Goal: Task Accomplishment & Management: Manage account settings

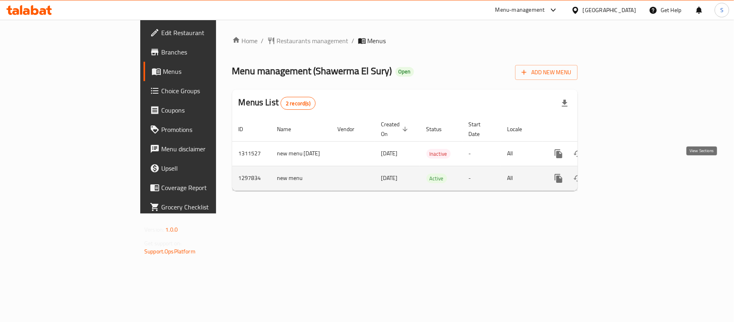
click at [621, 175] on icon "enhanced table" at bounding box center [616, 178] width 7 height 7
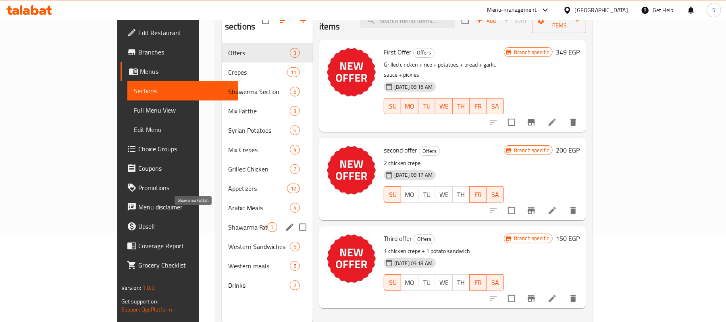
scroll to position [107, 0]
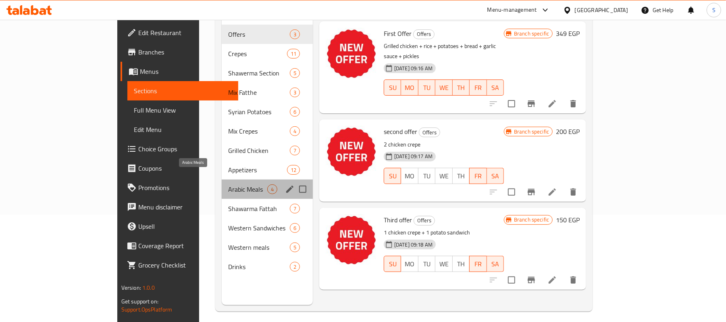
click at [228, 184] on span "Arabic Meals" at bounding box center [247, 189] width 39 height 10
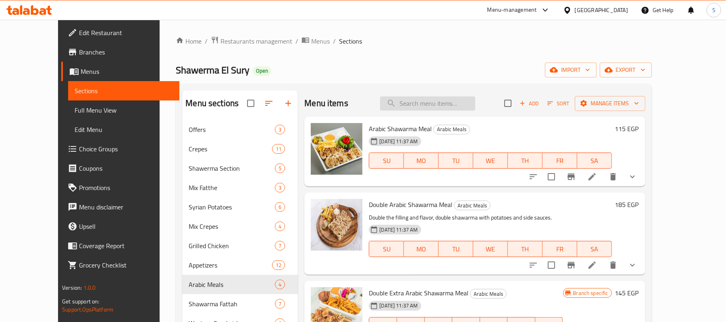
click at [445, 104] on input "search" at bounding box center [427, 103] width 95 height 14
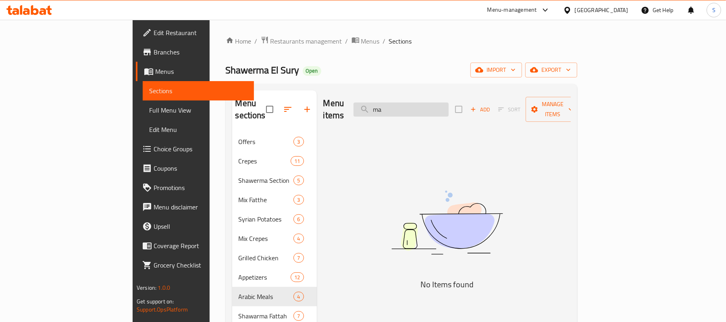
type input "m"
type input "و"
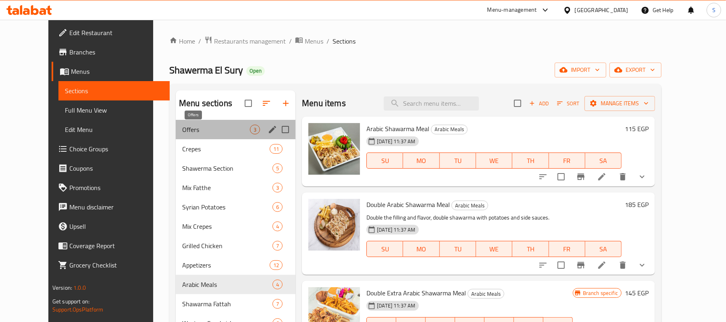
click at [203, 133] on span "Offers" at bounding box center [216, 130] width 68 height 10
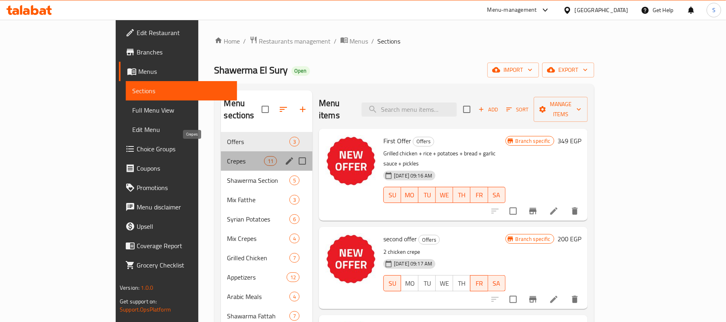
click at [227, 156] on span "Crepes" at bounding box center [245, 161] width 37 height 10
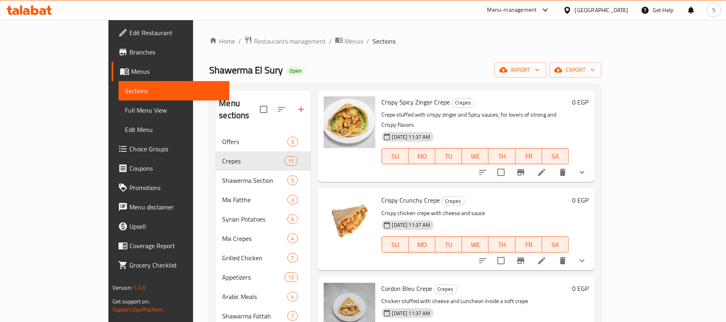
scroll to position [107, 0]
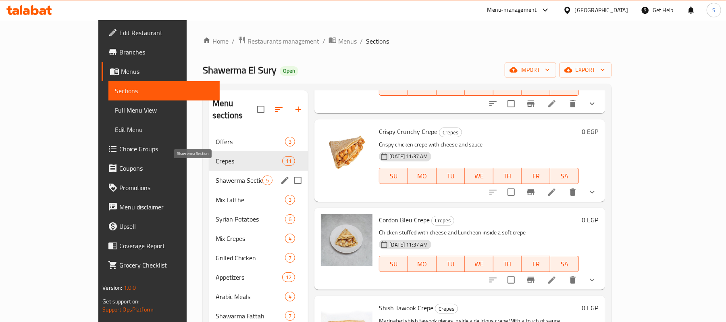
click at [216, 175] on span "Shawerma Section" at bounding box center [239, 180] width 47 height 10
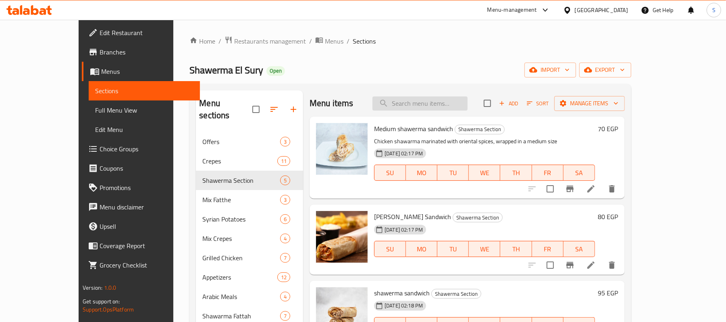
click at [441, 109] on input "search" at bounding box center [420, 103] width 95 height 14
type input "ة"
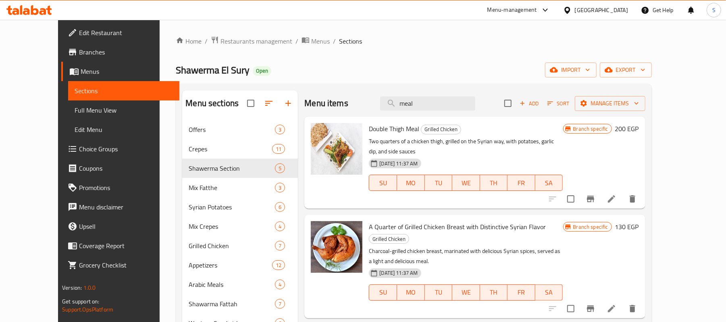
drag, startPoint x: 447, startPoint y: 104, endPoint x: 366, endPoint y: 102, distance: 81.1
click at [366, 102] on div "Menu items meal Add Sort Manage items" at bounding box center [474, 103] width 341 height 26
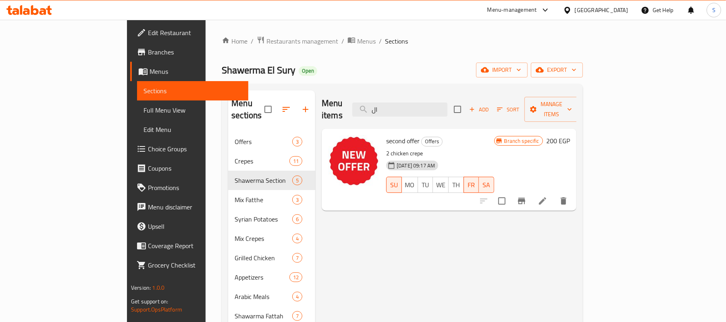
type input "ا"
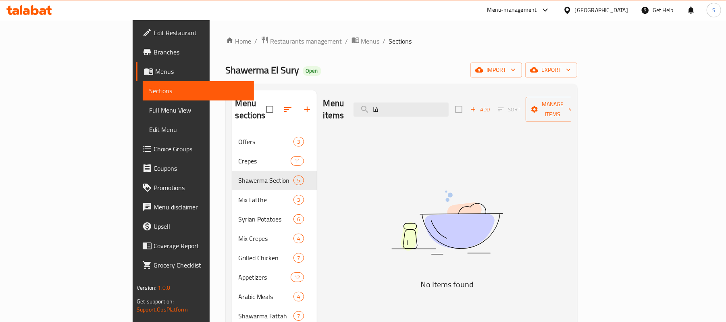
type input "ف"
type input "t"
type input "f"
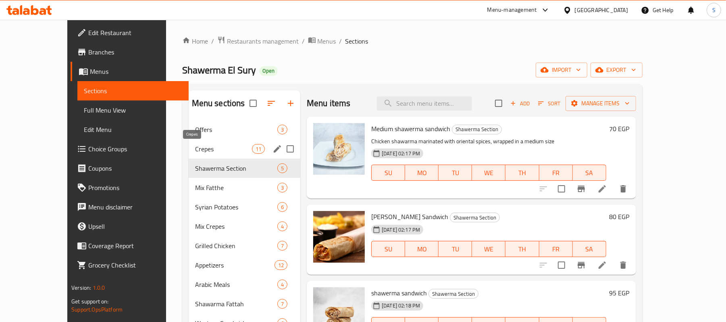
click at [195, 150] on span "Crepes" at bounding box center [223, 149] width 57 height 10
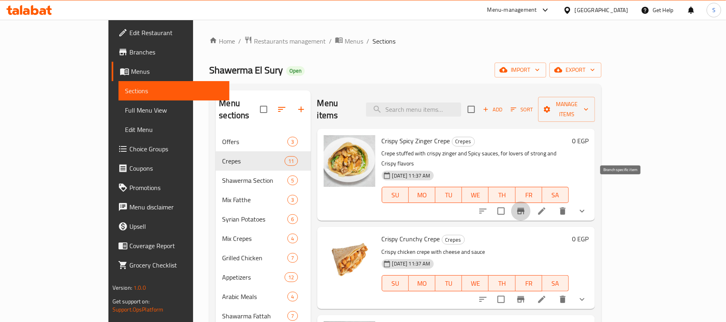
click at [525, 208] on icon "Branch-specific-item" at bounding box center [520, 211] width 7 height 6
click at [546, 207] on icon at bounding box center [541, 210] width 7 height 7
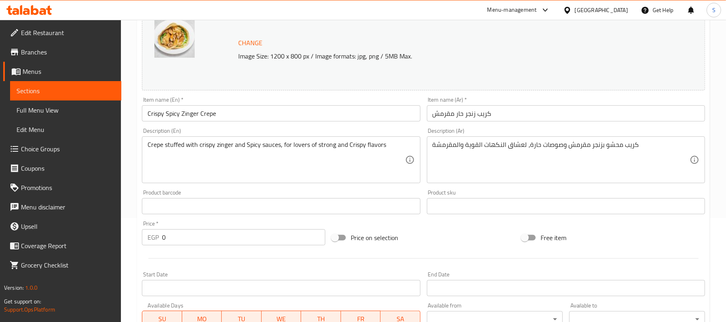
scroll to position [269, 0]
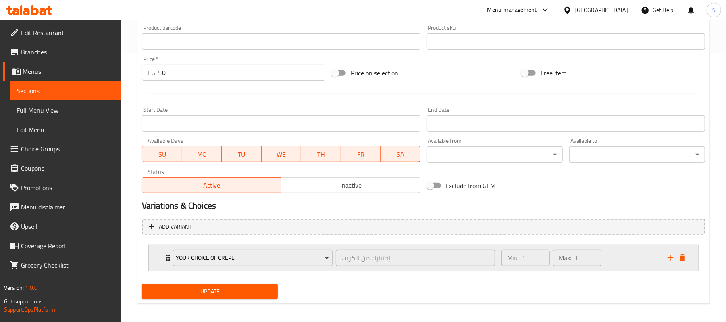
click at [612, 262] on div "Min: 1 ​ Max: 1 ​" at bounding box center [580, 258] width 166 height 26
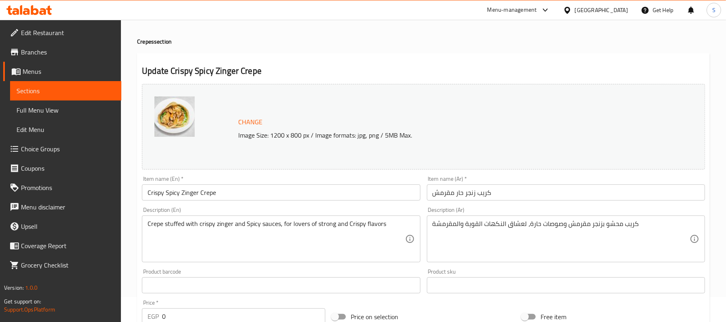
scroll to position [0, 0]
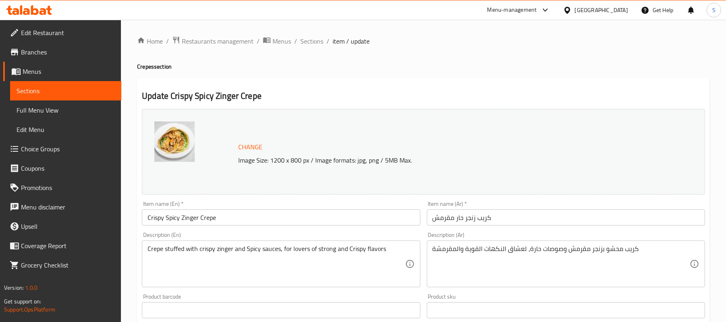
drag, startPoint x: 36, startPoint y: 89, endPoint x: 50, endPoint y: 91, distance: 14.2
click at [36, 89] on span "Sections" at bounding box center [66, 91] width 98 height 10
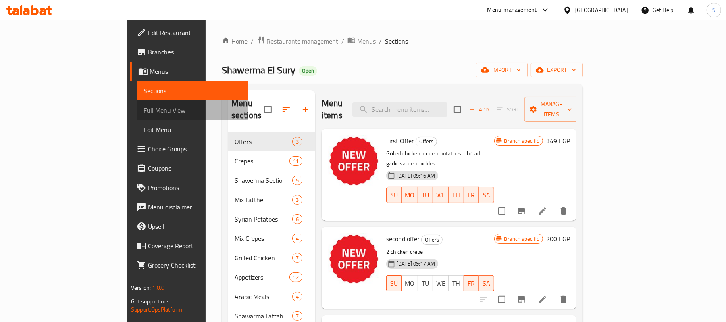
click at [144, 107] on span "Full Menu View" at bounding box center [193, 110] width 98 height 10
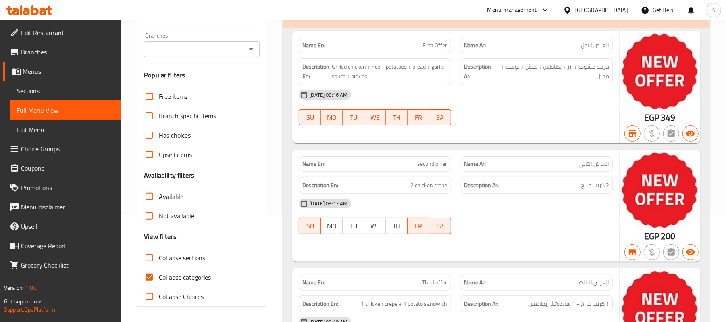
scroll to position [107, 0]
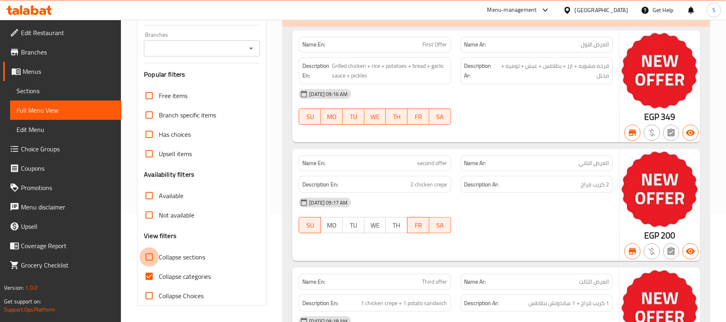
click at [149, 259] on input "Collapse sections" at bounding box center [149, 256] width 19 height 19
checkbox input "true"
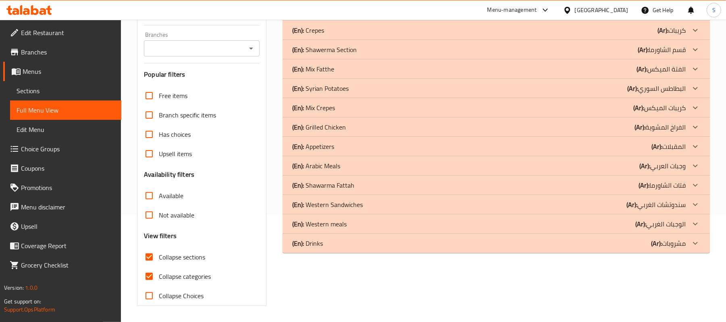
click at [148, 281] on input "Collapse categories" at bounding box center [149, 276] width 19 height 19
checkbox input "false"
click at [148, 257] on input "Collapse sections" at bounding box center [149, 256] width 19 height 19
checkbox input "false"
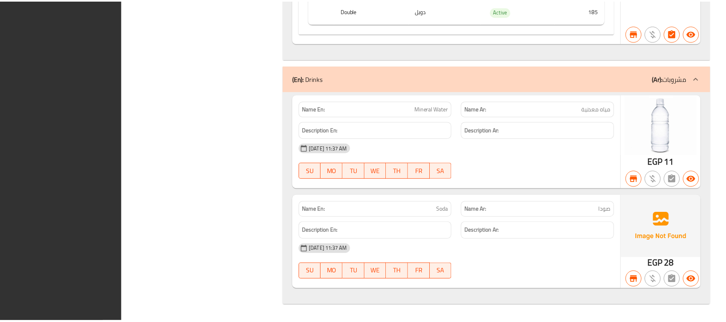
scroll to position [12997, 0]
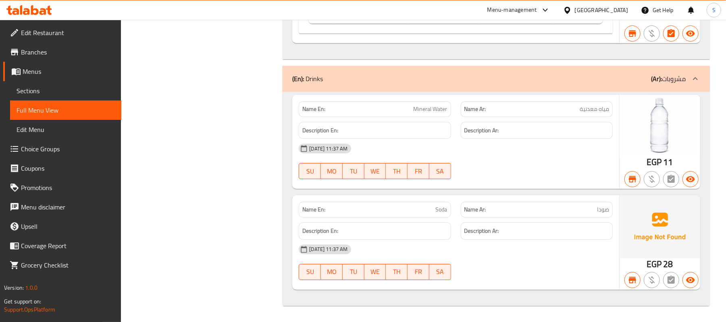
click at [26, 89] on span "Sections" at bounding box center [66, 91] width 98 height 10
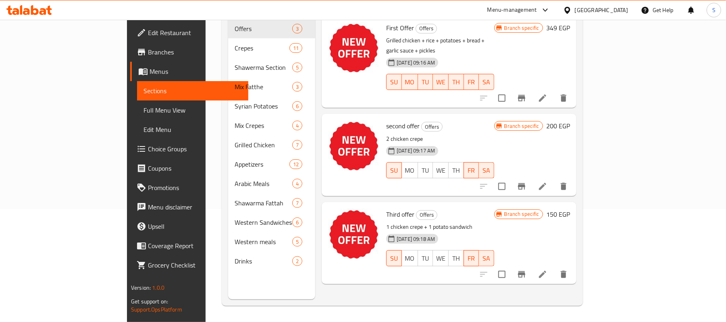
scroll to position [113, 0]
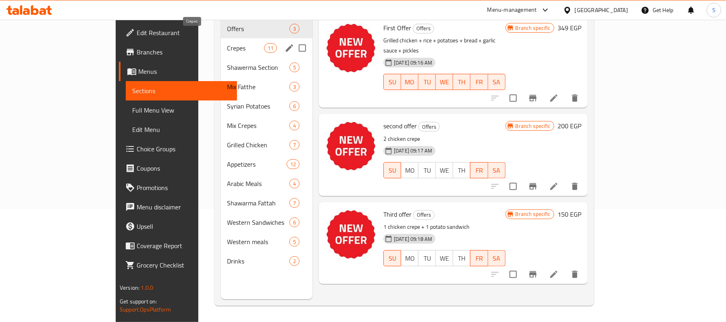
click at [227, 43] on span "Crepes" at bounding box center [245, 48] width 37 height 10
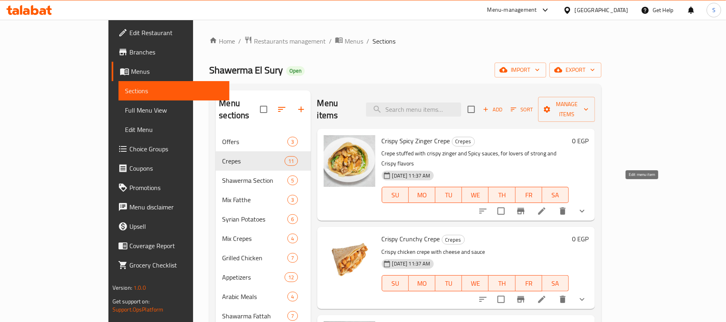
drag, startPoint x: 642, startPoint y: 186, endPoint x: 578, endPoint y: 192, distance: 64.0
click at [493, 201] on button "sort-choices" at bounding box center [482, 210] width 19 height 19
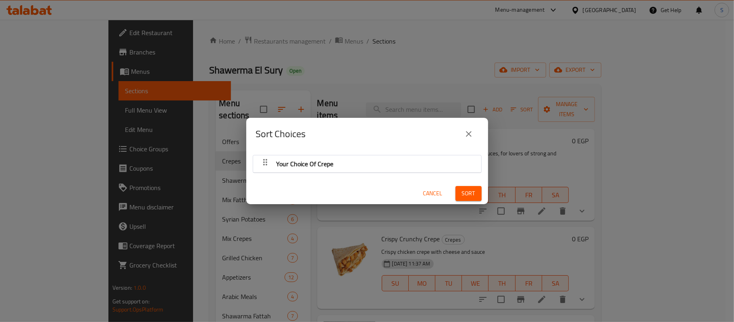
click at [469, 163] on div "Your Choice Of Crepe" at bounding box center [367, 163] width 228 height 17
click at [438, 171] on div "Your Choice Of Crepe" at bounding box center [367, 163] width 220 height 19
click at [471, 129] on icon "close" at bounding box center [469, 134] width 10 height 10
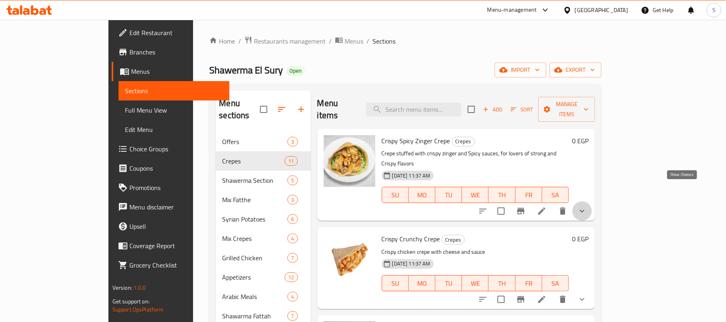
click at [587, 206] on icon "show more" at bounding box center [582, 211] width 10 height 10
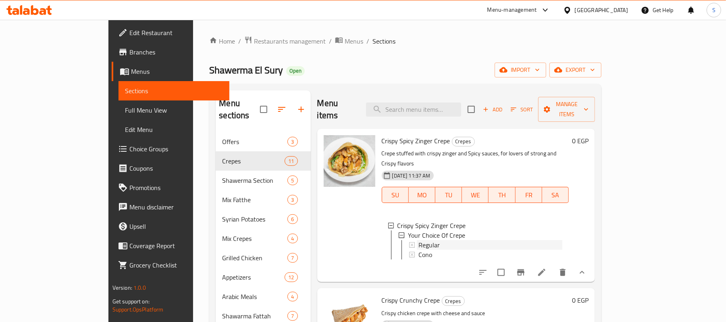
click at [419, 240] on span "Regular" at bounding box center [429, 245] width 21 height 10
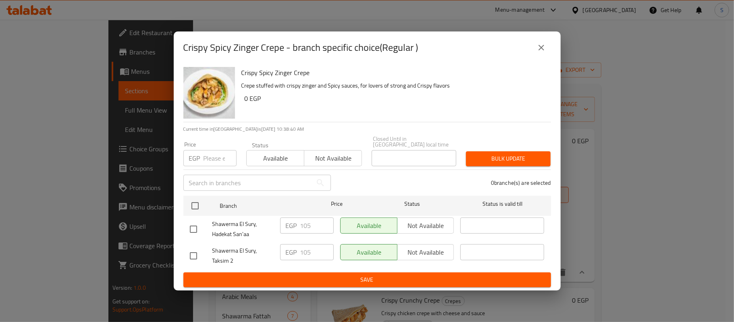
click at [219, 157] on input "number" at bounding box center [220, 158] width 33 height 16
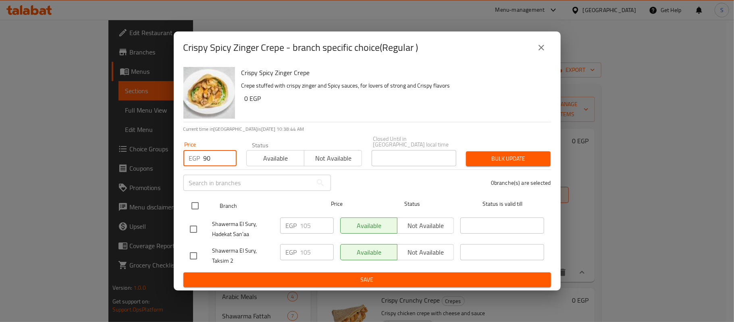
type input "90"
click at [194, 204] on input "checkbox" at bounding box center [195, 205] width 17 height 17
checkbox input "true"
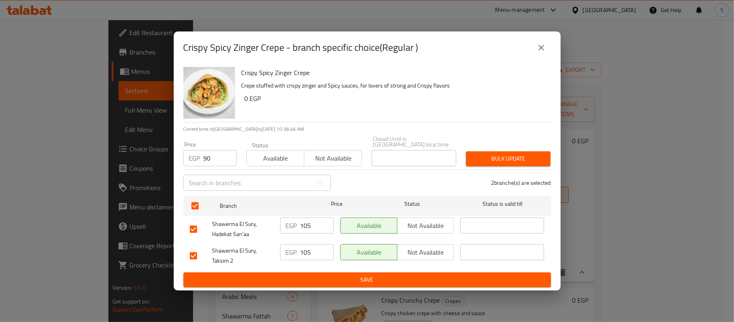
click at [504, 156] on span "Bulk update" at bounding box center [509, 159] width 72 height 10
click at [375, 276] on span "Save" at bounding box center [367, 280] width 355 height 10
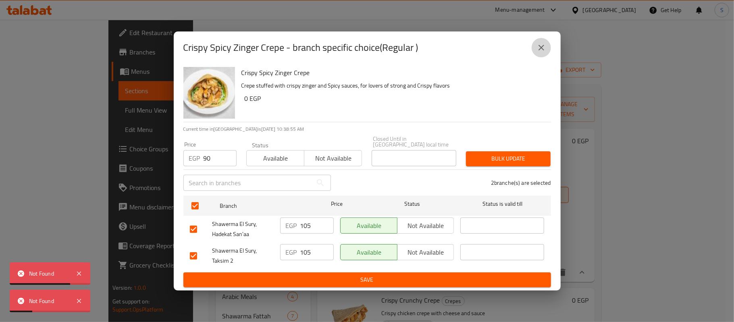
click at [542, 48] on icon "close" at bounding box center [542, 48] width 10 height 10
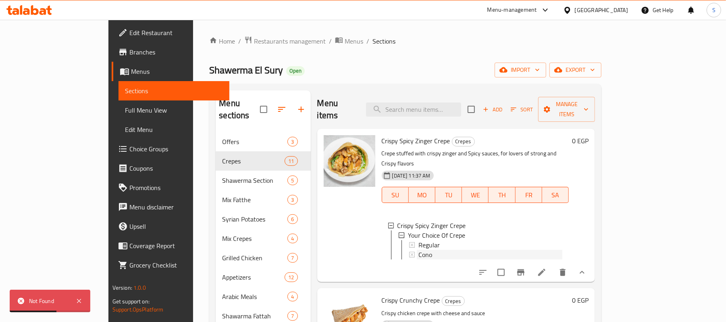
click at [419, 250] on div "Cono" at bounding box center [491, 255] width 144 height 10
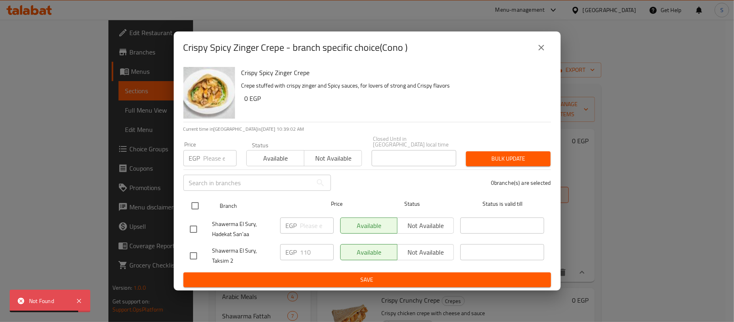
click at [190, 205] on input "checkbox" at bounding box center [195, 205] width 17 height 17
checkbox input "true"
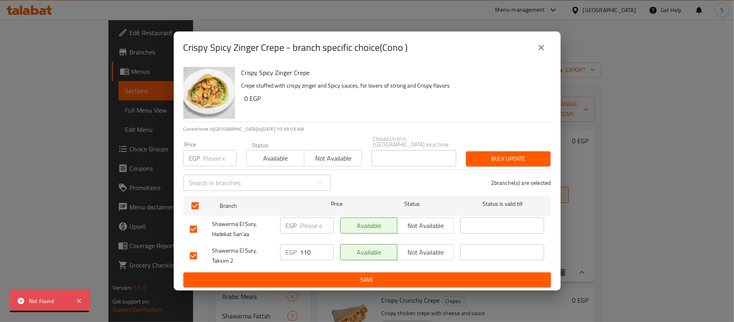
click at [202, 152] on div "EGP Price" at bounding box center [209, 158] width 53 height 16
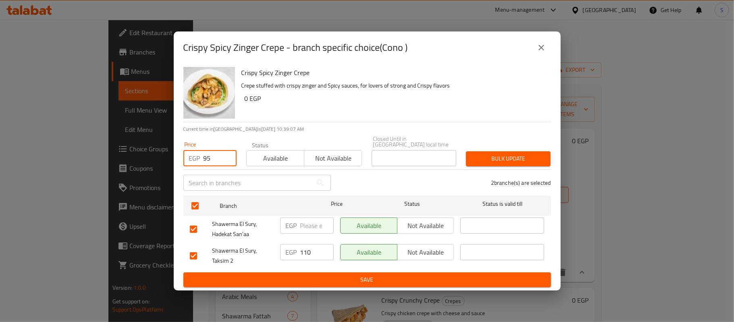
type input "95"
click at [541, 160] on span "Bulk update" at bounding box center [509, 159] width 72 height 10
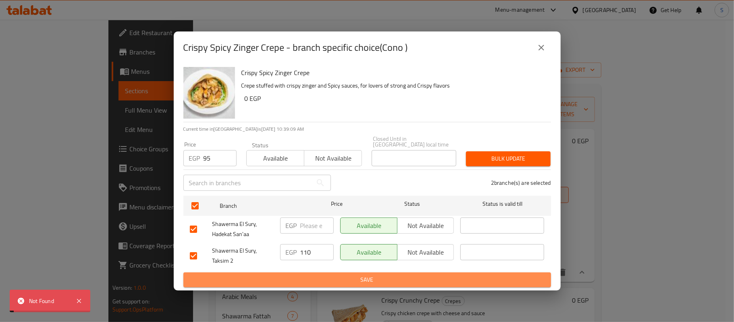
click at [357, 281] on span "Save" at bounding box center [367, 280] width 355 height 10
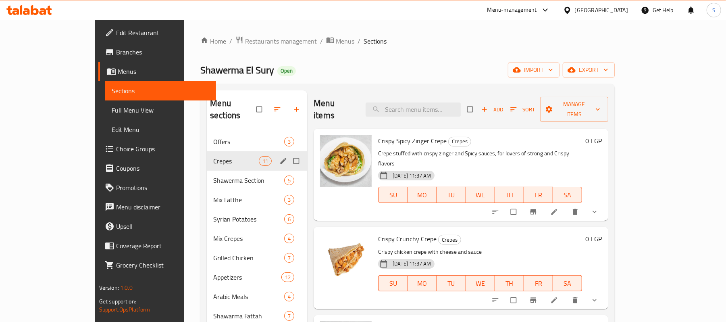
click at [218, 154] on div "Crepes 11" at bounding box center [257, 160] width 100 height 19
click at [228, 156] on span "Crepes" at bounding box center [236, 161] width 46 height 10
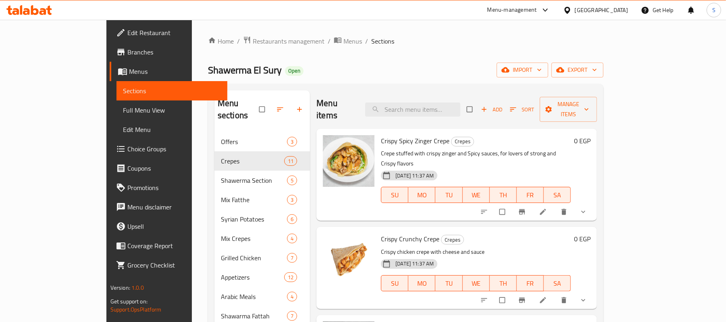
click at [589, 208] on span "show more" at bounding box center [584, 212] width 10 height 8
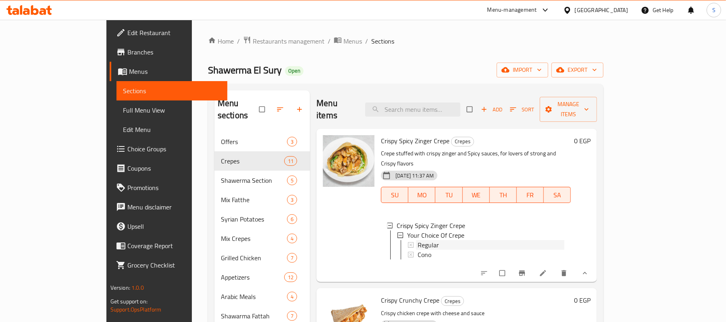
click at [409, 242] on div at bounding box center [412, 245] width 6 height 6
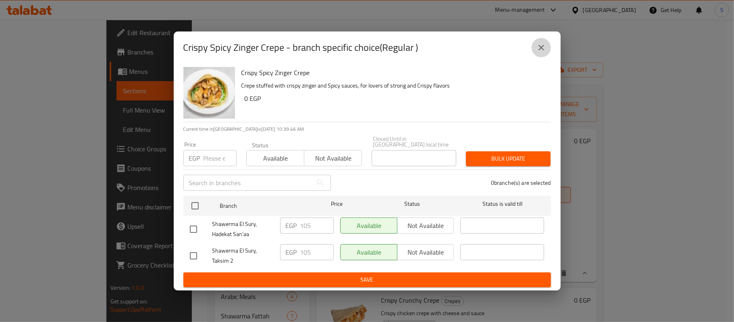
click at [541, 50] on icon "close" at bounding box center [542, 48] width 6 height 6
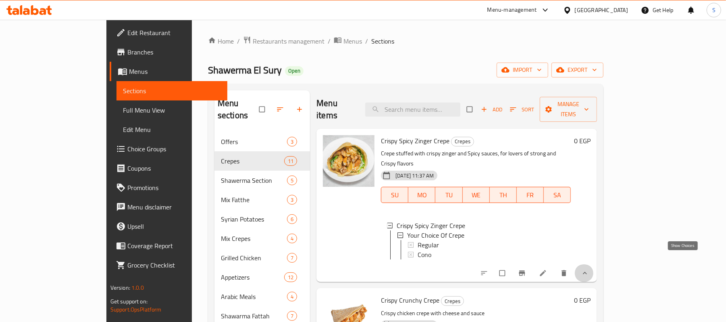
click at [589, 269] on icon "show more" at bounding box center [585, 273] width 8 height 8
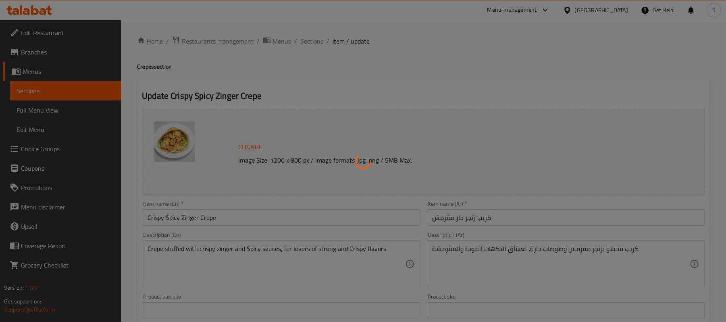
type input "إختيارك من الكريب"
type input "1"
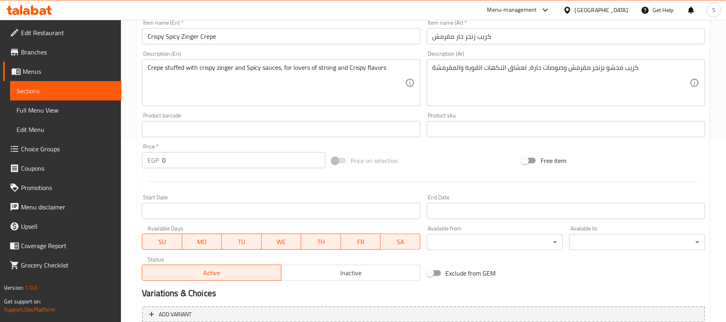
scroll to position [273, 0]
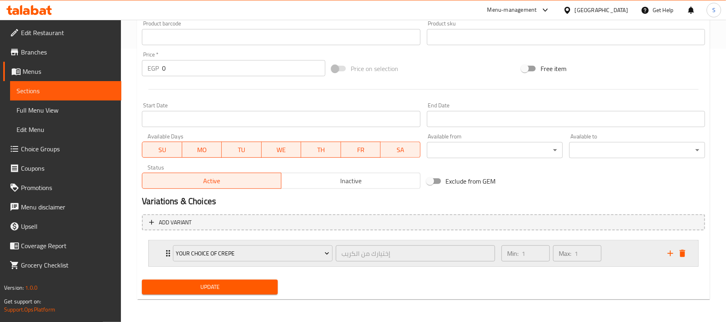
click at [624, 256] on div "Min: 1 ​ Max: 1 ​" at bounding box center [580, 253] width 166 height 26
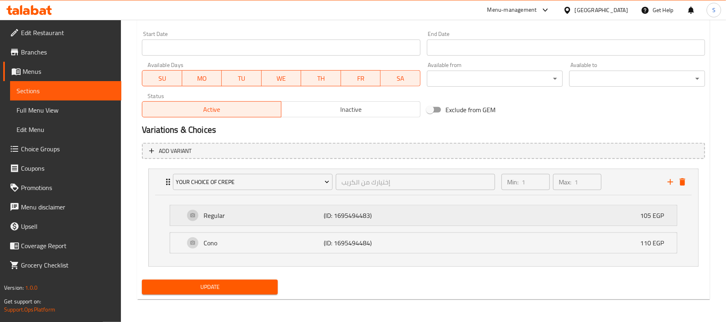
scroll to position [345, 0]
click at [595, 218] on div "Regular (ID: 1695494483) 105 EGP" at bounding box center [426, 215] width 483 height 20
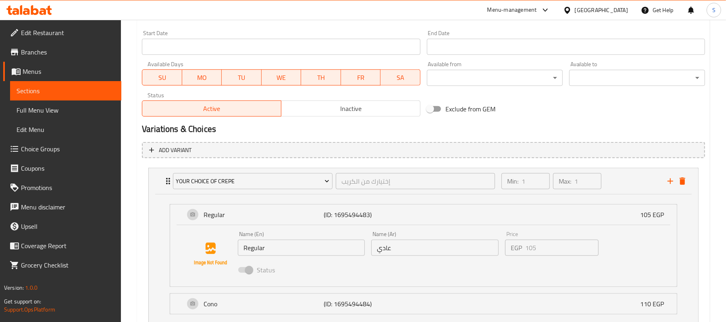
click at [547, 258] on div "Price EGP 105 Price" at bounding box center [552, 243] width 100 height 31
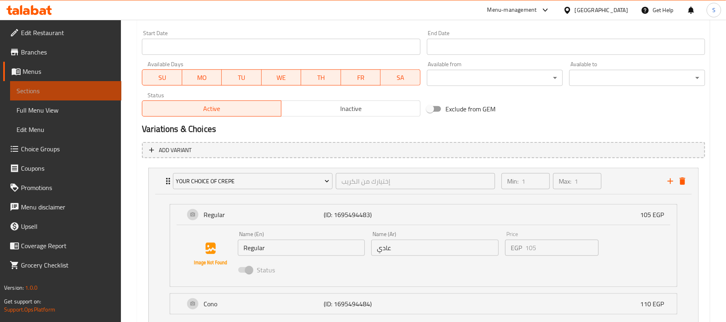
click at [44, 92] on span "Sections" at bounding box center [66, 91] width 98 height 10
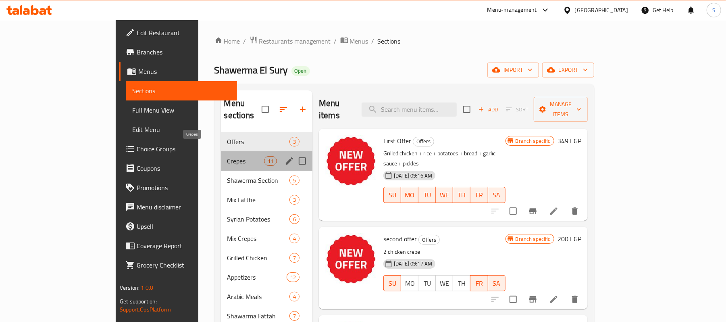
click at [227, 156] on span "Crepes" at bounding box center [245, 161] width 37 height 10
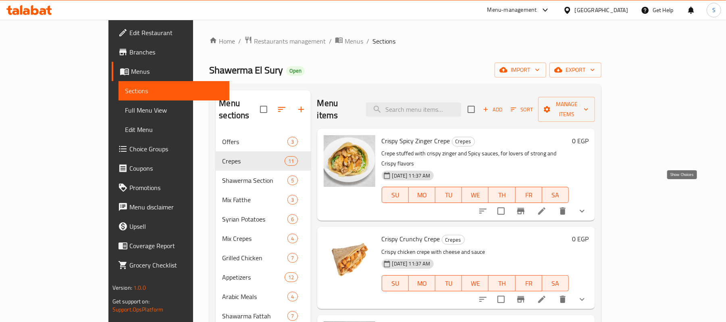
click at [585, 210] on icon "show more" at bounding box center [582, 211] width 5 height 3
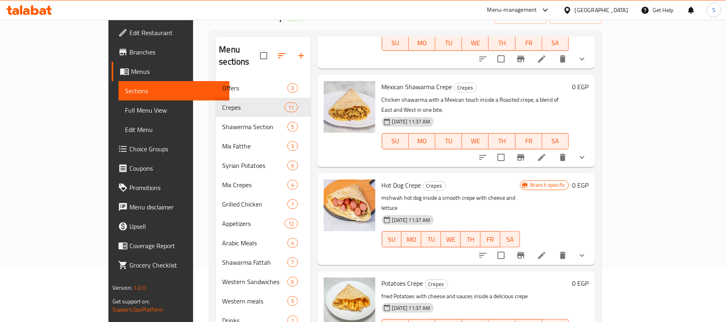
scroll to position [736, 0]
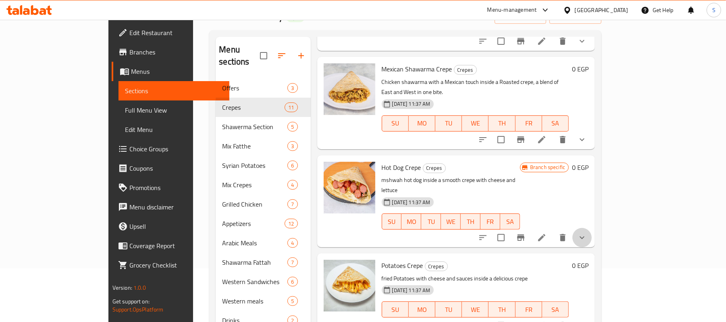
click at [592, 228] on button "show more" at bounding box center [582, 237] width 19 height 19
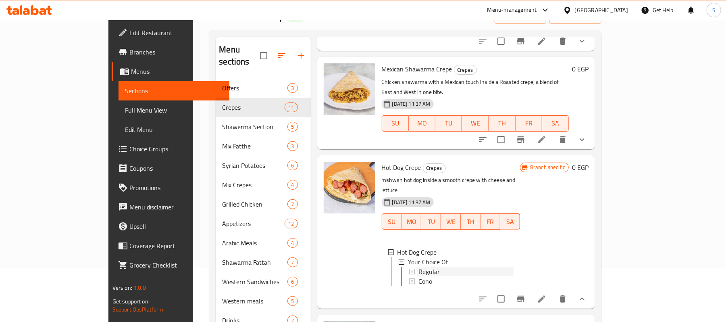
click at [419, 267] on span "Regular" at bounding box center [429, 272] width 21 height 10
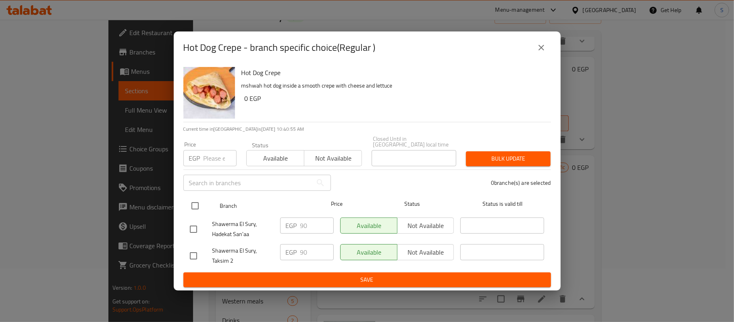
click at [198, 203] on input "checkbox" at bounding box center [195, 205] width 17 height 17
checkbox input "true"
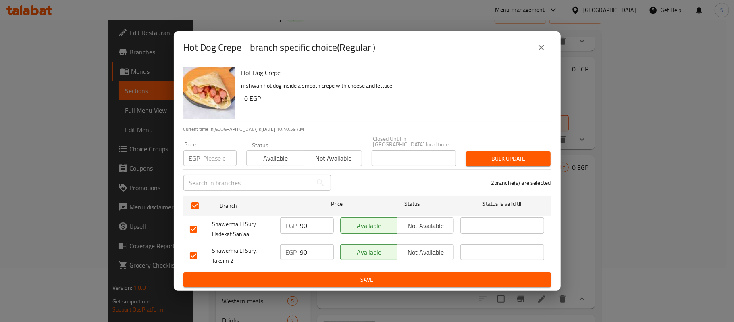
click at [215, 154] on input "number" at bounding box center [220, 158] width 33 height 16
type input "80"
click at [513, 151] on button "Bulk update" at bounding box center [508, 158] width 85 height 15
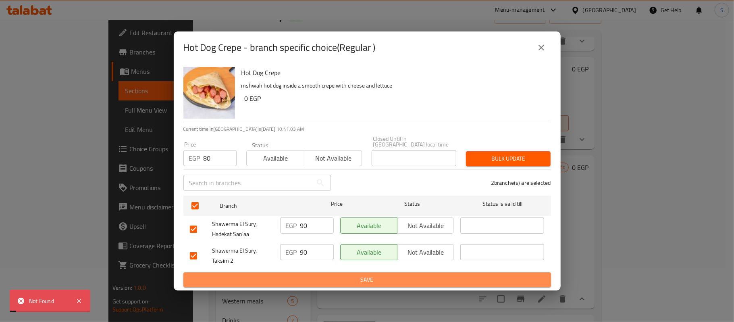
click at [366, 278] on span "Save" at bounding box center [367, 280] width 355 height 10
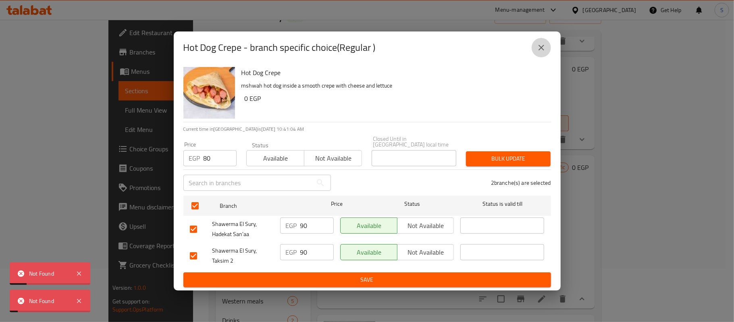
click at [544, 48] on icon "close" at bounding box center [542, 48] width 10 height 10
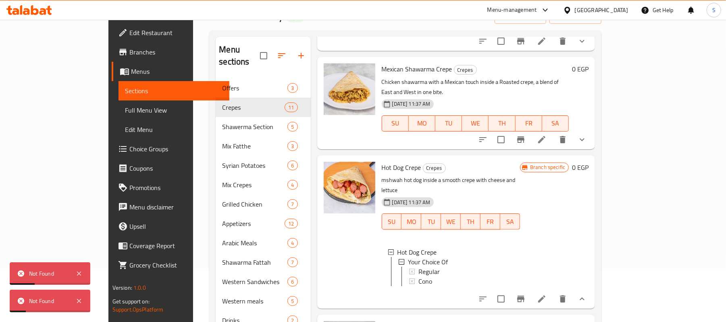
click at [129, 147] on span "Choice Groups" at bounding box center [176, 149] width 94 height 10
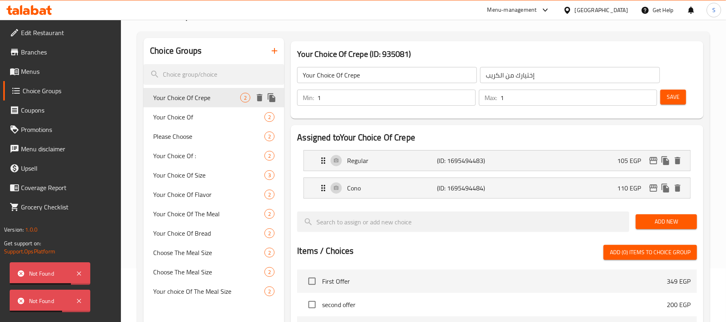
click at [205, 100] on span "Your Choice Of Crepe" at bounding box center [196, 98] width 87 height 10
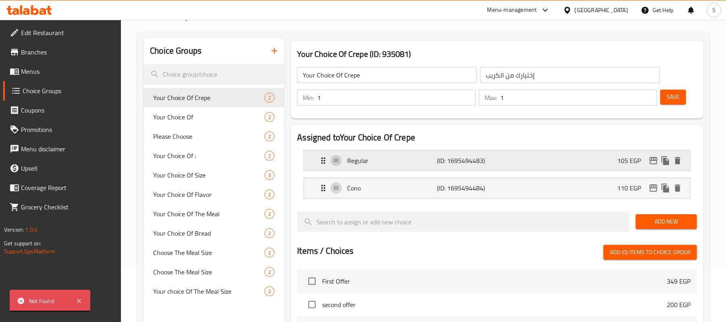
click at [539, 160] on div "Regular (ID: 1695494483) 105 EGP" at bounding box center [500, 160] width 362 height 20
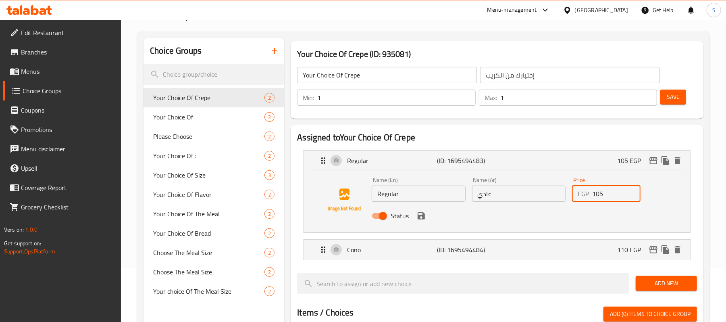
drag, startPoint x: 609, startPoint y: 200, endPoint x: 584, endPoint y: 198, distance: 24.8
click at [584, 198] on div "EGP 105 Price" at bounding box center [606, 194] width 69 height 16
click at [654, 170] on div "Regular (ID: 1695494483) 105 EGP" at bounding box center [500, 160] width 362 height 20
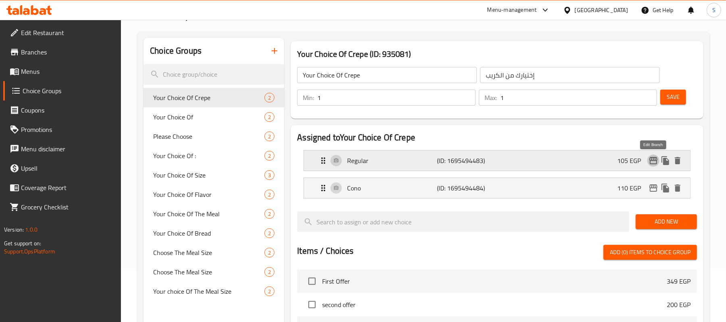
click at [654, 165] on icon "edit" at bounding box center [654, 161] width 10 height 10
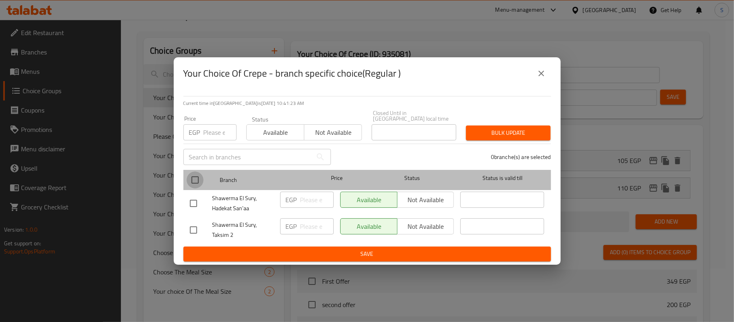
click at [196, 176] on input "checkbox" at bounding box center [195, 179] width 17 height 17
checkbox input "true"
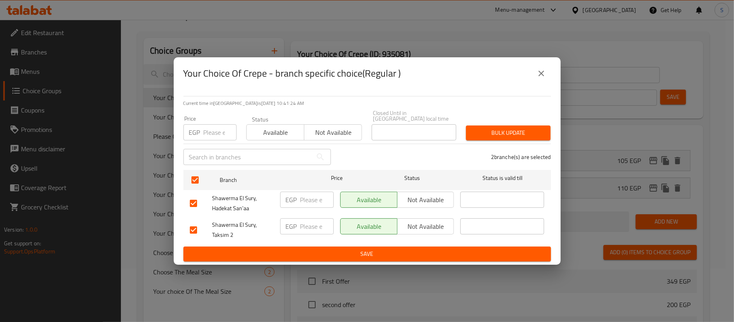
click at [211, 128] on input "number" at bounding box center [220, 132] width 33 height 16
type input "90"
click at [513, 138] on button "Bulk update" at bounding box center [508, 132] width 85 height 15
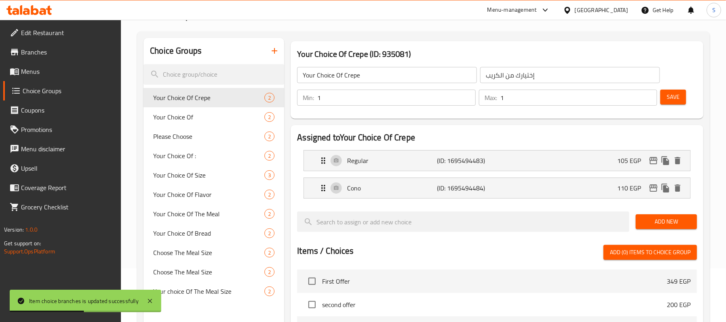
click at [676, 99] on span "Save" at bounding box center [673, 97] width 13 height 10
click at [652, 191] on icon "edit" at bounding box center [654, 188] width 10 height 10
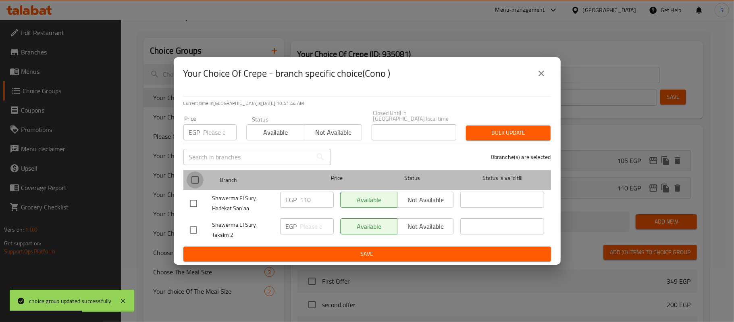
click at [202, 173] on input "checkbox" at bounding box center [195, 179] width 17 height 17
checkbox input "true"
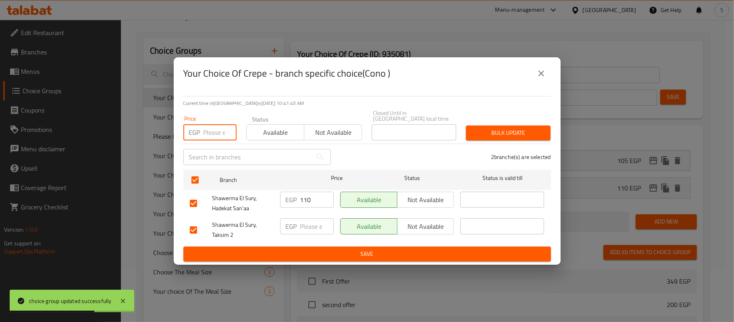
click at [215, 135] on input "number" at bounding box center [220, 132] width 33 height 16
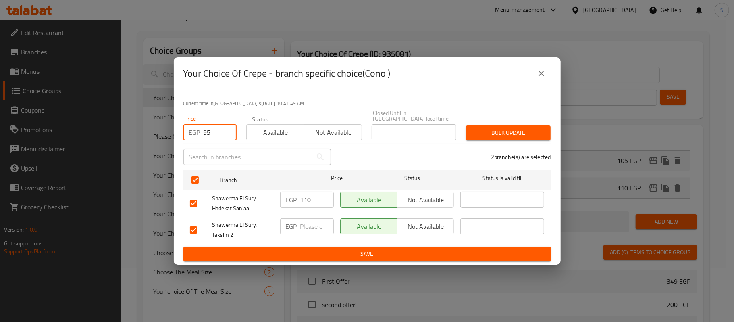
type input "95"
click at [507, 125] on button "Bulk update" at bounding box center [508, 132] width 85 height 15
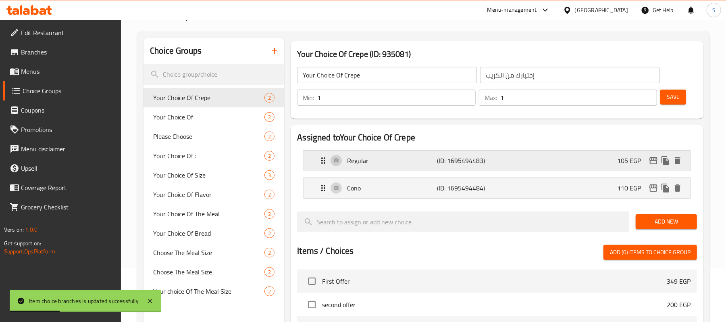
click at [628, 164] on p "105 EGP" at bounding box center [632, 161] width 30 height 10
click at [674, 99] on span "Save" at bounding box center [673, 97] width 13 height 10
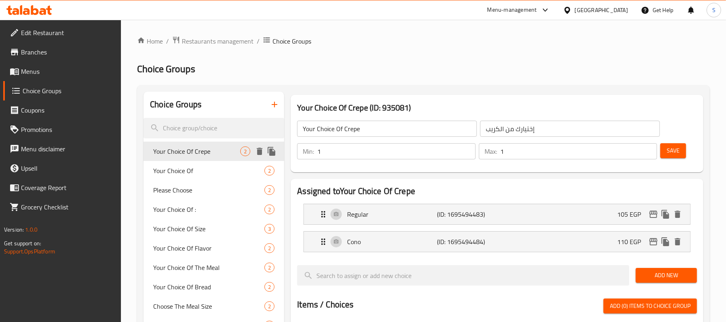
click at [195, 147] on span "Your Choice Of Crepe" at bounding box center [196, 151] width 87 height 10
click at [627, 213] on p "105 EGP" at bounding box center [632, 214] width 30 height 10
click at [557, 217] on div "Regular (ID: 1695494483) 105 EGP" at bounding box center [500, 214] width 362 height 20
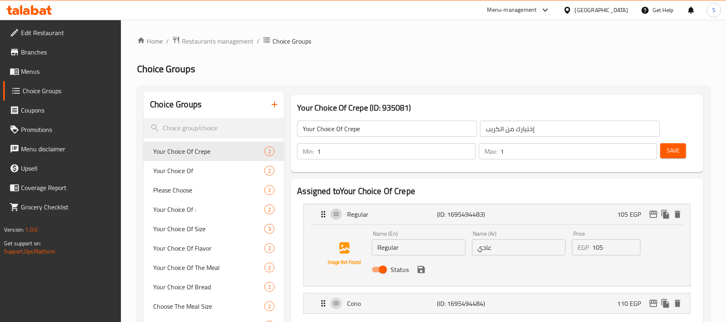
drag, startPoint x: 604, startPoint y: 246, endPoint x: 561, endPoint y: 248, distance: 42.8
click at [561, 248] on div "Name (En) Regular Name (En) Name (Ar) عادي Name (Ar) Price EGP 105 Price Status" at bounding box center [519, 253] width 300 height 53
click at [429, 273] on div "Status" at bounding box center [519, 269] width 300 height 22
click at [426, 276] on div "Status" at bounding box center [519, 269] width 300 height 22
click at [424, 275] on div "Status" at bounding box center [519, 269] width 300 height 22
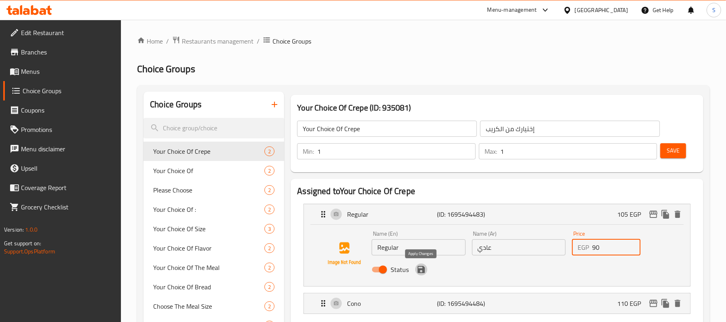
click at [421, 271] on icon "save" at bounding box center [422, 270] width 10 height 10
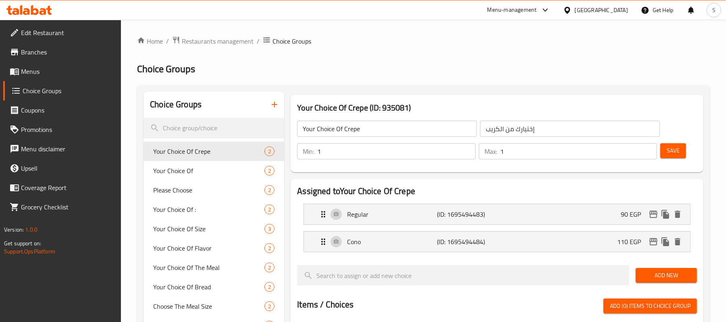
type input "90"
click at [625, 246] on p "110 EGP" at bounding box center [632, 242] width 30 height 10
click at [627, 246] on p "110 EGP" at bounding box center [632, 242] width 30 height 10
click at [633, 240] on p "110 EGP" at bounding box center [632, 242] width 30 height 10
click at [626, 237] on p "110 EGP" at bounding box center [632, 242] width 30 height 10
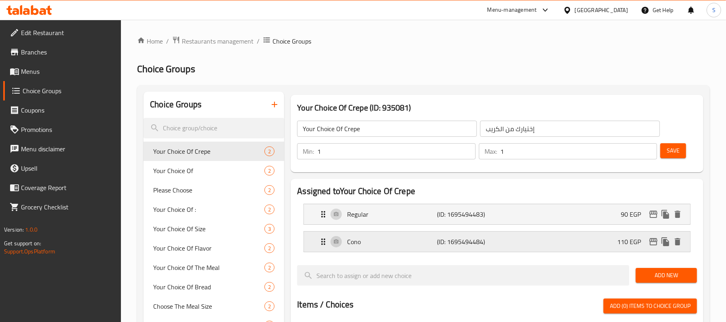
click at [597, 234] on div "Cono (ID: 1695494484) 110 EGP" at bounding box center [500, 241] width 362 height 20
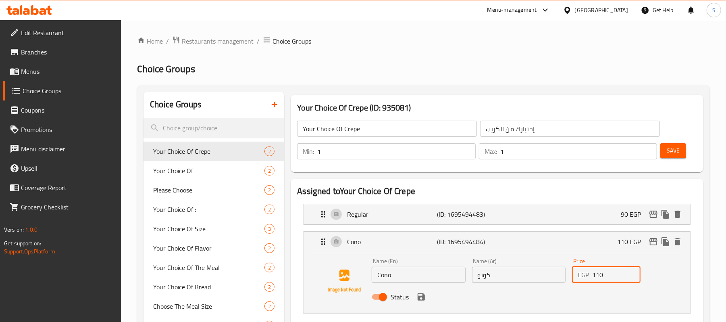
drag, startPoint x: 612, startPoint y: 279, endPoint x: 551, endPoint y: 273, distance: 61.2
click at [551, 273] on div "Name (En) Cono Name (En) Name (Ar) كونو Name (Ar) Price EGP 110 Price Status" at bounding box center [519, 281] width 300 height 53
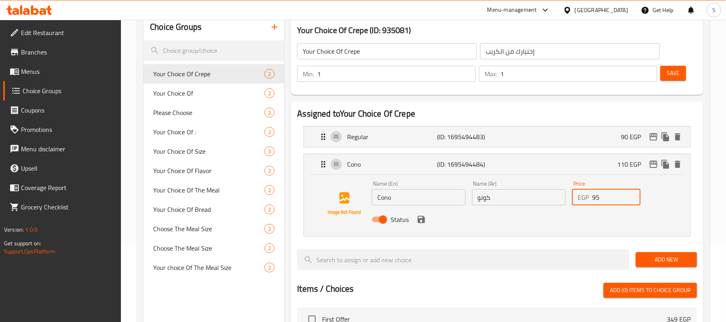
scroll to position [215, 0]
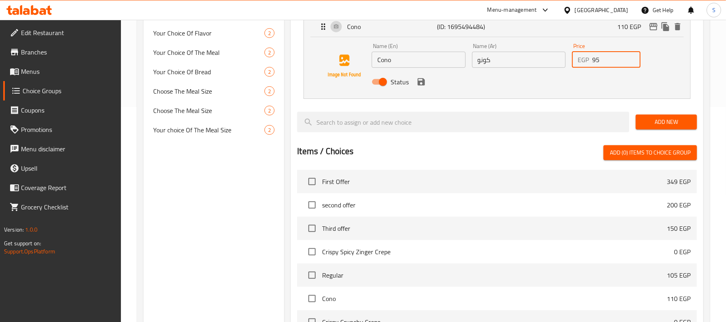
type input "95"
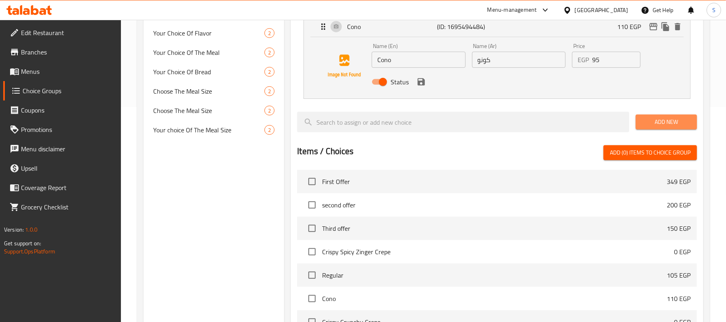
click at [672, 121] on span "Add New" at bounding box center [666, 122] width 48 height 10
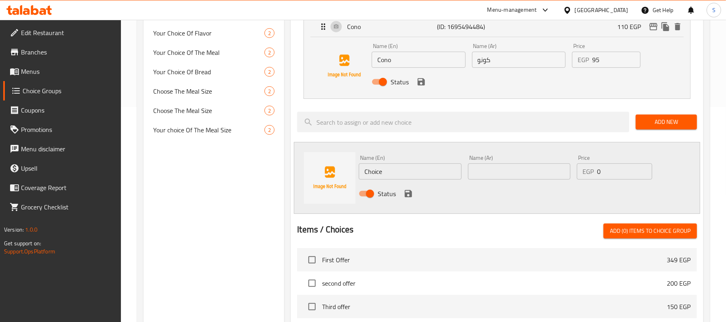
scroll to position [54, 0]
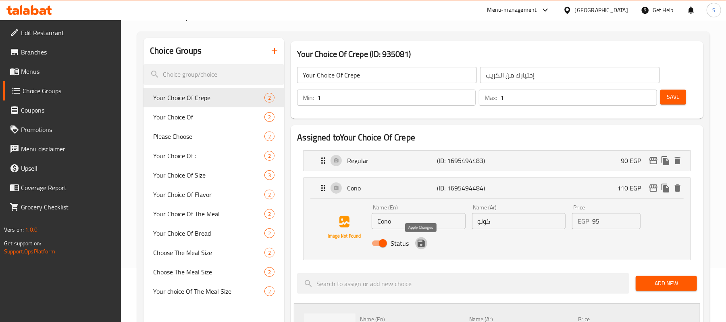
click at [422, 244] on icon "save" at bounding box center [421, 243] width 7 height 7
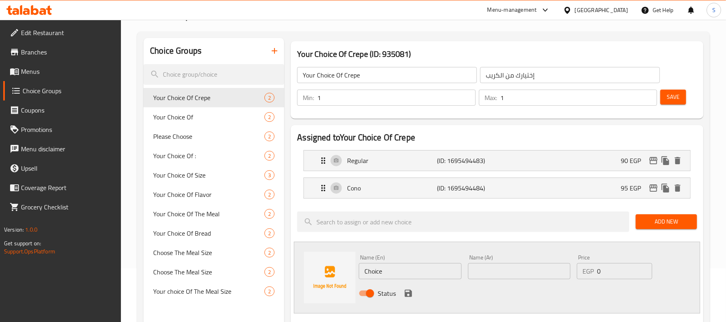
click at [676, 100] on span "Save" at bounding box center [673, 97] width 13 height 10
click at [34, 73] on span "Menus" at bounding box center [68, 72] width 94 height 10
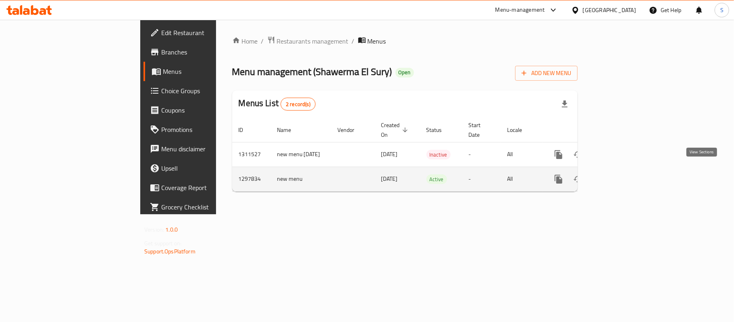
click at [622, 174] on icon "enhanced table" at bounding box center [617, 179] width 10 height 10
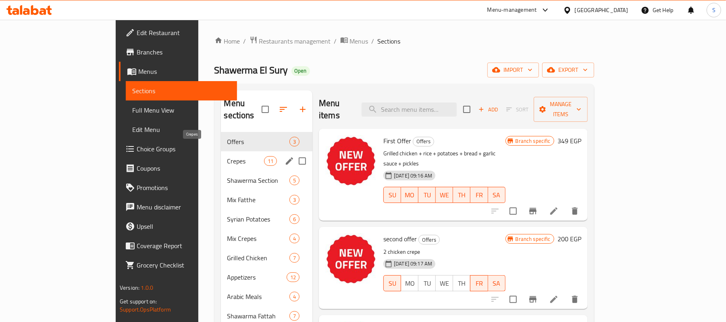
click at [227, 156] on span "Crepes" at bounding box center [245, 161] width 37 height 10
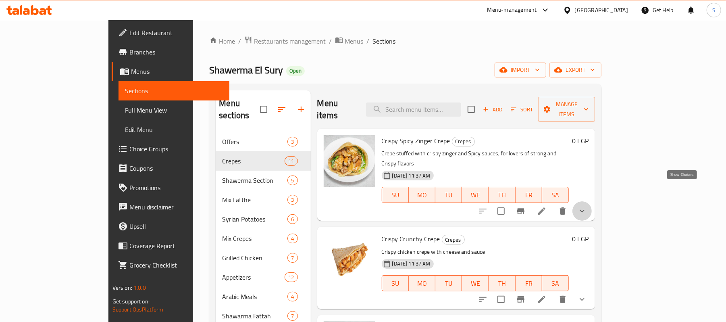
click at [587, 206] on icon "show more" at bounding box center [582, 211] width 10 height 10
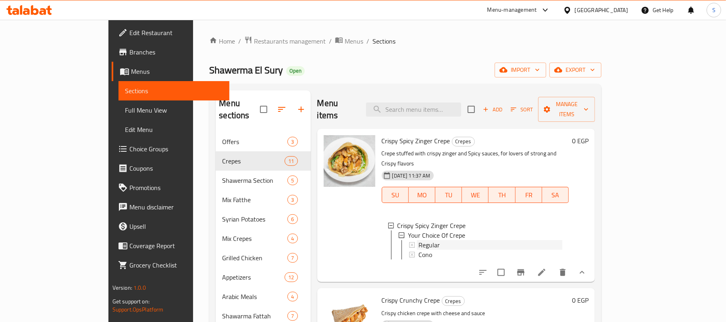
click at [419, 240] on span "Regular" at bounding box center [429, 245] width 21 height 10
click at [419, 250] on span "Cono" at bounding box center [426, 255] width 14 height 10
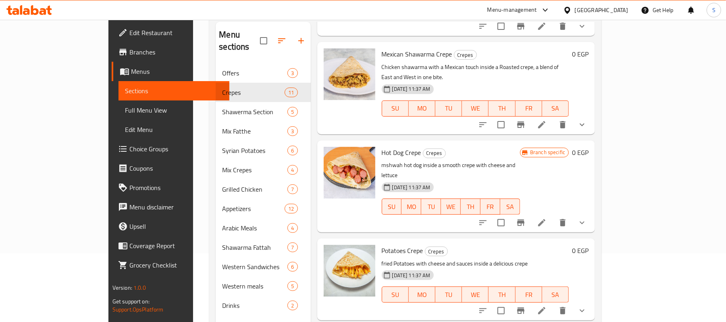
scroll to position [107, 0]
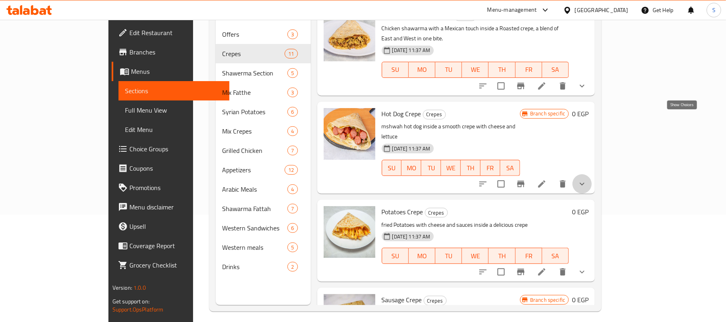
click at [587, 179] on icon "show more" at bounding box center [582, 184] width 10 height 10
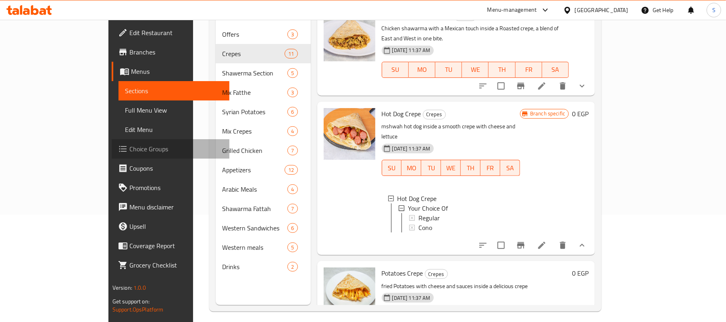
click at [129, 148] on span "Choice Groups" at bounding box center [176, 149] width 94 height 10
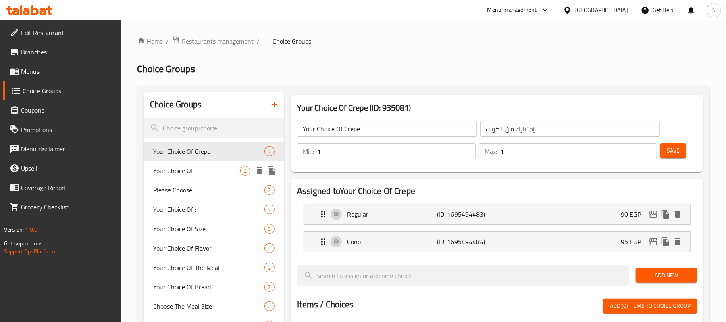
click at [189, 171] on span "Your Choice Of" at bounding box center [196, 171] width 87 height 10
type input "Your Choice Of"
type input "إختيارك من"
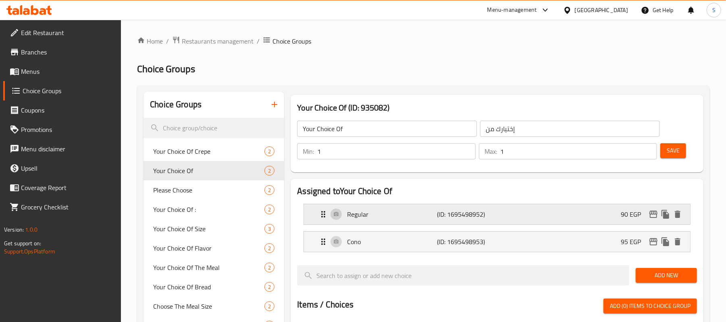
click at [557, 223] on div "Regular (ID: 1695498952) 90 EGP" at bounding box center [500, 214] width 362 height 20
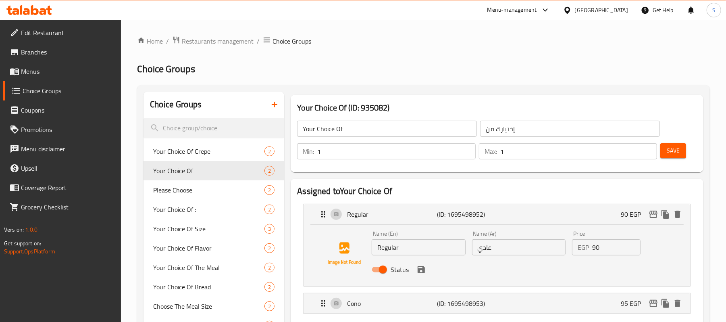
scroll to position [54, 0]
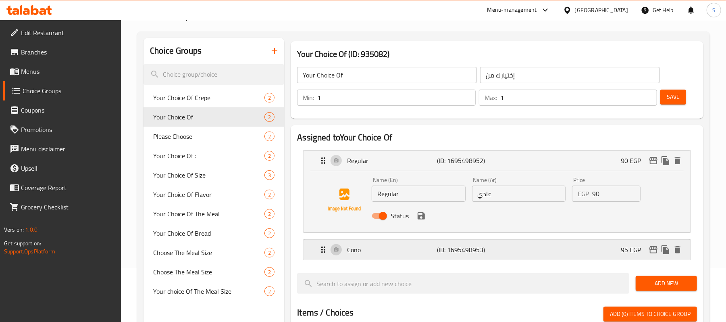
click at [542, 249] on div "Cono (ID: 1695498953) 95 EGP" at bounding box center [500, 250] width 362 height 20
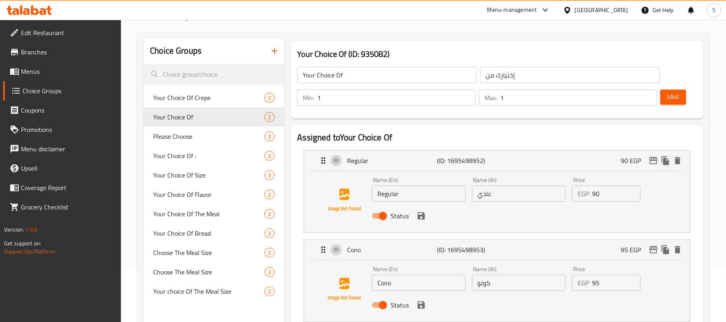
scroll to position [107, 0]
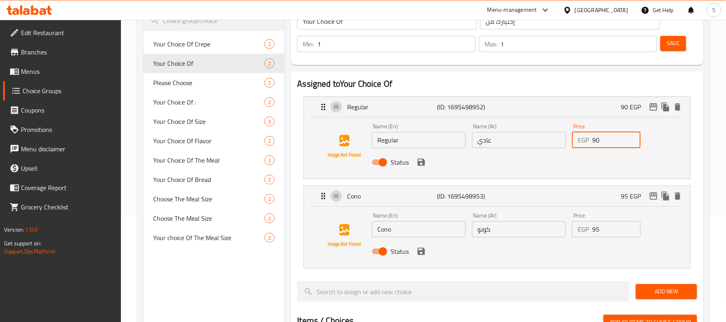
drag, startPoint x: 617, startPoint y: 144, endPoint x: 567, endPoint y: 141, distance: 49.7
click at [567, 141] on div "Name (En) Regular Name (En) Name (Ar) عادي Name (Ar) Price EGP 90 Price Status" at bounding box center [519, 146] width 300 height 53
drag, startPoint x: 429, startPoint y: 165, endPoint x: 425, endPoint y: 165, distance: 4.4
click at [427, 165] on nav "Regular (ID: 1695498952) 90 EGP Name (En) Regular Name (En) Name (Ar) عادي Name…" at bounding box center [497, 182] width 400 height 185
type input "80"
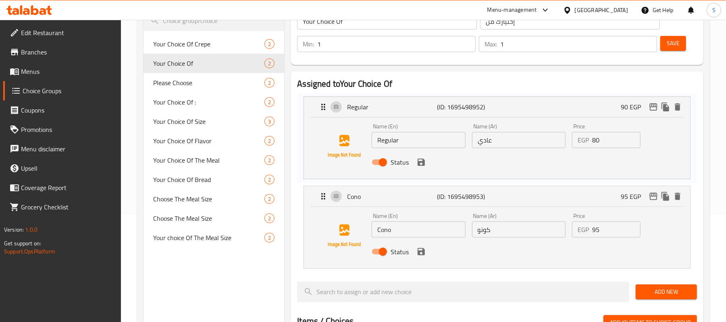
click at [425, 165] on nav "Regular (ID: 1695498952) 90 EGP Name (En) Regular Name (En) Name (Ar) عادي Name…" at bounding box center [497, 182] width 400 height 185
click at [419, 166] on icon "save" at bounding box center [422, 162] width 10 height 10
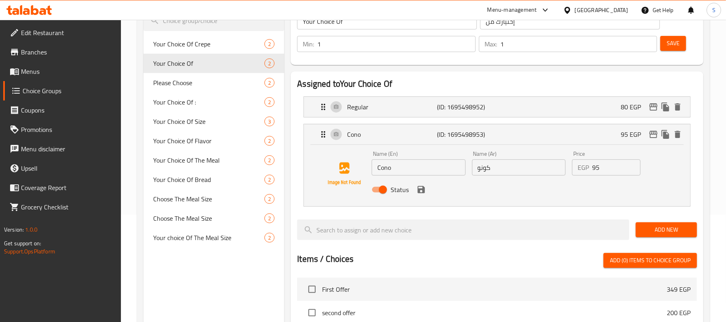
drag, startPoint x: 612, startPoint y: 172, endPoint x: 561, endPoint y: 171, distance: 50.8
click at [562, 171] on div "Name (En) Cono Name (En) Name (Ar) كونو Name (Ar) Price EGP 95 Price Status" at bounding box center [519, 174] width 300 height 53
type input "85"
click at [421, 196] on button "save" at bounding box center [421, 189] width 12 height 12
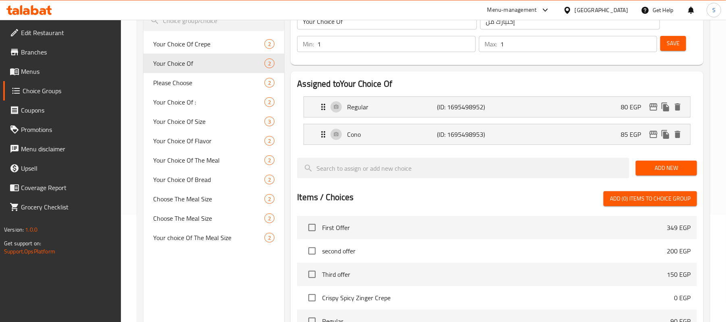
click at [675, 46] on span "Save" at bounding box center [673, 43] width 13 height 10
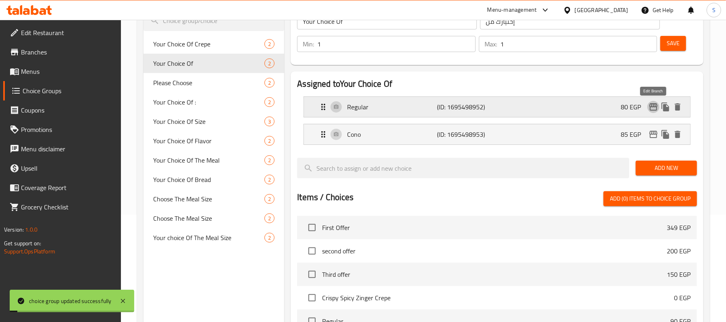
click at [656, 106] on icon "edit" at bounding box center [654, 107] width 10 height 10
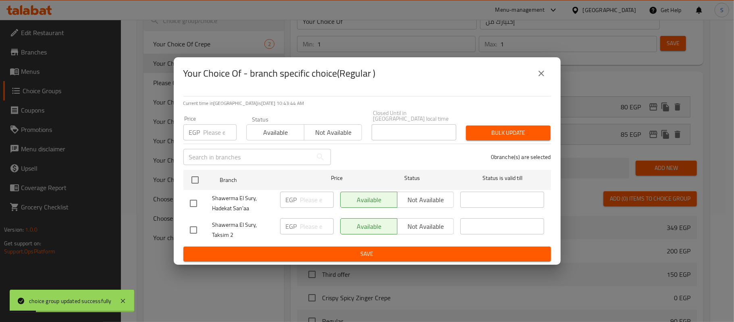
click at [214, 135] on input "number" at bounding box center [220, 132] width 33 height 16
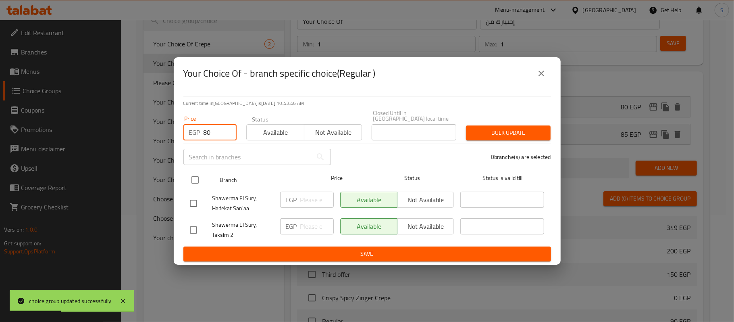
type input "80"
click at [199, 182] on input "checkbox" at bounding box center [195, 179] width 17 height 17
checkbox input "true"
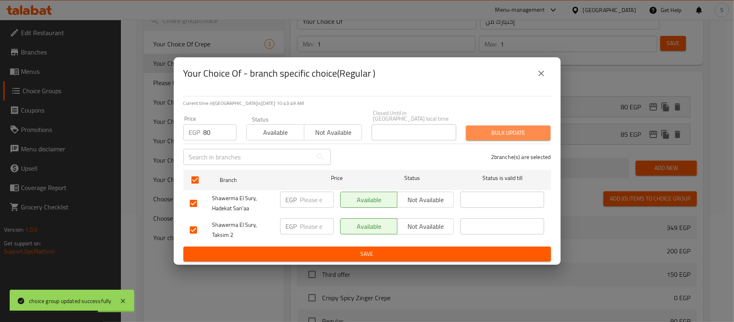
click at [521, 131] on span "Bulk update" at bounding box center [509, 133] width 72 height 10
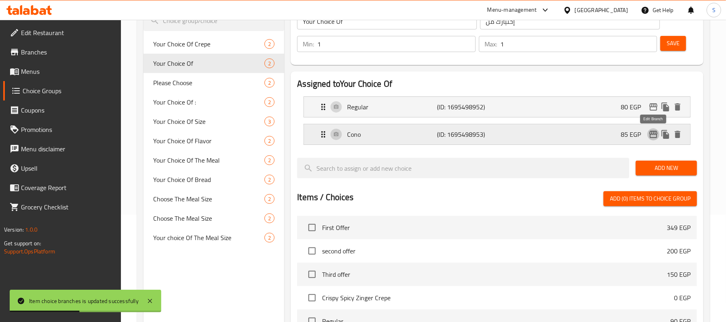
click at [651, 134] on icon "edit" at bounding box center [654, 134] width 10 height 10
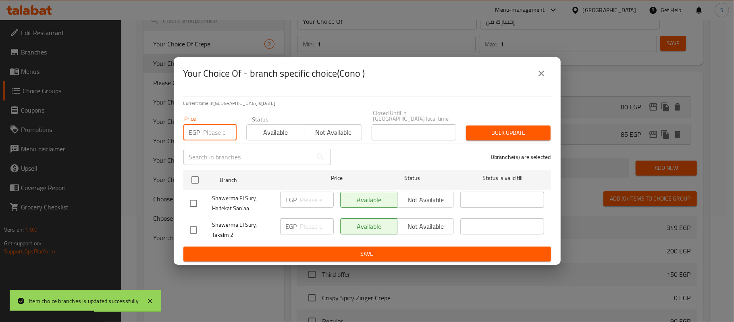
click at [207, 127] on input "number" at bounding box center [220, 132] width 33 height 16
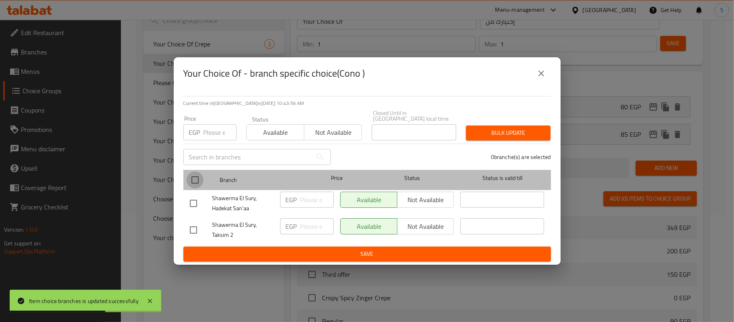
click at [198, 179] on input "checkbox" at bounding box center [195, 179] width 17 height 17
checkbox input "true"
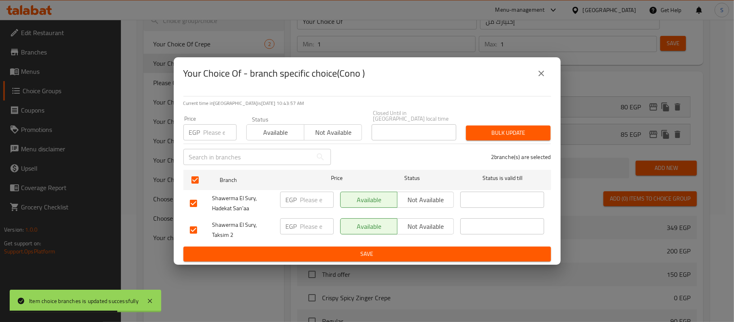
click at [210, 126] on input "number" at bounding box center [220, 132] width 33 height 16
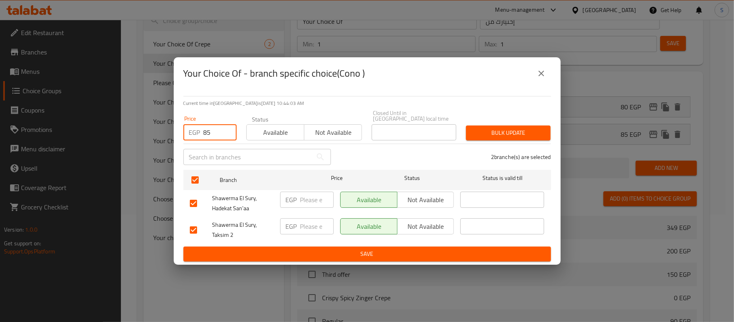
type input "85"
click at [525, 128] on span "Bulk update" at bounding box center [509, 133] width 72 height 10
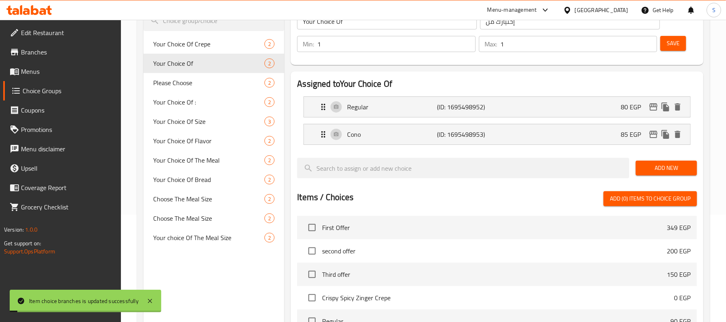
click at [360, 252] on span "second offer" at bounding box center [494, 251] width 345 height 10
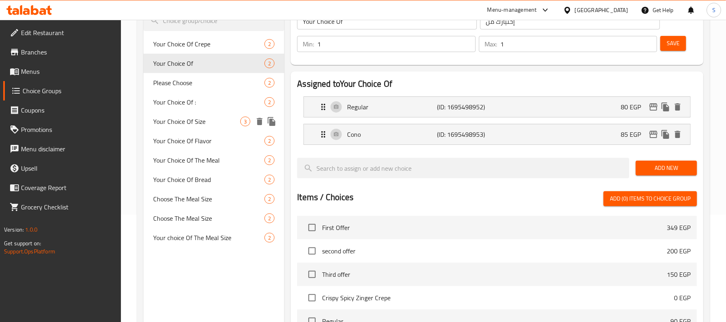
scroll to position [54, 0]
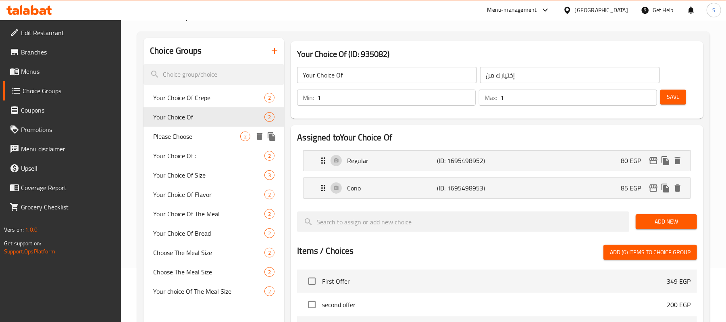
click at [173, 135] on span "Please Choose" at bounding box center [196, 136] width 87 height 10
type input "Please Choose"
type input "برجاء الإختيار"
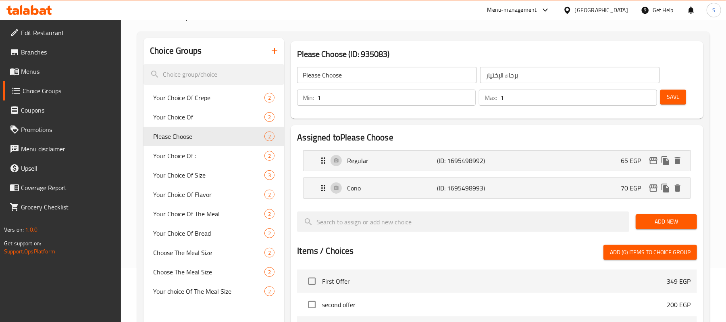
click at [522, 173] on li "Regular (ID: 1695498992) 65 EGP Name (En) Regular Name (En) Name (Ar) عادي Name…" at bounding box center [497, 160] width 400 height 27
click at [521, 167] on div "Regular (ID: 1695498992) 65 EGP" at bounding box center [500, 160] width 362 height 20
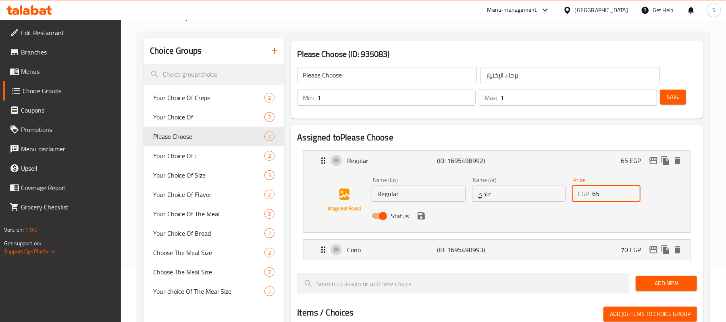
drag, startPoint x: 607, startPoint y: 199, endPoint x: 591, endPoint y: 196, distance: 16.1
click at [591, 196] on div "EGP 65 Price" at bounding box center [606, 194] width 69 height 16
click at [418, 214] on icon "save" at bounding box center [421, 215] width 7 height 7
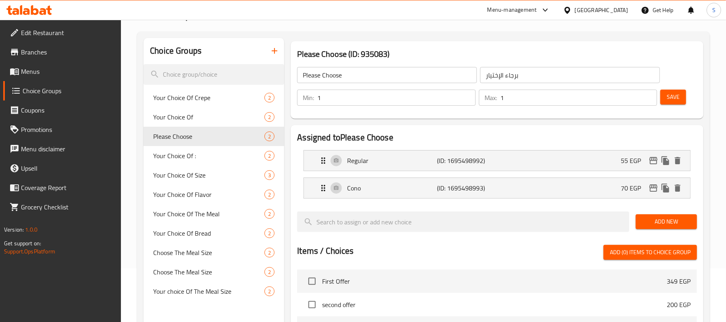
type input "55"
click at [597, 194] on div "Cono (ID: 1695498993) 70 EGP" at bounding box center [500, 188] width 362 height 20
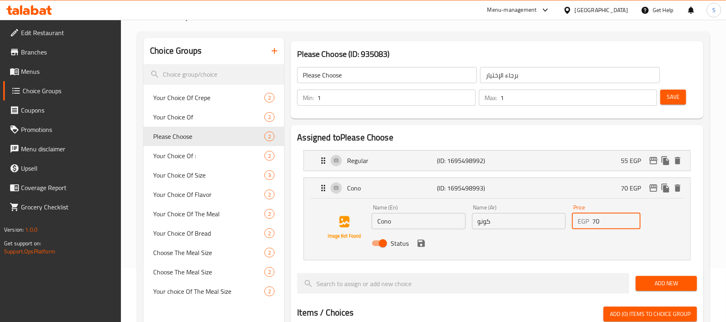
drag, startPoint x: 605, startPoint y: 219, endPoint x: 577, endPoint y: 219, distance: 27.8
click at [577, 219] on div "EGP 70 Price" at bounding box center [606, 221] width 69 height 16
click at [419, 244] on icon "save" at bounding box center [421, 243] width 7 height 7
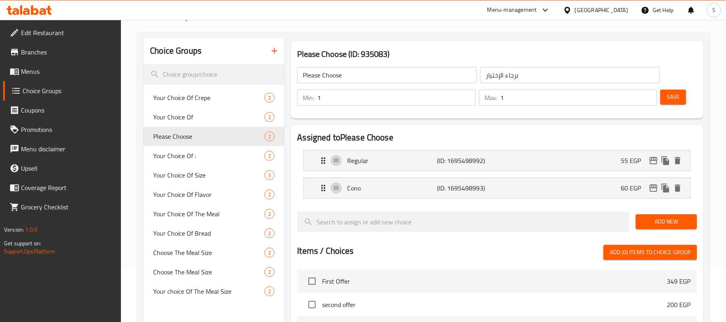
type input "60"
click at [676, 96] on span "Save" at bounding box center [673, 97] width 13 height 10
click at [32, 67] on span "Menus" at bounding box center [68, 72] width 94 height 10
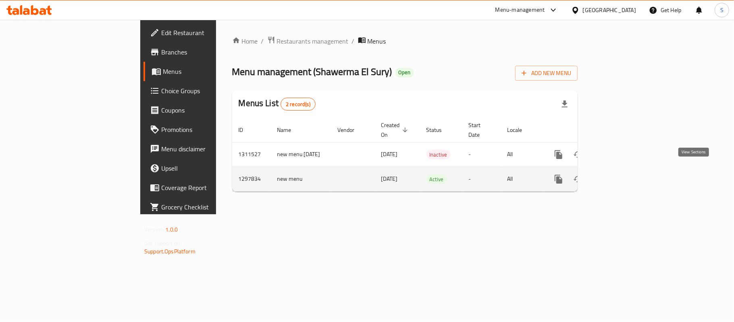
click at [622, 174] on icon "enhanced table" at bounding box center [617, 179] width 10 height 10
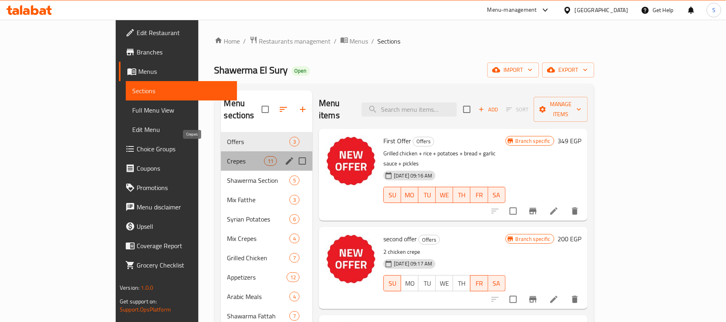
click at [227, 156] on span "Crepes" at bounding box center [245, 161] width 37 height 10
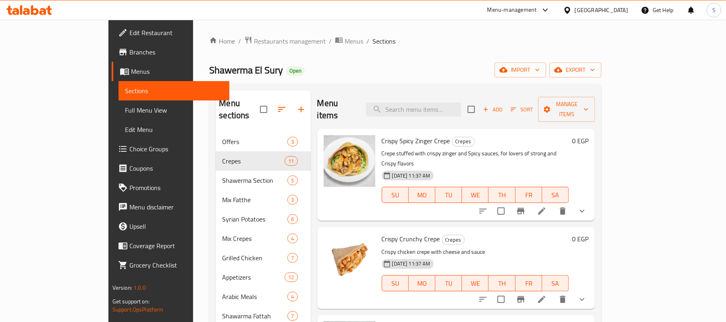
click at [119, 101] on link "Full Menu View" at bounding box center [174, 109] width 111 height 19
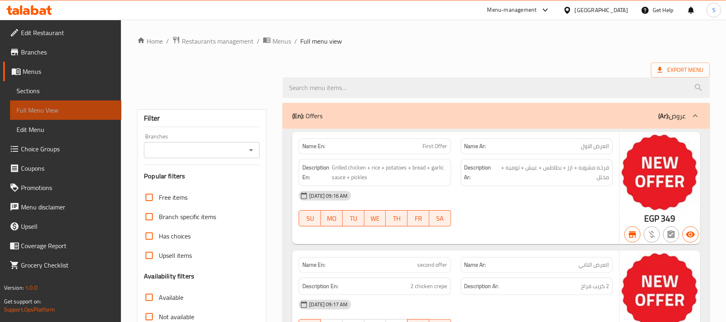
click at [36, 107] on span "Full Menu View" at bounding box center [66, 110] width 98 height 10
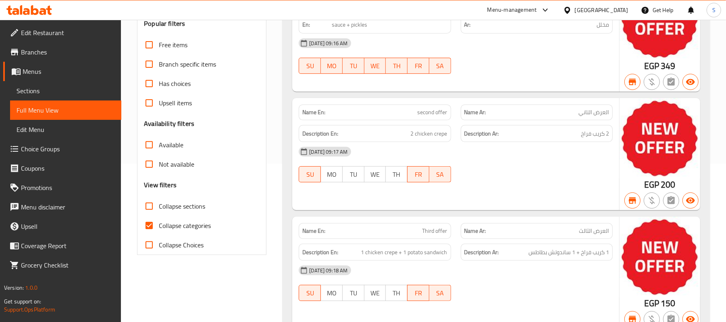
scroll to position [161, 0]
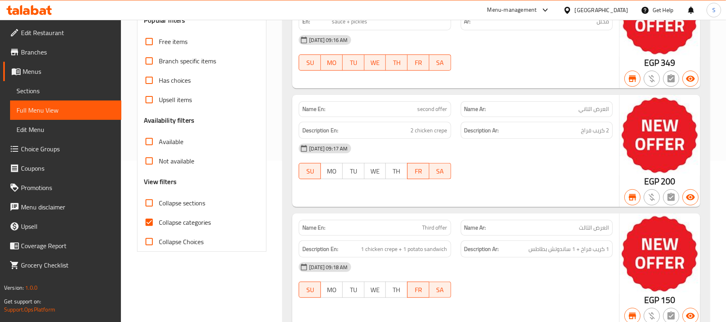
click at [153, 208] on input "Collapse sections" at bounding box center [149, 202] width 19 height 19
checkbox input "true"
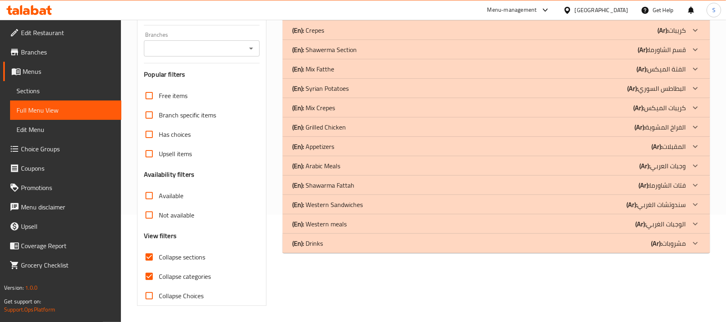
click at [148, 267] on input "Collapse categories" at bounding box center [149, 276] width 19 height 19
checkbox input "false"
click at [686, 31] on div "(En): Crepes (Ar): كريبات" at bounding box center [496, 30] width 427 height 19
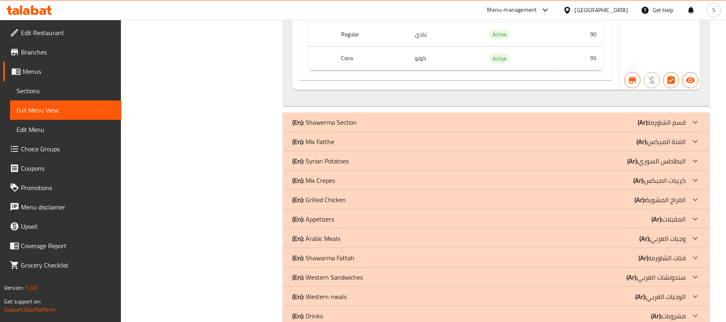
scroll to position [2420, 0]
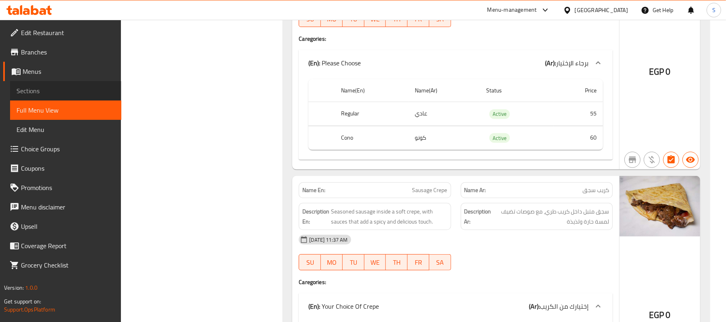
click at [41, 85] on link "Sections" at bounding box center [65, 90] width 111 height 19
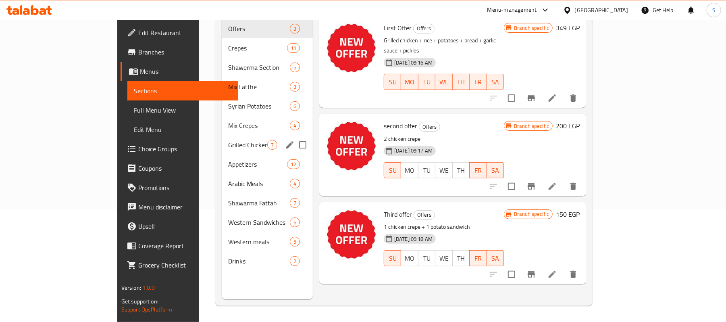
scroll to position [60, 0]
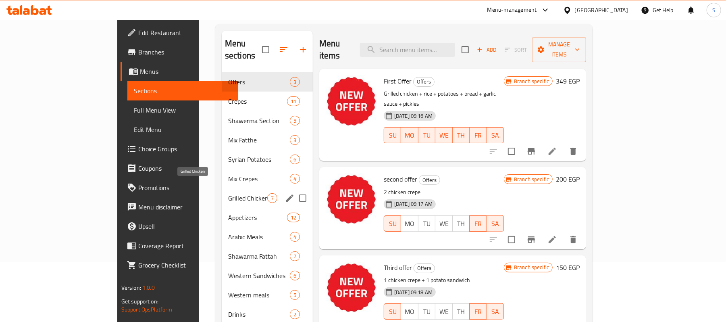
click at [228, 193] on span "Grilled Chicken" at bounding box center [247, 198] width 39 height 10
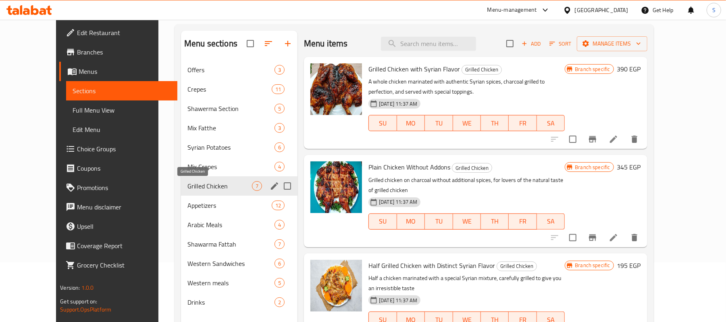
click at [194, 190] on span "Grilled Chicken" at bounding box center [220, 186] width 65 height 10
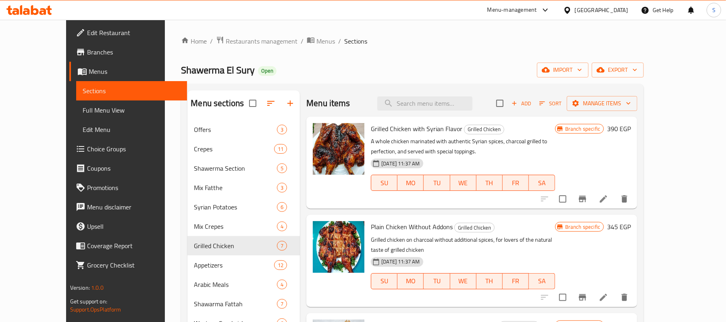
click at [631, 129] on h6 "390 EGP" at bounding box center [619, 128] width 24 height 11
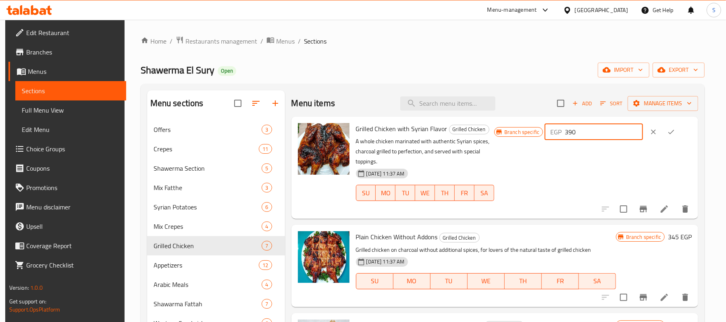
drag, startPoint x: 598, startPoint y: 133, endPoint x: 563, endPoint y: 131, distance: 35.5
click at [563, 131] on div "EGP 390 ​" at bounding box center [594, 132] width 98 height 16
type input "340"
click at [670, 134] on icon "ok" at bounding box center [671, 132] width 8 height 8
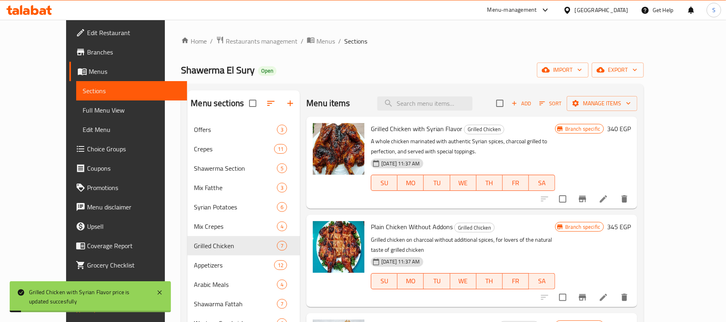
click at [604, 226] on span "Branch specific" at bounding box center [583, 227] width 42 height 8
click at [631, 227] on div "Branch specific 345 EGP" at bounding box center [593, 226] width 76 height 11
click at [631, 228] on h6 "345 EGP" at bounding box center [619, 226] width 24 height 11
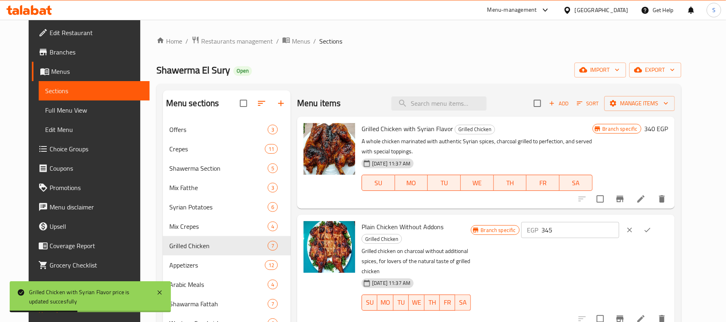
drag, startPoint x: 619, startPoint y: 228, endPoint x: 539, endPoint y: 225, distance: 80.7
click at [539, 225] on div "Branch specific EGP 345 ​" at bounding box center [570, 230] width 198 height 18
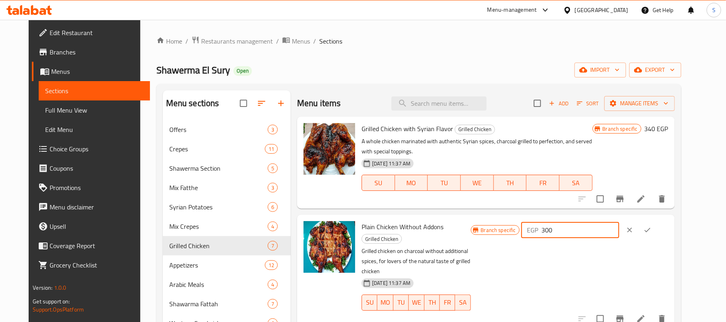
type input "300"
click at [651, 231] on icon "ok" at bounding box center [648, 230] width 6 height 4
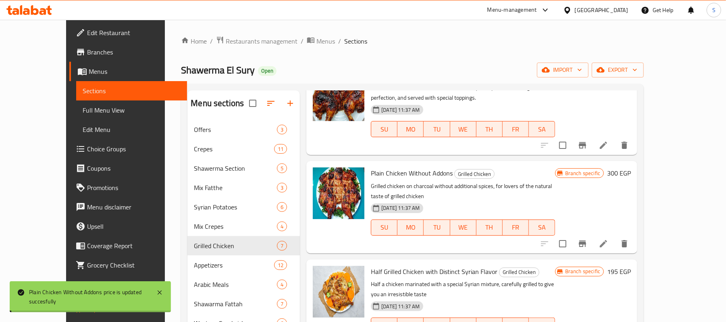
scroll to position [107, 0]
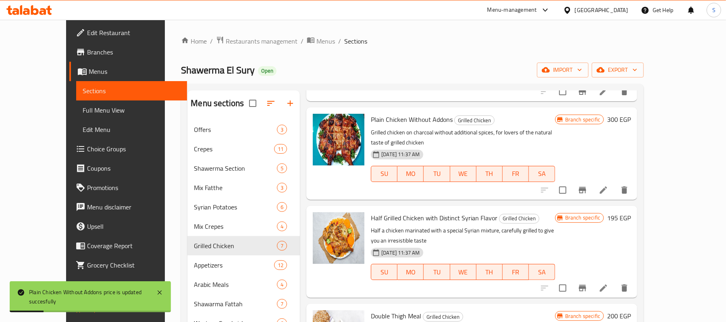
click at [604, 214] on span "Branch specific" at bounding box center [583, 218] width 42 height 8
click at [631, 212] on h6 "195 EGP" at bounding box center [619, 217] width 24 height 11
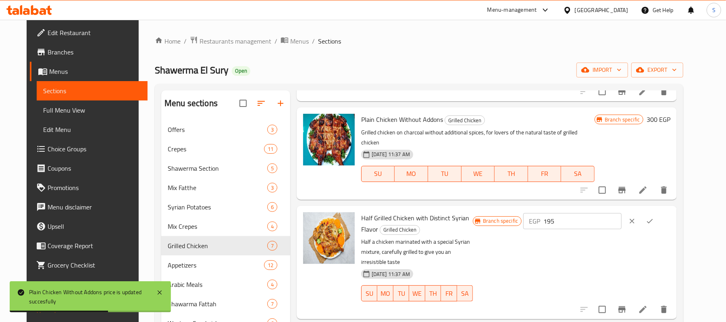
drag, startPoint x: 604, startPoint y: 206, endPoint x: 548, endPoint y: 215, distance: 55.8
click at [548, 215] on div "Branch specific EGP 195 ​" at bounding box center [572, 221] width 198 height 18
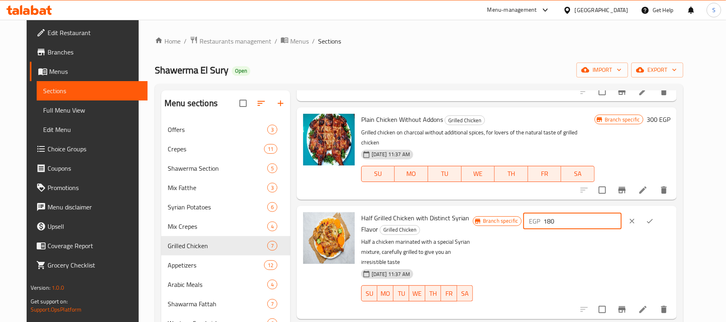
type input "180"
click at [654, 217] on icon "ok" at bounding box center [650, 221] width 8 height 8
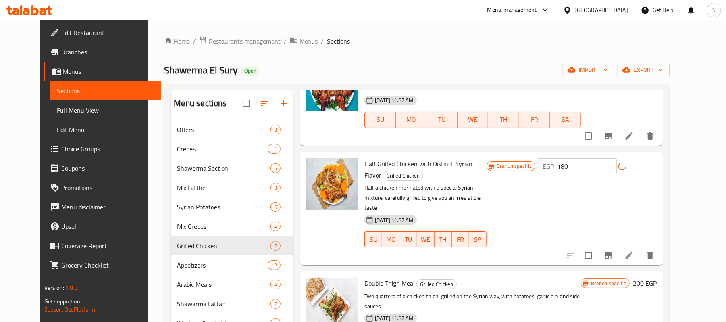
scroll to position [215, 0]
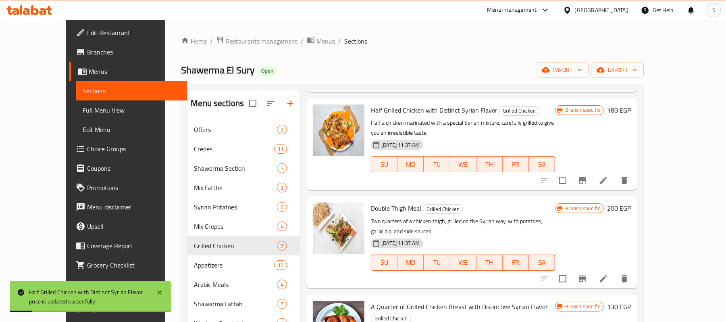
click at [604, 204] on span "Branch specific" at bounding box center [583, 208] width 42 height 8
click at [631, 202] on h6 "200 EGP" at bounding box center [619, 207] width 24 height 11
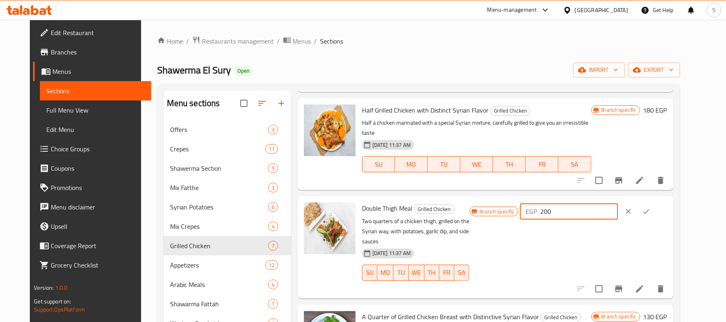
drag, startPoint x: 601, startPoint y: 194, endPoint x: 562, endPoint y: 190, distance: 38.9
click at [562, 203] on div "EGP 200 ​" at bounding box center [569, 211] width 98 height 16
type input "180"
click at [650, 209] on icon "ok" at bounding box center [647, 211] width 6 height 4
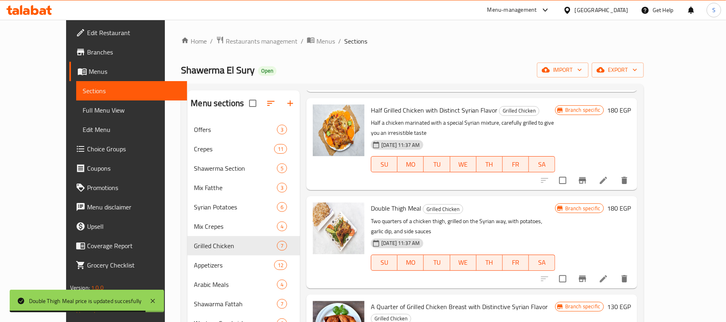
click at [604, 302] on span "Branch specific" at bounding box center [583, 306] width 42 height 8
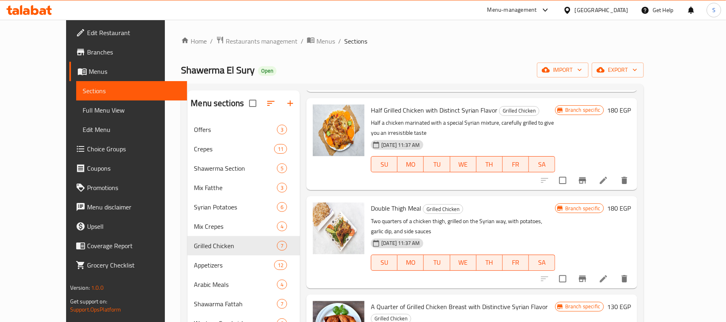
click at [631, 202] on h6 "180 EGP" at bounding box center [619, 207] width 24 height 11
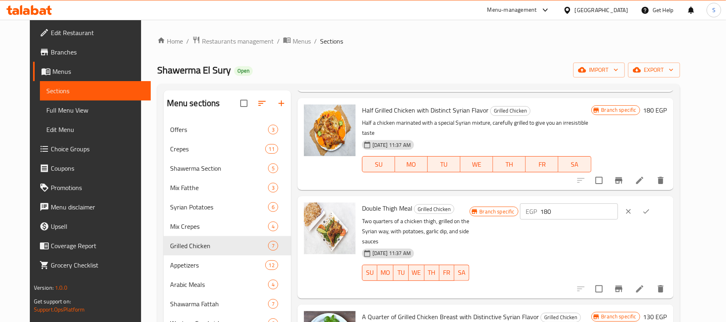
drag, startPoint x: 613, startPoint y: 192, endPoint x: 494, endPoint y: 184, distance: 119.6
click at [494, 199] on div "Double Thigh Meal Grilled Chicken Two quarters of a chicken thigh, grilled on t…" at bounding box center [515, 247] width 312 height 96
type input "165"
drag, startPoint x: 673, startPoint y: 191, endPoint x: 654, endPoint y: 283, distance: 93.6
click at [650, 207] on icon "ok" at bounding box center [646, 211] width 8 height 8
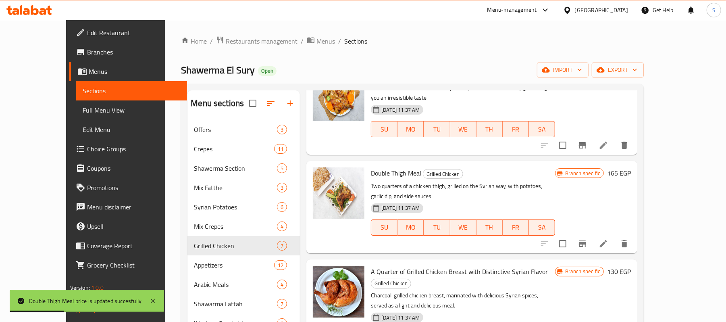
scroll to position [269, 0]
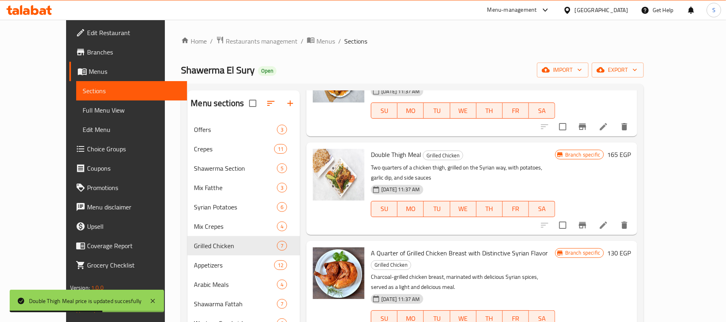
click at [631, 247] on div "Branch specific 130 EGP" at bounding box center [593, 252] width 76 height 11
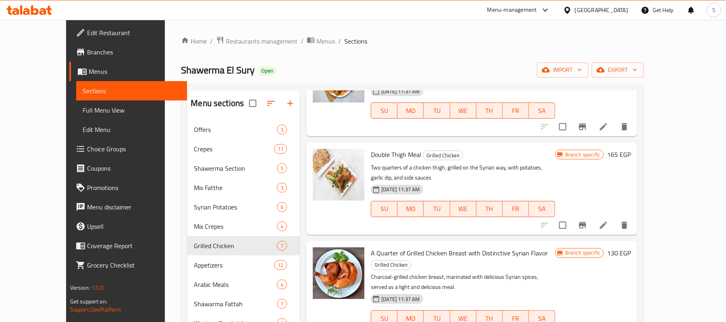
click at [631, 247] on h6 "130 EGP" at bounding box center [619, 252] width 24 height 11
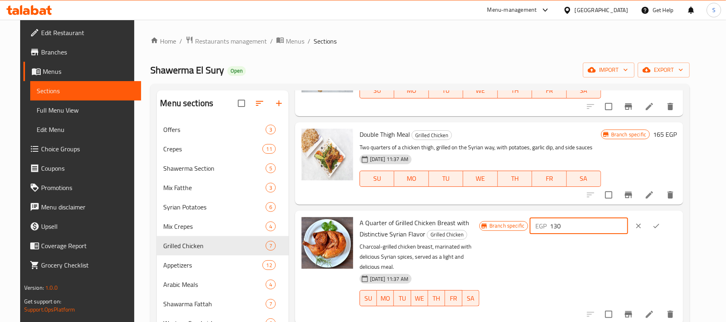
drag, startPoint x: 604, startPoint y: 224, endPoint x: 538, endPoint y: 220, distance: 66.7
click at [538, 220] on div "Branch specific EGP 130 ​" at bounding box center [578, 226] width 198 height 18
type input "115"
click at [659, 225] on icon "ok" at bounding box center [656, 225] width 6 height 4
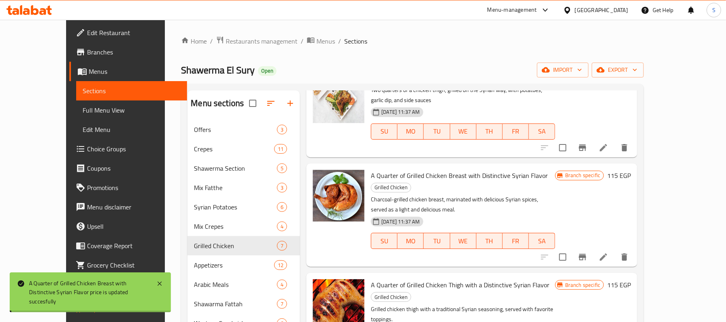
scroll to position [325, 0]
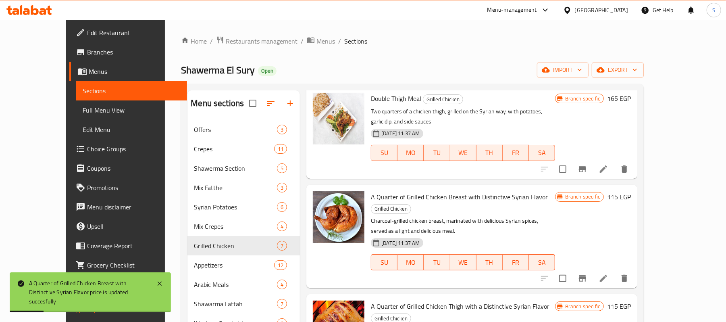
click at [631, 300] on h6 "115 EGP" at bounding box center [619, 305] width 24 height 11
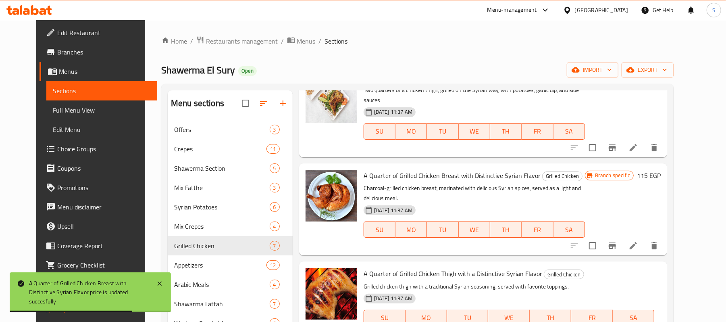
drag, startPoint x: 602, startPoint y: 238, endPoint x: 537, endPoint y: 239, distance: 64.5
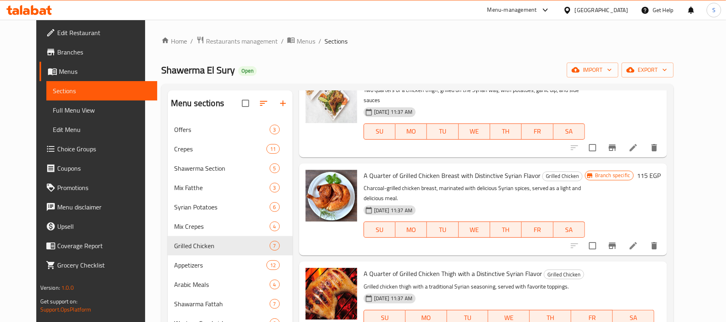
type input "100"
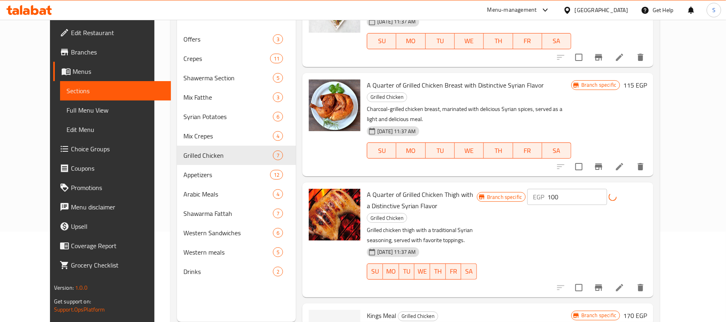
scroll to position [113, 0]
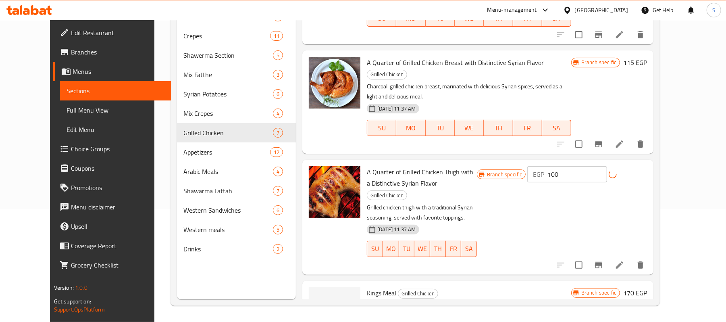
click at [647, 287] on h6 "170 EGP" at bounding box center [635, 292] width 24 height 11
drag, startPoint x: 614, startPoint y: 236, endPoint x: 535, endPoint y: 220, distance: 80.5
type input "150"
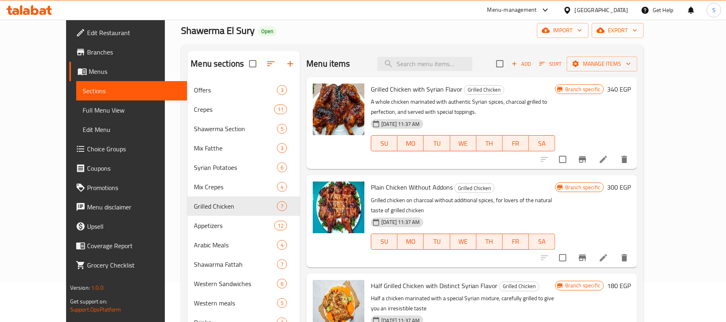
scroll to position [0, 0]
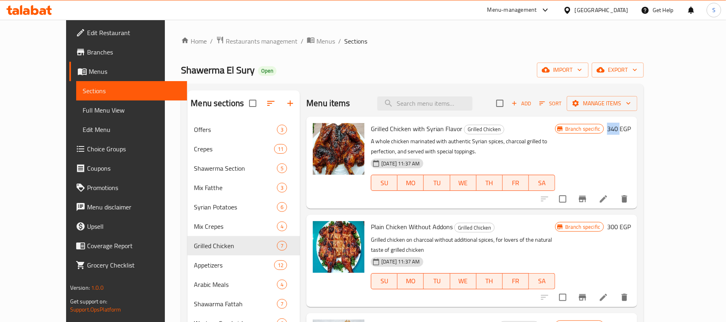
drag, startPoint x: 677, startPoint y: 127, endPoint x: 660, endPoint y: 133, distance: 18.1
click at [631, 133] on div "Branch specific 340 EGP" at bounding box center [593, 128] width 76 height 11
copy div "340"
click at [588, 203] on icon "Branch-specific-item" at bounding box center [583, 199] width 10 height 10
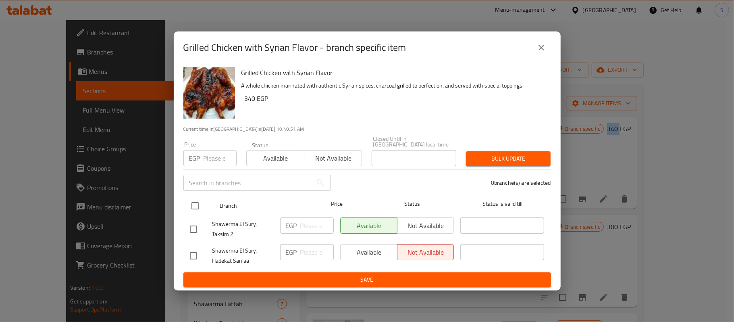
click at [199, 200] on input "checkbox" at bounding box center [195, 205] width 17 height 17
checkbox input "true"
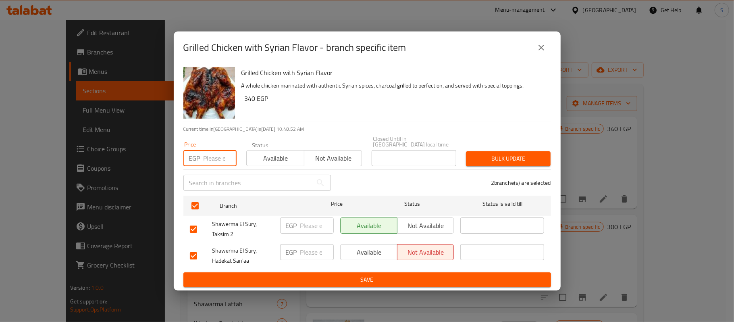
click at [210, 155] on input "number" at bounding box center [220, 158] width 33 height 16
paste input "340"
type input "340"
click at [519, 151] on button "Bulk update" at bounding box center [508, 158] width 85 height 15
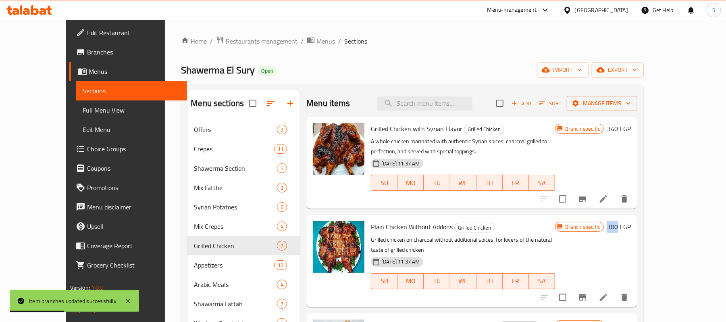
drag, startPoint x: 676, startPoint y: 227, endPoint x: 667, endPoint y: 227, distance: 8.9
click at [631, 227] on h6 "300 EGP" at bounding box center [619, 226] width 24 height 11
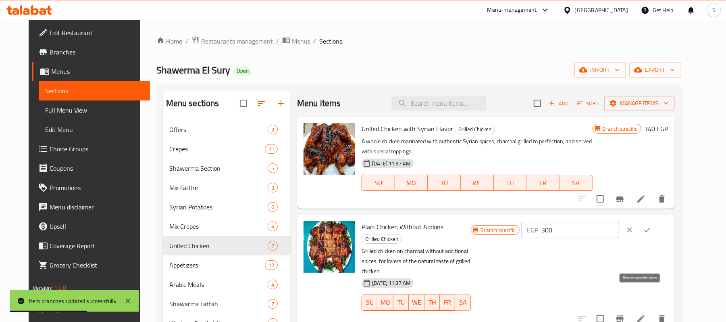
click at [624, 315] on icon "Branch-specific-item" at bounding box center [620, 318] width 7 height 6
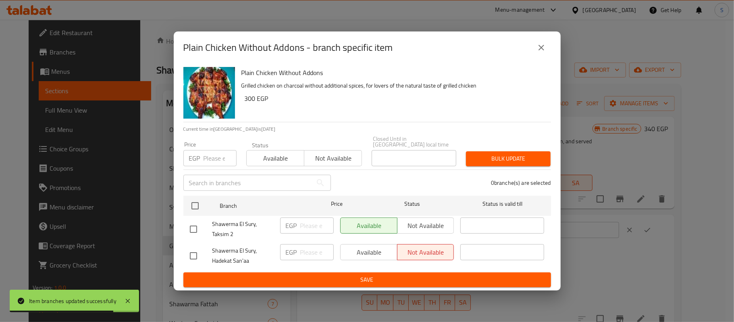
click at [209, 150] on input "number" at bounding box center [220, 158] width 33 height 16
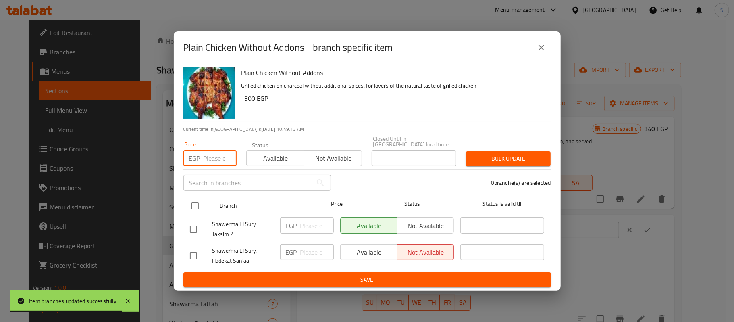
paste input "340"
type input "340"
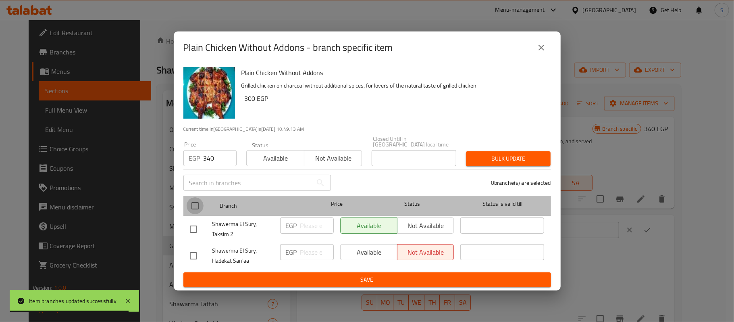
click at [197, 206] on input "checkbox" at bounding box center [195, 205] width 17 height 17
checkbox input "true"
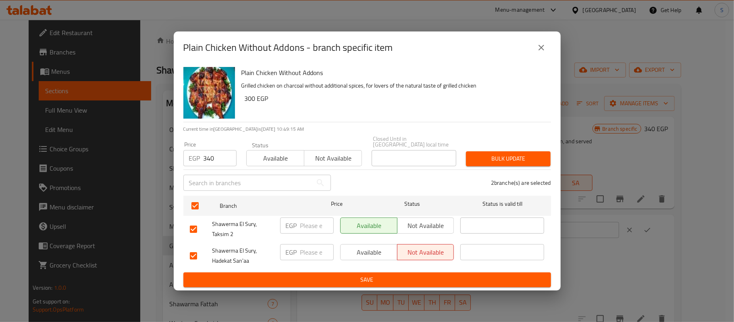
click at [508, 154] on span "Bulk update" at bounding box center [509, 159] width 72 height 10
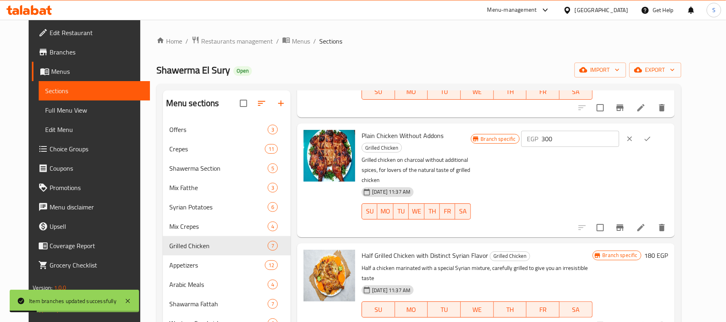
scroll to position [107, 0]
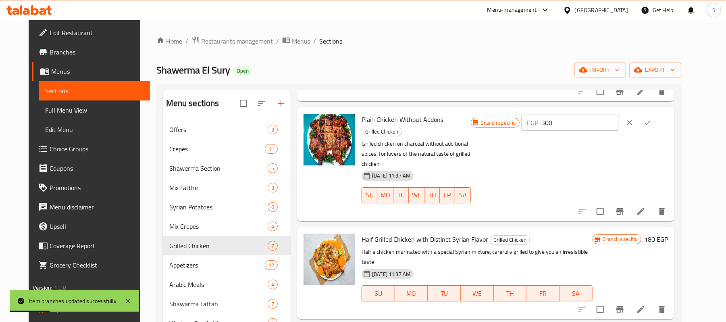
click at [669, 233] on h6 "180 EGP" at bounding box center [657, 238] width 24 height 11
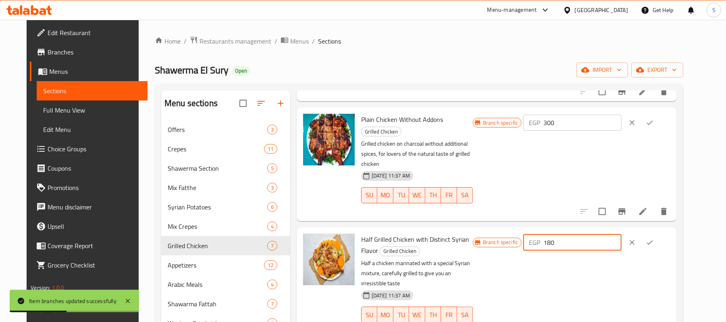
drag, startPoint x: 605, startPoint y: 220, endPoint x: 552, endPoint y: 221, distance: 52.8
click at [552, 233] on div "Branch specific EGP 180 ​" at bounding box center [572, 242] width 198 height 18
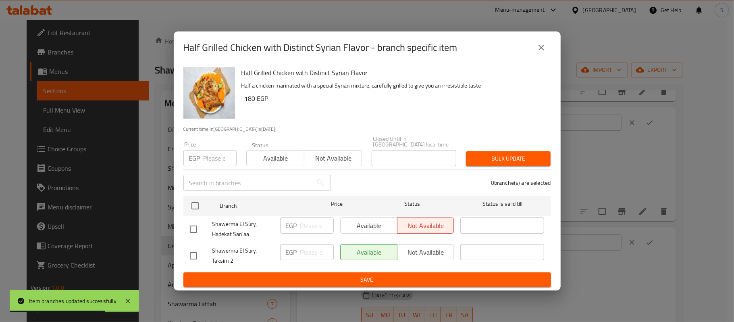
click at [198, 143] on div "Price EGP Price" at bounding box center [209, 154] width 53 height 25
click at [195, 153] on p "EGP" at bounding box center [194, 158] width 11 height 10
click at [206, 154] on input "number" at bounding box center [220, 158] width 33 height 16
paste input "180"
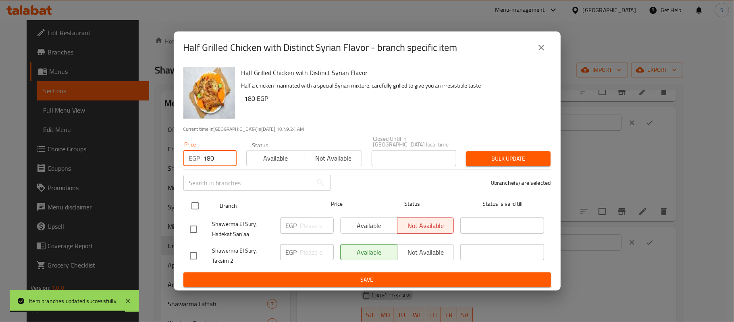
type input "180"
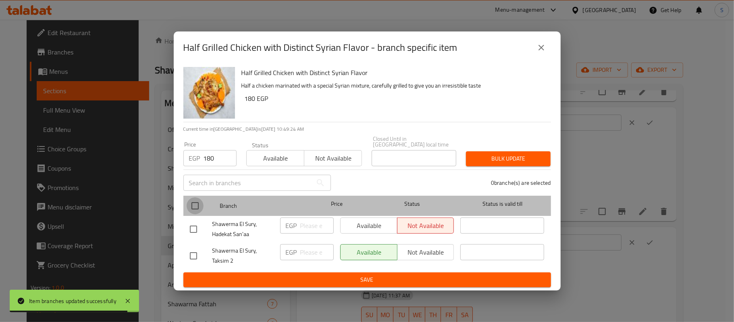
click at [200, 204] on input "checkbox" at bounding box center [195, 205] width 17 height 17
checkbox input "true"
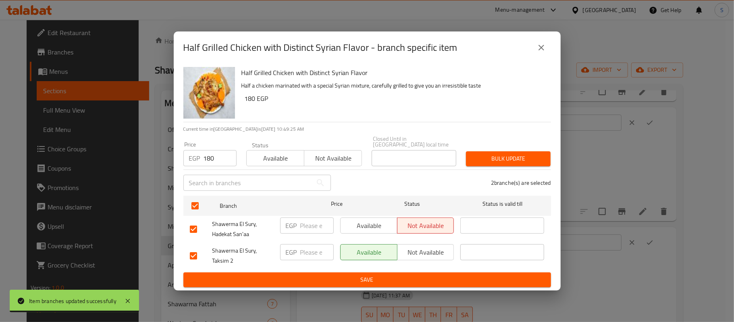
click at [510, 161] on span "Bulk update" at bounding box center [509, 159] width 72 height 10
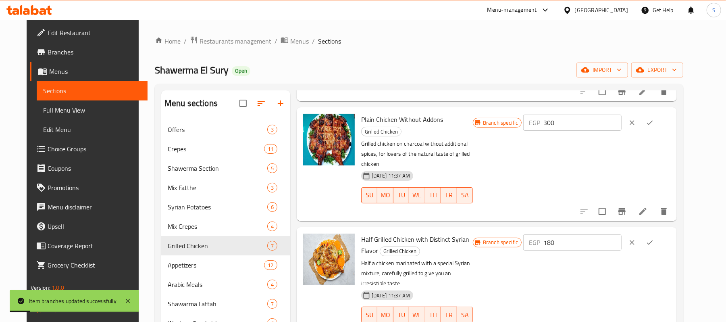
scroll to position [215, 0]
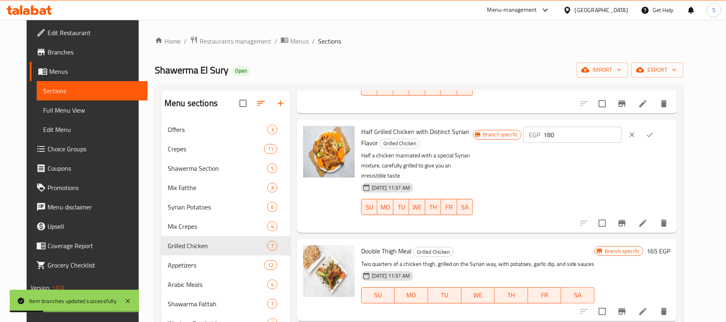
click at [671, 245] on h6 "165 EGP" at bounding box center [659, 250] width 24 height 11
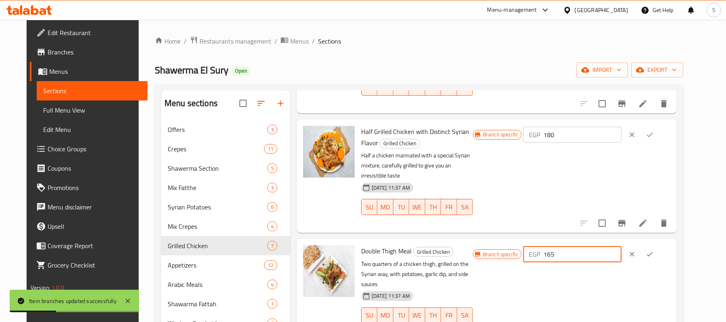
click at [554, 245] on div "Branch specific EGP 165 ​" at bounding box center [572, 254] width 198 height 18
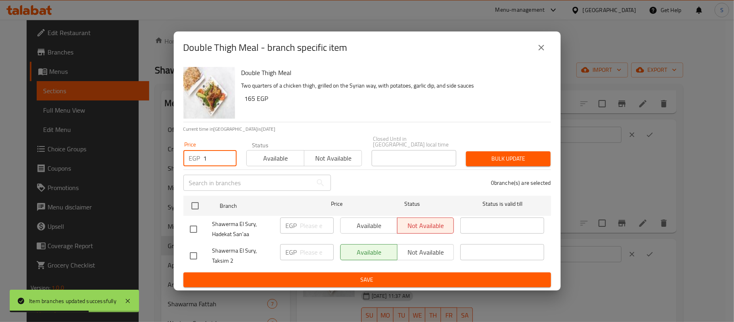
click at [227, 150] on input "1" at bounding box center [220, 158] width 33 height 16
paste input "165"
drag, startPoint x: 180, startPoint y: 152, endPoint x: 145, endPoint y: 149, distance: 34.8
click at [145, 149] on div "Double Thigh Meal - branch specific item Double Thigh Meal Two quarters of a ch…" at bounding box center [367, 161] width 734 height 322
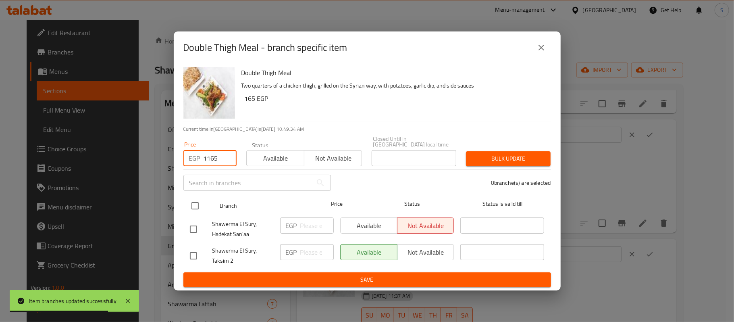
paste input "number"
type input "165"
click at [191, 200] on input "checkbox" at bounding box center [195, 205] width 17 height 17
checkbox input "true"
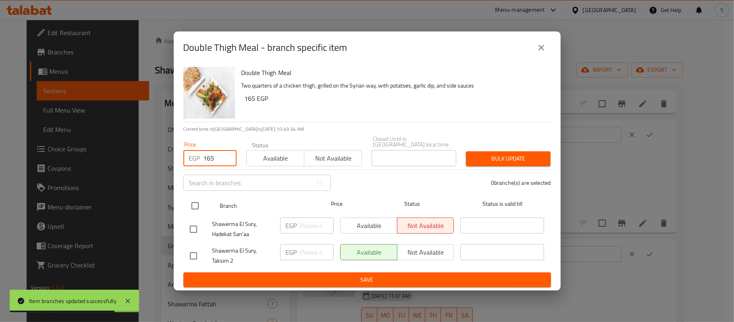
checkbox input "true"
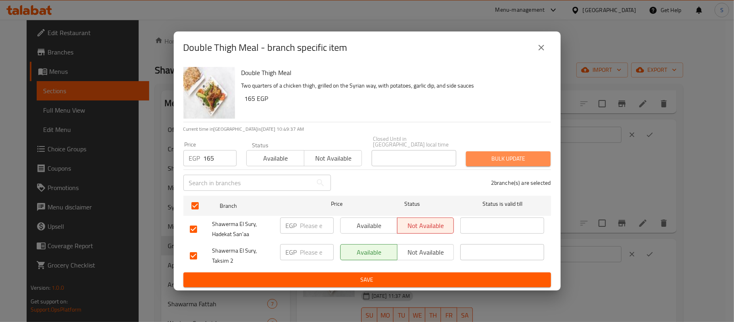
click at [512, 159] on span "Bulk update" at bounding box center [509, 159] width 72 height 10
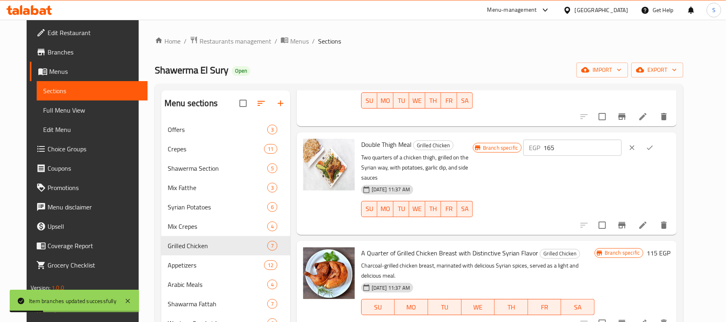
scroll to position [323, 0]
click at [671, 246] on h6 "115 EGP" at bounding box center [659, 251] width 24 height 11
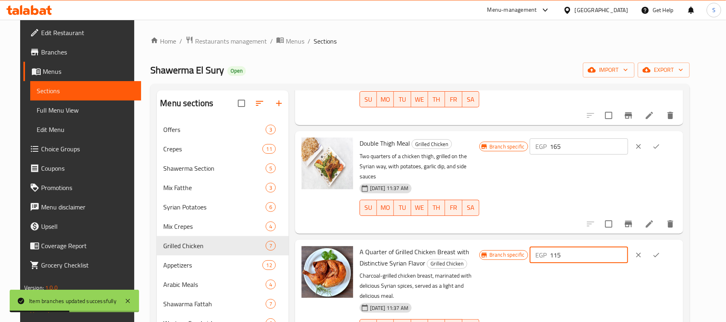
drag, startPoint x: 607, startPoint y: 219, endPoint x: 552, endPoint y: 218, distance: 55.3
click at [552, 246] on div "Branch specific EGP 115 ​" at bounding box center [578, 255] width 198 height 18
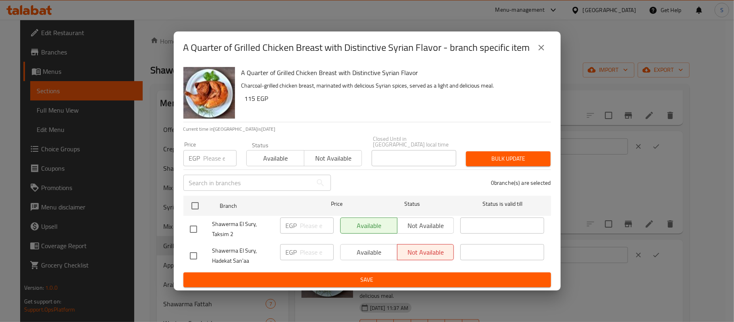
click at [189, 165] on div "EGP Price" at bounding box center [209, 158] width 53 height 16
click at [213, 160] on input "number" at bounding box center [220, 158] width 33 height 16
paste input "115"
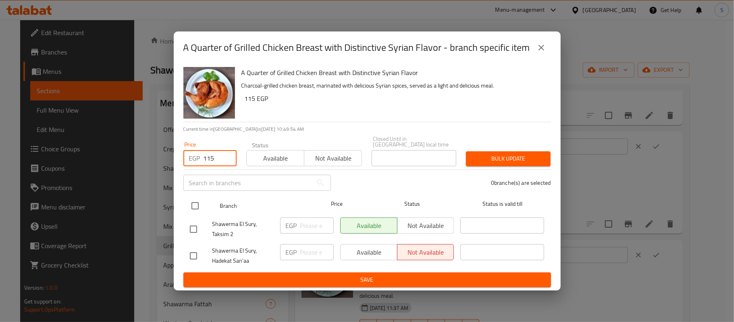
type input "115"
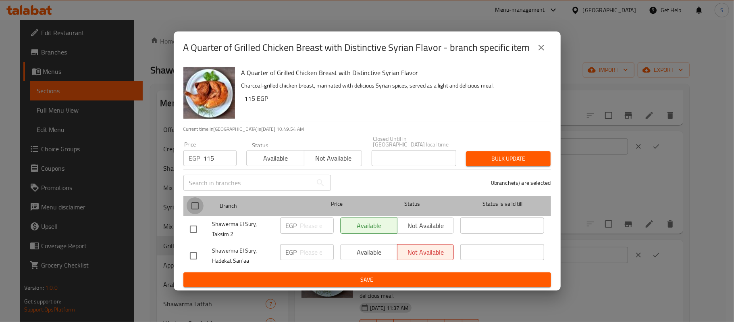
click at [194, 203] on input "checkbox" at bounding box center [195, 205] width 17 height 17
checkbox input "true"
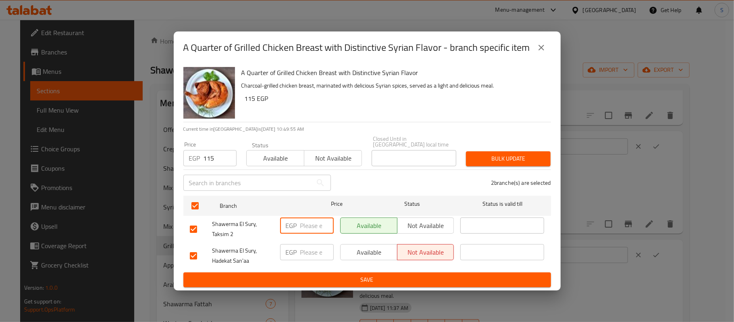
click at [308, 224] on input "number" at bounding box center [316, 225] width 33 height 16
click at [486, 155] on span "Bulk update" at bounding box center [509, 159] width 72 height 10
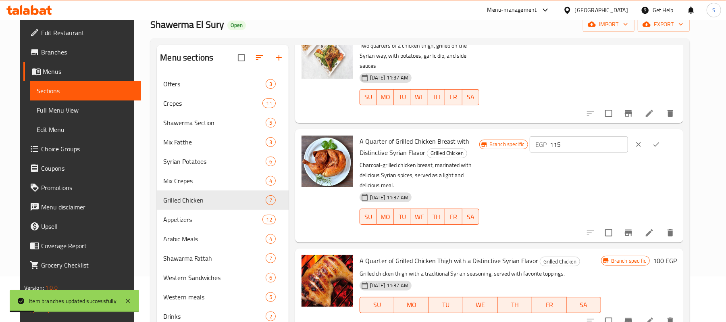
scroll to position [107, 0]
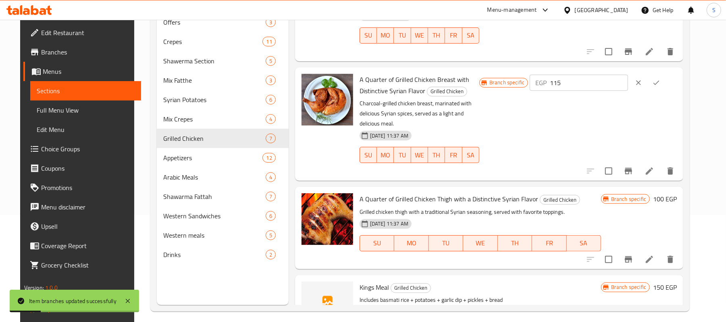
click at [670, 193] on h6 "100 EGP" at bounding box center [665, 198] width 24 height 11
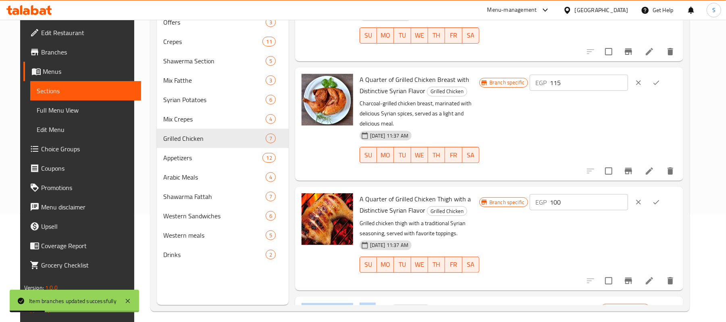
click at [665, 193] on div at bounding box center [647, 202] width 35 height 18
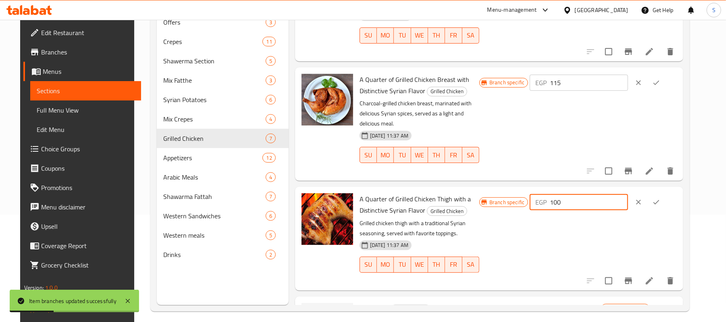
drag, startPoint x: 609, startPoint y: 152, endPoint x: 528, endPoint y: 161, distance: 81.1
click at [528, 193] on div "Branch specific EGP 100 ​" at bounding box center [578, 238] width 198 height 90
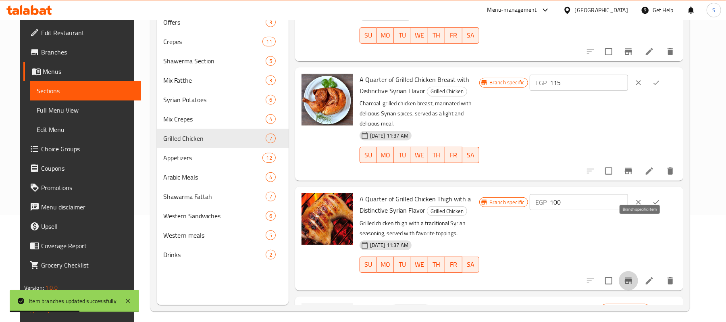
click at [632, 277] on icon "Branch-specific-item" at bounding box center [628, 280] width 7 height 6
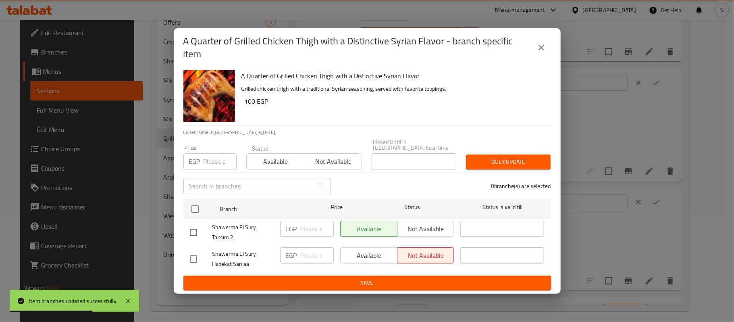
click at [231, 160] on input "number" at bounding box center [220, 161] width 33 height 16
paste input "100"
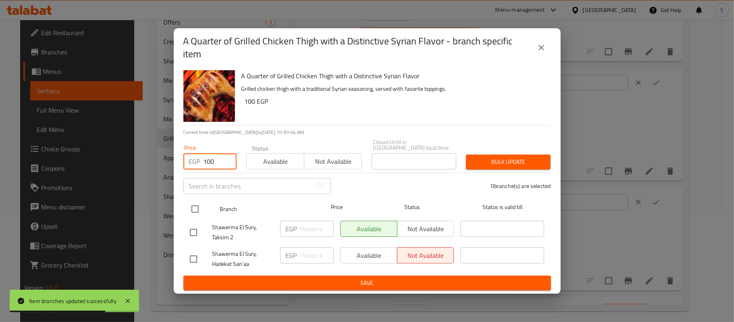
type input "100"
click at [201, 204] on input "checkbox" at bounding box center [195, 208] width 17 height 17
checkbox input "true"
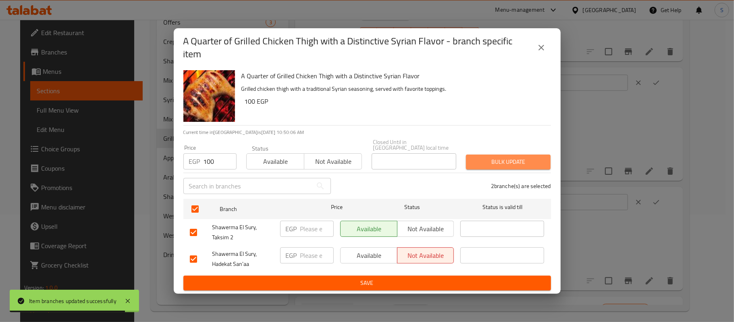
click at [513, 157] on span "Bulk update" at bounding box center [509, 162] width 72 height 10
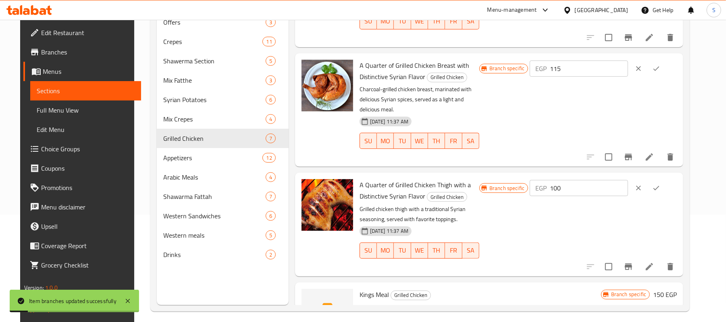
scroll to position [409, 0]
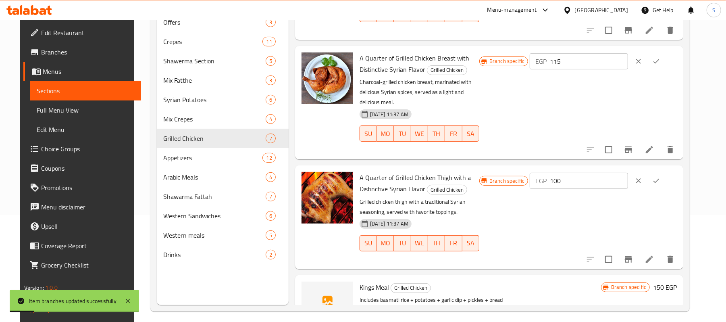
drag, startPoint x: 671, startPoint y: 236, endPoint x: 680, endPoint y: 250, distance: 16.8
click at [671, 281] on h6 "150 EGP" at bounding box center [665, 286] width 24 height 11
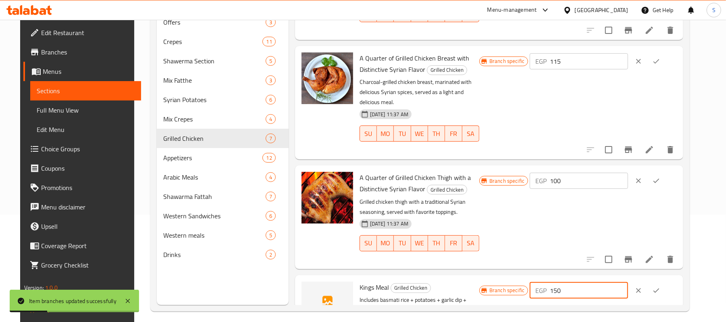
drag, startPoint x: 620, startPoint y: 236, endPoint x: 551, endPoint y: 238, distance: 69.0
click at [551, 281] on div "Branch specific EGP 150 ​" at bounding box center [578, 290] width 198 height 18
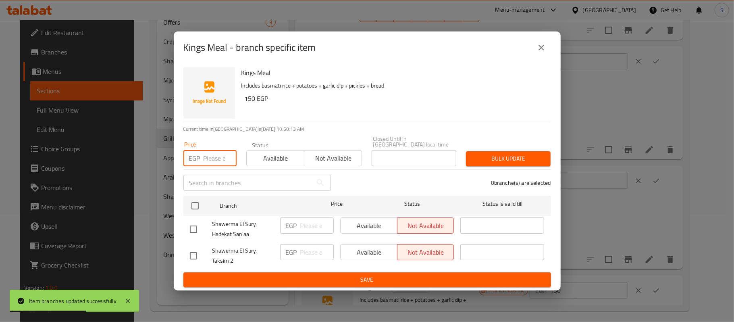
drag, startPoint x: 204, startPoint y: 163, endPoint x: 220, endPoint y: 169, distance: 17.4
click at [204, 162] on input "number" at bounding box center [220, 158] width 33 height 16
paste input "150"
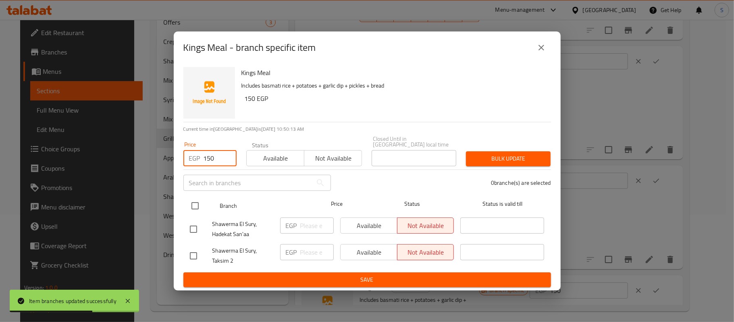
type input "150"
click at [195, 204] on input "checkbox" at bounding box center [195, 205] width 17 height 17
checkbox input "true"
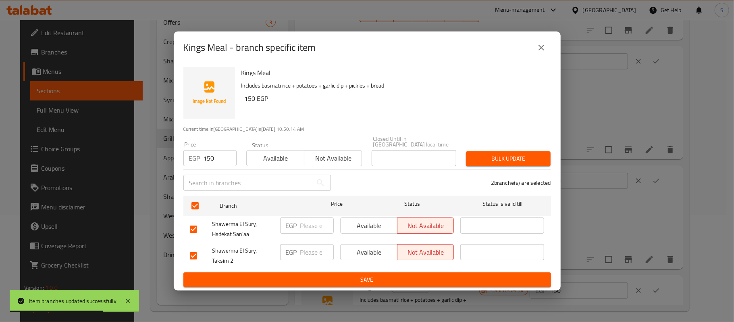
click at [519, 154] on span "Bulk update" at bounding box center [509, 159] width 72 height 10
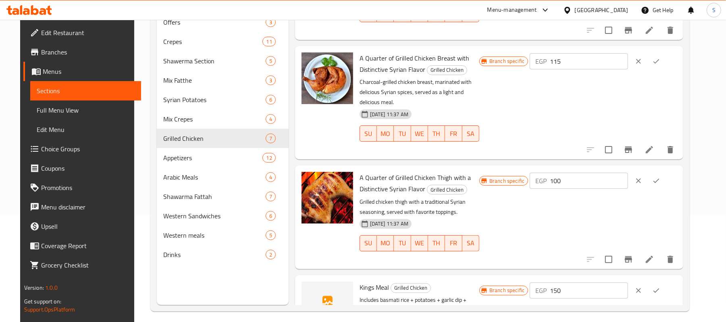
click at [69, 117] on link "Full Menu View" at bounding box center [85, 109] width 111 height 19
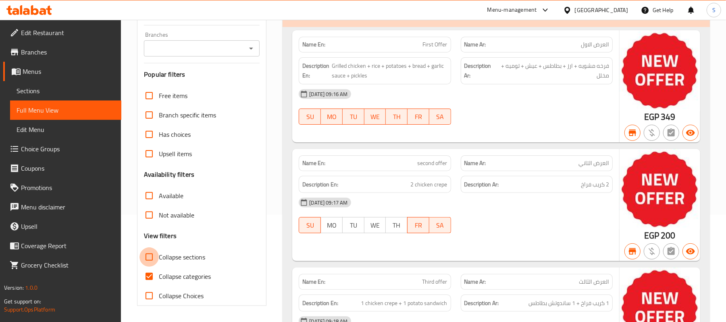
click at [152, 258] on input "Collapse sections" at bounding box center [149, 256] width 19 height 19
checkbox input "true"
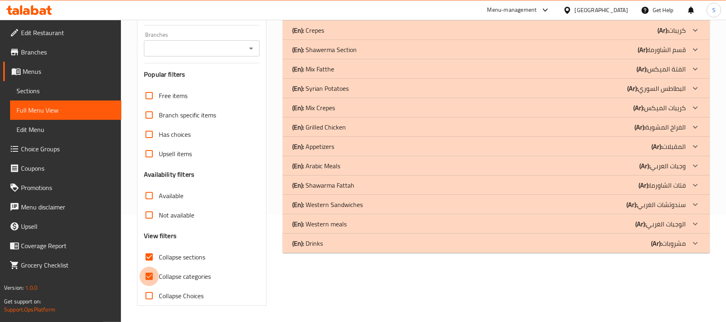
click at [154, 271] on input "Collapse categories" at bounding box center [149, 276] width 19 height 19
checkbox input "false"
click at [693, 129] on icon at bounding box center [696, 127] width 10 height 10
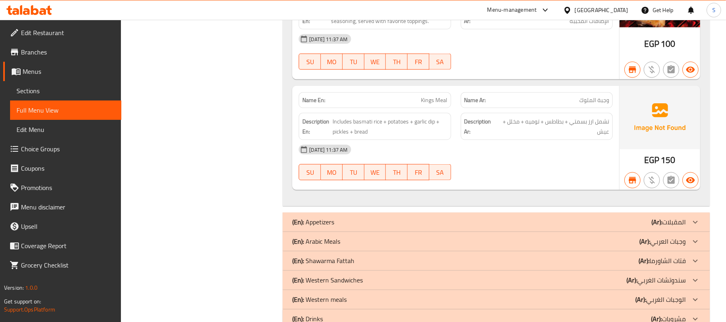
scroll to position [914, 0]
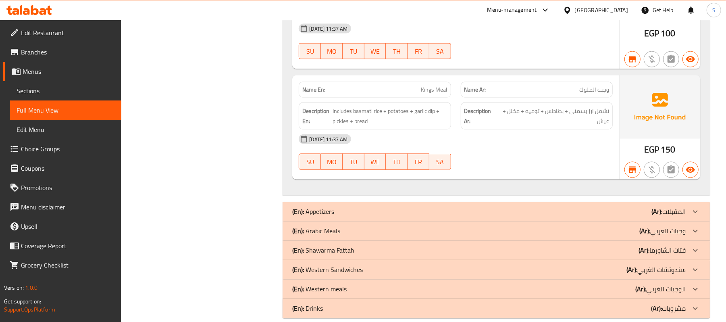
click at [60, 115] on link "Full Menu View" at bounding box center [65, 109] width 111 height 19
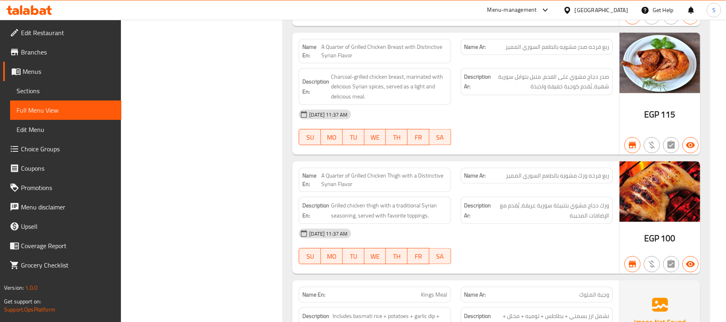
scroll to position [591, 0]
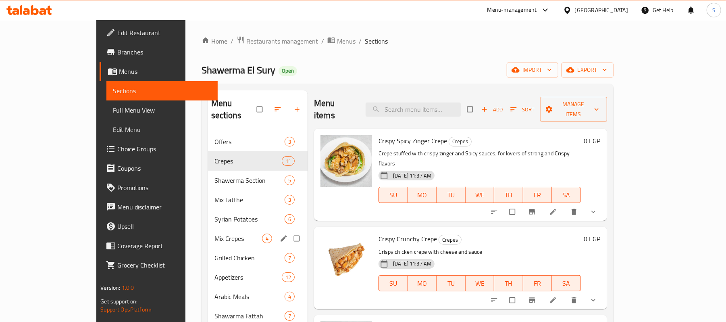
click at [215, 233] on span "Mix Crepes" at bounding box center [239, 238] width 48 height 10
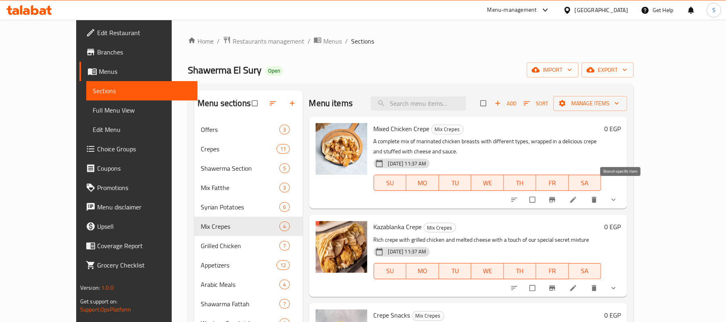
click at [558, 196] on span "Branch-specific-item" at bounding box center [553, 200] width 10 height 8
click at [618, 196] on icon "show more" at bounding box center [614, 200] width 8 height 8
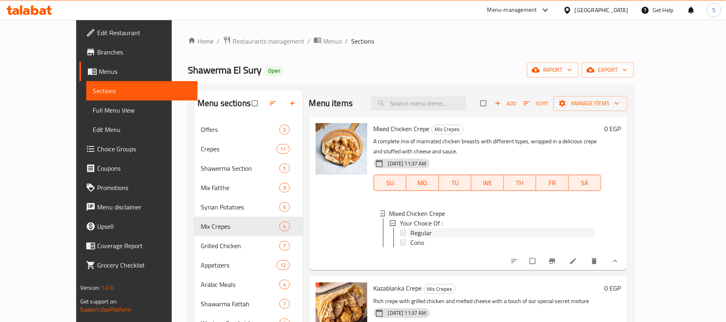
click at [415, 228] on div "Regular" at bounding box center [503, 233] width 185 height 10
click at [97, 146] on span "Choice Groups" at bounding box center [144, 149] width 94 height 10
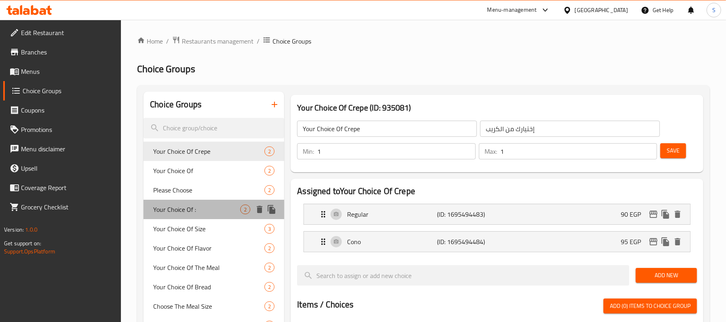
click at [181, 211] on span "Your Choice Of :" at bounding box center [196, 209] width 87 height 10
type input "Your Choice Of :"
type input "إختيارك من :"
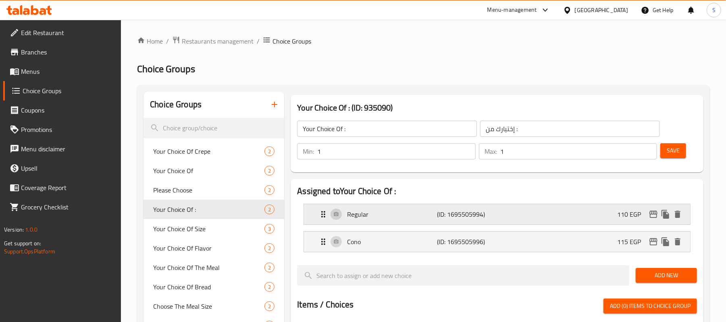
click at [633, 217] on p "110 EGP" at bounding box center [632, 214] width 30 height 10
click at [659, 216] on button "edit" at bounding box center [654, 214] width 12 height 12
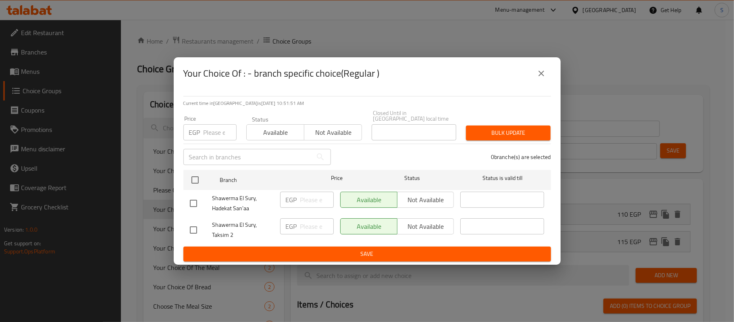
click at [197, 134] on p "EGP" at bounding box center [194, 132] width 11 height 10
click at [212, 128] on input "number" at bounding box center [220, 132] width 33 height 16
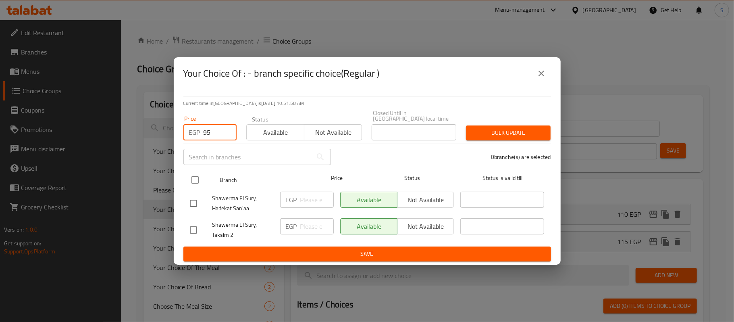
type input "95"
click at [199, 176] on input "checkbox" at bounding box center [195, 179] width 17 height 17
checkbox input "true"
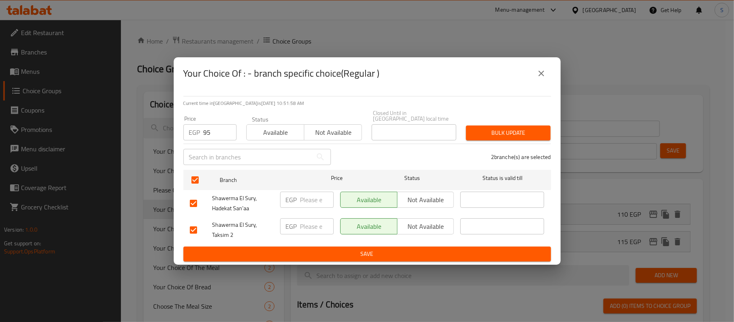
click at [514, 133] on span "Bulk update" at bounding box center [509, 133] width 72 height 10
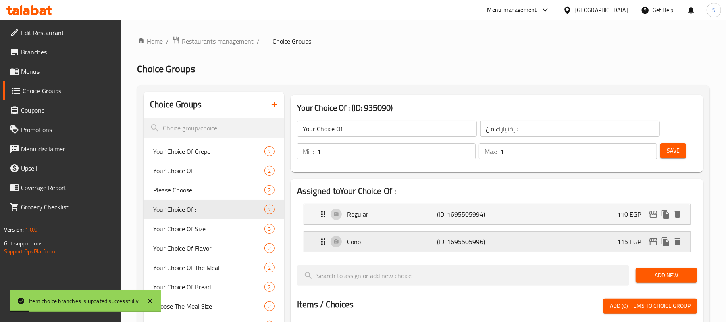
click at [628, 244] on p "115 EGP" at bounding box center [632, 242] width 30 height 10
click at [652, 242] on icon "edit" at bounding box center [654, 241] width 8 height 7
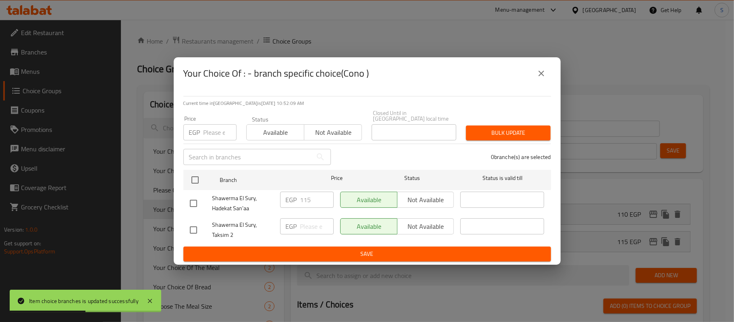
click at [205, 131] on input "number" at bounding box center [220, 132] width 33 height 16
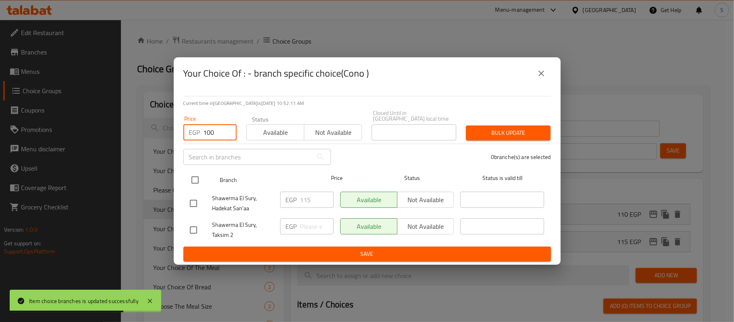
type input "100"
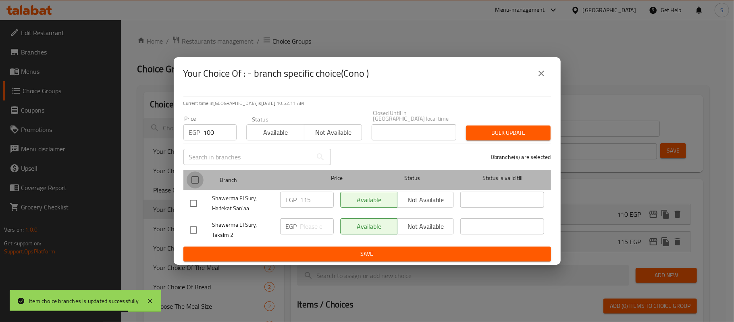
drag, startPoint x: 196, startPoint y: 178, endPoint x: 344, endPoint y: 227, distance: 156.7
click at [196, 178] on input "checkbox" at bounding box center [195, 179] width 17 height 17
checkbox input "true"
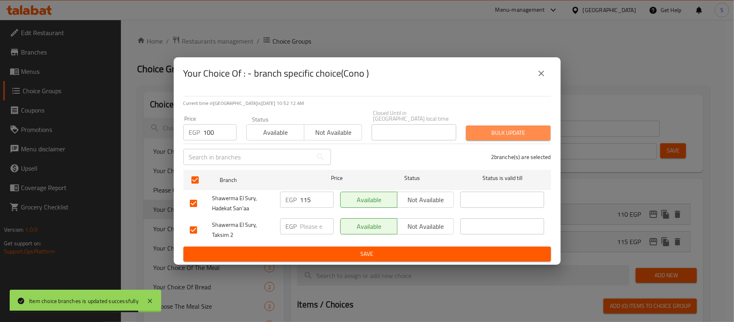
click at [507, 129] on span "Bulk update" at bounding box center [509, 133] width 72 height 10
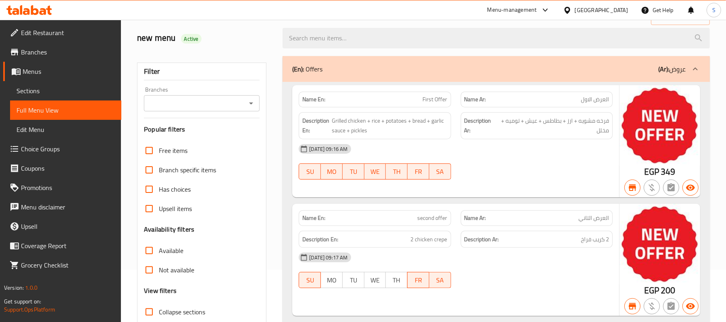
scroll to position [215, 0]
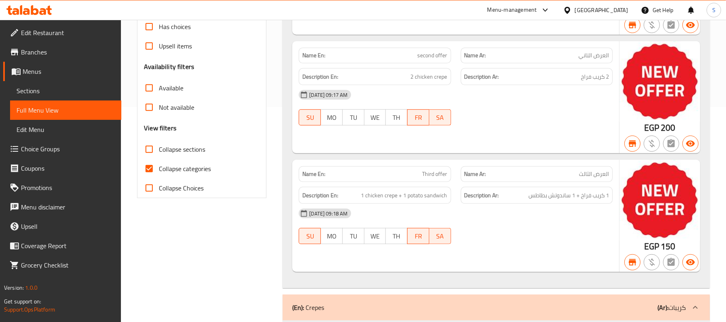
click at [150, 149] on input "Collapse sections" at bounding box center [149, 149] width 19 height 19
checkbox input "true"
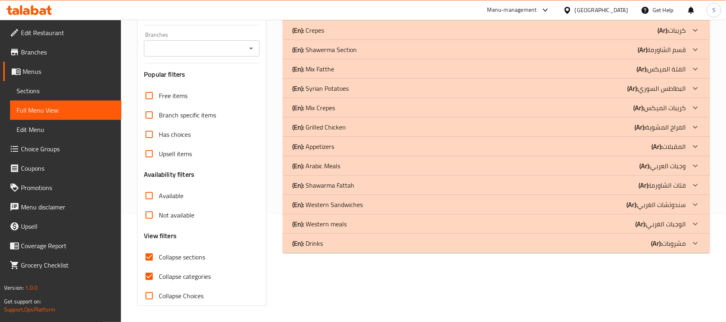
click at [154, 267] on input "Collapse categories" at bounding box center [149, 276] width 19 height 19
checkbox input "false"
click at [682, 113] on p "(Ar): كريبات الميكس" at bounding box center [660, 108] width 52 height 10
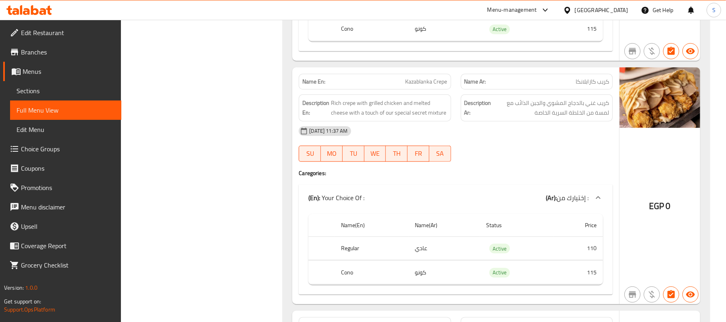
scroll to position [484, 0]
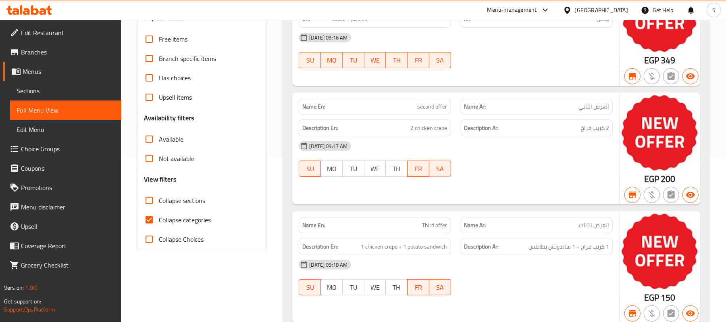
scroll to position [269, 0]
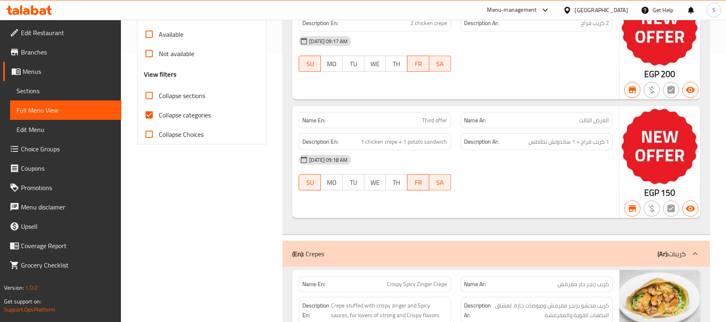
click at [149, 111] on input "Collapse categories" at bounding box center [149, 114] width 19 height 19
checkbox input "false"
click at [154, 129] on input "Collapse Choices" at bounding box center [149, 134] width 19 height 19
checkbox input "true"
drag, startPoint x: 154, startPoint y: 117, endPoint x: 152, endPoint y: 126, distance: 9.4
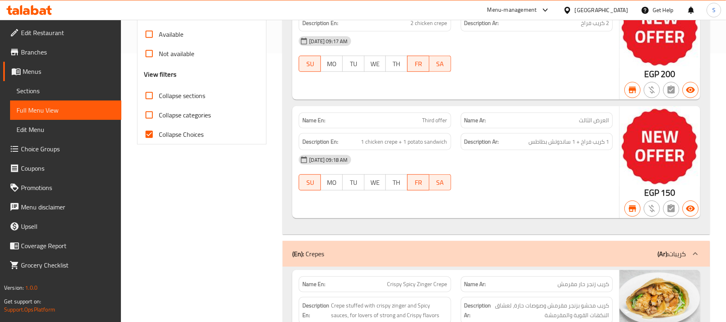
click at [153, 117] on input "Collapse categories" at bounding box center [149, 114] width 19 height 19
checkbox input "true"
click at [152, 127] on input "Collapse Choices" at bounding box center [149, 134] width 19 height 19
checkbox input "false"
click at [147, 91] on input "Collapse sections" at bounding box center [149, 95] width 19 height 19
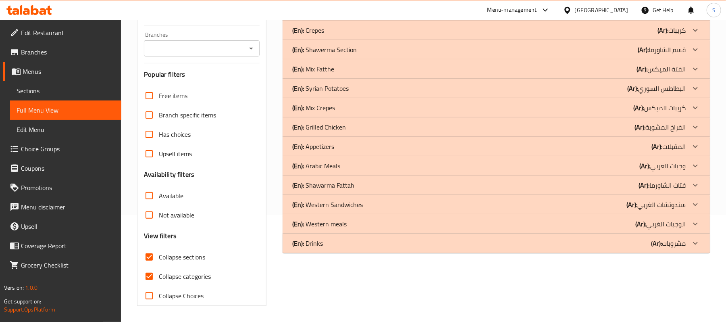
scroll to position [108, 0]
click at [694, 114] on div at bounding box center [695, 107] width 19 height 19
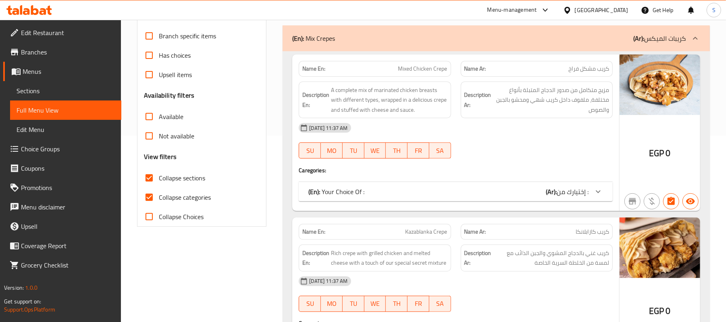
scroll to position [269, 0]
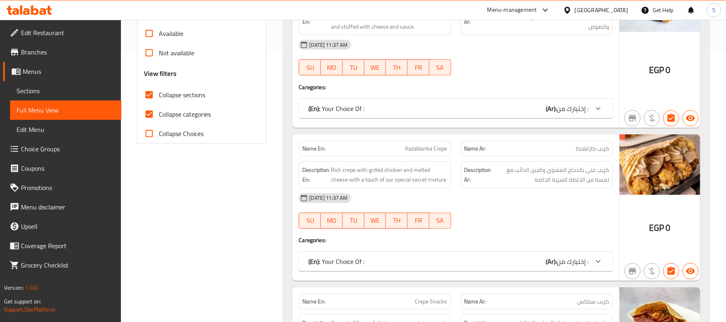
click at [601, 112] on icon at bounding box center [599, 109] width 10 height 10
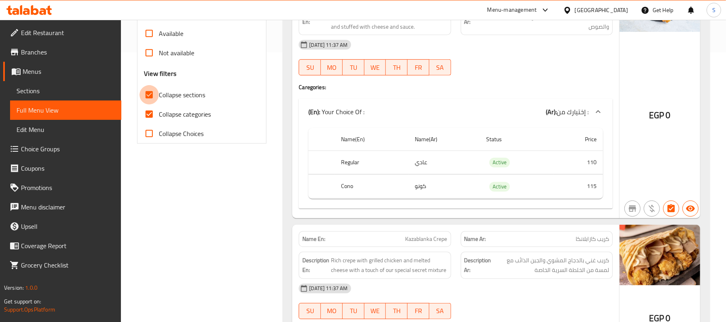
click at [148, 97] on input "Collapse sections" at bounding box center [149, 94] width 19 height 19
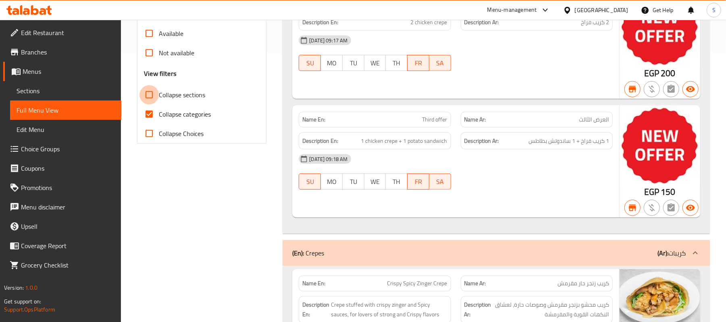
click at [157, 92] on input "Collapse sections" at bounding box center [149, 94] width 19 height 19
checkbox input "true"
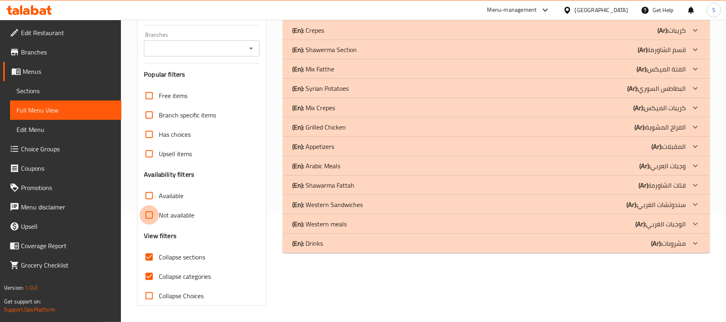
click at [150, 110] on div "Free items Branch specific items Has choices Upsell items Availability filters …" at bounding box center [202, 195] width 116 height 219
click at [147, 281] on input "Collapse categories" at bounding box center [149, 276] width 19 height 19
checkbox input "false"
click at [696, 115] on div at bounding box center [695, 107] width 19 height 19
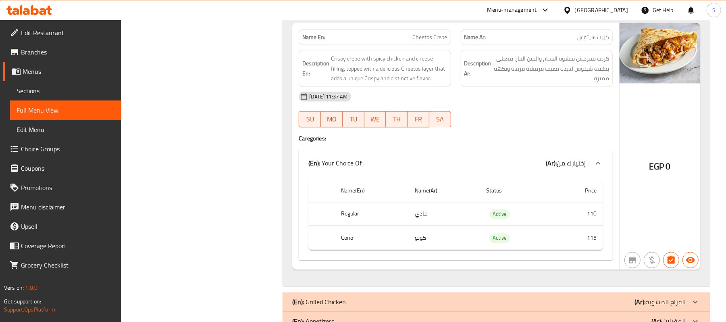
scroll to position [807, 0]
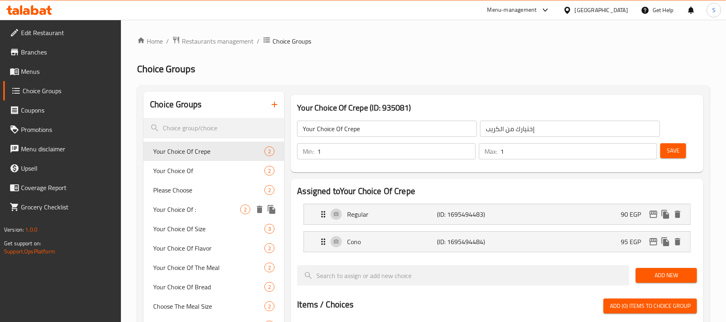
click at [184, 206] on span "Your Choice Of :" at bounding box center [196, 209] width 87 height 10
type input "Your Choice Of :"
type input "إختيارك من :"
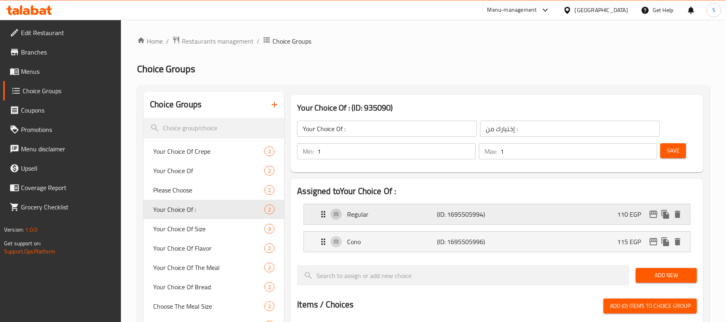
click at [629, 209] on p "110 EGP" at bounding box center [632, 214] width 30 height 10
click at [628, 219] on p "110 EGP" at bounding box center [632, 214] width 30 height 10
click at [627, 215] on p "110 EGP" at bounding box center [632, 214] width 30 height 10
click at [638, 213] on p "110 EGP" at bounding box center [632, 214] width 30 height 10
click at [599, 211] on div "Regular (ID: 1695505994) 110 EGP" at bounding box center [500, 214] width 362 height 20
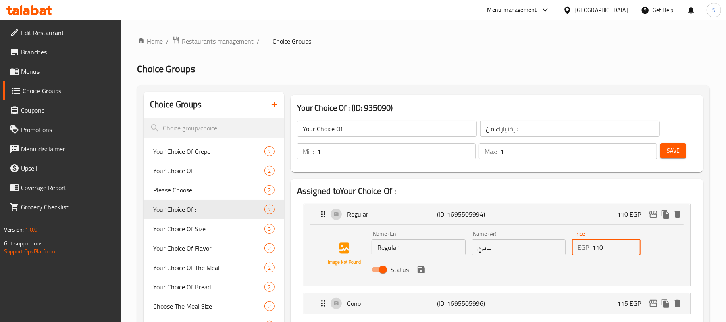
drag, startPoint x: 612, startPoint y: 248, endPoint x: 542, endPoint y: 248, distance: 69.8
click at [542, 248] on div "Name (En) Regular Name (En) Name (Ar) عادي Name (Ar) Price EGP 110 Price Status" at bounding box center [519, 253] width 300 height 53
click at [428, 269] on div "Status" at bounding box center [519, 269] width 300 height 22
click at [425, 269] on icon "save" at bounding box center [422, 270] width 10 height 10
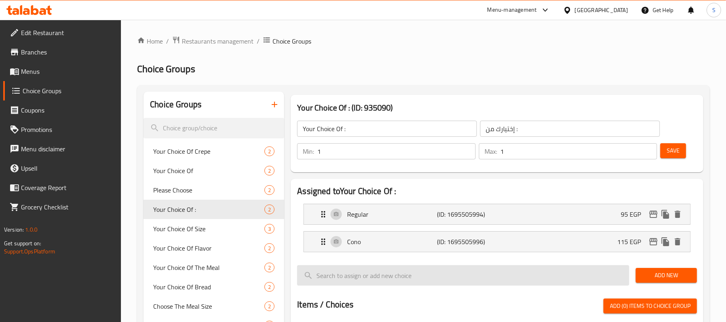
type input "95"
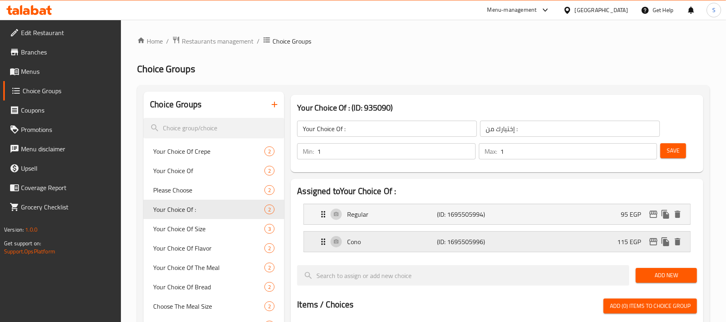
click at [639, 237] on p "115 EGP" at bounding box center [632, 242] width 30 height 10
click at [637, 244] on p "115 EGP" at bounding box center [632, 242] width 30 height 10
click at [623, 231] on div "Cono (ID: 1695505996) 115 EGP" at bounding box center [500, 241] width 362 height 20
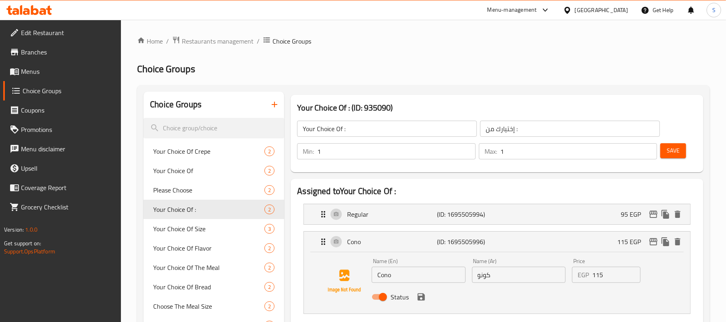
drag, startPoint x: 609, startPoint y: 278, endPoint x: 546, endPoint y: 275, distance: 62.6
click at [546, 275] on div "Name (En) Cono Name (En) Name (Ar) كونو Name (Ar) Price EGP 115 Price Status" at bounding box center [519, 281] width 300 height 53
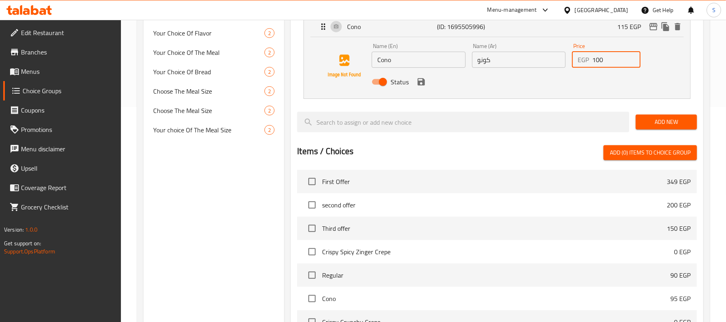
click at [423, 90] on div "Status" at bounding box center [519, 82] width 300 height 22
click at [420, 84] on icon "save" at bounding box center [421, 81] width 7 height 7
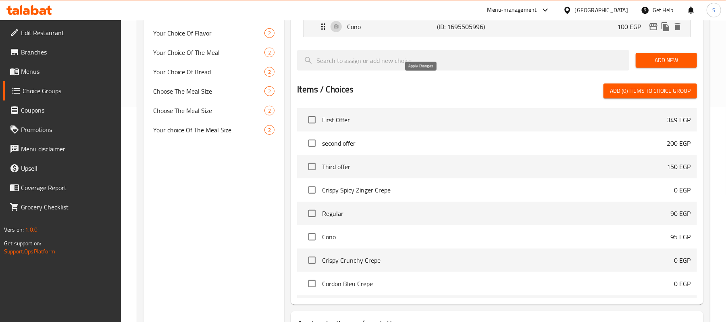
type input "100"
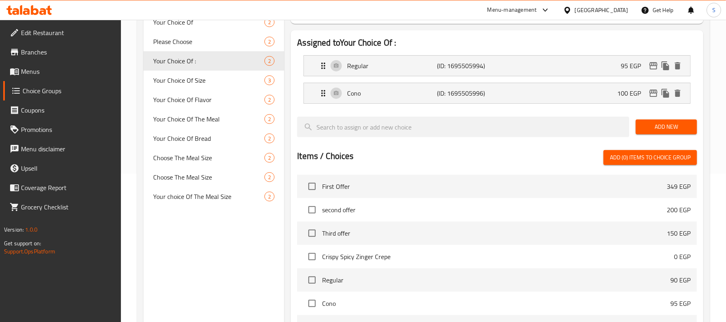
scroll to position [54, 0]
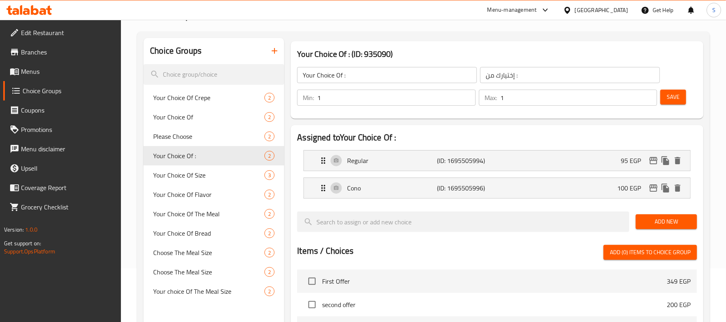
click at [667, 98] on span "Save" at bounding box center [673, 97] width 13 height 10
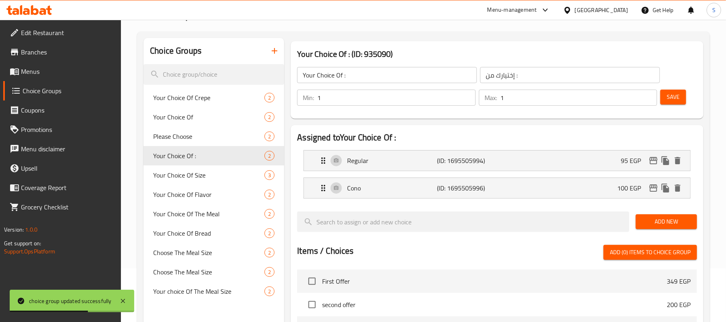
click at [31, 72] on span "Menus" at bounding box center [68, 72] width 94 height 10
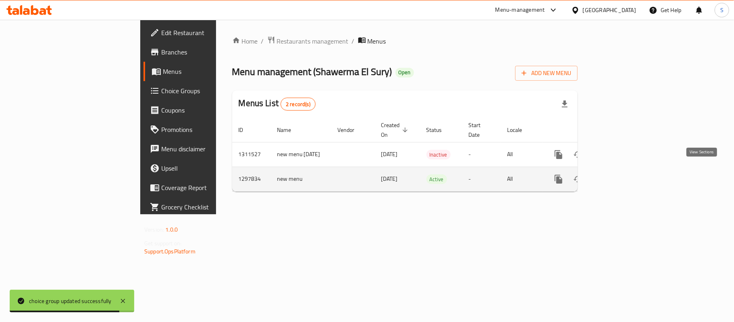
click at [621, 175] on icon "enhanced table" at bounding box center [616, 178] width 7 height 7
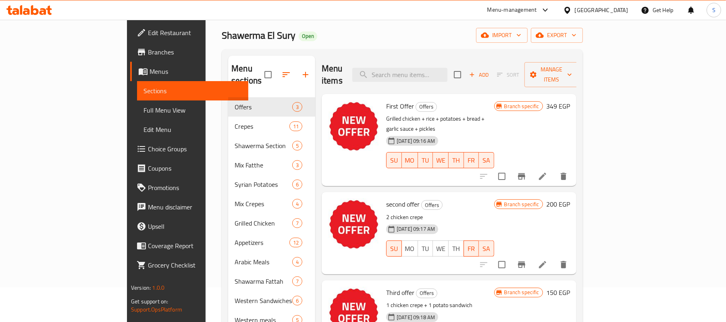
scroll to position [54, 0]
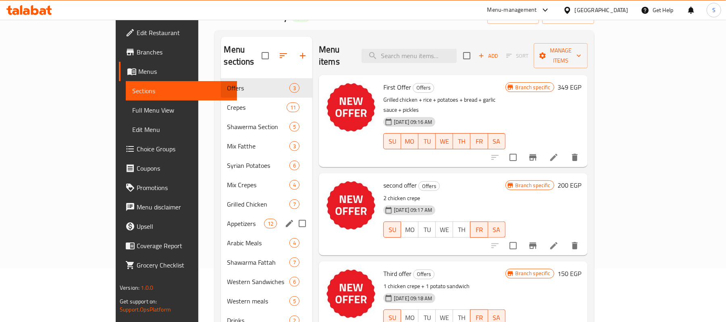
click at [221, 218] on div "Appetizers 12" at bounding box center [267, 223] width 92 height 19
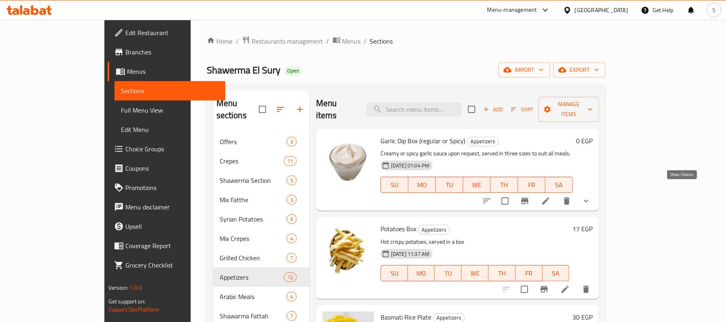
drag, startPoint x: 681, startPoint y: 186, endPoint x: 680, endPoint y: 193, distance: 6.6
click at [591, 196] on icon "show more" at bounding box center [587, 201] width 10 height 10
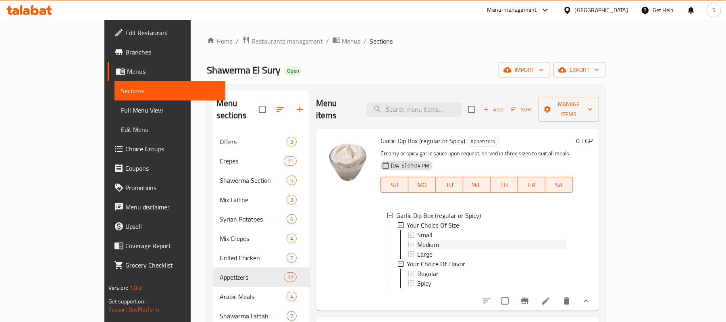
click at [417, 240] on span "Medium" at bounding box center [428, 245] width 22 height 10
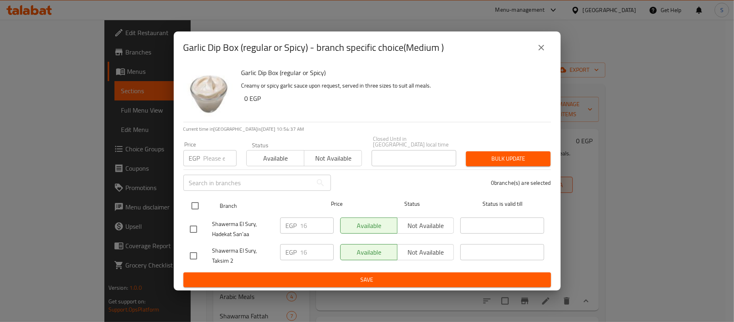
click at [196, 201] on input "checkbox" at bounding box center [195, 205] width 17 height 17
checkbox input "true"
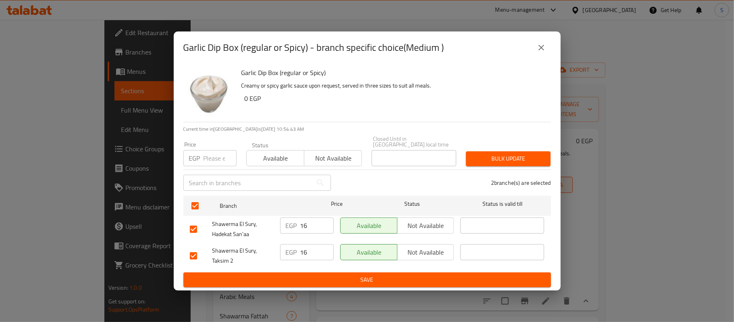
click at [541, 52] on icon "close" at bounding box center [542, 48] width 10 height 10
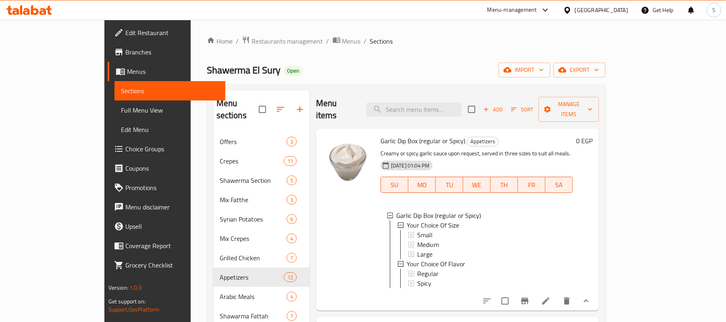
click at [417, 240] on span "Medium" at bounding box center [428, 245] width 22 height 10
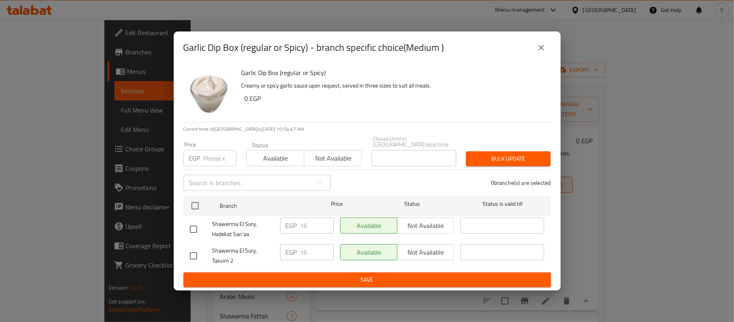
click at [549, 47] on button "close" at bounding box center [541, 47] width 19 height 19
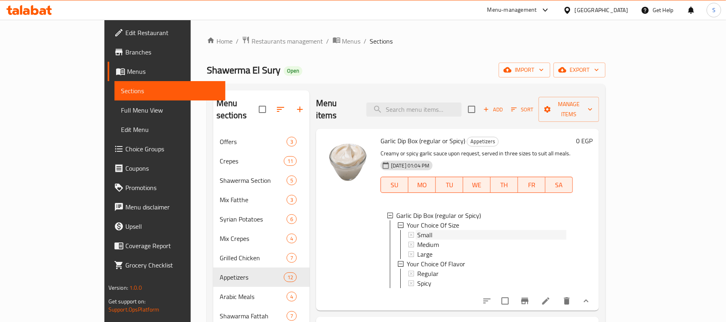
click at [416, 230] on div "Small" at bounding box center [491, 235] width 151 height 10
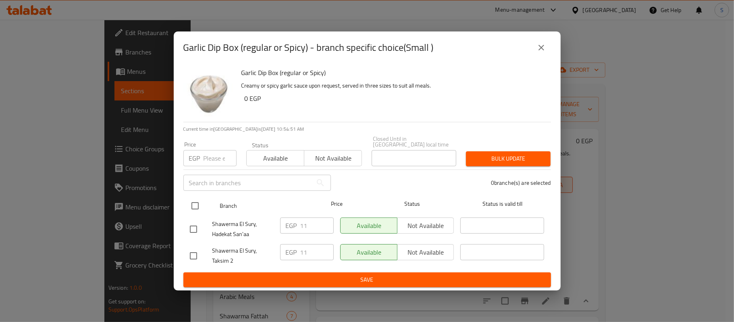
click at [199, 204] on input "checkbox" at bounding box center [195, 205] width 17 height 17
checkbox input "true"
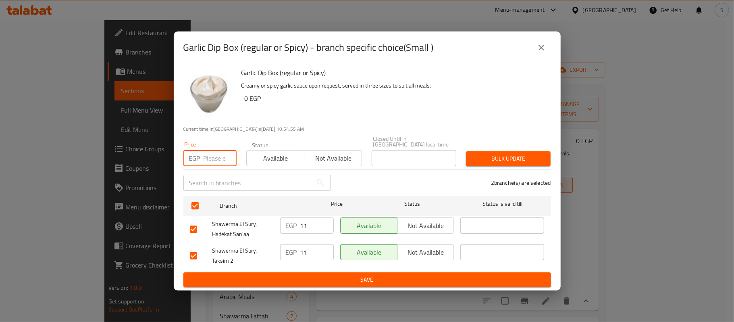
click at [208, 158] on input "number" at bounding box center [220, 158] width 33 height 16
type input "10"
click at [505, 164] on div "Bulk update" at bounding box center [508, 158] width 94 height 25
click at [504, 161] on button "Bulk update" at bounding box center [508, 158] width 85 height 15
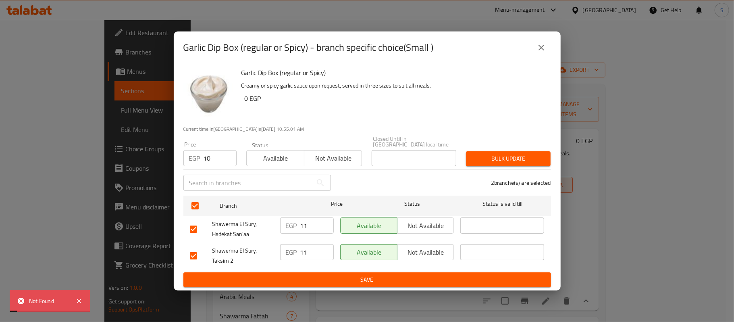
click at [364, 275] on span "Save" at bounding box center [367, 280] width 355 height 10
click at [539, 50] on icon "close" at bounding box center [542, 48] width 10 height 10
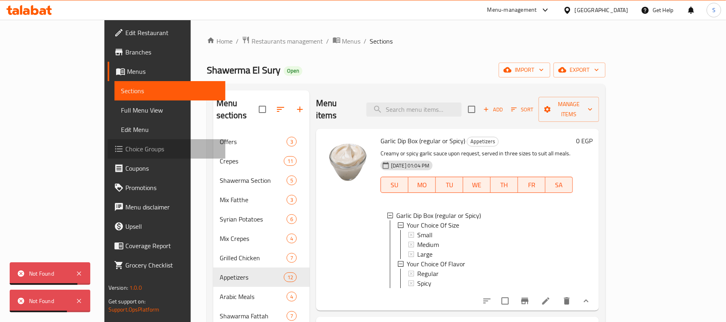
click at [125, 150] on span "Choice Groups" at bounding box center [172, 149] width 94 height 10
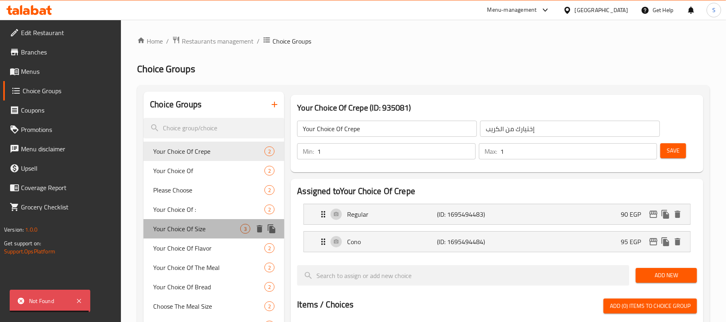
click at [225, 228] on span "Your Choice Of Size" at bounding box center [196, 229] width 87 height 10
type input "Your Choice Of Size"
type input "إختيارك من الحجم"
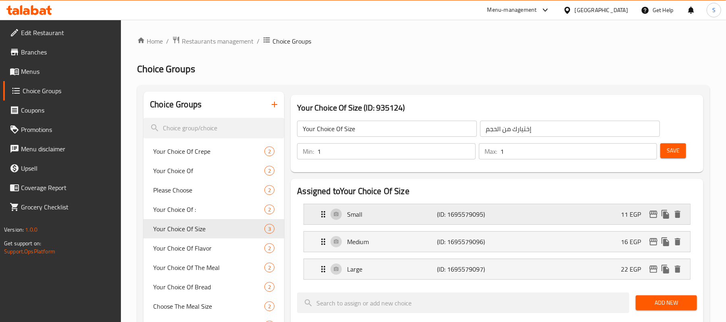
click at [637, 217] on p "11 EGP" at bounding box center [634, 214] width 27 height 10
click at [617, 218] on div "Small (ID: 1695579095) 11 EGP" at bounding box center [500, 214] width 362 height 20
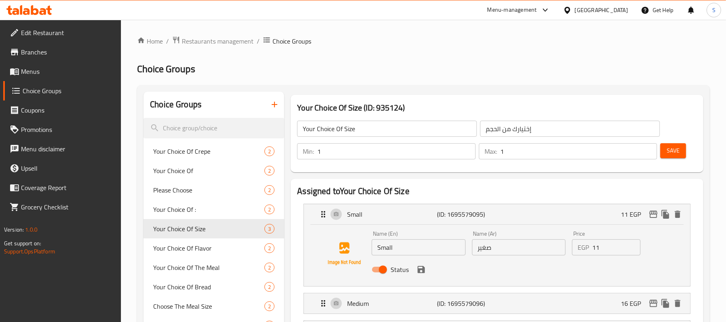
click at [563, 260] on div "Name (En) Small Name (En) Name (Ar) صغير Name (Ar) Price EGP 11 Price Status" at bounding box center [519, 253] width 300 height 53
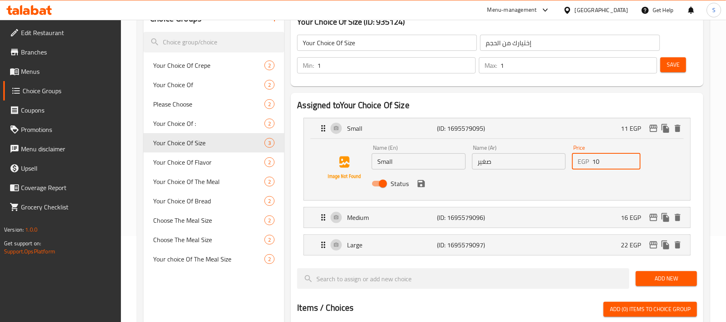
scroll to position [161, 0]
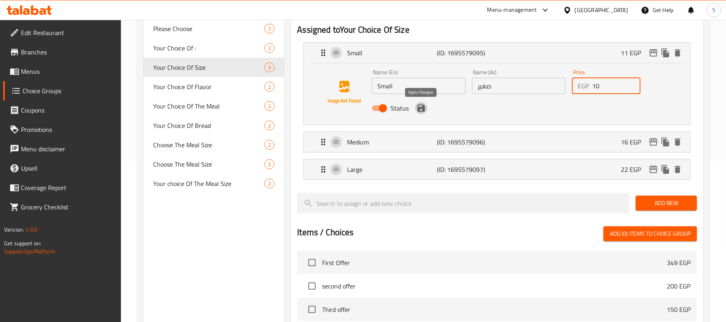
click at [421, 112] on icon "save" at bounding box center [421, 107] width 7 height 7
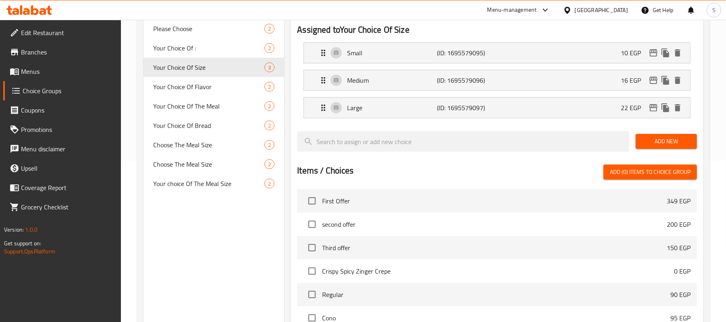
type input "10"
click at [620, 91] on div "Medium (ID: 1695579096) 16 EGP Name (En) Medium Name (En) Name (Ar) وسط Name (A…" at bounding box center [497, 80] width 387 height 21
click at [627, 79] on p "16 EGP" at bounding box center [634, 80] width 27 height 10
click at [636, 83] on p "16 EGP" at bounding box center [634, 80] width 27 height 10
click at [630, 78] on p "16 EGP" at bounding box center [634, 80] width 27 height 10
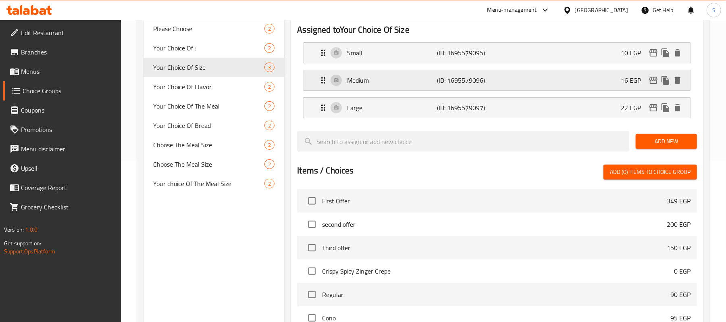
click at [615, 84] on div "Medium (ID: 1695579096) 16 EGP" at bounding box center [500, 80] width 362 height 20
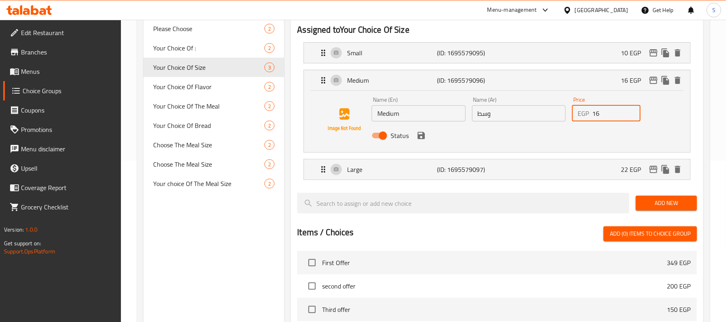
drag, startPoint x: 609, startPoint y: 120, endPoint x: 544, endPoint y: 117, distance: 65.0
click at [544, 117] on div "Name (En) Medium Name (En) Name (Ar) وسط Name (Ar) Price EGP 16 Price Status" at bounding box center [519, 120] width 300 height 53
click at [423, 136] on icon "save" at bounding box center [421, 135] width 7 height 7
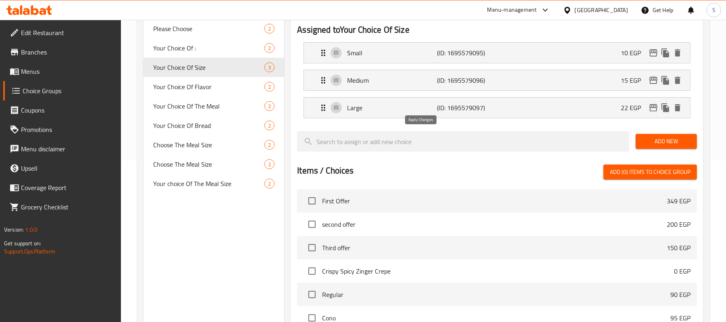
type input "15"
click at [623, 107] on p "22 EGP" at bounding box center [634, 108] width 27 height 10
click at [634, 112] on p "22 EGP" at bounding box center [634, 108] width 27 height 10
click at [636, 104] on p "22 EGP" at bounding box center [634, 108] width 27 height 10
click at [626, 102] on div "Large (ID: 1695579097) 22 EGP" at bounding box center [500, 108] width 362 height 20
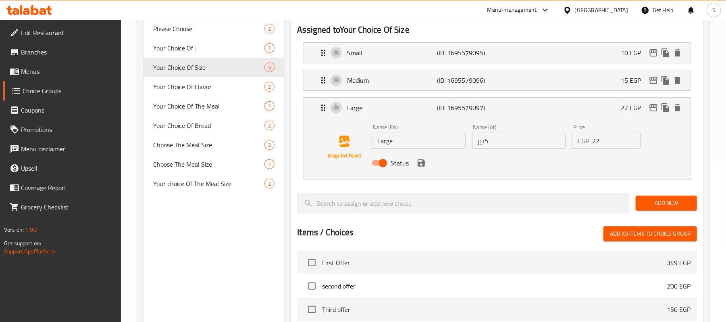
drag, startPoint x: 607, startPoint y: 144, endPoint x: 563, endPoint y: 146, distance: 43.6
click at [563, 146] on div "Name (En) Large Name (En) Name (Ar) كبير Name (Ar) Price EGP 22 Price Status" at bounding box center [519, 147] width 300 height 53
click at [425, 165] on icon "save" at bounding box center [421, 162] width 7 height 7
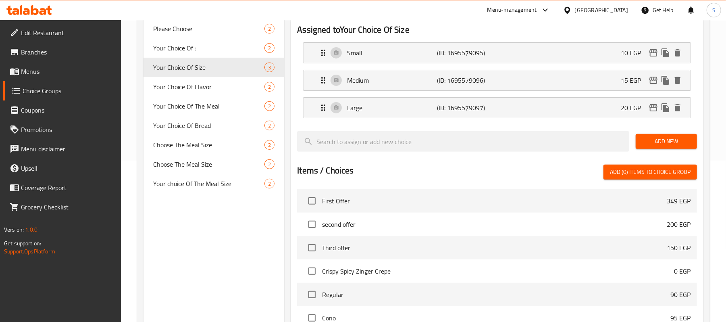
type input "20"
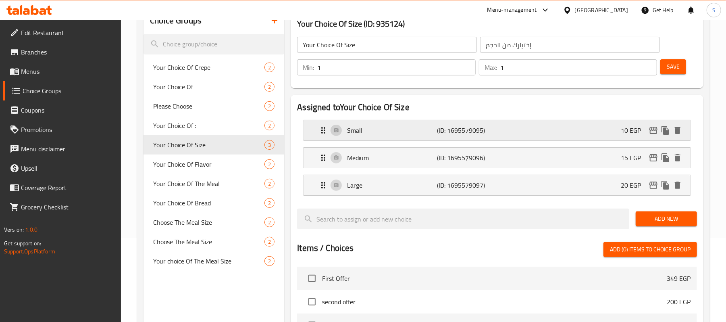
scroll to position [0, 0]
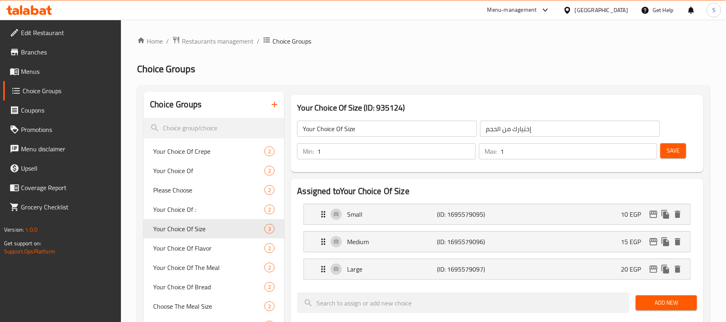
drag, startPoint x: 652, startPoint y: 219, endPoint x: 593, endPoint y: 167, distance: 79.1
click at [561, 188] on div "Assigned to Your Choice Of Size Small (ID: 1695579095) 10 EGP Name (En) Small N…" at bounding box center [497, 235] width 400 height 101
click at [690, 142] on div "Save" at bounding box center [675, 151] width 33 height 19
click at [674, 147] on span "Save" at bounding box center [673, 151] width 13 height 10
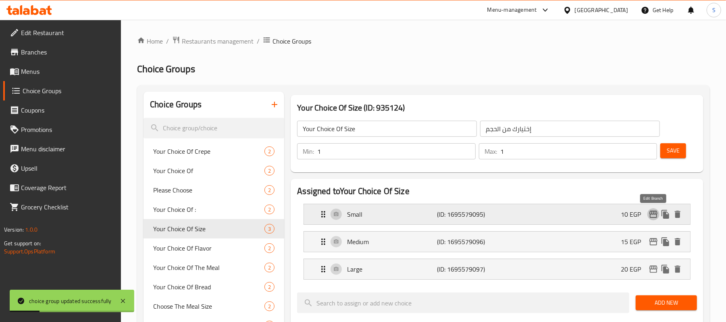
click at [657, 213] on icon "edit" at bounding box center [654, 214] width 10 height 10
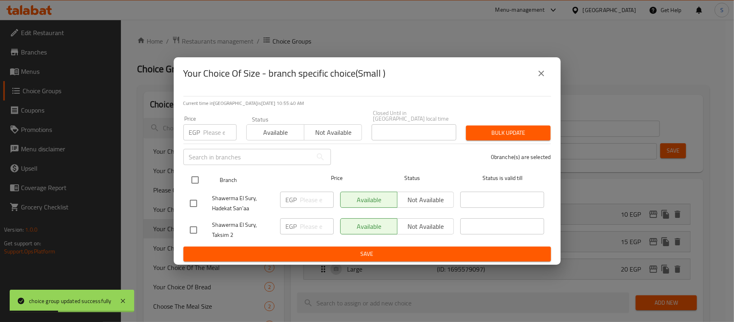
click at [192, 172] on input "checkbox" at bounding box center [195, 179] width 17 height 17
checkbox input "true"
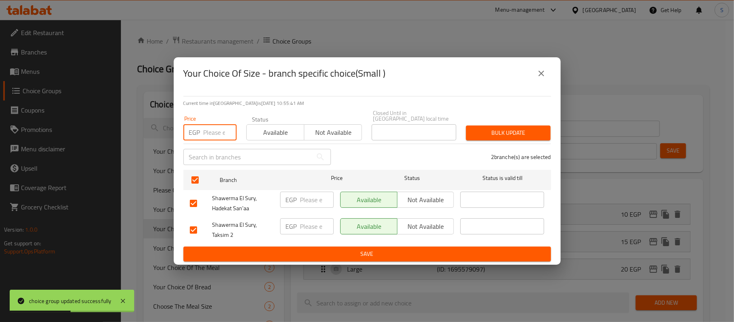
click at [205, 138] on input "number" at bounding box center [220, 132] width 33 height 16
type input "10"
click at [525, 128] on span "Bulk update" at bounding box center [509, 133] width 72 height 10
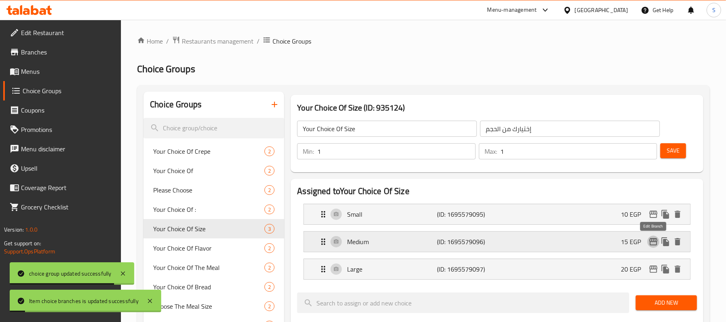
click at [650, 246] on icon "edit" at bounding box center [654, 242] width 10 height 10
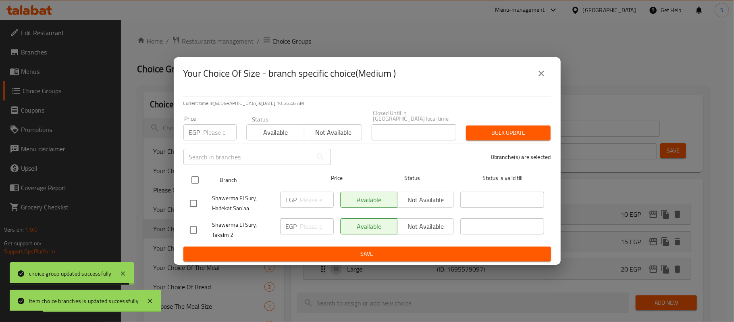
click at [198, 171] on input "checkbox" at bounding box center [195, 179] width 17 height 17
checkbox input "true"
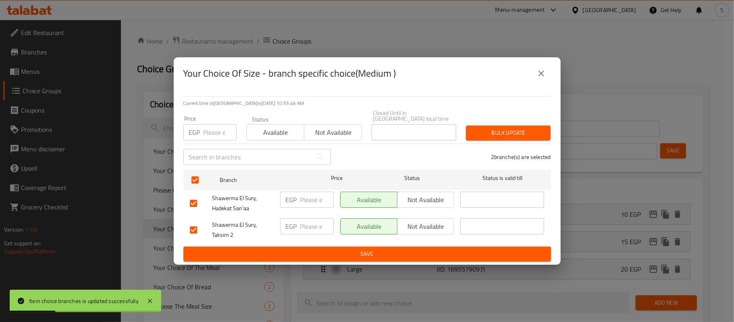
click at [205, 139] on div "Price EGP Price" at bounding box center [210, 128] width 63 height 34
click at [206, 136] on input "number" at bounding box center [220, 132] width 33 height 16
type input "15"
click at [500, 125] on button "Bulk update" at bounding box center [508, 132] width 85 height 15
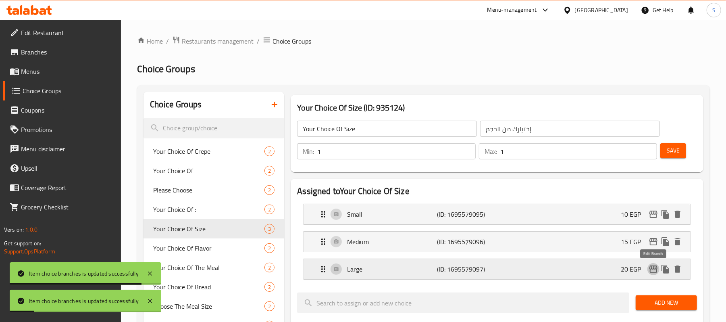
click at [653, 268] on icon "edit" at bounding box center [654, 268] width 8 height 7
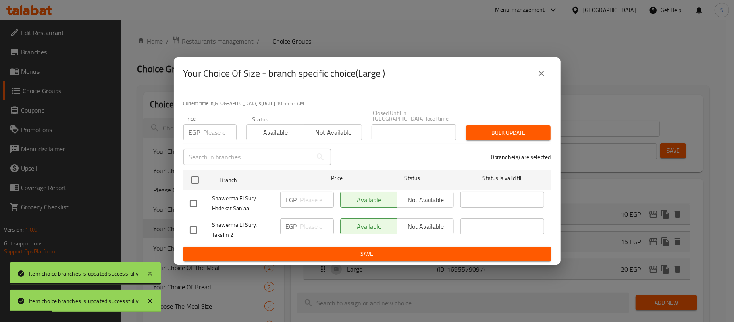
click at [220, 129] on input "number" at bounding box center [220, 132] width 33 height 16
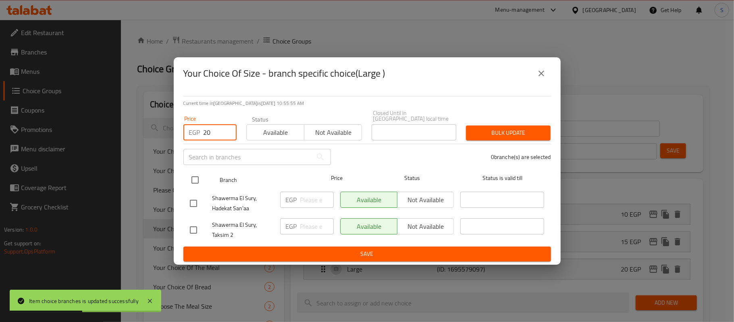
type input "20"
click at [196, 171] on input "checkbox" at bounding box center [195, 179] width 17 height 17
checkbox input "true"
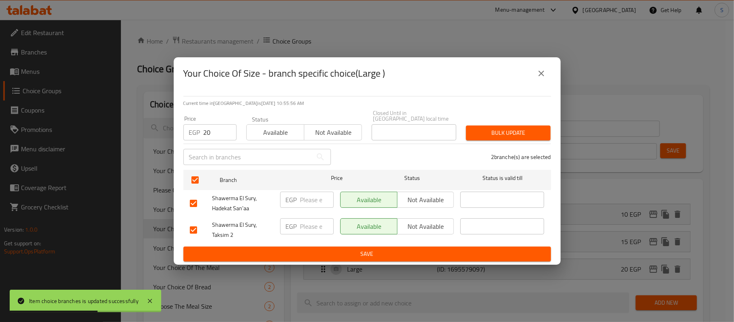
click at [502, 131] on span "Bulk update" at bounding box center [509, 133] width 72 height 10
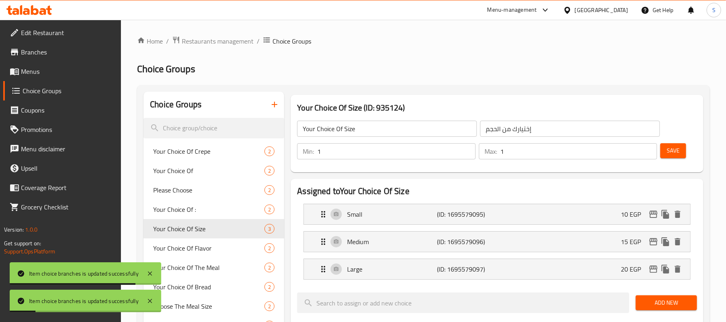
click at [677, 142] on div "Save" at bounding box center [675, 151] width 33 height 19
click at [677, 147] on span "Save" at bounding box center [673, 151] width 13 height 10
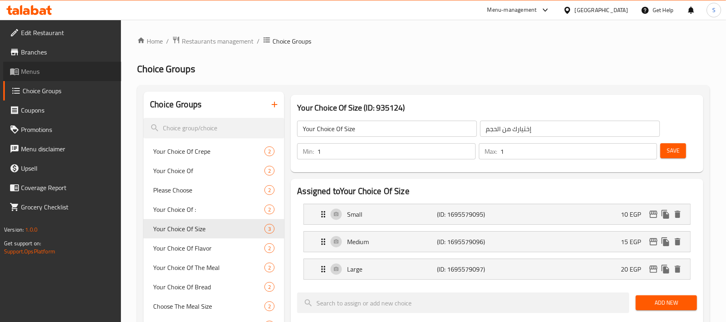
click at [36, 67] on span "Menus" at bounding box center [68, 72] width 94 height 10
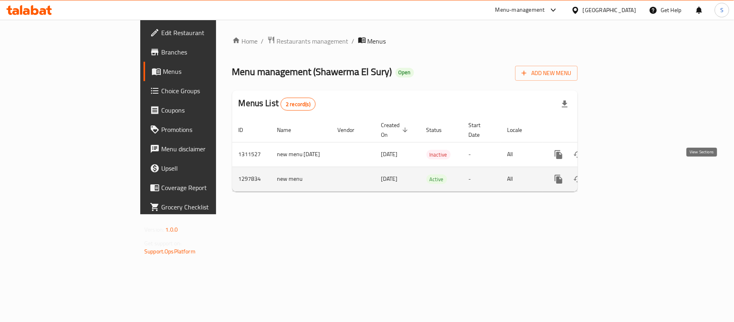
click at [622, 174] on icon "enhanced table" at bounding box center [617, 179] width 10 height 10
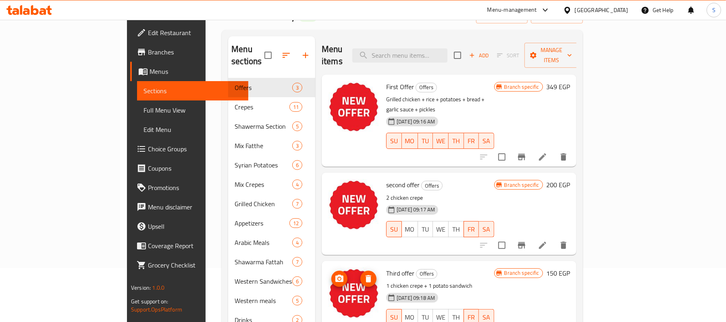
scroll to position [113, 0]
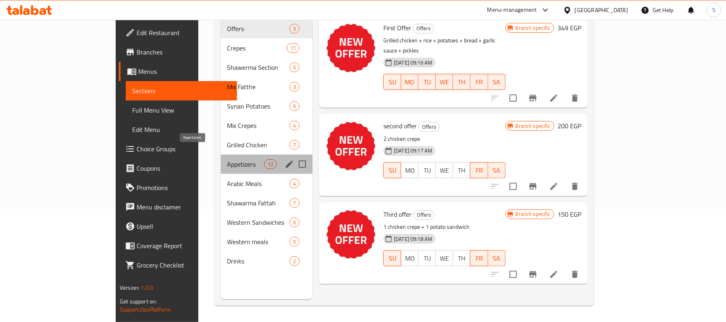
click at [227, 159] on span "Appetizers" at bounding box center [245, 164] width 37 height 10
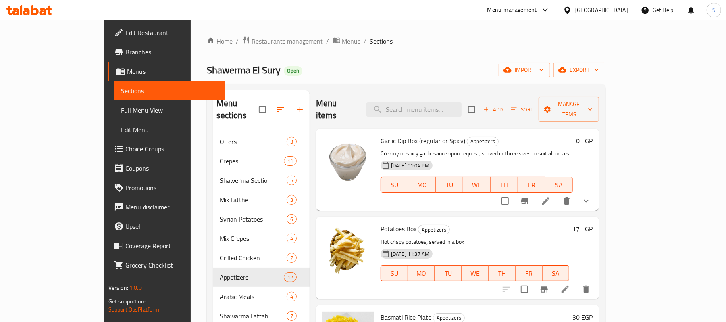
click at [593, 223] on h6 "17 EGP" at bounding box center [583, 228] width 20 height 11
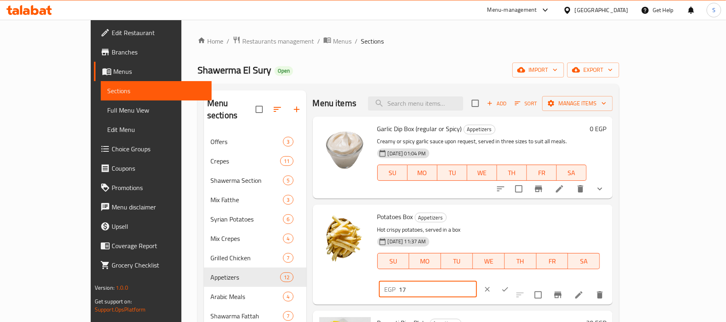
click at [477, 281] on div "EGP 17 ​" at bounding box center [428, 289] width 98 height 16
type input "15"
click at [509, 285] on icon "ok" at bounding box center [505, 289] width 8 height 8
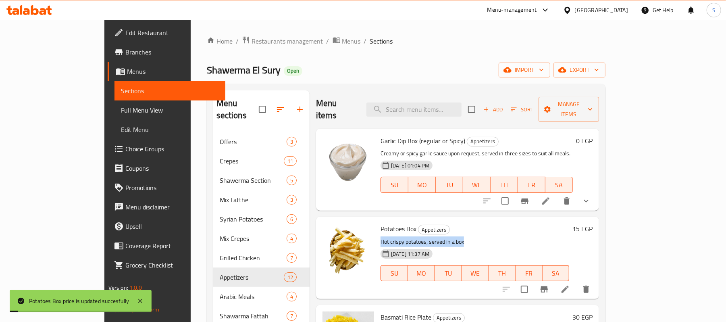
drag, startPoint x: 621, startPoint y: 222, endPoint x: 609, endPoint y: 224, distance: 12.7
click at [573, 224] on div "Potatoes Box Appetizers Hot crispy potatoes, served in a box 27-06-2025 11:37 A…" at bounding box center [474, 257] width 195 height 75
click at [593, 223] on h6 "15 EGP" at bounding box center [583, 228] width 20 height 11
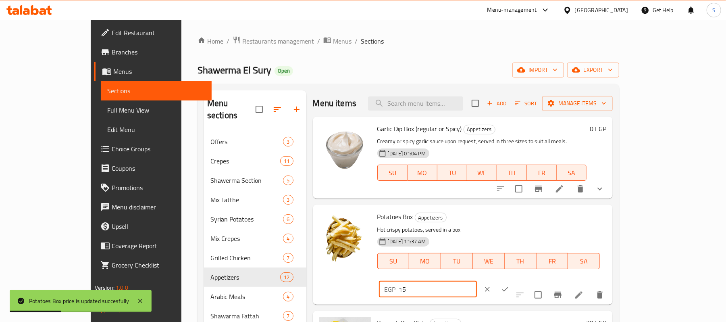
drag, startPoint x: 587, startPoint y: 216, endPoint x: 550, endPoint y: 229, distance: 39.3
click at [550, 229] on div "Potatoes Box Appetizers Hot crispy potatoes, served in a box 27-06-2025 11:37 A…" at bounding box center [492, 254] width 236 height 93
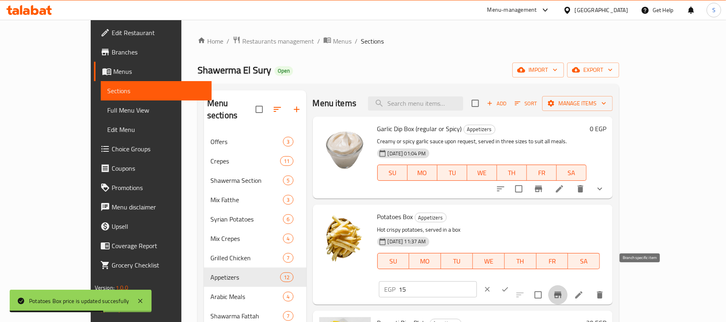
click at [563, 290] on icon "Branch-specific-item" at bounding box center [558, 295] width 10 height 10
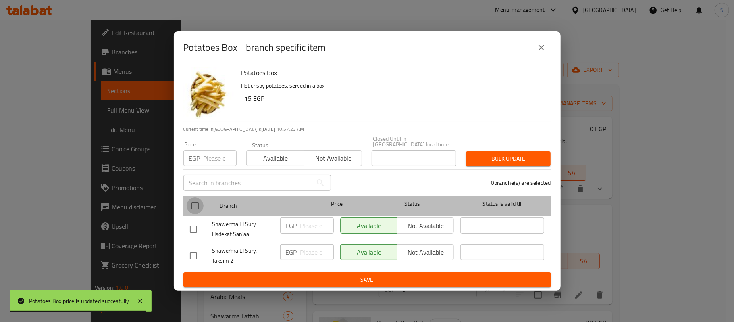
click at [197, 199] on input "checkbox" at bounding box center [195, 205] width 17 height 17
checkbox input "true"
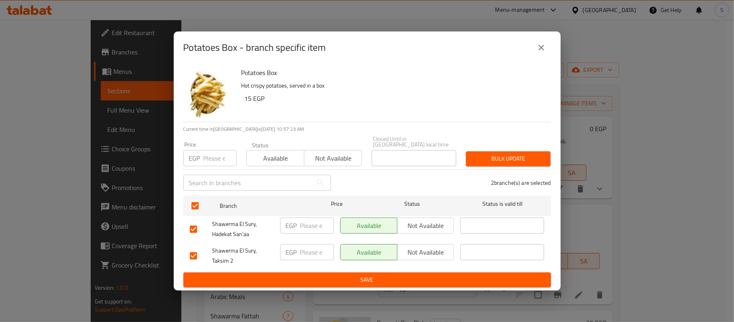
click at [197, 153] on p "EGP" at bounding box center [194, 158] width 11 height 10
click at [215, 158] on input "number" at bounding box center [220, 158] width 33 height 16
paste input "15"
type input "15"
click at [517, 157] on span "Bulk update" at bounding box center [509, 159] width 72 height 10
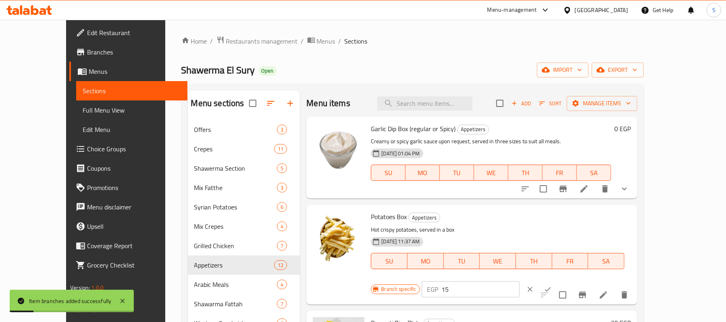
click at [569, 280] on div "Branch specific EGP 15 ​" at bounding box center [470, 289] width 198 height 18
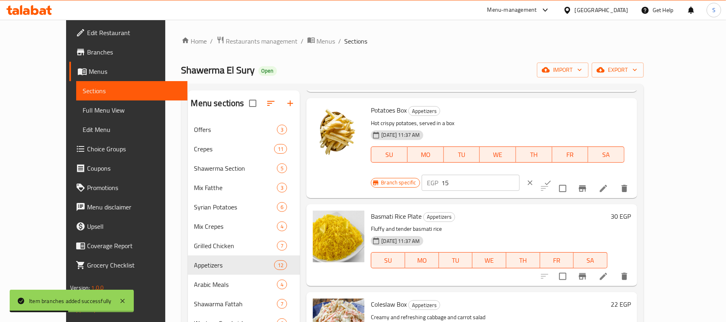
scroll to position [107, 0]
click at [631, 210] on h6 "30 EGP" at bounding box center [621, 215] width 20 height 11
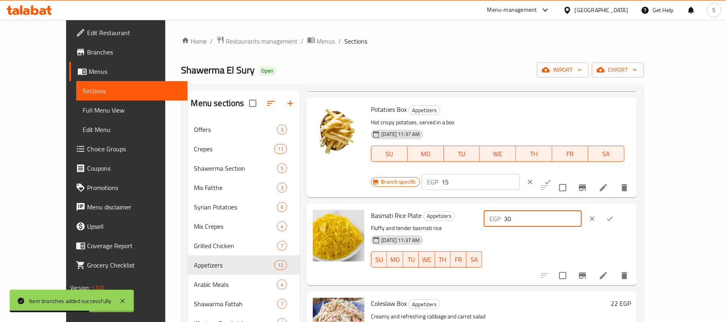
drag, startPoint x: 571, startPoint y: 202, endPoint x: 527, endPoint y: 193, distance: 45.6
click at [550, 206] on div "Basmati Rice Plate Appetizers Fluffy and tender basmati rice 27-06-2025 11:37 A…" at bounding box center [501, 243] width 266 height 75
type input "25"
click at [614, 215] on icon "ok" at bounding box center [610, 219] width 8 height 8
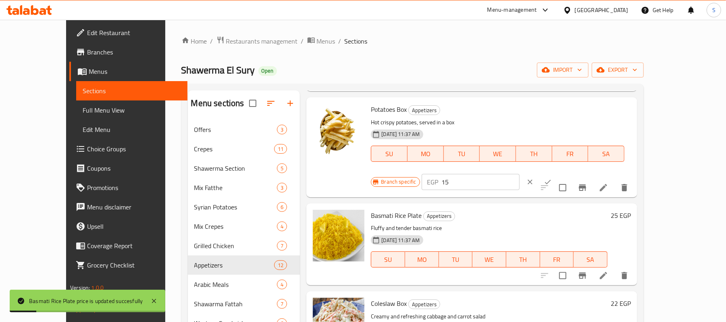
click at [631, 210] on h6 "25 EGP" at bounding box center [621, 215] width 20 height 11
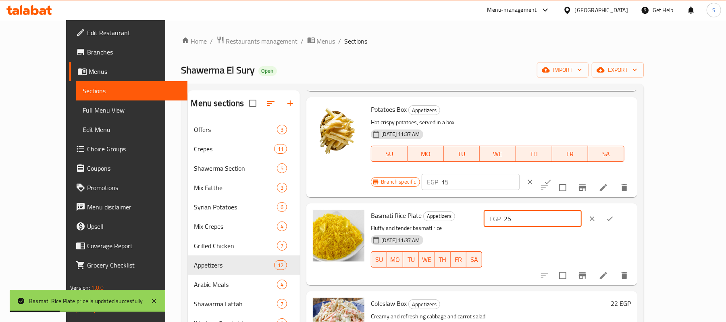
drag, startPoint x: 617, startPoint y: 201, endPoint x: 534, endPoint y: 202, distance: 82.7
click at [534, 206] on div "Basmati Rice Plate Appetizers Fluffy and tender basmati rice 27-06-2025 11:37 A…" at bounding box center [501, 243] width 266 height 75
click at [588, 271] on icon "Branch-specific-item" at bounding box center [583, 276] width 10 height 10
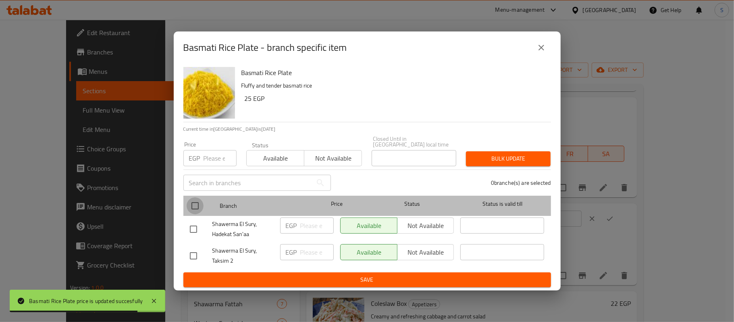
click at [192, 200] on input "checkbox" at bounding box center [195, 205] width 17 height 17
checkbox input "true"
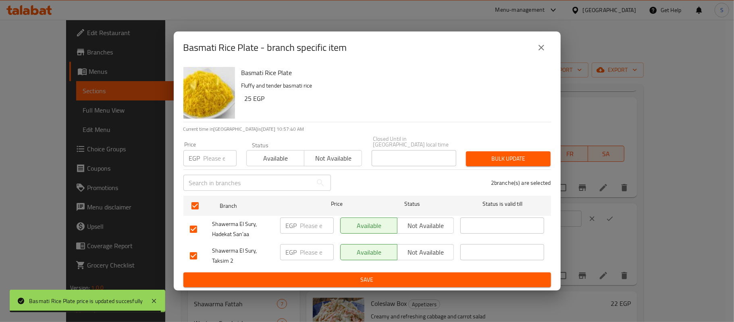
click at [204, 152] on input "number" at bounding box center [220, 158] width 33 height 16
paste input "25"
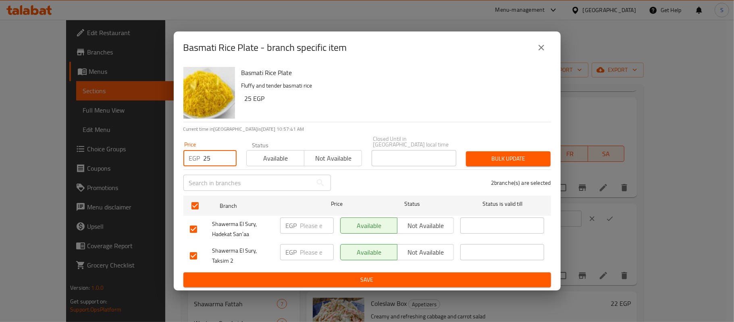
type input "25"
click at [520, 155] on span "Bulk update" at bounding box center [509, 159] width 72 height 10
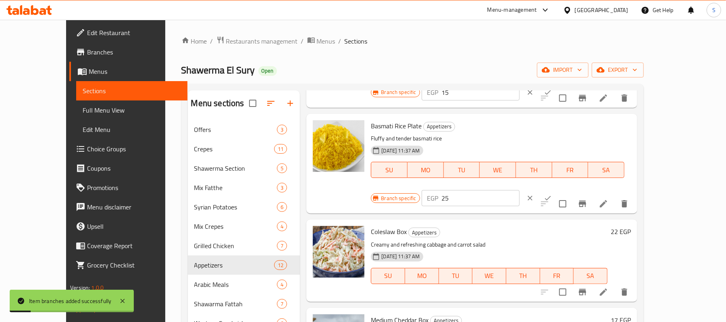
scroll to position [215, 0]
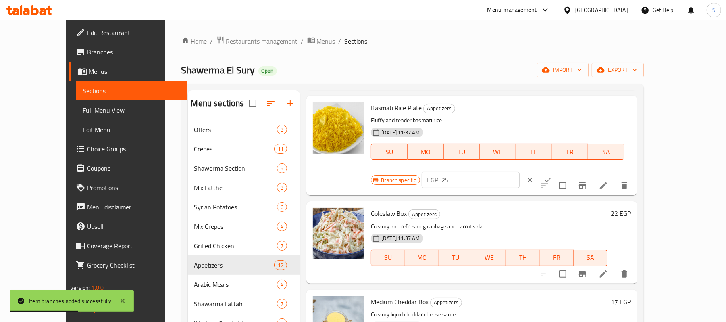
click at [631, 208] on div "22 EGP" at bounding box center [619, 242] width 23 height 69
click at [631, 208] on h6 "22 EGP" at bounding box center [621, 213] width 20 height 11
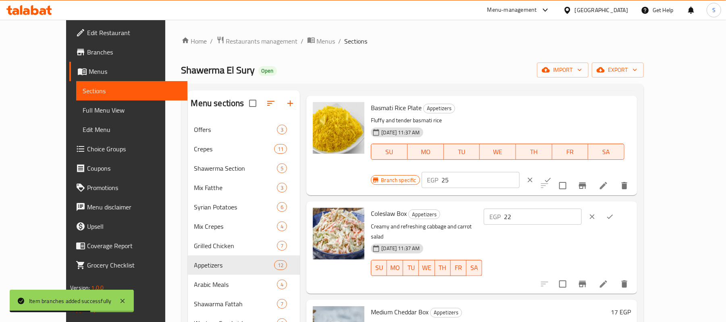
drag, startPoint x: 607, startPoint y: 183, endPoint x: 535, endPoint y: 186, distance: 71.8
click at [536, 204] on div "Coleslaw Box Appetizers Creamy and refreshing cabbage and carrot salad 27-06-20…" at bounding box center [501, 246] width 266 height 85
drag, startPoint x: 596, startPoint y: 183, endPoint x: 520, endPoint y: 171, distance: 76.7
click at [520, 204] on div "Coleslaw Box Appetizers Creamy and refreshing cabbage and carrot salad 27-06-20…" at bounding box center [501, 246] width 266 height 85
type input "20"
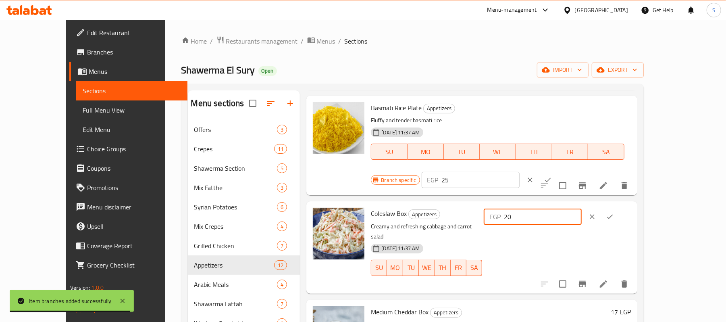
click at [614, 213] on icon "ok" at bounding box center [610, 217] width 8 height 8
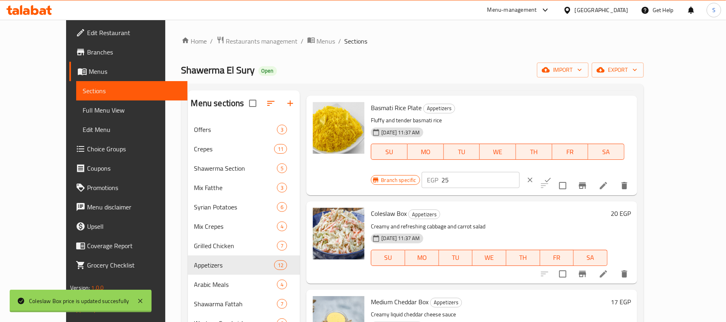
click at [588, 269] on icon "Branch-specific-item" at bounding box center [583, 274] width 10 height 10
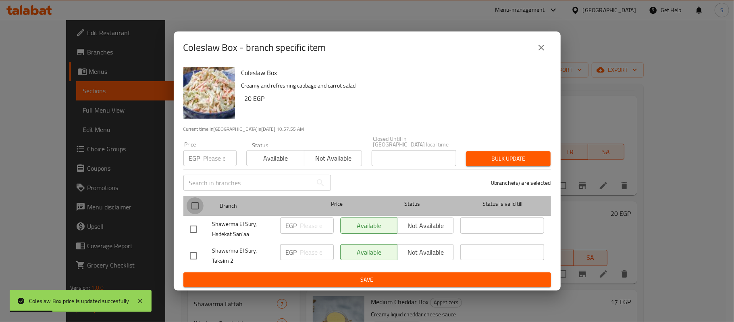
click at [200, 207] on input "checkbox" at bounding box center [195, 205] width 17 height 17
checkbox input "true"
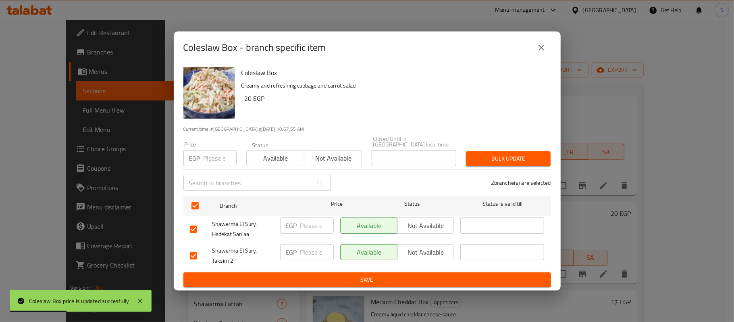
click at [201, 157] on div "EGP Price" at bounding box center [209, 158] width 53 height 16
paste input "20"
type input "20"
click at [512, 160] on span "Bulk update" at bounding box center [509, 159] width 72 height 10
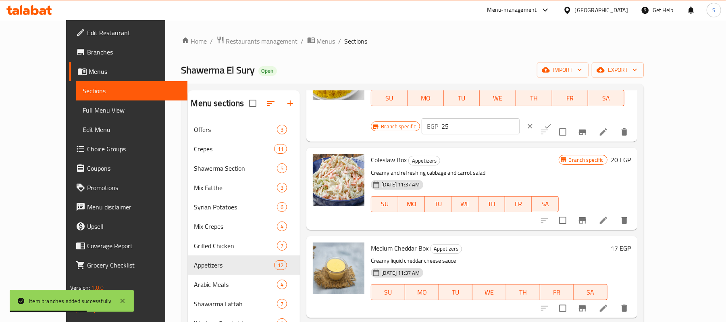
scroll to position [323, 0]
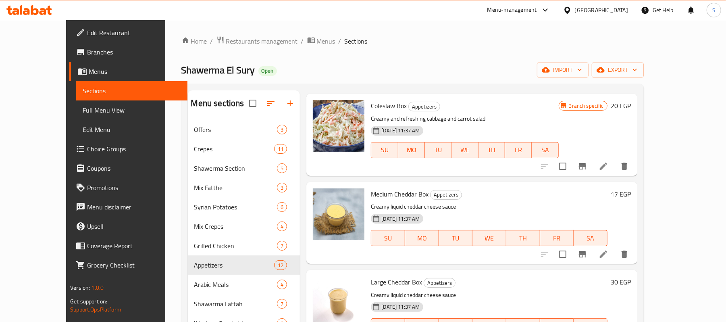
drag, startPoint x: 676, startPoint y: 158, endPoint x: 676, endPoint y: 173, distance: 14.5
click at [631, 188] on h6 "17 EGP" at bounding box center [621, 193] width 20 height 11
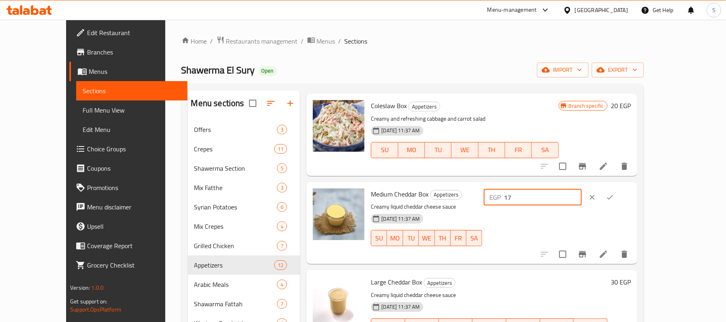
click at [560, 189] on div "EGP 17 ​" at bounding box center [533, 197] width 98 height 16
drag, startPoint x: 605, startPoint y: 160, endPoint x: 520, endPoint y: 162, distance: 85.5
click at [520, 185] on div "Medium Cheddar Box Appetizers Creamy liquid cheddar cheese sauce 27-06-2025 11:…" at bounding box center [501, 222] width 266 height 75
type input "15"
click at [614, 193] on icon "ok" at bounding box center [610, 197] width 8 height 8
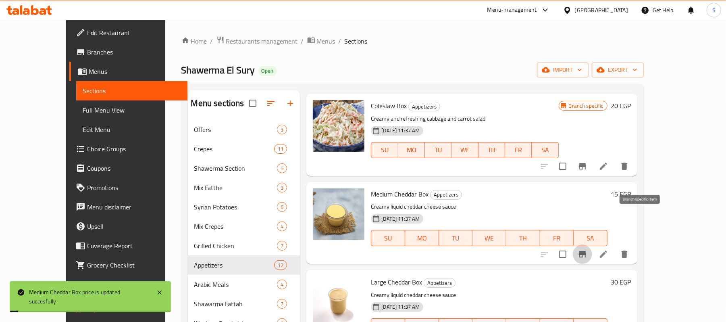
click at [592, 244] on button "Branch-specific-item" at bounding box center [582, 253] width 19 height 19
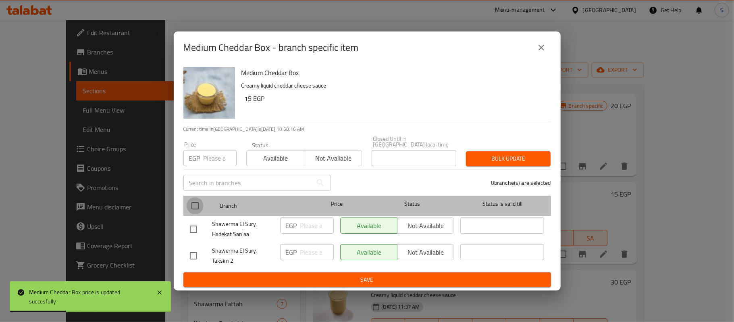
click at [197, 204] on input "checkbox" at bounding box center [195, 205] width 17 height 17
checkbox input "true"
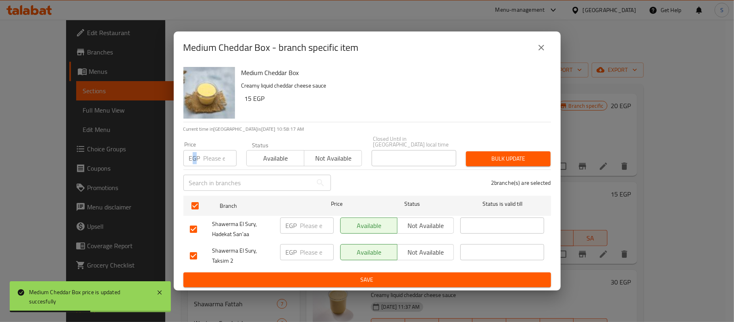
click at [194, 161] on p "EGP" at bounding box center [194, 158] width 11 height 10
click at [211, 156] on input "number" at bounding box center [220, 158] width 33 height 16
paste input "15"
type input "15"
click at [507, 158] on span "Bulk update" at bounding box center [509, 159] width 72 height 10
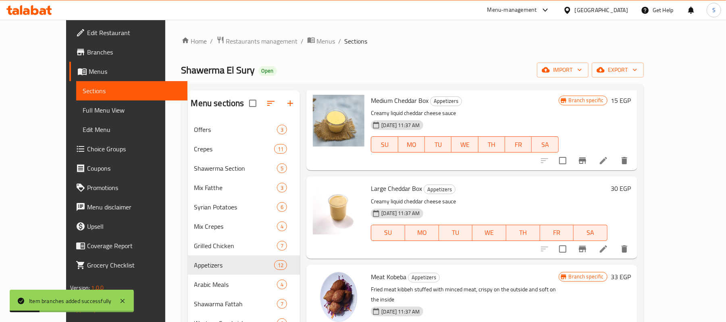
scroll to position [430, 0]
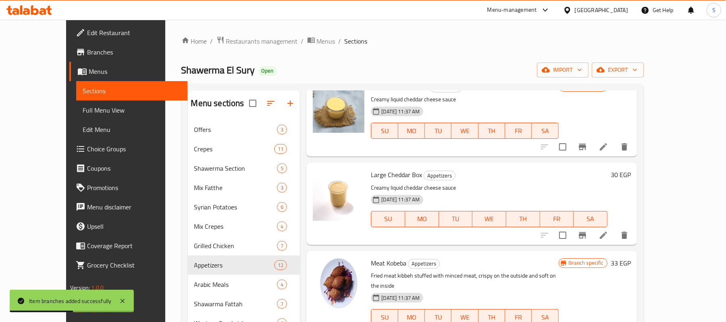
click at [631, 169] on h6 "30 EGP" at bounding box center [621, 174] width 20 height 11
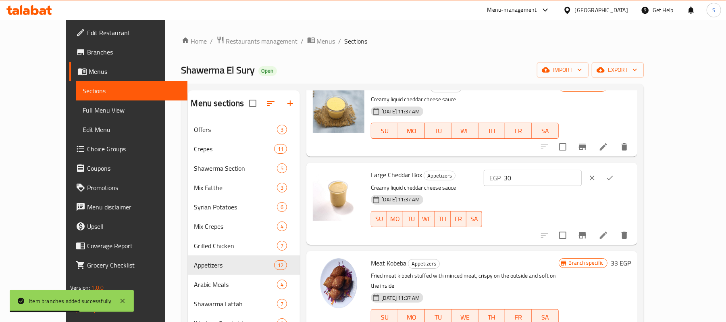
drag, startPoint x: 604, startPoint y: 142, endPoint x: 528, endPoint y: 142, distance: 76.2
click at [528, 166] on div "Large Cheddar Box Appetizers Creamy liquid cheddar cheese sauce 27-06-2025 11:3…" at bounding box center [501, 203] width 266 height 75
click at [489, 166] on div "Large Cheddar Box Appetizers Creamy liquid cheddar cheese sauce 27-06-2025 11:3…" at bounding box center [501, 203] width 266 height 75
type input "25"
click at [614, 174] on icon "ok" at bounding box center [610, 178] width 8 height 8
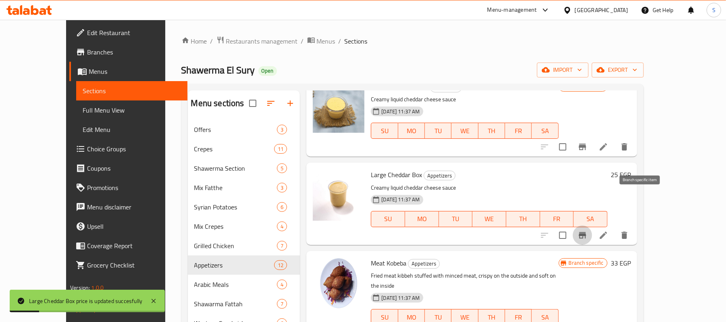
click at [588, 230] on icon "Branch-specific-item" at bounding box center [583, 235] width 10 height 10
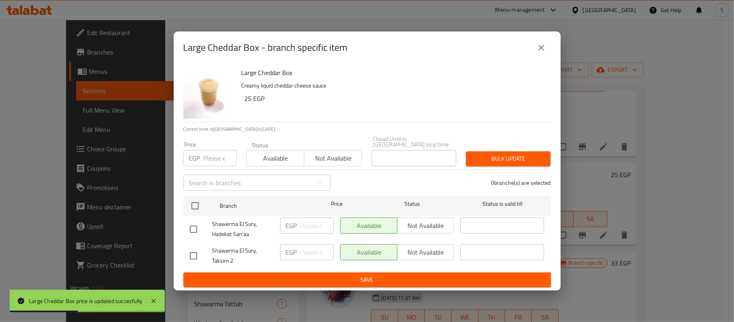
click at [189, 160] on p "EGP" at bounding box center [194, 158] width 11 height 10
click at [199, 156] on p "EGP" at bounding box center [194, 158] width 11 height 10
click at [204, 150] on input "number" at bounding box center [220, 158] width 33 height 16
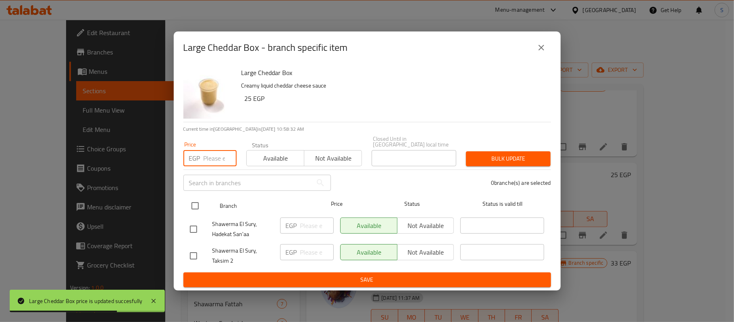
paste input "25"
type input "25"
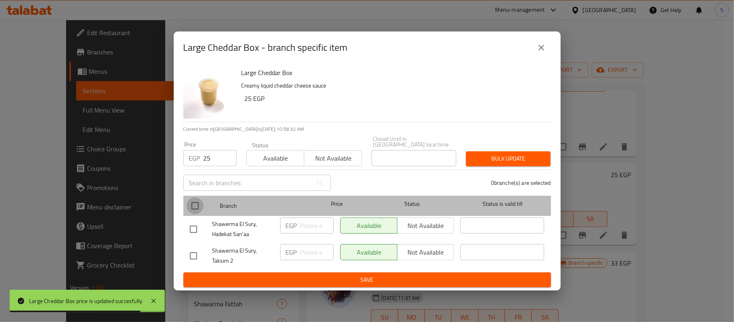
click at [194, 197] on input "checkbox" at bounding box center [195, 205] width 17 height 17
checkbox input "true"
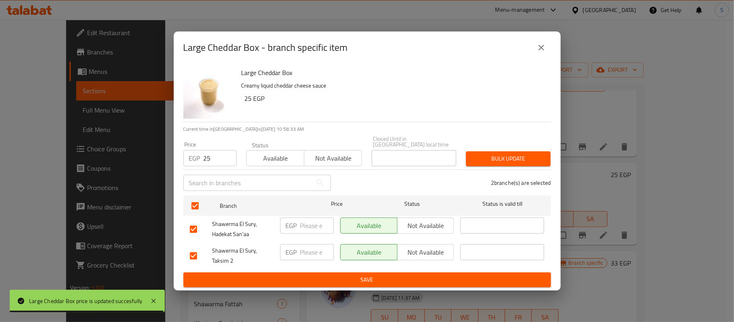
click at [507, 154] on span "Bulk update" at bounding box center [509, 159] width 72 height 10
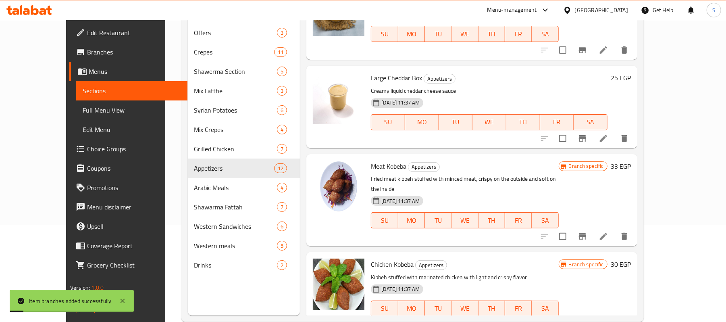
scroll to position [107, 0]
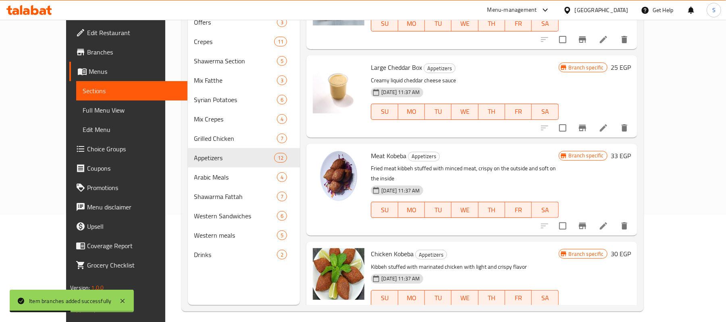
click at [631, 150] on h6 "33 EGP" at bounding box center [621, 155] width 20 height 11
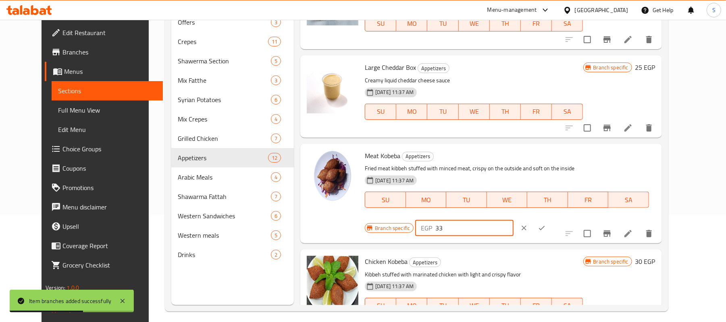
drag, startPoint x: 595, startPoint y: 120, endPoint x: 547, endPoint y: 128, distance: 48.6
click at [547, 219] on div "Branch specific EGP 33 ​" at bounding box center [464, 228] width 198 height 18
drag, startPoint x: 588, startPoint y: 123, endPoint x: 543, endPoint y: 128, distance: 45.5
click at [543, 219] on div "Branch specific EGP 30 ​" at bounding box center [464, 228] width 198 height 18
type input "30"
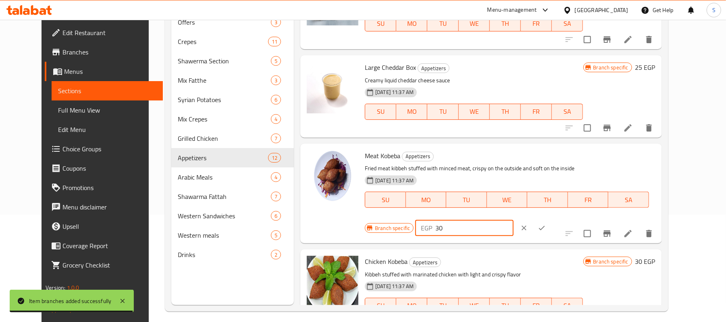
click at [551, 219] on button "ok" at bounding box center [542, 228] width 18 height 18
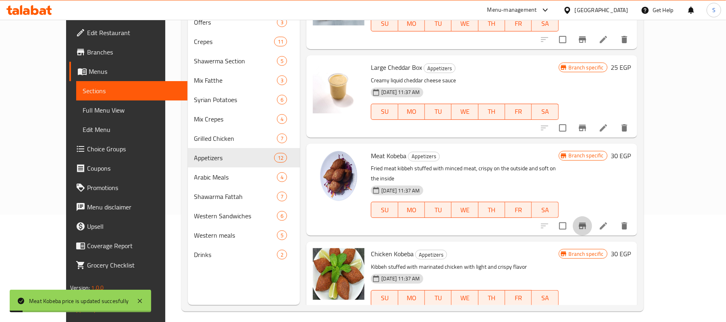
click at [588, 221] on icon "Branch-specific-item" at bounding box center [583, 226] width 10 height 10
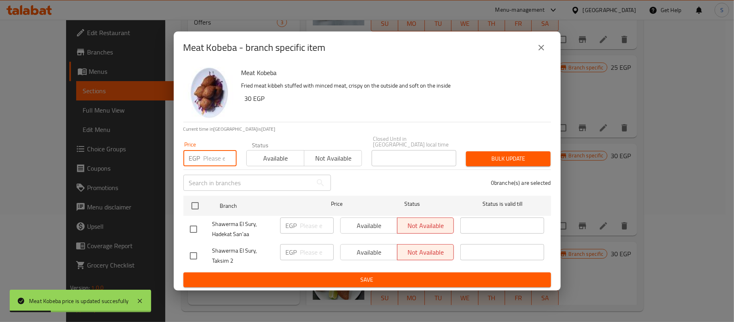
click at [204, 156] on input "number" at bounding box center [220, 158] width 33 height 16
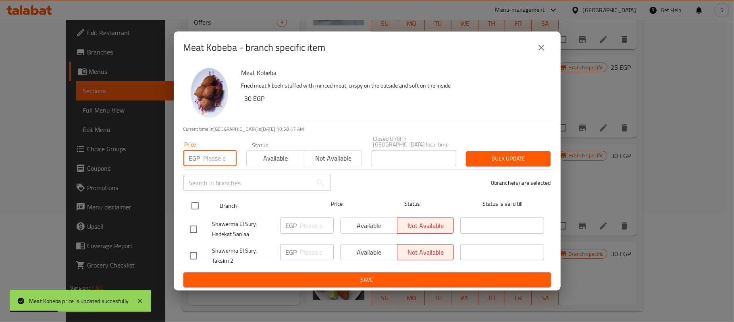
paste input "30"
type input "30"
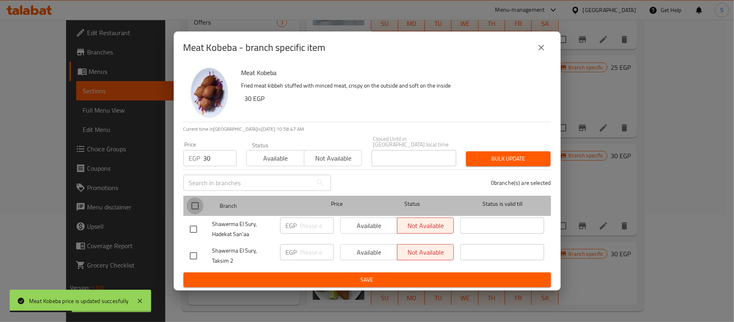
click at [195, 209] on input "checkbox" at bounding box center [195, 205] width 17 height 17
checkbox input "true"
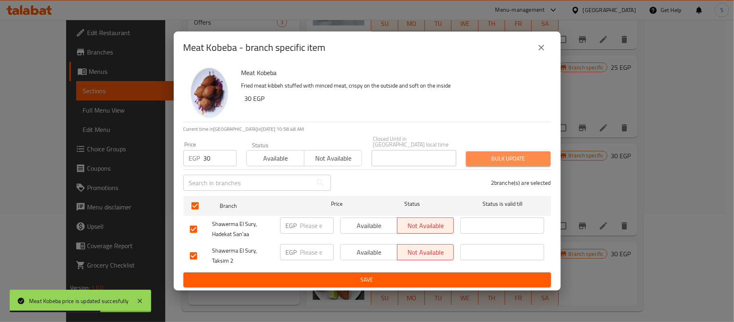
click at [500, 158] on span "Bulk update" at bounding box center [509, 159] width 72 height 10
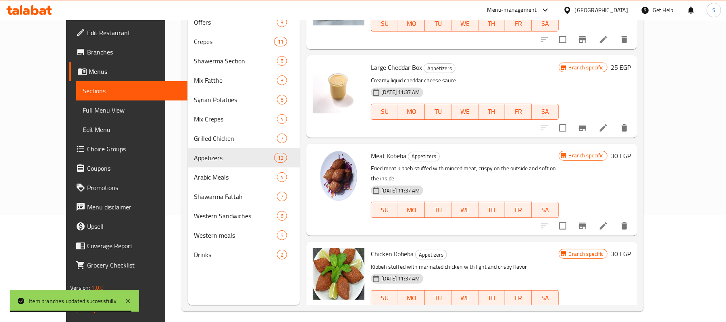
click at [631, 248] on h6 "30 EGP" at bounding box center [621, 253] width 20 height 11
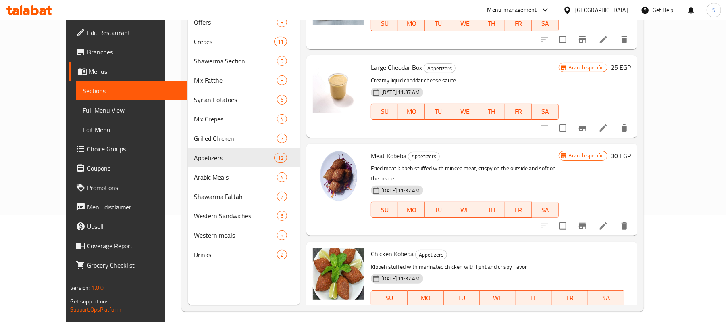
drag, startPoint x: 611, startPoint y: 206, endPoint x: 544, endPoint y: 211, distance: 67.1
click at [544, 317] on div "Branch specific EGP 30 ​" at bounding box center [470, 326] width 198 height 18
drag, startPoint x: 548, startPoint y: 214, endPoint x: 542, endPoint y: 215, distance: 5.7
click at [542, 317] on div "Branch specific EGP 25 ​" at bounding box center [470, 326] width 198 height 18
type input "25"
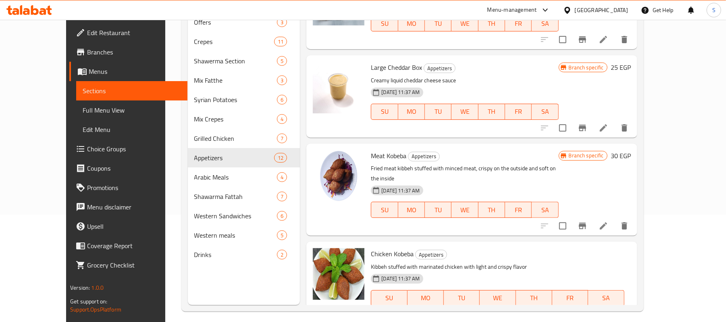
click at [552, 321] on icon "ok" at bounding box center [548, 326] width 8 height 8
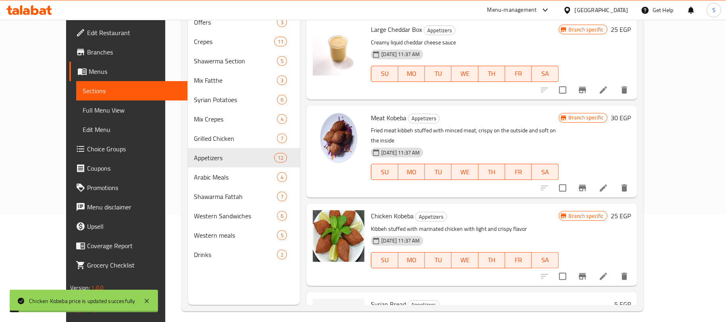
scroll to position [484, 0]
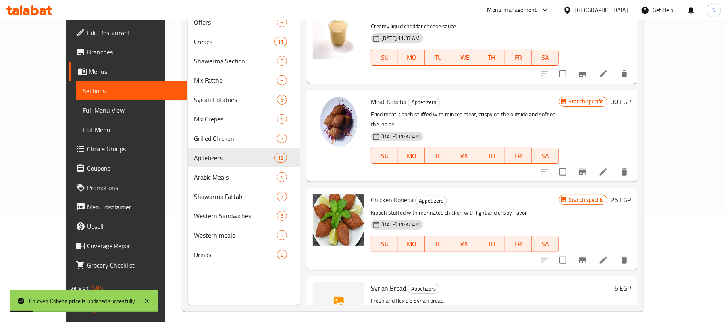
click at [592, 250] on button "Branch-specific-item" at bounding box center [582, 259] width 19 height 19
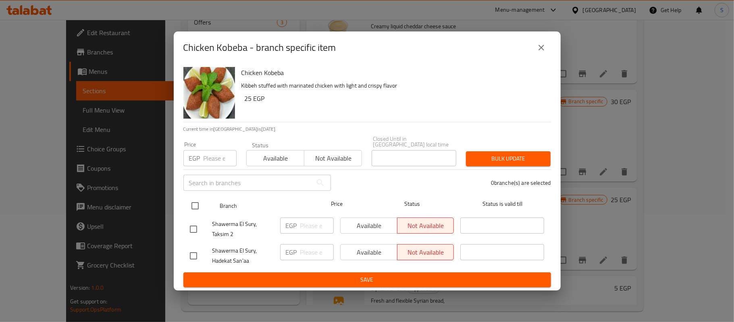
click at [191, 197] on input "checkbox" at bounding box center [195, 205] width 17 height 17
checkbox input "true"
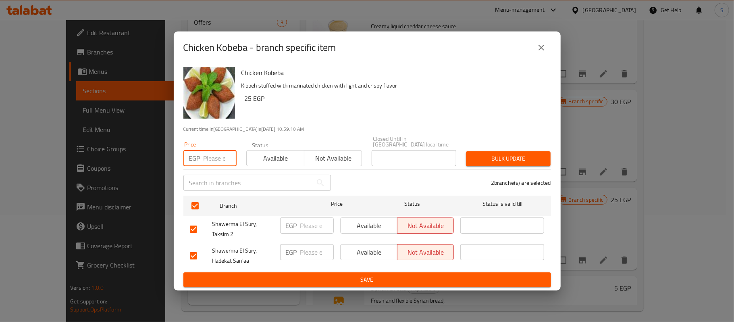
click at [216, 153] on input "number" at bounding box center [220, 158] width 33 height 16
paste input "25"
type input "25"
click at [515, 160] on span "Bulk update" at bounding box center [509, 159] width 72 height 10
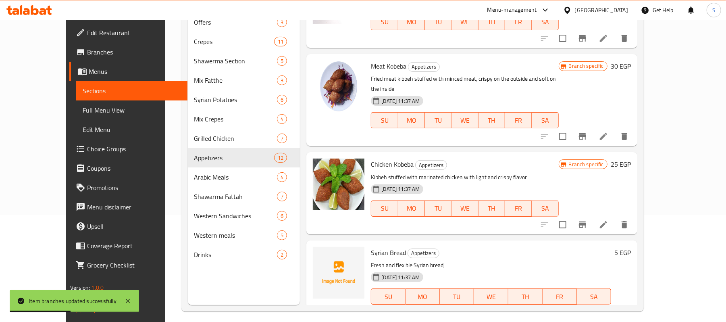
scroll to position [538, 0]
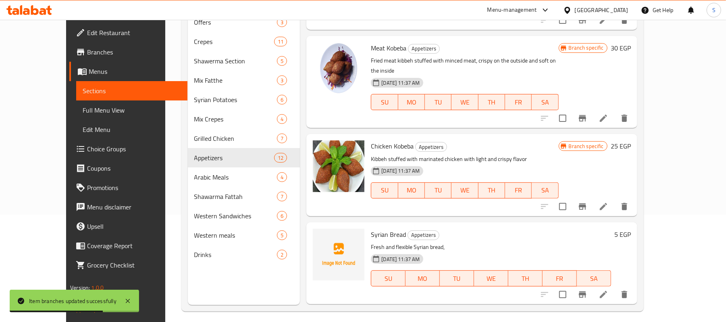
drag, startPoint x: 680, startPoint y: 186, endPoint x: 671, endPoint y: 204, distance: 20.4
click at [631, 229] on h6 "5 EGP" at bounding box center [623, 234] width 17 height 11
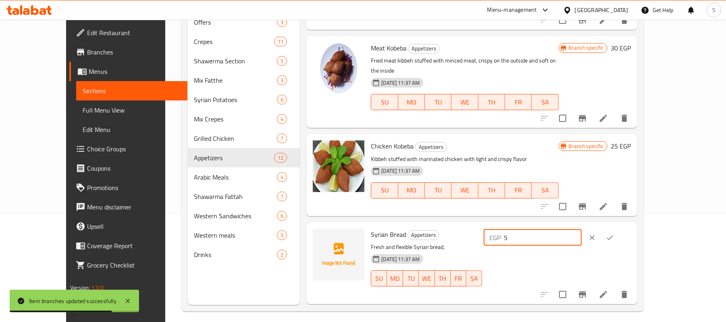
drag, startPoint x: 590, startPoint y: 197, endPoint x: 527, endPoint y: 200, distance: 63.8
click at [527, 225] on div "Syrian Bread Appetizers Fresh and flexible Syrian bread, 27-06-2025 11:37 AM SU…" at bounding box center [501, 262] width 266 height 75
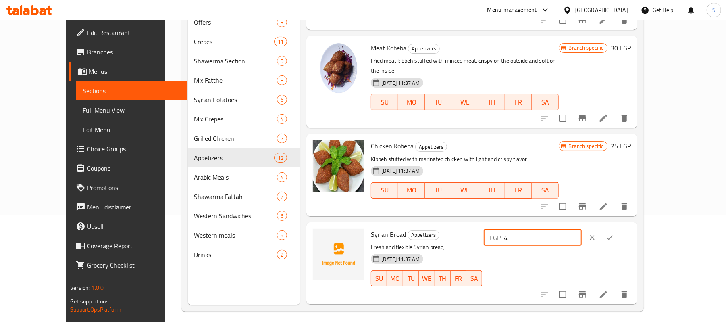
type input "4"
click at [619, 229] on button "ok" at bounding box center [610, 238] width 18 height 18
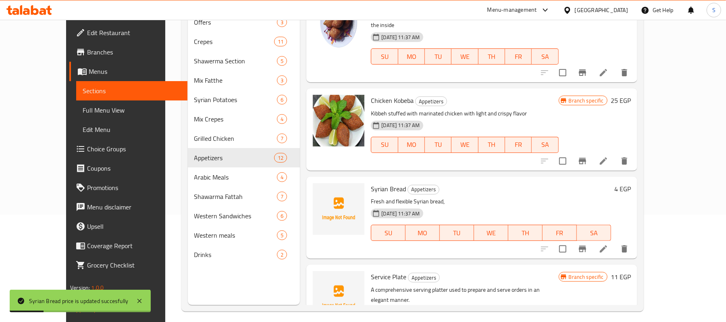
scroll to position [645, 0]
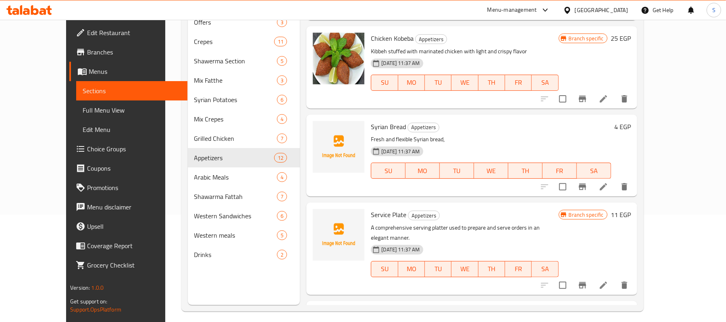
click at [607, 211] on span "Branch specific" at bounding box center [587, 215] width 42 height 8
click at [631, 209] on h6 "11 EGP" at bounding box center [621, 214] width 20 height 11
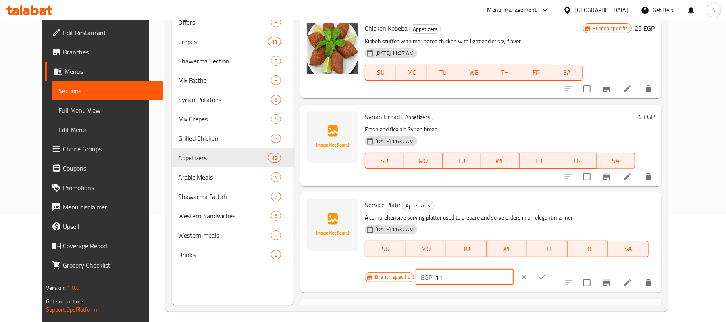
drag, startPoint x: 610, startPoint y: 174, endPoint x: 547, endPoint y: 165, distance: 63.2
click at [547, 268] on div "Branch specific EGP 11 ​" at bounding box center [464, 277] width 198 height 18
type input "10"
click at [551, 268] on button "ok" at bounding box center [542, 277] width 18 height 18
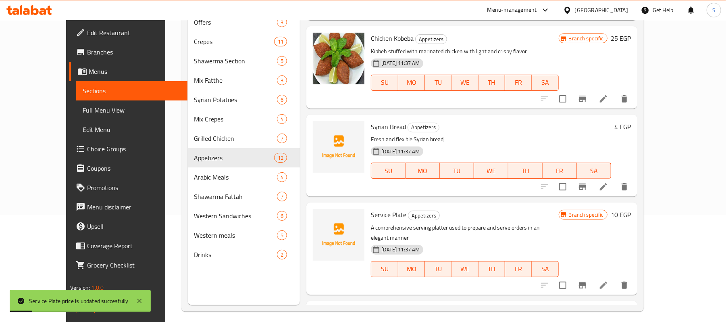
click at [631, 209] on h6 "10 EGP" at bounding box center [621, 214] width 20 height 11
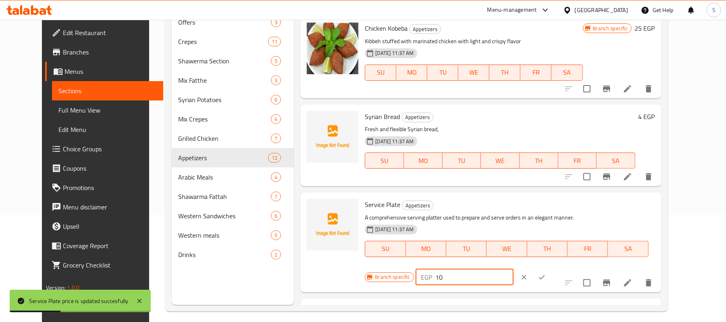
drag, startPoint x: 596, startPoint y: 175, endPoint x: 567, endPoint y: 178, distance: 29.2
click at [514, 269] on div "EGP 10 ​" at bounding box center [465, 277] width 98 height 16
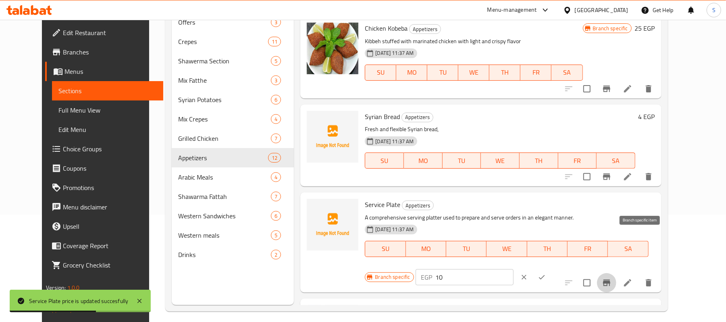
click at [611, 279] on icon "Branch-specific-item" at bounding box center [606, 282] width 7 height 6
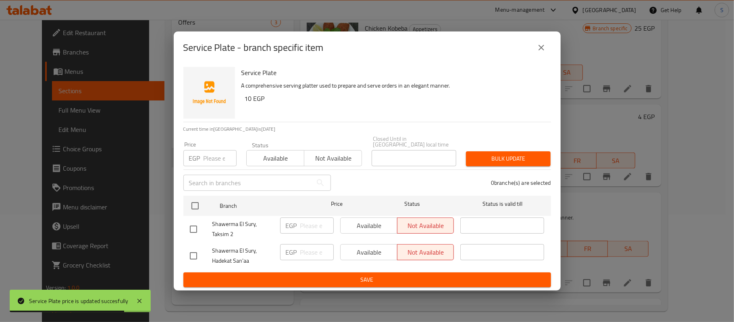
click at [212, 162] on input "number" at bounding box center [220, 158] width 33 height 16
paste input "10"
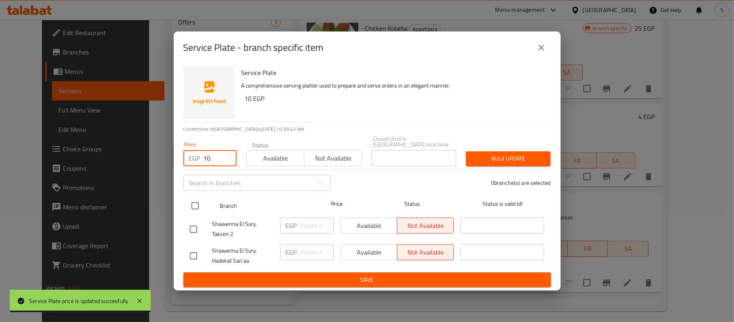
type input "10"
click at [200, 202] on input "checkbox" at bounding box center [195, 205] width 17 height 17
checkbox input "true"
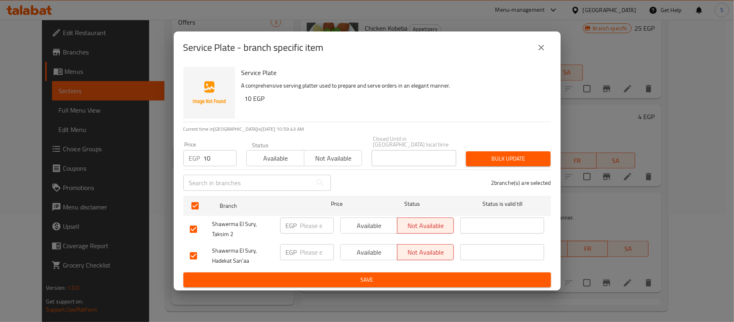
click at [501, 151] on button "Bulk update" at bounding box center [508, 158] width 85 height 15
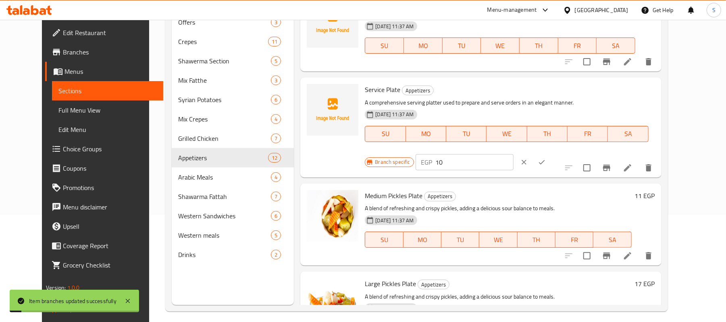
scroll to position [765, 0]
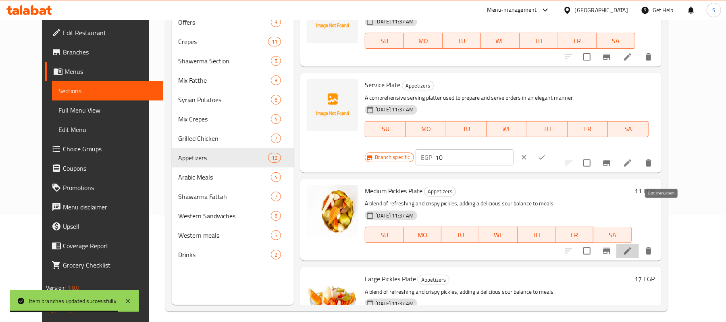
click at [633, 246] on icon at bounding box center [628, 251] width 10 height 10
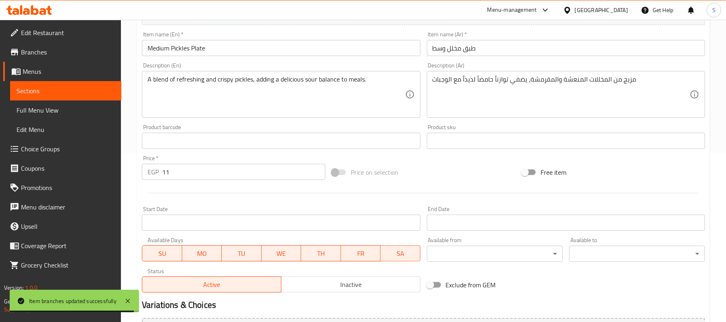
scroll to position [259, 0]
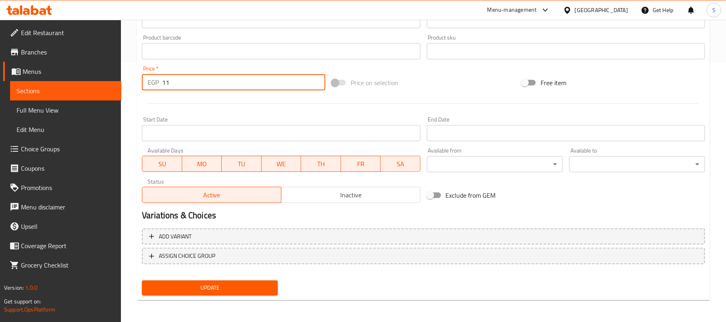
drag, startPoint x: 170, startPoint y: 85, endPoint x: 146, endPoint y: 86, distance: 24.2
click at [148, 85] on div "EGP 11 Price *" at bounding box center [233, 82] width 183 height 16
type input "10"
click at [225, 277] on div "Update" at bounding box center [210, 287] width 142 height 21
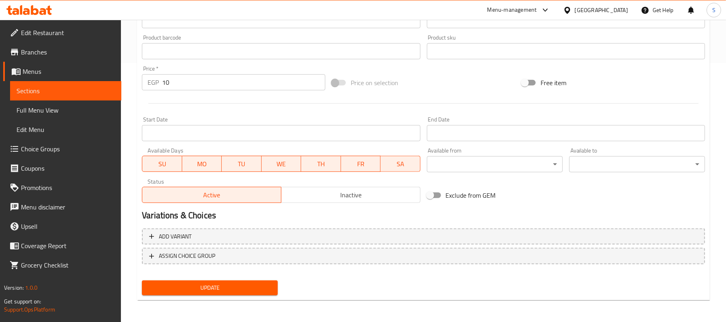
click at [224, 290] on span "Update" at bounding box center [209, 288] width 123 height 10
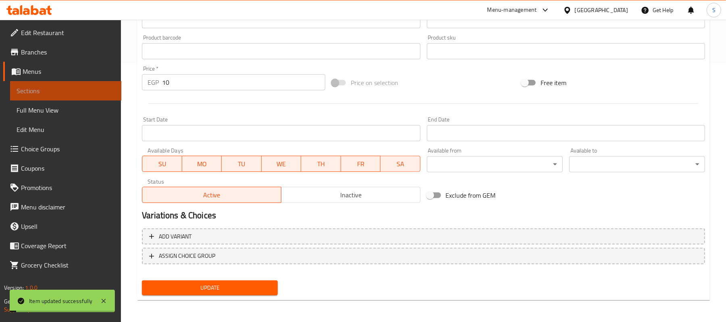
click at [31, 94] on span "Sections" at bounding box center [66, 91] width 98 height 10
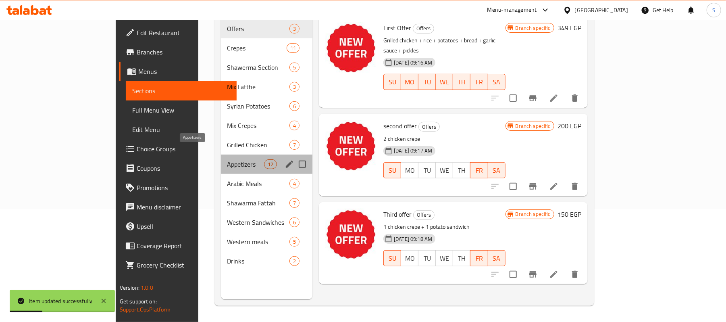
click at [227, 159] on span "Appetizers" at bounding box center [245, 164] width 37 height 10
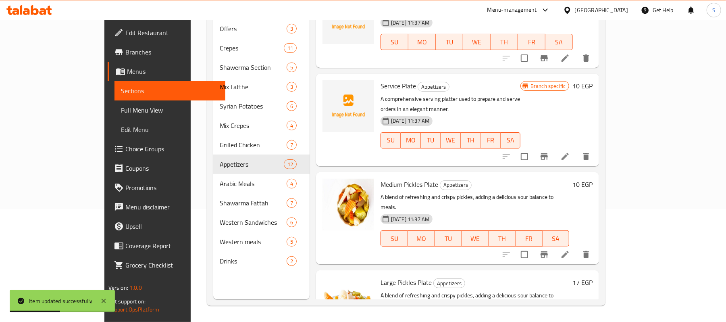
scroll to position [755, 0]
click at [593, 276] on h6 "17 EGP" at bounding box center [583, 281] width 20 height 11
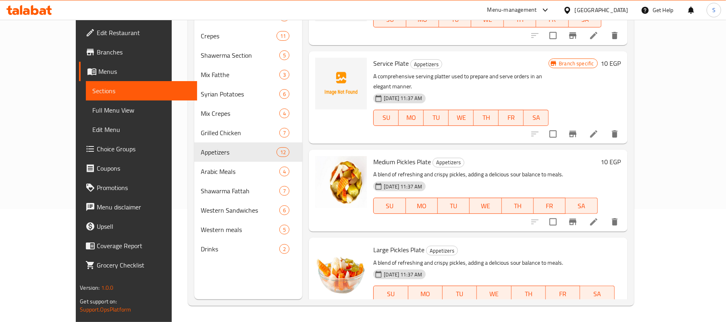
drag, startPoint x: 554, startPoint y: 231, endPoint x: 511, endPoint y: 229, distance: 42.8
click at [524, 241] on div "Large Pickles Plate Appetizers A blend of refreshing and crispy pickles, adding…" at bounding box center [497, 287] width 254 height 93
type input "15"
click at [511, 313] on button "ok" at bounding box center [502, 322] width 18 height 18
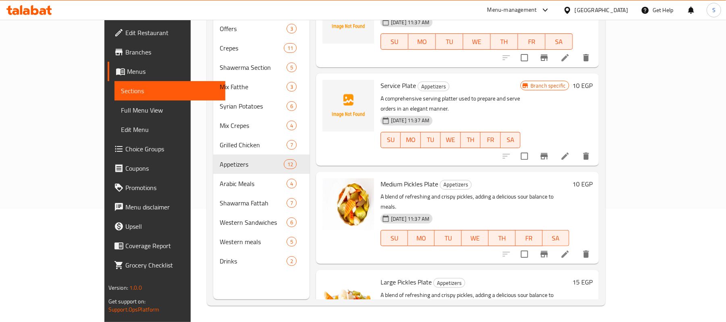
click at [220, 256] on span "Drinks" at bounding box center [253, 261] width 67 height 10
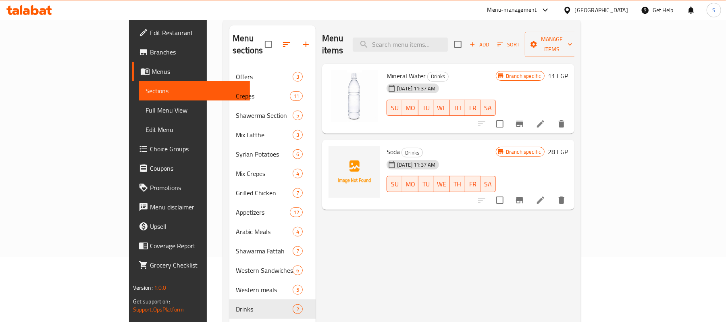
scroll to position [6, 0]
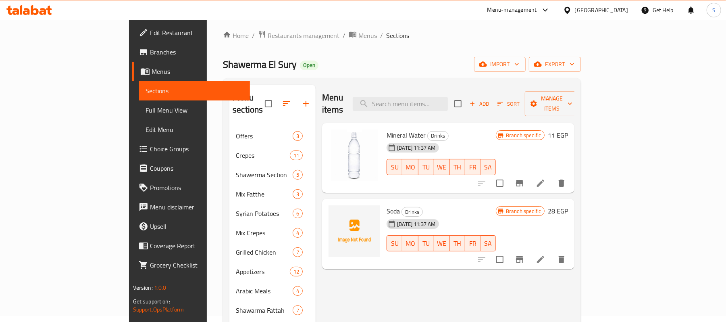
click at [568, 129] on h6 "11 EGP" at bounding box center [558, 134] width 20 height 11
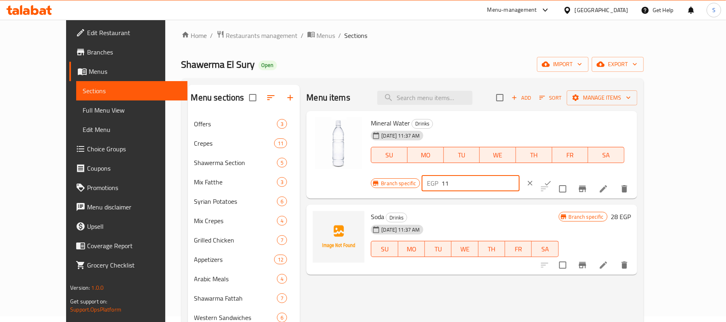
drag, startPoint x: 636, startPoint y: 127, endPoint x: 583, endPoint y: 132, distance: 52.6
click at [520, 175] on div "EGP 11 ​" at bounding box center [471, 183] width 98 height 16
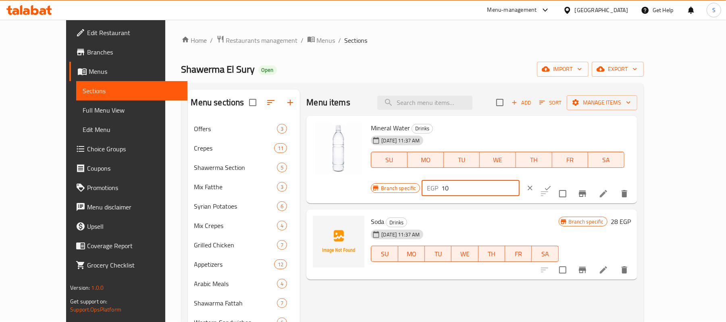
scroll to position [0, 0]
drag, startPoint x: 540, startPoint y: 131, endPoint x: 535, endPoint y: 135, distance: 6.9
click at [537, 180] on div "Branch specific EGP 10 ​" at bounding box center [470, 189] width 198 height 18
type input "10"
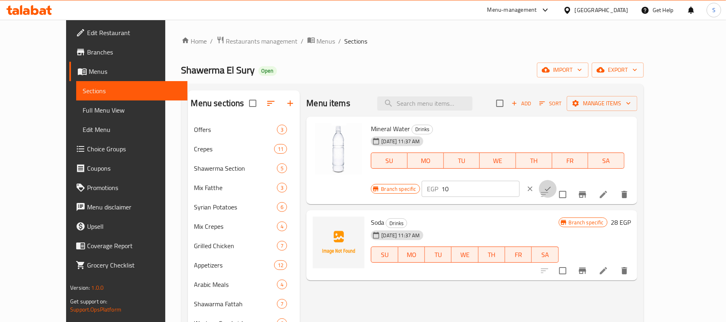
click at [557, 180] on button "ok" at bounding box center [548, 189] width 18 height 18
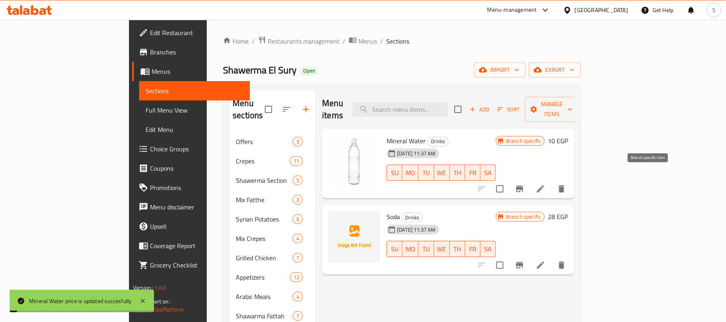
click at [523, 186] on icon "Branch-specific-item" at bounding box center [519, 189] width 7 height 6
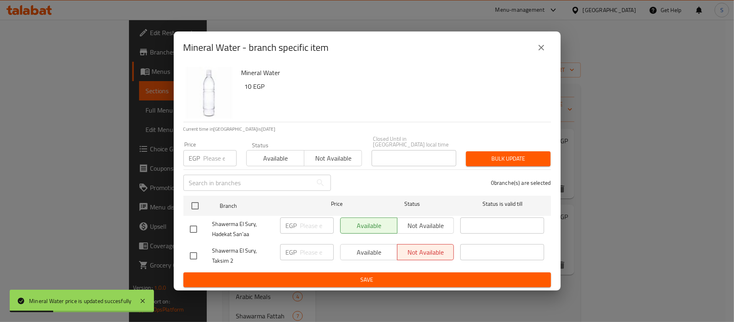
click at [190, 155] on p "EGP" at bounding box center [194, 158] width 11 height 10
click at [204, 158] on input "number" at bounding box center [220, 158] width 33 height 16
paste input "10"
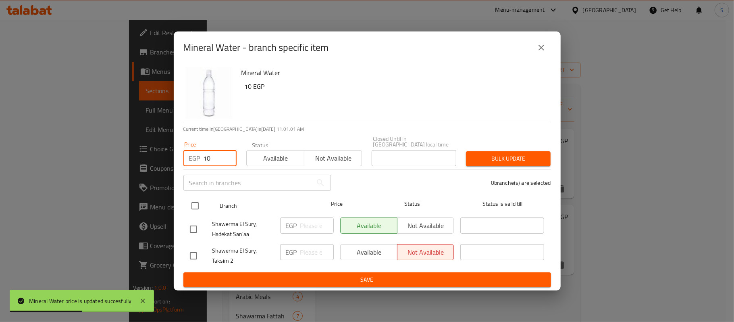
type input "10"
click at [197, 204] on input "checkbox" at bounding box center [195, 205] width 17 height 17
checkbox input "true"
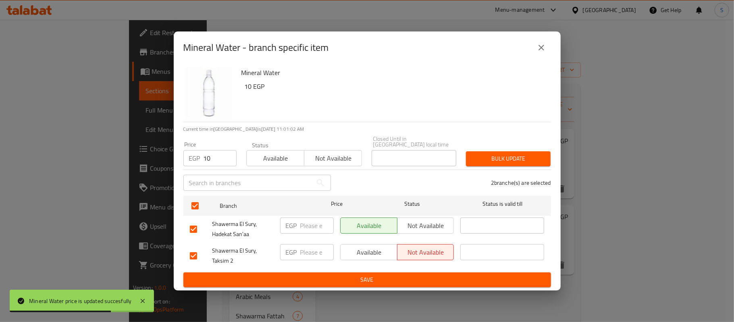
click at [511, 160] on span "Bulk update" at bounding box center [509, 159] width 72 height 10
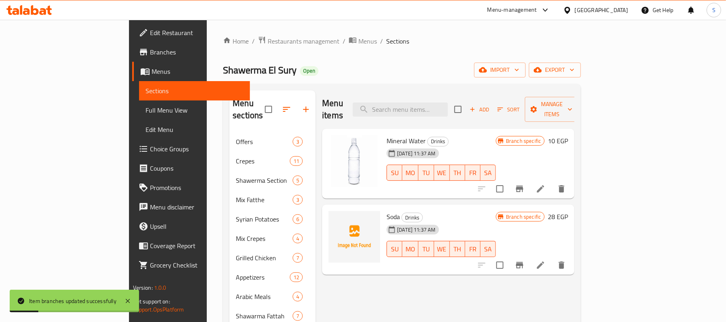
click at [544, 213] on span "Branch specific" at bounding box center [524, 217] width 42 height 8
click at [568, 211] on h6 "28 EGP" at bounding box center [558, 216] width 20 height 11
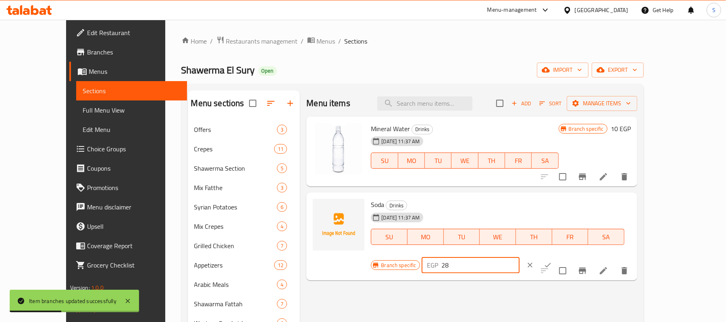
drag, startPoint x: 579, startPoint y: 208, endPoint x: 538, endPoint y: 202, distance: 42.3
click at [537, 256] on div "Branch specific EGP 28 ​" at bounding box center [470, 265] width 198 height 18
drag, startPoint x: 607, startPoint y: 210, endPoint x: 552, endPoint y: 209, distance: 55.7
click at [552, 256] on div "Branch specific EGP 25 ​" at bounding box center [470, 265] width 198 height 18
type input "25"
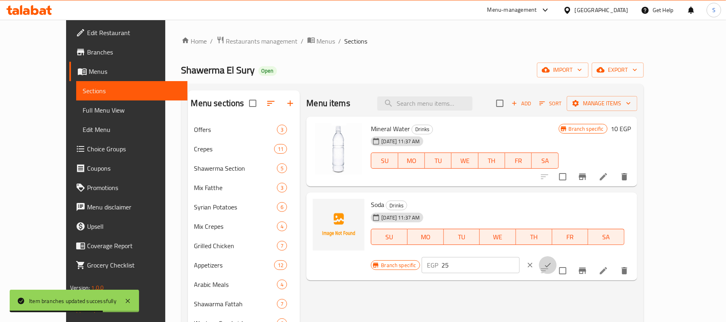
click at [552, 261] on icon "ok" at bounding box center [548, 265] width 8 height 8
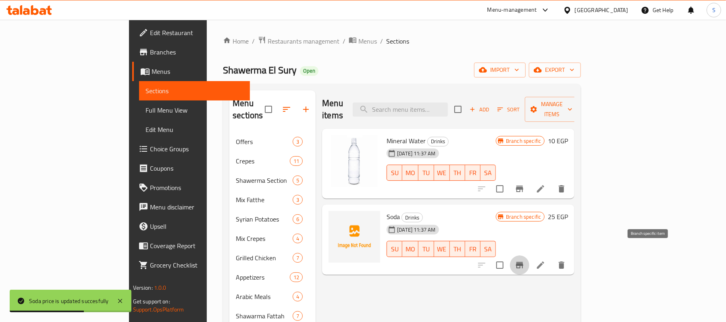
click at [525, 260] on icon "Branch-specific-item" at bounding box center [520, 265] width 10 height 10
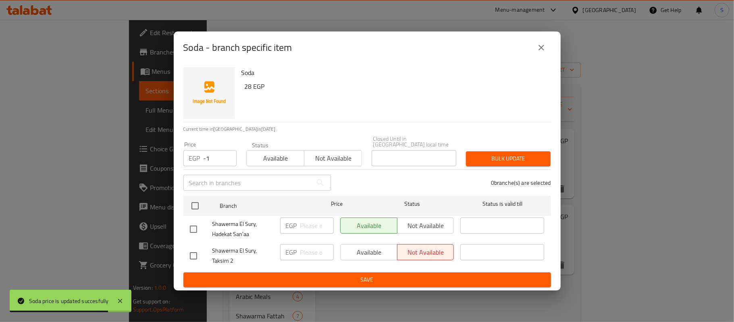
click at [225, 158] on input "-1" at bounding box center [220, 158] width 33 height 16
paste input "25"
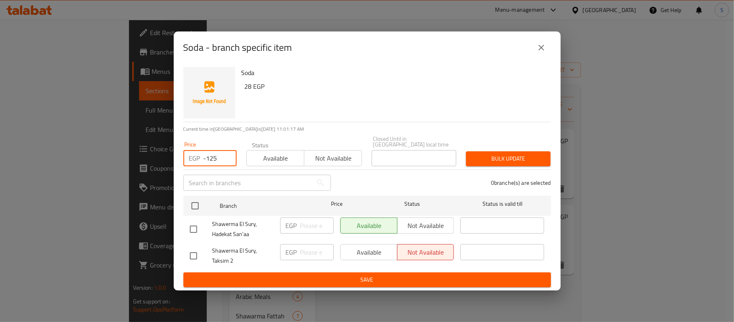
drag, startPoint x: 221, startPoint y: 157, endPoint x: 188, endPoint y: 178, distance: 39.5
click at [138, 156] on div "Soda - branch specific item Soda 28 EGP Current time in Egypt is 15 Sep 2025 11…" at bounding box center [367, 161] width 734 height 322
paste input "number"
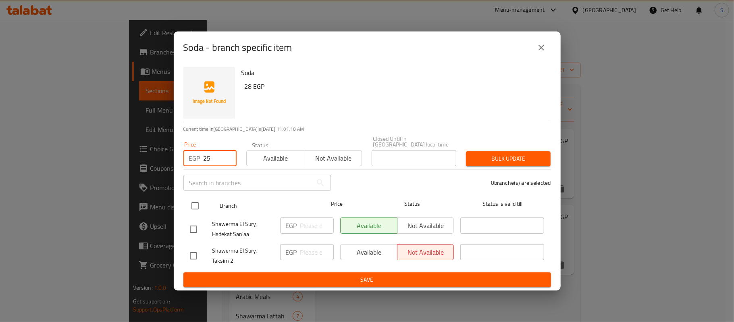
type input "25"
click at [198, 199] on input "checkbox" at bounding box center [195, 205] width 17 height 17
checkbox input "true"
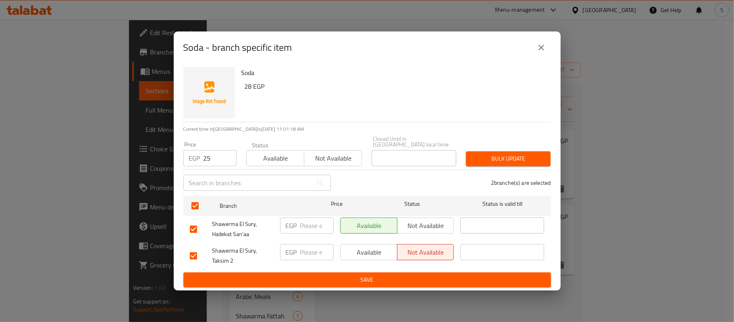
click at [513, 160] on span "Bulk update" at bounding box center [509, 159] width 72 height 10
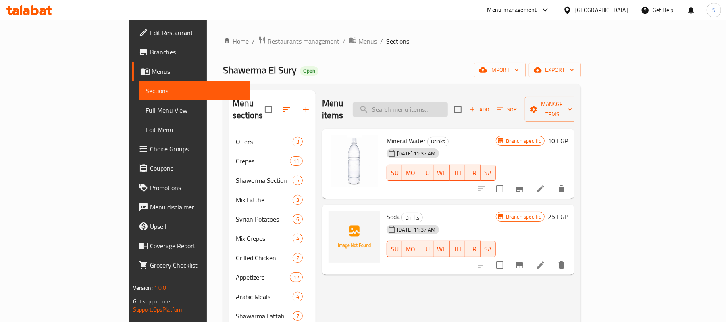
click at [441, 102] on input "search" at bounding box center [400, 109] width 95 height 14
click at [301, 104] on icon "button" at bounding box center [306, 109] width 10 height 10
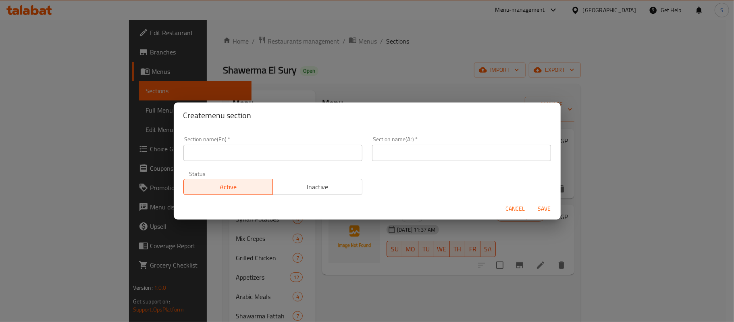
click at [427, 162] on div "Section name(Ar)   * Section name(Ar) *" at bounding box center [461, 148] width 189 height 34
click at [429, 156] on input "text" at bounding box center [461, 153] width 179 height 16
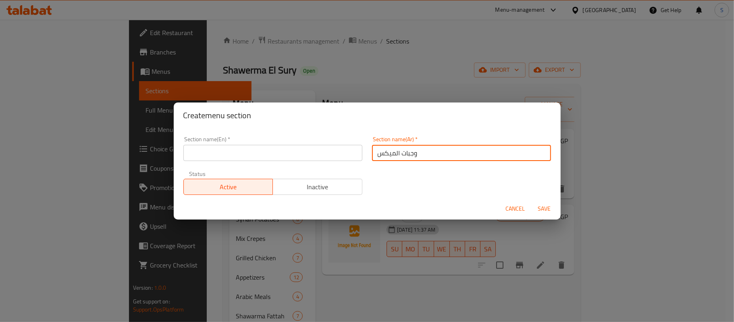
type input "وجبات الميكس"
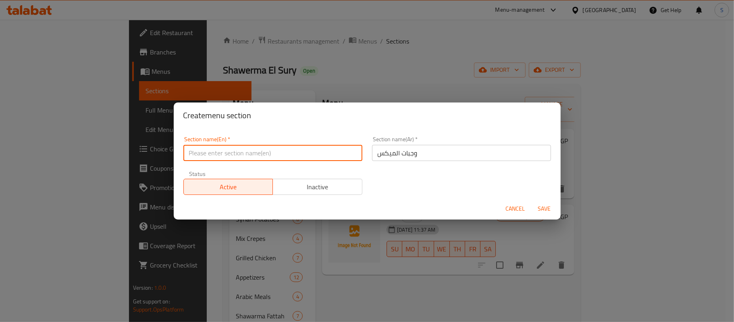
click at [344, 160] on input "text" at bounding box center [272, 153] width 179 height 16
type input "Mix Meals"
click at [532, 201] on button "Save" at bounding box center [545, 208] width 26 height 15
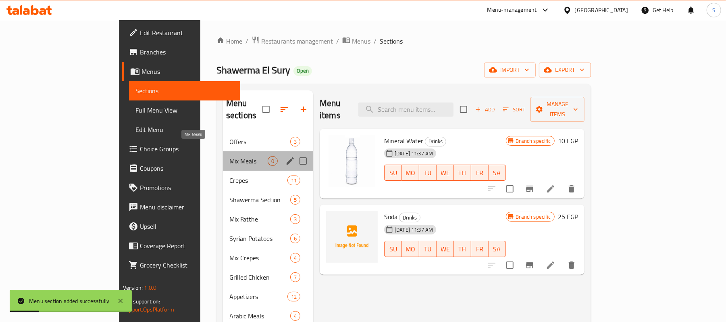
click at [229, 156] on span "Mix Meals" at bounding box center [248, 161] width 38 height 10
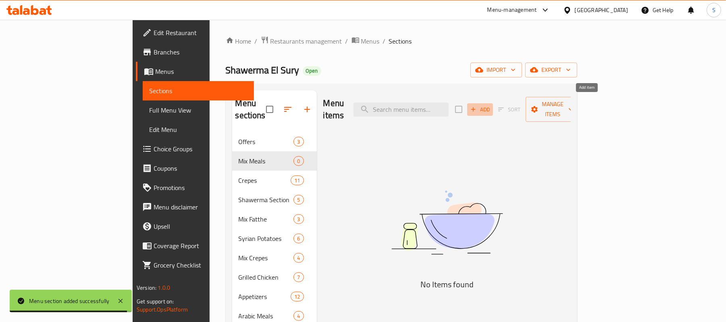
click at [477, 106] on icon "button" at bounding box center [473, 109] width 7 height 7
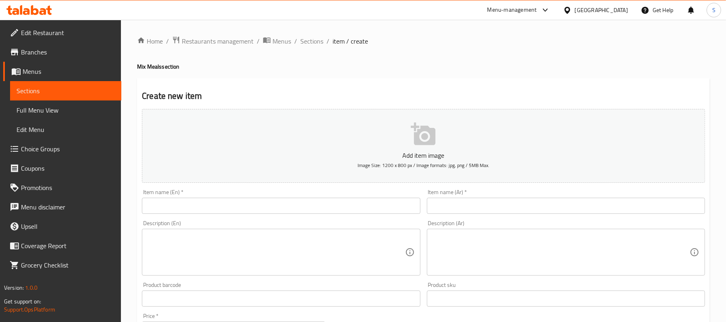
click at [581, 195] on div "Item name (Ar)   * Item name (Ar) *" at bounding box center [566, 201] width 278 height 25
click at [578, 201] on input "text" at bounding box center [566, 206] width 278 height 16
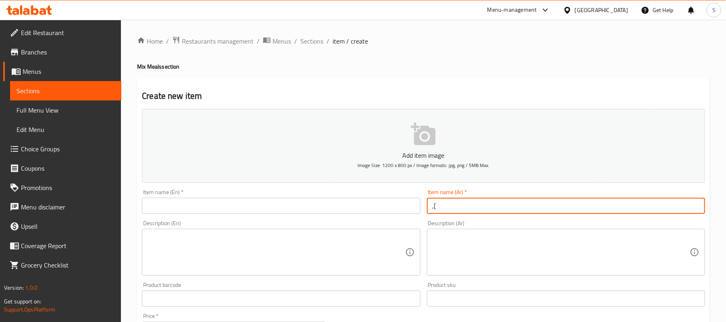
type input ","
type input "وجبة ماسو"
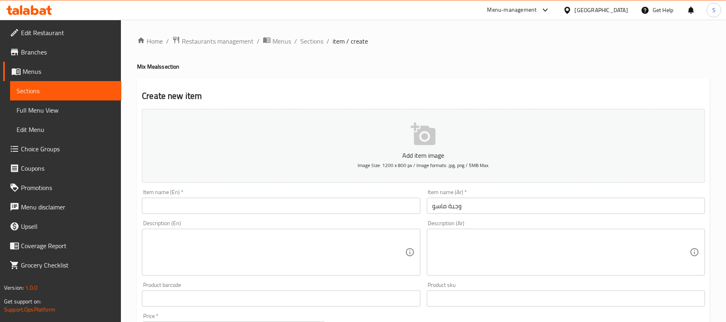
click at [372, 190] on div "Item name (En)   * Item name (En) *" at bounding box center [281, 201] width 278 height 25
click at [368, 204] on input "text" at bounding box center [281, 206] width 278 height 16
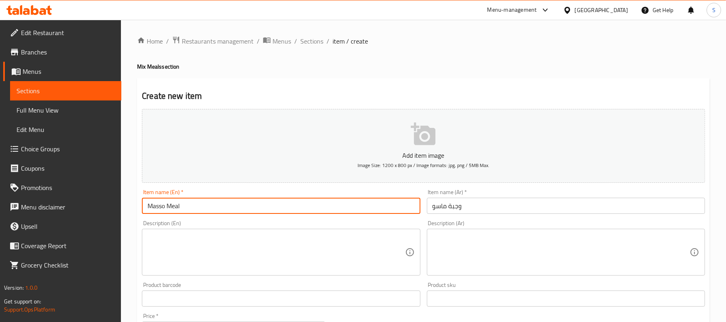
type input "Masso Meal"
click at [535, 273] on div "Description (Ar)" at bounding box center [566, 252] width 278 height 47
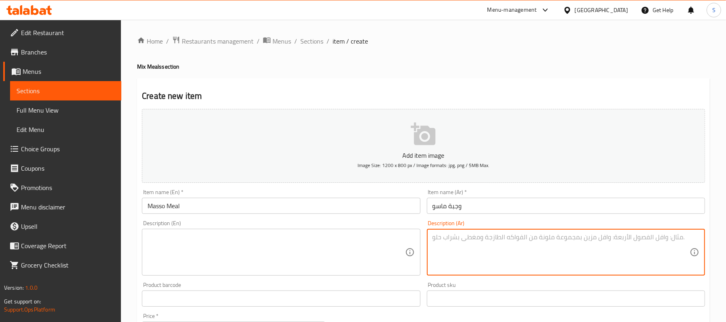
click at [517, 252] on textarea at bounding box center [561, 252] width 257 height 38
click at [488, 243] on textarea "2 قطعة كريسبي، ساندويتش شاورما عربي ، أرز بسمتيثومية، مخلل عيش" at bounding box center [561, 252] width 257 height 38
click at [654, 246] on textarea "2 قطعة كريسبي، ساندويتش شاورما عربي ، أرز بسمتي،ثومية، مخلل عيش" at bounding box center [561, 252] width 257 height 38
click at [454, 240] on textarea "2 قطعة كريسبي، ساندويتش شاورما عربي ، أرز بسمتي،ثومية، مخلل عيش" at bounding box center [561, 252] width 257 height 38
click at [452, 240] on textarea "2 قطعة كريسبي، ساندويتش شاورما عربي ، أرز بسمتي،ثومية، مخلل عيش" at bounding box center [561, 252] width 257 height 38
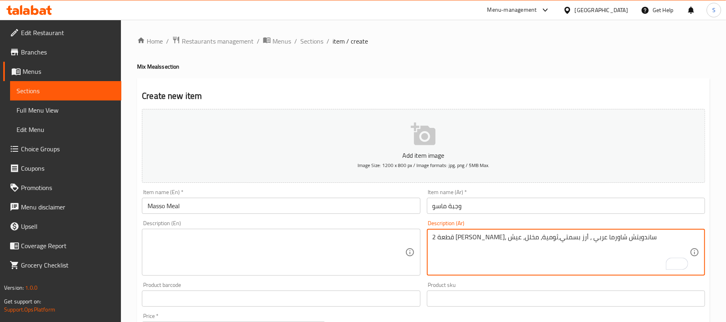
click at [651, 238] on textarea "2 قطعة كريسبي، ساندويتش شاورما عربي ، أرز بسمتي،ثومية، مخلل، عيش" at bounding box center [561, 252] width 257 height 38
click at [590, 242] on textarea "2 قطعة كريسبي، ساندويتش شاورما عربي ، أرز بسمتي،ثومية، مخلل، عيش، بطاطس وكاتشب" at bounding box center [561, 252] width 257 height 38
click at [569, 247] on textarea "2 قطعة كريسبي، ساندويتش شاورما عربي ، أرز بسمتي،ثومية، مخلل، عيش، بطاطس وكاتشب" at bounding box center [561, 252] width 257 height 38
click at [568, 242] on textarea "2 قطعة كريسبي، ساندويتش شاورما عربي ، أرز بسمتي،ثومية، مخلل، عيش، بطاطس وكاتشب" at bounding box center [561, 252] width 257 height 38
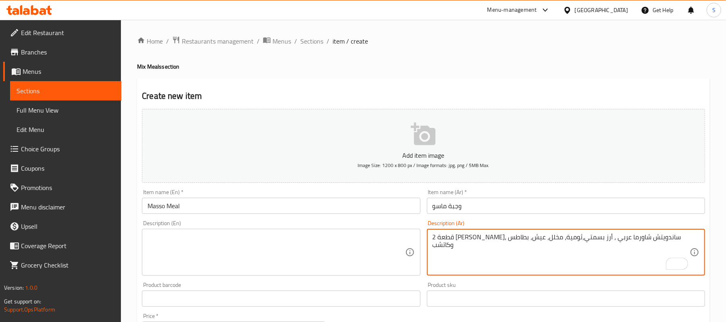
click at [568, 241] on textarea "2 قطعة كريسبي، ساندويتش شاورما عربي ، أرز بسمتي،ثومية، مخلل، عيش، بطاطس وكاتشب" at bounding box center [561, 252] width 257 height 38
click at [567, 240] on textarea "2 قطعة كريسبي، ساندويتش شاورما عربي ، أرز بسمتي،ثومية، مخلل، عيش، بطاطس وكاتشب" at bounding box center [561, 252] width 257 height 38
click at [605, 246] on textarea "2 قطعة كريسبي، ساندويتش شاورما عربي، أرز بسمتي،ثومية، مخلل، عيش، بطاطس وكاتشب" at bounding box center [561, 252] width 257 height 38
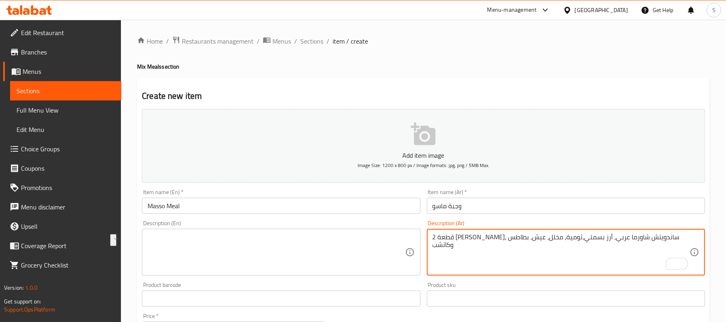
type textarea "2 قطعة كريسبي، ساندويتش شاورما عربي، أرز بسمتي،ثومية، مخلل، عيش، بطاطس وكاتشب"
click at [225, 244] on textarea at bounding box center [276, 252] width 257 height 38
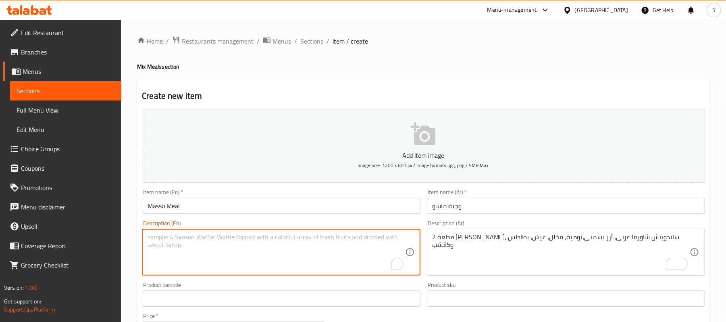
paste textarea "2 crispy pieces, Arabic shawarma sandwich, basmati rice, garlic sauce, pickles,…"
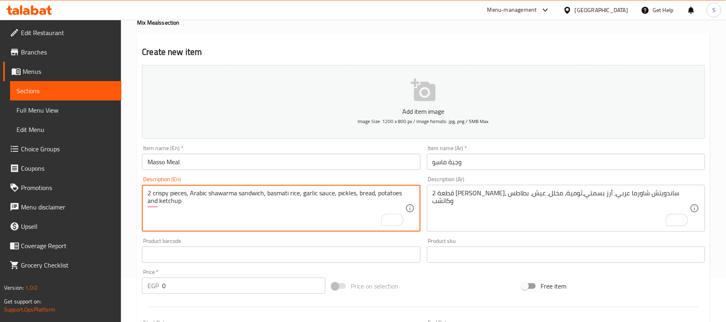
scroll to position [54, 0]
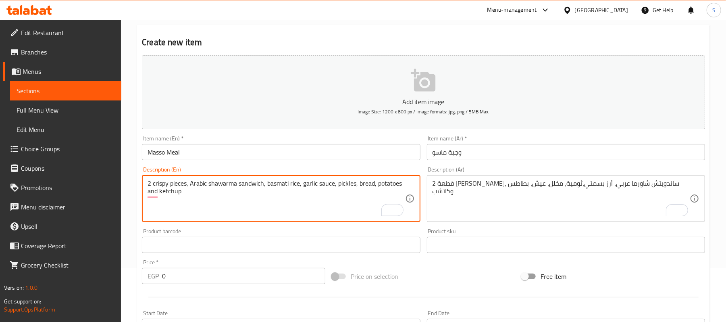
type textarea "2 crispy pieces, Arabic shawarma sandwich, basmati rice, garlic sauce, pickles,…"
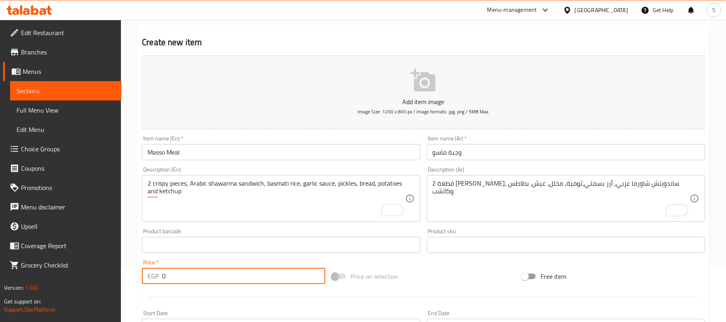
drag, startPoint x: 180, startPoint y: 273, endPoint x: 118, endPoint y: 275, distance: 62.1
click at [118, 275] on div "Edit Restaurant Branches Menus Sections Full Menu View Edit Menu Choice Groups …" at bounding box center [363, 241] width 726 height 550
type input "135"
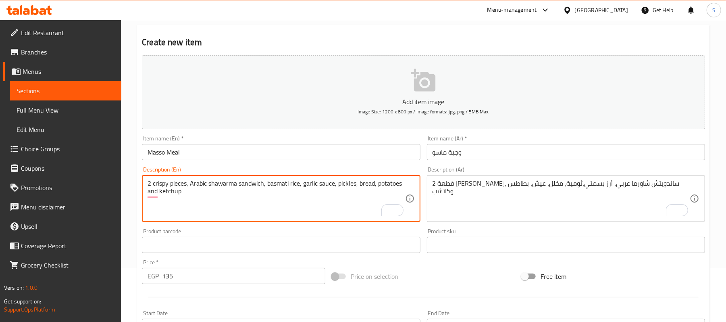
drag, startPoint x: 333, startPoint y: 184, endPoint x: 319, endPoint y: 184, distance: 14.1
type textarea "2 crispy pieces, Arabic shawarma sandwich, basmati rice, garlic dip, pickles, b…"
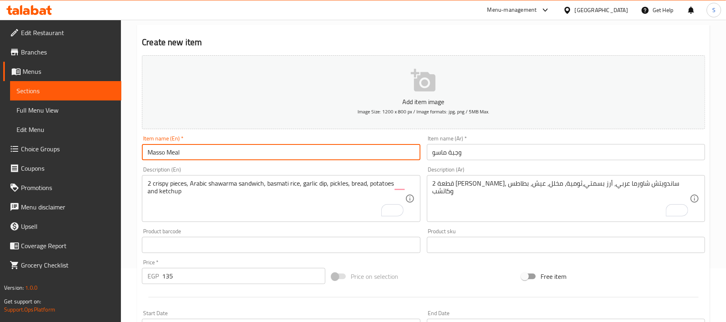
click at [315, 155] on input "Masso Meal" at bounding box center [281, 152] width 278 height 16
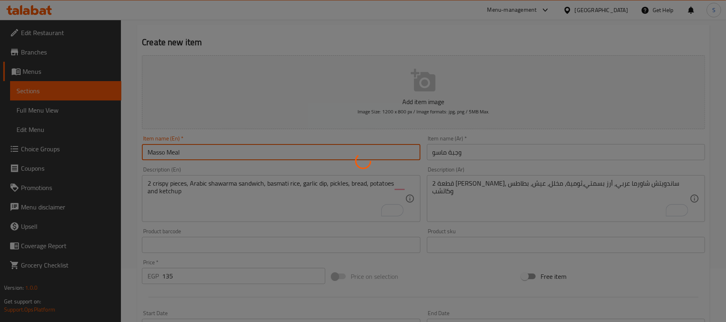
type input "0"
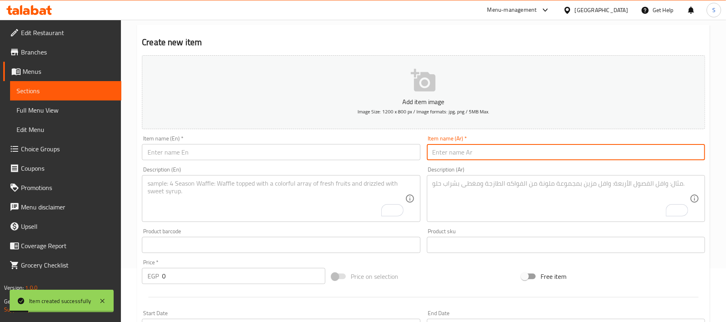
click at [498, 152] on input "text" at bounding box center [566, 152] width 278 height 16
type input "وجبة التنين"
click at [265, 158] on input "text" at bounding box center [281, 152] width 278 height 16
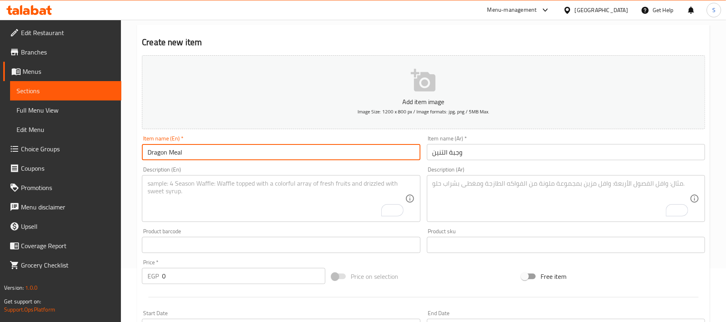
type input "Dragon Meal"
click at [461, 194] on textarea "To enrich screen reader interactions, please activate Accessibility in Grammarl…" at bounding box center [561, 198] width 257 height 38
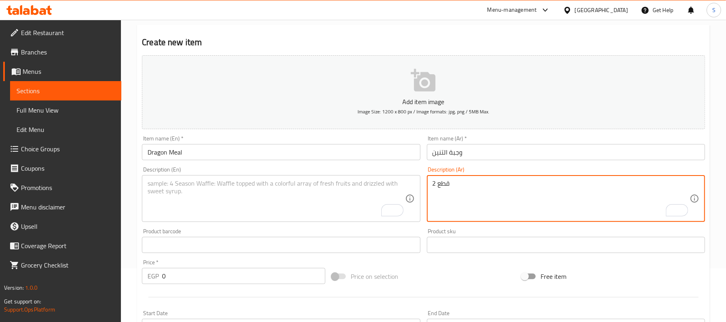
drag, startPoint x: 546, startPoint y: 185, endPoint x: 347, endPoint y: 178, distance: 198.5
click at [347, 178] on div "Add item image Image Size: 1200 x 800 px / Image formats: jpg, png / 5MB Max. I…" at bounding box center [424, 226] width 570 height 348
paste textarea "ة كريسبي، ساندويتش شاورما عربي، أرز بسمتي،ثومية، مخلل، عيش، بطاطس وكاتشب"
click at [630, 186] on textarea "2 قطعة كريسبي، ساندويتش شاورما عربي، أرز بسمتي،ثومية، مخلل، عيش، بطاطس وكاتشب" at bounding box center [561, 198] width 257 height 38
click at [498, 183] on textarea "2 قطعة كريسبي، ربع فرخة ورك، ساندويتش شاورما عربي، أرز بسمتي،ثومية، مخلل، عيش، …" at bounding box center [561, 198] width 257 height 38
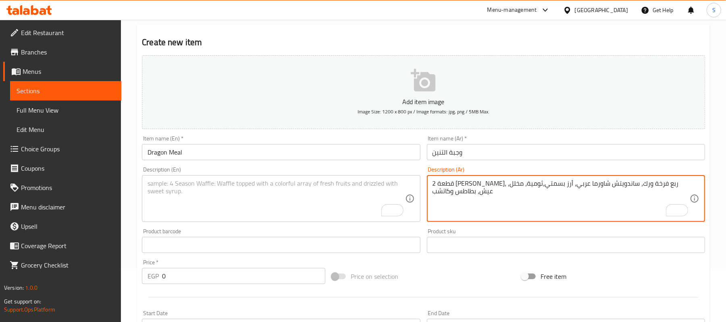
click at [511, 184] on textarea "2 قطعة كريسبي، ربع فرخة ورك، ساندويتش شاورما عربي، أرز بسمتي،ثومية، مخلل، عيش، …" at bounding box center [561, 198] width 257 height 38
click at [524, 191] on textarea "2 قطعة كريسبي، ربع فرخة ورك، ساندويتش شاورما عربي، أرز بسمتي، ثومية، مخلل، عيش،…" at bounding box center [561, 198] width 257 height 38
type textarea "2 قطعة كريسبي، ربع فرخة ورك، ساندويتش شاورما عربي، أرز بسمتي، ثومية، مخلل، عيش،…"
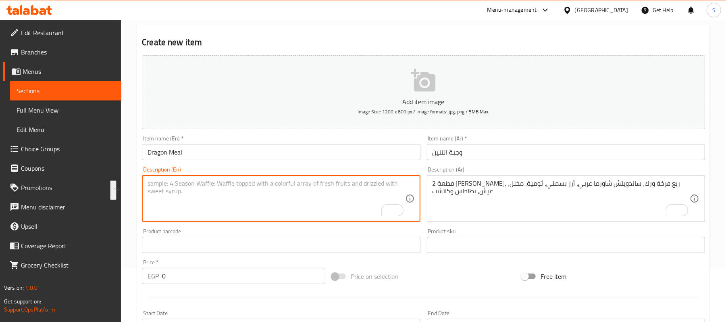
click at [246, 212] on textarea "To enrich screen reader interactions, please activate Accessibility in Grammarl…" at bounding box center [276, 198] width 257 height 38
paste textarea "2 crispy pieces, 1/4 chicken thigh, Arabic shawarma sandwich, basmati rice, gar…"
drag, startPoint x: 383, startPoint y: 185, endPoint x: 368, endPoint y: 183, distance: 14.6
click at [368, 183] on textarea "2 crispy pieces, 1/4 chicken thigh, Arabic shawarma sandwich, basmati rice, gar…" at bounding box center [276, 198] width 257 height 38
type textarea "2 crispy pieces, 1/4 chicken thigh, Arabic shawarma sandwich, basmati rice, gar…"
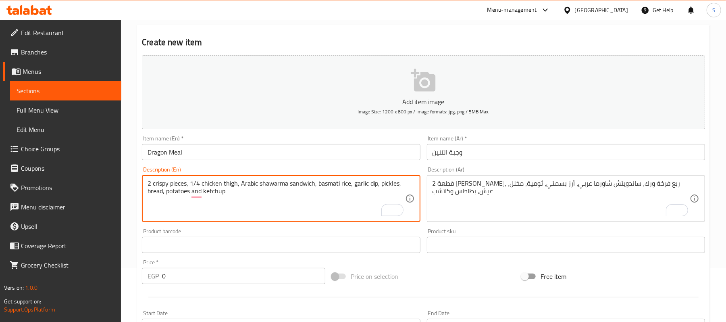
drag, startPoint x: 83, startPoint y: 263, endPoint x: 65, endPoint y: 267, distance: 18.1
click at [65, 267] on div "Edit Restaurant Branches Menus Sections Full Menu View Edit Menu Choice Groups …" at bounding box center [363, 241] width 726 height 550
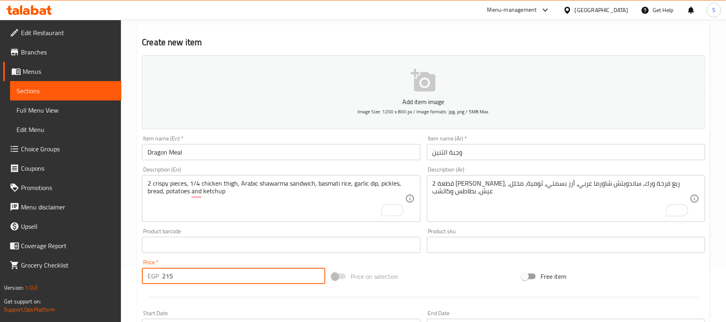
type input "215"
click at [213, 158] on input "Dragon Meal" at bounding box center [281, 152] width 278 height 16
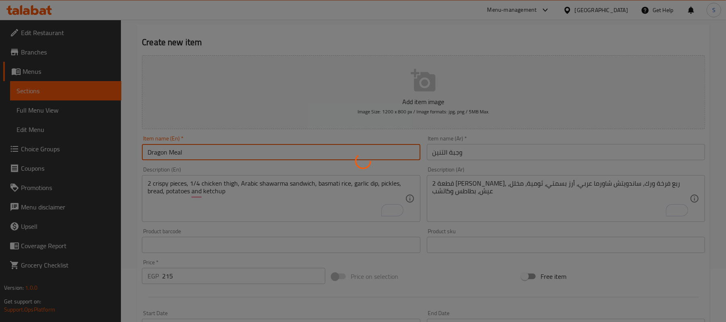
type input "0"
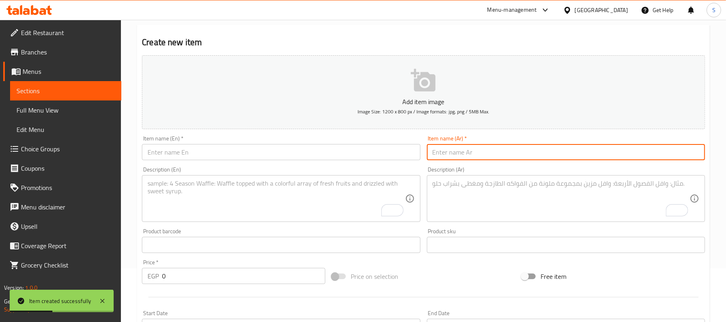
click at [590, 149] on input "text" at bounding box center [566, 152] width 278 height 16
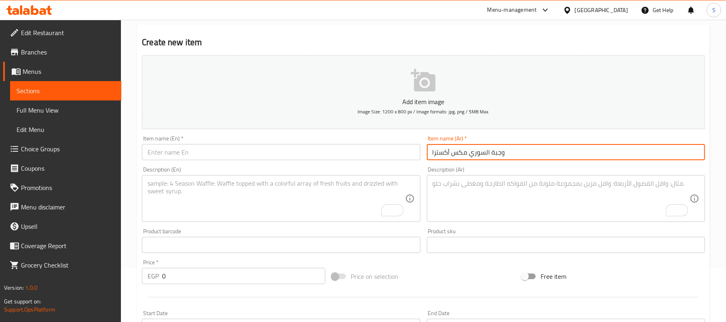
click at [573, 159] on input "وجبة السوري مكس أكسترا" at bounding box center [566, 152] width 278 height 16
type input "وجبة السوري مكس أكسترا"
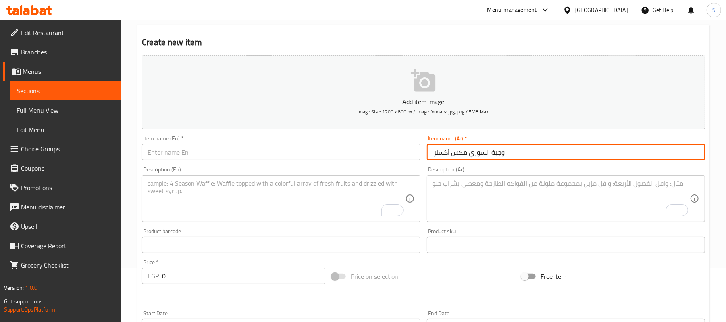
click at [227, 147] on input "text" at bounding box center [281, 152] width 278 height 16
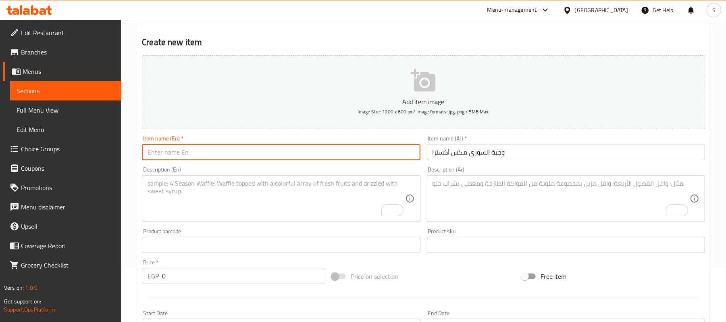
type input "’"
drag, startPoint x: 185, startPoint y: 152, endPoint x: 184, endPoint y: 178, distance: 25.8
click at [184, 155] on input "Mix Extra Syerian Meal" at bounding box center [281, 152] width 278 height 16
type input "Mix Extra Syrian Meal"
click at [526, 159] on input "وجبة السوري مكس أكسترا" at bounding box center [566, 152] width 278 height 16
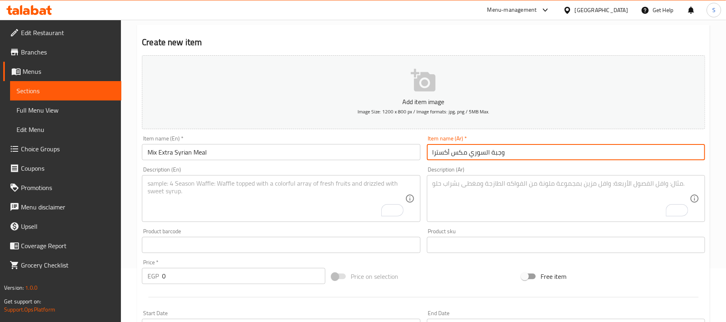
click at [526, 159] on input "وجبة السوري مكس أكسترا" at bounding box center [566, 152] width 278 height 16
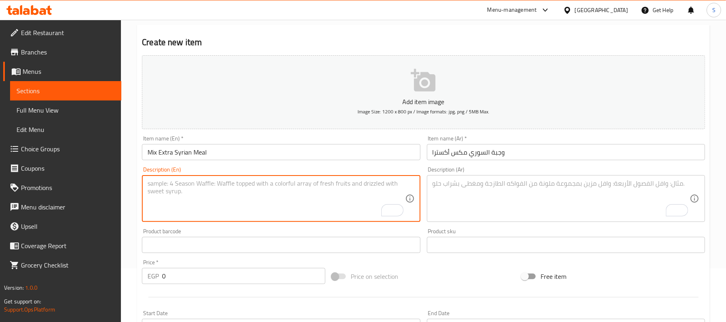
click at [244, 192] on textarea "To enrich screen reader interactions, please activate Accessibility in Grammarl…" at bounding box center [276, 198] width 257 height 38
paste textarea "Syrian Mix Extra Meal"
type textarea "Syrian Mix Extra Meal"
click at [221, 179] on div "Syrian Mix Extra Meal Description (En)" at bounding box center [281, 198] width 278 height 47
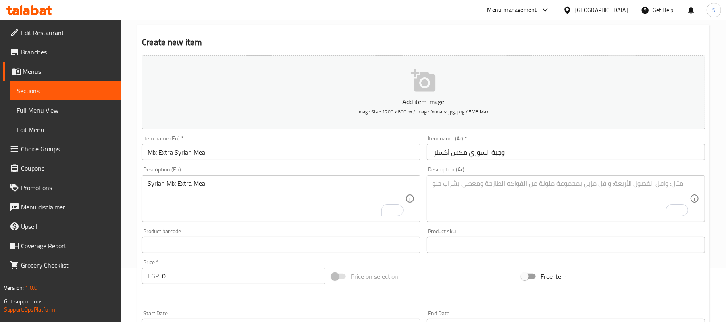
click at [221, 179] on div "Syrian Mix Extra Meal Description (En)" at bounding box center [281, 198] width 278 height 47
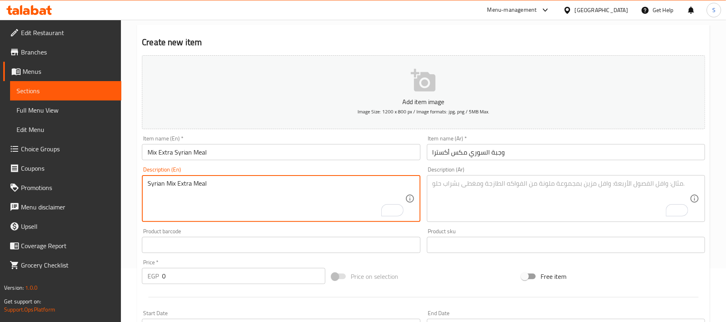
click at [223, 187] on textarea "Syrian Mix Extra Meal" at bounding box center [276, 198] width 257 height 38
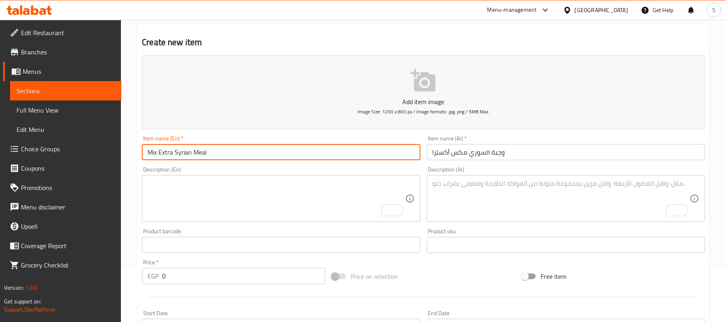
click at [233, 155] on input "Mix Extra Syrian Meal" at bounding box center [281, 152] width 278 height 16
paste input "Syrian Mix Extra"
type input "Syrian Mix Extra Meal"
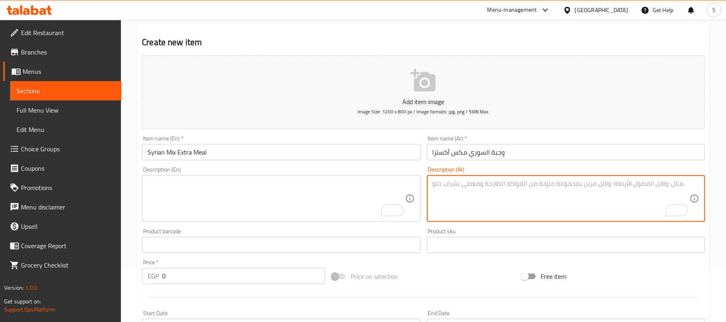
click at [462, 188] on textarea "To enrich screen reader interactions, please activate Accessibility in Grammarl…" at bounding box center [561, 198] width 257 height 38
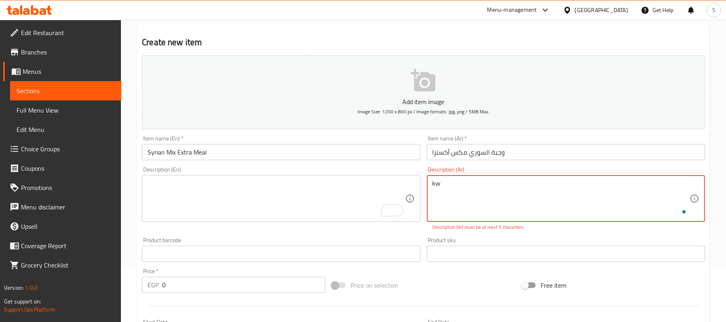
type textarea "k"
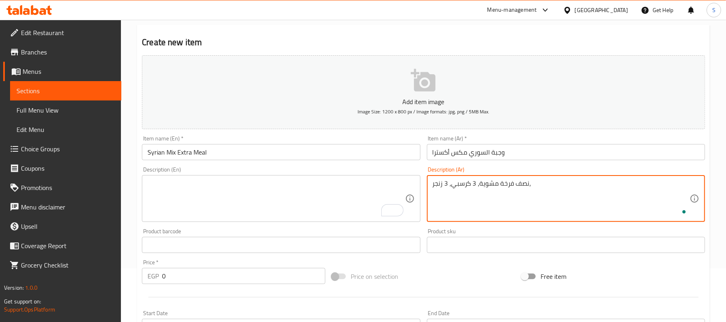
paste textarea "أرز بسمتي،ثومية، مخلل، عيش، بطاطس وكاتشب"
click at [559, 185] on textarea "نصف فرخة مشوية، 3 كرسبي، 3 زنجر، أرز بسمتي،ثومية، مخلل، عيش، بطاطس وكاتشب" at bounding box center [561, 198] width 257 height 38
click at [465, 186] on textarea "نصف فرخة مشوية، 3 كرسبي، 3 زنجر، أرز بسمتي،ثومية، مخلل، عيش، بطاطس وكاتشب" at bounding box center [561, 198] width 257 height 38
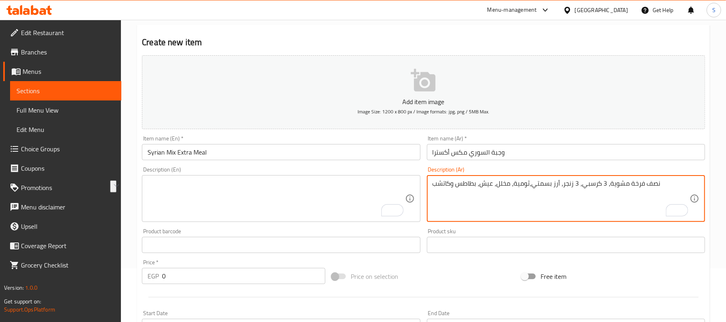
type textarea "نصف فرخة مشوية، 3 كرسبي، 3 زنجر، أرز بسمتي،ثومية، مخلل، عيش، بطاطس وكاتشب"
click at [290, 211] on textarea "To enrich screen reader interactions, please activate Accessibility in Grammarl…" at bounding box center [276, 198] width 257 height 38
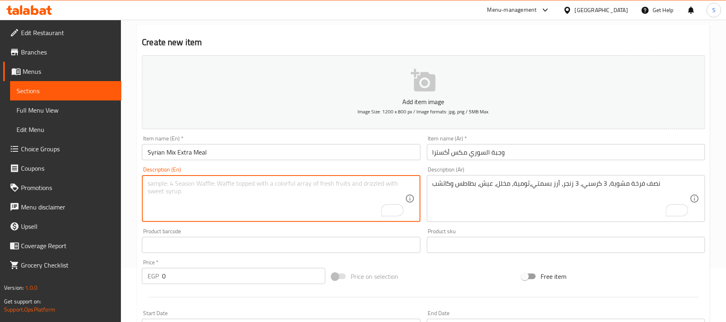
paste textarea "Half a grilled chicken, 3 crispy, 3 zinger, basmati rice, garlic sauce, pickles…"
type textarea "Half a grilled chicken, 3 crispy, 3 zinger, basmati rice, garlic sauce, pickles…"
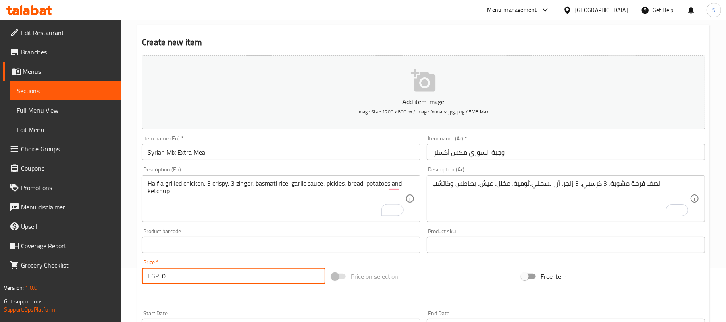
drag, startPoint x: 168, startPoint y: 278, endPoint x: 145, endPoint y: 279, distance: 22.6
click at [146, 279] on div "EGP 0 Price *" at bounding box center [233, 276] width 183 height 16
type input "360"
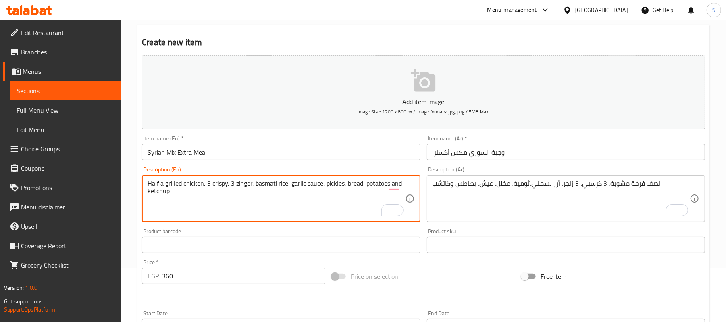
drag, startPoint x: 306, startPoint y: 185, endPoint x: 320, endPoint y: 186, distance: 13.4
type textarea "Half a grilled chicken, 3 crispy, 3 zinger, basmati rice, garlic dip, pickles, …"
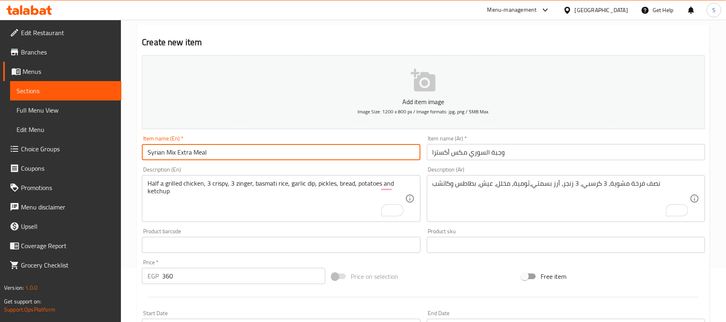
click at [234, 154] on input "Syrian Mix Extra Meal" at bounding box center [281, 152] width 278 height 16
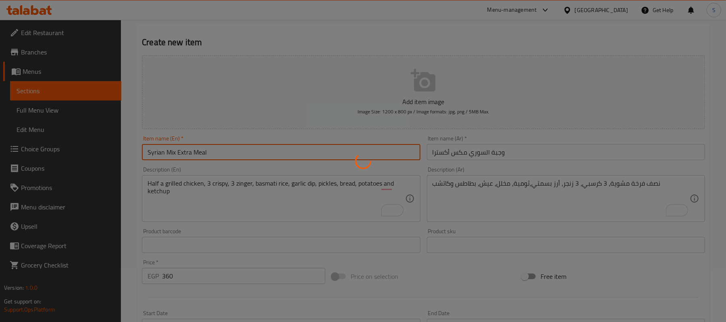
type input "0"
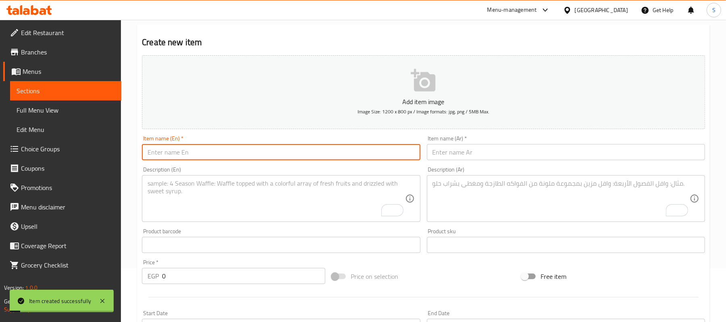
click at [508, 157] on input "text" at bounding box center [566, 152] width 278 height 16
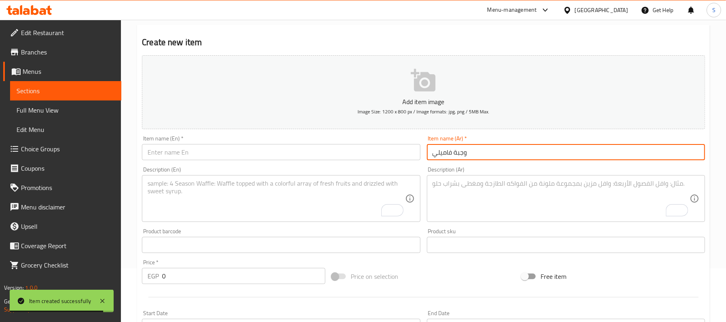
click at [512, 150] on input "وجبة فاميلي" at bounding box center [566, 152] width 278 height 16
type input "وجبة فاميلي"
click at [215, 150] on input "text" at bounding box center [281, 152] width 278 height 16
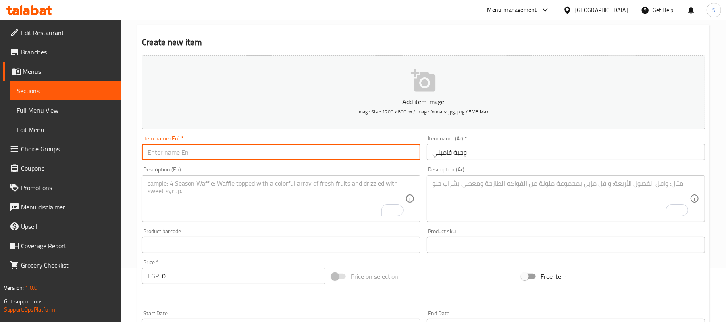
paste input "Family meal"
type input "Family meal"
click at [483, 212] on textarea "To enrich screen reader interactions, please activate Accessibility in Grammarl…" at bounding box center [561, 198] width 257 height 38
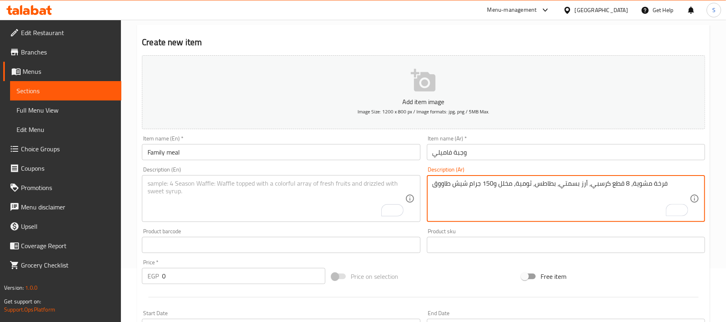
click at [504, 192] on textarea "فرخة مشوية، 8 قطع كرسبي، أرز بسمتي، بطاطس، ثومية، مخلل و150 جرام شيش طاووق" at bounding box center [561, 198] width 257 height 38
type textarea "فرخة مشوية، 8 قطع كرسبي، أرز بسمتي، بطاطس، ثومية، مخلل و150 جرام شيش طاووق"
click at [231, 205] on textarea "To enrich screen reader interactions, please activate Accessibility in Grammarl…" at bounding box center [276, 198] width 257 height 38
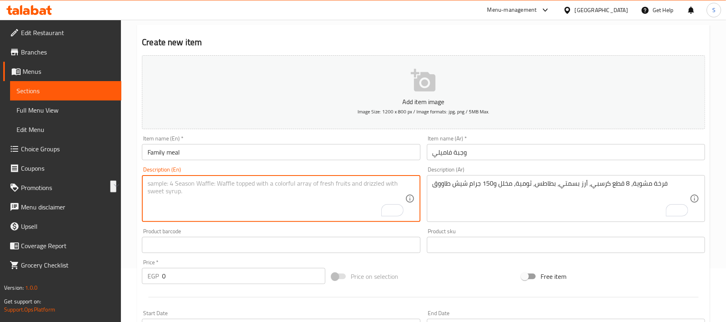
paste textarea "Grilled chicken, 8 crispy pieces, basmati rice, potatoes, garlic sauce, pickles…"
drag, startPoint x: 311, startPoint y: 184, endPoint x: 321, endPoint y: 182, distance: 10.3
click at [324, 184] on textarea "Grilled chicken, 8 crispy pieces, basmati rice, potatoes, garlic sauce, pickles…" at bounding box center [276, 198] width 257 height 38
type textarea "Grilled chicken, 8 crispy pieces, basmati rice, potatoes, garlic dipe, pickles …"
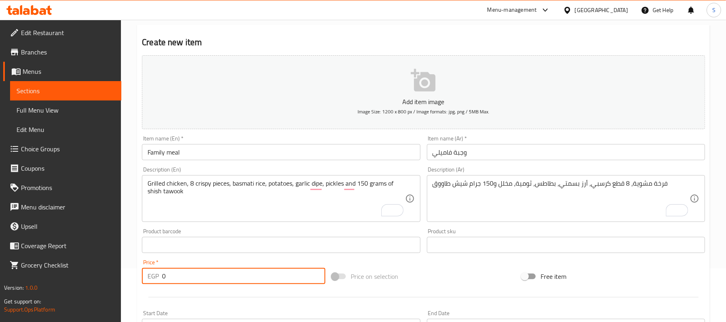
drag, startPoint x: 184, startPoint y: 279, endPoint x: 141, endPoint y: 275, distance: 43.8
click at [141, 275] on div "Price   * EGP 0 Price *" at bounding box center [234, 271] width 190 height 31
type input "575"
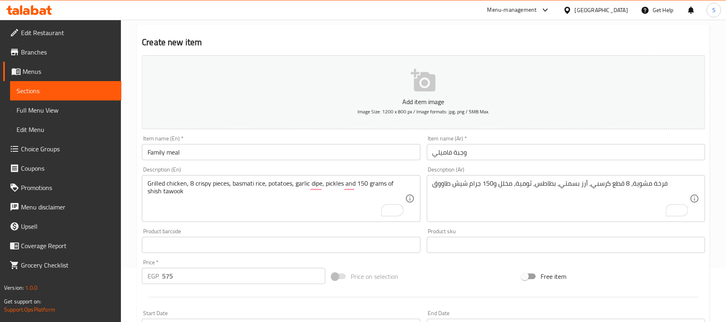
click at [193, 161] on div "Item name (En)   * Family meal Item name (En) *" at bounding box center [281, 147] width 285 height 31
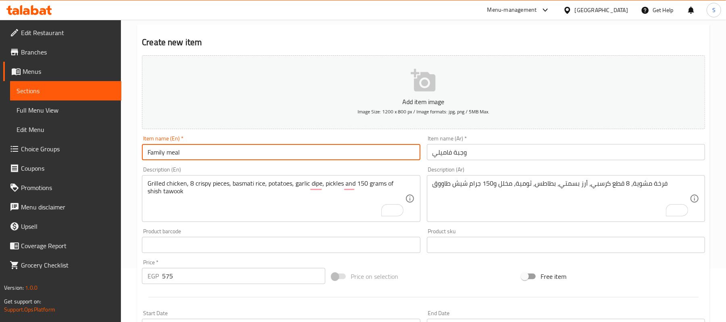
click at [169, 154] on input "Family meal" at bounding box center [281, 152] width 278 height 16
type input "Family Meal"
click at [225, 159] on input "Family Meal" at bounding box center [281, 152] width 278 height 16
type input "0"
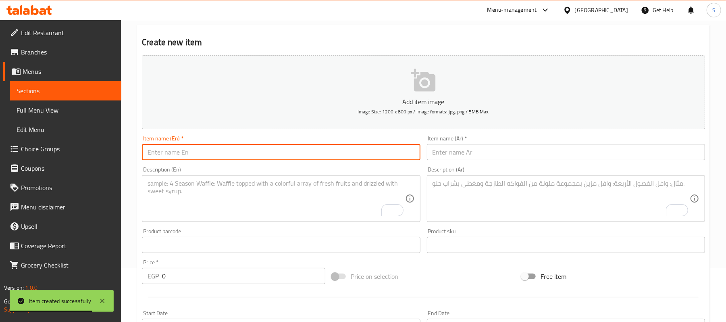
click at [36, 90] on span "Sections" at bounding box center [66, 91] width 98 height 10
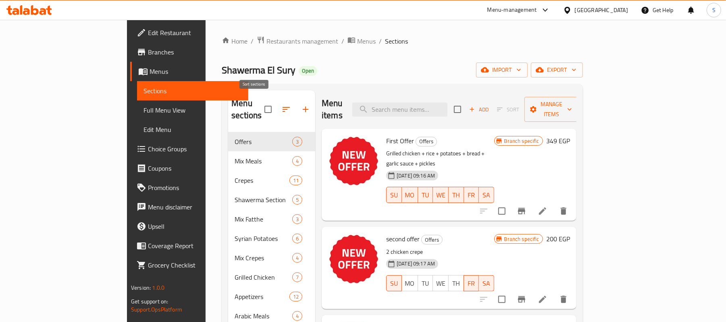
click at [281, 104] on icon "button" at bounding box center [286, 109] width 10 height 10
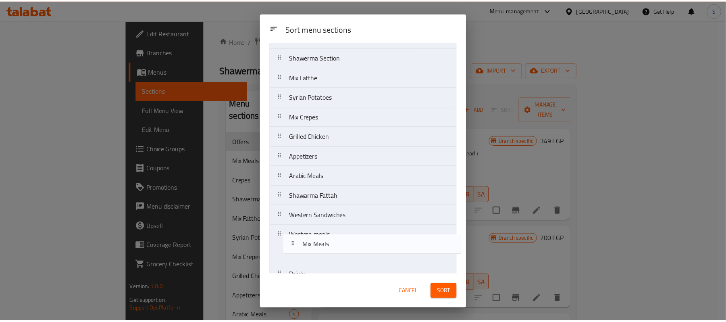
scroll to position [73, 0]
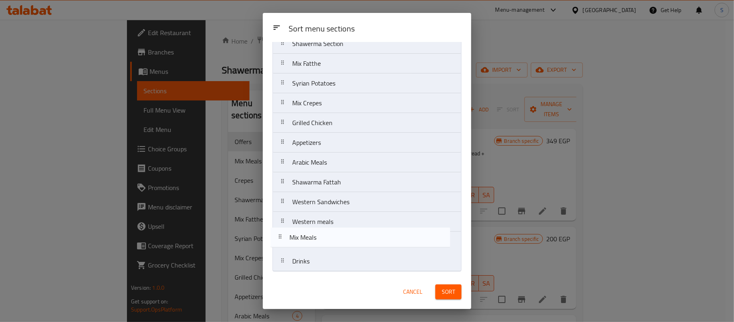
drag, startPoint x: 324, startPoint y: 98, endPoint x: 323, endPoint y: 243, distance: 144.4
click at [323, 243] on nav "Offers Mix Meals Crepes Shawerma Section Mix Fatthe Syrian Potatoes Mix Crepes …" at bounding box center [367, 132] width 189 height 277
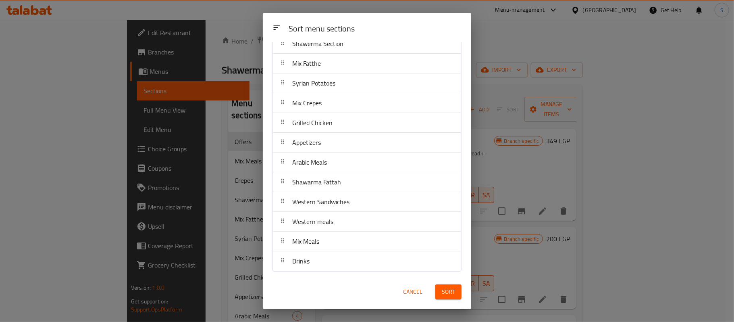
click at [449, 297] on button "Sort" at bounding box center [449, 291] width 26 height 15
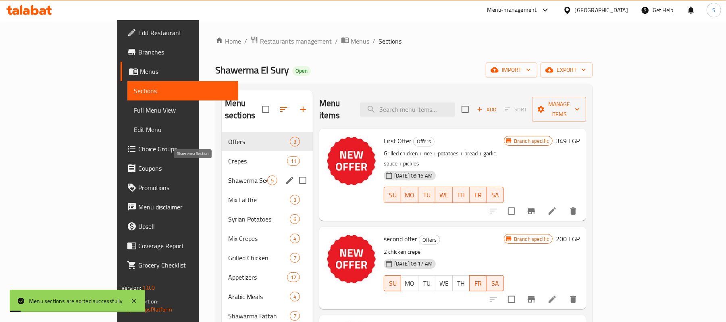
click at [228, 175] on span "Shawerma Section" at bounding box center [247, 180] width 39 height 10
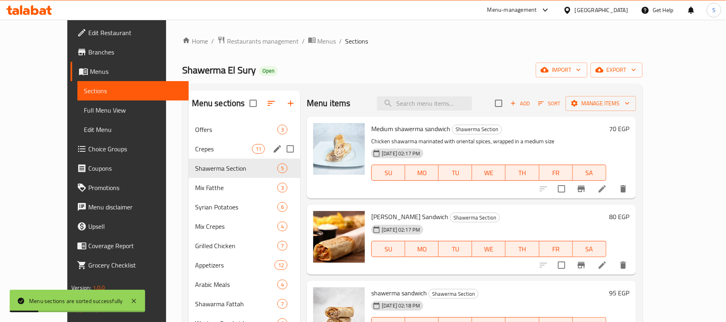
click at [189, 140] on div "Crepes 11" at bounding box center [245, 148] width 112 height 19
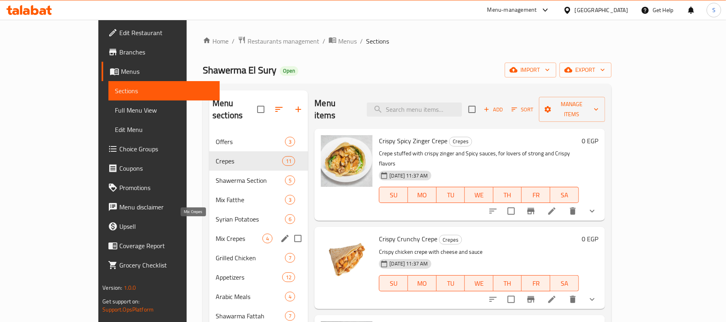
drag, startPoint x: 186, startPoint y: 226, endPoint x: 191, endPoint y: 235, distance: 9.8
click at [216, 233] on span "Mix Crepes" at bounding box center [239, 238] width 47 height 10
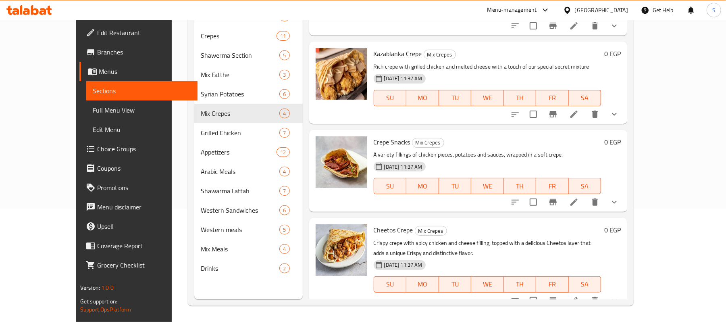
scroll to position [113, 0]
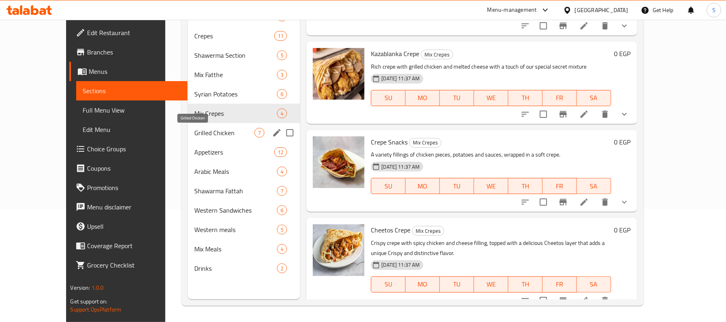
click at [194, 133] on span "Grilled Chicken" at bounding box center [224, 133] width 60 height 10
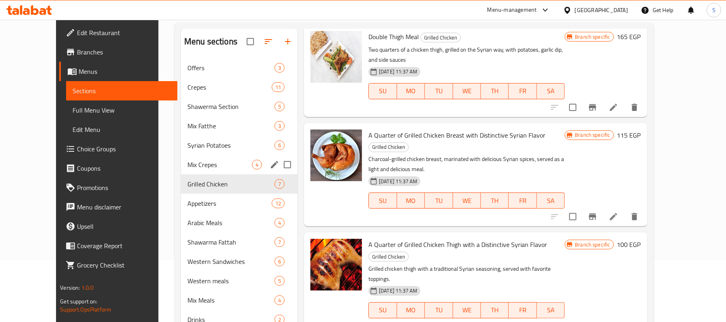
scroll to position [60, 0]
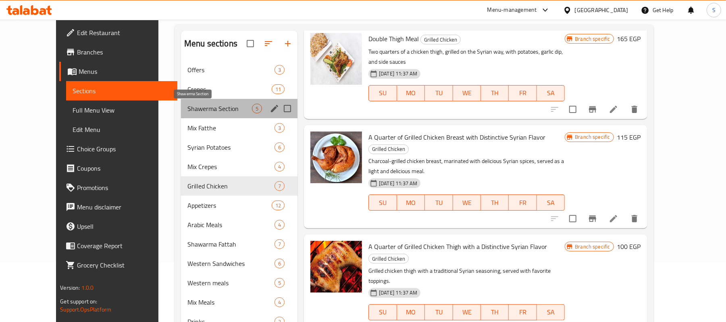
click at [190, 109] on span "Shawerma Section" at bounding box center [220, 109] width 65 height 10
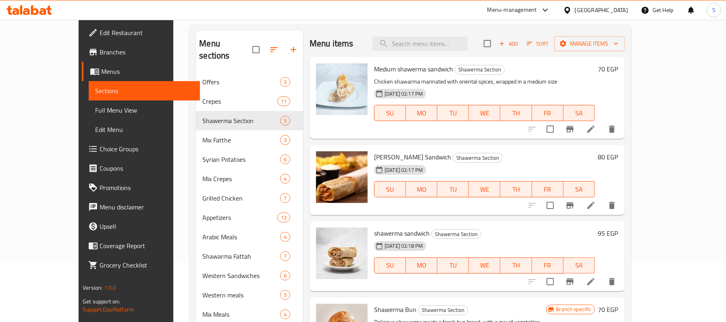
click at [619, 68] on div "70 EGP" at bounding box center [606, 68] width 23 height 11
click at [619, 70] on h6 "70 EGP" at bounding box center [608, 68] width 20 height 11
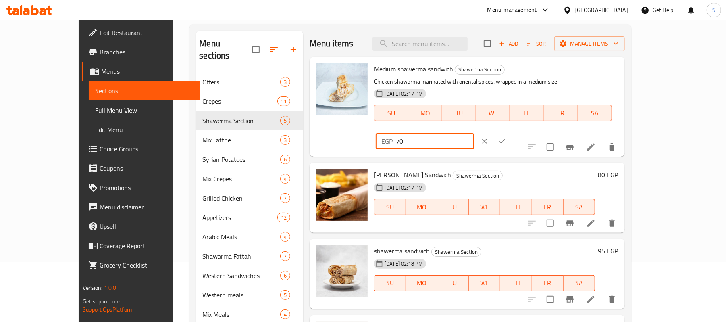
drag, startPoint x: 612, startPoint y: 68, endPoint x: 519, endPoint y: 89, distance: 95.2
click at [521, 81] on div "Medium shawerma sandwich Shawerma Section Chicken shawarma marinated with orien…" at bounding box center [496, 106] width 251 height 93
type input "60"
click at [507, 137] on icon "ok" at bounding box center [502, 141] width 8 height 8
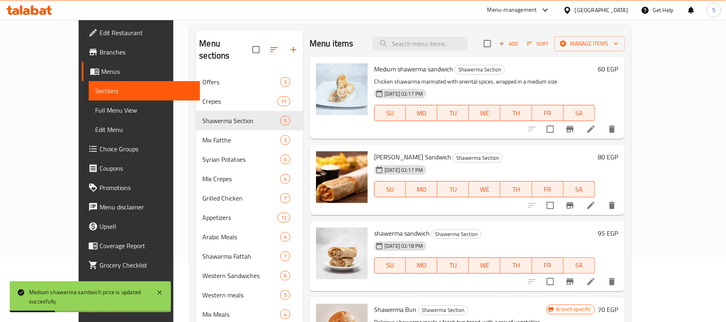
click at [619, 74] on h6 "60 EGP" at bounding box center [608, 68] width 20 height 11
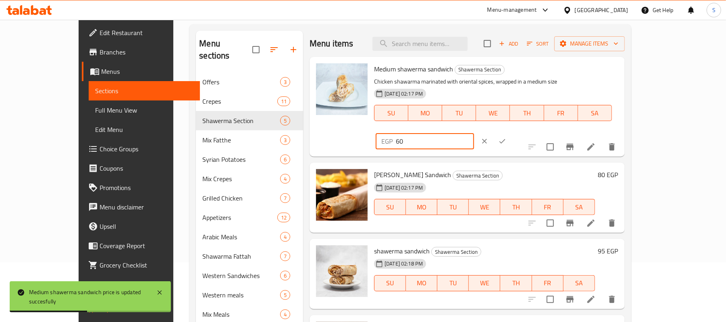
click at [536, 83] on div "Medium shawerma sandwich Shawerma Section Chicken shawarma marinated with orien…" at bounding box center [496, 106] width 251 height 93
click at [574, 144] on icon "Branch-specific-item" at bounding box center [570, 147] width 7 height 6
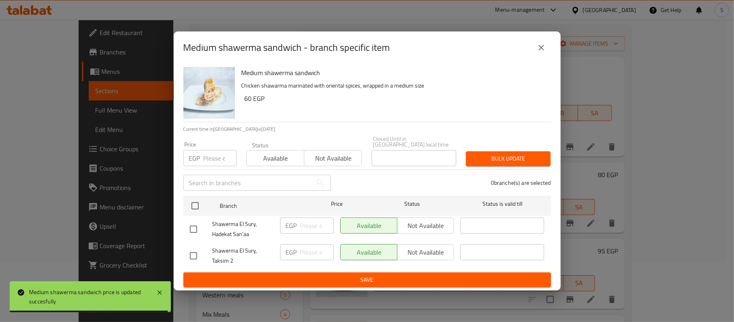
click at [213, 158] on input "number" at bounding box center [220, 158] width 33 height 16
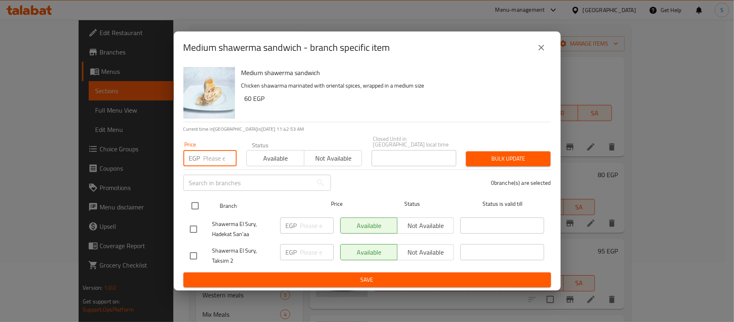
paste input "60"
type input "60"
click at [189, 197] on input "checkbox" at bounding box center [195, 205] width 17 height 17
checkbox input "true"
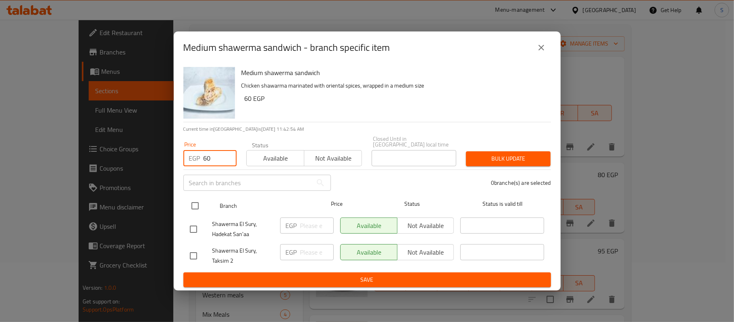
checkbox input "true"
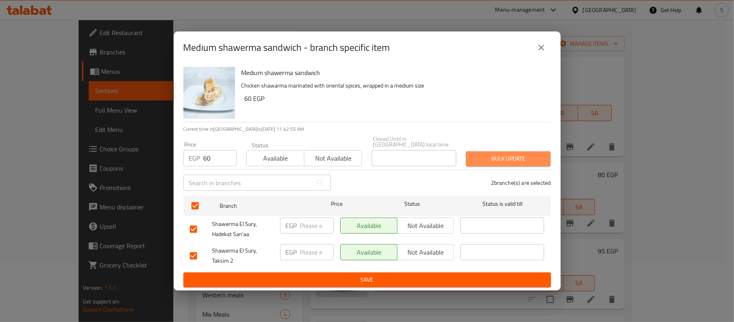
drag, startPoint x: 492, startPoint y: 161, endPoint x: 499, endPoint y: 168, distance: 9.4
click at [493, 161] on button "Bulk update" at bounding box center [508, 158] width 85 height 15
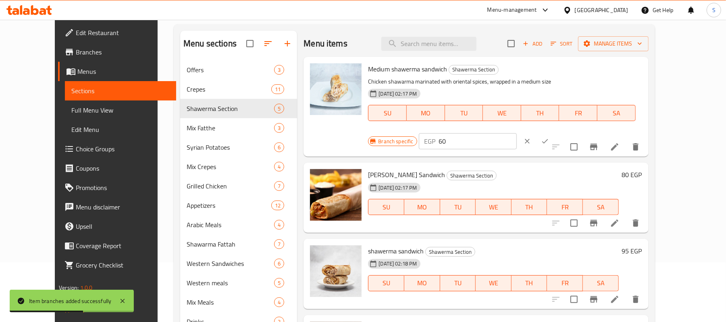
click at [642, 169] on h6 "80 EGP" at bounding box center [632, 174] width 20 height 11
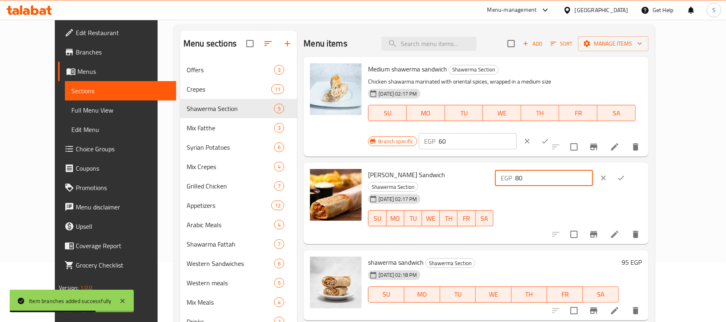
drag, startPoint x: 615, startPoint y: 169, endPoint x: 544, endPoint y: 178, distance: 72.3
click at [544, 178] on div "Saroukh Shawerma Sandwich Shawerma Section 27-06-2025 02:17 PM SU MO TU WE TH F…" at bounding box center [505, 203] width 280 height 75
drag, startPoint x: 597, startPoint y: 165, endPoint x: 561, endPoint y: 175, distance: 37.2
click at [561, 175] on div "EGP 70 ​" at bounding box center [544, 178] width 98 height 16
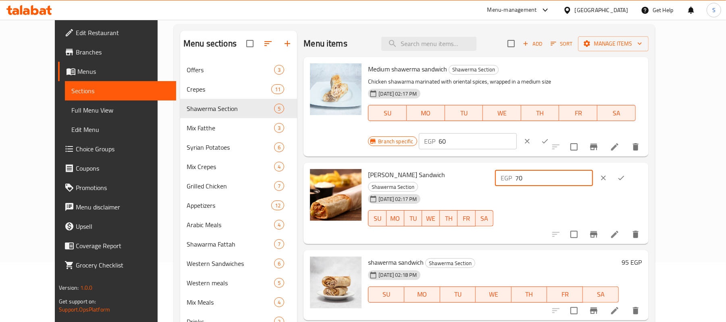
type input "70"
click at [625, 174] on icon "ok" at bounding box center [621, 178] width 8 height 8
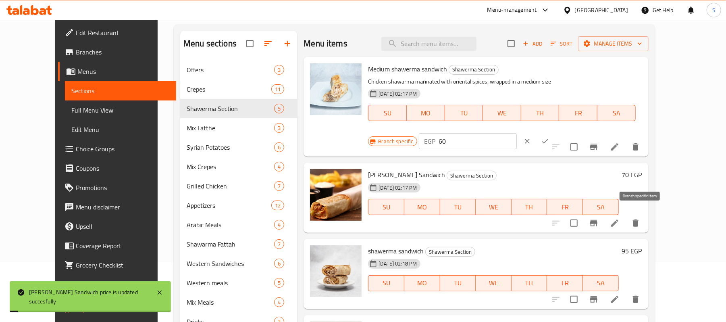
click at [599, 218] on icon "Branch-specific-item" at bounding box center [594, 223] width 10 height 10
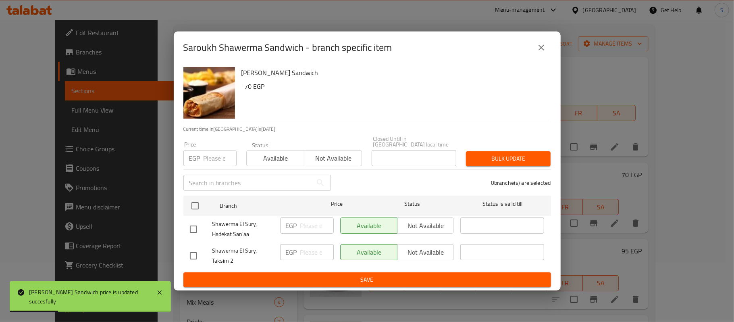
click at [206, 161] on input "number" at bounding box center [220, 158] width 33 height 16
paste input "70"
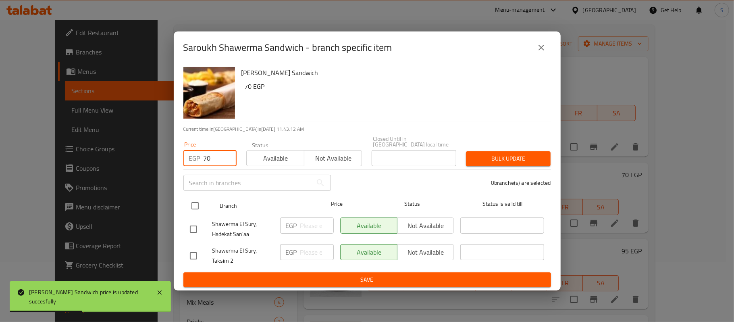
type input "70"
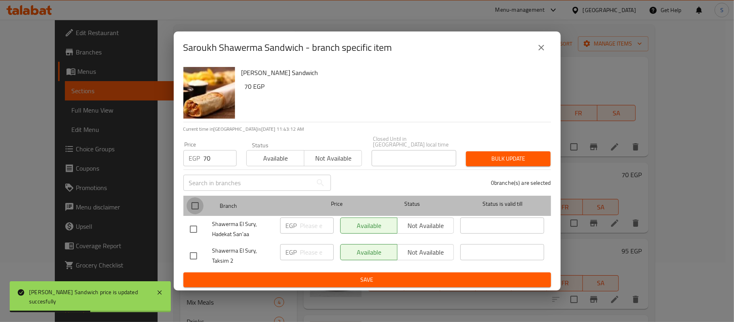
click at [191, 206] on input "checkbox" at bounding box center [195, 205] width 17 height 17
checkbox input "true"
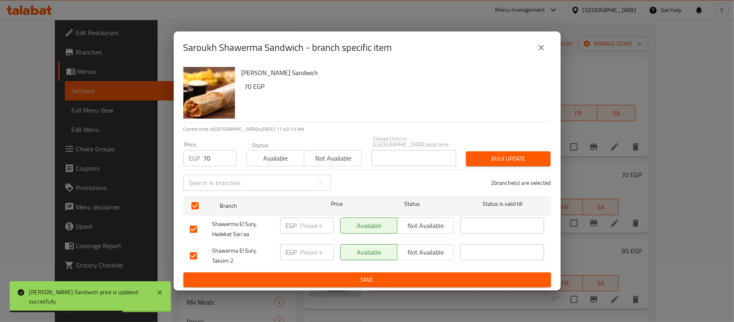
click at [524, 155] on span "Bulk update" at bounding box center [509, 159] width 72 height 10
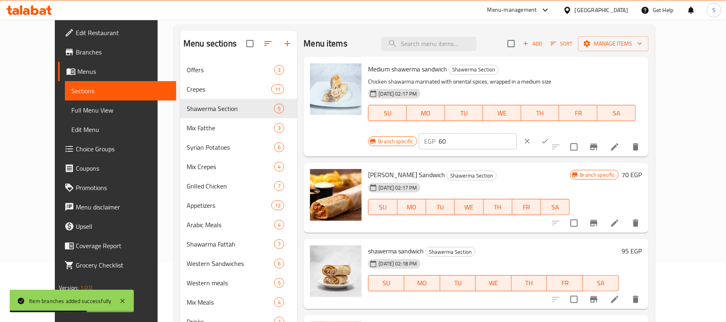
click at [642, 245] on div "95 EGP" at bounding box center [630, 250] width 23 height 11
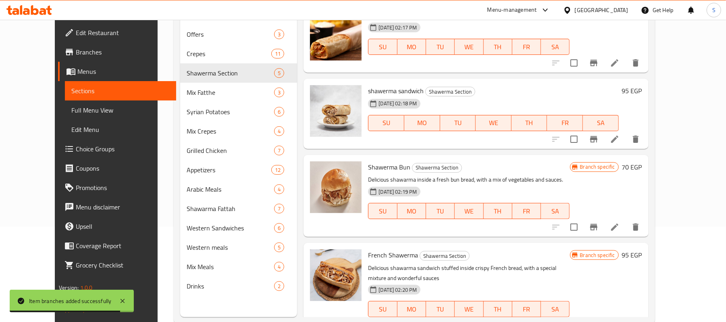
scroll to position [113, 0]
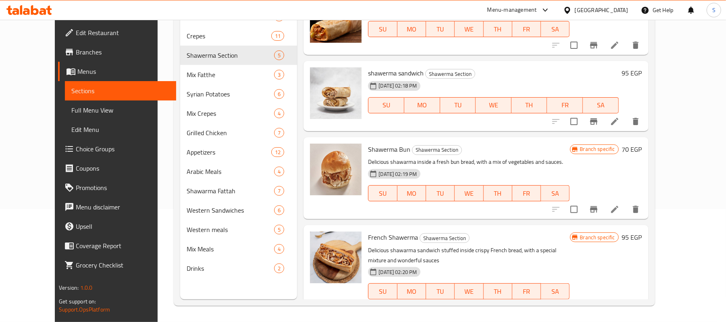
click at [642, 144] on h6 "70 EGP" at bounding box center [632, 149] width 20 height 11
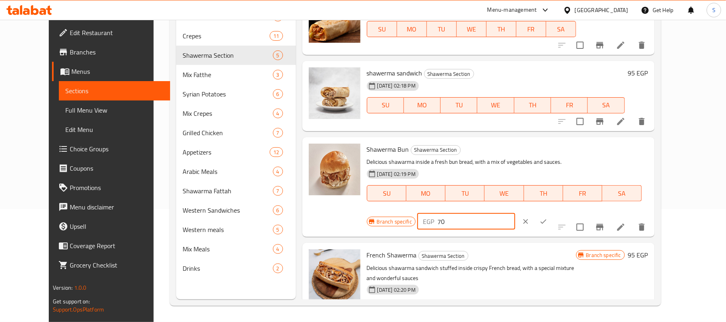
drag, startPoint x: 590, startPoint y: 142, endPoint x: 561, endPoint y: 144, distance: 29.1
click at [515, 213] on div "EGP 70 ​" at bounding box center [466, 221] width 98 height 16
click at [515, 213] on div "EGP 60 ​" at bounding box center [466, 221] width 98 height 16
type input "60"
click at [548, 217] on icon "ok" at bounding box center [544, 221] width 8 height 8
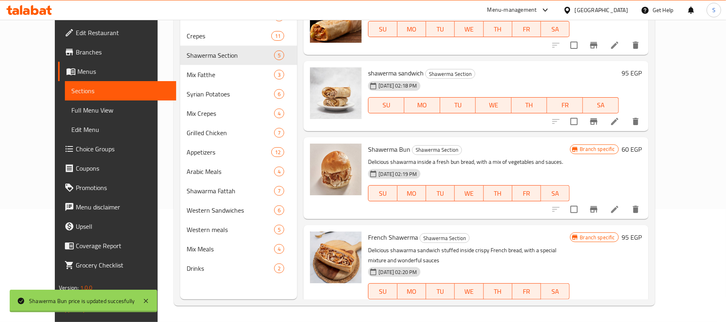
click at [644, 211] on div "Menu items Add Sort Manage items Medium shawerma sandwich Shawerma Section Chic…" at bounding box center [472, 138] width 351 height 322
click at [604, 200] on button "Branch-specific-item" at bounding box center [593, 209] width 19 height 19
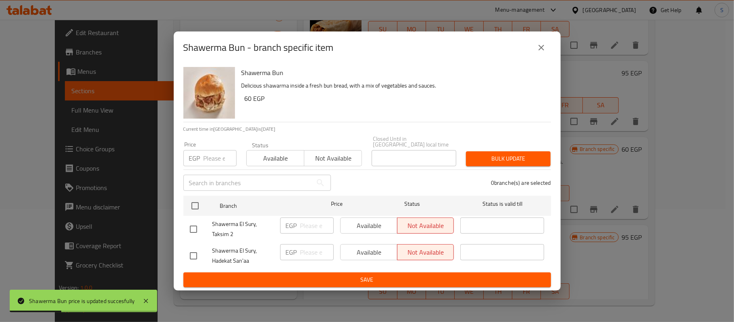
drag, startPoint x: 188, startPoint y: 153, endPoint x: 204, endPoint y: 165, distance: 20.2
click at [189, 154] on div "EGP Price" at bounding box center [209, 158] width 53 height 16
click at [208, 157] on input "number" at bounding box center [220, 158] width 33 height 16
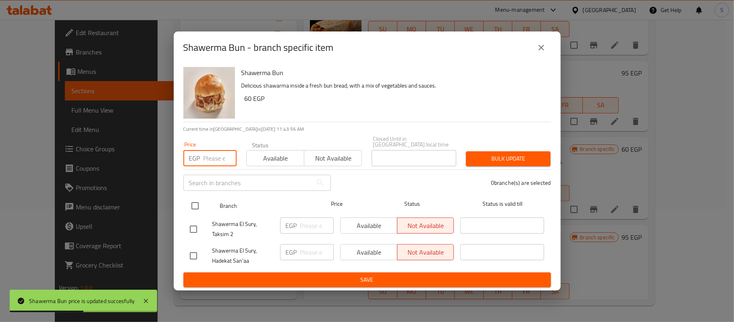
paste input "60"
type input "60"
click at [192, 205] on input "checkbox" at bounding box center [195, 205] width 17 height 17
checkbox input "true"
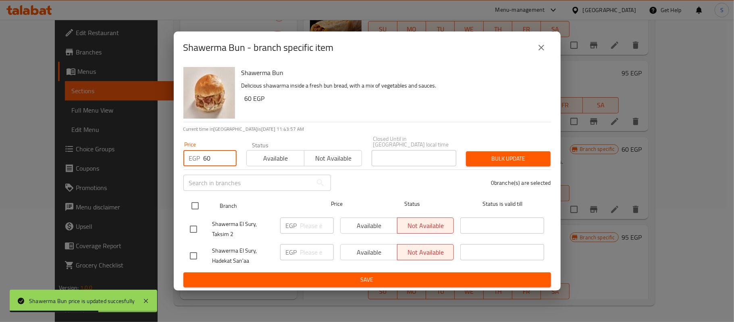
checkbox input "true"
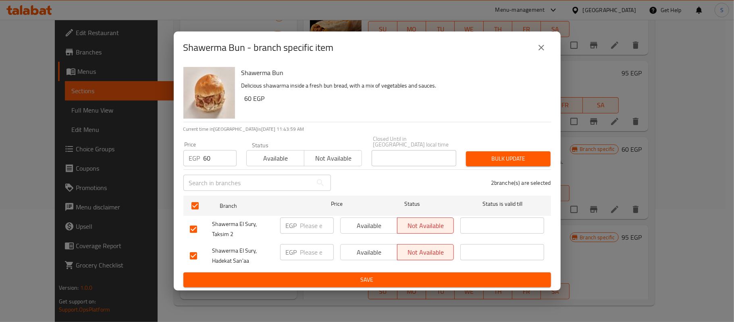
click at [516, 154] on span "Bulk update" at bounding box center [509, 159] width 72 height 10
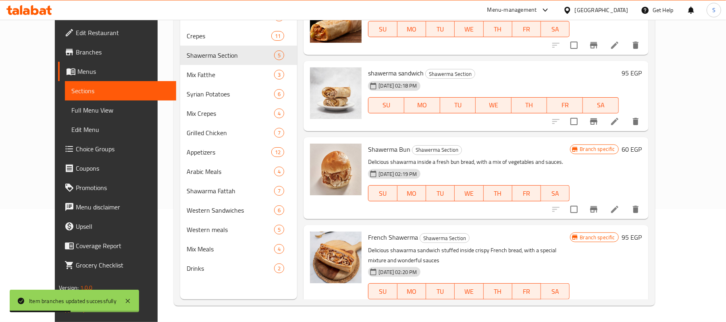
click at [642, 233] on h6 "95 EGP" at bounding box center [632, 236] width 20 height 11
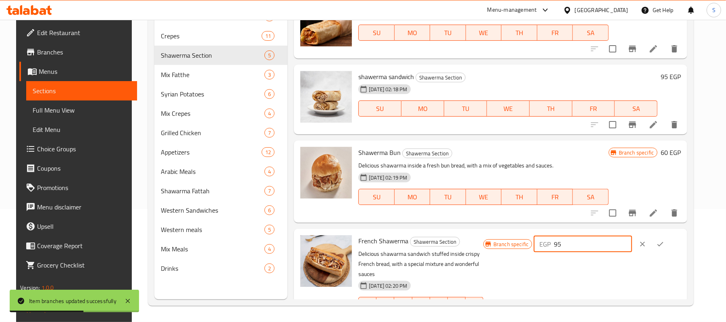
drag, startPoint x: 596, startPoint y: 237, endPoint x: 544, endPoint y: 241, distance: 52.6
click at [544, 241] on div "Branch specific EGP 95 ​" at bounding box center [583, 244] width 198 height 18
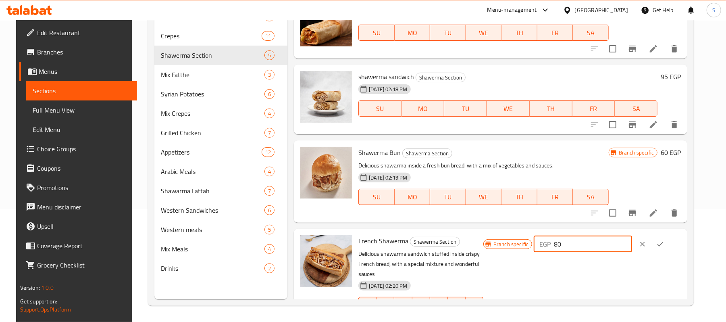
drag, startPoint x: 615, startPoint y: 236, endPoint x: 562, endPoint y: 239, distance: 53.7
click at [562, 239] on div "EGP 80 ​" at bounding box center [583, 244] width 98 height 16
type input "80"
click at [663, 242] on icon "ok" at bounding box center [660, 244] width 6 height 4
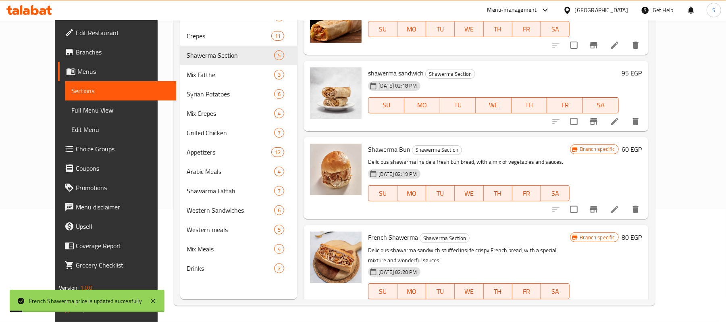
click at [599, 302] on icon "Branch-specific-item" at bounding box center [594, 307] width 10 height 10
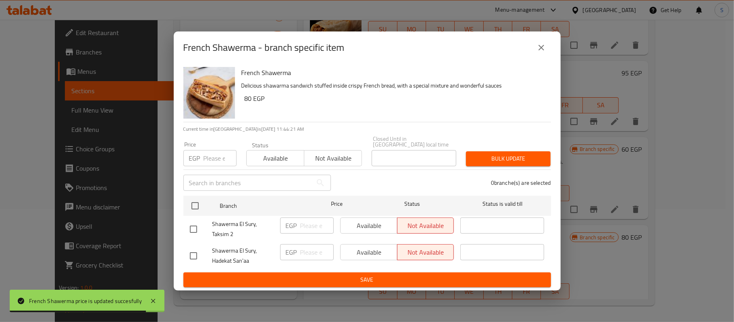
click at [199, 157] on p "EGP" at bounding box center [194, 158] width 11 height 10
click at [208, 150] on input "number" at bounding box center [220, 158] width 33 height 16
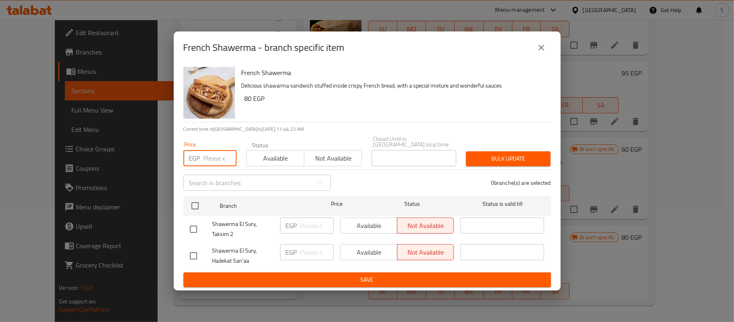
paste input "80"
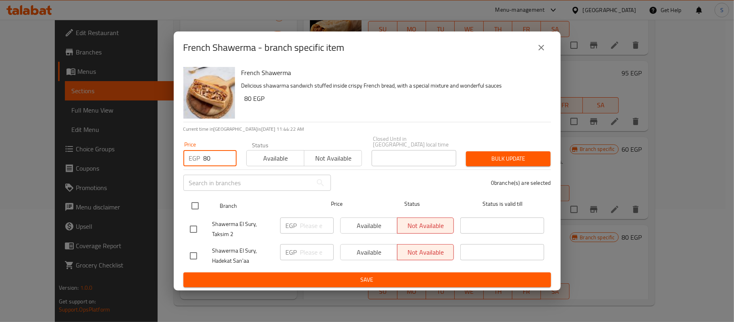
type input "80"
click at [197, 204] on input "checkbox" at bounding box center [195, 205] width 17 height 17
checkbox input "true"
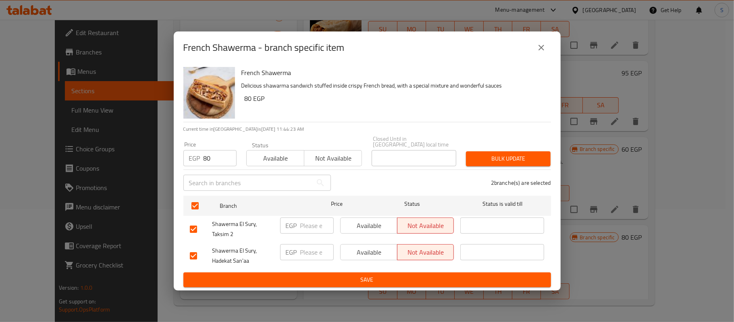
click at [518, 154] on span "Bulk update" at bounding box center [509, 159] width 72 height 10
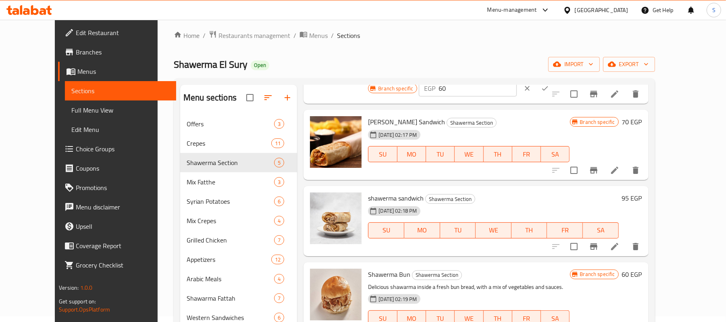
scroll to position [107, 0]
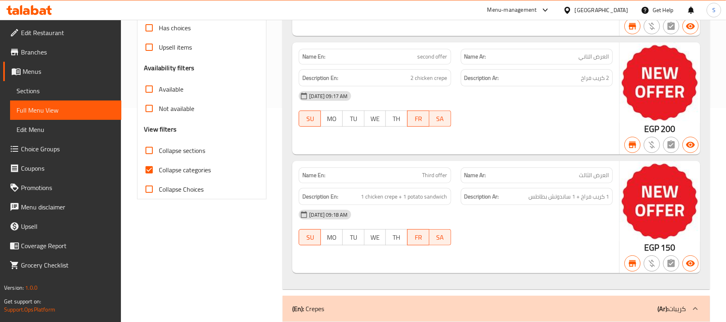
scroll to position [215, 0]
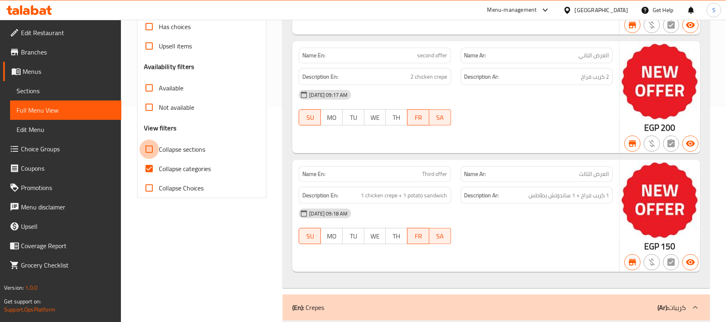
click at [153, 152] on input "Collapse sections" at bounding box center [149, 149] width 19 height 19
checkbox input "true"
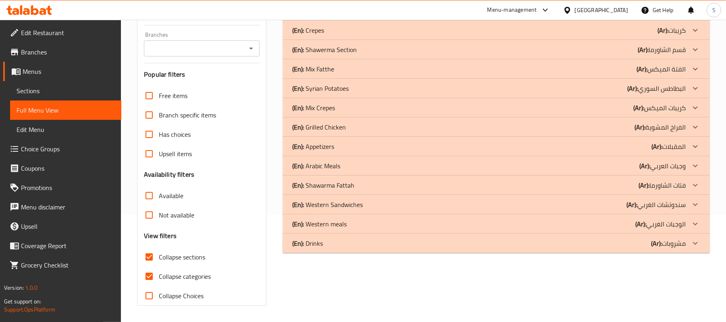
click at [156, 267] on input "Collapse categories" at bounding box center [149, 276] width 19 height 19
checkbox input "false"
click at [692, 110] on icon at bounding box center [696, 108] width 10 height 10
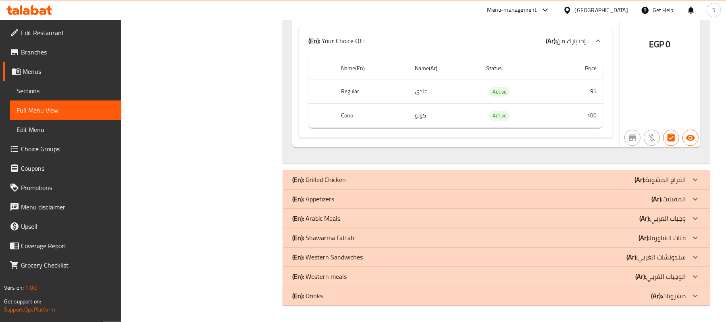
scroll to position [1086, 0]
click at [689, 199] on div at bounding box center [695, 199] width 19 height 19
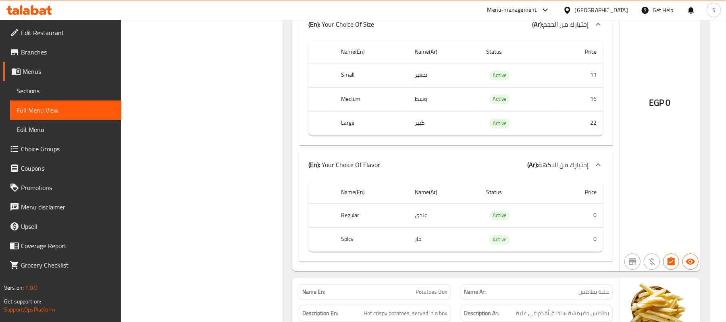
scroll to position [1408, 0]
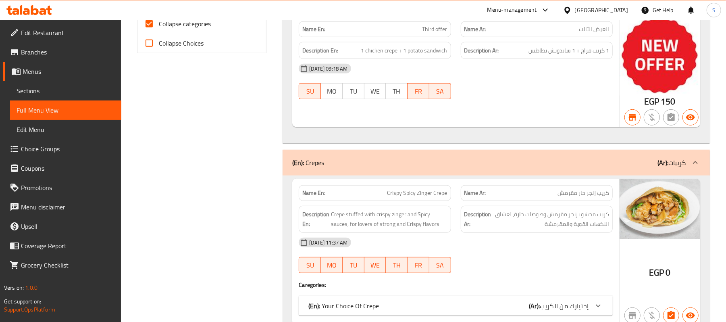
scroll to position [269, 0]
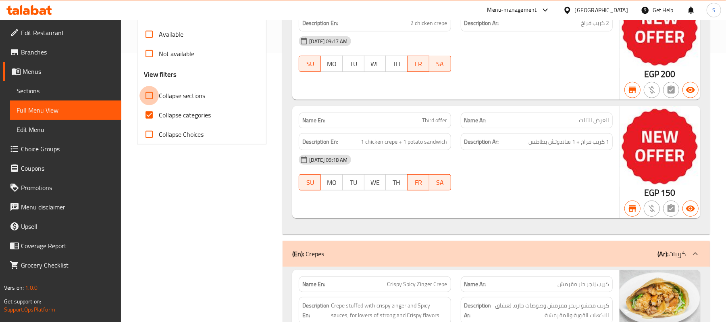
click at [144, 97] on input "Collapse sections" at bounding box center [149, 95] width 19 height 19
checkbox input "true"
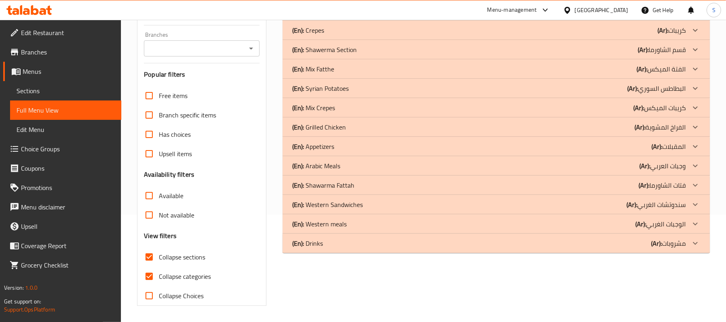
scroll to position [108, 0]
click at [694, 142] on icon at bounding box center [696, 147] width 10 height 10
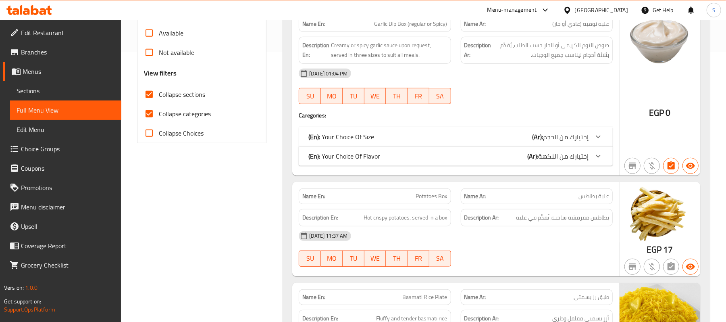
scroll to position [269, 0]
click at [582, 142] on span "إختيارك من الحجم" at bounding box center [566, 137] width 46 height 12
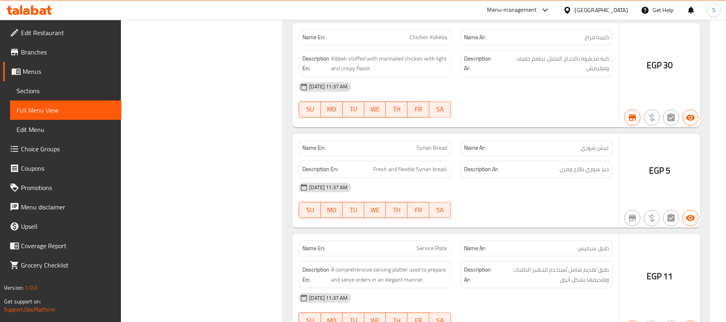
scroll to position [1124, 0]
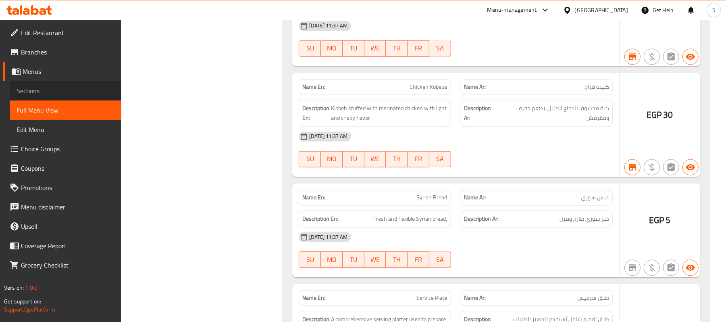
click at [33, 93] on span "Sections" at bounding box center [66, 91] width 98 height 10
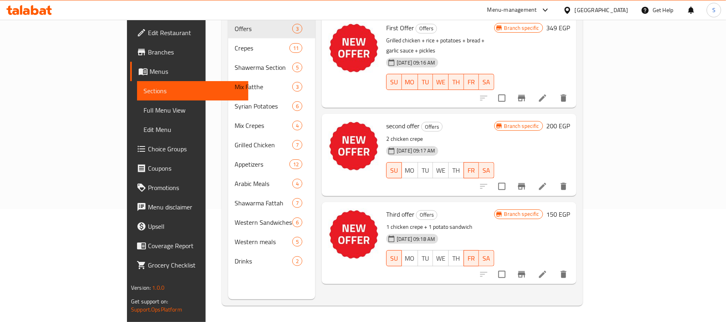
scroll to position [113, 0]
click at [144, 105] on span "Full Menu View" at bounding box center [193, 110] width 98 height 10
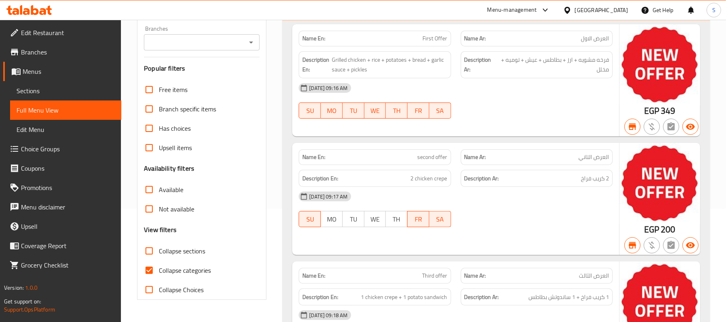
drag, startPoint x: 148, startPoint y: 245, endPoint x: 144, endPoint y: 246, distance: 4.1
click at [148, 245] on input "Collapse sections" at bounding box center [149, 250] width 19 height 19
checkbox input "true"
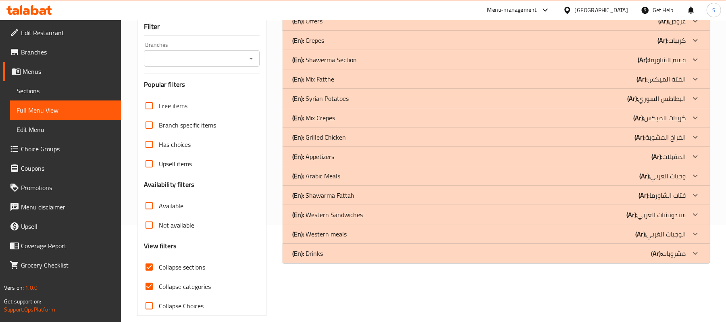
scroll to position [107, 0]
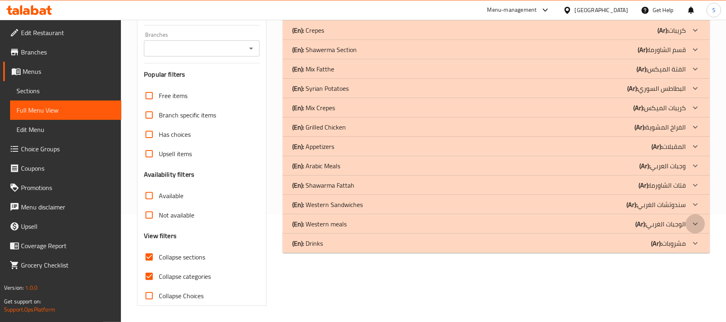
click at [693, 226] on icon at bounding box center [696, 224] width 10 height 10
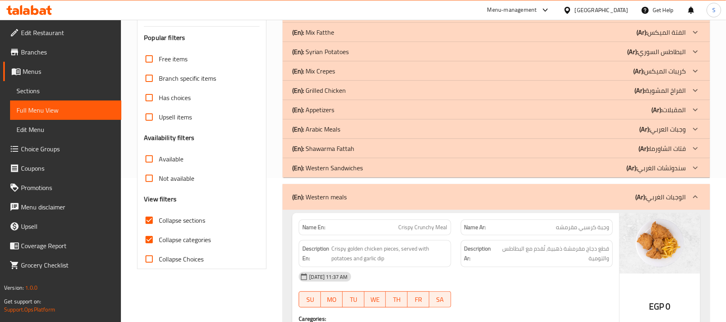
scroll to position [135, 0]
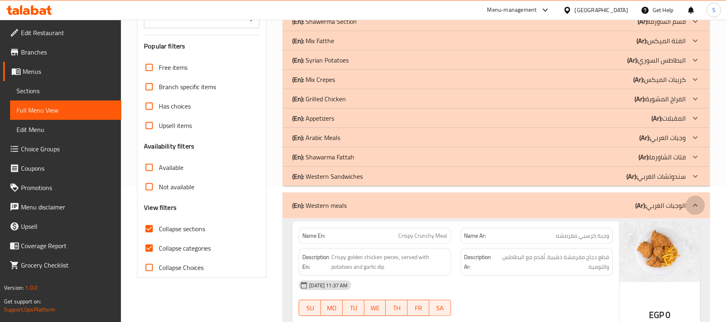
click at [700, 203] on div at bounding box center [695, 205] width 19 height 19
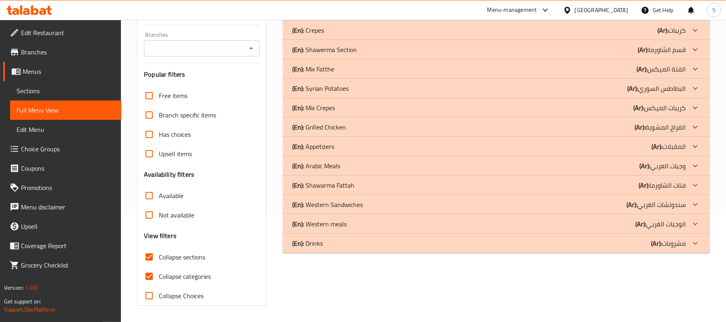
scroll to position [108, 0]
click at [698, 165] on icon at bounding box center [695, 165] width 5 height 3
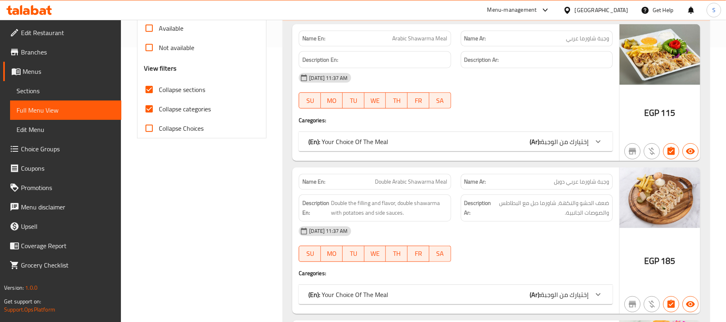
scroll to position [46, 0]
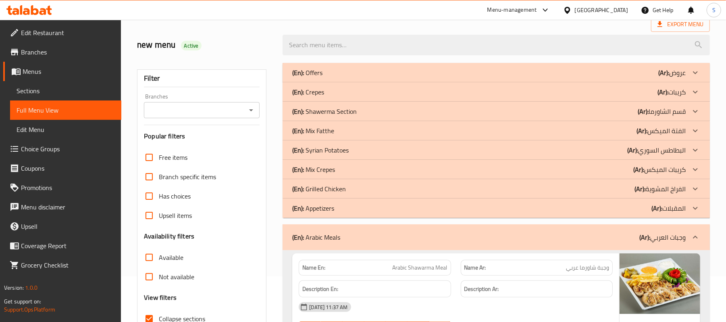
click at [697, 207] on icon at bounding box center [695, 207] width 5 height 3
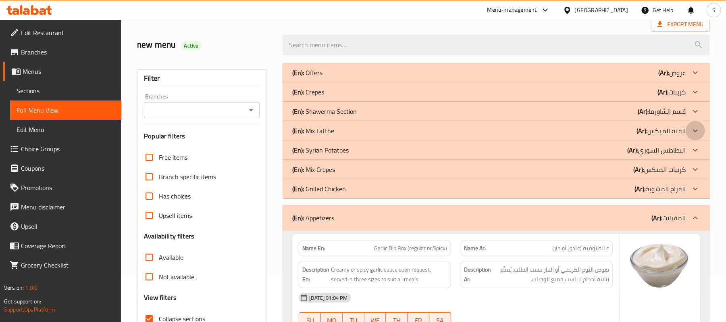
click at [699, 130] on icon at bounding box center [696, 131] width 10 height 10
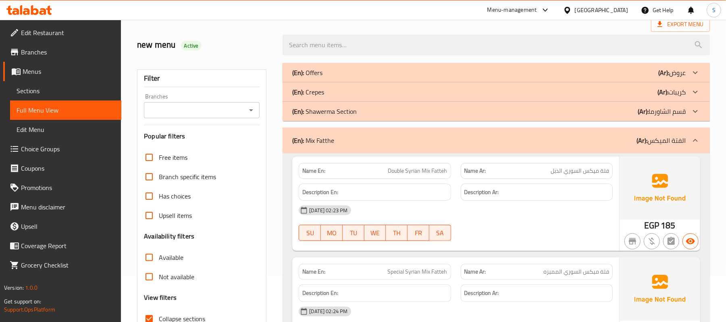
click at [702, 139] on div at bounding box center [695, 140] width 19 height 19
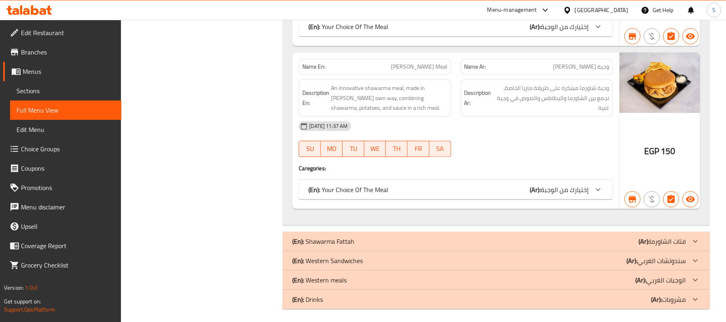
scroll to position [2397, 0]
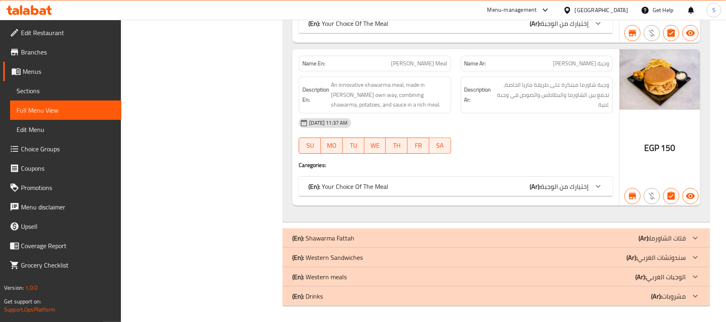
click at [30, 86] on span "Sections" at bounding box center [66, 91] width 98 height 10
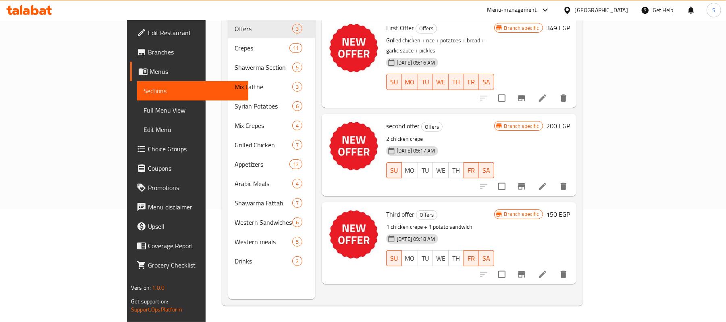
scroll to position [113, 0]
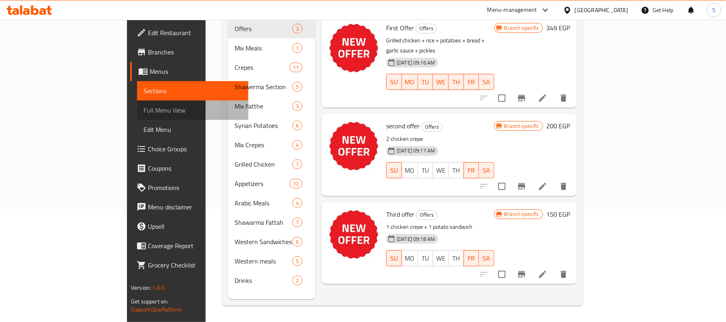
click at [144, 109] on span "Full Menu View" at bounding box center [193, 110] width 98 height 10
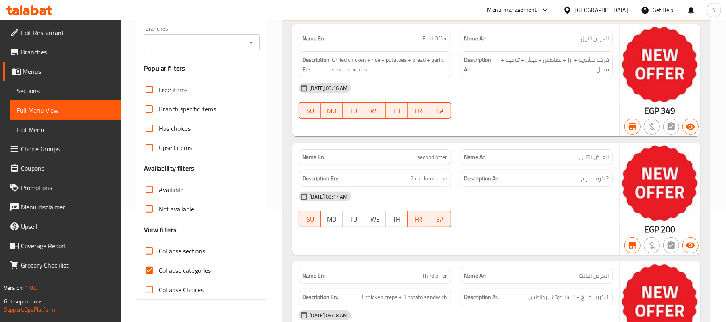
click at [165, 252] on span "Collapse sections" at bounding box center [182, 251] width 46 height 10
click at [159, 252] on input "Collapse sections" at bounding box center [149, 250] width 19 height 19
checkbox input "true"
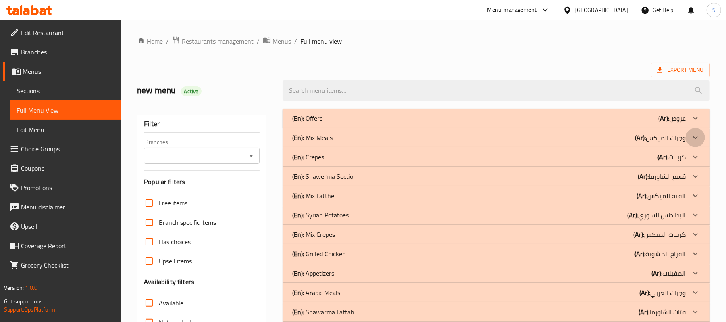
click at [696, 144] on div at bounding box center [695, 137] width 19 height 19
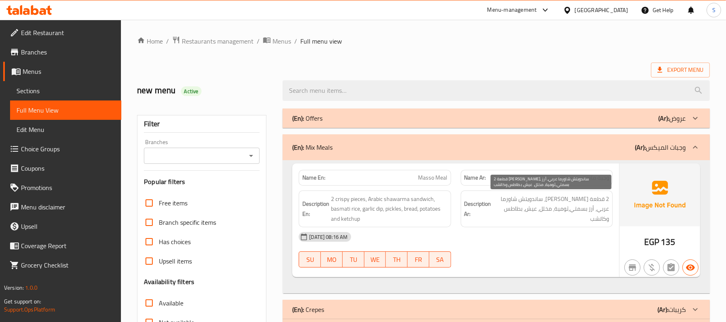
click at [571, 197] on span "2 قطعة كريسبي، ساندويتش شاورما عربي، أرز بسمتي،ثومية، مخلل، عيش، بطاطس وكاتشب" at bounding box center [551, 209] width 116 height 30
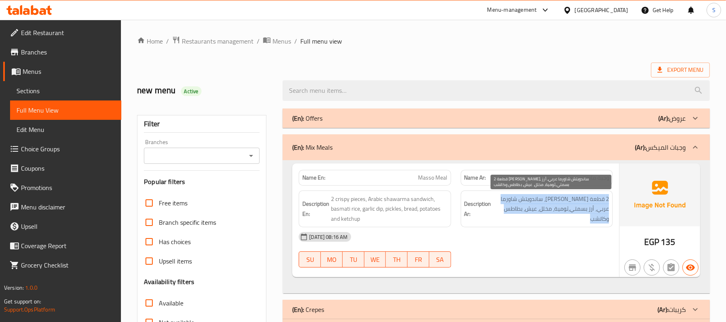
click at [571, 197] on span "2 قطعة كريسبي، ساندويتش شاورما عربي، أرز بسمتي،ثومية، مخلل، عيش، بطاطس وكاتشب" at bounding box center [551, 209] width 116 height 30
copy div "2 قطعة كريسبي، ساندويتش شاورما عربي، أرز بسمتي،ثومية، مخلل، عيش، بطاطس وكاتشب"
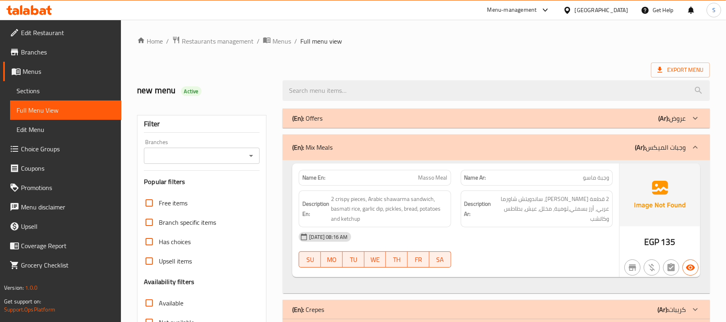
click at [542, 230] on div "15-09-2025 08:16 AM" at bounding box center [456, 236] width 324 height 19
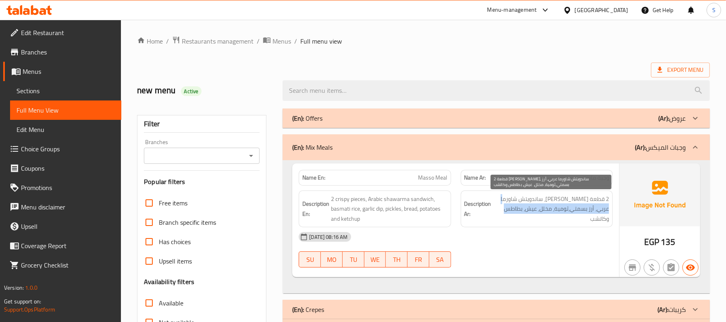
drag, startPoint x: 510, startPoint y: 198, endPoint x: 506, endPoint y: 210, distance: 12.5
click at [506, 210] on span "2 قطعة كريسبي، ساندويتش شاورما عربي، أرز بسمتي،ثومية، مخلل، عيش، بطاطس وكاتشب" at bounding box center [551, 209] width 116 height 30
copy span "أرز بسمتي،ثومية، مخلل، عيش، بطاطس وكاتشب"
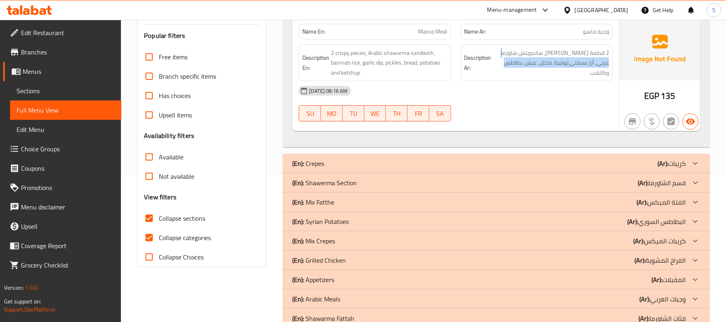
scroll to position [215, 0]
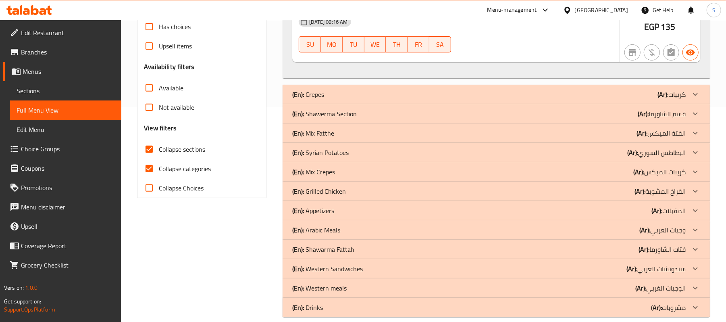
click at [689, 191] on div at bounding box center [695, 190] width 19 height 19
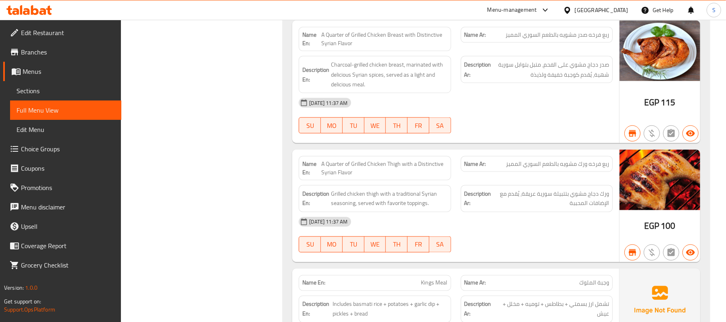
scroll to position [1021, 0]
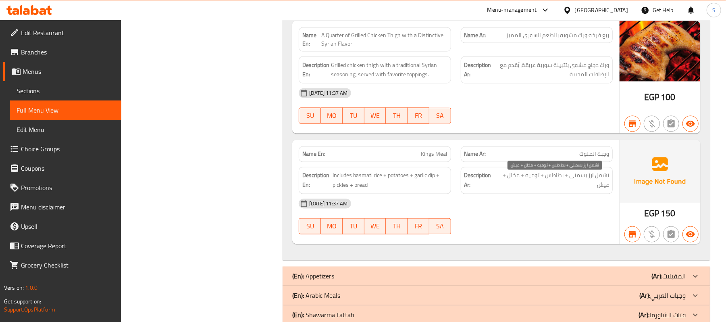
click at [602, 183] on span "تشمل ارز بسمتي + بطاطس + توميه + مخلل + عيش" at bounding box center [553, 181] width 111 height 20
copy div "تشمل ارز بسمتي + بطاطس + توميه + مخلل + عيش"
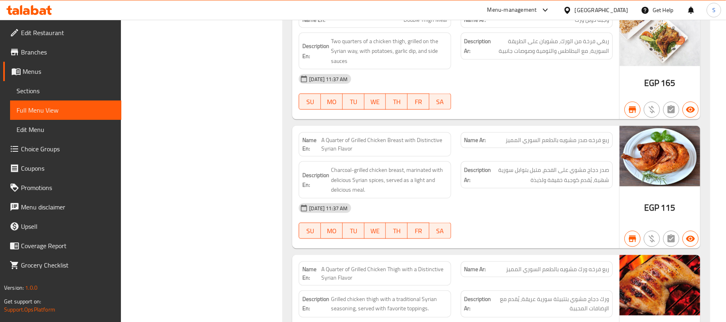
scroll to position [752, 0]
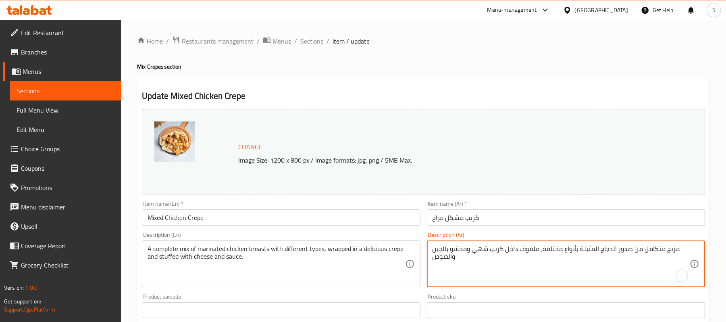
click at [562, 246] on textarea "مزيج متكامل من صدور الدجاج المتبلة بأنواع مختلفة، ملفوف داخل كريب شهي ومحشو بال…" at bounding box center [561, 264] width 257 height 38
type textarea "a"
click at [507, 251] on textarea "شاورما، [PERSON_NAME] وكرسبي" at bounding box center [561, 264] width 257 height 38
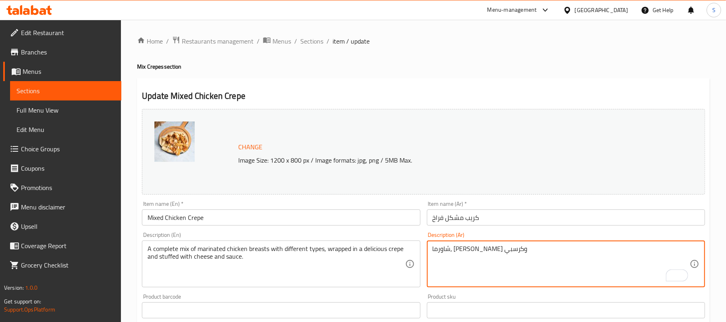
click at [507, 251] on textarea "شاورما، [PERSON_NAME] وكرسبي" at bounding box center [561, 264] width 257 height 38
type textarea "شاورما، [PERSON_NAME] وكرسبي"
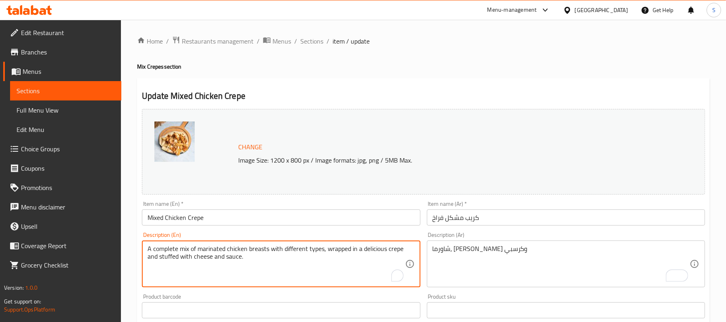
click at [327, 260] on textarea "A complete mix of marinated chicken breasts with different types, wrapped in a …" at bounding box center [276, 264] width 257 height 38
paste textarea "Shawarma, shish tawook and crispy"
type textarea "Shawarma, shish tawook and crispy"
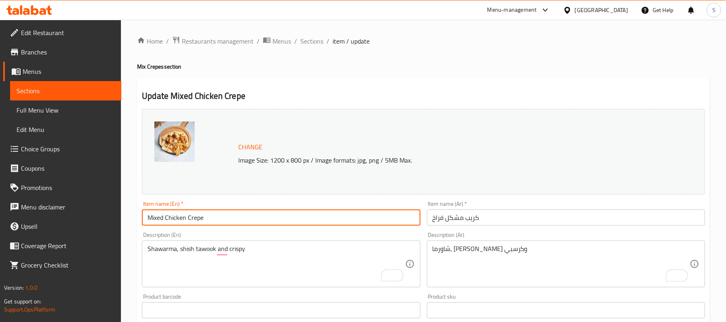
drag, startPoint x: 323, startPoint y: 217, endPoint x: 325, endPoint y: 226, distance: 9.0
click at [323, 217] on input "Mixed Chicken Crepe" at bounding box center [281, 217] width 278 height 16
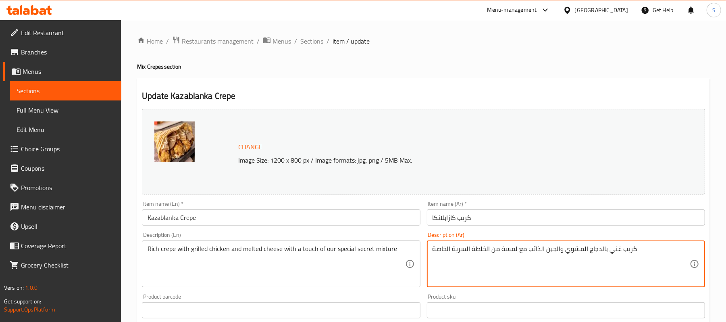
click at [559, 249] on textarea "كريب غني بالدجاج المشوي والجبن الذائب مع لمسة من الخلطة السرية الخاصة" at bounding box center [561, 264] width 257 height 38
type textarea "خ"
click at [562, 251] on textarea "هوت دوج، برجر لحم، شاروما فراخ، مايونيز، صوص شيدر، كابوتشي، زيتون ومخلل" at bounding box center [561, 264] width 257 height 38
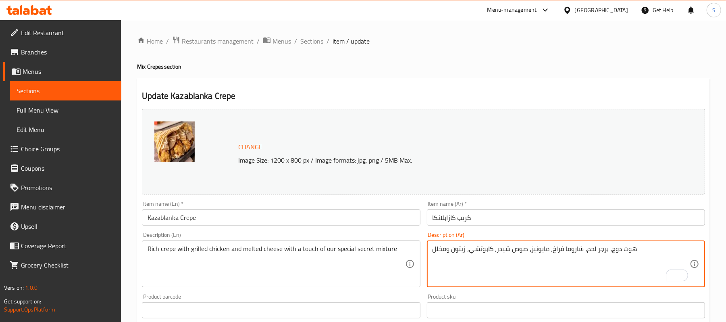
click at [562, 251] on textarea "هوت دوج، برجر لحم، شاروما فراخ، مايونيز، صوص شيدر، كابوتشي، زيتون ومخلل" at bounding box center [561, 264] width 257 height 38
type textarea "هوت دوج، برجر لحم، شاروما فراخ، مايونيز، صوص شيدر، كابوتشي، زيتون ومخلل"
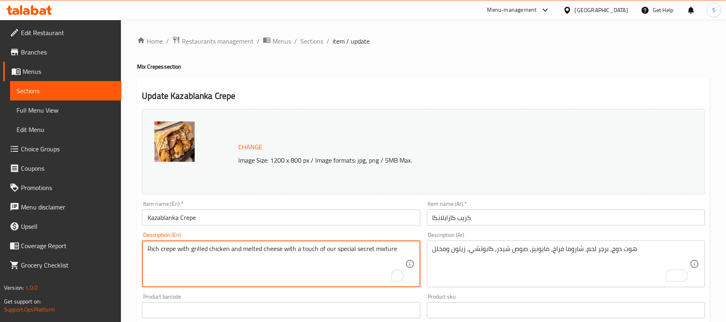
click at [333, 250] on textarea "Rich crepe with grilled chicken and melted cheese with a touch of our special s…" at bounding box center [276, 264] width 257 height 38
paste textarea "Hot dog, beef burger, chicken shawarma, mayonnaise, cheddar sauce, cappuccino, …"
type textarea "Hot dog, beef burger, chicken shawarma, mayonnaise, cheddar sauce, cappuccino, …"
click at [359, 220] on input "Kazablanka Crepe" at bounding box center [281, 217] width 278 height 16
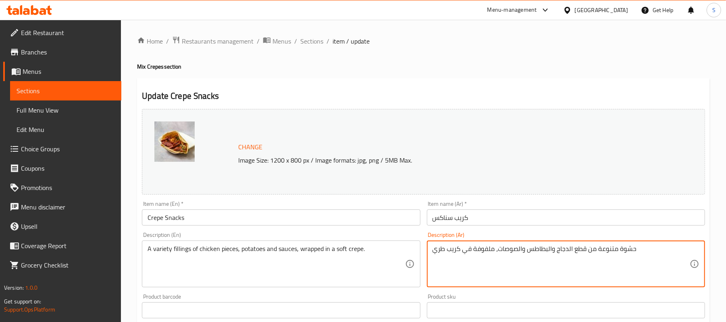
click at [560, 255] on textarea "حشوة متنوعة من قطع الدجاج والبطاطس والصوصات، ملفوفة في كريب طري" at bounding box center [561, 264] width 257 height 38
type textarea "[PERSON_NAME]، [PERSON_NAME]، [PERSON_NAME]، مايونيز، صوص شيدر، كابوتشي، زيتون …"
click at [590, 244] on div "[PERSON_NAME]، [PERSON_NAME]، [PERSON_NAME]، مايونيز، صوص شيدر، [PERSON_NAME]، …" at bounding box center [566, 263] width 278 height 47
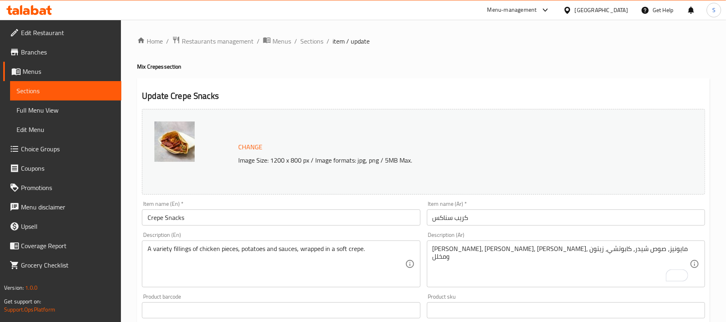
click at [590, 244] on div "[PERSON_NAME]، [PERSON_NAME]، [PERSON_NAME]، مايونيز، صوص شيدر، [PERSON_NAME]، …" at bounding box center [566, 263] width 278 height 47
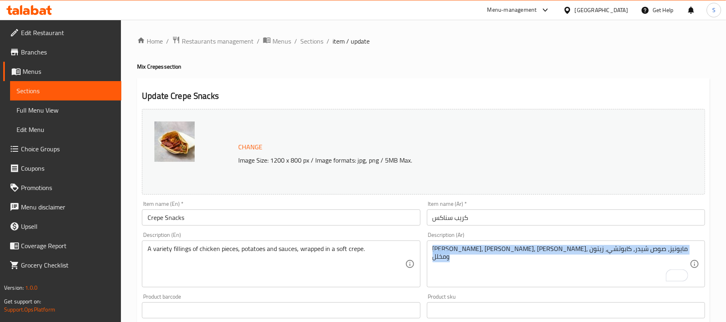
click at [589, 244] on div "[PERSON_NAME]، [PERSON_NAME]، [PERSON_NAME]، مايونيز، صوص شيدر، [PERSON_NAME]، …" at bounding box center [566, 263] width 278 height 47
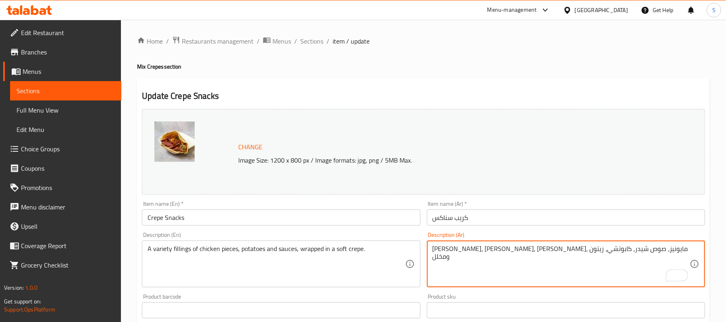
click at [579, 249] on textarea "[PERSON_NAME]، [PERSON_NAME]، [PERSON_NAME]، مايونيز، صوص شيدر، كابوتشي، زيتون …" at bounding box center [561, 264] width 257 height 38
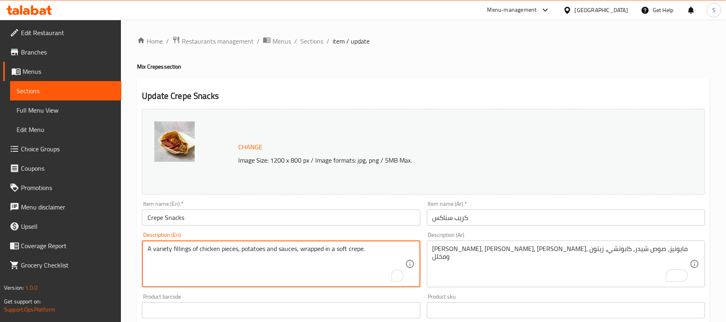
click at [303, 256] on textarea "A variety fillings of chicken pieces, potatoes and sauces, wrapped in a soft cr…" at bounding box center [276, 264] width 257 height 38
click at [304, 252] on textarea "A variety fillings of chicken pieces, potatoes and sauces, wrapped in a soft cr…" at bounding box center [276, 264] width 257 height 38
click at [304, 254] on textarea "A variety fillings of chicken pieces, potatoes and sauces, wrapped in a soft cr…" at bounding box center [276, 264] width 257 height 38
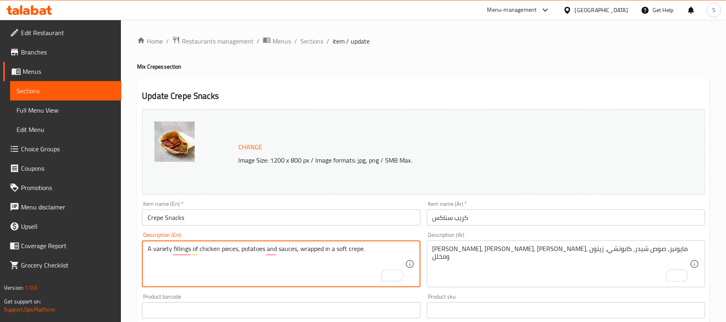
paste textarea "Crunchy, spicy zinger, chicken shish, mayonnaise, cheddar sauce, cappuccino, ol…"
type textarea "Crunchy, spicy zinger, chicken shish, mayonnaise, cheddar sauce, cappuccino, ol…"
click at [381, 220] on input "Crepe Snacks" at bounding box center [281, 217] width 278 height 16
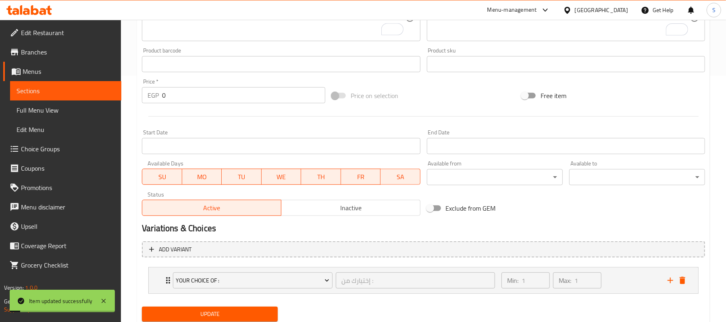
scroll to position [273, 0]
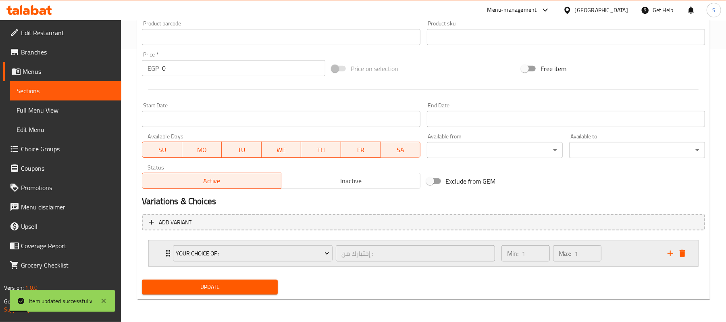
click at [615, 250] on div "Min: 1 ​ Max: 1 ​" at bounding box center [580, 253] width 166 height 26
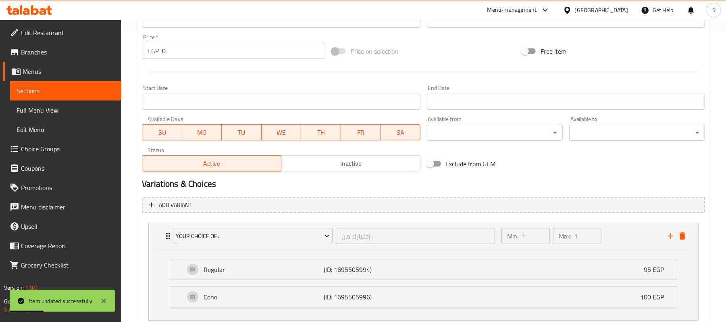
scroll to position [165, 0]
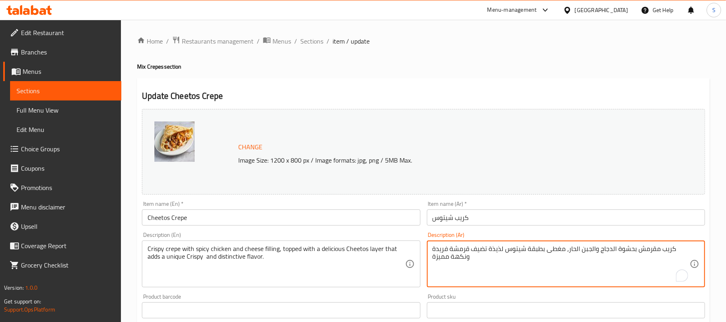
click at [652, 252] on textarea "كريب مقرمش بحشوة الدجاج والجبن الحار، مغطى بطبقة شيتوس لذيذة تضيف قرمشة فريدة و…" at bounding box center [561, 264] width 257 height 38
type textarea "تشيكن رول، [PERSON_NAME]، [PERSON_NAME]، مايونيز، صوص شيدر، [GEOGRAPHIC_DATA]، …"
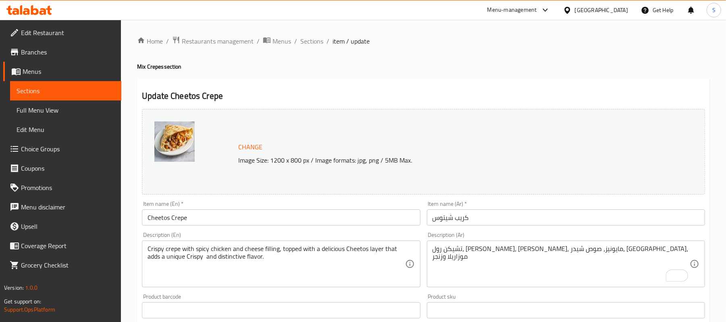
click at [578, 244] on div "تشيكن رول، [PERSON_NAME]، [PERSON_NAME]، مايونيز، صوص شيدر، [GEOGRAPHIC_DATA]، …" at bounding box center [566, 263] width 278 height 47
click at [578, 244] on div "تشيكن رول، فاهيتا فراخ، كرانشي، مايونيز، صوص شيدر، كابوتشي، موزاريلا وزنجر Desc…" at bounding box center [566, 263] width 278 height 47
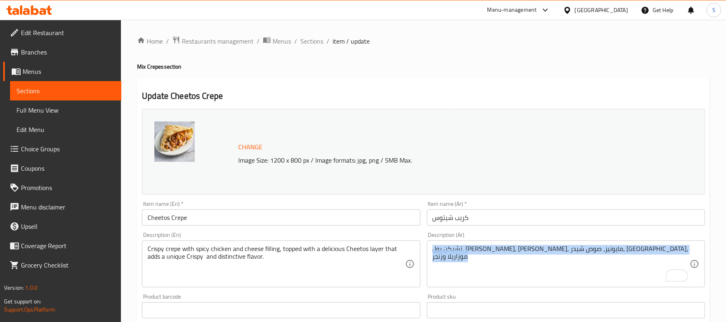
click at [578, 244] on div "تشيكن رول، فاهيتا فراخ، كرانشي، مايونيز، صوص شيدر، كابوتشي، موزاريلا وزنجر Desc…" at bounding box center [566, 263] width 278 height 47
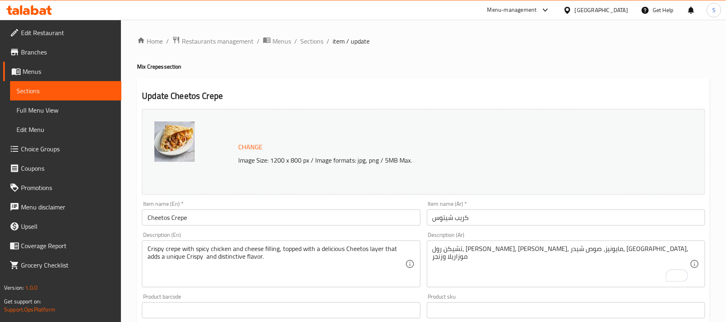
click at [573, 244] on div "تشيكن رول، فاهيتا فراخ، كرانشي، مايونيز، صوص شيدر، كابوتشي، موزاريلا وزنجر Desc…" at bounding box center [566, 263] width 278 height 47
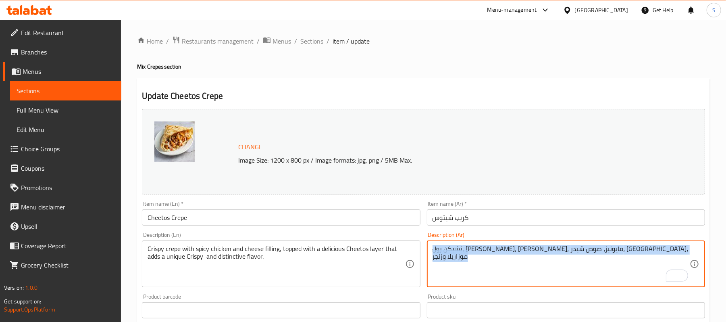
click at [573, 244] on div "تشيكن رول، فاهيتا فراخ، كرانشي، مايونيز، صوص شيدر، كابوتشي، موزاريلا وزنجر Desc…" at bounding box center [566, 263] width 278 height 47
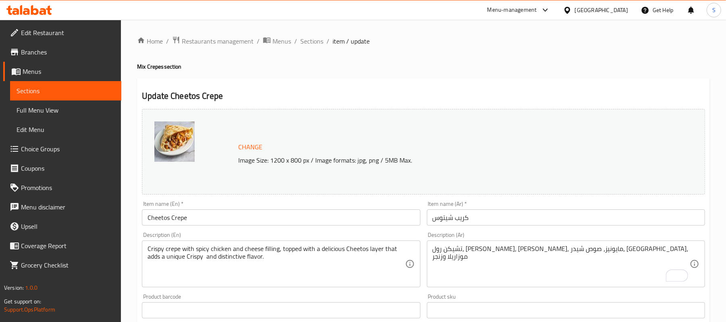
click at [569, 244] on div "تشيكن رول، فاهيتا فراخ، كرانشي، مايونيز، صوص شيدر، كابوتشي، موزاريلا وزنجر Desc…" at bounding box center [566, 263] width 278 height 47
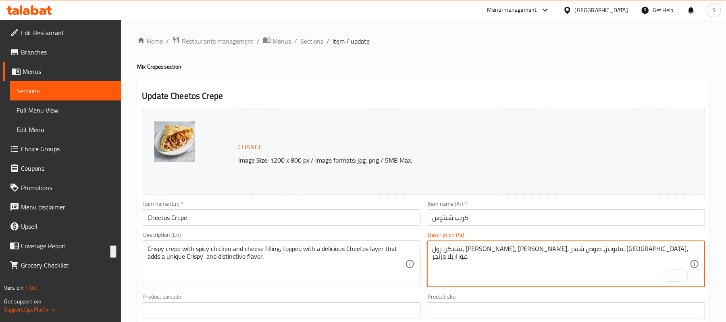
drag, startPoint x: 522, startPoint y: 243, endPoint x: 417, endPoint y: 243, distance: 104.8
click at [417, 243] on div "Change Image Size: 1200 x 800 px / Image formats: jpg, png / 5MB Max. Item name…" at bounding box center [424, 285] width 570 height 359
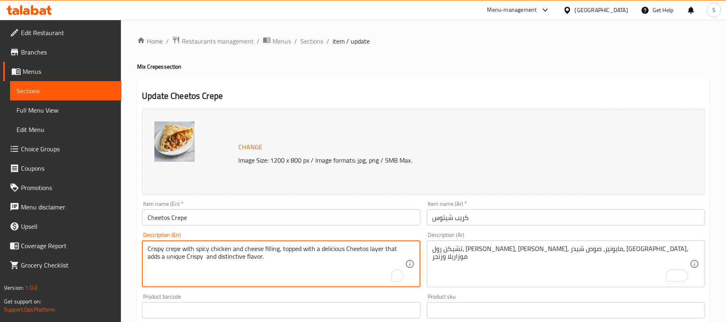
click at [268, 262] on textarea "Crispy crepe with spicy chicken and cheese filling, topped with a delicious Che…" at bounding box center [276, 264] width 257 height 38
paste textarea "hicken roll, chicken fajita, crunchy, mayonnaise, cheddar sauce, cappuccino, mo…"
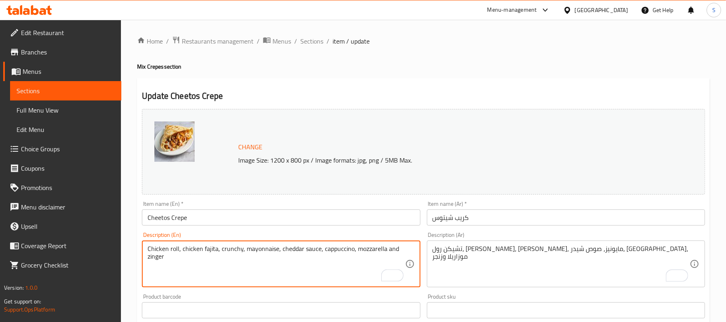
type textarea "Chicken roll, chicken fajita, crunchy, mayonnaise, cheddar sauce, cappuccino, m…"
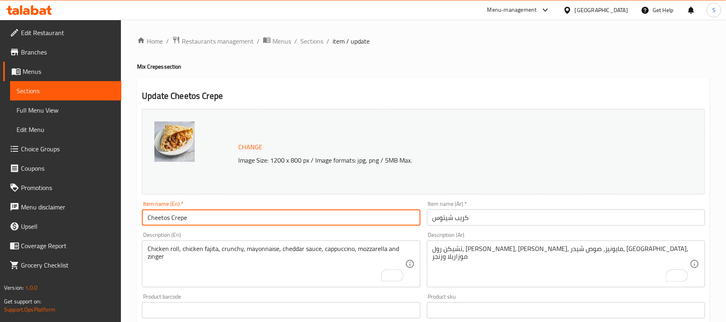
click at [276, 225] on input "Cheetos Crepe" at bounding box center [281, 217] width 278 height 16
click at [71, 98] on link "Sections" at bounding box center [65, 90] width 111 height 19
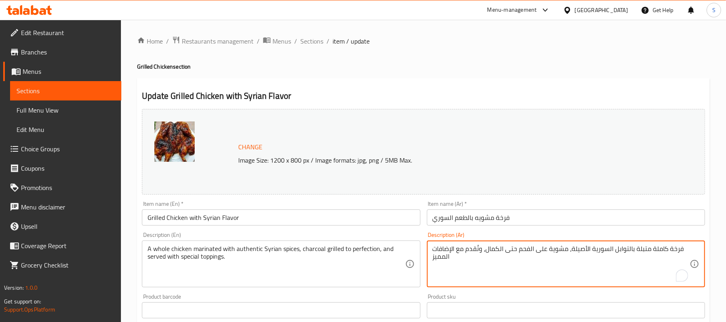
paste textarea "تشمل ارز بسمتي + بطاطس + توميه + مخلل + عيش"
type textarea "فرخة كاملة متبلة بالتوابل السورية الأصيلة، مشوية على الفحم حتى الكمال، وتُقدم م…"
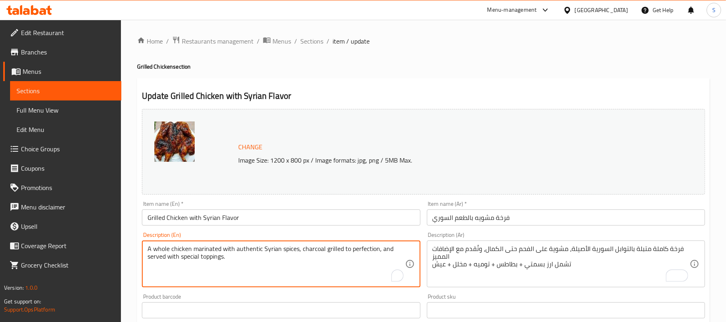
paste textarea "Includes basmati rice + potatoes + garlic + pickles + bread"
type textarea "A whole chicken marinated with authentic Syrian spices, charcoal grilled to per…"
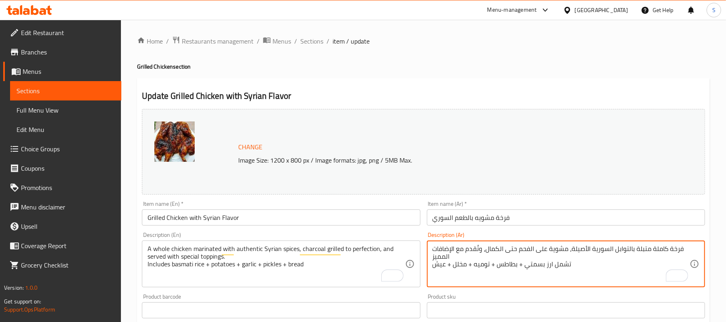
drag, startPoint x: 521, startPoint y: 265, endPoint x: 526, endPoint y: 266, distance: 4.9
click at [526, 266] on textarea "فرخة كاملة متبلة بالتوابل السورية الأصيلة، مشوية على الفحم حتى الكمال، وتُقدم م…" at bounding box center [561, 264] width 257 height 38
drag, startPoint x: 520, startPoint y: 263, endPoint x: 527, endPoint y: 266, distance: 7.4
click at [527, 266] on textarea "فرخة كاملة متبلة بالتوابل السورية الأصيلة، مشوية على الفحم حتى الكمال، وتُقدم م…" at bounding box center [561, 264] width 257 height 38
click at [526, 267] on textarea "فرخة كاملة متبلة بالتوابل السورية الأصيلة، مشوية على الفحم حتى الكمال، وتُقدم م…" at bounding box center [561, 264] width 257 height 38
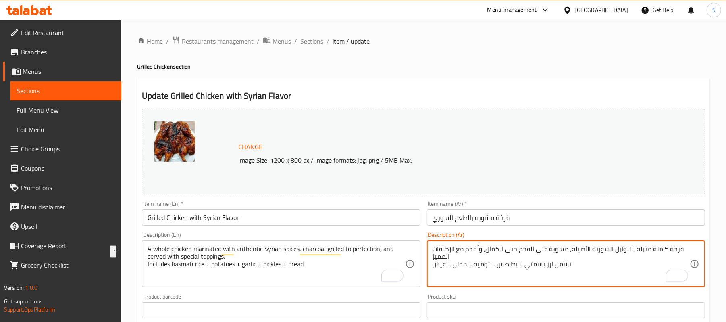
click at [526, 267] on textarea "فرخة كاملة متبلة بالتوابل السورية الأصيلة، مشوية على الفحم حتى الكمال، وتُقدم م…" at bounding box center [561, 264] width 257 height 38
click at [523, 268] on textarea "فرخة كاملة متبلة بالتوابل السورية الأصيلة، مشوية على الفحم حتى الكمال، وتُقدم م…" at bounding box center [561, 264] width 257 height 38
drag, startPoint x: 492, startPoint y: 266, endPoint x: 496, endPoint y: 269, distance: 4.7
click at [496, 269] on textarea "فرخة كاملة متبلة بالتوابل السورية الأصيلة، مشوية على الفحم حتى الكمال، وتُقدم م…" at bounding box center [561, 264] width 257 height 38
drag, startPoint x: 467, startPoint y: 264, endPoint x: 475, endPoint y: 265, distance: 8.2
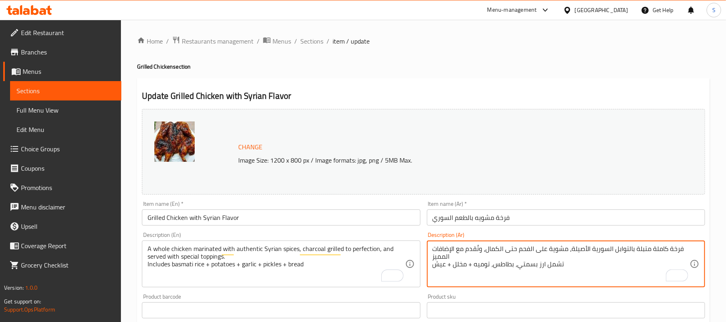
click at [475, 265] on textarea "فرخة كاملة متبلة بالتوابل السورية الأصيلة، مشوية على الفحم حتى الكمال، وتُقدم م…" at bounding box center [561, 264] width 257 height 38
drag, startPoint x: 451, startPoint y: 266, endPoint x: 446, endPoint y: 266, distance: 4.8
click at [446, 266] on textarea "فرخة كاملة متبلة بالتوابل السورية الأصيلة، مشوية على الفحم حتى الكمال، وتُقدم م…" at bounding box center [561, 264] width 257 height 38
click at [491, 268] on textarea "فرخة كاملة متبلة بالتوابل السورية الأصيلة، مشوية على الفحم حتى الكمال، وتُقدم م…" at bounding box center [561, 264] width 257 height 38
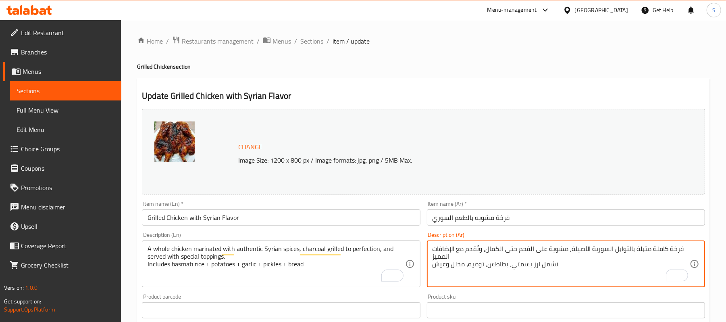
click at [491, 268] on textarea "فرخة كاملة متبلة بالتوابل السورية الأصيلة، مشوية على الفحم حتى الكمال، وتُقدم م…" at bounding box center [561, 264] width 257 height 38
type textarea "فرخة كاملة متبلة بالتوابل السورية الأصيلة، مشوية على الفحم حتى الكمال، وتُقدم م…"
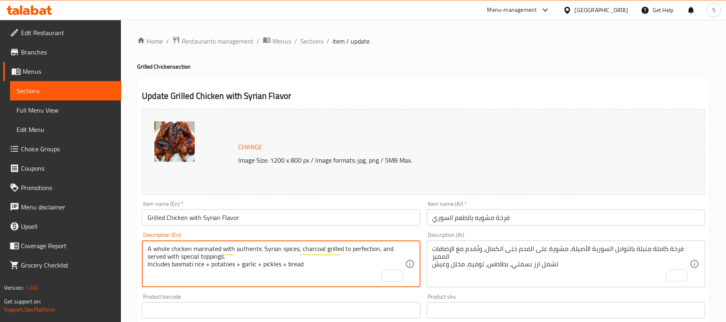
click at [241, 269] on textarea "A whole chicken marinated with authentic Syrian spices, charcoal grilled to per…" at bounding box center [276, 264] width 257 height 38
paste textarea ", potatoes, garlic, pickles and"
type textarea "A whole chicken marinated with authentic Syrian spices, charcoal grilled to per…"
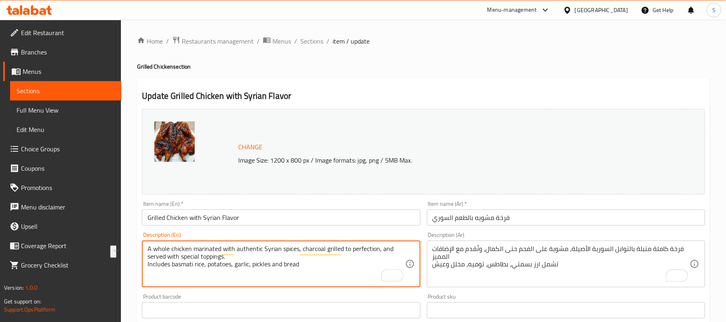
click at [245, 211] on input "Grilled Chicken with Syrian Flavor" at bounding box center [281, 217] width 278 height 16
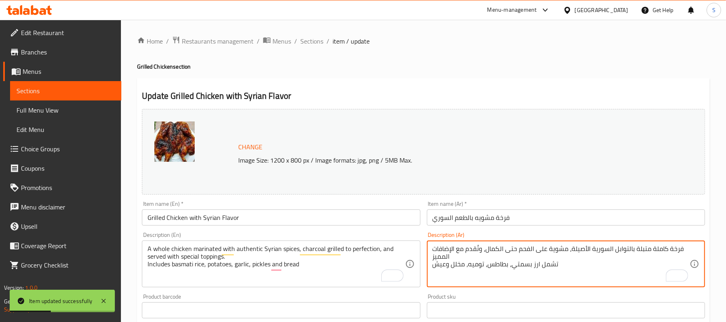
click at [526, 265] on textarea "فرخة كاملة متبلة بالتوابل السورية الأصيلة، مشوية على الفحم حتى الكمال، وتُقدم م…" at bounding box center [561, 264] width 257 height 38
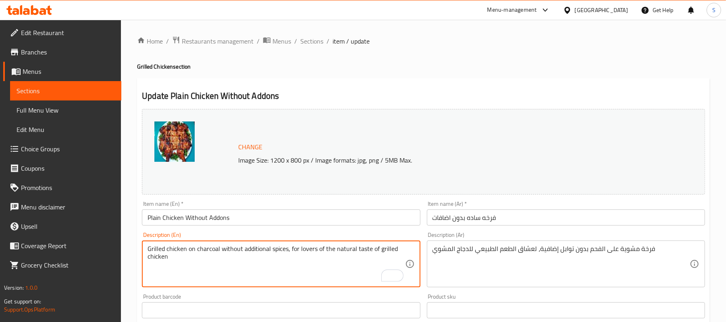
paste textarea "Includes basmati rice, potatoes, garlic, pickles and bread"
type textarea "Grilled chicken on charcoal without additional spices, for lovers of the natura…"
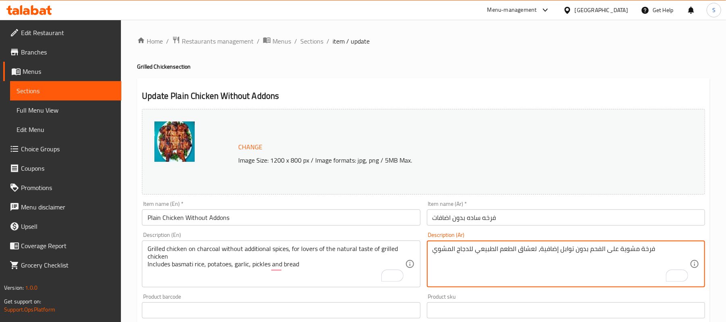
paste textarea "تشمل ارز بسمتي، بطاطس، توميه، مخلل وعيش"
type textarea "فرخة مشوية على الفحم بدون توابل إضافية، لعشاق الطعم الطبيعي للدجاج المشوي تشمل …"
click at [549, 212] on input "فرخه ساده بدون اضافات" at bounding box center [566, 217] width 278 height 16
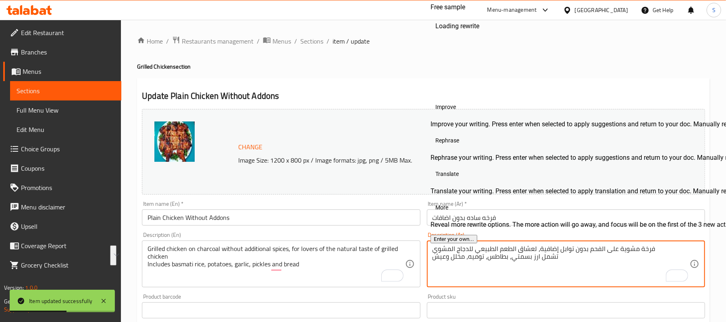
drag, startPoint x: 565, startPoint y: 255, endPoint x: 432, endPoint y: 255, distance: 132.3
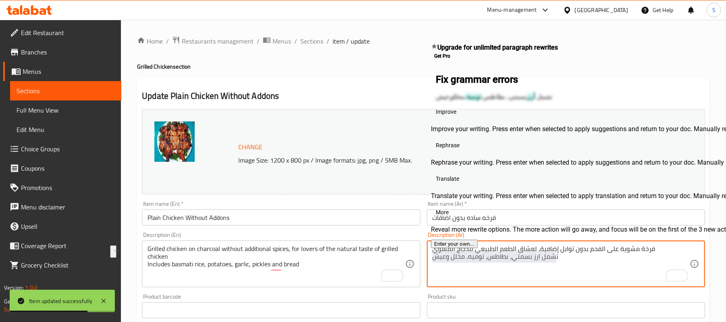
click at [494, 260] on textarea "فرخة مشوية على الفحم بدون توابل إضافية، لعشاق الطعم الطبيعي للدجاج المشوي تشمل …" at bounding box center [561, 264] width 257 height 38
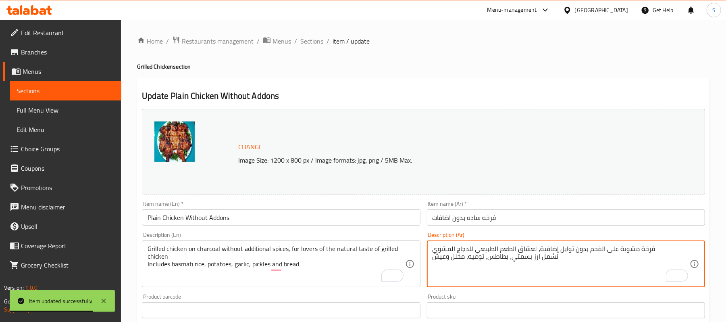
click at [494, 259] on textarea "فرخة مشوية على الفحم بدون توابل إضافية، لعشاق الطعم الطبيعي للدجاج المشوي تشمل …" at bounding box center [561, 264] width 257 height 38
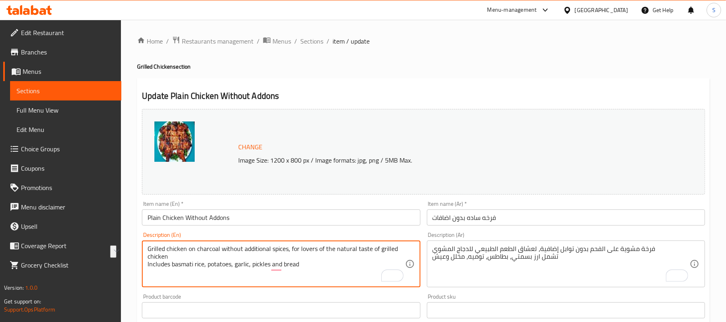
click at [241, 270] on textarea "Grilled chicken on charcoal without additional spices, for lovers of the natura…" at bounding box center [276, 264] width 257 height 38
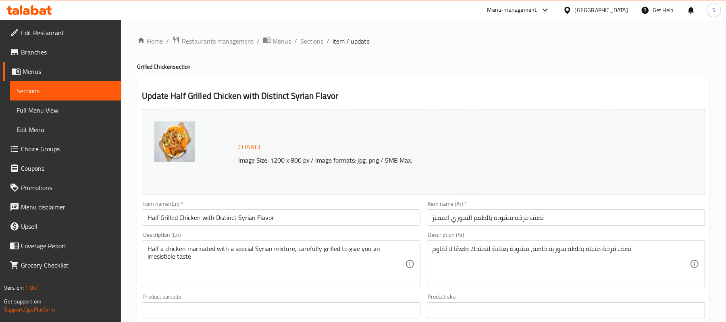
click at [634, 244] on div "نصف فرخة متبلة بخلطة سورية خاصة، مشوية بعناية لتمنحك طعمًا لا يُقاوم Descriptio…" at bounding box center [566, 263] width 278 height 47
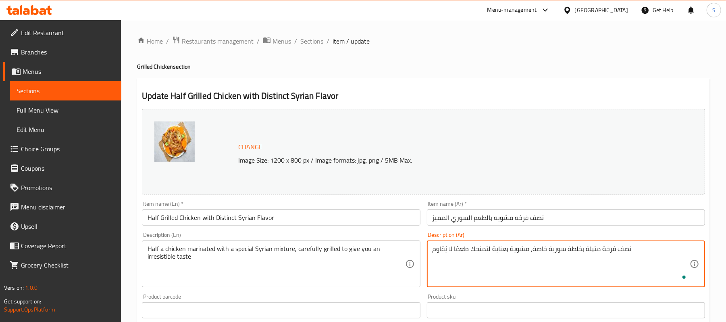
click at [692, 257] on div "نصف فرخة متبلة بخلطة سورية خاصة، مشوية بعناية لتمنحك طعمًا لا يُقاوم Descriptio…" at bounding box center [566, 263] width 278 height 47
click at [672, 252] on textarea "نصف فرخة متبلة بخلطة سورية خاصة، مشوية بعناية لتمنحك طعمًا لا يُقاوم" at bounding box center [561, 264] width 257 height 38
paste textarea "تشمل ارز بسمتي، بطاطس، توميه، مخلل وعيش"
type textarea "نصف فرخة متبلة بخلطة سورية خاصة، مشوية بعناية لتمنحك طعمًا لا يُقاوم تشمل ارز ب…"
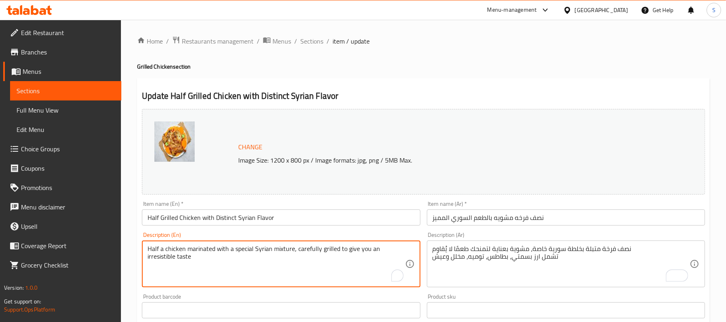
paste textarea "Includes basmati rice, potatoes, garlic, pickles and bread"
type textarea "Half a chicken marinated with a special Syrian mixture, carefully grilled to gi…"
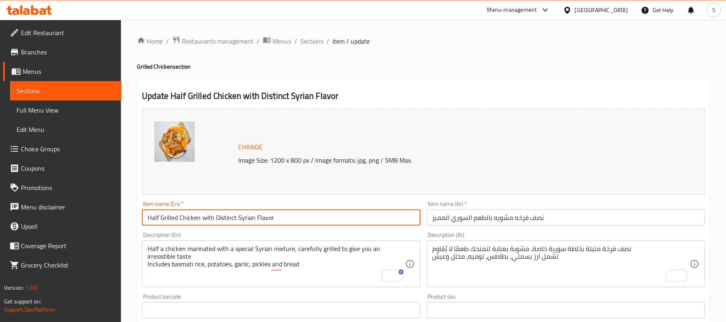
click at [281, 225] on input "Half Grilled Chicken with Distinct Syrian Flavor" at bounding box center [281, 217] width 278 height 16
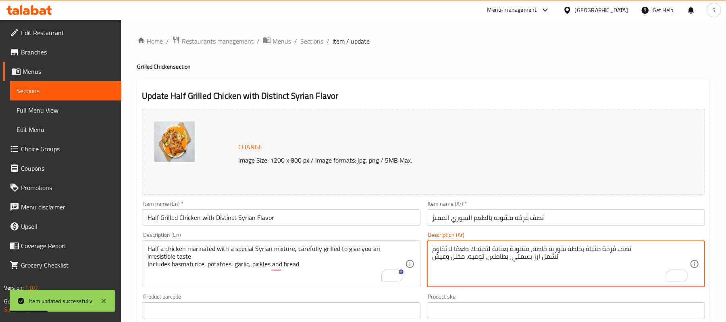
click at [542, 255] on textarea "نصف فرخة متبلة بخلطة سورية خاصة، مشوية بعناية لتمنحك طعمًا لا يُقاوم تشمل ارز ب…" at bounding box center [561, 264] width 257 height 38
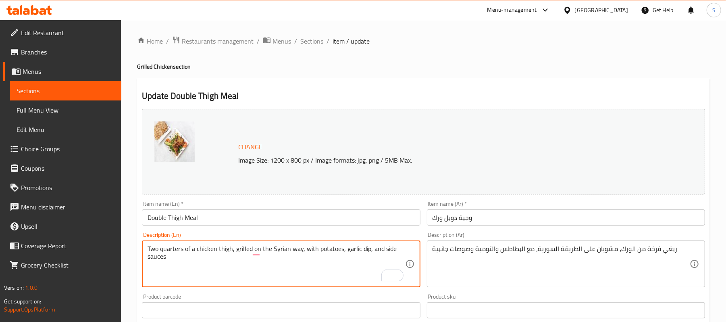
paste textarea "Includes basmati rice, potatoes, garlic, pickles and bread"
type textarea "Two quarters of a chicken thigh, grilled on the Syrian way, with potatoes, garl…"
click at [690, 250] on div "ربعَي فرخة من الورك، مشويان على الطريقة السورية، مع البطاطس والتومية وصوصات جان…" at bounding box center [566, 263] width 278 height 47
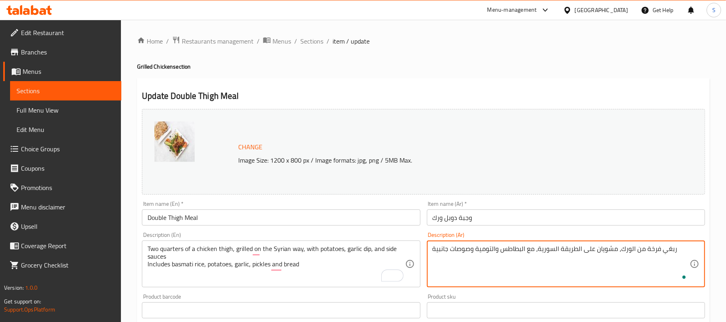
click at [689, 252] on textarea "ربعَي فرخة من الورك، مشويان على الطريقة السورية، مع البطاطس والتومية وصوصات جان…" at bounding box center [561, 264] width 257 height 38
paste textarea "تشمل ارز بسمتي، بطاطس، توميه، مخلل وعيش"
type textarea "ربعَي فرخة من الورك، مشويان على الطريقة السورية، مع البطاطس والتومية وصوصات جان…"
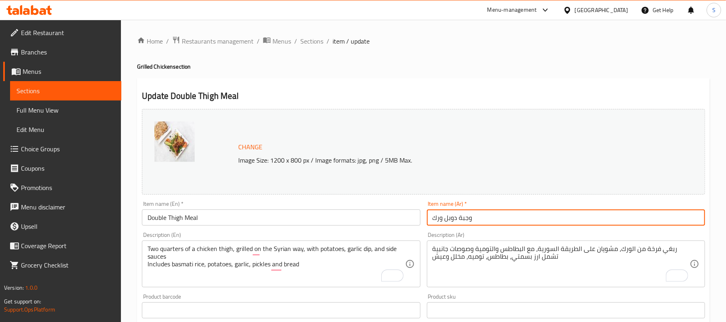
click at [500, 219] on input "وجبة دوبل ورك" at bounding box center [566, 217] width 278 height 16
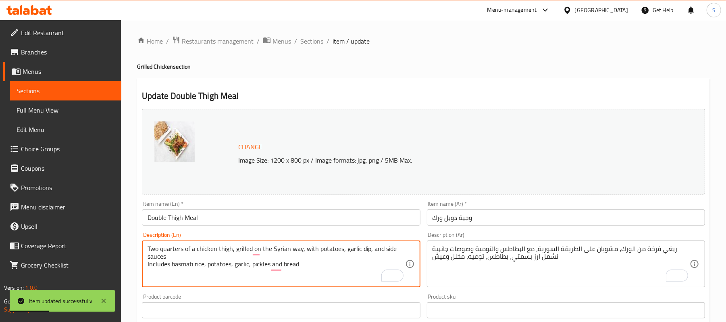
click at [306, 269] on textarea "Two quarters of a chicken thigh, grilled on the Syrian way, with potatoes, garl…" at bounding box center [276, 264] width 257 height 38
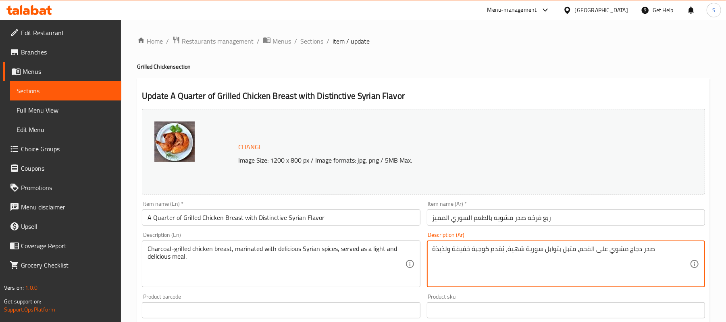
paste textarea "تشمل ارز بسمتي، بطاطس، توميه، مخلل وعيش"
type textarea "صدر دجاج مشوي على الفحم، متبل بتوابل سورية شهية، يُقدم كوجبة خفيفة ولذيذة تشمل …"
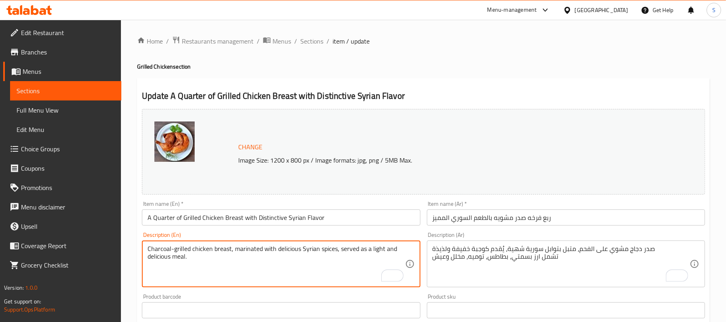
paste textarea "Includes basmati rice, potatoes, garlic, pickles and bread"
type textarea "Charcoal-grilled chicken breast, marinated with delicious Syrian spices, served…"
click at [381, 212] on input "A Quarter of Grilled Chicken Breast with Distinctive Syrian Flavor" at bounding box center [281, 217] width 278 height 16
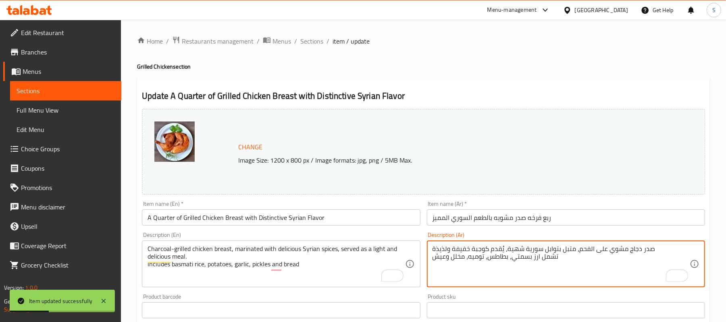
click at [510, 255] on textarea "صدر دجاج مشوي على الفحم، متبل بتوابل سورية شهية، يُقدم كوجبة خفيفة ولذيذة تشمل …" at bounding box center [561, 264] width 257 height 38
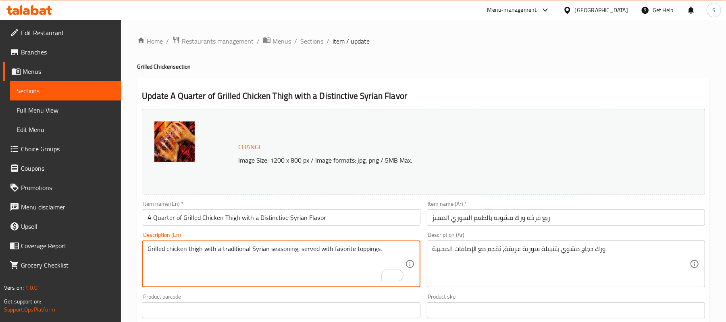
paste textarea "Includes basmati rice, potatoes, garlic, pickles and bread"
type textarea "Grilled chicken thigh with a traditional Syrian seasoning, served with favorite…"
click at [622, 240] on div "Description (Ar) ورك دجاج مشوي بتتبيلة سورية عريقة، يُقدم مع الإضافات المحببة D…" at bounding box center [566, 259] width 278 height 55
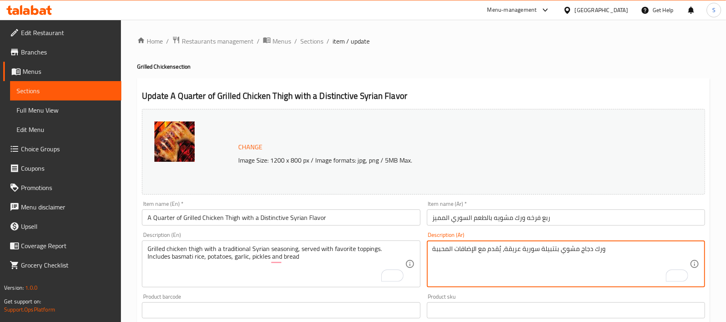
paste textarea "تشمل ارز بسمتي، بطاطس، توميه، مخلل وعيش"
type textarea "ورك دجاج مشوي بتتبيلة سورية عريقة، يُقدم مع الإضافات المحببة تشمل ارز بسمتي، بط…"
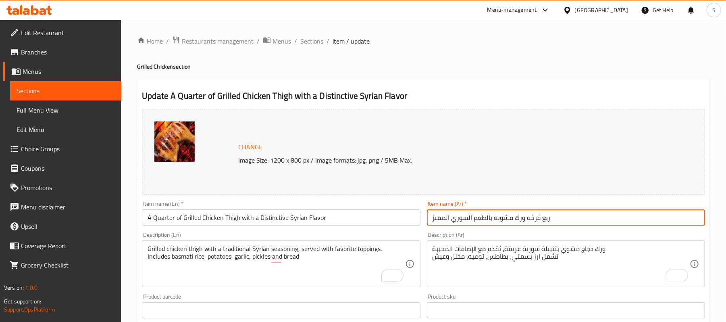
click at [568, 221] on input "ربع فرخه ورك مشويه بالطعم السوري المميز" at bounding box center [566, 217] width 278 height 16
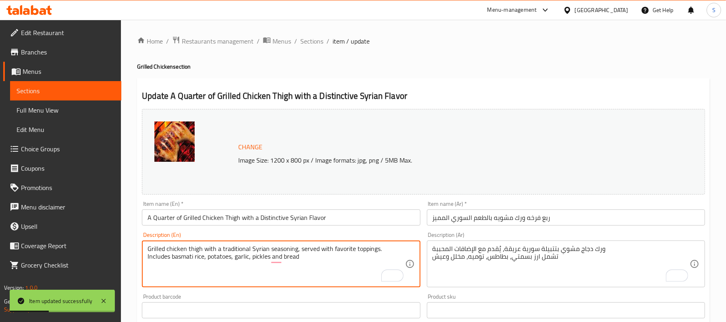
click at [253, 259] on textarea "Grilled chicken thigh with a traditional Syrian seasoning, served with favorite…" at bounding box center [276, 264] width 257 height 38
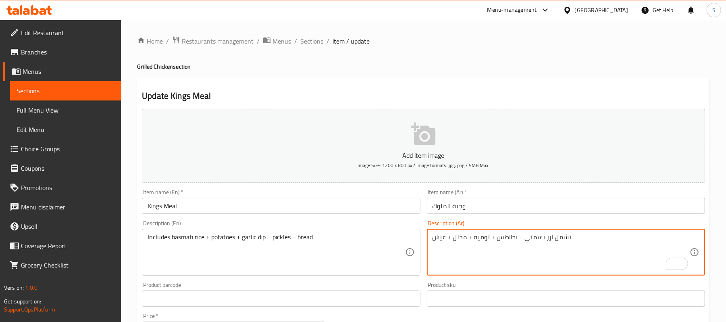
click at [590, 240] on textarea "تشمل ارز بسمتي + بطاطس + توميه + مخلل + عيش" at bounding box center [561, 252] width 257 height 38
paste textarea "، بطاطس، [PERSON_NAME]ه، مخلل وعيش"
type textarea "v"
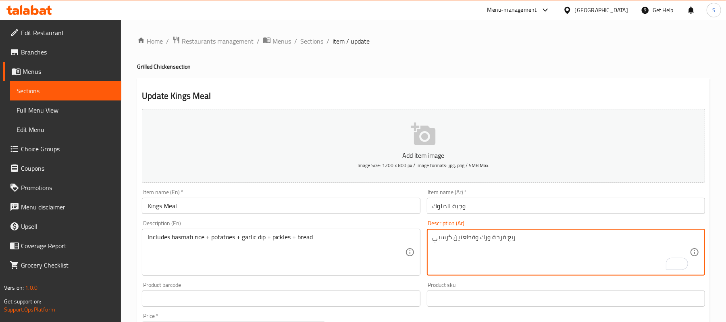
paste textarea "تشمل ارز بسمتي، بطاطس، توميه، مخلل وعيش"
click at [483, 239] on textarea "ربع فرخة ورك وقطعتين كرسبي تشمل ارز بسمتي، بطاطس، توميه، مخلل وعيش" at bounding box center [561, 252] width 257 height 38
type textarea "ربع فرخة ورك وقطعتين كرسبي تشمل ارز بسمتي، بطاطس، توميه، مخلل وعيش"
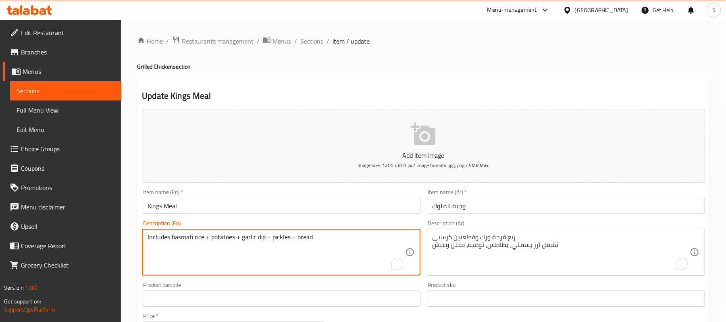
click at [309, 240] on textarea "Includes basmati rice + potatoes + garlic dip + pickles + bread" at bounding box center [276, 252] width 257 height 38
paste textarea ", potatoes, garlic, pickles and bread"
click at [148, 236] on textarea "Includes basmati rice, potatoes, garlic, pickles and bread" at bounding box center [276, 252] width 257 height 38
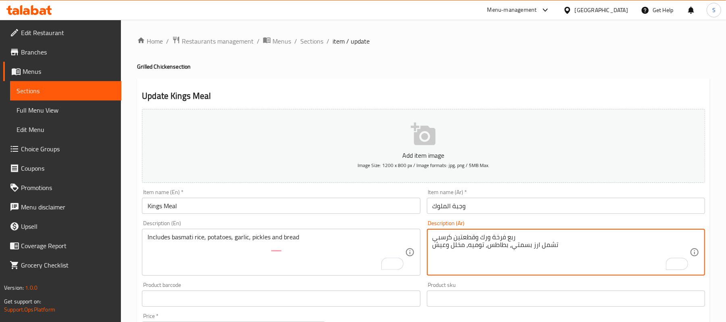
click at [512, 234] on textarea "ربع فرخة ورك وقطعتين كرسبي تشمل ارز بسمتي، بطاطس، توميه، مخلل وعيش" at bounding box center [561, 252] width 257 height 38
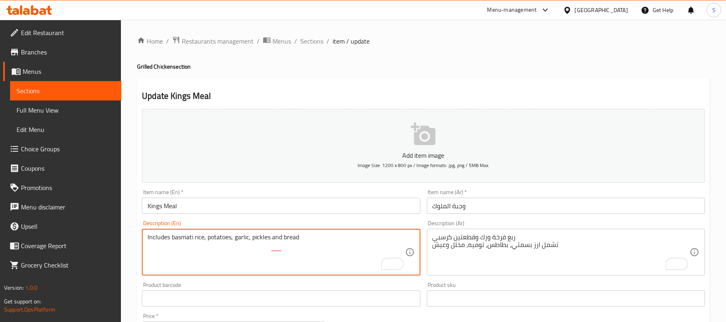
paste textarea "Quarter chicken thigh and two crispy pieces"
click at [181, 241] on textarea "Quarter chicken thigh and two crispy pieces Includes basmati rice, potatoes, ga…" at bounding box center [276, 252] width 257 height 38
click at [178, 252] on textarea "Quarter chicken thigh and two crispy pieces Includes basmati rice, potatoes, ga…" at bounding box center [276, 252] width 257 height 38
click at [175, 244] on textarea "Quarter chicken thigh and two crispy pieces Includes basmati rice, potatoes, ga…" at bounding box center [276, 252] width 257 height 38
type textarea "Quarter chicken thigh and two crispy pieces Includes basmati rice, potatoes, ga…"
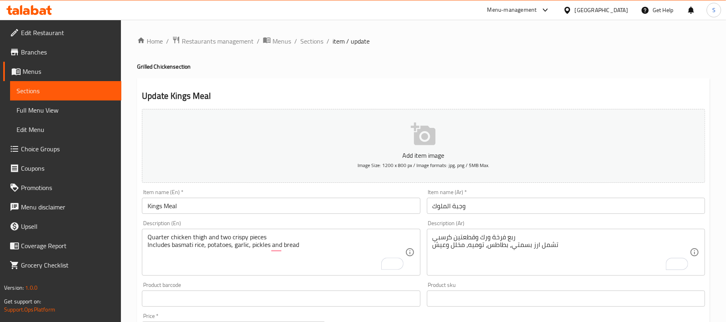
click at [286, 219] on div "Description (En) Quarter chicken thigh and two crispy pieces Includes basmati r…" at bounding box center [281, 248] width 285 height 62
click at [280, 209] on input "Kings Meal" at bounding box center [281, 206] width 278 height 16
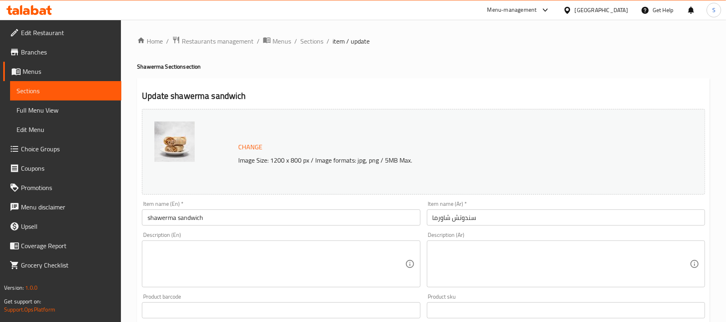
click at [147, 215] on input "shawerma sandwich" at bounding box center [281, 217] width 278 height 16
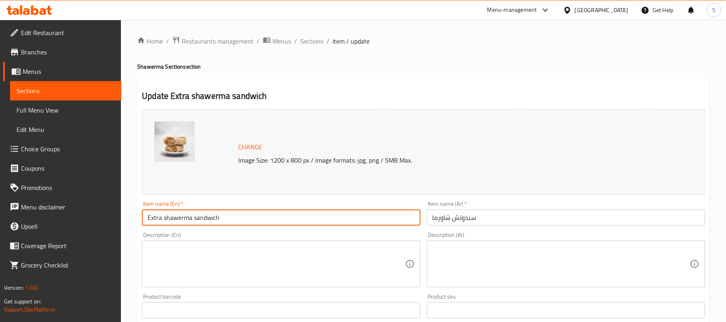
click at [180, 218] on input "Extra shawerma sandwich" at bounding box center [281, 217] width 278 height 16
type input "Extra Shawerma Sandwich"
drag, startPoint x: 457, startPoint y: 218, endPoint x: 468, endPoint y: 225, distance: 12.5
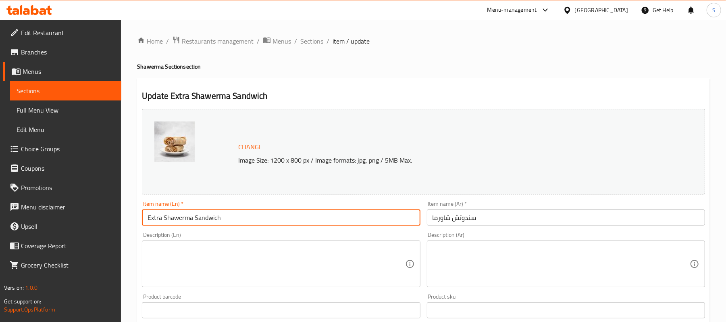
click at [458, 219] on input "سندوتش شاورما" at bounding box center [566, 217] width 278 height 16
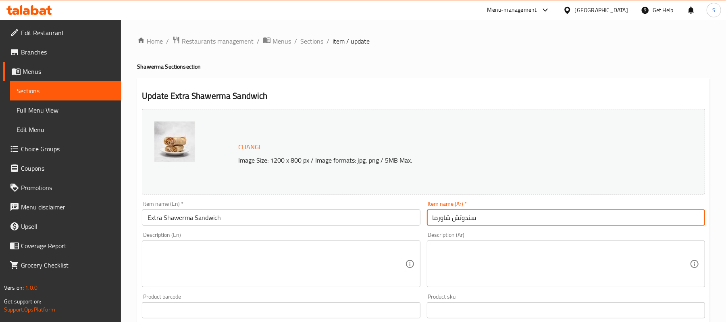
drag, startPoint x: 446, startPoint y: 221, endPoint x: 450, endPoint y: 230, distance: 9.9
click at [447, 221] on input "سندوتش شاورما" at bounding box center [566, 217] width 278 height 16
drag, startPoint x: 497, startPoint y: 215, endPoint x: 499, endPoint y: 220, distance: 5.6
click at [498, 217] on input "سندوتش شاورما" at bounding box center [566, 217] width 278 height 16
type input "سندوتش شاورما اكسترا"
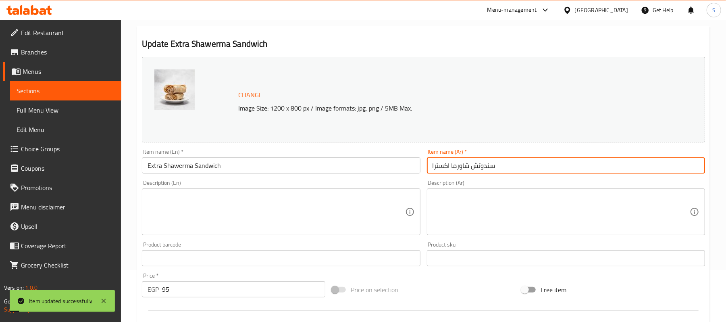
scroll to position [161, 0]
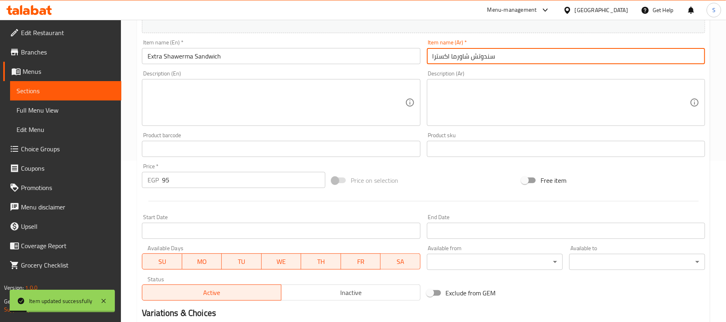
click at [160, 181] on div "EGP 95 Price *" at bounding box center [233, 180] width 183 height 16
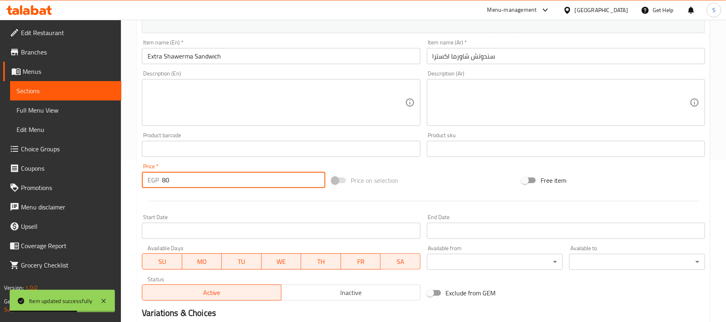
type input "80"
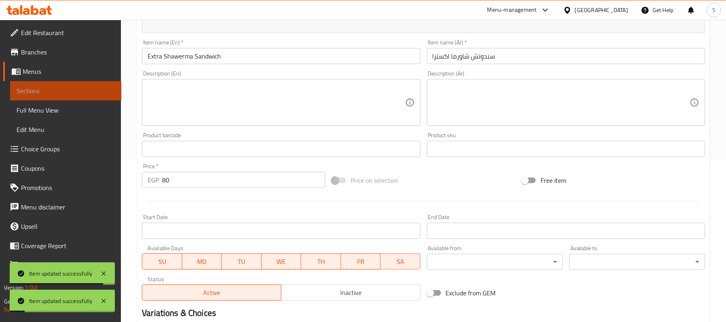
click at [41, 92] on span "Sections" at bounding box center [66, 91] width 98 height 10
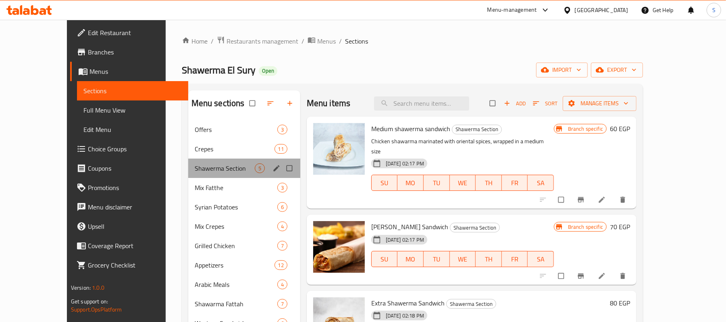
click at [188, 163] on div "Shawerma Section 5" at bounding box center [244, 167] width 112 height 19
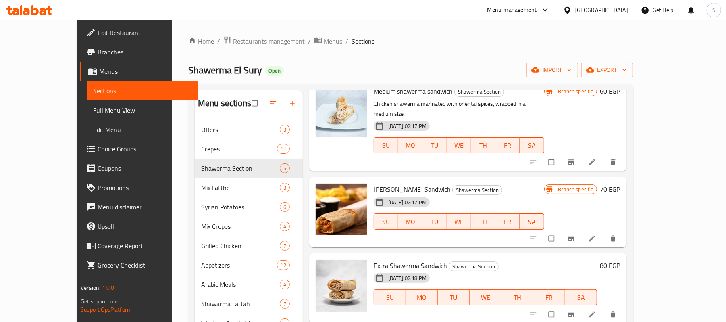
scroll to position [54, 0]
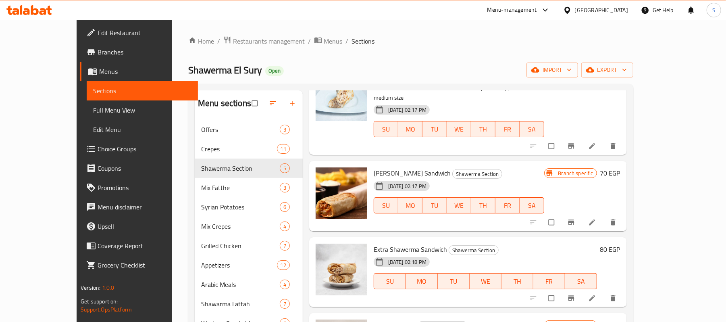
click at [624, 240] on div "Extra Shawerma Sandwich Shawerma Section [DATE] 02:18 PM SU MO TU WE TH FR SA 8…" at bounding box center [497, 272] width 253 height 64
drag, startPoint x: 674, startPoint y: 236, endPoint x: 662, endPoint y: 237, distance: 12.6
click at [624, 240] on div "Extra Shawerma Sandwich Shawerma Section [DATE] 02:18 PM SU MO TU WE TH FR SA 8…" at bounding box center [497, 272] width 253 height 64
drag, startPoint x: 676, startPoint y: 236, endPoint x: 676, endPoint y: 254, distance: 18.2
click at [621, 254] on div "80 EGP" at bounding box center [608, 272] width 23 height 57
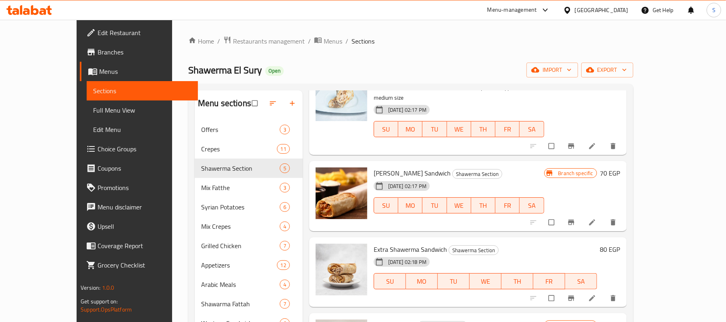
drag, startPoint x: 676, startPoint y: 236, endPoint x: 665, endPoint y: 239, distance: 11.2
click at [624, 240] on div "Extra Shawerma Sandwich Shawerma Section [DATE] 02:18 PM SU MO TU WE TH FR SA 8…" at bounding box center [497, 272] width 253 height 64
click at [582, 289] on button "Branch-specific-item" at bounding box center [572, 298] width 19 height 18
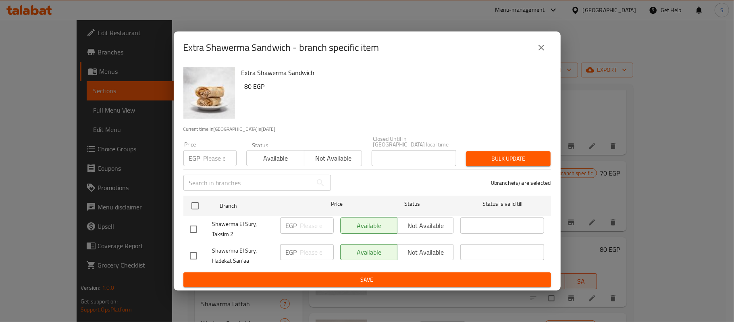
click at [207, 157] on input "number" at bounding box center [220, 158] width 33 height 16
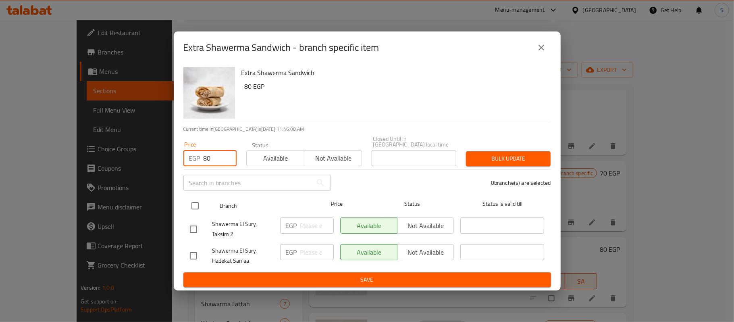
type input "80"
click at [202, 200] on input "checkbox" at bounding box center [195, 205] width 17 height 17
checkbox input "true"
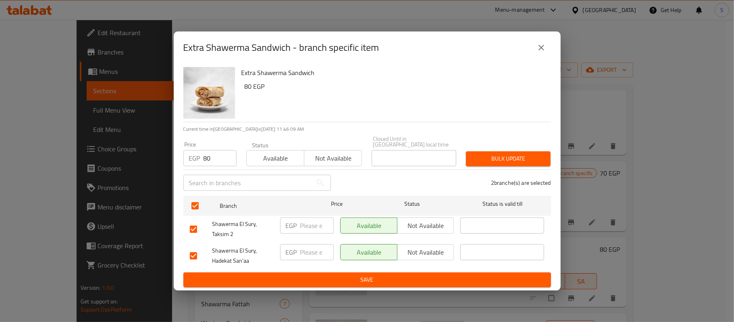
click at [546, 148] on div "Bulk update" at bounding box center [508, 158] width 94 height 25
drag, startPoint x: 532, startPoint y: 153, endPoint x: 475, endPoint y: 163, distance: 57.7
click at [531, 155] on span "Bulk update" at bounding box center [509, 159] width 72 height 10
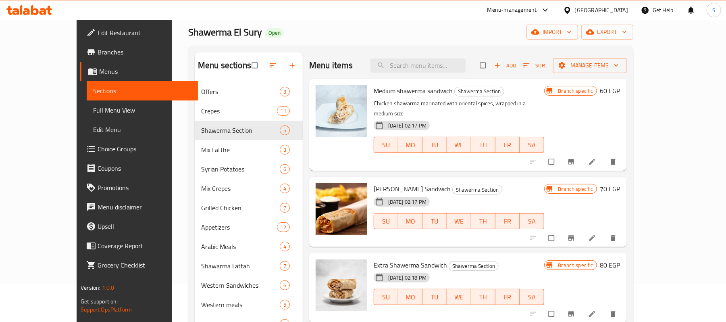
scroll to position [0, 0]
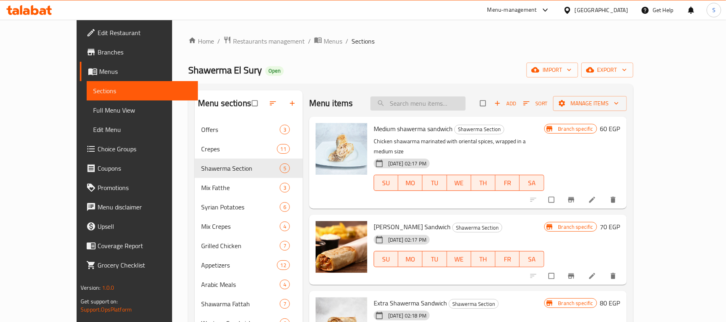
click at [427, 100] on input "search" at bounding box center [418, 103] width 95 height 14
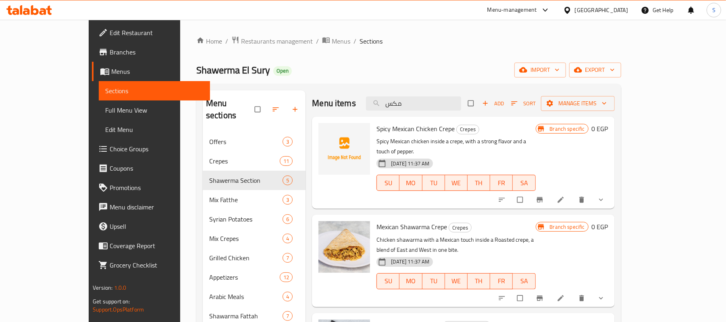
drag, startPoint x: 441, startPoint y: 105, endPoint x: 388, endPoint y: 104, distance: 52.8
click at [388, 104] on div "Menu items مكس Add Sort Manage items" at bounding box center [463, 103] width 302 height 26
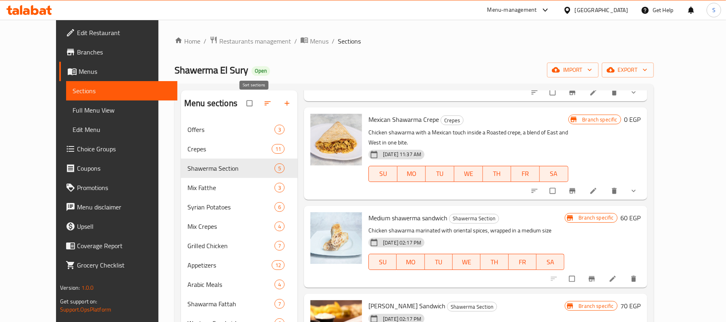
type input "شاورما"
click at [264, 105] on icon "button" at bounding box center [268, 103] width 8 height 8
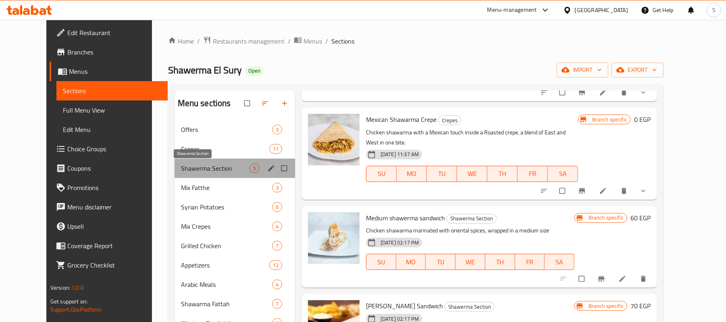
click at [208, 166] on span "Shawerma Section" at bounding box center [215, 168] width 69 height 10
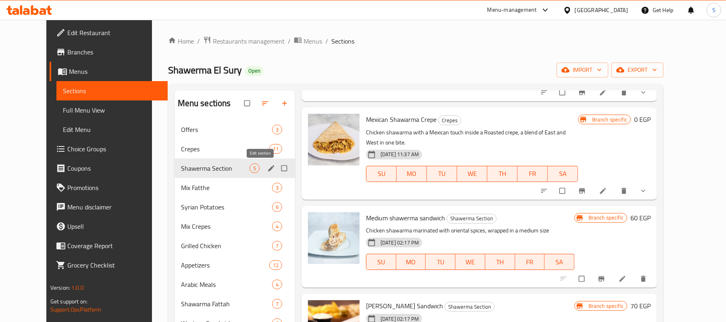
click at [267, 165] on icon "edit" at bounding box center [271, 168] width 8 height 8
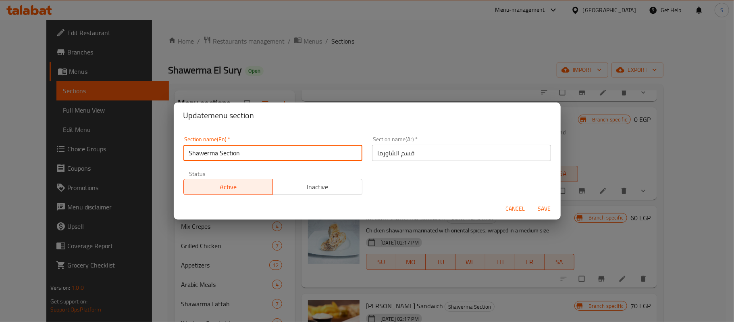
drag, startPoint x: 216, startPoint y: 152, endPoint x: 183, endPoint y: 158, distance: 33.5
click at [183, 158] on input "Shawerma Section" at bounding box center [272, 153] width 179 height 16
click at [518, 205] on span "Cancel" at bounding box center [515, 209] width 19 height 10
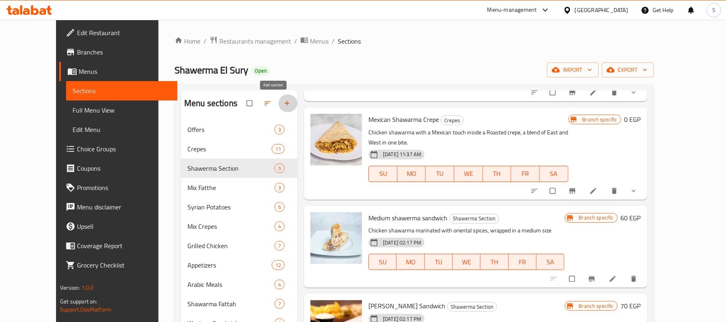
click at [278, 97] on button "button" at bounding box center [287, 103] width 19 height 18
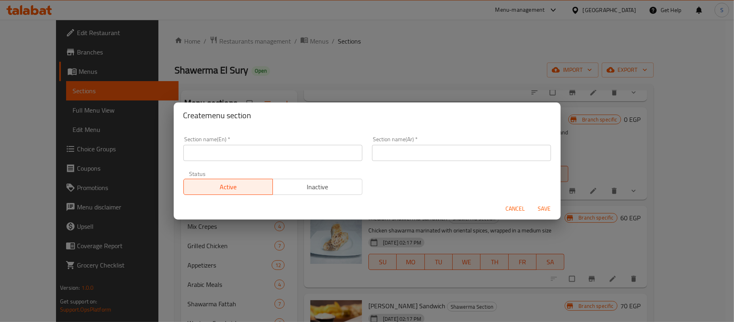
click at [221, 157] on input "text" at bounding box center [272, 153] width 179 height 16
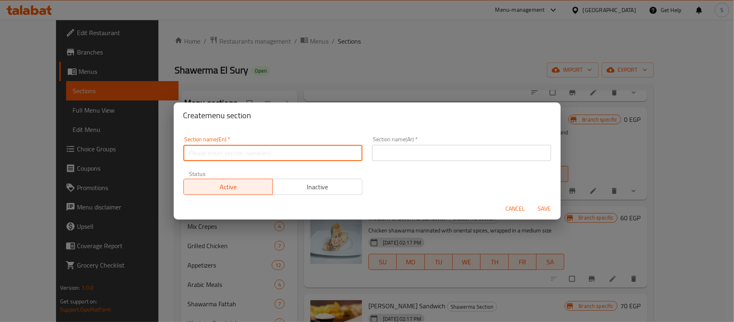
paste input "Shawerma"
type input "Shawerma"
click at [494, 148] on input "text" at bounding box center [461, 153] width 179 height 16
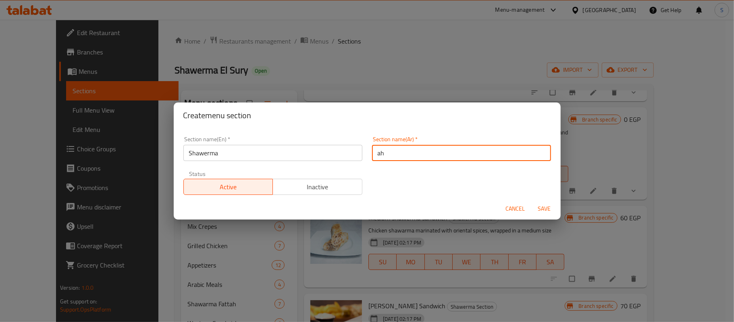
type input "a"
type input "شاورما مكسيكي"
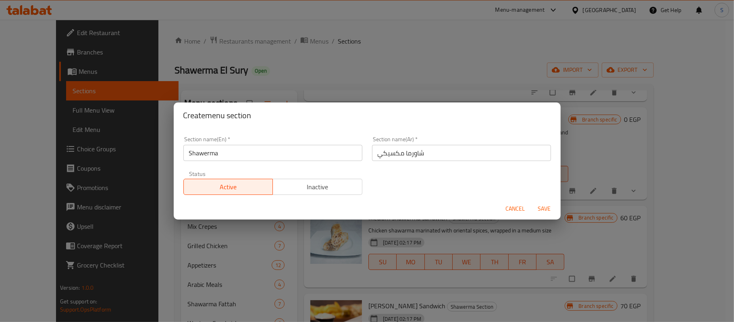
click at [491, 143] on div "Section name(Ar)   * شاورما مكسيكي Section name(Ar) *" at bounding box center [461, 148] width 179 height 25
click at [489, 143] on div "Section name(Ar)   * شاورما مكسيكي Section name(Ar) *" at bounding box center [461, 148] width 179 height 25
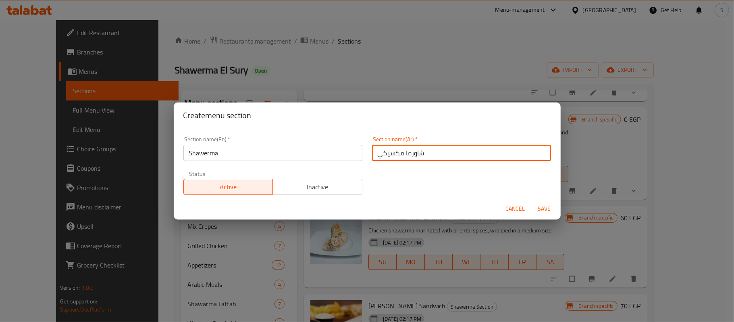
click at [485, 149] on input "شاورما مكسيكي" at bounding box center [461, 153] width 179 height 16
click at [544, 210] on span "Save" at bounding box center [544, 209] width 19 height 10
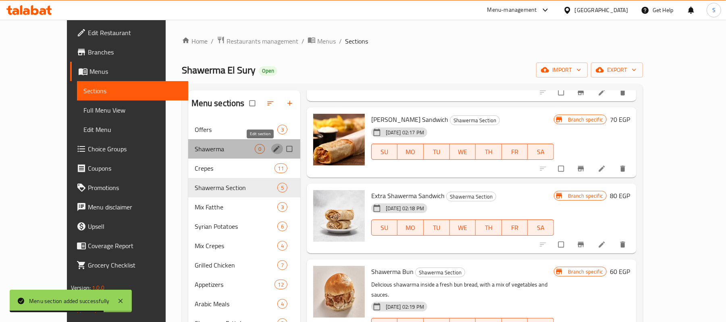
click at [273, 149] on icon "edit" at bounding box center [277, 149] width 8 height 8
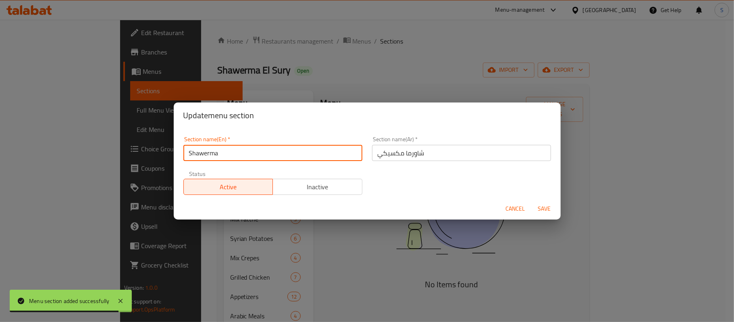
click at [167, 153] on div "Update menu section Section name(En)   * Shawerma Section name(En) * Section na…" at bounding box center [367, 161] width 734 height 322
drag, startPoint x: 265, startPoint y: 152, endPoint x: 158, endPoint y: 153, distance: 106.1
click at [158, 153] on div "Update menu section Section name(En)   * Shawerma Section name(En) * Section na…" at bounding box center [367, 161] width 734 height 322
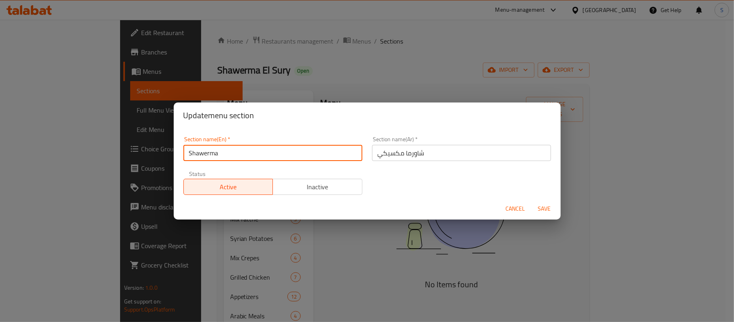
paste input "Mexican Shawarma"
type input "Mexican Shawarma"
click at [532, 201] on button "Save" at bounding box center [545, 208] width 26 height 15
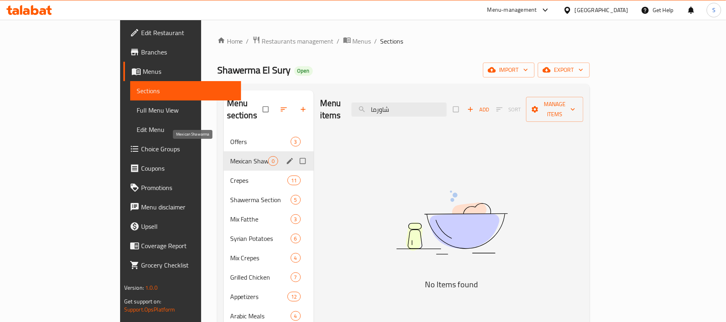
click at [230, 156] on span "Mexican Shawarma" at bounding box center [249, 161] width 38 height 10
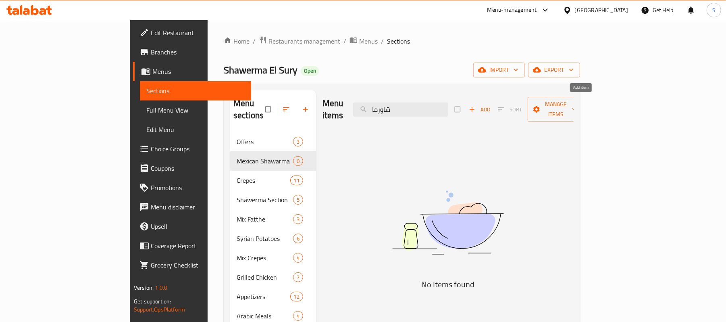
click at [493, 109] on button "Add" at bounding box center [480, 109] width 26 height 13
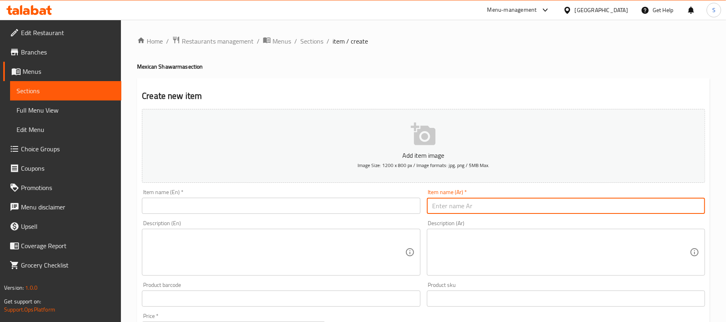
click at [515, 210] on input "text" at bounding box center [566, 206] width 278 height 16
click at [523, 198] on input "ساندوتش شاورما مكسيكي وسط" at bounding box center [566, 206] width 278 height 16
type input "ساندوتش شاورما مكسيكي وسط"
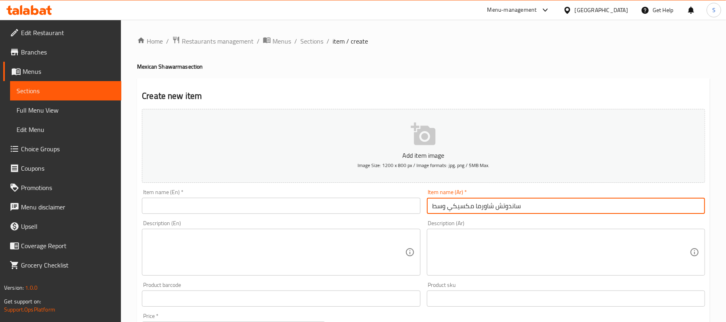
click at [263, 206] on input "text" at bounding box center [281, 206] width 278 height 16
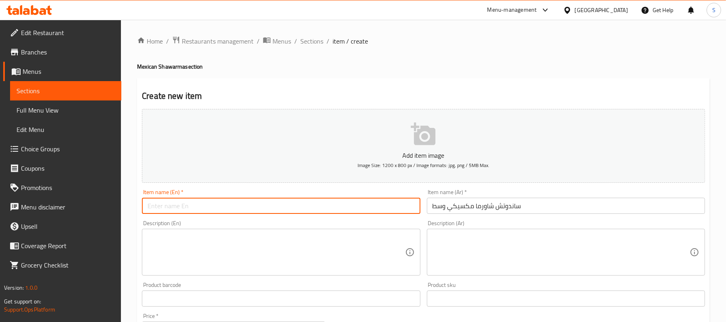
paste input "Medium Mexican Shawarma Sandwich"
type input "Medium Mexican Shawarma Sandwich"
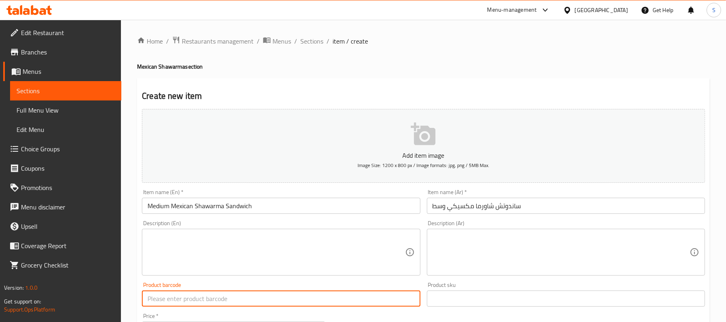
click at [200, 291] on input "text" at bounding box center [281, 298] width 278 height 16
type input "9"
type input "60"
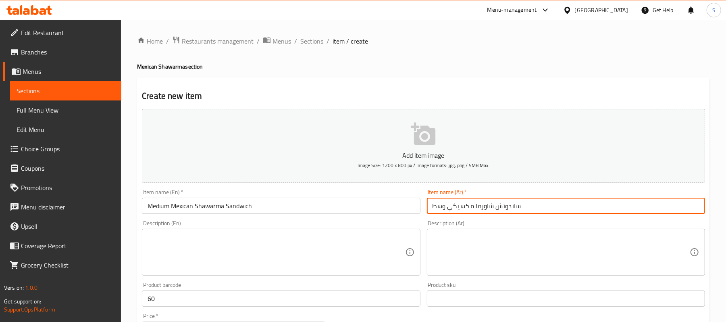
drag, startPoint x: 474, startPoint y: 208, endPoint x: 362, endPoint y: 213, distance: 112.6
click at [362, 213] on div "Add item image Image Size: 1200 x 800 px / Image formats: jpg, png / 5MB Max. I…" at bounding box center [424, 280] width 570 height 348
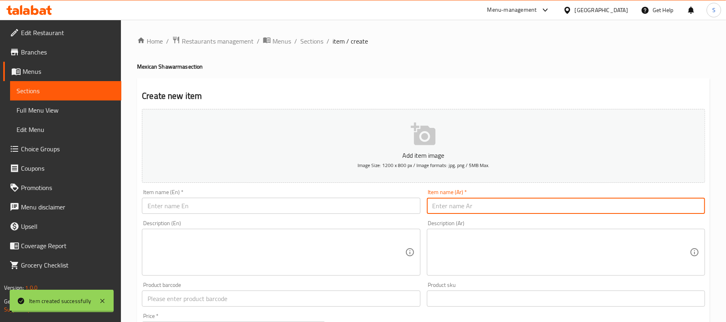
click at [552, 208] on input "text" at bounding box center [566, 206] width 278 height 16
paste input "ساندوتش شاورما مكسيكي وسط"
click at [531, 204] on input "ساندوتش شاورما مكسيكي صاروخ" at bounding box center [566, 206] width 278 height 16
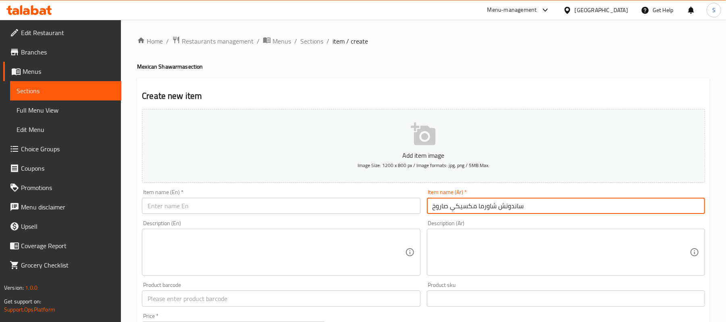
type input "ساندوتش شاورما مكسيكي صاروخ"
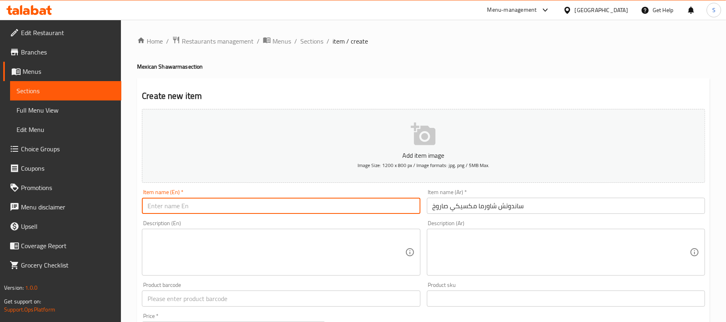
click at [374, 203] on input "text" at bounding box center [281, 206] width 278 height 16
paste input "Mexican Shawarma Sandwich Rocket"
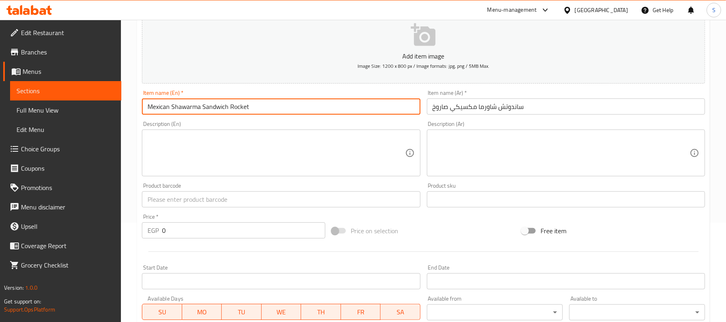
scroll to position [107, 0]
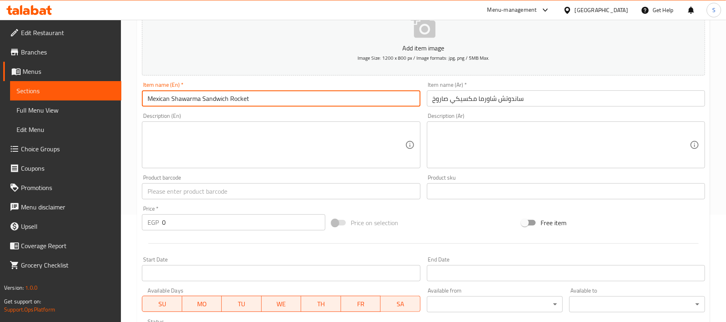
type input "Mexican Shawarma Sandwich Rocket"
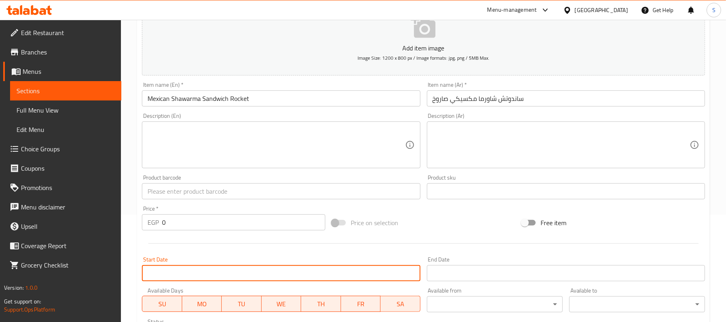
click at [227, 273] on input "Start Date" at bounding box center [281, 273] width 278 height 16
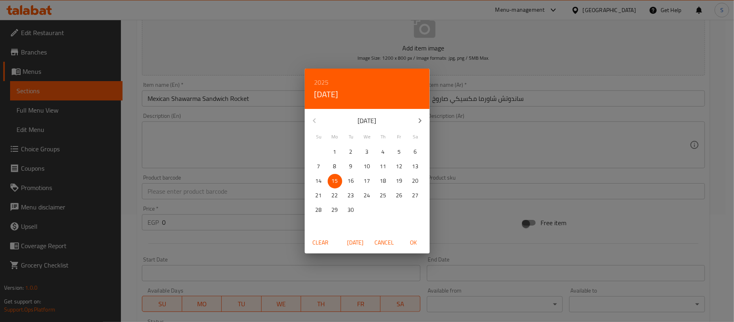
click at [451, 50] on div "2025 Mon, Sep 15 September 2025 Su Mo Tu We Th Fr Sa 31 1 2 3 4 5 6 7 8 9 10 11…" at bounding box center [367, 161] width 734 height 322
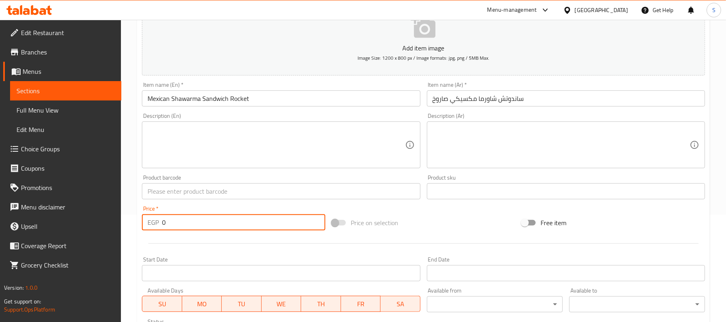
drag, startPoint x: 191, startPoint y: 225, endPoint x: 149, endPoint y: 228, distance: 42.1
click at [149, 228] on div "EGP 0 Price *" at bounding box center [233, 222] width 183 height 16
type input "70"
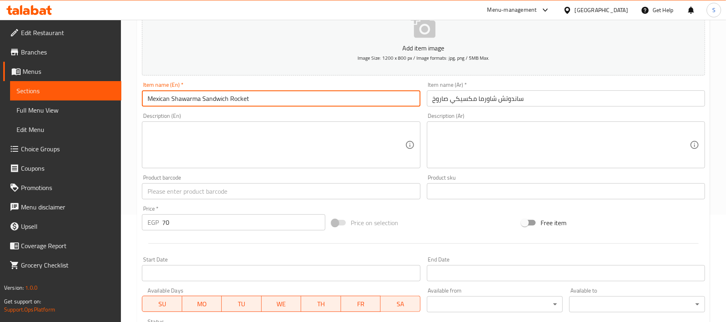
drag, startPoint x: 248, startPoint y: 100, endPoint x: 231, endPoint y: 100, distance: 17.3
click at [231, 100] on input "Mexican Shawarma Sandwich Rocket" at bounding box center [281, 98] width 278 height 16
type input "Mexican Shawarma [PERSON_NAME]"
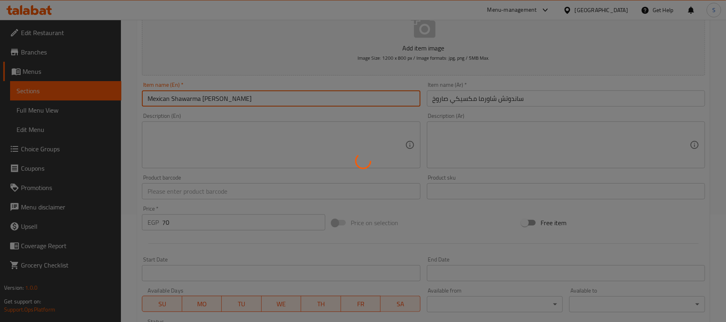
type input "0"
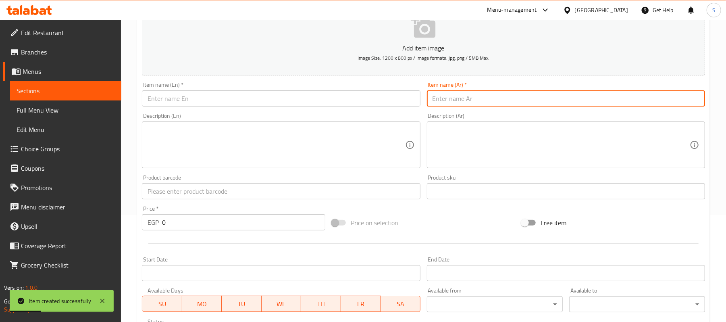
click at [526, 94] on input "text" at bounding box center [566, 98] width 278 height 16
paste input "Mexican Shawarma Sandwich Rocket"
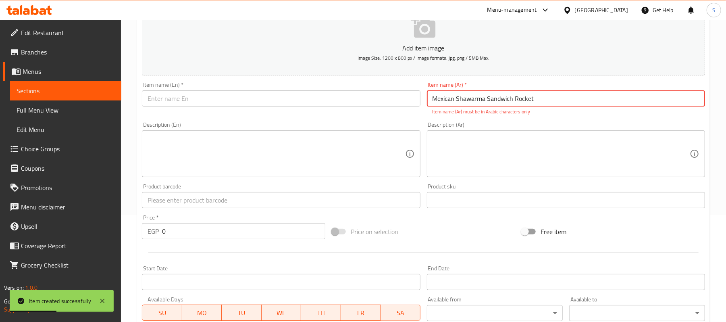
type input "Mexican Shawarma Sandwich Rocket"
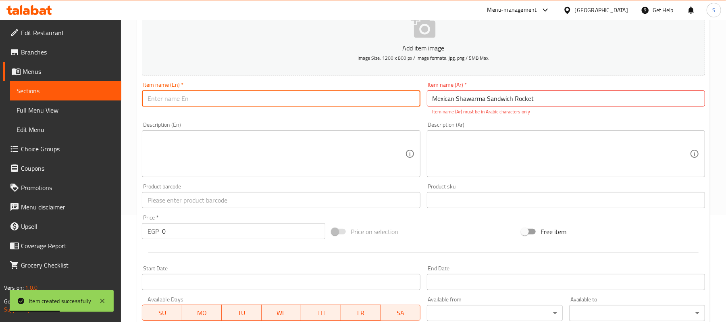
click at [299, 94] on input "text" at bounding box center [281, 98] width 278 height 16
click at [286, 94] on input "v" at bounding box center [281, 98] width 278 height 16
paste input "Mexican Shawarma Sandwich Rocket"
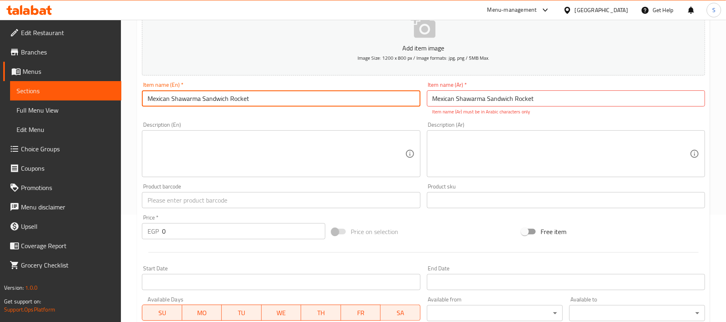
drag, startPoint x: 305, startPoint y: 100, endPoint x: 229, endPoint y: 109, distance: 75.9
click at [229, 109] on div "Item name (En)   * Mexican Shawarma Sandwich Rocket Item name (En) *" at bounding box center [281, 99] width 285 height 40
click at [231, 100] on input "Mexican Shawarma Sandwich Extra" at bounding box center [281, 98] width 278 height 16
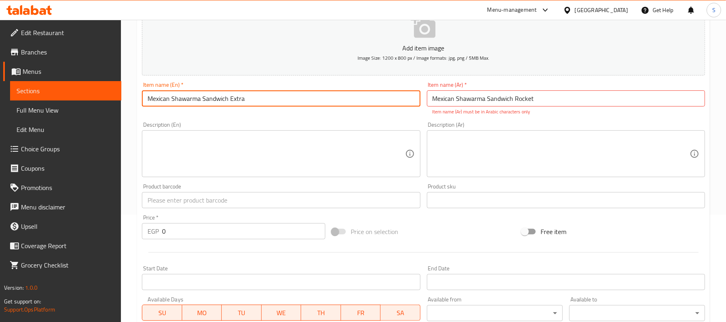
type input "Mexican Shawarma Sandwich Extra"
click at [492, 102] on input "Mexican Shawarma Sandwich Rocket" at bounding box center [566, 98] width 278 height 16
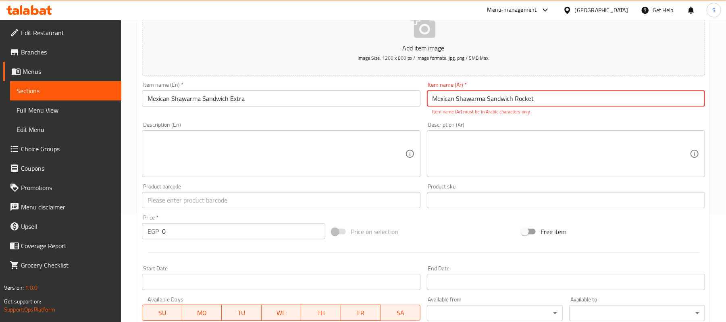
click at [492, 102] on input "Mexican Shawarma Sandwich Rocket" at bounding box center [566, 98] width 278 height 16
click at [483, 100] on input "text" at bounding box center [566, 98] width 278 height 16
paste input "ساندوتش شاورما مكسيكي صاروخ"
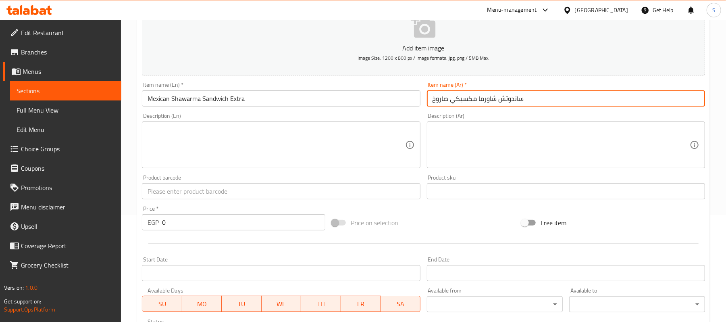
click at [443, 98] on input "ساندوتش شاورما مكسيكي صاروخ" at bounding box center [566, 98] width 278 height 16
type input "ساندوتش شاورما مكسيكي اكسترا"
click at [248, 227] on input "0" at bounding box center [243, 222] width 163 height 16
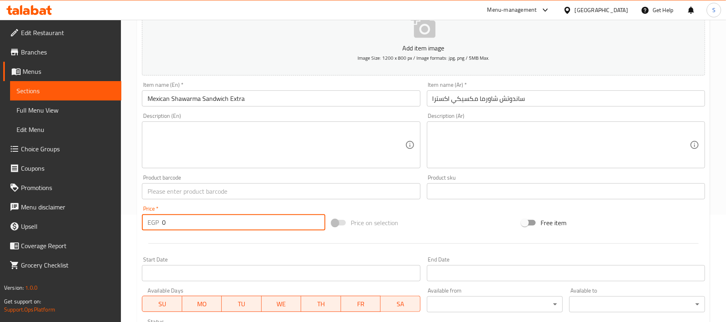
click at [248, 227] on input "0" at bounding box center [243, 222] width 163 height 16
type input "80"
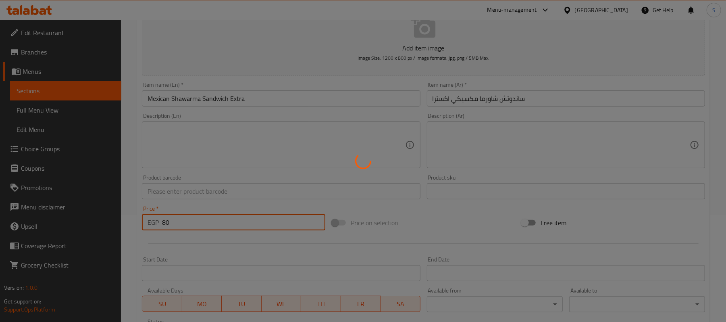
type input "0"
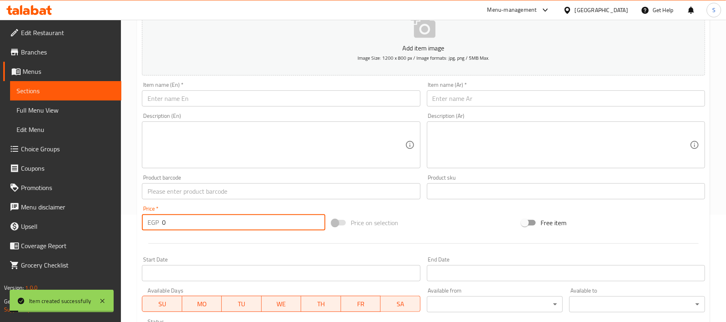
click at [472, 98] on input "text" at bounding box center [566, 98] width 278 height 16
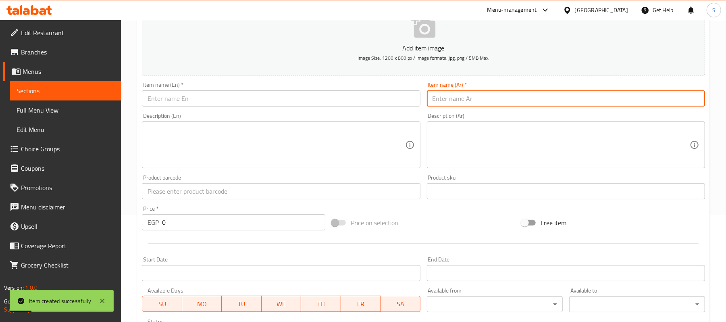
paste input "ساندوتش شاورما مكسيكي صاروخ"
click at [430, 99] on input "ساندوتش شاورما مكسيكي صاروخ" at bounding box center [566, 98] width 278 height 16
click at [448, 97] on input "ساندوتش شاورما مكسيكي صاروخ" at bounding box center [566, 98] width 278 height 16
click at [446, 98] on input "ساندوتش شاورما مكسيكي صاروخ" at bounding box center [566, 98] width 278 height 16
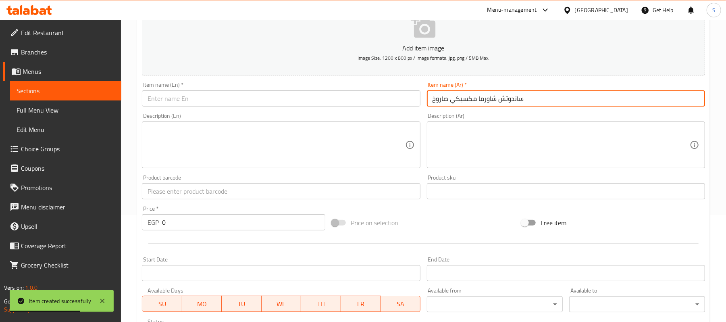
click at [445, 98] on input "ساندوتش شاورما مكسيكي صاروخ" at bounding box center [566, 98] width 278 height 16
click at [441, 98] on input "ساندوتش شاورما مكسيكي صاروخ" at bounding box center [566, 98] width 278 height 16
click at [438, 97] on input "ساندوتش شاورما مكسيكي كيزر" at bounding box center [566, 98] width 278 height 16
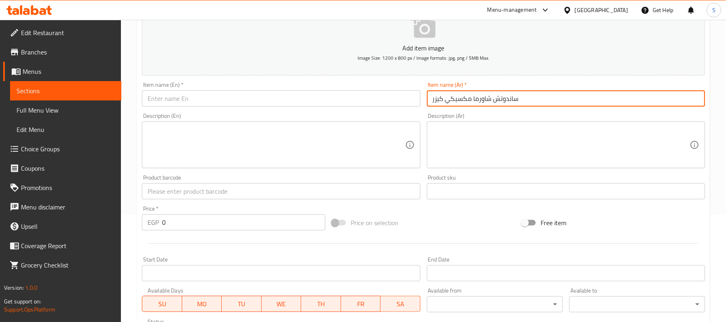
click at [438, 97] on input "ساندوتش شاورما مكسيكي كيزر" at bounding box center [566, 98] width 278 height 16
type input "ساندوتش شاورما مكسيكي كيزر"
click at [344, 100] on input "text" at bounding box center [281, 98] width 278 height 16
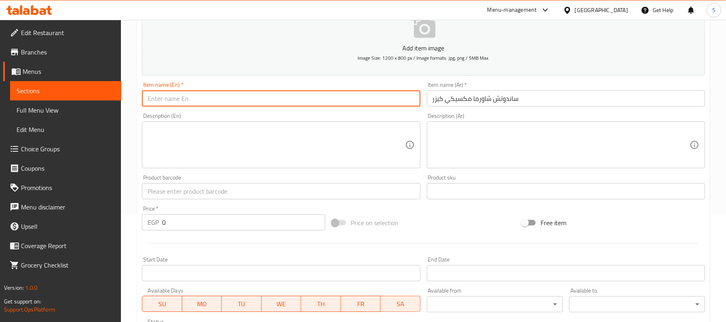
paste input "Mexican Shawarma Kaiser Sandwich"
click at [218, 104] on input "Mexican Shawarma Kaiser Sandwich" at bounding box center [281, 98] width 278 height 16
type input "Mexican Shawarma Bun Sandwich"
click at [73, 232] on div "Edit Restaurant Branches Menus Sections Full Menu View Edit Menu Choice Groups …" at bounding box center [363, 187] width 726 height 550
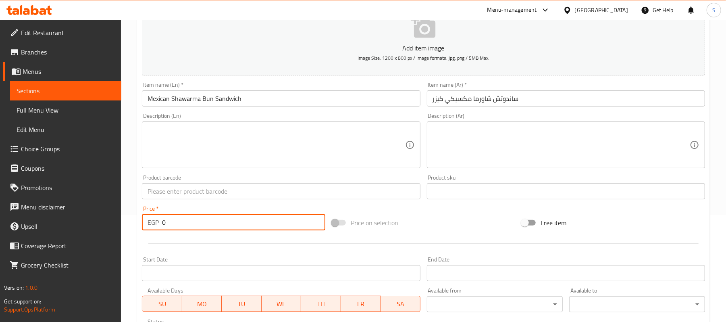
drag, startPoint x: 176, startPoint y: 226, endPoint x: 110, endPoint y: 229, distance: 66.2
click at [110, 229] on div "Edit Restaurant Branches Menus Sections Full Menu View Edit Menu Choice Groups …" at bounding box center [363, 187] width 726 height 550
type input "60"
click at [256, 102] on input "Mexican Shawarma Bun Sandwich" at bounding box center [281, 98] width 278 height 16
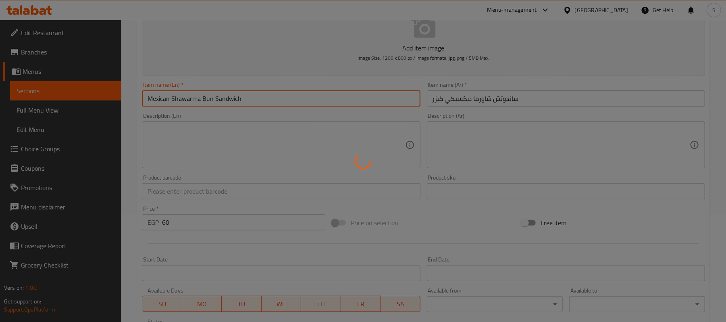
type input "0"
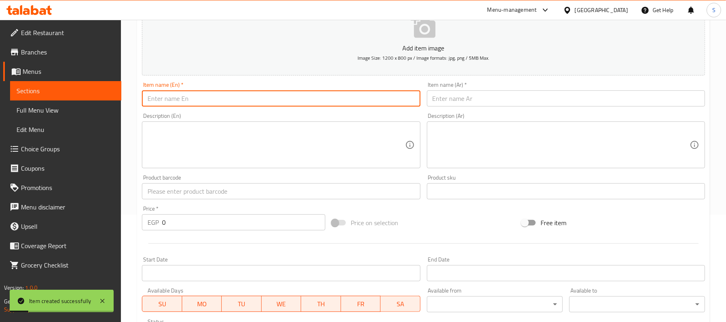
click at [307, 105] on input "text" at bounding box center [281, 98] width 278 height 16
paste input "Mexican Shawarma Kaiser Sandwich"
click at [214, 99] on input "Mexican Shawarma Kaiser Sandwich" at bounding box center [281, 98] width 278 height 16
click at [218, 92] on input "Mexican Shawarma French Sandwich" at bounding box center [281, 98] width 278 height 16
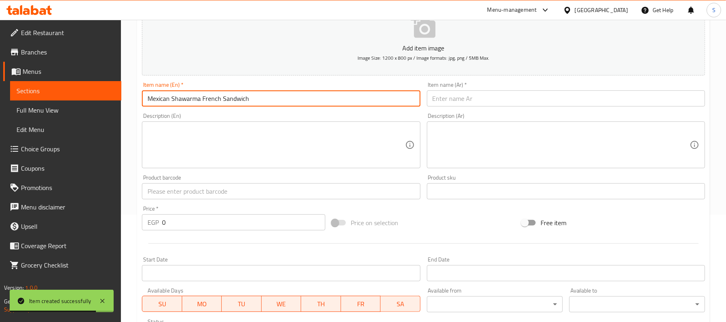
click at [218, 92] on input "Mexican Shawarma French Sandwich" at bounding box center [281, 98] width 278 height 16
type input "Mexican Shawarma French Sandwich"
click at [464, 95] on input "text" at bounding box center [566, 98] width 278 height 16
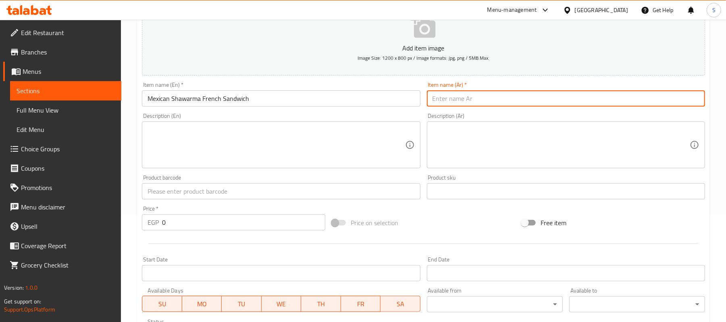
paste input "ساندويتش شاورما مكسيكي فرنسي"
click at [436, 98] on input "ساندويتش شاورما مكسيكي فرنسي" at bounding box center [566, 98] width 278 height 16
click at [437, 99] on input "ساندويتش شاورما مكسيكي فرنسي" at bounding box center [566, 98] width 278 height 16
click at [515, 98] on input "ساندويتش شاورما مكسيكي فرنساوي" at bounding box center [566, 98] width 278 height 16
type input "ساندوتش شاورما مكسيكي فرنساوي"
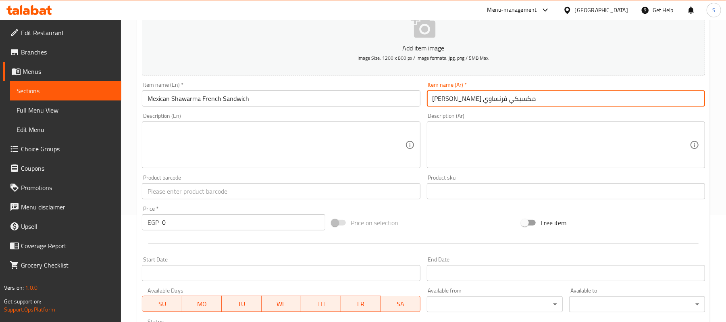
drag, startPoint x: 202, startPoint y: 225, endPoint x: 102, endPoint y: 215, distance: 100.6
click at [102, 215] on div "Edit Restaurant Branches Menus Sections Full Menu View Edit Menu Choice Groups …" at bounding box center [363, 187] width 726 height 550
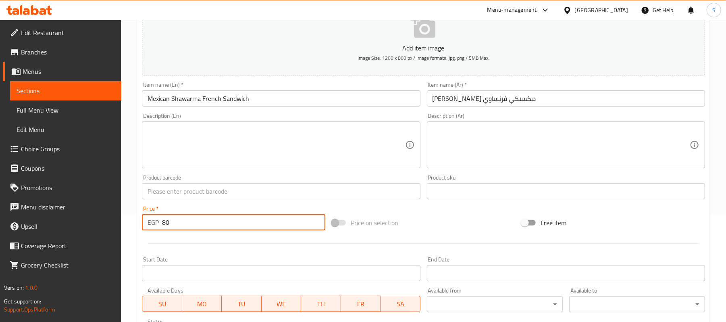
type input "80"
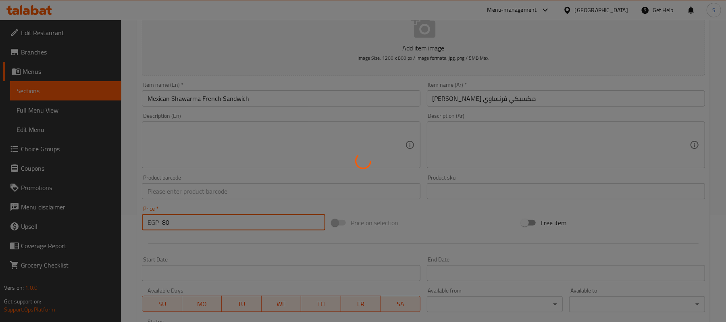
type input "0"
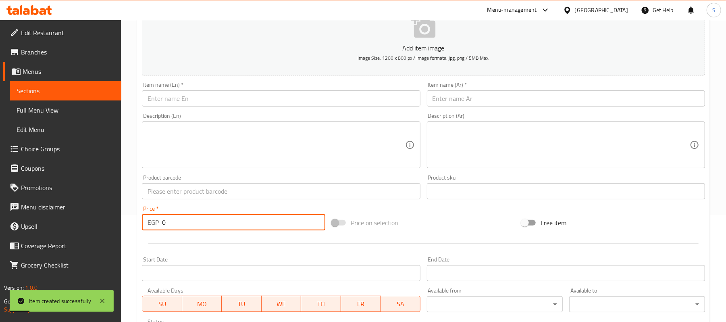
click at [31, 93] on span "Sections" at bounding box center [66, 91] width 98 height 10
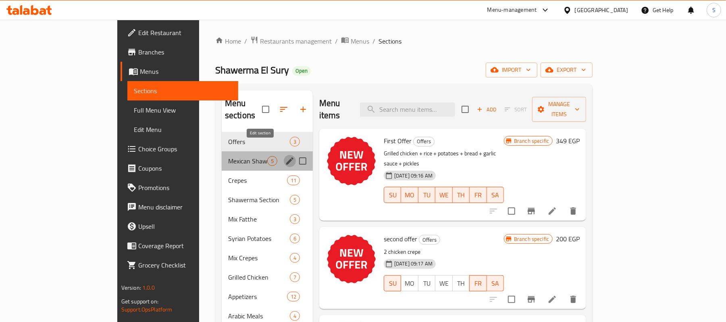
click at [286, 157] on icon "edit" at bounding box center [289, 160] width 7 height 7
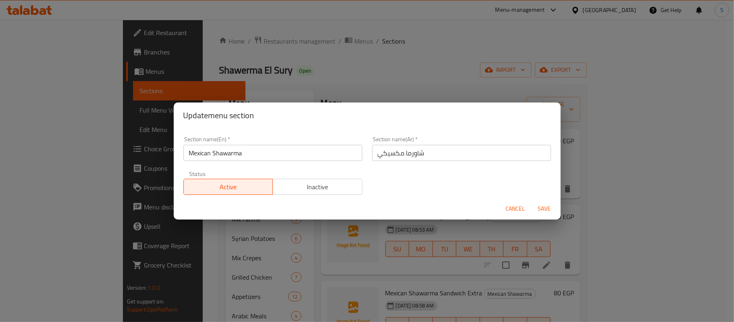
click at [545, 215] on button "Save" at bounding box center [545, 208] width 26 height 15
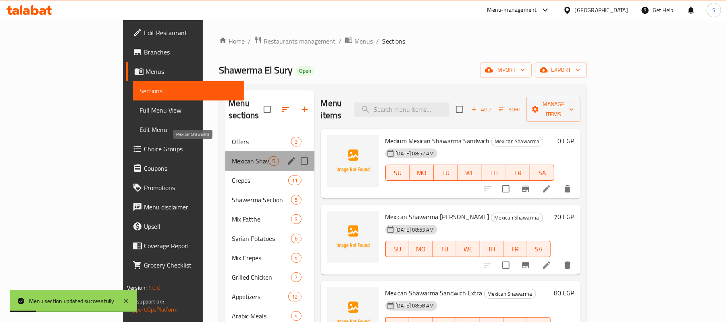
click at [232, 156] on span "Mexican Shawarma" at bounding box center [250, 161] width 37 height 10
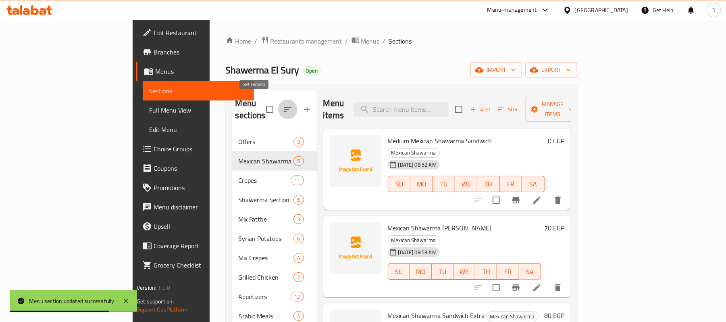
click at [284, 107] on icon "button" at bounding box center [287, 109] width 7 height 5
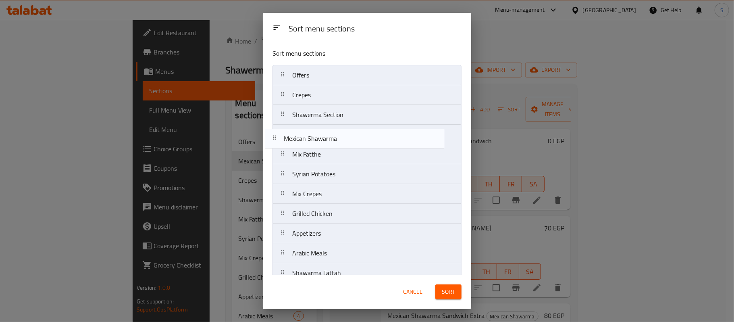
drag, startPoint x: 405, startPoint y: 100, endPoint x: 397, endPoint y: 146, distance: 46.3
click at [397, 146] on nav "Offers Mexican Shawarma Crepes Shawerma Section Mix Fatthe Syrian Potatoes Mix …" at bounding box center [367, 213] width 189 height 297
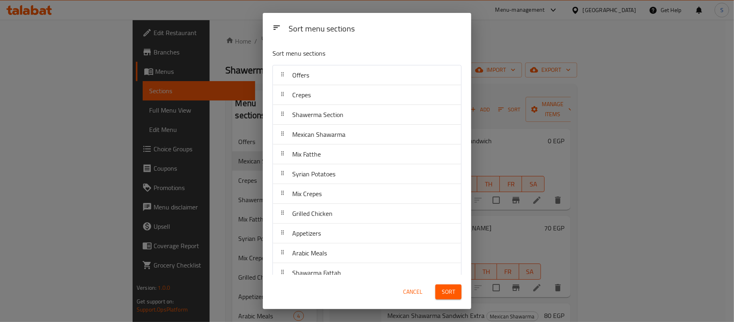
click at [436, 281] on div "Sort" at bounding box center [449, 291] width 36 height 25
click at [441, 288] on button "Sort" at bounding box center [449, 291] width 26 height 15
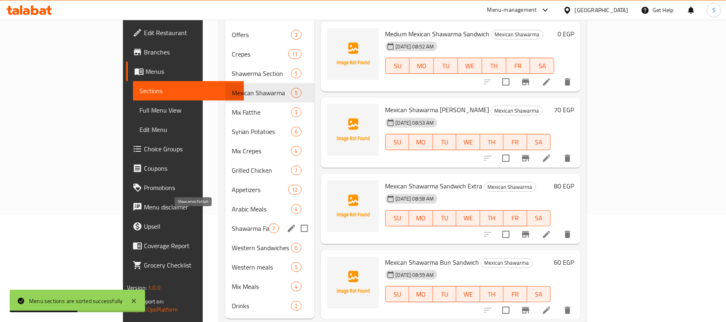
scroll to position [107, 0]
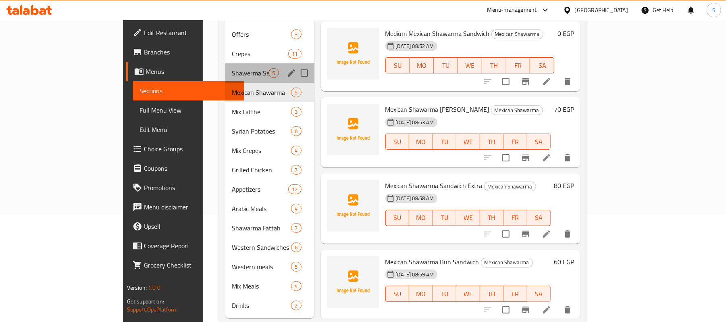
click at [225, 63] on div "Shawerma Section 5" at bounding box center [269, 72] width 89 height 19
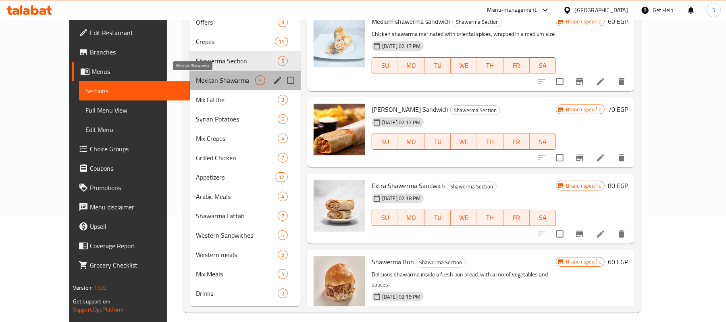
click at [200, 78] on span "Mexican Shawarma" at bounding box center [225, 80] width 59 height 10
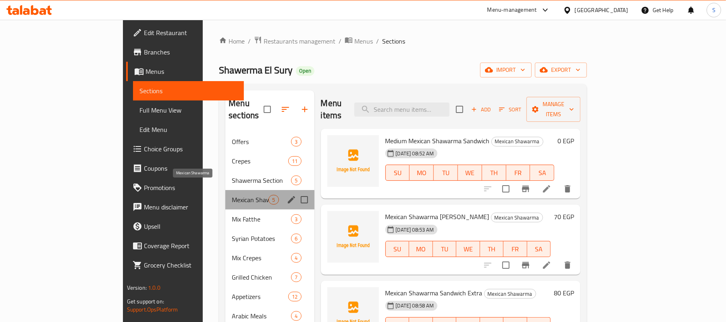
click at [232, 195] on span "Mexican Shawarma" at bounding box center [250, 200] width 37 height 10
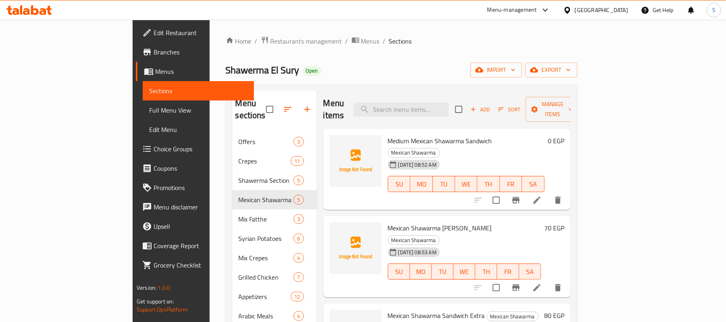
click at [565, 137] on div "0 EGP" at bounding box center [555, 169] width 20 height 69
click at [565, 135] on h6 "0 EGP" at bounding box center [556, 140] width 17 height 11
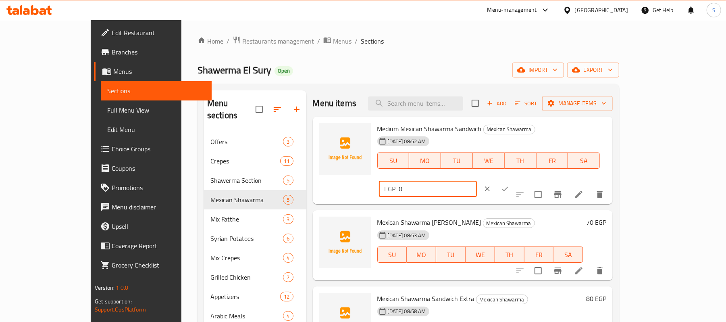
drag, startPoint x: 602, startPoint y: 129, endPoint x: 546, endPoint y: 127, distance: 55.7
click at [546, 127] on div "Medium Mexican Shawarma Sandwich Mexican Shawarma 15-09-2025 08:52 AM SU MO TU …" at bounding box center [492, 160] width 236 height 81
type input "60"
click at [509, 185] on icon "ok" at bounding box center [505, 189] width 8 height 8
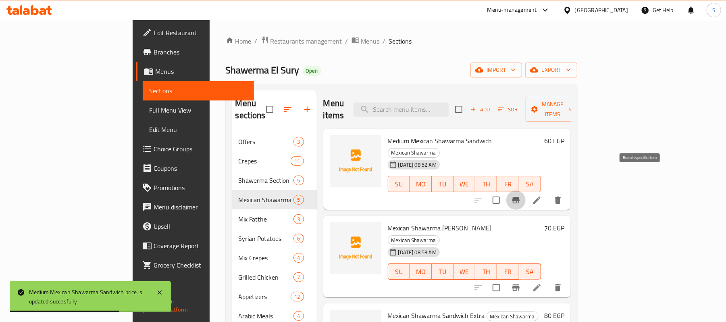
click at [521, 195] on icon "Branch-specific-item" at bounding box center [516, 200] width 10 height 10
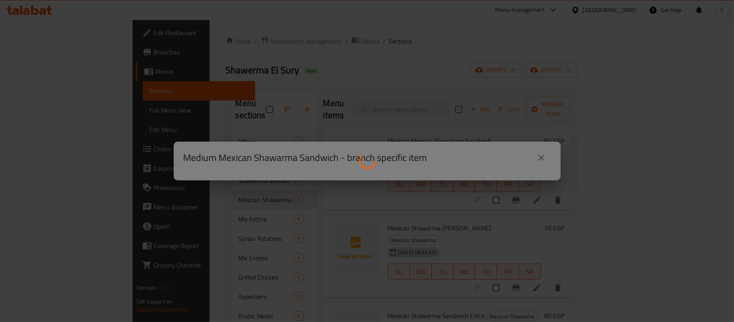
click at [547, 155] on div at bounding box center [367, 161] width 734 height 322
click at [541, 156] on div at bounding box center [367, 161] width 734 height 322
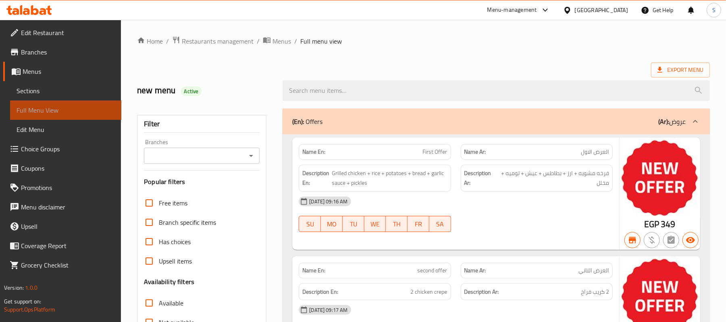
click at [37, 107] on span "Full Menu View" at bounding box center [66, 110] width 98 height 10
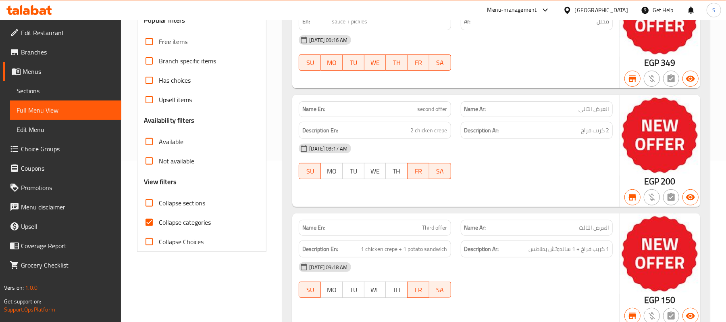
click at [150, 212] on input "Collapse sections" at bounding box center [149, 202] width 19 height 19
checkbox input "true"
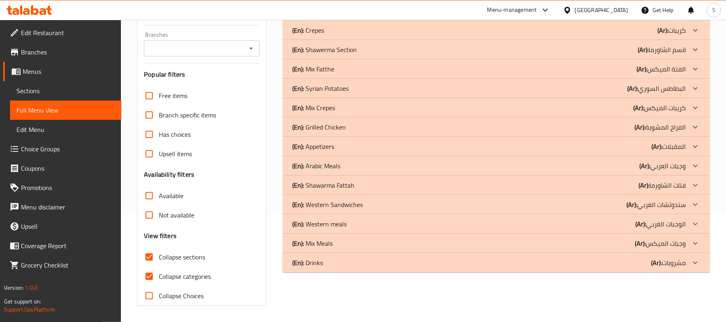
scroll to position [54, 0]
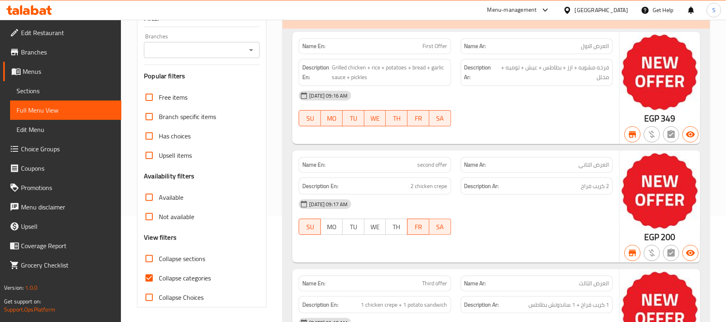
scroll to position [215, 0]
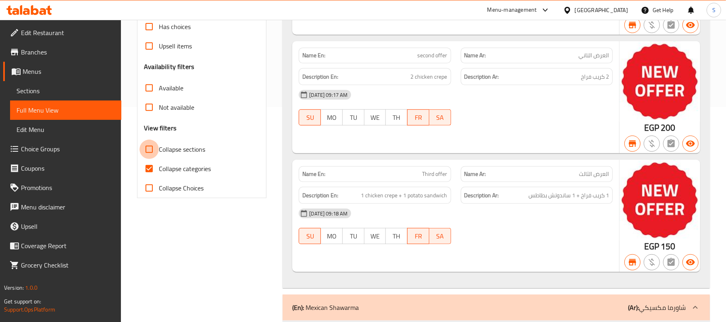
drag, startPoint x: 149, startPoint y: 146, endPoint x: 150, endPoint y: 168, distance: 21.8
click at [149, 146] on input "Collapse sections" at bounding box center [149, 149] width 19 height 19
checkbox input "true"
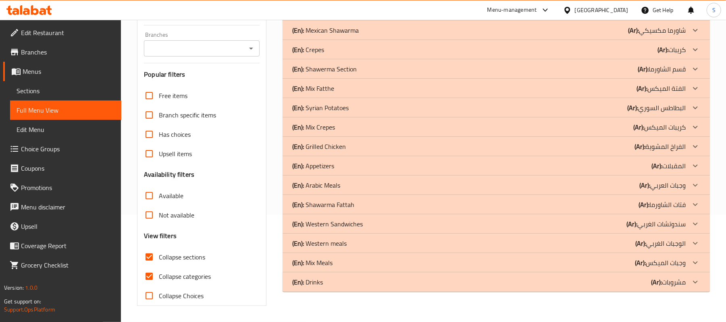
click at [147, 267] on input "Collapse categories" at bounding box center [149, 276] width 19 height 19
checkbox input "false"
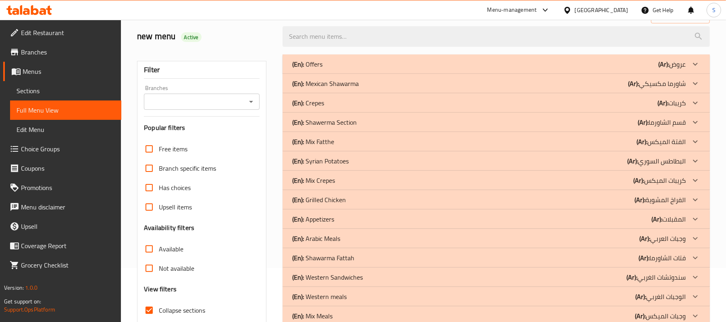
click at [700, 85] on icon at bounding box center [696, 84] width 10 height 10
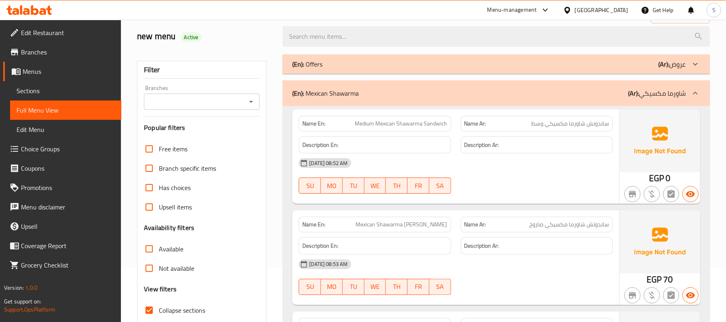
scroll to position [0, 0]
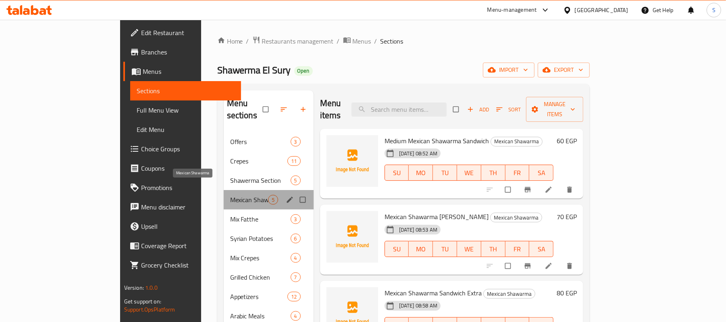
click at [230, 195] on span "Mexican Shawarma" at bounding box center [249, 200] width 38 height 10
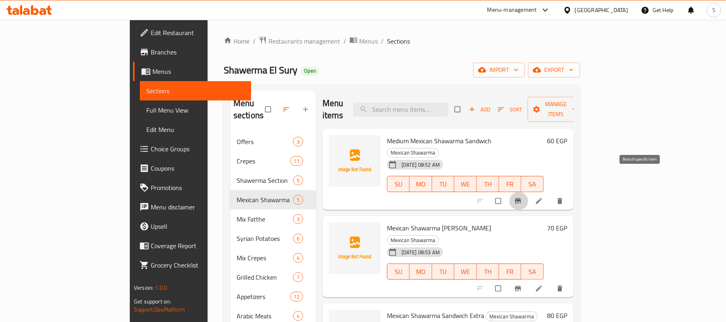
click at [521, 198] on icon "Branch-specific-item" at bounding box center [518, 200] width 6 height 5
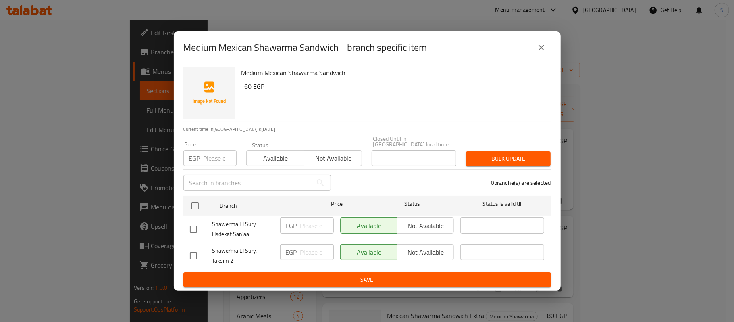
click at [204, 152] on input "number" at bounding box center [220, 158] width 33 height 16
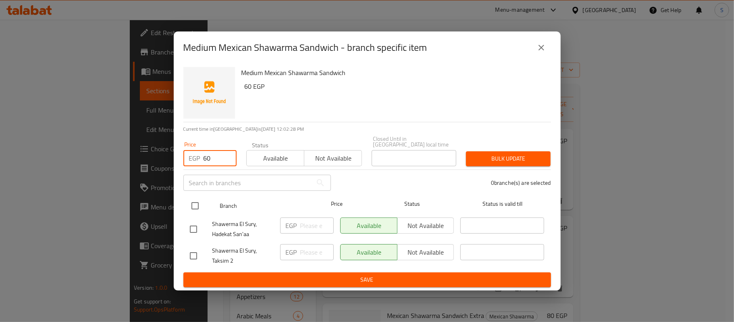
type input "60"
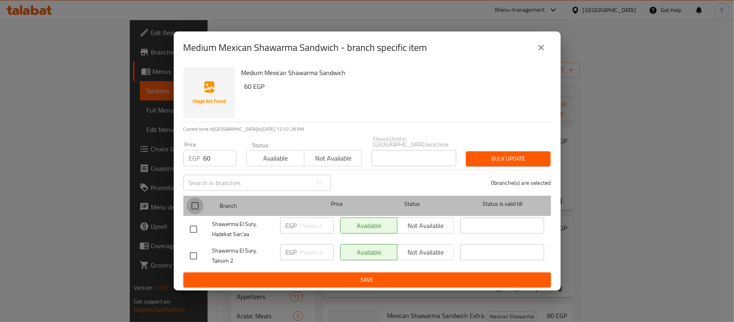
drag, startPoint x: 201, startPoint y: 202, endPoint x: 269, endPoint y: 225, distance: 72.1
click at [200, 203] on input "checkbox" at bounding box center [195, 205] width 17 height 17
checkbox input "true"
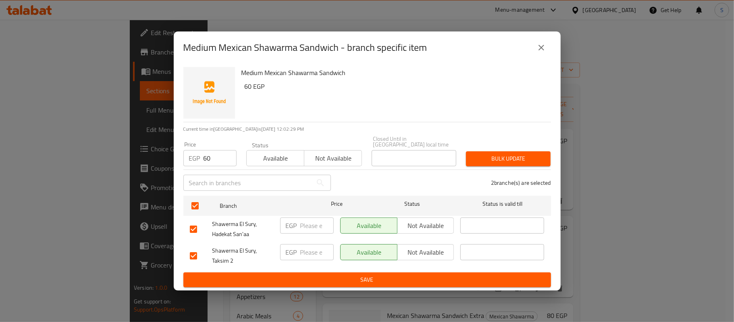
click at [502, 164] on div "Bulk update" at bounding box center [508, 158] width 94 height 25
click at [497, 158] on span "Bulk update" at bounding box center [509, 159] width 72 height 10
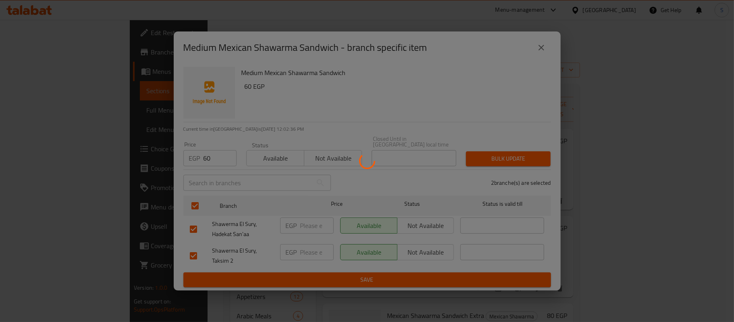
drag, startPoint x: 658, startPoint y: 251, endPoint x: 639, endPoint y: 240, distance: 22.0
click at [639, 241] on div at bounding box center [367, 161] width 734 height 322
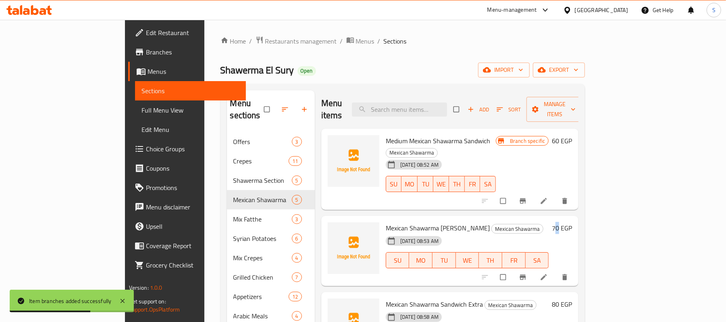
drag, startPoint x: 674, startPoint y: 204, endPoint x: 676, endPoint y: 208, distance: 4.5
click at [572, 222] on h6 "70 EGP" at bounding box center [562, 227] width 20 height 11
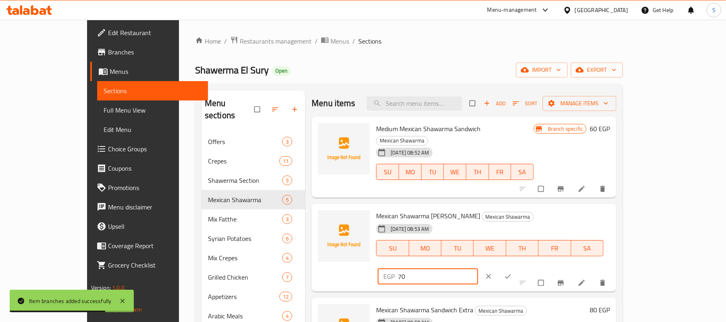
drag, startPoint x: 605, startPoint y: 213, endPoint x: 572, endPoint y: 208, distance: 33.4
click at [478, 268] on div "EGP 70 ​" at bounding box center [428, 276] width 100 height 16
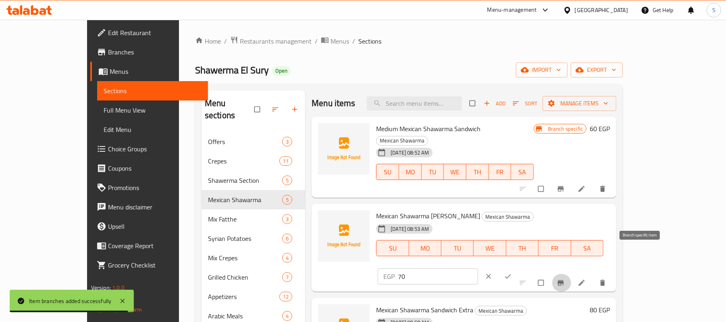
click at [564, 280] on icon "Branch-specific-item" at bounding box center [561, 282] width 6 height 5
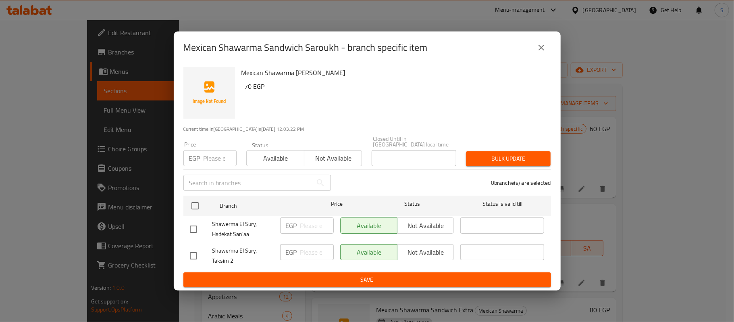
click at [199, 155] on p "EGP" at bounding box center [194, 158] width 11 height 10
click at [211, 154] on input "number" at bounding box center [220, 158] width 33 height 16
paste input "70"
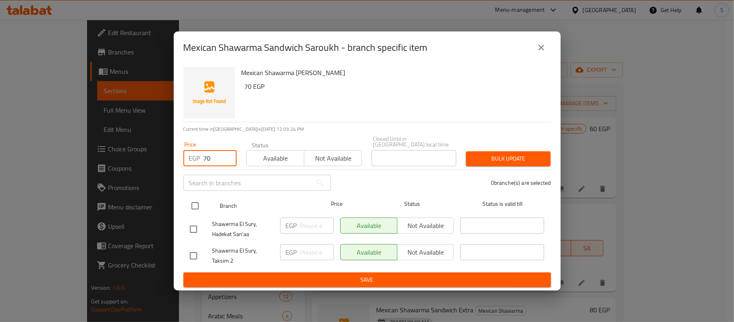
type input "70"
click at [199, 197] on input "checkbox" at bounding box center [195, 205] width 17 height 17
checkbox input "true"
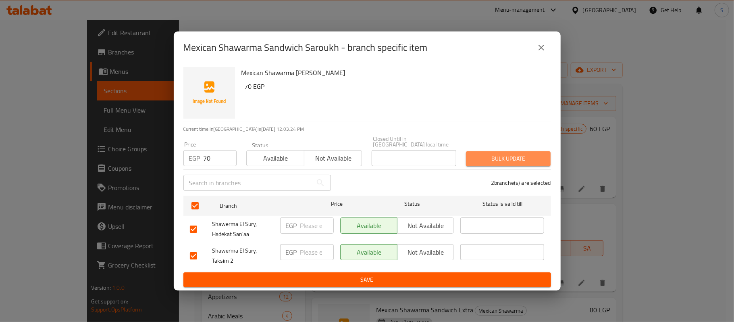
click at [489, 155] on span "Bulk update" at bounding box center [509, 159] width 72 height 10
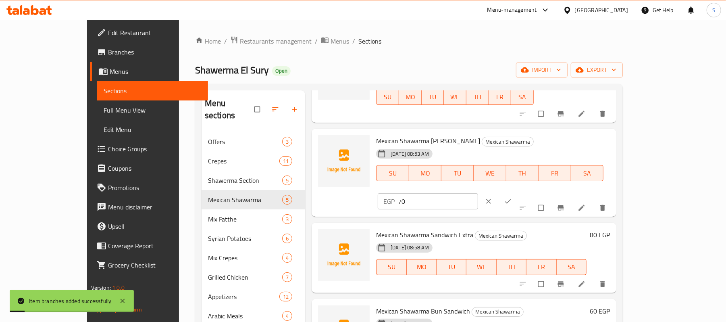
scroll to position [77, 0]
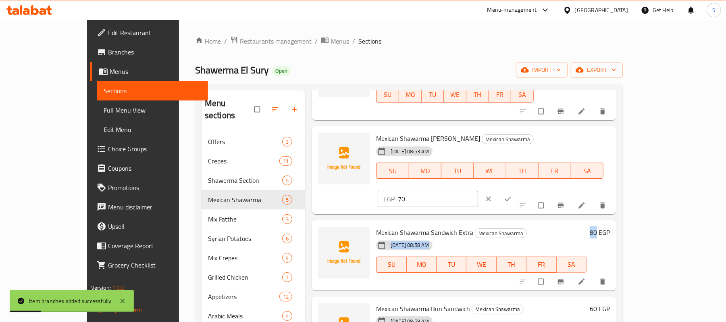
drag, startPoint x: 676, startPoint y: 205, endPoint x: 664, endPoint y: 205, distance: 12.1
click at [617, 220] on div "Mexican Shawarma Sandwich Extra Mexican Shawarma [DATE] 08:58 AM SU MO TU WE TH…" at bounding box center [464, 255] width 305 height 70
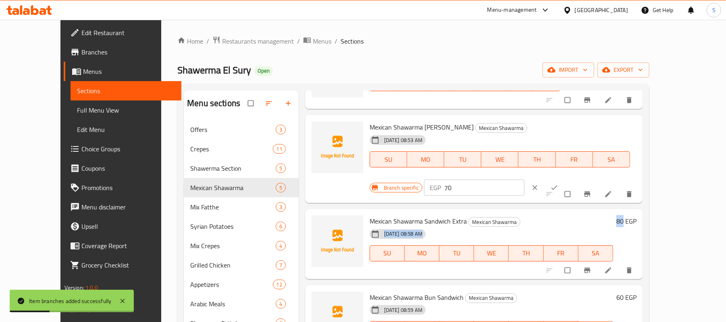
copy div "[DATE] 08:58 AM SU MO TU WE TH FR SA 80"
click at [637, 215] on div "80 EGP" at bounding box center [624, 220] width 23 height 11
drag, startPoint x: 673, startPoint y: 216, endPoint x: 667, endPoint y: 217, distance: 6.5
click at [637, 217] on div "80 EGP" at bounding box center [624, 220] width 23 height 11
click at [590, 267] on icon "Branch-specific-item" at bounding box center [587, 269] width 6 height 5
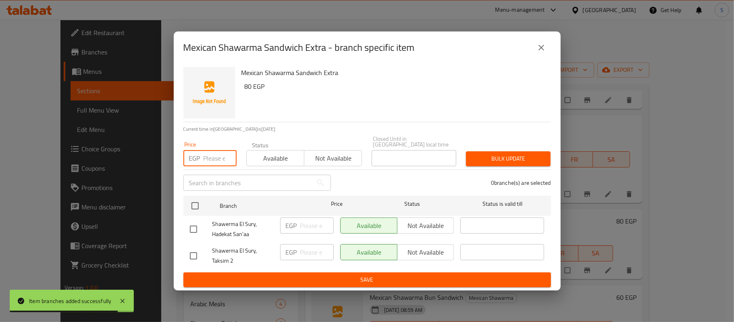
click at [204, 152] on input "number" at bounding box center [220, 158] width 33 height 16
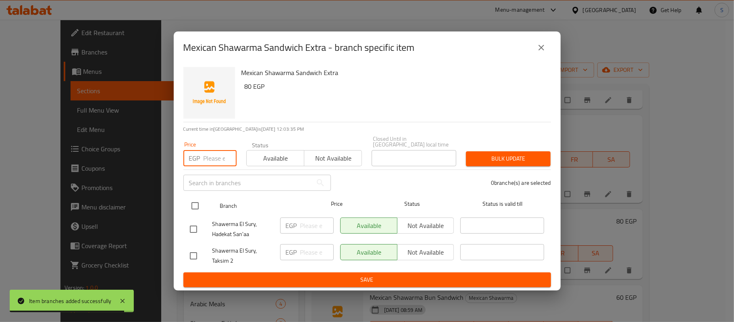
paste input "80"
type input "80"
click at [199, 200] on input "checkbox" at bounding box center [195, 205] width 17 height 17
checkbox input "true"
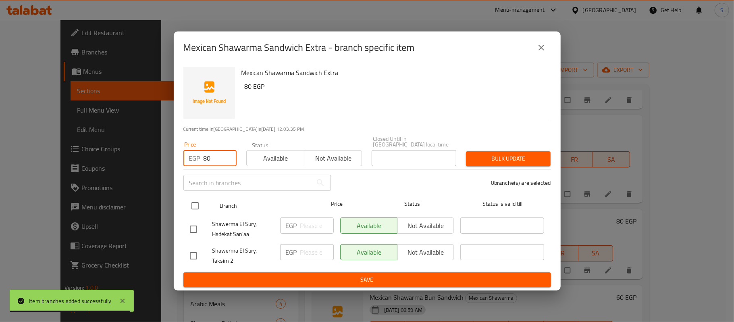
checkbox input "true"
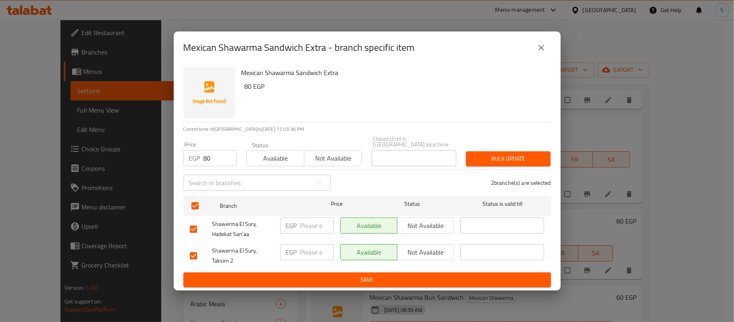
click at [515, 154] on span "Bulk update" at bounding box center [509, 159] width 72 height 10
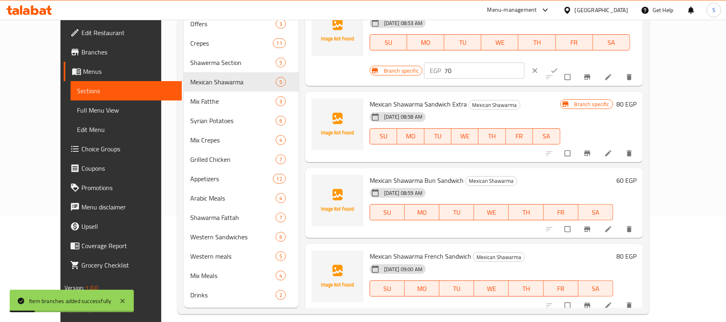
scroll to position [115, 0]
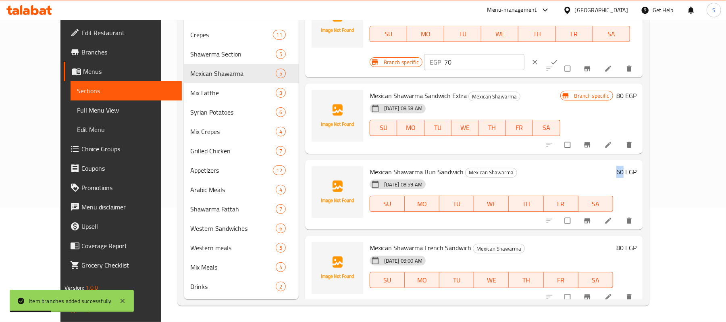
drag, startPoint x: 676, startPoint y: 165, endPoint x: 669, endPoint y: 165, distance: 6.5
click at [637, 166] on h6 "60 EGP" at bounding box center [627, 171] width 20 height 11
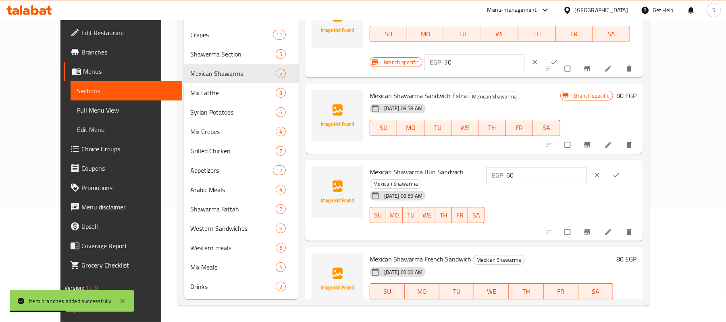
click at [598, 223] on button "Branch-specific-item" at bounding box center [588, 232] width 19 height 18
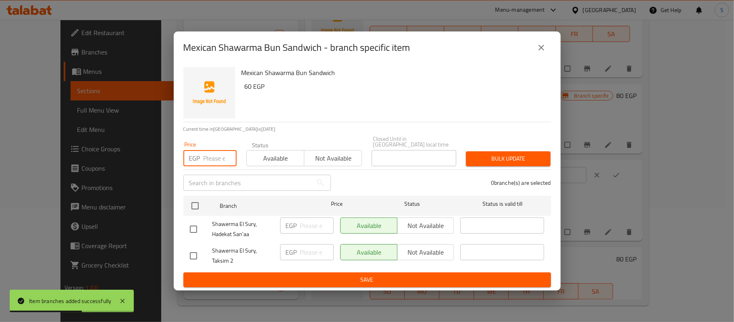
click at [204, 150] on input "number" at bounding box center [220, 158] width 33 height 16
paste input "80"
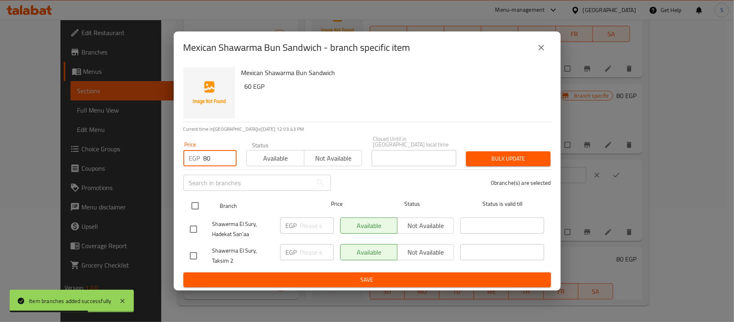
type input "80"
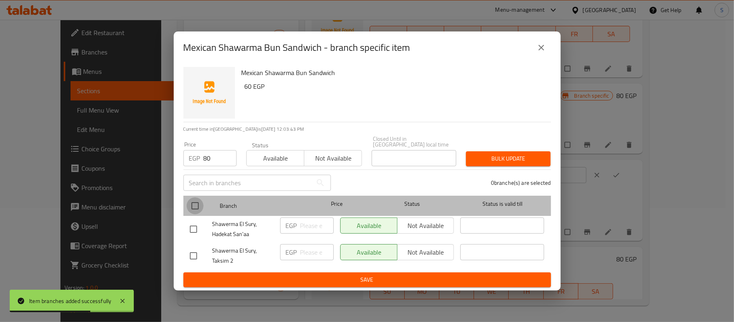
click at [188, 208] on input "checkbox" at bounding box center [195, 205] width 17 height 17
checkbox input "true"
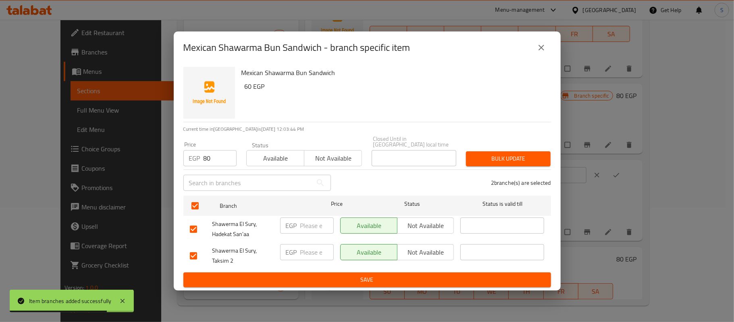
click at [496, 157] on span "Bulk update" at bounding box center [509, 159] width 72 height 10
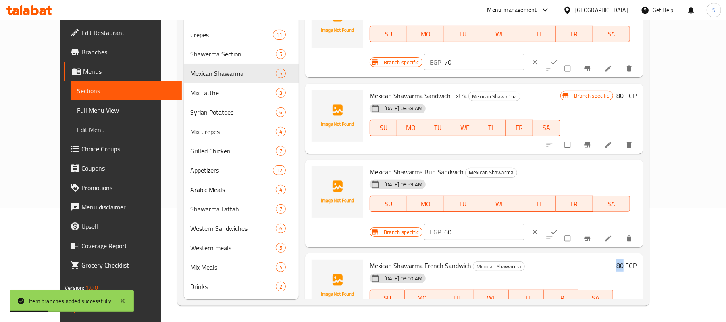
drag, startPoint x: 676, startPoint y: 242, endPoint x: 668, endPoint y: 240, distance: 7.8
click at [637, 260] on div "80 EGP" at bounding box center [624, 265] width 23 height 11
copy h6 "80"
click at [592, 311] on icon "Branch-specific-item" at bounding box center [588, 315] width 8 height 8
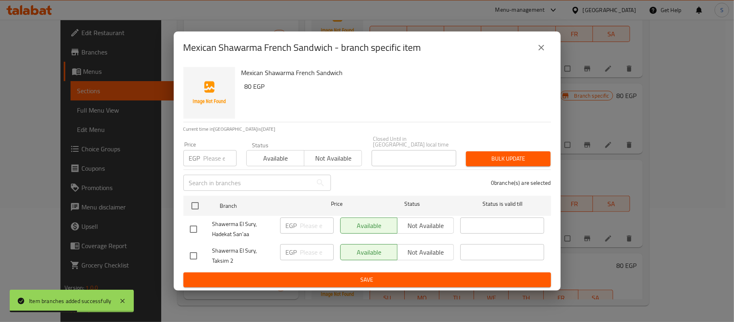
click at [210, 159] on input "number" at bounding box center [220, 158] width 33 height 16
paste input "80"
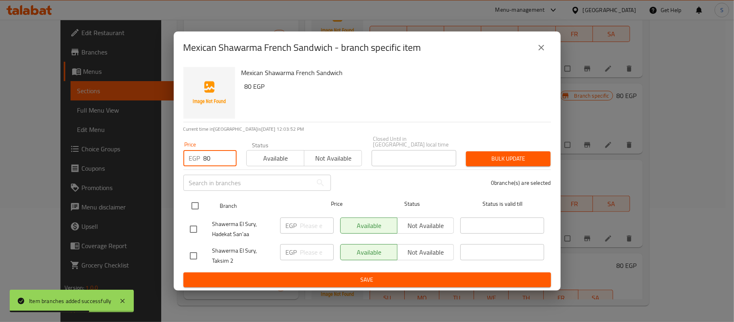
type input "80"
click at [199, 206] on input "checkbox" at bounding box center [195, 205] width 17 height 17
checkbox input "true"
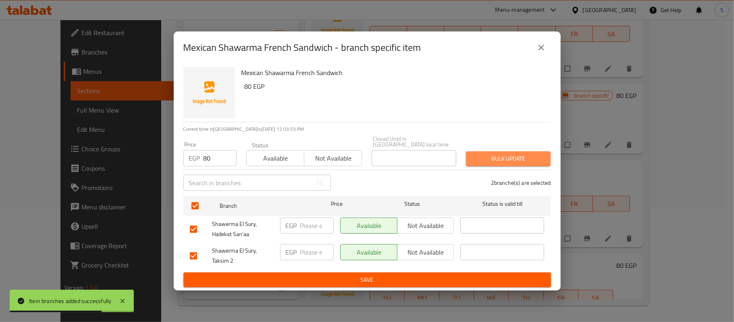
click at [500, 162] on button "Bulk update" at bounding box center [508, 158] width 85 height 15
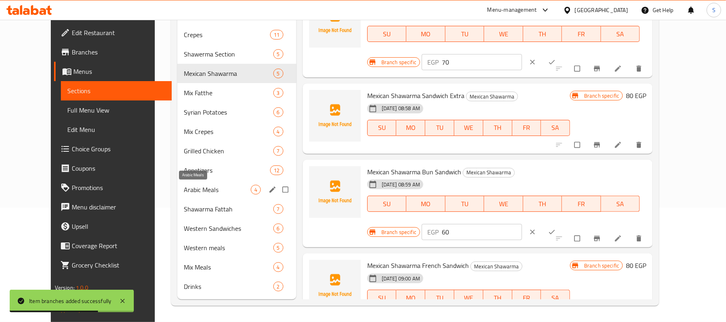
click at [184, 191] on span "Arabic Meals" at bounding box center [217, 190] width 67 height 10
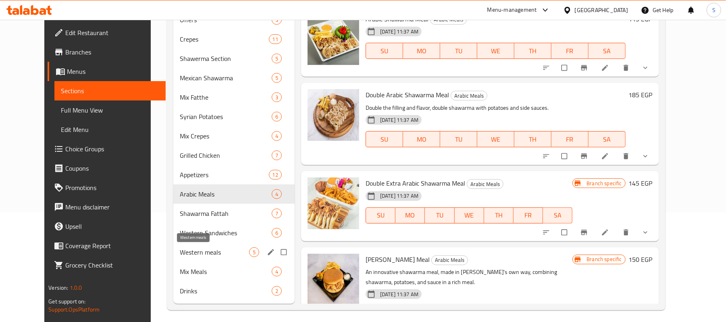
scroll to position [115, 0]
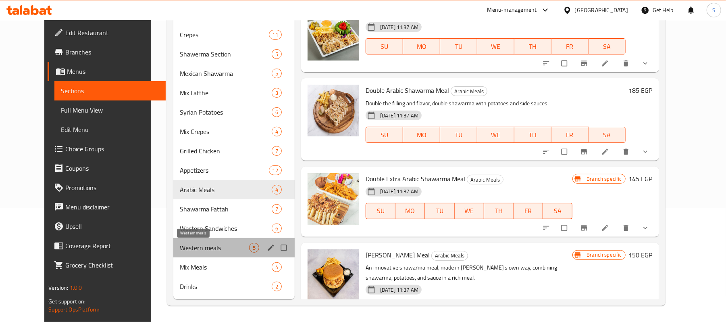
click at [188, 243] on span "Western meals" at bounding box center [214, 248] width 69 height 10
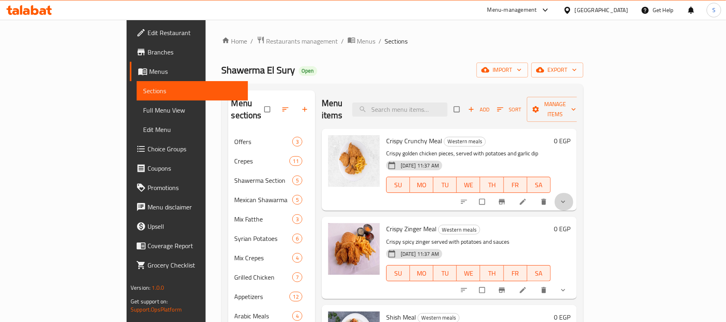
click at [574, 193] on button "show more" at bounding box center [563, 202] width 19 height 18
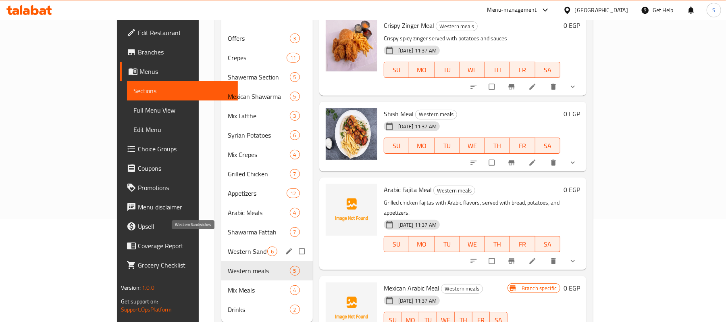
scroll to position [107, 0]
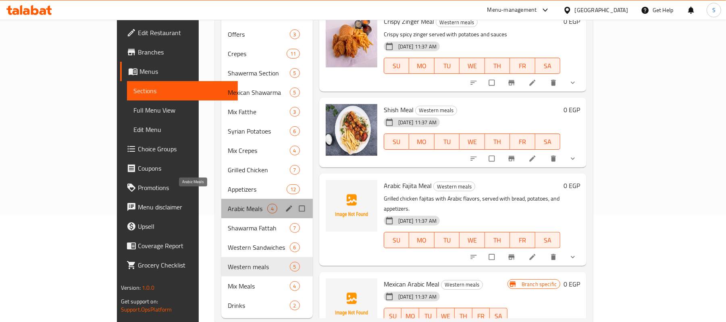
click at [228, 204] on span "Arabic Meals" at bounding box center [247, 209] width 39 height 10
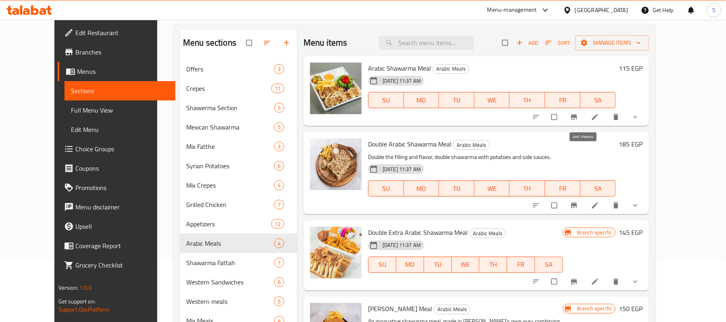
click at [540, 114] on icon "sort-choices" at bounding box center [536, 117] width 8 height 8
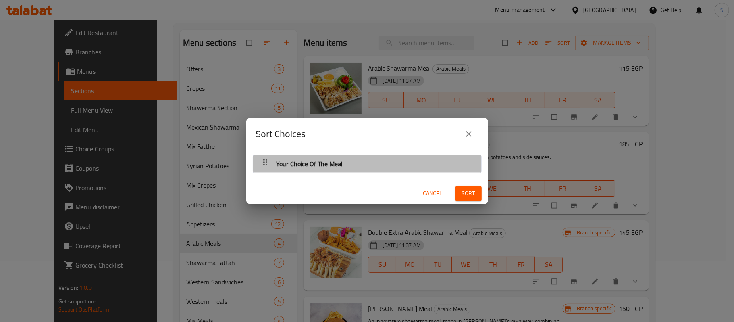
click at [462, 162] on div "Your Choice Of The Meal" at bounding box center [367, 163] width 220 height 19
click at [445, 162] on div "Your Choice Of The Meal" at bounding box center [367, 163] width 220 height 19
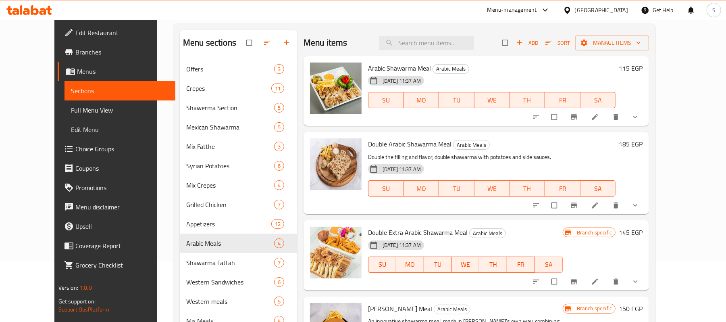
click at [640, 119] on icon "show more" at bounding box center [636, 117] width 8 height 8
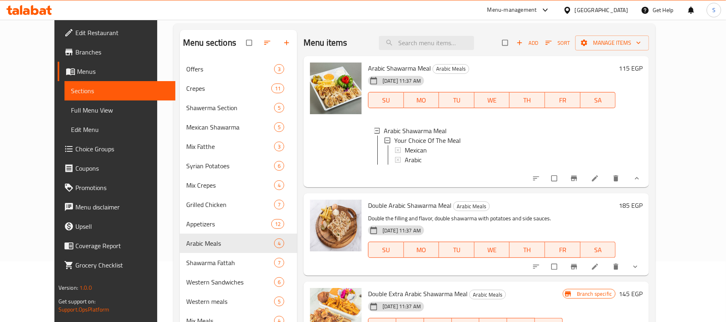
click at [643, 69] on h6 "115 EGP" at bounding box center [631, 68] width 24 height 11
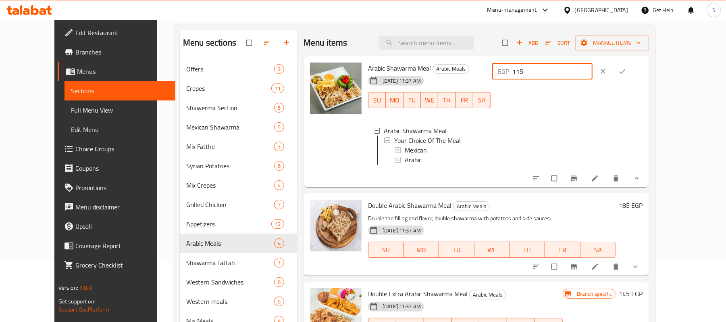
drag, startPoint x: 600, startPoint y: 67, endPoint x: 559, endPoint y: 73, distance: 41.6
click at [559, 73] on div "EGP 115 ​" at bounding box center [542, 71] width 100 height 16
type input "100"
drag, startPoint x: 673, startPoint y: 70, endPoint x: 670, endPoint y: 77, distance: 7.6
click at [627, 73] on icon "ok" at bounding box center [623, 71] width 8 height 8
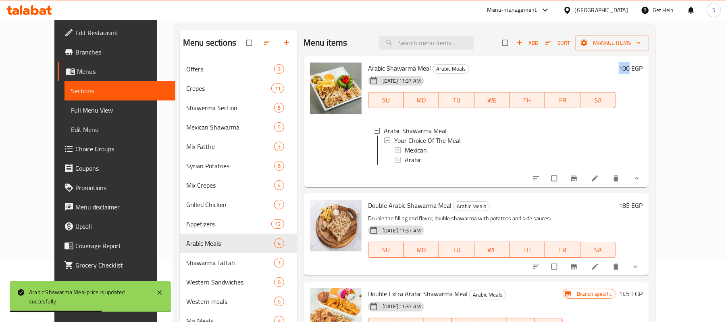
drag, startPoint x: 663, startPoint y: 67, endPoint x: 676, endPoint y: 71, distance: 13.6
click at [643, 71] on div "100 EGP" at bounding box center [629, 68] width 27 height 11
copy h6 "100"
click at [578, 182] on icon "Branch-specific-item" at bounding box center [574, 178] width 8 height 8
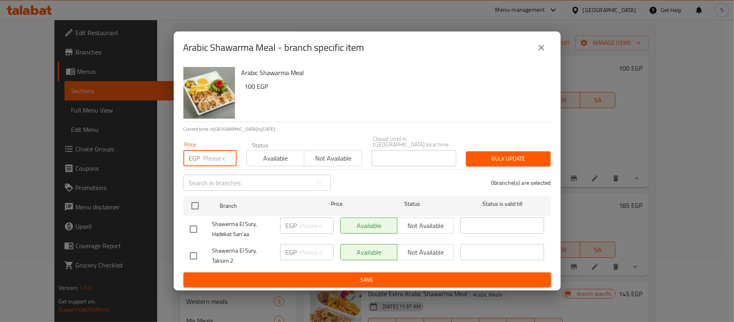
click at [204, 163] on input "number" at bounding box center [220, 158] width 33 height 16
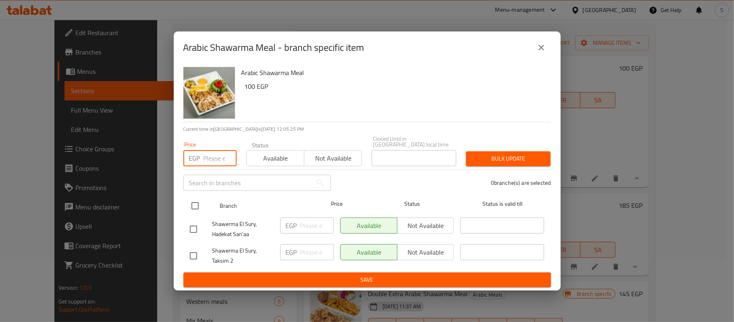
paste input "100"
type input "100"
click at [202, 207] on input "checkbox" at bounding box center [195, 205] width 17 height 17
checkbox input "true"
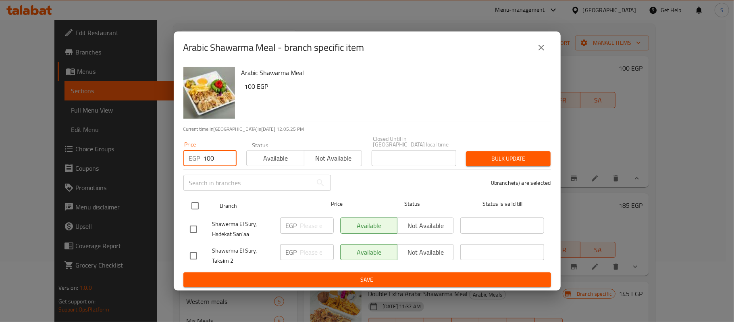
checkbox input "true"
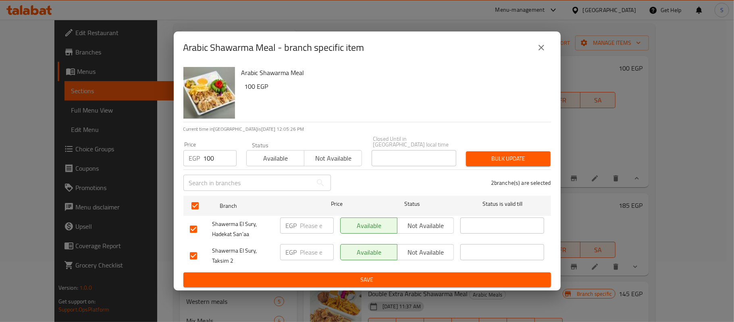
drag, startPoint x: 526, startPoint y: 141, endPoint x: 519, endPoint y: 150, distance: 11.8
click at [525, 144] on div "Price EGP 100 Price Status Available Not available Closed Until in Egypt local …" at bounding box center [367, 151] width 377 height 40
click at [518, 154] on span "Bulk update" at bounding box center [509, 159] width 72 height 10
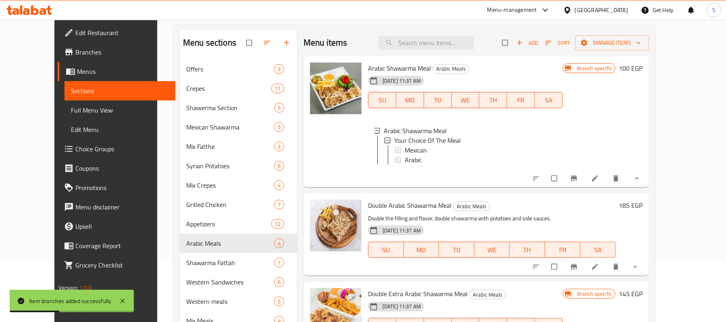
scroll to position [105, 0]
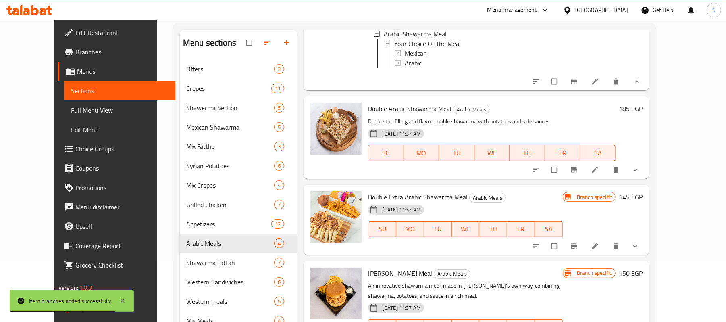
click at [643, 107] on h6 "185 EGP" at bounding box center [631, 108] width 24 height 11
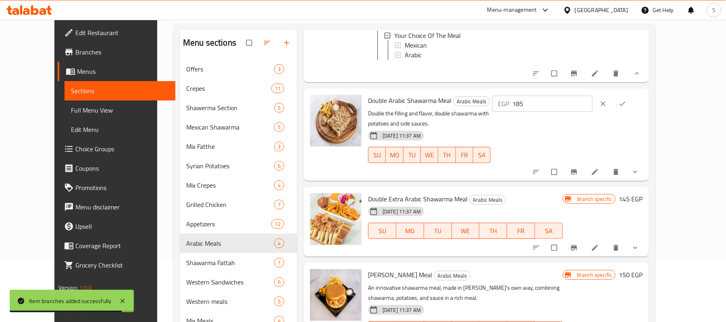
drag, startPoint x: 598, startPoint y: 110, endPoint x: 553, endPoint y: 108, distance: 45.2
click at [554, 108] on div "EGP 185 ​" at bounding box center [567, 104] width 152 height 18
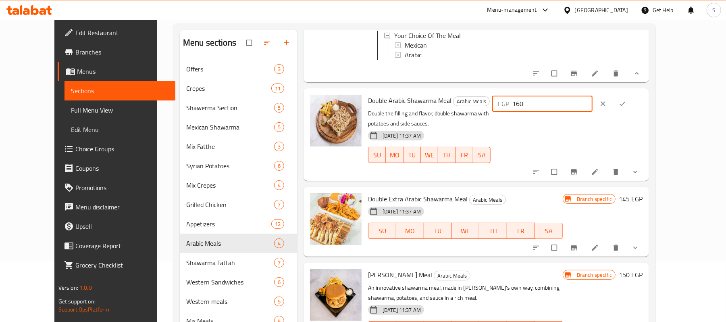
drag, startPoint x: 607, startPoint y: 112, endPoint x: 521, endPoint y: 108, distance: 85.6
click at [521, 108] on div "Double Arabic Shawarma Meal Arabic Meals Double the filling and flavor, double …" at bounding box center [505, 134] width 281 height 85
type input "160"
click at [628, 108] on span "ok" at bounding box center [624, 104] width 10 height 8
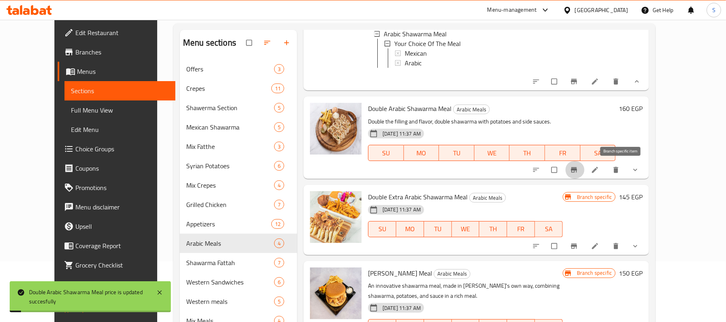
click at [577, 170] on icon "Branch-specific-item" at bounding box center [574, 169] width 6 height 5
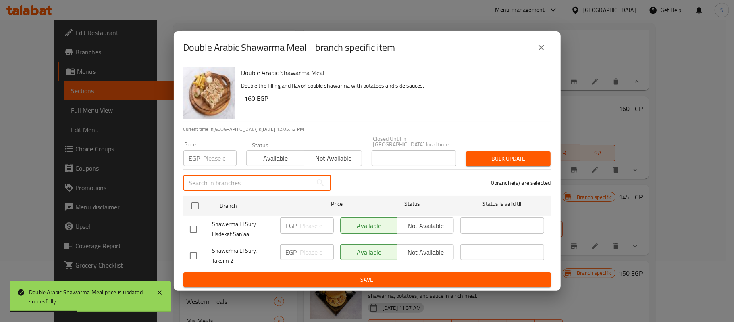
click at [223, 178] on input "text" at bounding box center [247, 183] width 129 height 16
click at [222, 165] on div "Price EGP Price" at bounding box center [210, 154] width 63 height 34
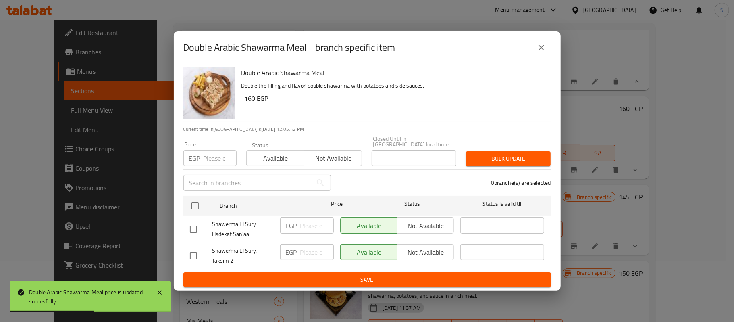
click at [224, 162] on input "number" at bounding box center [220, 158] width 33 height 16
paste input "160"
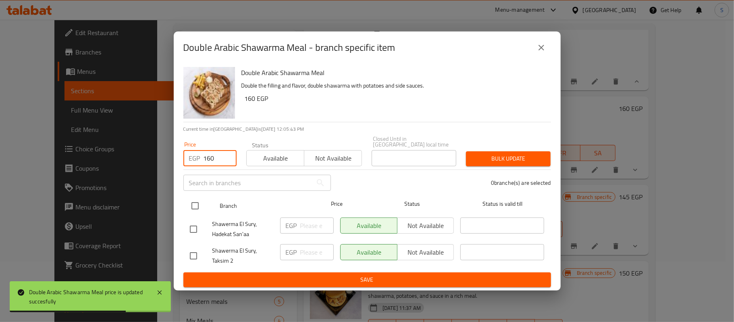
type input "160"
click at [197, 199] on input "checkbox" at bounding box center [195, 205] width 17 height 17
checkbox input "true"
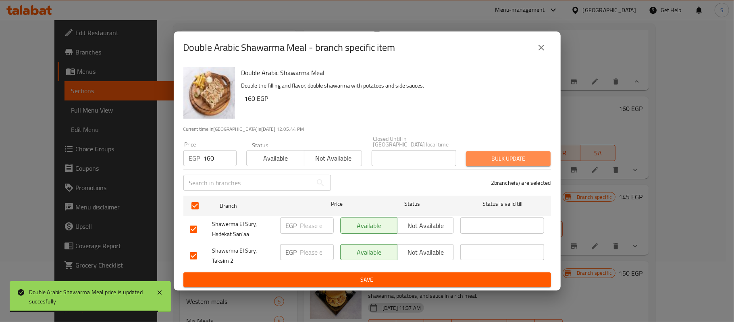
click at [499, 151] on button "Bulk update" at bounding box center [508, 158] width 85 height 15
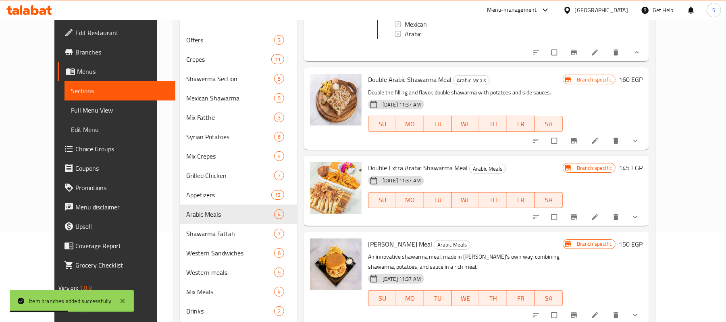
scroll to position [115, 0]
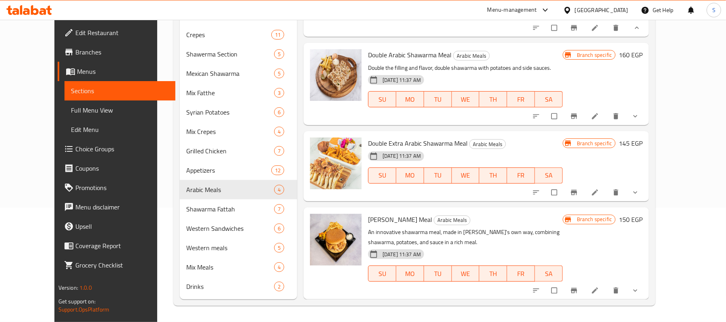
drag, startPoint x: 644, startPoint y: 188, endPoint x: 707, endPoint y: 195, distance: 63.0
click at [672, 194] on div "Home / Restaurants management / Menus / Sections Shawerma El Sury Open import e…" at bounding box center [414, 114] width 515 height 416
click at [643, 141] on h6 "145 EGP" at bounding box center [631, 143] width 24 height 11
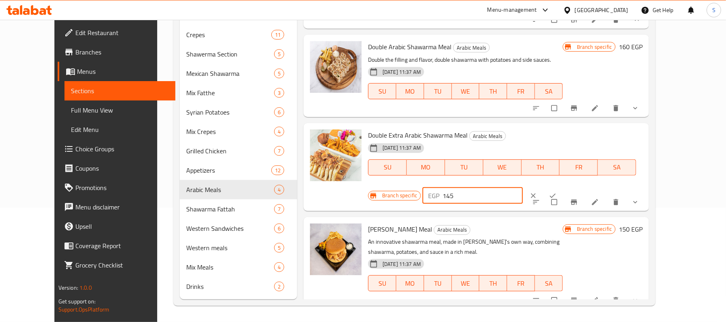
drag, startPoint x: 541, startPoint y: 140, endPoint x: 525, endPoint y: 138, distance: 16.2
click at [525, 187] on div "Branch specific EGP 145 ​" at bounding box center [470, 196] width 205 height 18
drag, startPoint x: 565, startPoint y: 147, endPoint x: 548, endPoint y: 147, distance: 16.5
click at [548, 187] on div "Branch specific EGP 125 ​" at bounding box center [470, 196] width 205 height 18
type input "125"
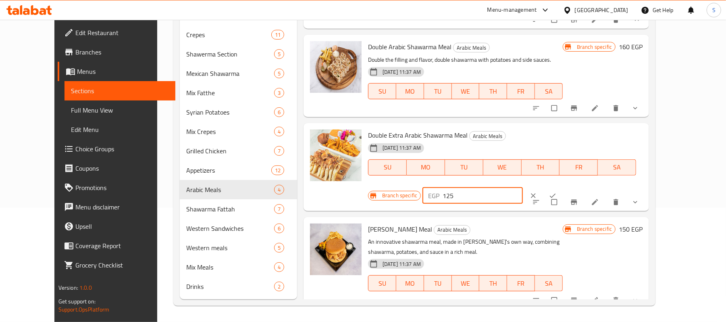
click at [557, 192] on icon "ok" at bounding box center [553, 196] width 8 height 8
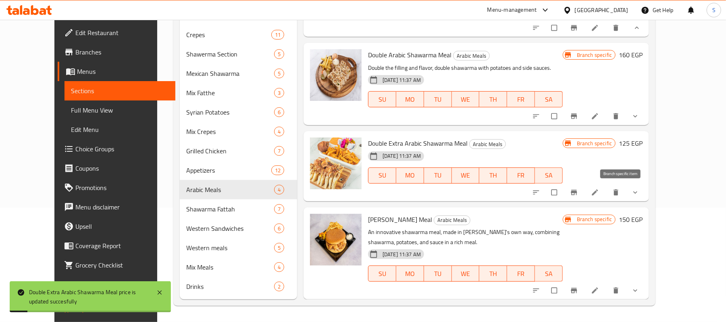
click at [577, 192] on icon "Branch-specific-item" at bounding box center [574, 192] width 6 height 5
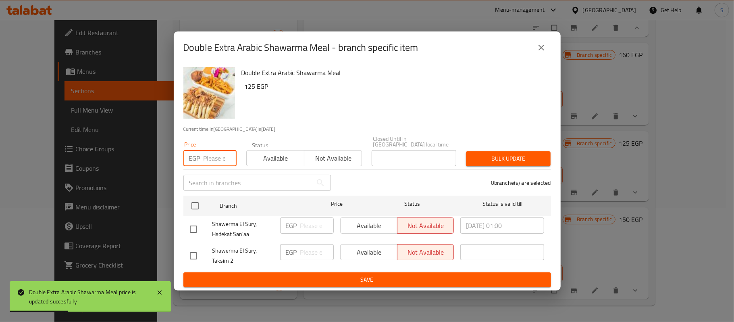
click at [226, 162] on input "number" at bounding box center [220, 158] width 33 height 16
paste input "125"
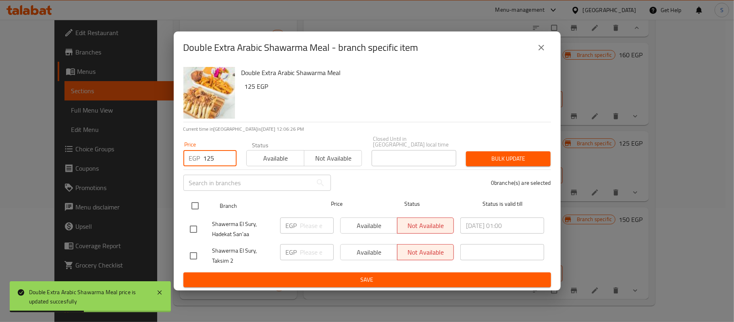
type input "125"
click at [198, 198] on input "checkbox" at bounding box center [195, 205] width 17 height 17
checkbox input "true"
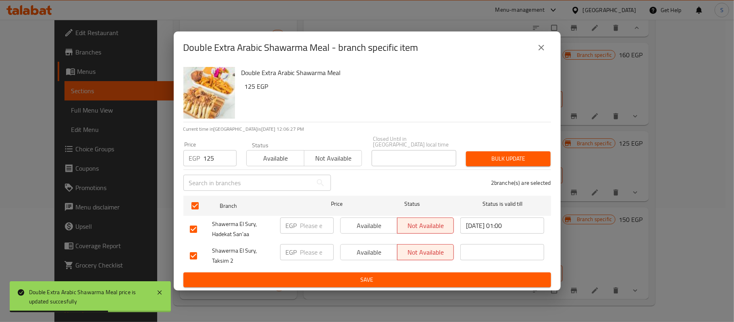
click at [487, 155] on span "Bulk update" at bounding box center [509, 159] width 72 height 10
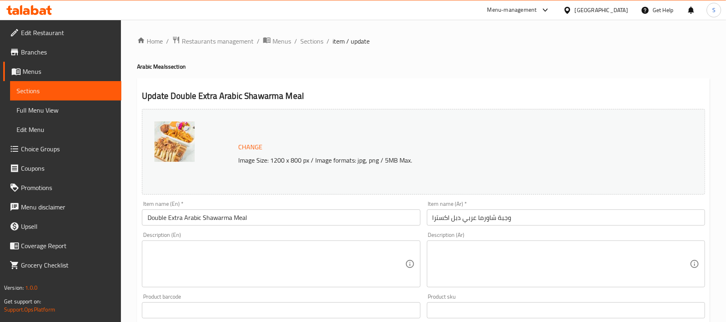
click at [453, 219] on input "وجبة شاورما عربي دبل اكسترا" at bounding box center [566, 217] width 278 height 16
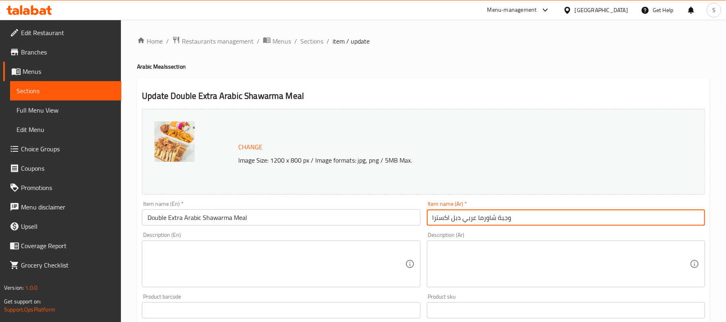
click at [453, 219] on input "وجبة شاورما عربي دبل اكسترا" at bounding box center [566, 217] width 278 height 16
click at [466, 218] on input "وجبة شاورما عربي دبل اكسترا" at bounding box center [566, 217] width 278 height 16
click at [456, 218] on input "وجبة شاورما عربي دبل اكسترا" at bounding box center [566, 217] width 278 height 16
type input "وجبة شاورما عربي اكسترا"
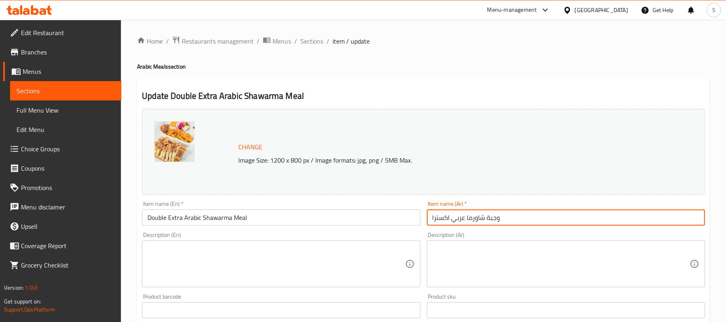
click at [150, 220] on input "Double Extra Arabic Shawarma Meal" at bounding box center [281, 217] width 278 height 16
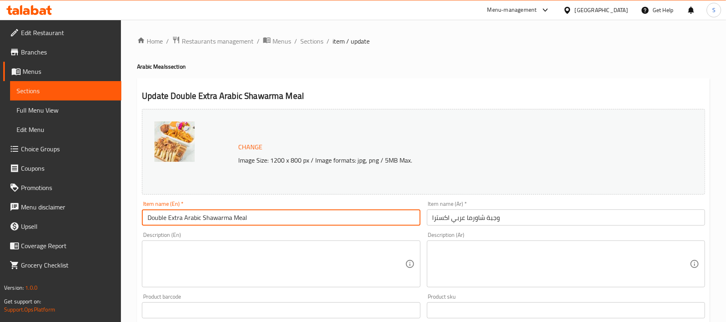
click at [150, 220] on input "Double Extra Arabic Shawarma Meal" at bounding box center [281, 217] width 278 height 16
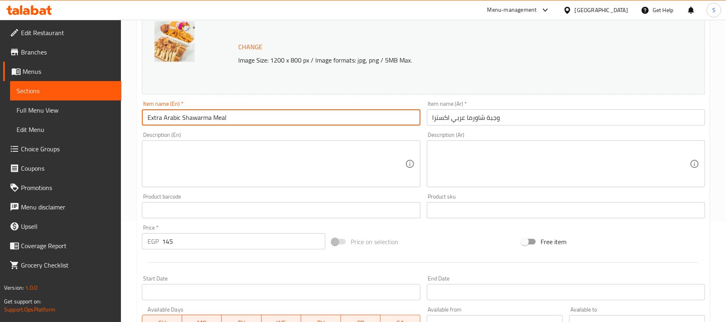
scroll to position [107, 0]
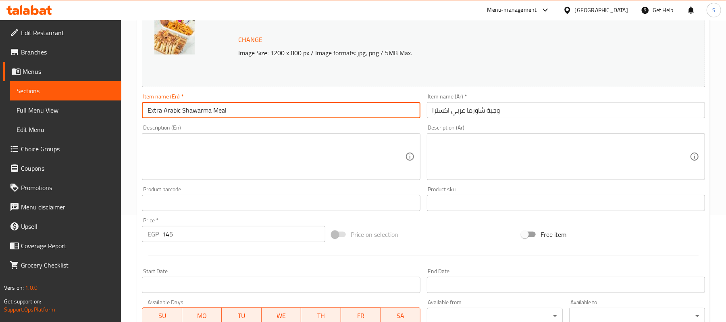
type input "Extra Arabic Shawarma Meal"
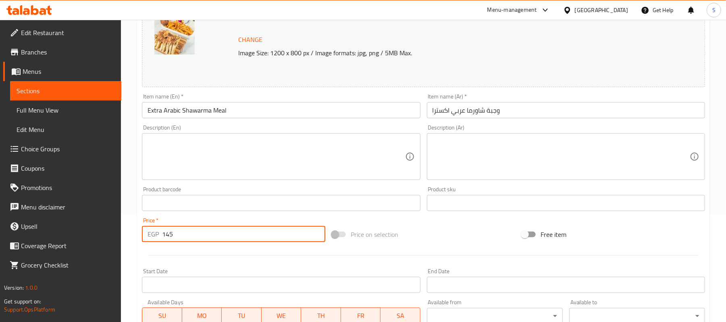
drag, startPoint x: 180, startPoint y: 231, endPoint x: 125, endPoint y: 233, distance: 54.9
click at [125, 233] on div "Home / Restaurants management / Menus / Sections / item / update Arabic Meals s…" at bounding box center [423, 199] width 605 height 575
type input "125"
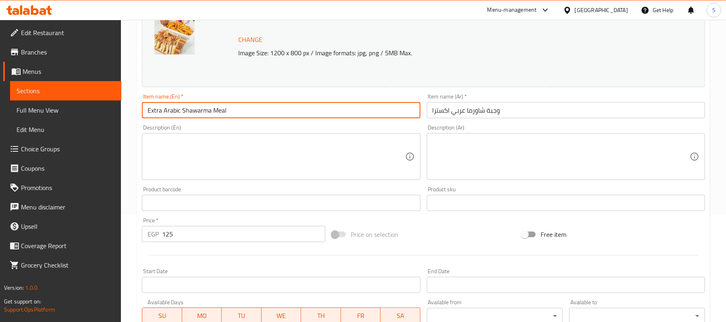
click at [363, 108] on input "Extra Arabic Shawarma Meal" at bounding box center [281, 110] width 278 height 16
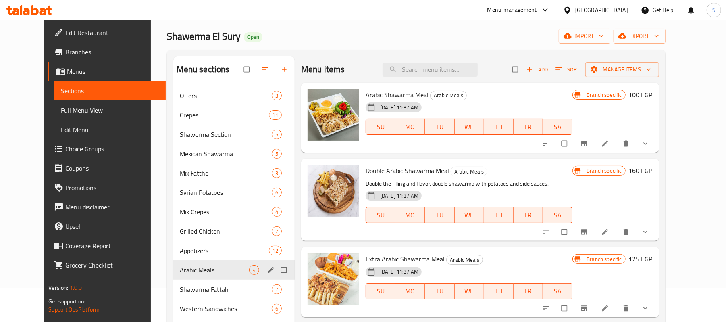
scroll to position [107, 0]
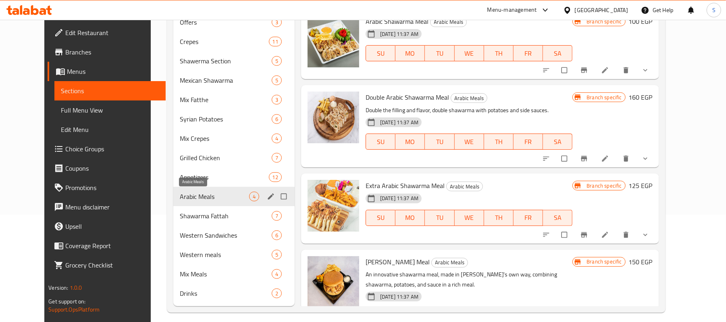
drag, startPoint x: 173, startPoint y: 197, endPoint x: 183, endPoint y: 205, distance: 12.9
click at [180, 197] on span "Arabic Meals" at bounding box center [214, 197] width 69 height 10
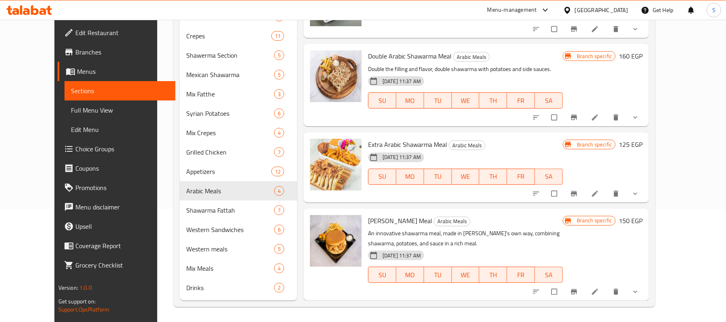
scroll to position [115, 0]
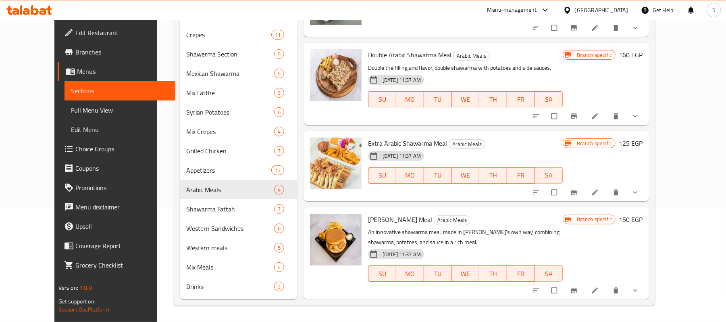
click at [643, 218] on h6 "150 EGP" at bounding box center [631, 219] width 24 height 11
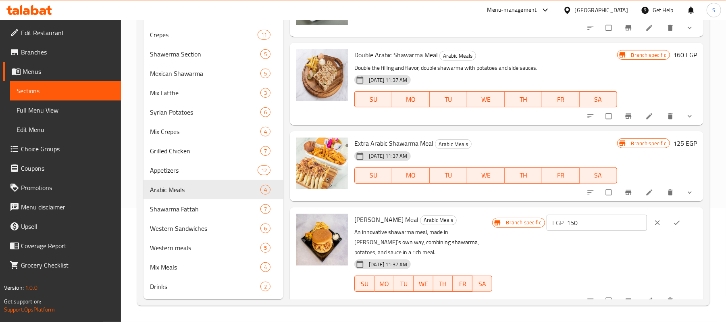
drag, startPoint x: 603, startPoint y: 226, endPoint x: 547, endPoint y: 221, distance: 56.7
click at [547, 221] on div "Branch specific EGP 150 ​" at bounding box center [594, 223] width 205 height 18
drag, startPoint x: 603, startPoint y: 217, endPoint x: 506, endPoint y: 212, distance: 97.7
click at [506, 212] on div "[PERSON_NAME] Meal Arabic Meals An innovative shawarma meal, made in Maria's ow…" at bounding box center [525, 259] width 349 height 96
type input "130"
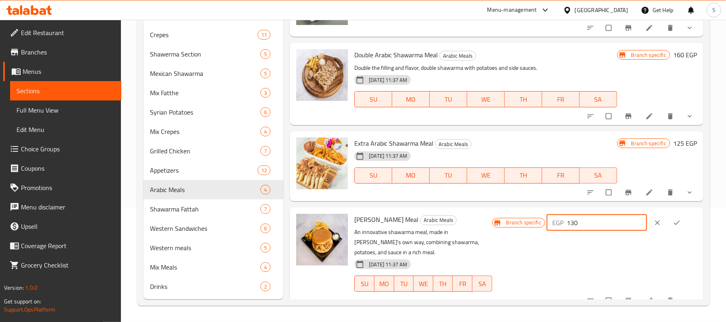
click at [673, 226] on icon "ok" at bounding box center [677, 223] width 8 height 8
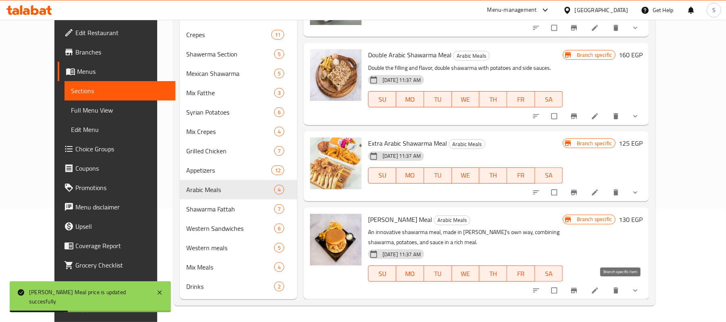
click at [578, 291] on icon "Branch-specific-item" at bounding box center [574, 290] width 8 height 8
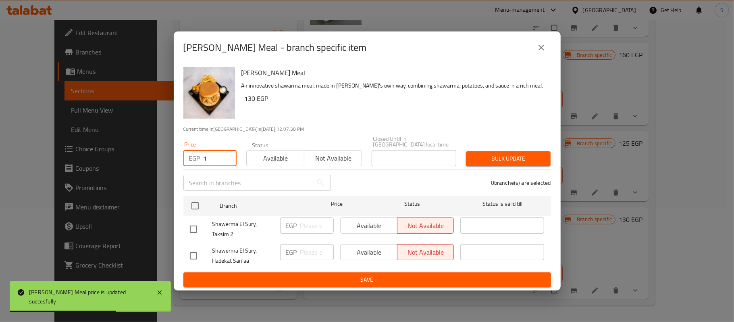
click at [225, 154] on input "1" at bounding box center [220, 158] width 33 height 16
drag, startPoint x: 214, startPoint y: 154, endPoint x: 183, endPoint y: 158, distance: 31.0
click at [183, 158] on div "EGP 1 Price" at bounding box center [209, 158] width 53 height 16
paste input "30"
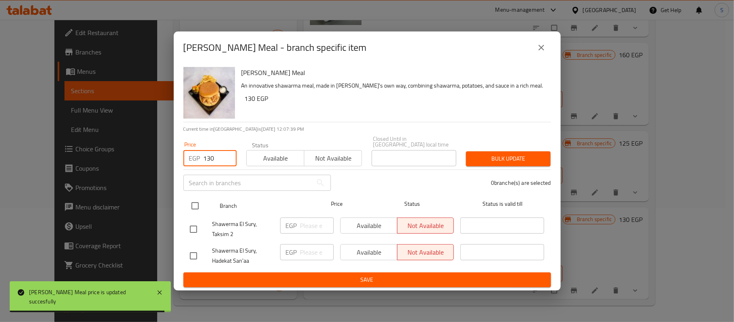
type input "130"
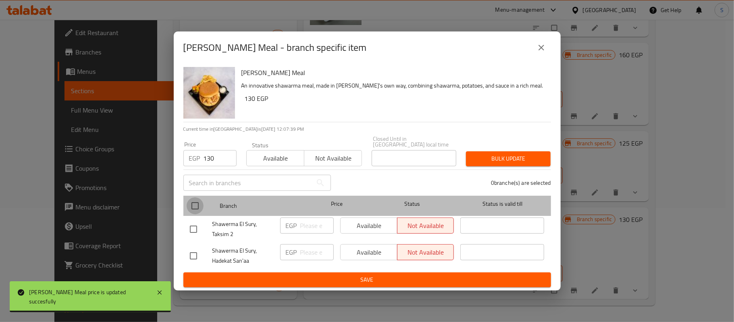
click at [196, 208] on input "checkbox" at bounding box center [195, 205] width 17 height 17
checkbox input "true"
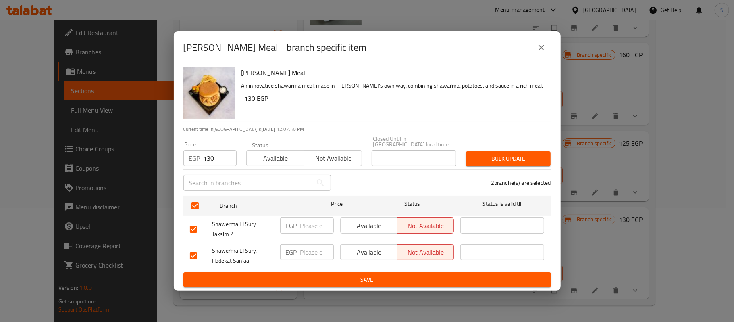
click at [517, 158] on span "Bulk update" at bounding box center [509, 159] width 72 height 10
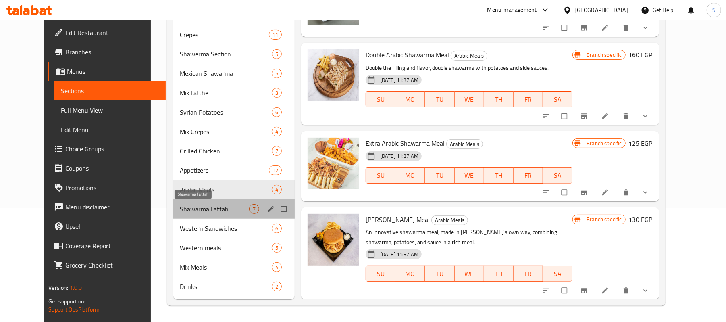
click at [184, 212] on span "Shawarma Fattah" at bounding box center [214, 209] width 69 height 10
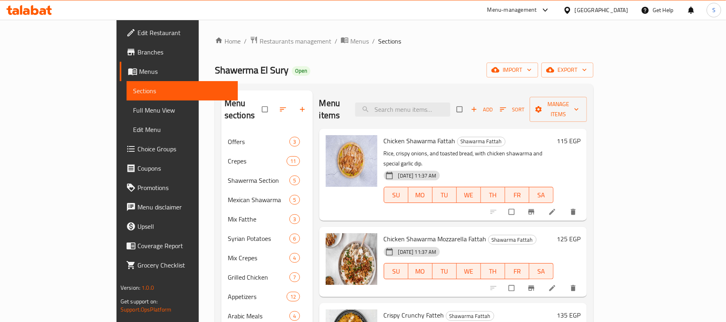
click at [584, 203] on div at bounding box center [534, 212] width 99 height 18
click at [581, 135] on h6 "115 EGP" at bounding box center [569, 140] width 24 height 11
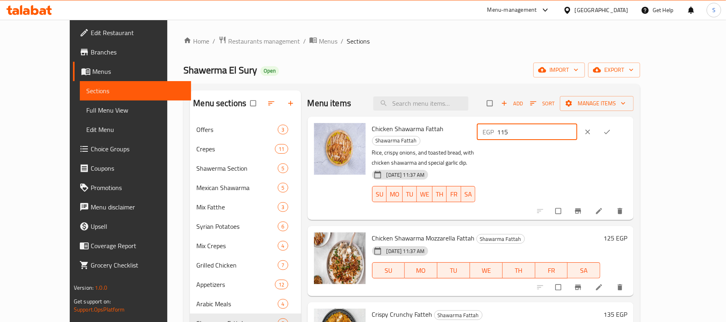
drag, startPoint x: 623, startPoint y: 129, endPoint x: 541, endPoint y: 128, distance: 81.9
click at [541, 128] on div "Chicken Shawarma Fattah Shawarma Fattah Rice, crispy onions, and toasted bread,…" at bounding box center [500, 168] width 262 height 97
drag, startPoint x: 609, startPoint y: 128, endPoint x: 543, endPoint y: 134, distance: 66.4
click at [543, 134] on div "Chicken Shawarma Fattah Shawarma Fattah Rice, crispy onions, and toasted bread,…" at bounding box center [500, 168] width 262 height 97
type input "100"
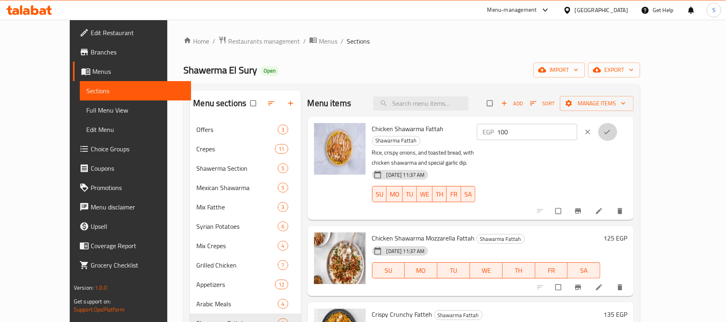
click at [611, 130] on icon "ok" at bounding box center [607, 132] width 8 height 8
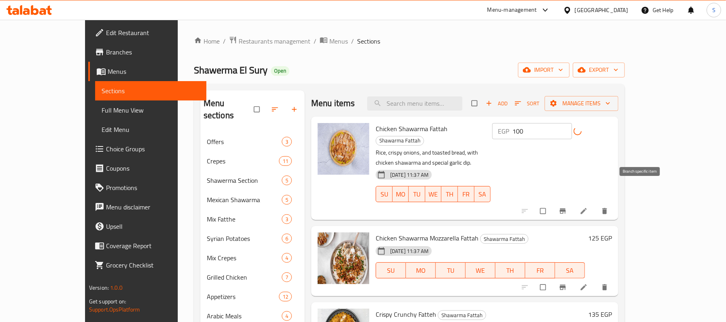
click at [567, 207] on icon "Branch-specific-item" at bounding box center [563, 211] width 8 height 8
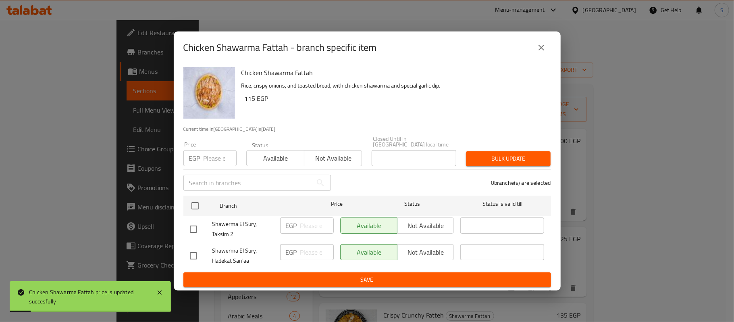
drag, startPoint x: 236, startPoint y: 154, endPoint x: 226, endPoint y: 155, distance: 10.6
click at [231, 155] on div "Price EGP Price" at bounding box center [210, 154] width 63 height 34
click at [226, 155] on input "1" at bounding box center [220, 158] width 33 height 16
drag, startPoint x: 210, startPoint y: 158, endPoint x: 186, endPoint y: 155, distance: 24.0
click at [186, 155] on div "EGP 1 Price" at bounding box center [209, 158] width 53 height 16
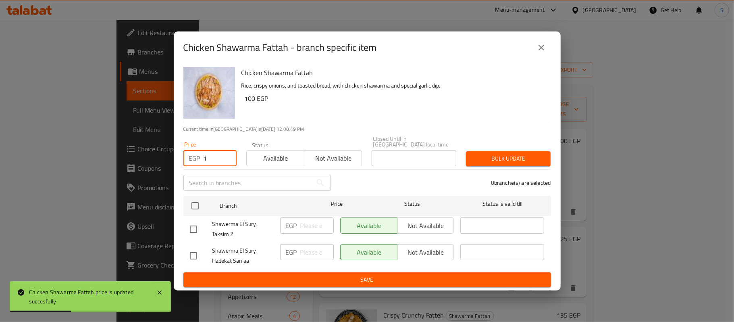
paste input "00"
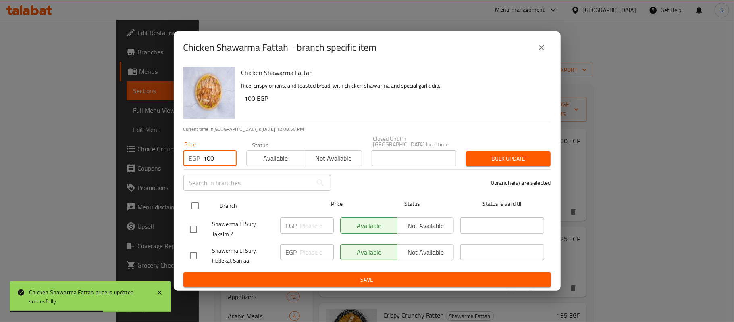
type input "100"
click at [194, 207] on input "checkbox" at bounding box center [195, 205] width 17 height 17
checkbox input "true"
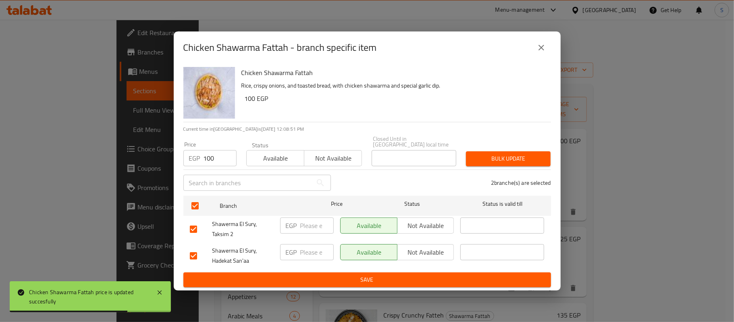
click at [523, 154] on span "Bulk update" at bounding box center [509, 159] width 72 height 10
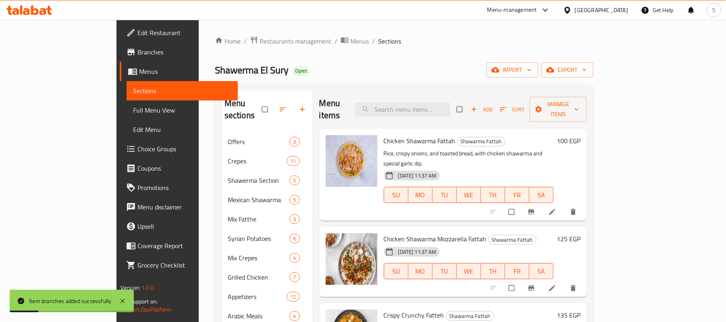
click at [581, 233] on h6 "125 EGP" at bounding box center [569, 238] width 24 height 11
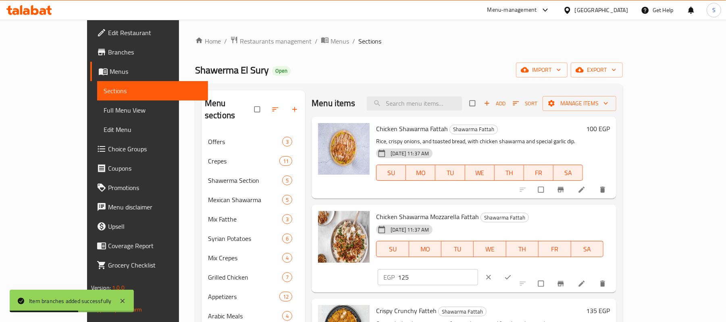
drag, startPoint x: 606, startPoint y: 219, endPoint x: 540, endPoint y: 226, distance: 65.7
click at [541, 226] on div "Chicken Shawarma Mozzarella Fattah Shawarma Fattah 27-06-2025 11:37 AM SU MO TU…" at bounding box center [493, 248] width 240 height 81
drag, startPoint x: 593, startPoint y: 218, endPoint x: 467, endPoint y: 225, distance: 126.4
click at [467, 225] on div "Chicken Shawarma Mozzarella Fattah Shawarma Fattah 27-06-2025 11:37 AM SU MO TU…" at bounding box center [493, 248] width 240 height 81
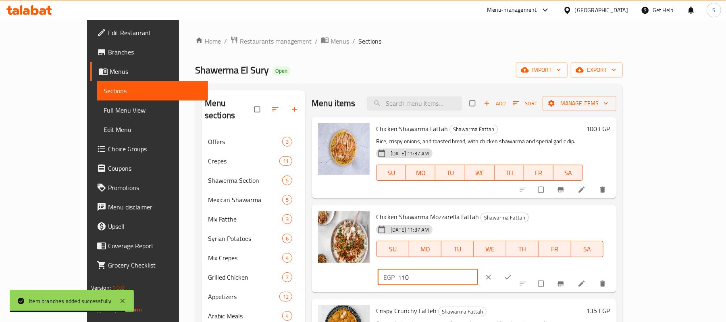
type input "110"
click at [512, 273] on icon "ok" at bounding box center [508, 277] width 8 height 8
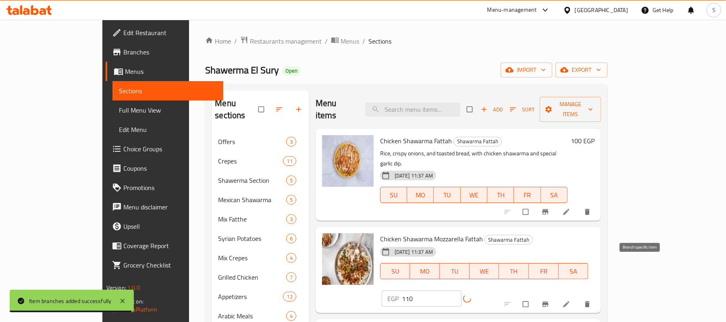
click at [556, 295] on button "Branch-specific-item" at bounding box center [546, 304] width 19 height 18
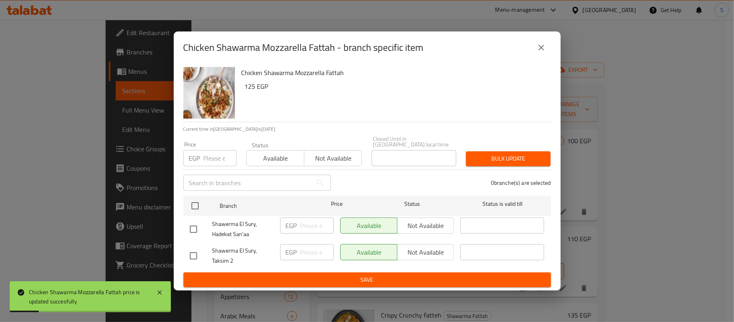
click at [208, 158] on input "number" at bounding box center [220, 158] width 33 height 16
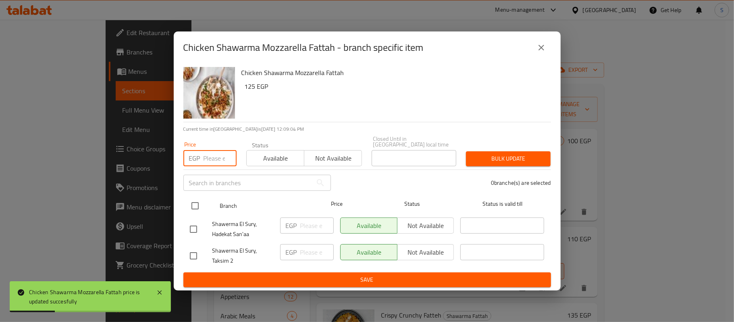
paste input "110"
type input "110"
click at [204, 206] on div at bounding box center [202, 205] width 30 height 23
drag, startPoint x: 189, startPoint y: 205, endPoint x: 198, endPoint y: 209, distance: 9.4
click at [190, 205] on input "checkbox" at bounding box center [195, 205] width 17 height 17
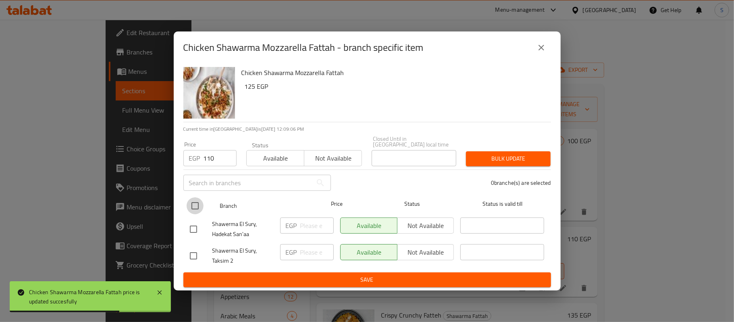
checkbox input "true"
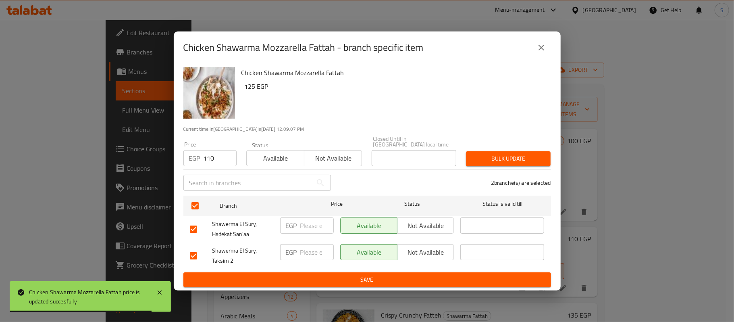
click at [495, 155] on span "Bulk update" at bounding box center [509, 159] width 72 height 10
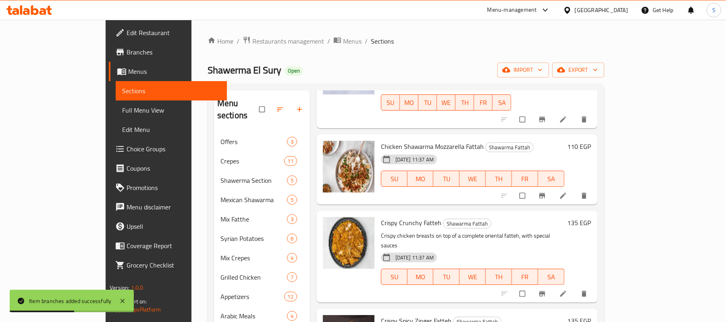
scroll to position [161, 0]
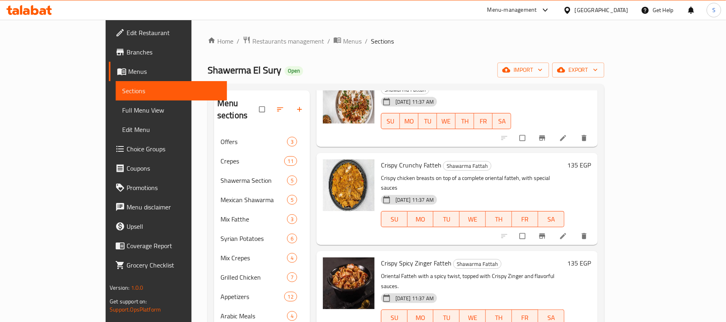
click at [592, 159] on h6 "135 EGP" at bounding box center [580, 164] width 24 height 11
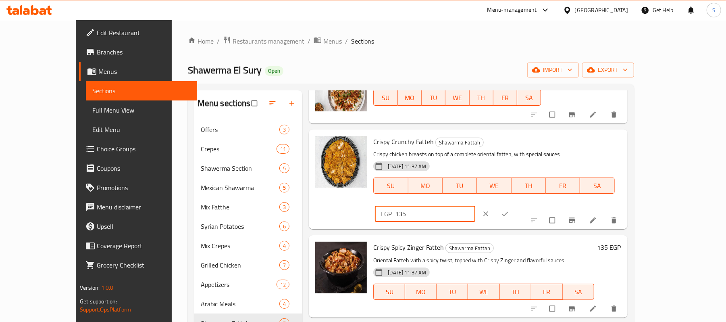
drag, startPoint x: 624, startPoint y: 143, endPoint x: 496, endPoint y: 143, distance: 128.6
click at [496, 143] on div "Crispy Crunchy Fatteh Shawarma Fattah Crispy chicken breasts on top of a comple…" at bounding box center [497, 179] width 254 height 93
drag, startPoint x: 609, startPoint y: 131, endPoint x: 458, endPoint y: 150, distance: 152.1
click at [458, 150] on div "Crispy Crunchy Fatteh Shawarma Fattah Crispy chicken breasts on top of a comple…" at bounding box center [497, 179] width 254 height 93
type input "115"
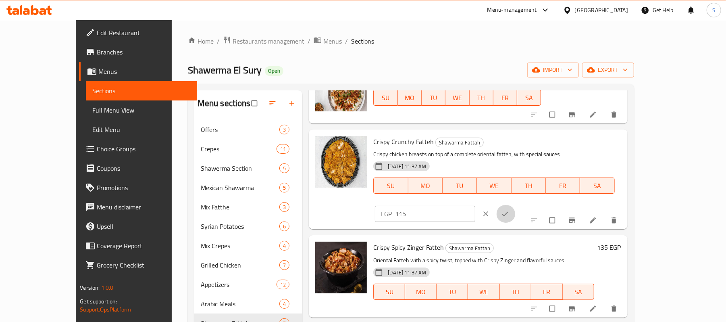
click at [509, 210] on icon "ok" at bounding box center [505, 214] width 8 height 8
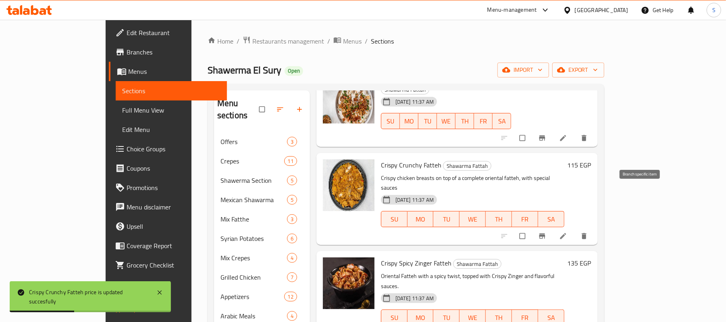
click at [546, 232] on icon "Branch-specific-item" at bounding box center [542, 236] width 8 height 8
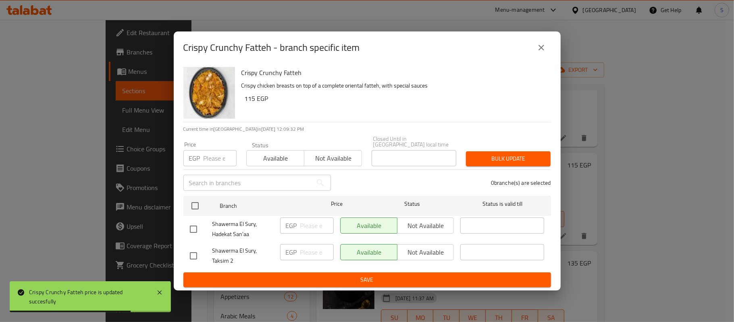
click at [209, 165] on div "Price EGP Price" at bounding box center [210, 154] width 63 height 34
click at [211, 164] on div "Price EGP Price" at bounding box center [210, 154] width 63 height 34
click at [215, 157] on input "number" at bounding box center [220, 158] width 33 height 16
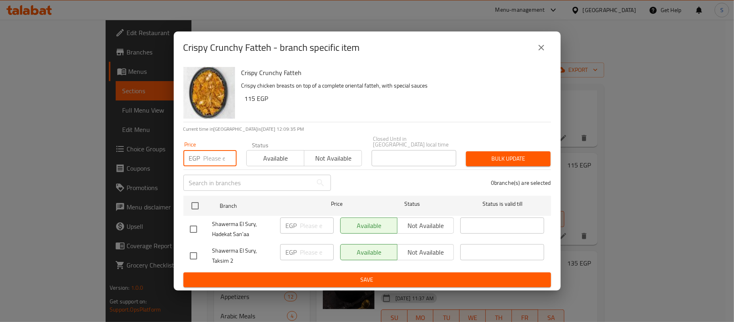
paste input "115"
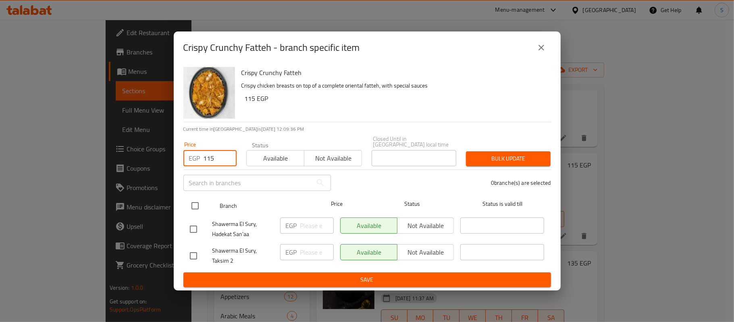
type input "115"
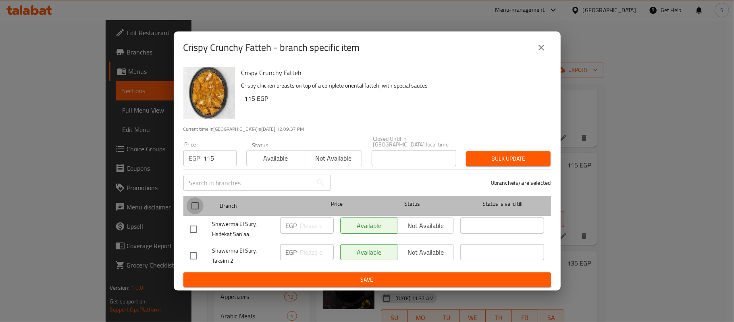
click at [199, 211] on input "checkbox" at bounding box center [195, 205] width 17 height 17
checkbox input "true"
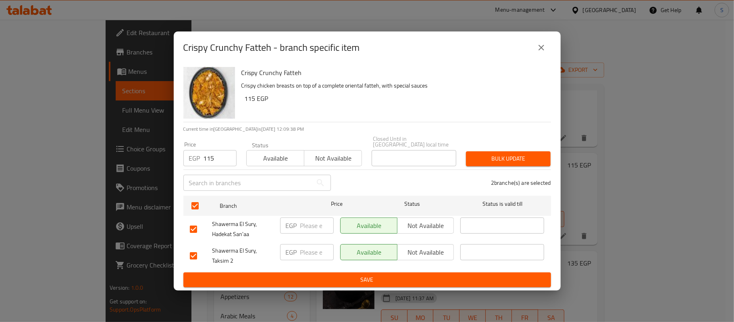
click at [488, 168] on div "2 branche(s) are selected" at bounding box center [446, 182] width 220 height 29
click at [511, 157] on span "Bulk update" at bounding box center [509, 159] width 72 height 10
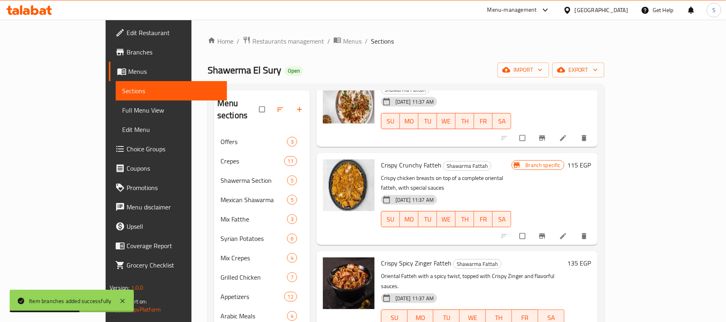
click at [592, 257] on h6 "135 EGP" at bounding box center [580, 262] width 24 height 11
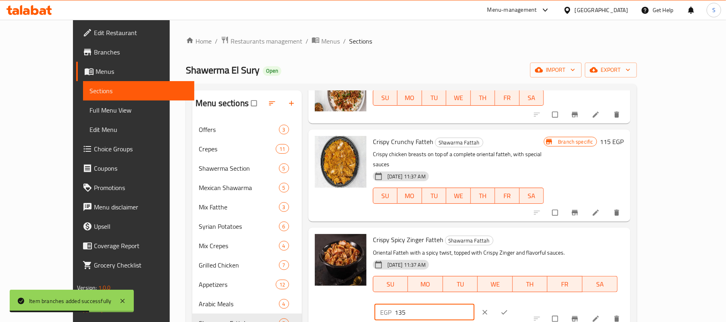
drag, startPoint x: 488, startPoint y: 219, endPoint x: 478, endPoint y: 220, distance: 9.7
click at [478, 231] on div "Crispy Spicy Zinger Fatteh Shawarma Fattah Oriental Fatteh with a spicy twist, …" at bounding box center [499, 277] width 258 height 93
paste input "1"
type input "115"
drag, startPoint x: 672, startPoint y: 220, endPoint x: 652, endPoint y: 256, distance: 41.2
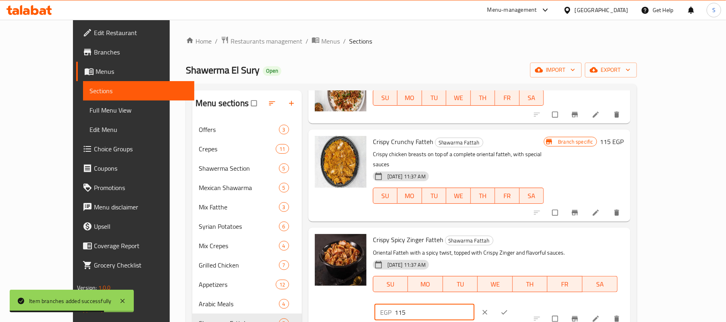
click at [509, 308] on icon "ok" at bounding box center [504, 312] width 8 height 8
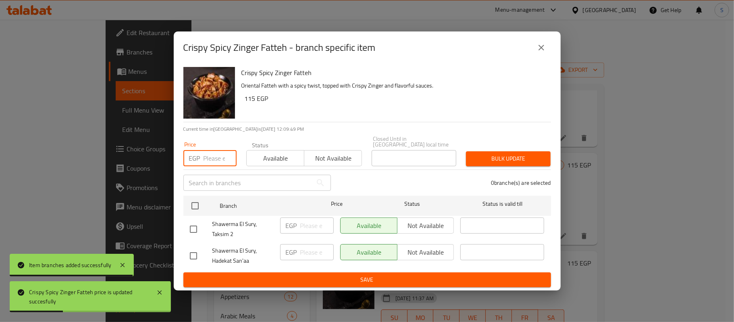
click at [205, 160] on input "number" at bounding box center [220, 158] width 33 height 16
paste input "115"
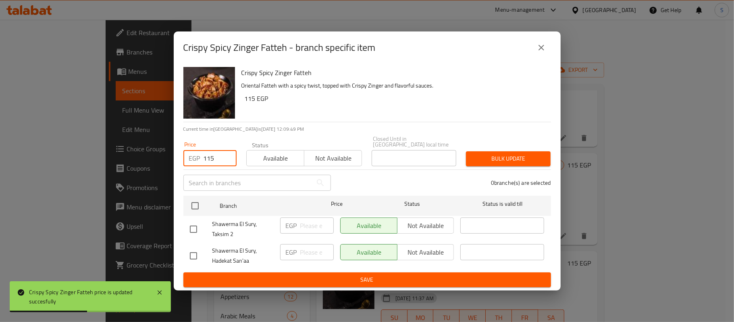
type input "115"
click at [515, 163] on button "Bulk update" at bounding box center [508, 158] width 85 height 15
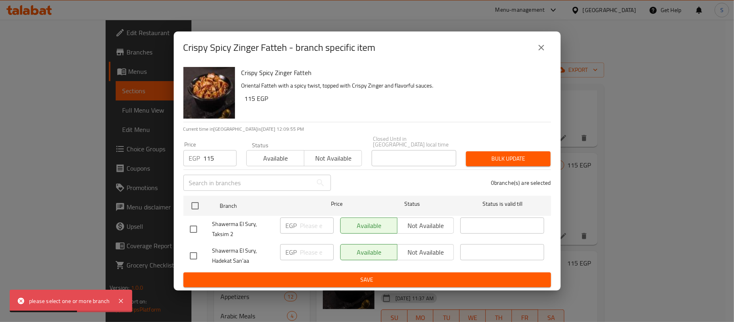
click at [340, 268] on div "Available Not available" at bounding box center [397, 256] width 121 height 30
click at [344, 276] on span "Save" at bounding box center [367, 280] width 355 height 10
drag, startPoint x: 194, startPoint y: 205, endPoint x: 199, endPoint y: 213, distance: 9.1
click at [194, 205] on input "checkbox" at bounding box center [195, 205] width 17 height 17
checkbox input "true"
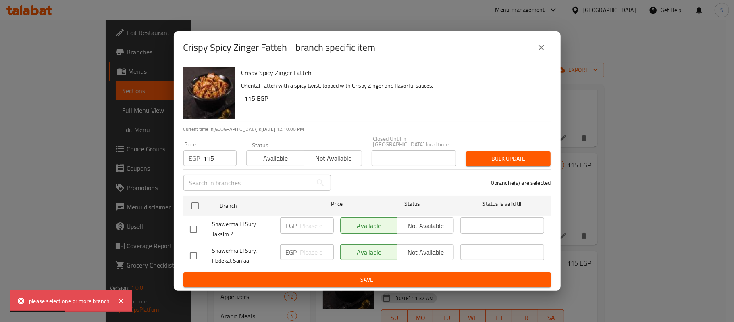
checkbox input "true"
click at [502, 147] on div "Bulk update" at bounding box center [508, 158] width 94 height 25
click at [502, 154] on span "Bulk update" at bounding box center [509, 159] width 72 height 10
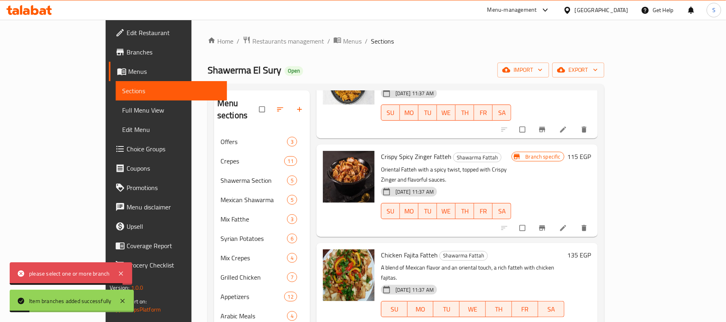
scroll to position [269, 0]
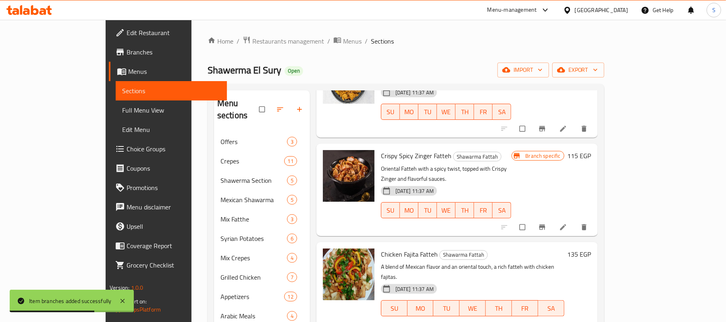
click at [592, 248] on h6 "135 EGP" at bounding box center [580, 253] width 24 height 11
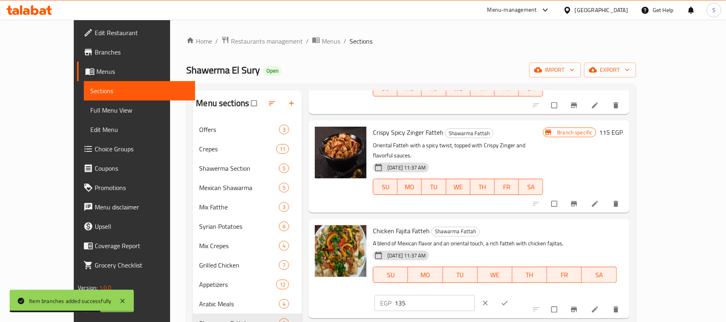
drag, startPoint x: 607, startPoint y: 205, endPoint x: 486, endPoint y: 204, distance: 121.4
click at [486, 222] on div "Chicken Fajita Fatteh Shawarma Fattah A blend of Mexican flavor and an oriental…" at bounding box center [498, 268] width 256 height 93
paste input "1"
type input "115"
click at [508, 301] on icon "ok" at bounding box center [505, 303] width 6 height 4
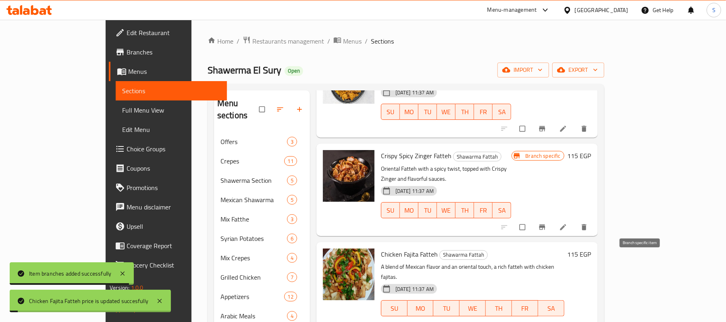
click at [545, 321] on icon "Branch-specific-item" at bounding box center [542, 325] width 6 height 5
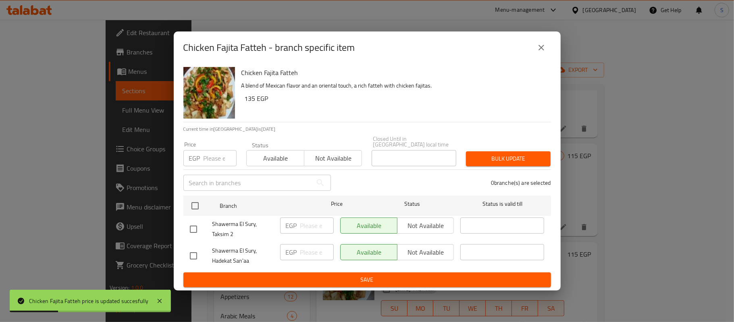
click at [213, 160] on input "number" at bounding box center [220, 158] width 33 height 16
paste input "115"
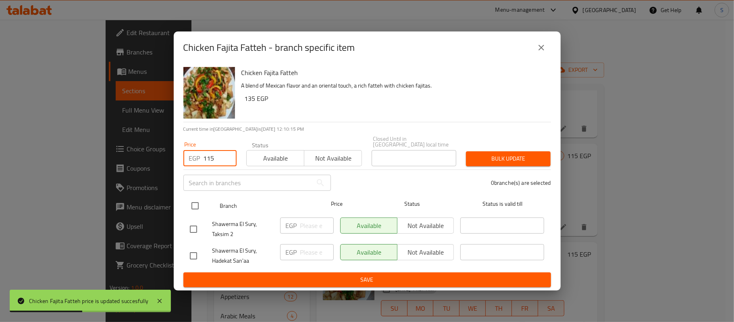
type input "115"
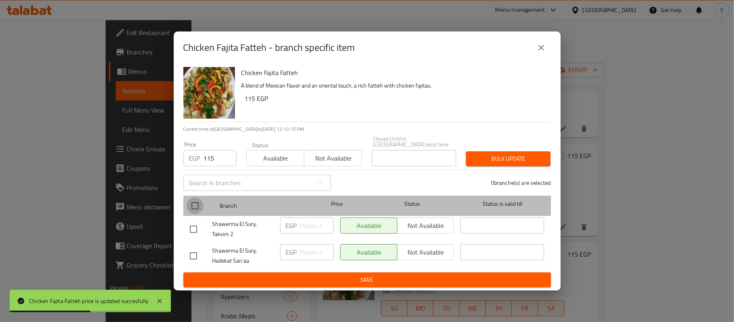
click at [198, 197] on input "checkbox" at bounding box center [195, 205] width 17 height 17
checkbox input "true"
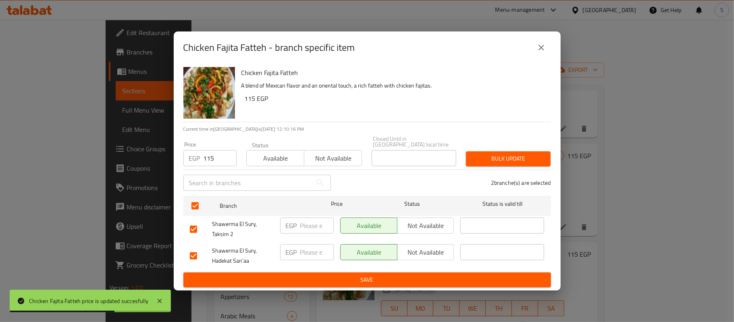
click at [493, 151] on button "Bulk update" at bounding box center [508, 158] width 85 height 15
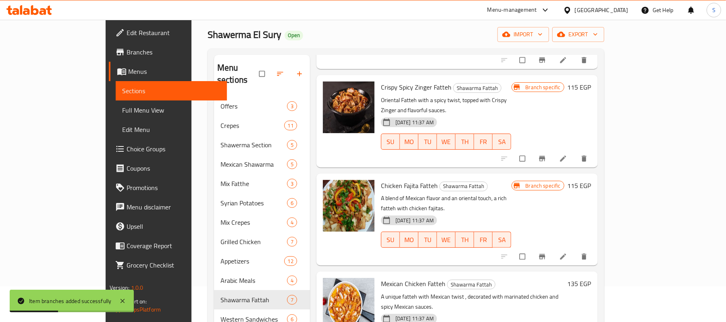
scroll to position [54, 0]
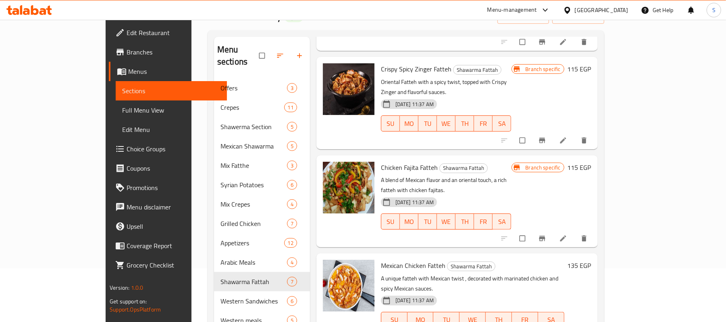
click at [592, 260] on h6 "135 EGP" at bounding box center [580, 265] width 24 height 11
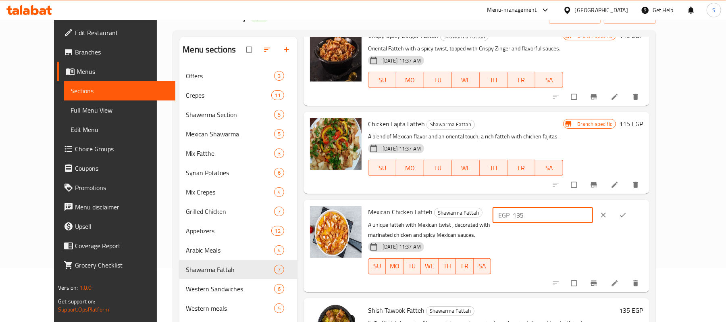
drag, startPoint x: 605, startPoint y: 203, endPoint x: 434, endPoint y: 205, distance: 170.6
click at [433, 205] on div "Mexican Chicken Fatteh Shawarma Fattah A unique fatteh with Mexican twist , dec…" at bounding box center [505, 245] width 281 height 85
paste input "1"
type input "115"
click at [627, 211] on icon "ok" at bounding box center [623, 215] width 8 height 8
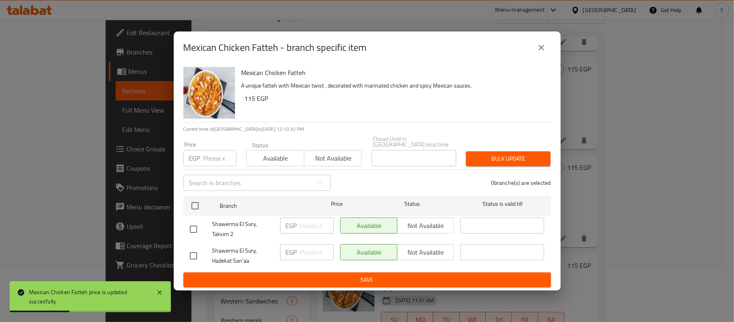
click at [200, 163] on div "EGP Price" at bounding box center [209, 158] width 53 height 16
click at [204, 157] on input "number" at bounding box center [220, 158] width 33 height 16
paste input "115"
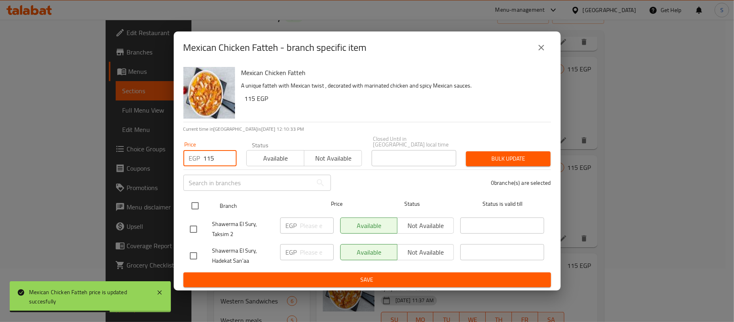
type input "115"
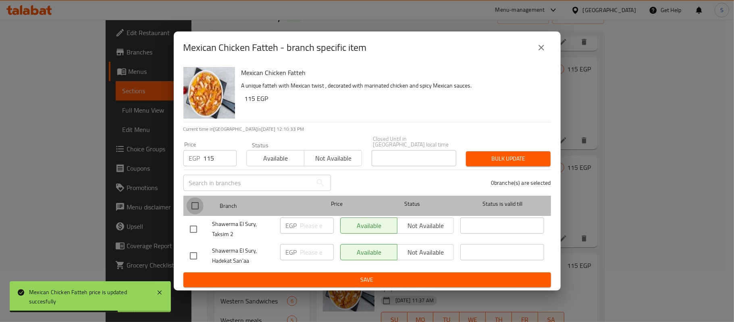
click at [196, 206] on input "checkbox" at bounding box center [195, 205] width 17 height 17
checkbox input "true"
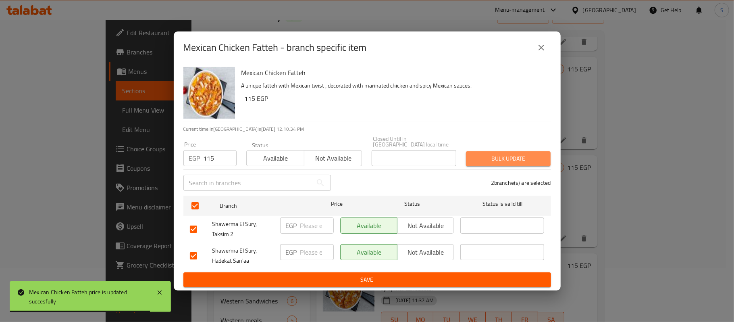
click at [505, 154] on span "Bulk update" at bounding box center [509, 159] width 72 height 10
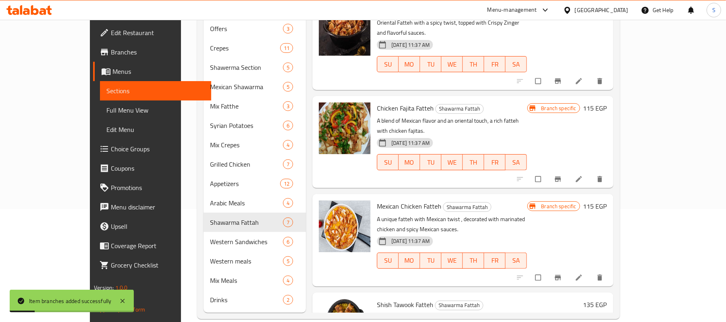
scroll to position [115, 0]
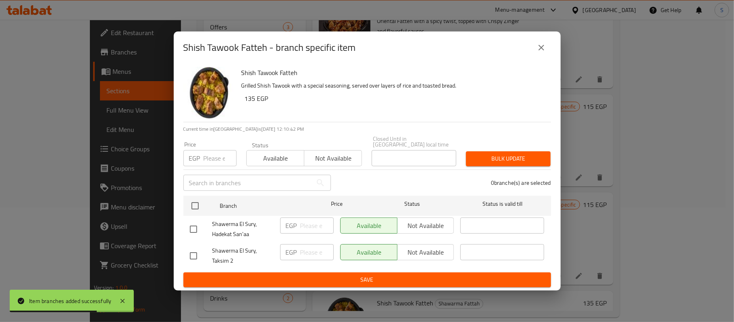
click at [211, 154] on input "number" at bounding box center [220, 158] width 33 height 16
paste input "115"
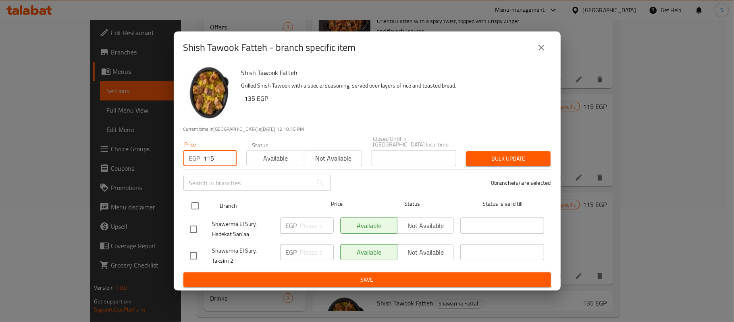
type input "115"
click at [193, 198] on input "checkbox" at bounding box center [195, 205] width 17 height 17
checkbox input "true"
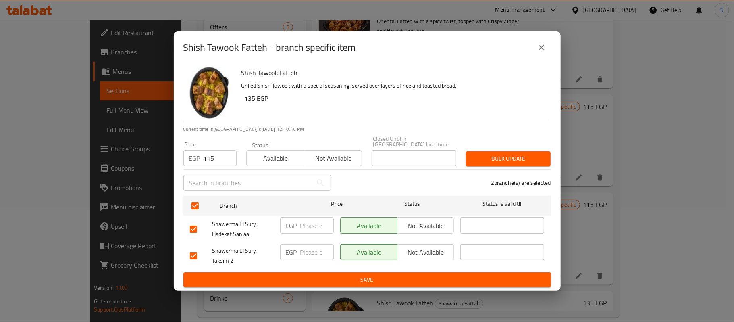
click at [517, 143] on div "Price EGP 115 Price Status Available Not available Closed Until in Egypt local …" at bounding box center [367, 151] width 377 height 40
click at [517, 146] on div "Bulk update" at bounding box center [508, 158] width 94 height 25
click at [517, 154] on span "Bulk update" at bounding box center [509, 159] width 72 height 10
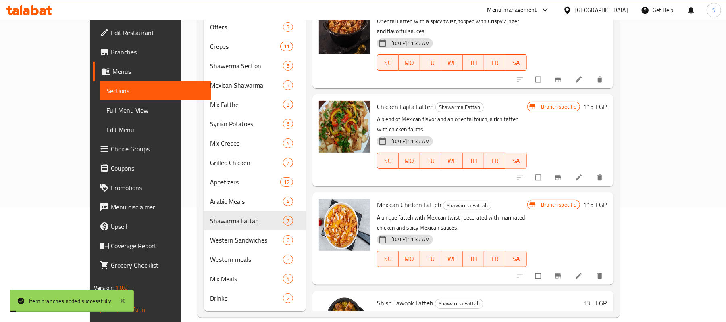
click at [607, 297] on h6 "135 EGP" at bounding box center [596, 302] width 24 height 11
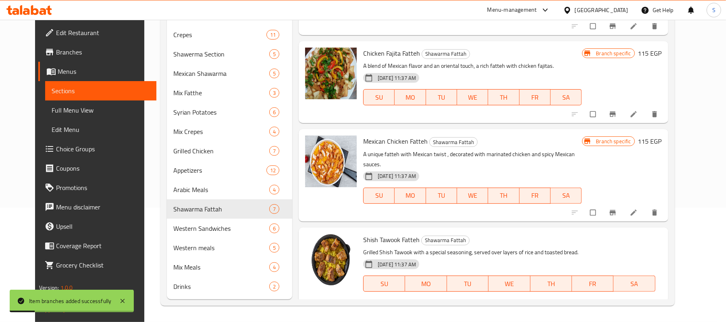
drag, startPoint x: 626, startPoint y: 235, endPoint x: 438, endPoint y: 232, distance: 188.7
click at [438, 232] on div "Shish Tawook Fatteh Shawarma Fattah Grilled Shish Tawook with a special seasoni…" at bounding box center [512, 277] width 305 height 93
paste input "1"
type input "115"
click at [552, 308] on icon "ok" at bounding box center [548, 312] width 8 height 8
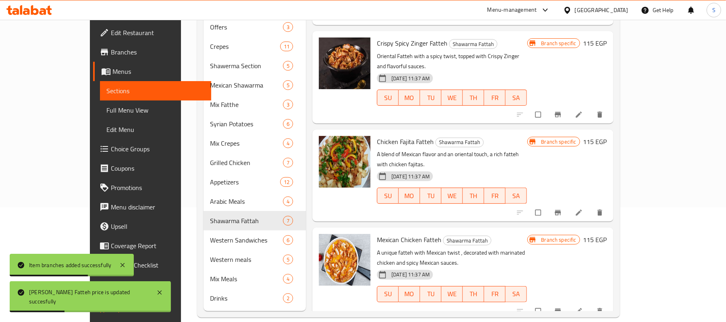
scroll to position [248, 0]
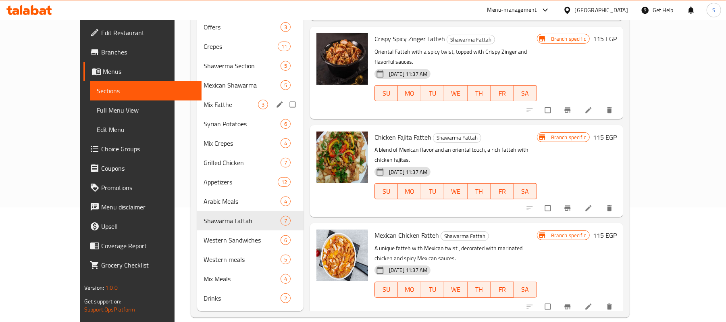
click at [197, 95] on div "Mix Fatthe 3" at bounding box center [250, 104] width 106 height 19
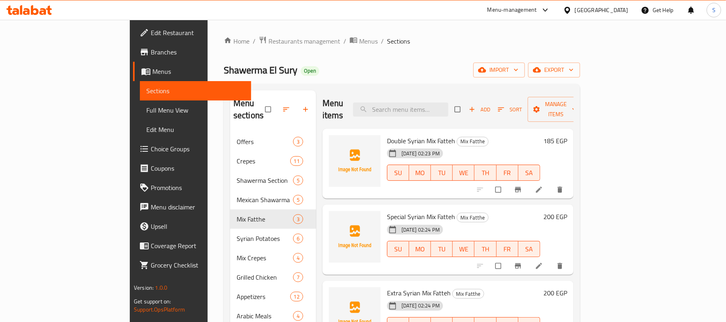
click at [567, 135] on h6 "185 EGP" at bounding box center [556, 140] width 24 height 11
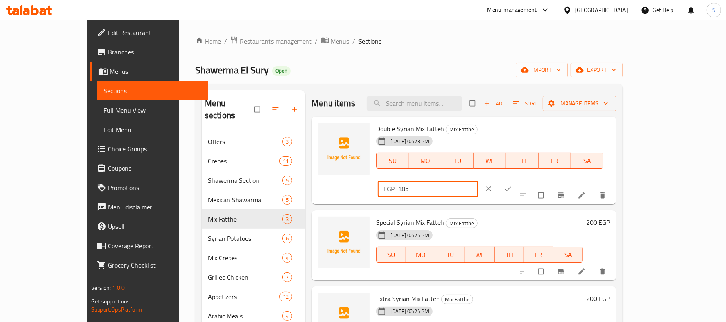
click at [508, 127] on div "Double Syrian Mix Fatteh Mix Fatthe 27-06-2025 02:23 PM SU MO TU WE TH FR SA EG…" at bounding box center [493, 160] width 240 height 81
drag, startPoint x: 603, startPoint y: 128, endPoint x: 516, endPoint y: 131, distance: 87.2
click at [516, 131] on div "Double Syrian Mix Fatteh Mix Fatthe 27-06-2025 02:23 PM SU MO TU WE TH FR SA EG…" at bounding box center [493, 160] width 240 height 81
type input "160"
drag, startPoint x: 588, startPoint y: 132, endPoint x: 361, endPoint y: 106, distance: 228.9
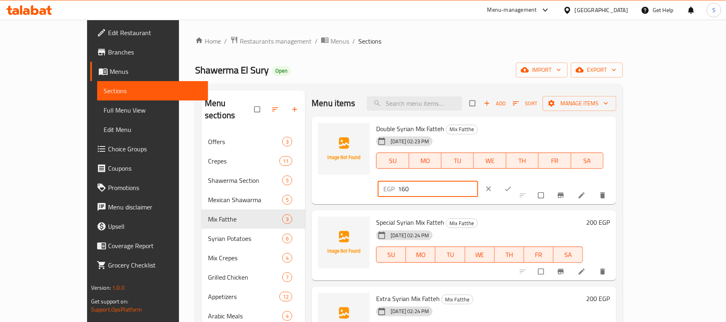
click at [361, 106] on div "Menu items Add Sort Manage items" at bounding box center [464, 103] width 305 height 26
click at [512, 185] on icon "ok" at bounding box center [508, 189] width 8 height 8
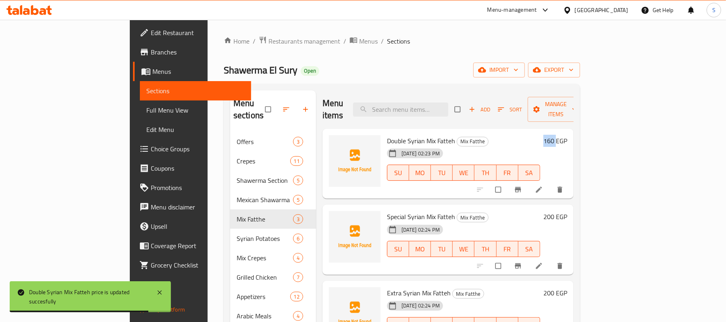
drag, startPoint x: 675, startPoint y: 133, endPoint x: 686, endPoint y: 132, distance: 11.3
click at [567, 135] on h6 "160 EGP" at bounding box center [556, 140] width 24 height 11
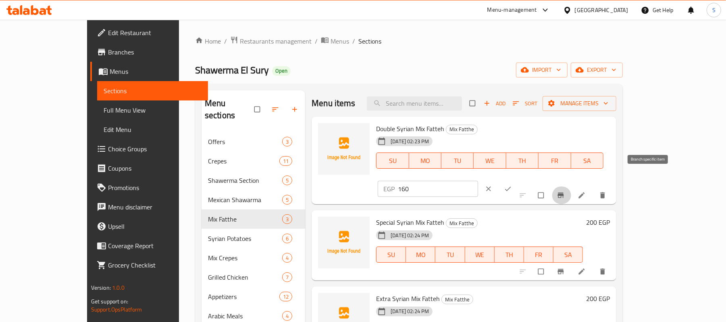
click at [565, 191] on icon "Branch-specific-item" at bounding box center [561, 195] width 8 height 8
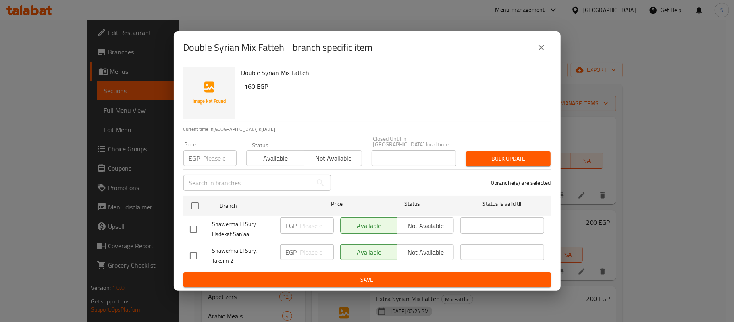
click at [197, 153] on p "EGP" at bounding box center [194, 158] width 11 height 10
click at [211, 162] on input "number" at bounding box center [220, 158] width 33 height 16
paste input "115"
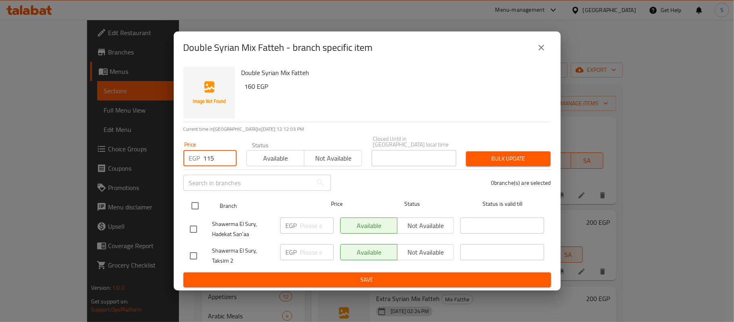
type input "115"
click at [197, 197] on input "checkbox" at bounding box center [195, 205] width 17 height 17
checkbox input "true"
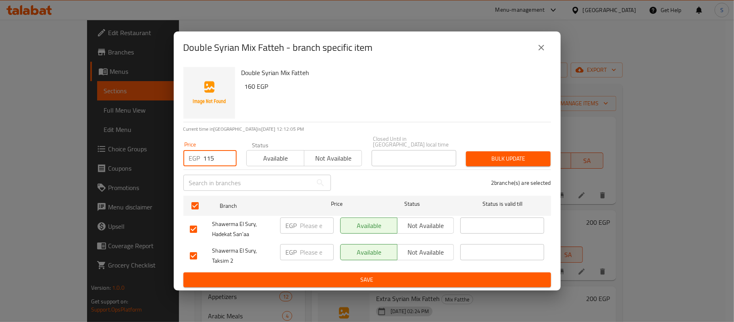
drag, startPoint x: 221, startPoint y: 160, endPoint x: 190, endPoint y: 157, distance: 32.0
click at [190, 157] on div "EGP 115 Price" at bounding box center [209, 158] width 53 height 16
type input "160"
click at [511, 162] on button "Bulk update" at bounding box center [508, 158] width 85 height 15
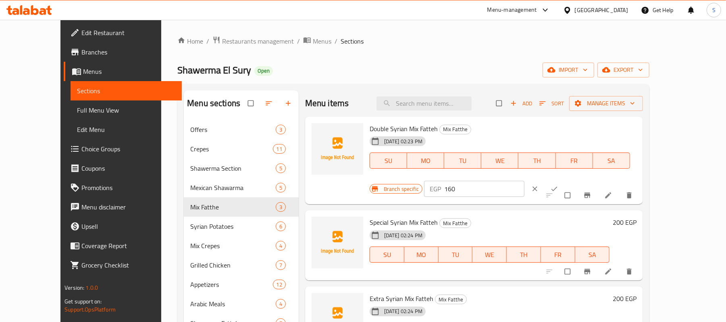
click at [637, 217] on h6 "200 EGP" at bounding box center [625, 222] width 24 height 11
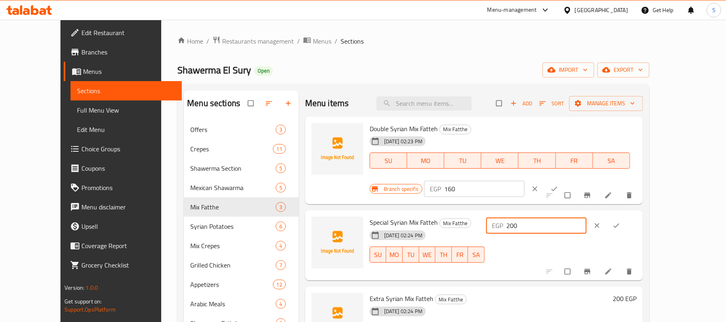
drag, startPoint x: 618, startPoint y: 209, endPoint x: 537, endPoint y: 207, distance: 81.1
click at [538, 213] on div "Special Syrian Mix Fatteh Mix Fatthe 27-06-2025 02:24 PM SU MO TU WE TH FR SA E…" at bounding box center [503, 245] width 273 height 64
drag, startPoint x: 602, startPoint y: 206, endPoint x: 509, endPoint y: 206, distance: 93.6
click at [510, 213] on div "Special Syrian Mix Fatteh Mix Fatthe 27-06-2025 02:24 PM SU MO TU WE TH FR SA E…" at bounding box center [503, 245] width 273 height 64
type input "175"
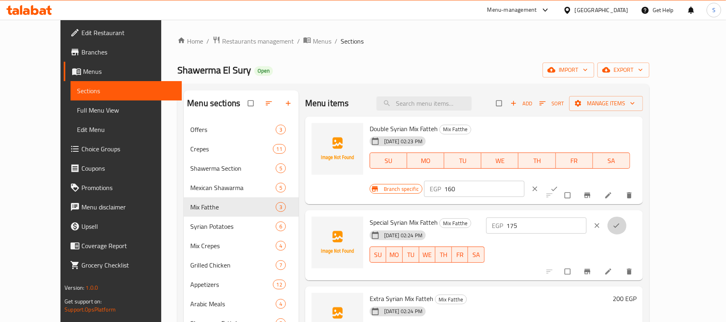
click at [627, 217] on button "ok" at bounding box center [617, 226] width 19 height 18
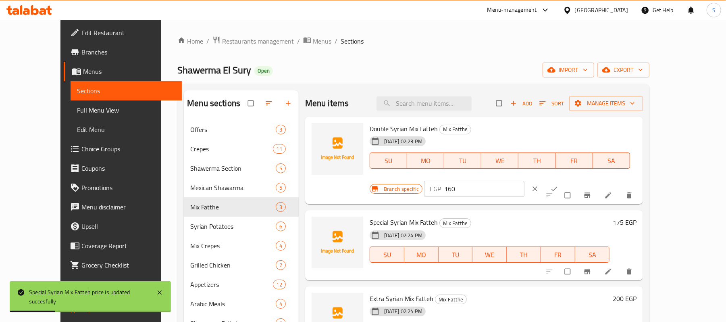
click at [609, 263] on div at bounding box center [590, 272] width 99 height 18
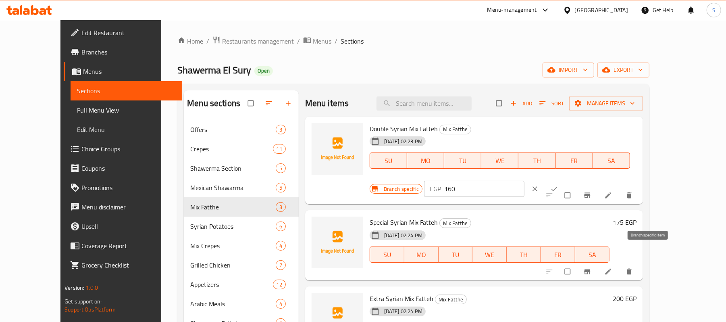
click at [598, 263] on button "Branch-specific-item" at bounding box center [588, 272] width 19 height 18
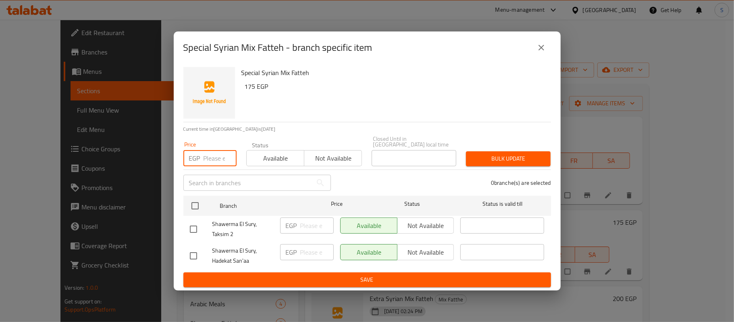
click at [207, 156] on input "number" at bounding box center [220, 158] width 33 height 16
paste input "175"
type input "175"
click at [202, 214] on div "Shawerma El Sury, Taksim 2" at bounding box center [232, 229] width 90 height 30
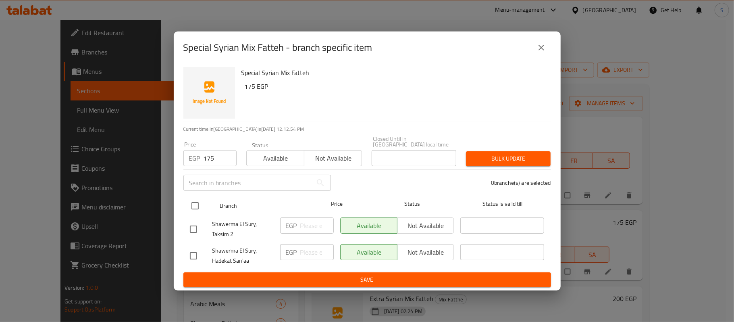
click at [202, 214] on div "Shawerma El Sury, Taksim 2" at bounding box center [232, 229] width 90 height 30
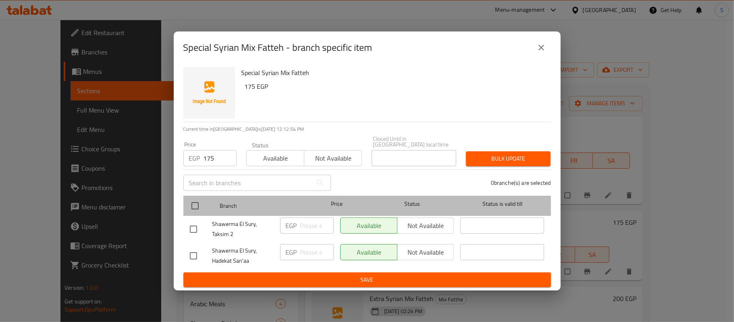
click at [205, 209] on div at bounding box center [202, 205] width 30 height 23
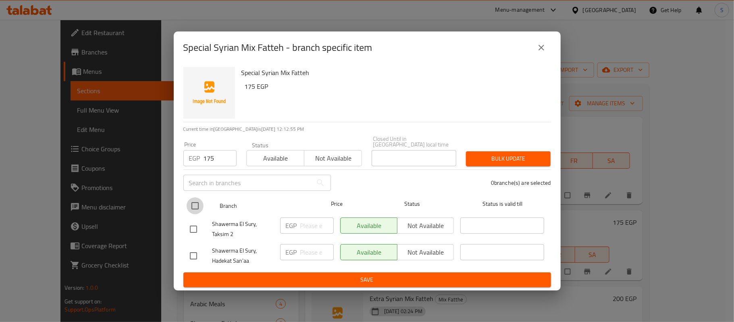
click at [196, 205] on input "checkbox" at bounding box center [195, 205] width 17 height 17
checkbox input "true"
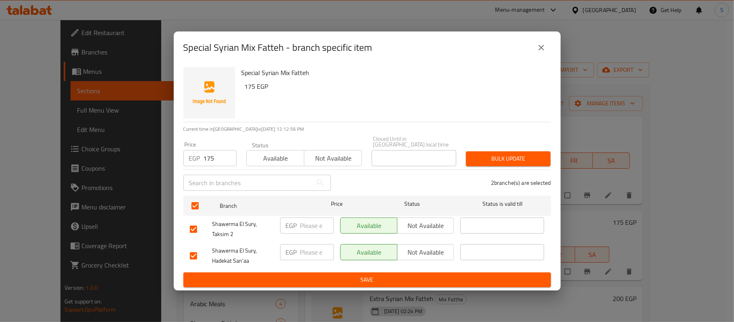
click at [514, 179] on p "2 branche(s) are selected" at bounding box center [521, 183] width 60 height 8
click at [513, 168] on div "2 branche(s) are selected" at bounding box center [446, 182] width 220 height 29
click at [514, 158] on span "Bulk update" at bounding box center [509, 159] width 72 height 10
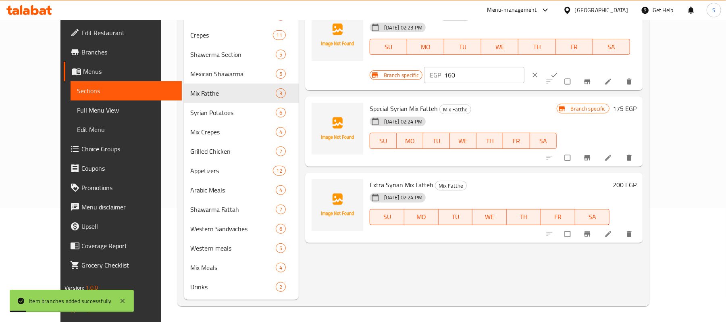
scroll to position [115, 0]
click at [613, 229] on icon at bounding box center [608, 233] width 8 height 8
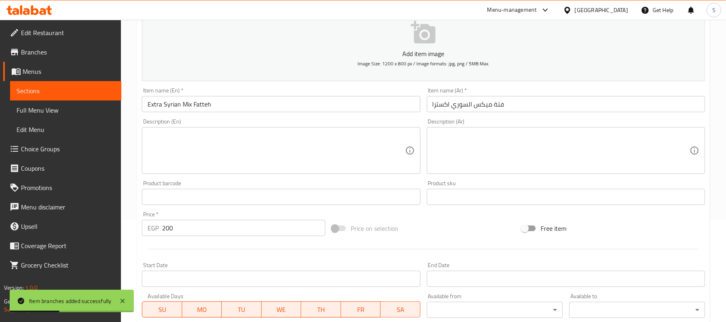
scroll to position [247, 0]
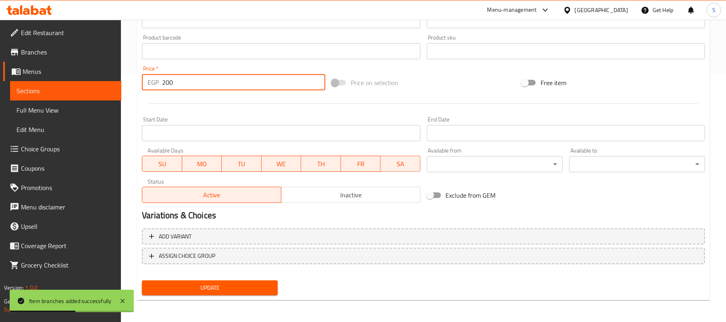
drag, startPoint x: 183, startPoint y: 79, endPoint x: 40, endPoint y: 91, distance: 144.0
click at [40, 91] on div "Edit Restaurant Branches Menus Sections Full Menu View Edit Menu Choice Groups …" at bounding box center [363, 48] width 726 height 550
paste input "175"
type input "175"
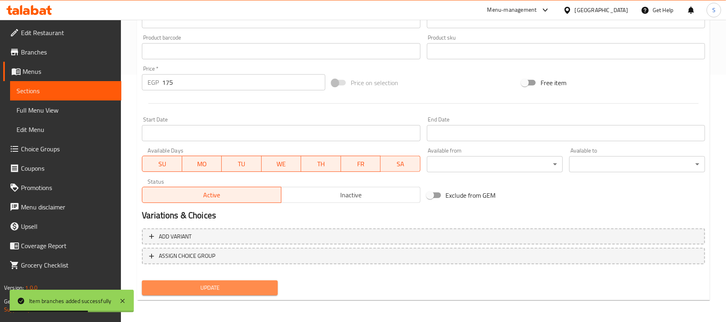
click at [203, 287] on span "Update" at bounding box center [209, 288] width 123 height 10
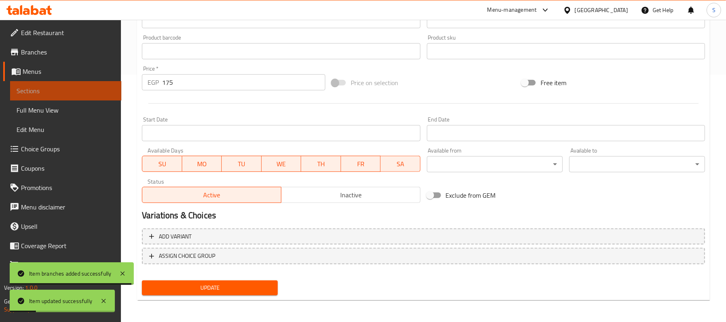
click at [52, 94] on span "Sections" at bounding box center [66, 91] width 98 height 10
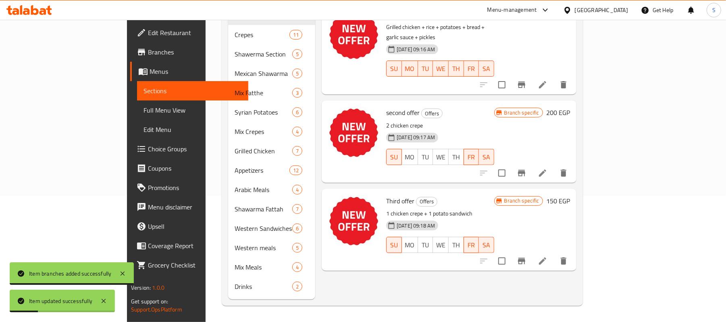
scroll to position [113, 0]
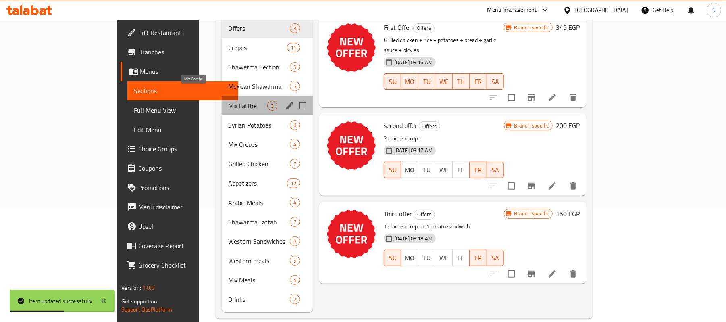
click at [228, 101] on span "Mix Fatthe" at bounding box center [247, 106] width 39 height 10
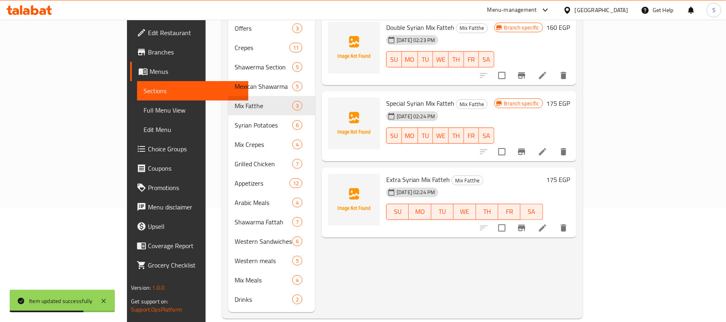
click at [570, 174] on h6 "175 EGP" at bounding box center [558, 179] width 24 height 11
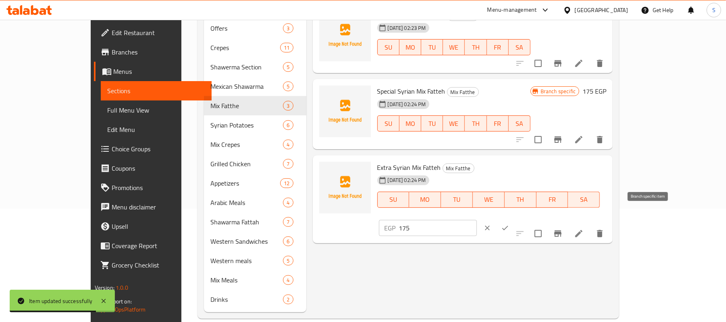
click at [563, 229] on icon "Branch-specific-item" at bounding box center [558, 234] width 10 height 10
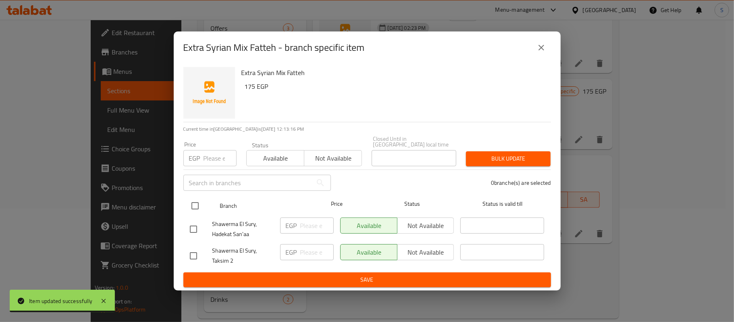
click at [196, 203] on input "checkbox" at bounding box center [195, 205] width 17 height 17
checkbox input "true"
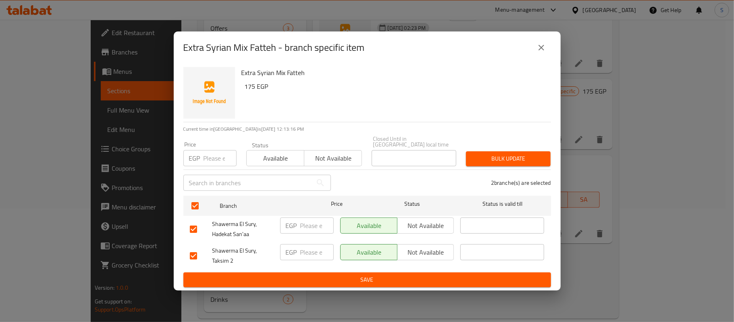
click at [265, 181] on input "text" at bounding box center [247, 183] width 129 height 16
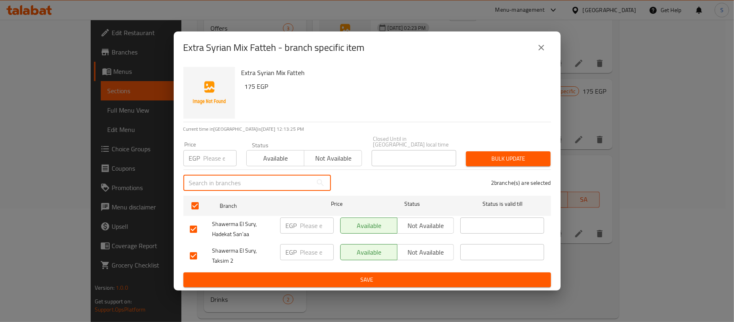
click at [269, 179] on input "text" at bounding box center [247, 183] width 129 height 16
paste input "175"
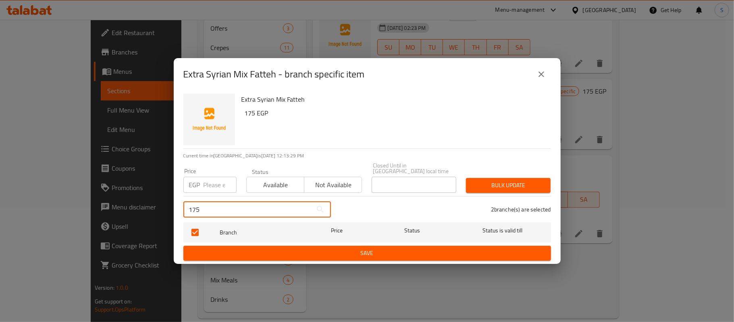
type input "175"
click at [529, 173] on div "Bulk update" at bounding box center [508, 185] width 94 height 25
click at [530, 173] on div "Bulk update" at bounding box center [508, 185] width 94 height 25
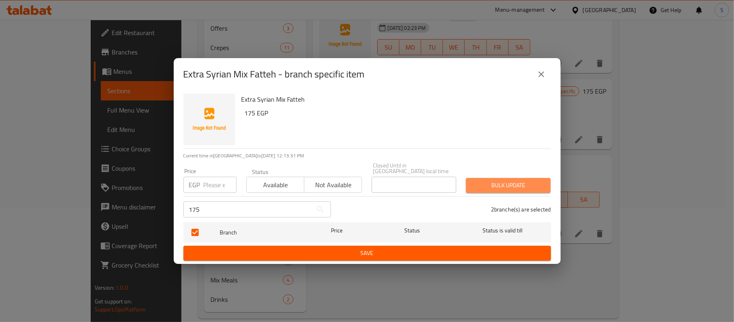
click at [530, 178] on button "Bulk update" at bounding box center [508, 185] width 85 height 15
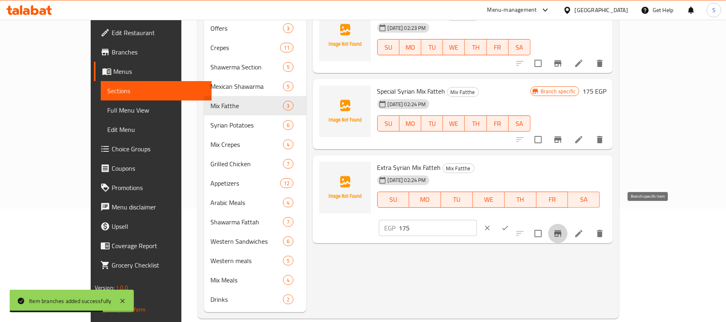
click at [563, 229] on icon "Branch-specific-item" at bounding box center [558, 234] width 10 height 10
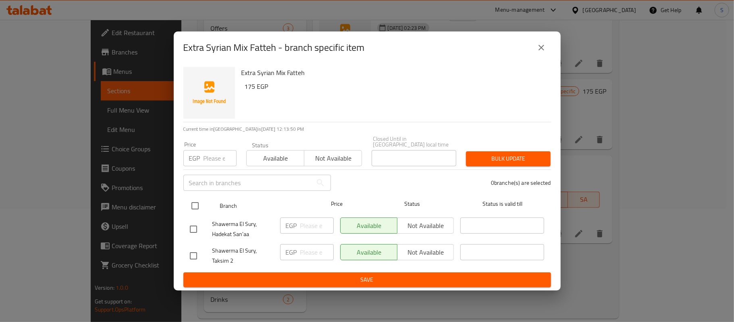
click at [202, 194] on div at bounding box center [202, 205] width 30 height 23
click at [205, 204] on div at bounding box center [202, 205] width 30 height 23
click at [195, 200] on input "checkbox" at bounding box center [195, 205] width 17 height 17
checkbox input "true"
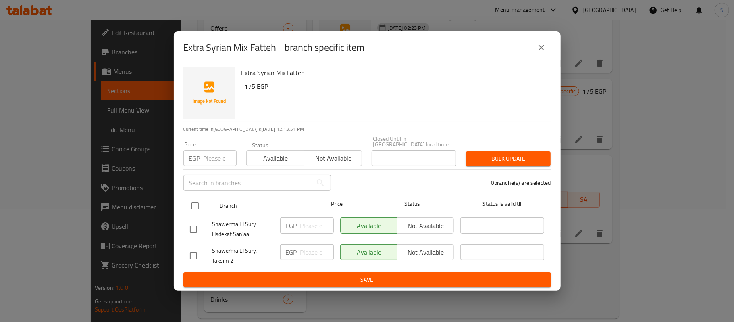
checkbox input "true"
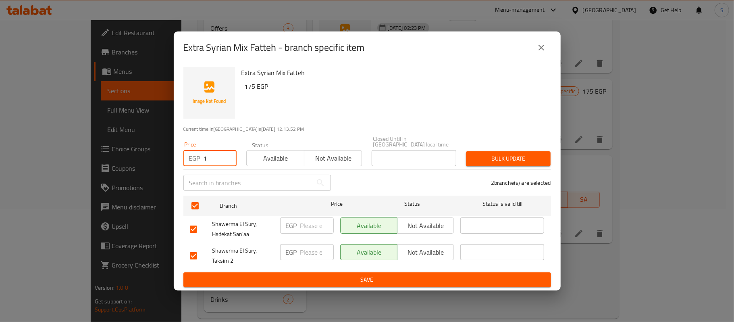
click at [230, 153] on input "1" at bounding box center [220, 158] width 33 height 16
drag, startPoint x: 223, startPoint y: 152, endPoint x: 133, endPoint y: 169, distance: 91.1
click at [133, 169] on div "Extra Syrian Mix Fatteh - branch specific item Extra Syrian Mix Fatteh 175 EGP …" at bounding box center [367, 161] width 734 height 322
drag, startPoint x: 210, startPoint y: 154, endPoint x: 192, endPoint y: 160, distance: 18.6
click at [192, 160] on div "EGP 1 Price" at bounding box center [209, 158] width 53 height 16
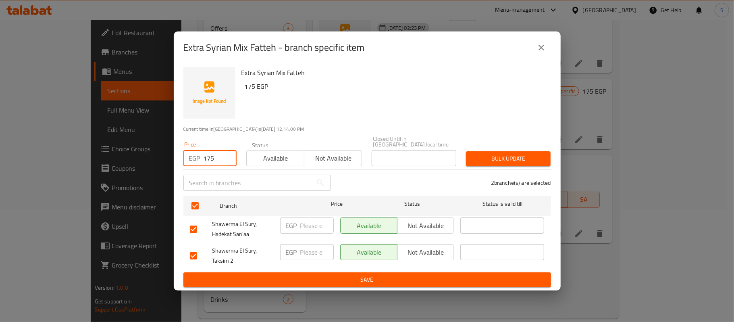
type input "175"
click at [498, 169] on div "2 branche(s) are selected" at bounding box center [446, 182] width 220 height 29
click at [497, 168] on div "2 branche(s) are selected" at bounding box center [446, 182] width 220 height 29
click at [496, 161] on button "Bulk update" at bounding box center [508, 158] width 85 height 15
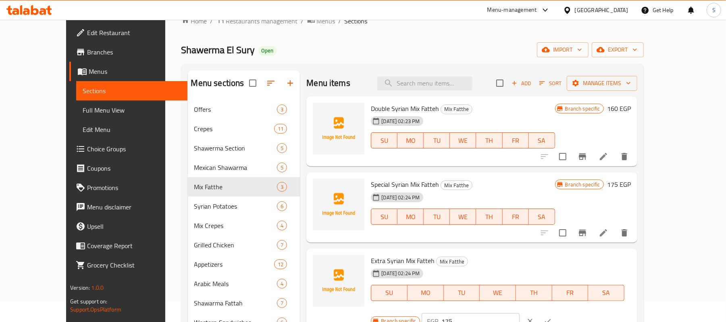
scroll to position [7, 0]
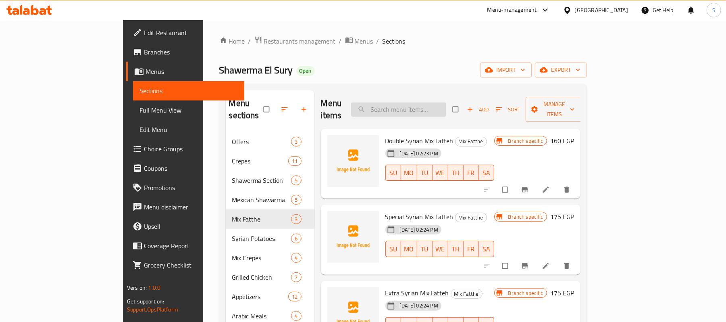
click at [446, 106] on input "search" at bounding box center [398, 109] width 95 height 14
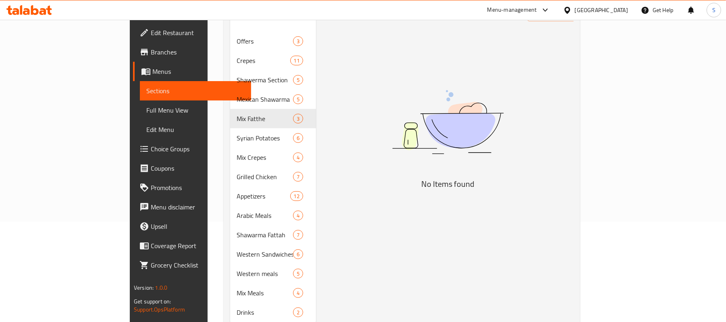
scroll to position [107, 0]
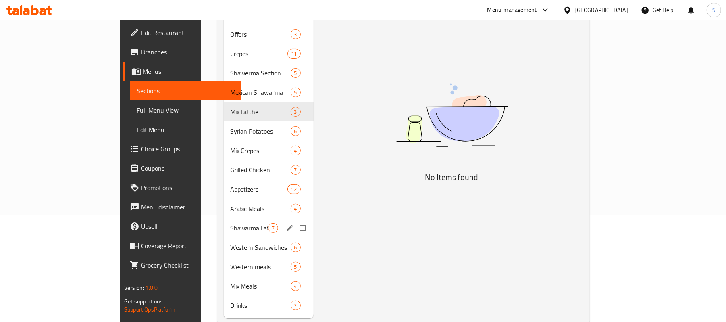
click at [230, 223] on span "Shawarma Fattah" at bounding box center [249, 228] width 38 height 10
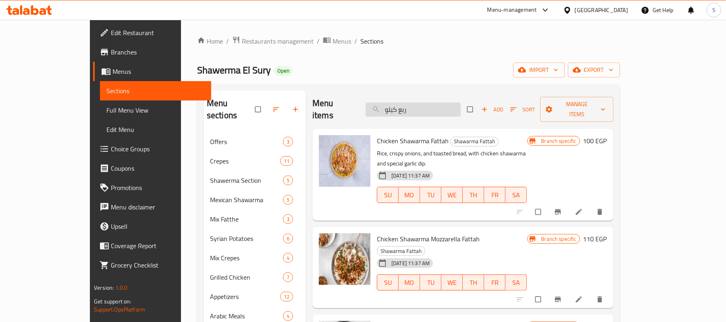
click at [461, 104] on input "ربع كيلو" at bounding box center [413, 109] width 95 height 14
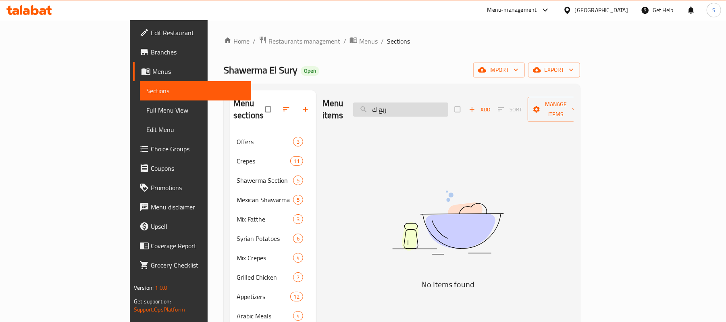
drag, startPoint x: 465, startPoint y: 105, endPoint x: 417, endPoint y: 105, distance: 48.0
click at [417, 105] on input "ربع ك" at bounding box center [400, 109] width 95 height 14
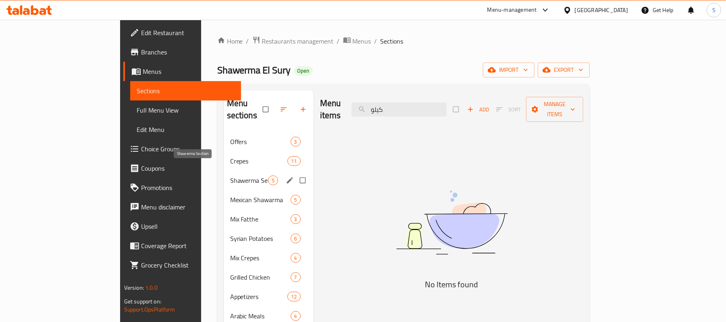
type input "كيلو"
click at [230, 175] on span "Shawerma Section" at bounding box center [249, 180] width 38 height 10
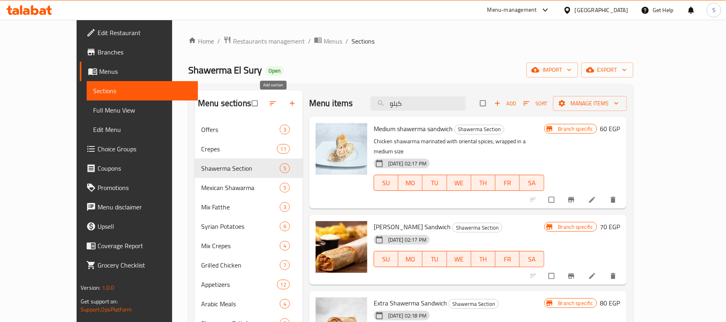
click at [288, 102] on icon "button" at bounding box center [292, 103] width 8 height 8
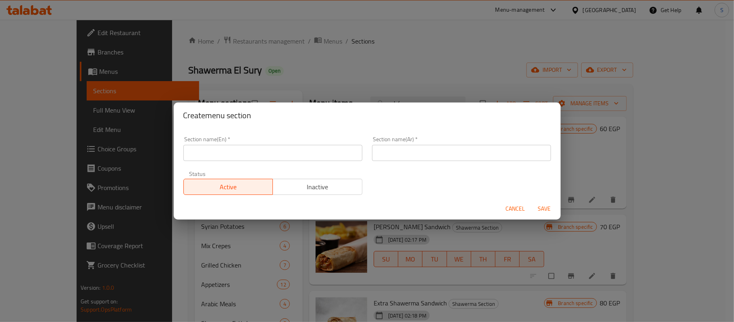
click at [421, 140] on div "Section name(Ar)   * Section name(Ar) *" at bounding box center [461, 148] width 179 height 25
click at [421, 142] on div "Section name(Ar)   * Section name(Ar) *" at bounding box center [461, 148] width 179 height 25
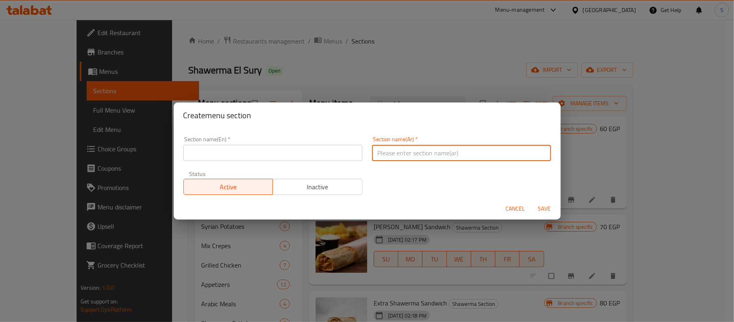
click at [418, 154] on input "text" at bounding box center [461, 153] width 179 height 16
click at [411, 155] on input "شاورما بالوزن" at bounding box center [461, 153] width 179 height 16
click at [410, 155] on input "شاورما بالوزن" at bounding box center [461, 153] width 179 height 16
type input "شاورما بالوزن"
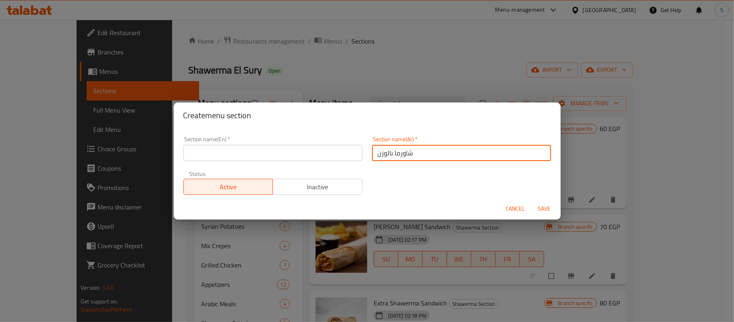
click at [315, 157] on input "text" at bounding box center [272, 153] width 179 height 16
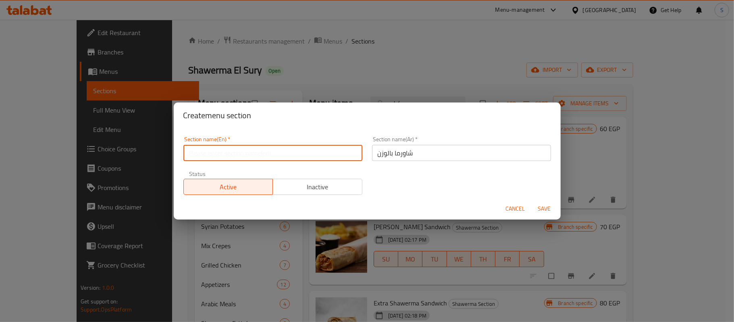
paste input "شاورما بالوزن"
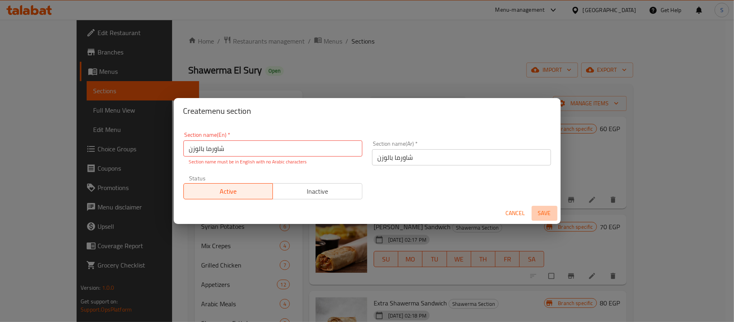
click at [542, 209] on span "Save" at bounding box center [544, 213] width 19 height 10
click at [544, 215] on span "Save" at bounding box center [544, 213] width 19 height 10
drag, startPoint x: 248, startPoint y: 146, endPoint x: 146, endPoint y: 144, distance: 102.0
click at [146, 144] on div "Create menu section Section name(En)   * شاورما بالوزن Section name(En) * Secti…" at bounding box center [367, 161] width 734 height 322
type input "ً"
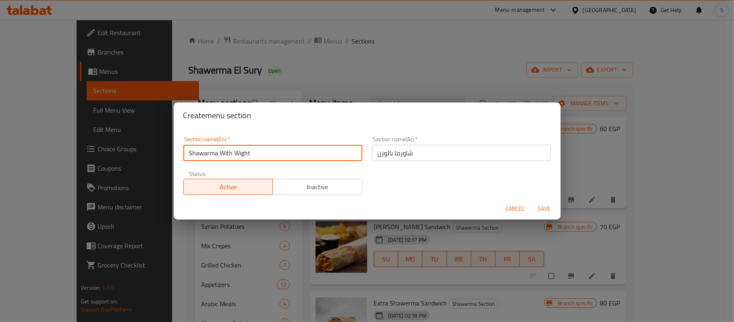
type input "Shawarma With Wight"
click at [532, 201] on button "Save" at bounding box center [545, 208] width 26 height 15
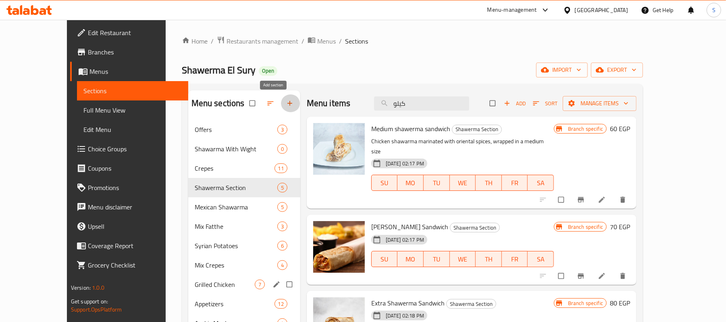
scroll to position [134, 0]
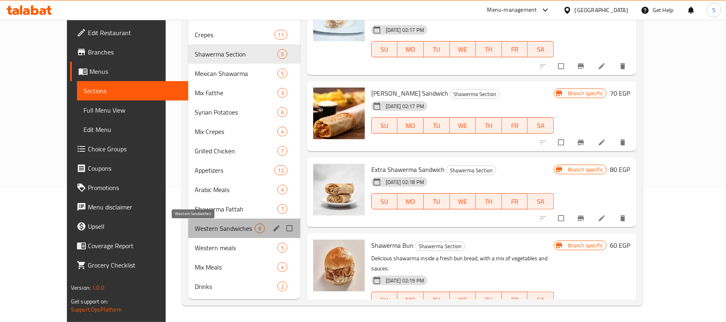
click at [195, 227] on span "Western Sandwiches" at bounding box center [225, 228] width 60 height 10
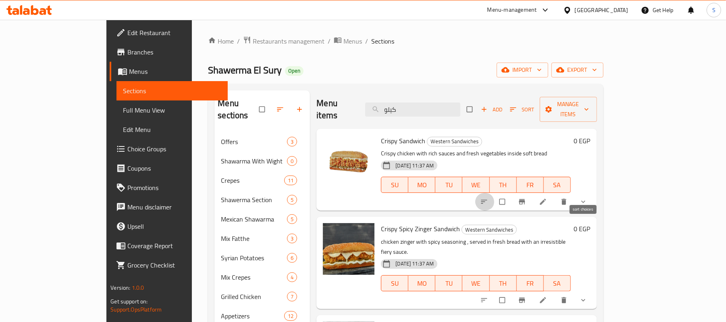
click at [488, 198] on icon "sort-choices" at bounding box center [484, 202] width 8 height 8
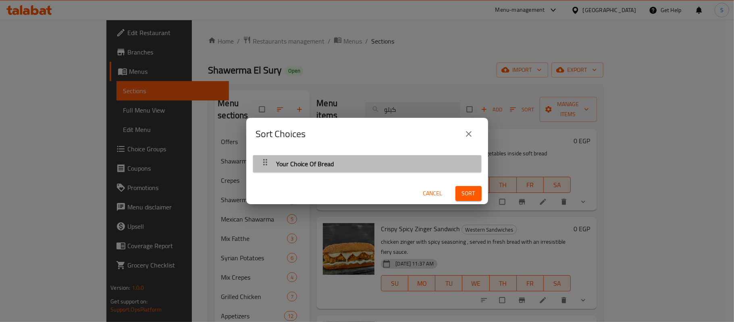
click at [399, 158] on div "Your Choice Of Bread" at bounding box center [367, 163] width 220 height 19
click at [473, 167] on div "Your Choice Of Bread" at bounding box center [367, 163] width 228 height 17
click at [426, 160] on div "Your Choice Of Bread" at bounding box center [367, 163] width 220 height 19
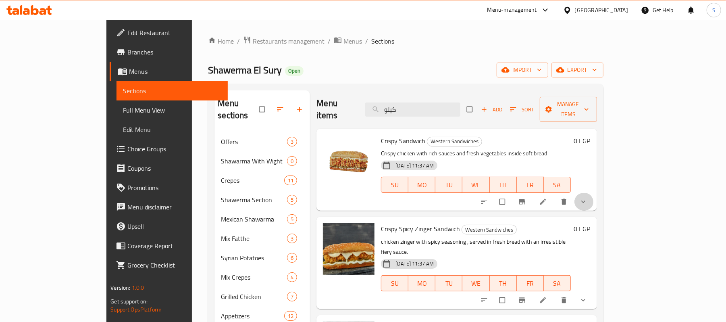
click at [594, 193] on button "show more" at bounding box center [584, 202] width 19 height 18
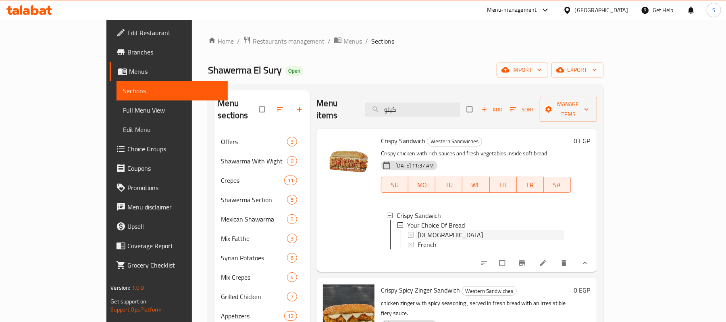
click at [428, 230] on div "[DEMOGRAPHIC_DATA]" at bounding box center [491, 235] width 146 height 10
click at [127, 147] on span "Choice Groups" at bounding box center [174, 149] width 94 height 10
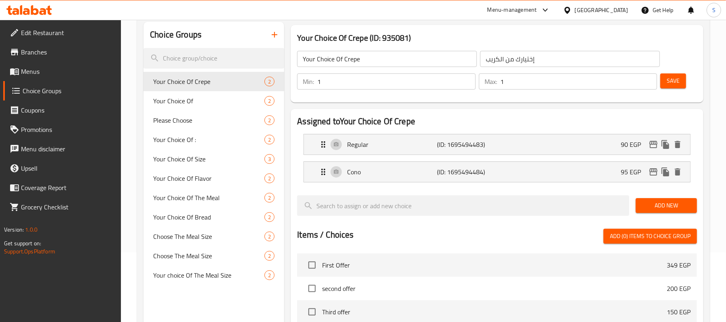
scroll to position [54, 0]
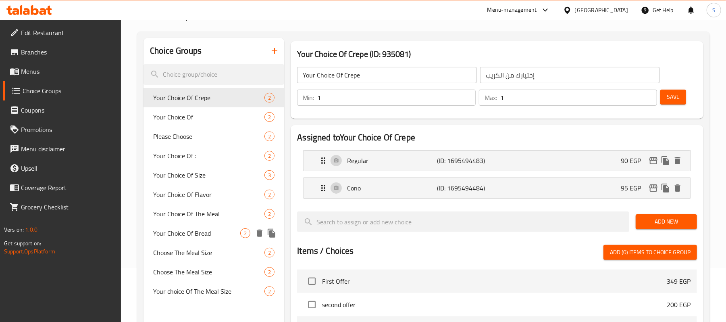
click at [201, 230] on span "Your Choice Of Bread" at bounding box center [196, 233] width 87 height 10
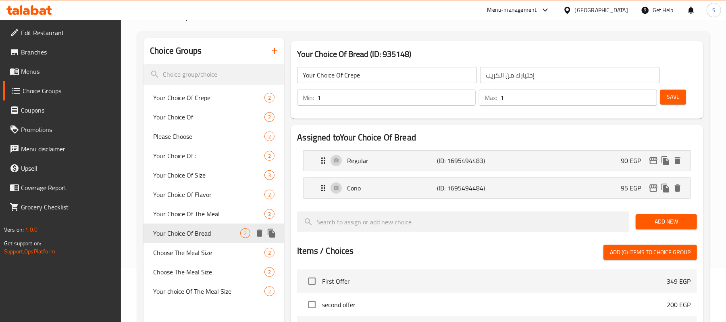
type input "Your Choice Of Bread"
type input "إختيارك من الخبز"
click at [583, 158] on div "Syrian (ID: 1695648080) 100 EGP" at bounding box center [500, 160] width 362 height 20
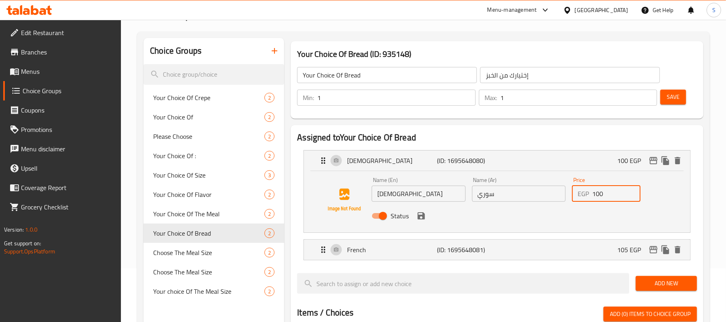
drag, startPoint x: 611, startPoint y: 194, endPoint x: 553, endPoint y: 198, distance: 57.5
click at [554, 198] on div "Name (En) Syrian Name (En) Name (Ar) سوري Name (Ar) Price EGP 100 Price Status" at bounding box center [519, 200] width 300 height 53
click at [424, 212] on icon "save" at bounding box center [422, 216] width 10 height 10
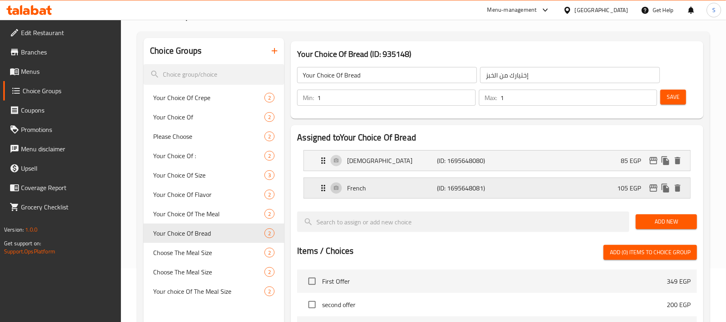
type input "85"
click at [627, 187] on p "105 EGP" at bounding box center [632, 188] width 30 height 10
click at [621, 187] on p "105 EGP" at bounding box center [632, 188] width 30 height 10
click at [590, 191] on div "French (ID: 1695648081) 105 EGP" at bounding box center [500, 188] width 362 height 20
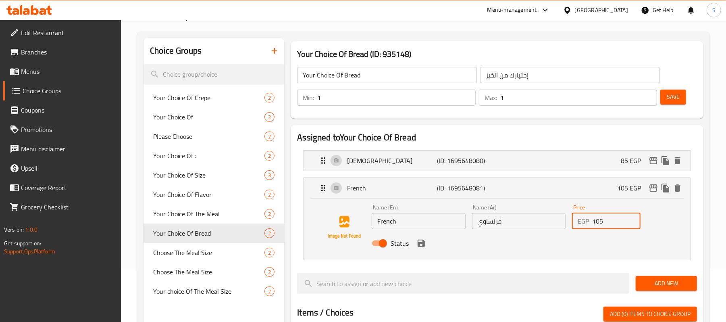
drag, startPoint x: 601, startPoint y: 225, endPoint x: 549, endPoint y: 220, distance: 51.8
click at [552, 220] on div "Name (En) French Name (En) Name (Ar) فرنساوي Name (Ar) Price EGP 105 Price Stat…" at bounding box center [519, 227] width 300 height 53
click at [429, 245] on div "Status" at bounding box center [519, 243] width 300 height 22
click at [425, 246] on icon "save" at bounding box center [421, 243] width 7 height 7
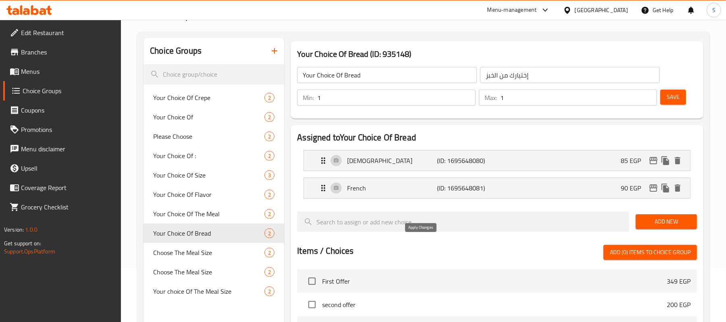
type input "90"
drag, startPoint x: 636, startPoint y: 182, endPoint x: 621, endPoint y: 211, distance: 32.5
click at [635, 183] on p "90 EGP" at bounding box center [634, 188] width 27 height 10
click at [657, 188] on icon "edit" at bounding box center [654, 187] width 8 height 7
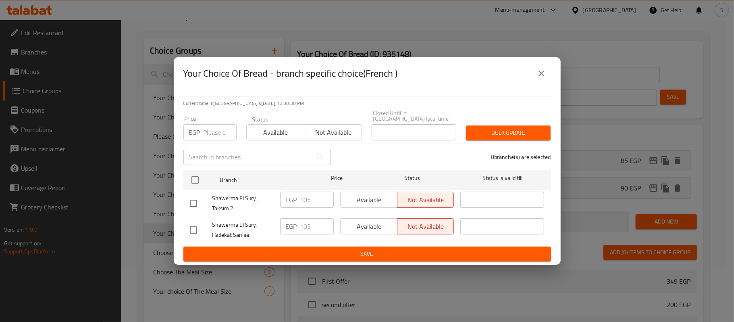
drag, startPoint x: 202, startPoint y: 129, endPoint x: 217, endPoint y: 158, distance: 32.6
click at [204, 133] on div "EGP Price" at bounding box center [209, 132] width 53 height 16
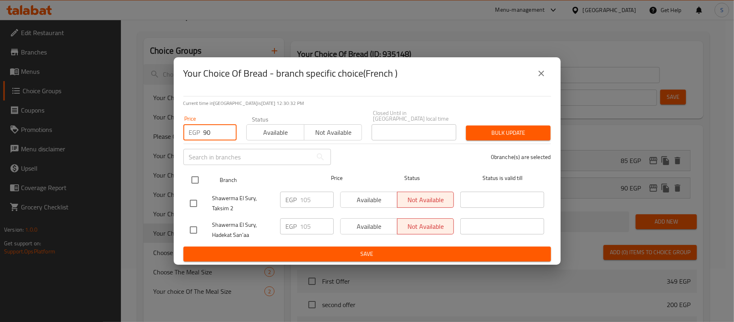
type input "90"
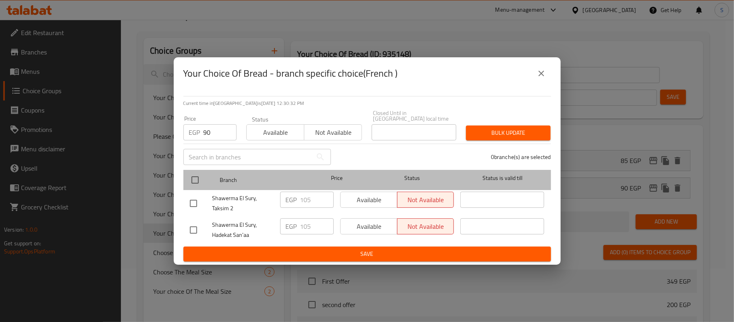
drag, startPoint x: 198, startPoint y: 167, endPoint x: 192, endPoint y: 178, distance: 12.7
click at [198, 168] on div at bounding box center [202, 179] width 30 height 23
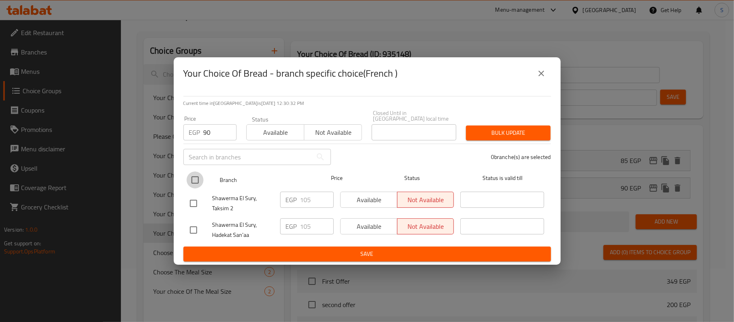
click at [202, 177] on input "checkbox" at bounding box center [195, 179] width 17 height 17
checkbox input "true"
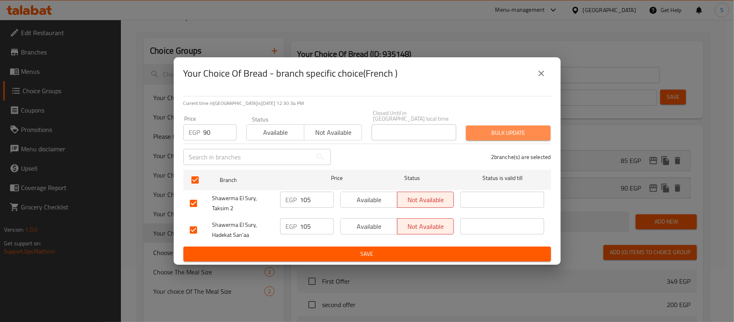
click at [507, 131] on span "Bulk update" at bounding box center [509, 133] width 72 height 10
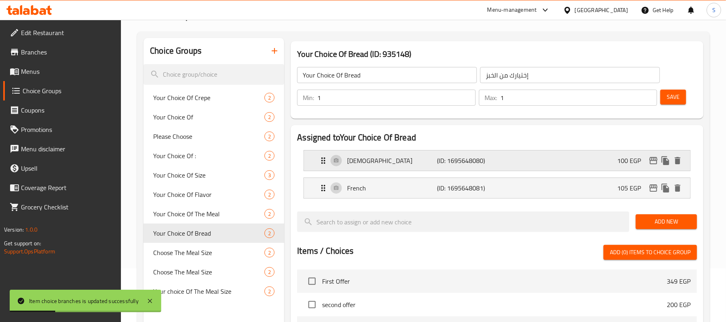
click at [623, 158] on p "100 EGP" at bounding box center [632, 161] width 30 height 10
click at [598, 163] on div "Syrian (ID: 1695648080) 100 EGP" at bounding box center [500, 160] width 362 height 20
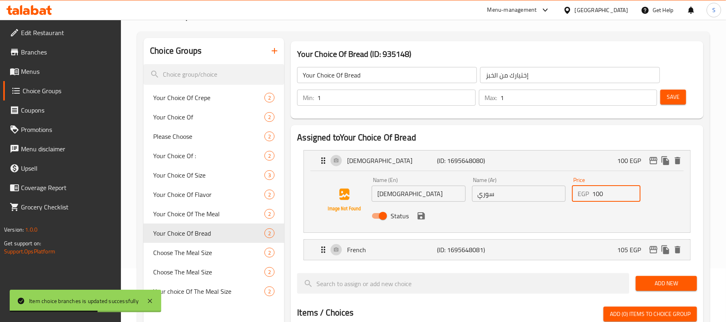
drag, startPoint x: 607, startPoint y: 191, endPoint x: 532, endPoint y: 186, distance: 74.4
click at [532, 186] on div "Name (En) Syrian Name (En) Name (Ar) سوري Name (Ar) Price EGP 100 Price Status" at bounding box center [519, 200] width 300 height 53
drag, startPoint x: 615, startPoint y: 194, endPoint x: 587, endPoint y: 194, distance: 27.4
click at [587, 194] on div "EGP 85 Price" at bounding box center [606, 194] width 69 height 16
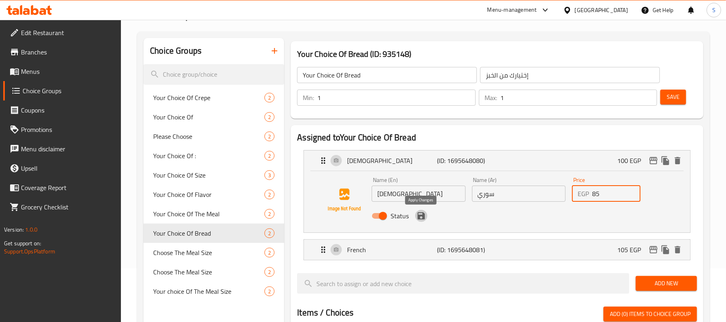
click at [423, 219] on icon "save" at bounding box center [421, 215] width 7 height 7
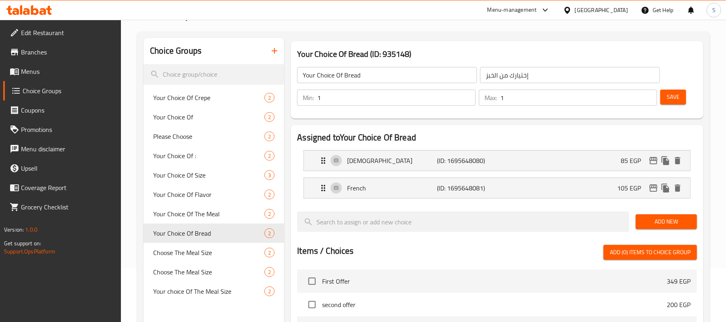
type input "85"
click at [654, 161] on icon "edit" at bounding box center [654, 161] width 10 height 10
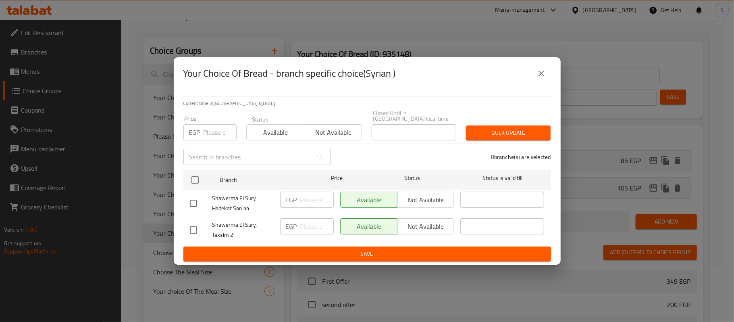
click at [214, 133] on input "number" at bounding box center [220, 132] width 33 height 16
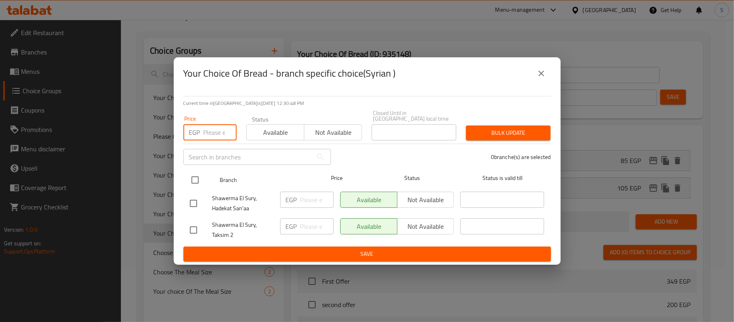
paste input "85"
type input "85"
click at [200, 177] on input "checkbox" at bounding box center [195, 179] width 17 height 17
checkbox input "true"
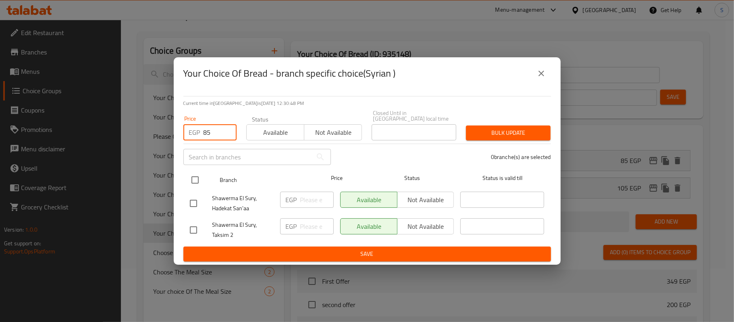
checkbox input "true"
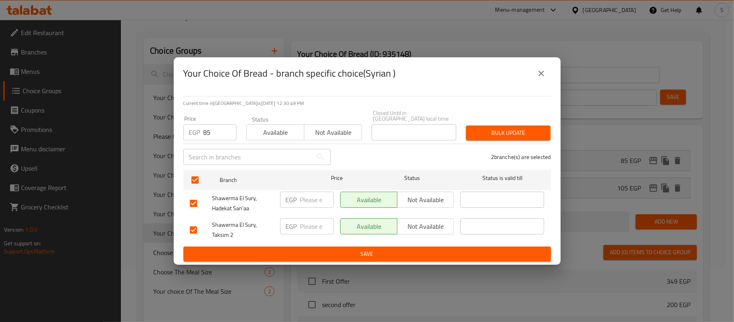
click at [529, 134] on span "Bulk update" at bounding box center [509, 133] width 72 height 10
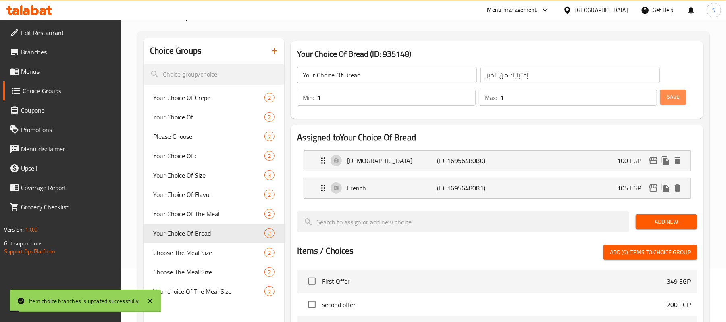
click at [682, 97] on button "Save" at bounding box center [674, 97] width 26 height 15
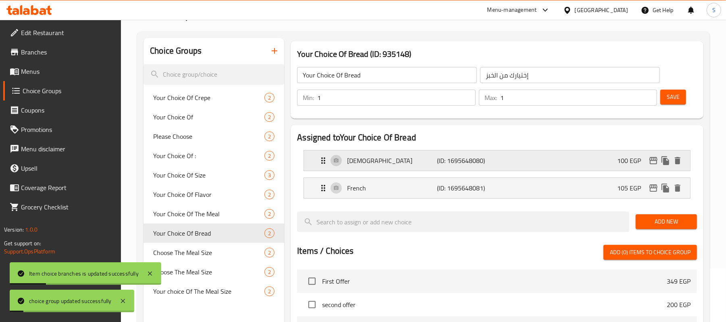
click at [653, 161] on icon "edit" at bounding box center [654, 160] width 8 height 7
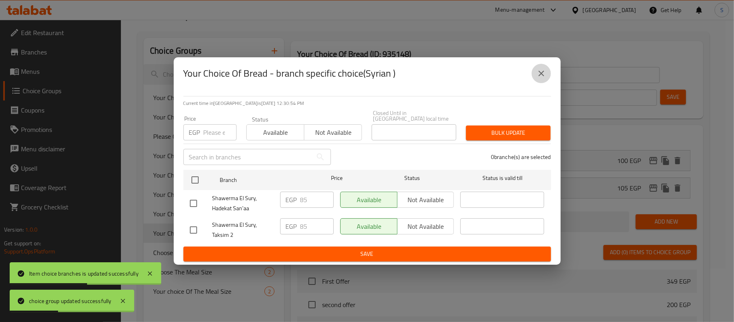
drag, startPoint x: 544, startPoint y: 71, endPoint x: 576, endPoint y: 106, distance: 47.4
click at [544, 73] on icon "close" at bounding box center [542, 74] width 10 height 10
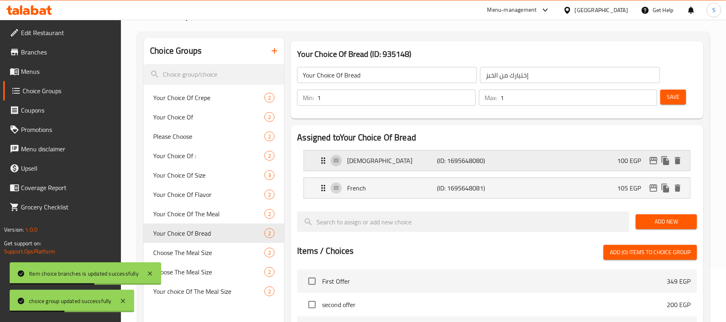
click at [621, 158] on p "100 EGP" at bounding box center [632, 161] width 30 height 10
click at [621, 165] on p "100 EGP" at bounding box center [632, 161] width 30 height 10
click at [560, 157] on div "Syrian (ID: 1695648080) 100 EGP" at bounding box center [500, 160] width 362 height 20
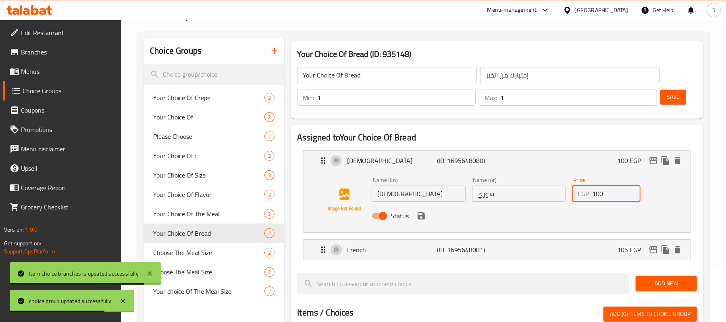
drag, startPoint x: 604, startPoint y: 196, endPoint x: 525, endPoint y: 223, distance: 83.0
click at [548, 196] on div "Name (En) Syrian Name (En) Name (Ar) سوري Name (Ar) Price EGP 100 Price Status" at bounding box center [519, 200] width 300 height 53
paste input "85"
click at [423, 216] on icon "save" at bounding box center [421, 215] width 7 height 7
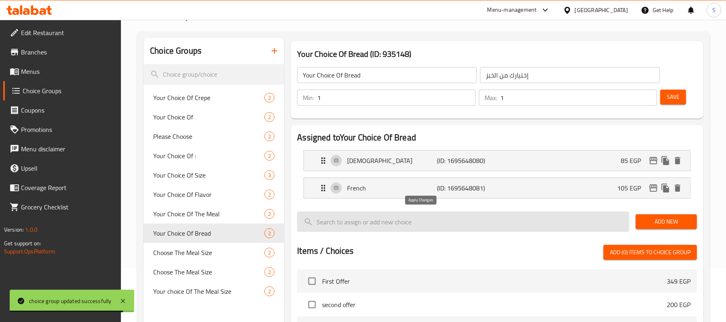
type input "85"
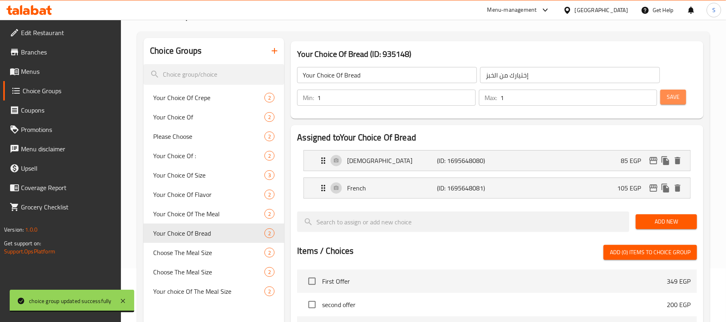
click at [677, 100] on span "Save" at bounding box center [673, 97] width 13 height 10
click at [623, 188] on p "105 EGP" at bounding box center [632, 188] width 30 height 10
click at [631, 191] on p "105 EGP" at bounding box center [632, 188] width 30 height 10
click at [619, 179] on div "French (ID: 1695648081) 105 EGP" at bounding box center [500, 188] width 362 height 20
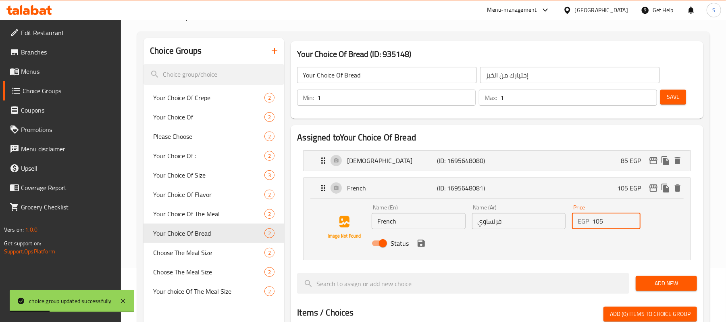
drag, startPoint x: 611, startPoint y: 216, endPoint x: 559, endPoint y: 234, distance: 54.7
click at [559, 234] on div "Name (En) French Name (En) Name (Ar) فرنساوي Name (Ar) Price EGP 105 Price Stat…" at bounding box center [519, 227] width 300 height 53
drag, startPoint x: 609, startPoint y: 223, endPoint x: 531, endPoint y: 217, distance: 78.4
click at [531, 217] on div "Name (En) French Name (En) Name (Ar) فرنساوي Name (Ar) Price EGP 90 Price Status" at bounding box center [519, 227] width 300 height 53
click at [423, 249] on nav "[DEMOGRAPHIC_DATA] (ID: 1695648080) 85 EGP Name (En) Syrian Name (En) Name (Ar)…" at bounding box center [497, 205] width 400 height 123
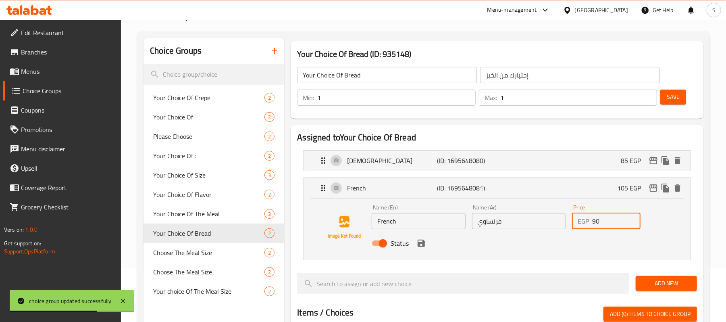
scroll to position [54, 0]
click at [423, 249] on div "Status" at bounding box center [519, 243] width 300 height 22
click at [421, 249] on div "Status" at bounding box center [519, 243] width 300 height 22
click at [421, 247] on icon "save" at bounding box center [422, 243] width 10 height 10
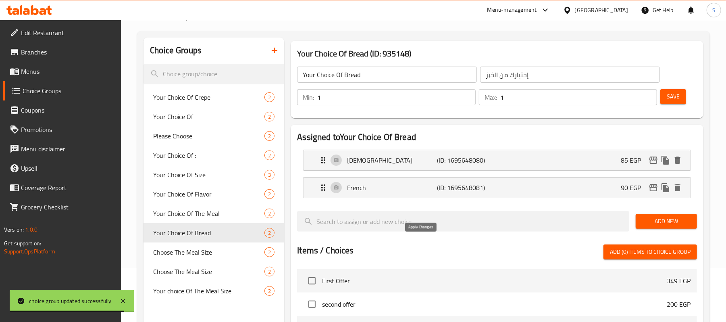
type input "90"
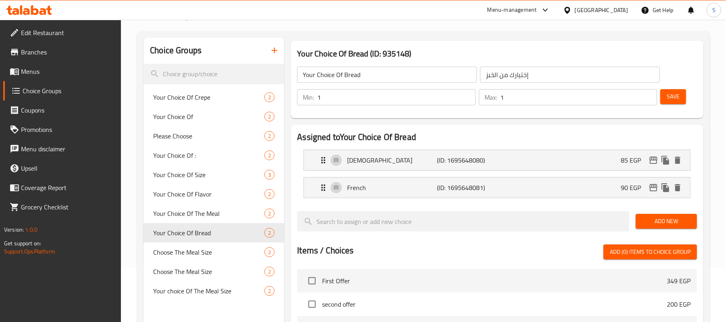
click at [674, 94] on span "Save" at bounding box center [673, 97] width 13 height 10
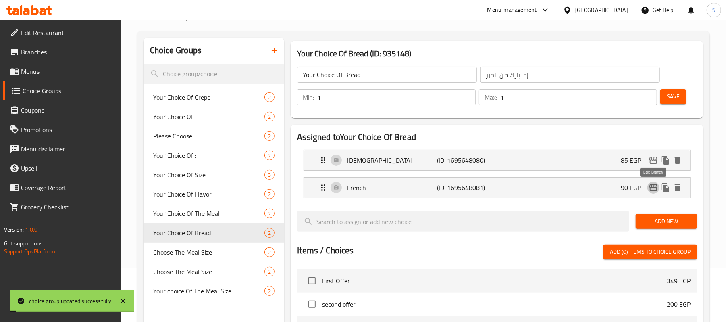
click at [653, 188] on icon "edit" at bounding box center [654, 187] width 8 height 7
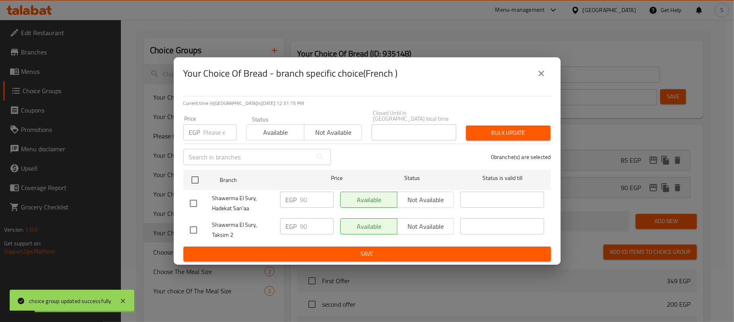
click at [224, 120] on div "Price EGP Price" at bounding box center [209, 128] width 53 height 25
click at [221, 127] on input "number" at bounding box center [220, 132] width 33 height 16
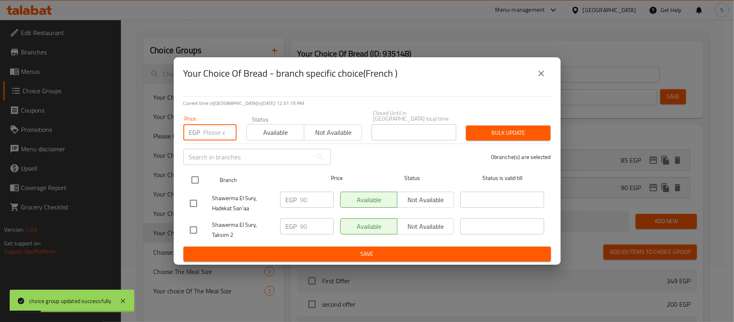
paste input "90"
type input "90"
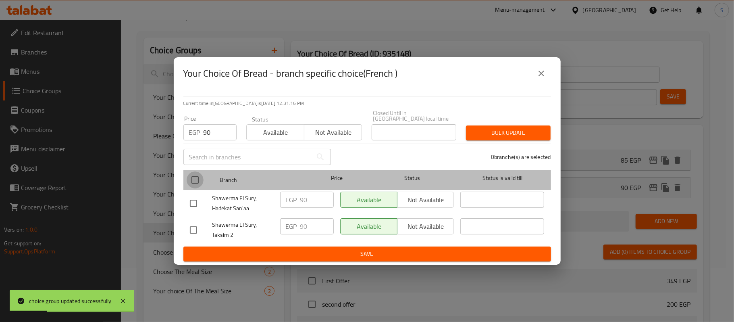
click at [192, 179] on input "checkbox" at bounding box center [195, 179] width 17 height 17
checkbox input "true"
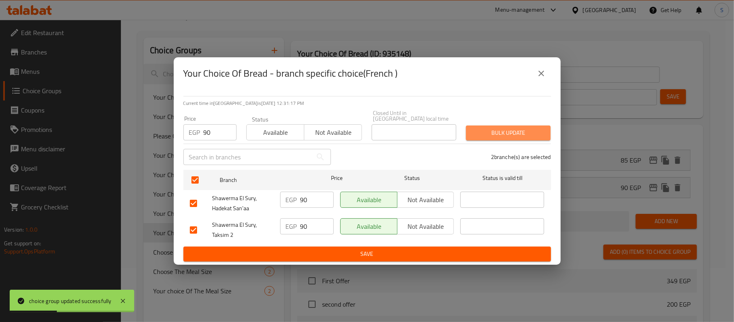
click at [509, 125] on button "Bulk update" at bounding box center [508, 132] width 85 height 15
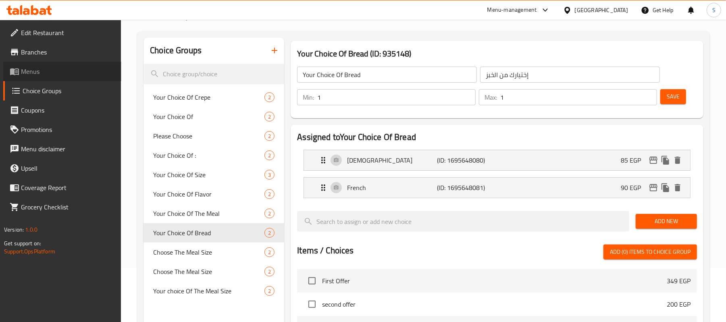
click at [35, 69] on span "Menus" at bounding box center [68, 72] width 94 height 10
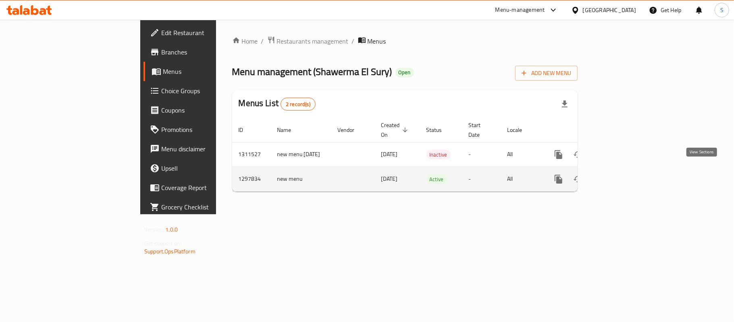
click at [627, 173] on link "enhanced table" at bounding box center [616, 178] width 19 height 19
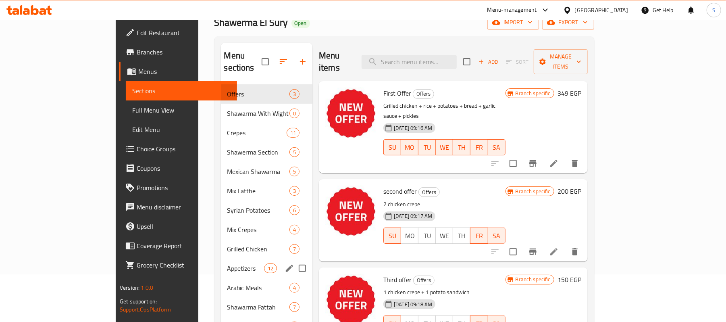
scroll to position [134, 0]
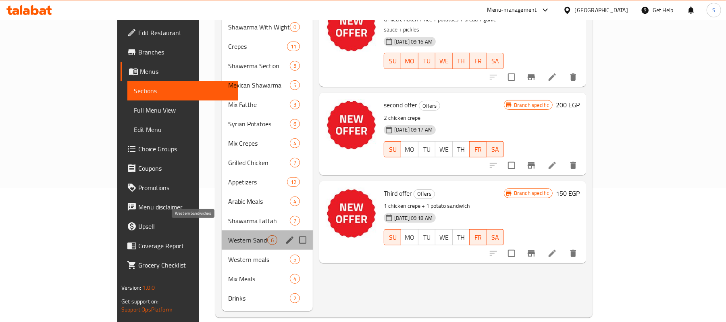
click at [228, 235] on span "Western Sandwiches" at bounding box center [247, 240] width 39 height 10
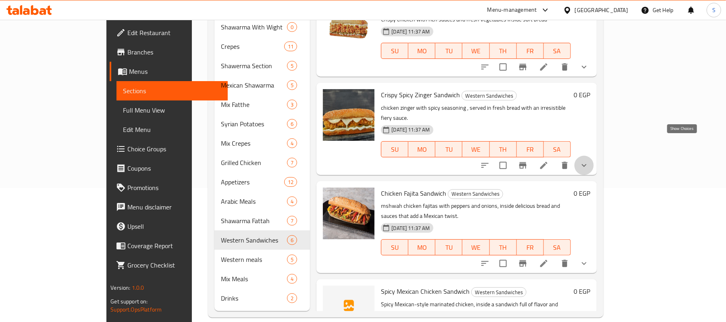
click at [589, 161] on icon "show more" at bounding box center [584, 166] width 10 height 10
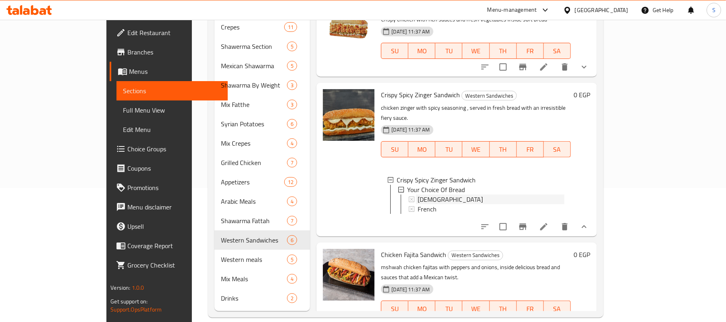
click at [409, 196] on icon at bounding box center [412, 199] width 6 height 6
click at [418, 204] on div "French" at bounding box center [491, 209] width 146 height 10
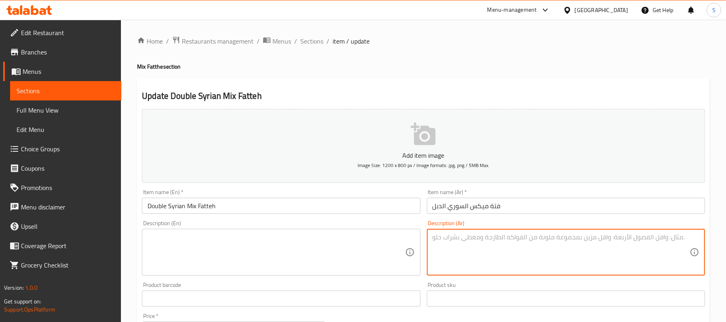
click at [512, 246] on textarea at bounding box center [561, 252] width 257 height 38
type textarea "كرسبي، زنجر وشاورما"
click at [381, 247] on textarea at bounding box center [276, 252] width 257 height 38
click at [560, 265] on textarea "كرسبي، زنجر وشاورما" at bounding box center [561, 252] width 257 height 38
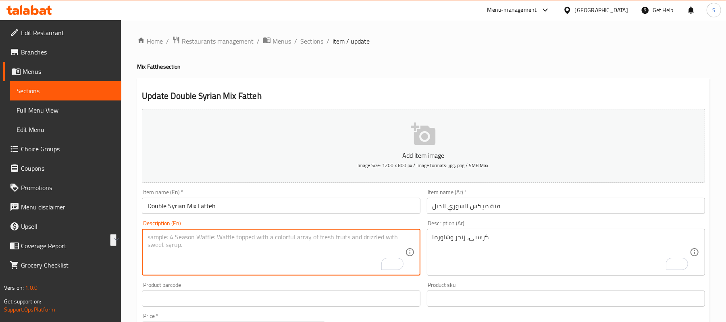
click at [334, 249] on textarea "To enrich screen reader interactions, please activate Accessibility in Grammarl…" at bounding box center [276, 252] width 257 height 38
paste textarea "Crispy, zinger and shawarma"
type textarea "Crispy, zinger and shawarma"
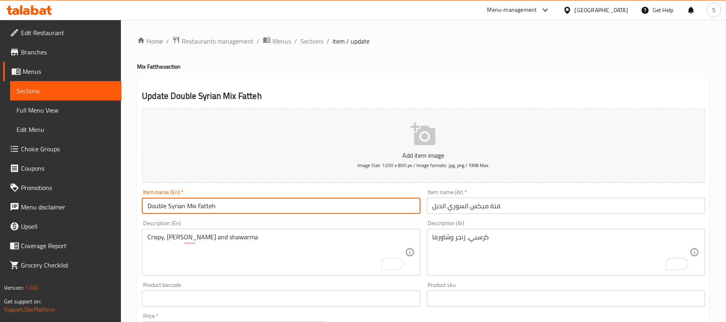
click at [325, 205] on input "Double Syrian Mix Fatteh" at bounding box center [281, 206] width 278 height 16
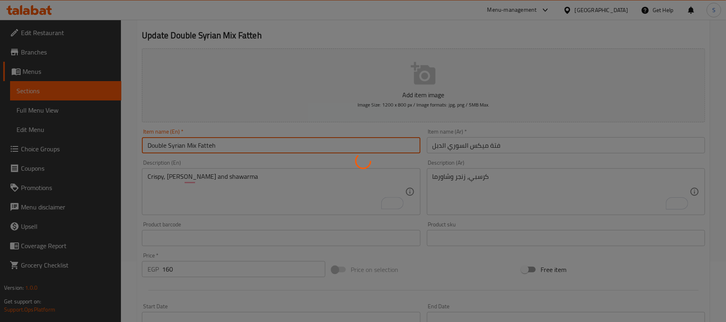
scroll to position [107, 0]
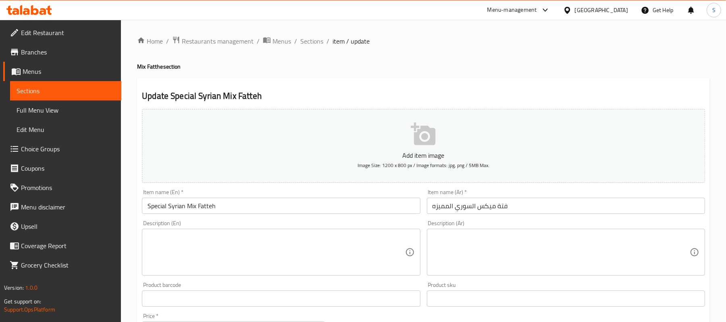
click at [495, 230] on div "Description (Ar)" at bounding box center [566, 252] width 278 height 47
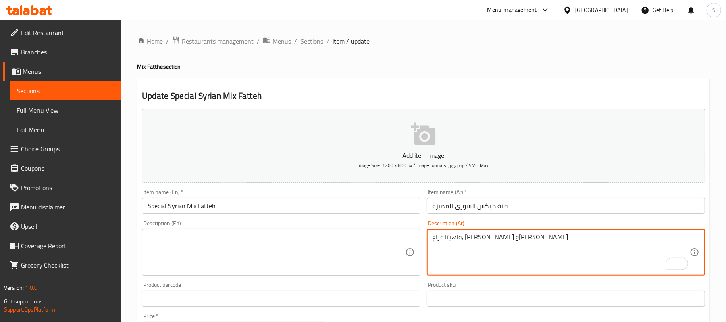
click at [444, 236] on textarea "فاهيتا فراخ، [PERSON_NAME] و[PERSON_NAME]" at bounding box center [561, 252] width 257 height 38
click at [446, 236] on textarea "فاهيتا فراخ، [PERSON_NAME] و[PERSON_NAME]" at bounding box center [561, 252] width 257 height 38
click at [465, 244] on textarea "فاهيتا فراخ، [PERSON_NAME] وشاورما" at bounding box center [561, 252] width 257 height 38
click at [467, 245] on textarea "فاهيتا فراخ، [PERSON_NAME] وشاورما" at bounding box center [561, 252] width 257 height 38
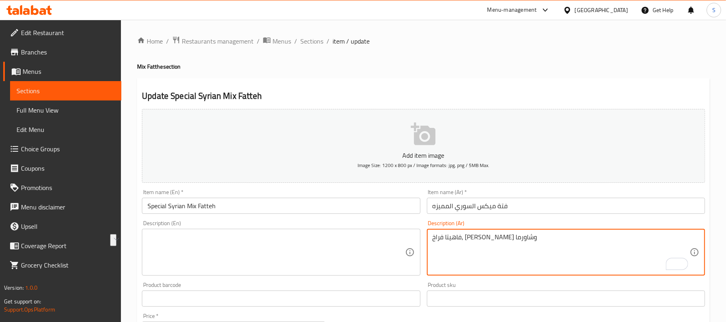
type textarea "فاهيتا فراخ، [PERSON_NAME] وشاورما"
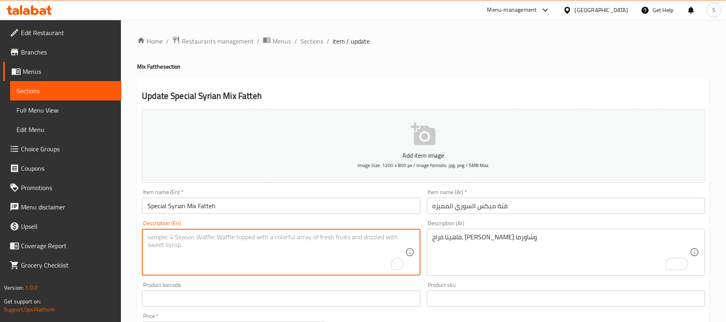
click at [229, 270] on textarea "To enrich screen reader interactions, please activate Accessibility in Grammarl…" at bounding box center [276, 252] width 257 height 38
paste textarea "Chicken Fajita, Crispy and Shawarma"
type textarea "Chicken Fajita, Crispy and Shawarma"
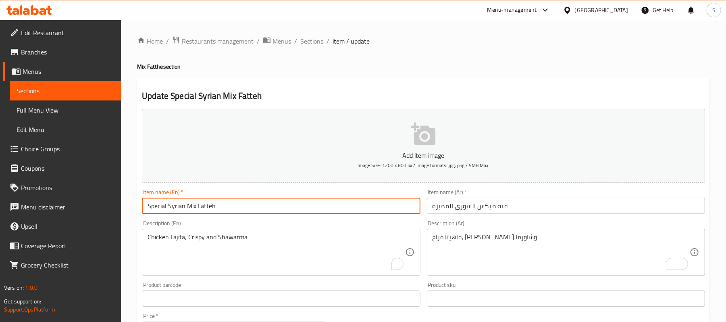
click at [250, 211] on input "Special Syrian Mix Fatteh" at bounding box center [281, 206] width 278 height 16
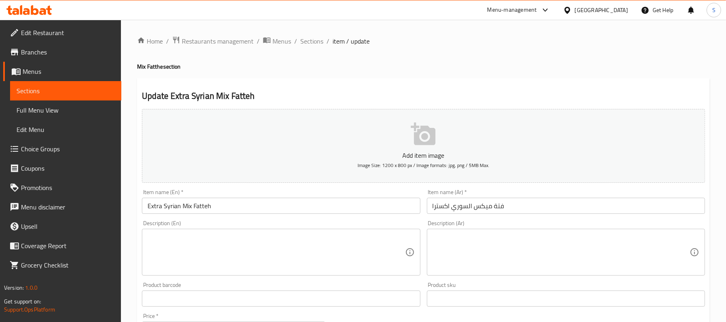
click at [478, 234] on textarea at bounding box center [561, 252] width 257 height 38
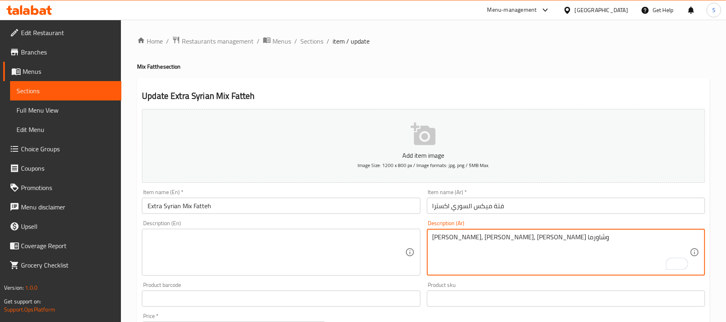
type textarea "[PERSON_NAME]، [PERSON_NAME]، [PERSON_NAME] وشاورما"
click at [486, 228] on div "Description (Ar) كرسبي، زنجر، [PERSON_NAME] وشاورما Description (Ar)" at bounding box center [566, 247] width 278 height 55
click at [483, 237] on textarea "[PERSON_NAME]، [PERSON_NAME]، [PERSON_NAME] وشاورما" at bounding box center [561, 252] width 257 height 38
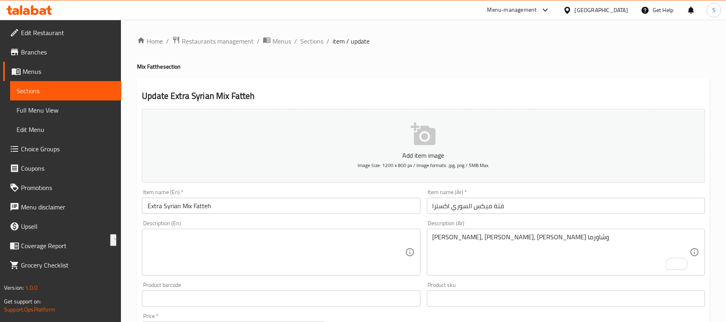
drag, startPoint x: 344, startPoint y: 221, endPoint x: 340, endPoint y: 239, distance: 18.2
click at [344, 222] on div "Description (En) Description (En)" at bounding box center [281, 247] width 278 height 55
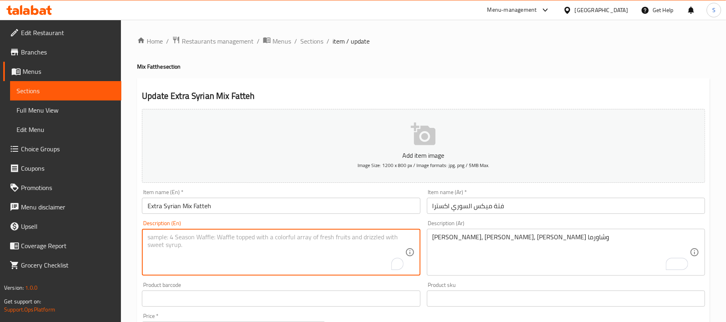
click at [340, 239] on textarea "To enrich screen reader interactions, please activate Accessibility in Grammarl…" at bounding box center [276, 252] width 257 height 38
paste textarea "Crispy, zinger, [PERSON_NAME] and shawarma"
type textarea "Crispy, zinger, [PERSON_NAME] and shawarma"
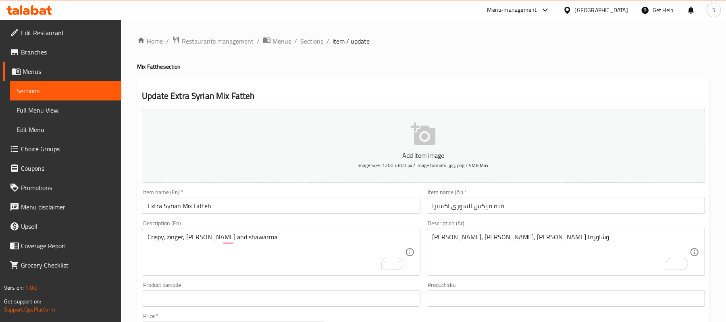
click at [315, 219] on div "Description (En) Crispy, zinger, shish tawook and shawarma Description (En)" at bounding box center [281, 248] width 285 height 62
click at [315, 217] on div "Item name (En)   * Extra Syrian Mix Fatteh Item name (En) *" at bounding box center [281, 201] width 285 height 31
click at [310, 196] on div "Item name (En)   * Extra Syrian Mix Fatteh Item name (En) *" at bounding box center [281, 201] width 278 height 25
click at [309, 206] on input "Extra Syrian Mix Fatteh" at bounding box center [281, 206] width 278 height 16
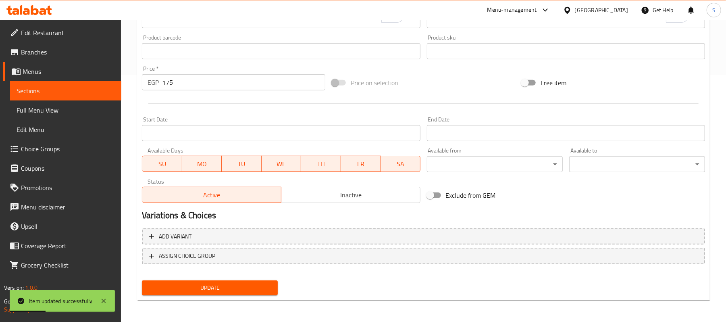
scroll to position [32, 0]
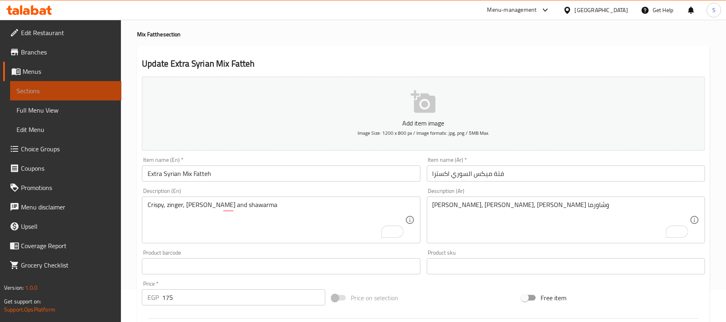
click at [55, 88] on span "Sections" at bounding box center [66, 91] width 98 height 10
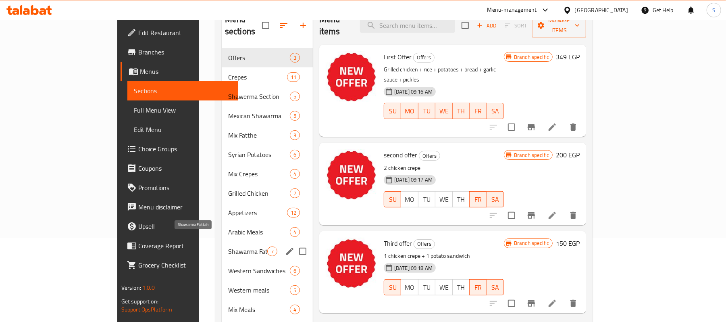
scroll to position [115, 0]
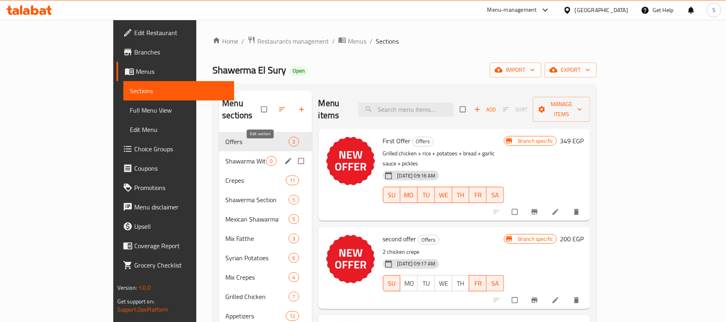
click at [284, 157] on icon "edit" at bounding box center [288, 161] width 8 height 8
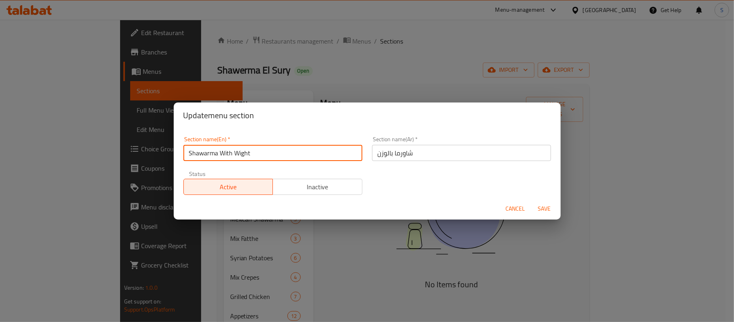
drag, startPoint x: 275, startPoint y: 157, endPoint x: 156, endPoint y: 156, distance: 119.4
click at [156, 156] on div "Update menu section Section name(En)   * Shawarma With Wight Section name(En) *…" at bounding box center [367, 161] width 734 height 322
paste input "by we"
click at [248, 156] on input "Shawarma by weight" at bounding box center [272, 153] width 179 height 16
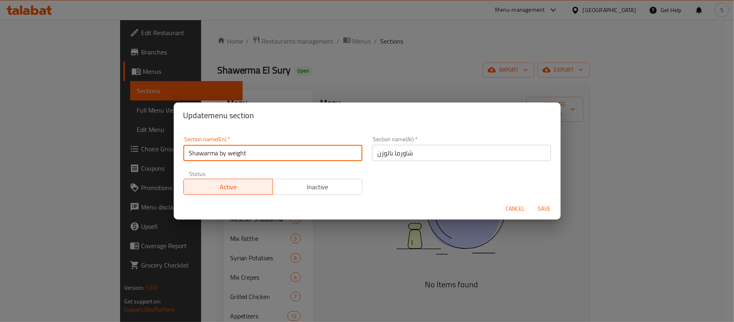
click at [248, 156] on input "Shawarma by weight" at bounding box center [272, 153] width 179 height 16
click at [220, 153] on input "Shawarma by Weight" at bounding box center [272, 153] width 179 height 16
click at [221, 156] on input "Shawarma by Weight" at bounding box center [272, 153] width 179 height 16
type input "Shawarma By Weight"
click at [532, 201] on button "Save" at bounding box center [545, 208] width 26 height 15
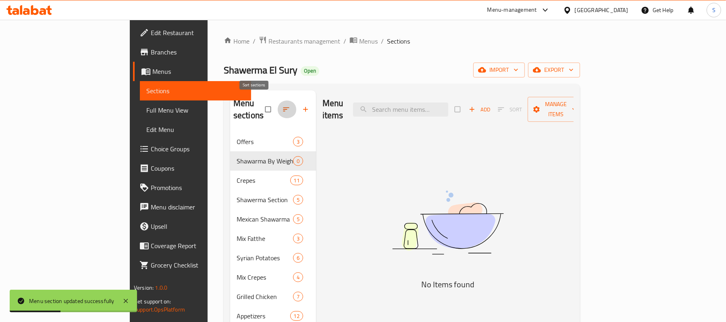
click at [277, 106] on button "button" at bounding box center [286, 109] width 19 height 18
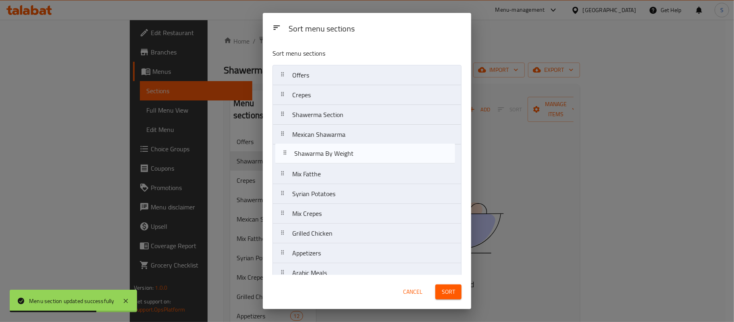
drag, startPoint x: 324, startPoint y: 99, endPoint x: 327, endPoint y: 160, distance: 60.9
click at [327, 160] on nav "Offers Shawarma By Weight Crepes Shawerma Section Mexican Shawarma Mix Fatthe S…" at bounding box center [367, 223] width 189 height 317
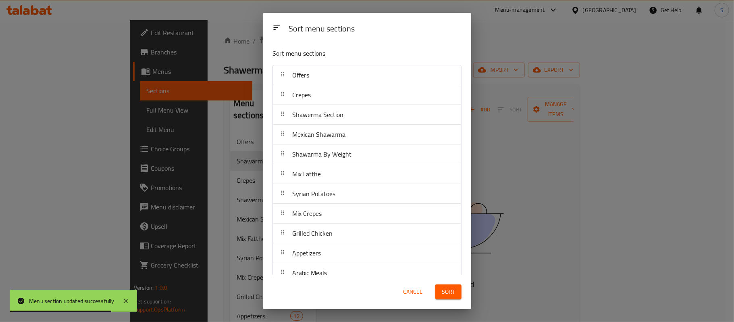
click at [448, 291] on span "Sort" at bounding box center [448, 292] width 13 height 10
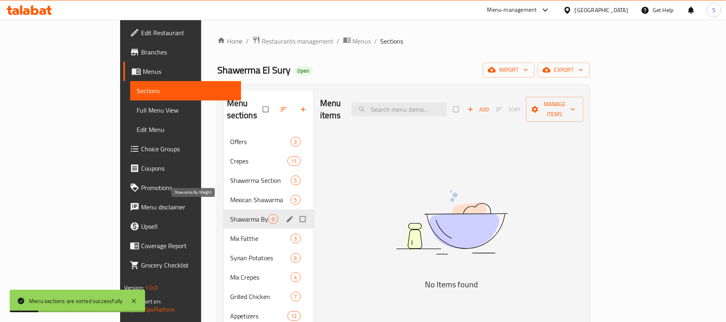
click at [230, 214] on span "Shawarma By Weight" at bounding box center [249, 219] width 38 height 10
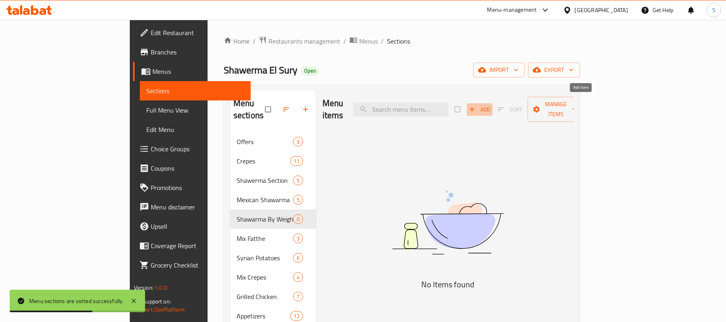
click at [475, 107] on icon "button" at bounding box center [472, 109] width 5 height 5
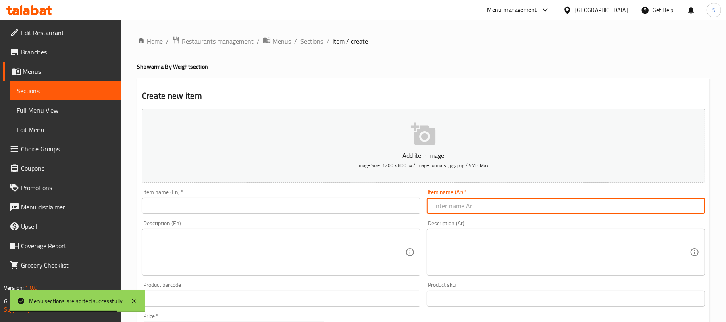
click at [502, 210] on input "text" at bounding box center [566, 206] width 278 height 16
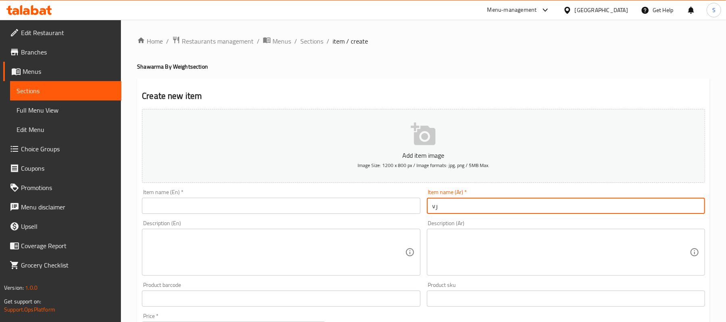
type input "v"
type input "ربع كيلو شاورما فراخ"
click at [484, 243] on textarea at bounding box center [561, 252] width 257 height 38
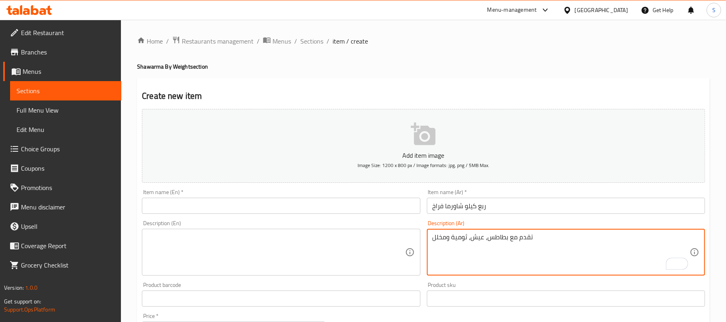
click at [486, 243] on textarea "تقدم مع بطاطس، عيش، ثومية ومخلل" at bounding box center [561, 252] width 257 height 38
type textarea "تقدم مع بطاطس، عيش، ثومية ومخلل"
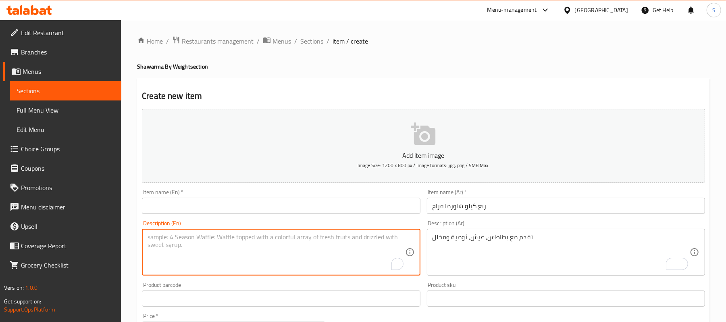
click at [364, 258] on textarea "To enrich screen reader interactions, please activate Accessibility in Grammarl…" at bounding box center [276, 252] width 257 height 38
paste textarea "Served with potatoes, bread, garlic sauce and pickles"
type textarea "Served with potatoes, bread, garlic sauce and pickles"
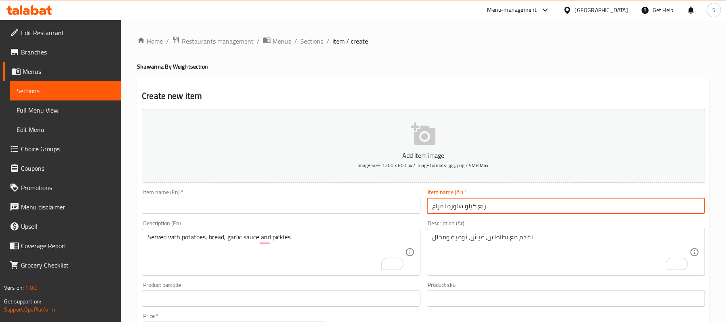
click at [465, 210] on input "ربع كيلو شاورما فراخ" at bounding box center [566, 206] width 278 height 16
drag, startPoint x: 335, startPoint y: 200, endPoint x: 333, endPoint y: 206, distance: 5.5
click at [335, 201] on input "text" at bounding box center [281, 206] width 278 height 16
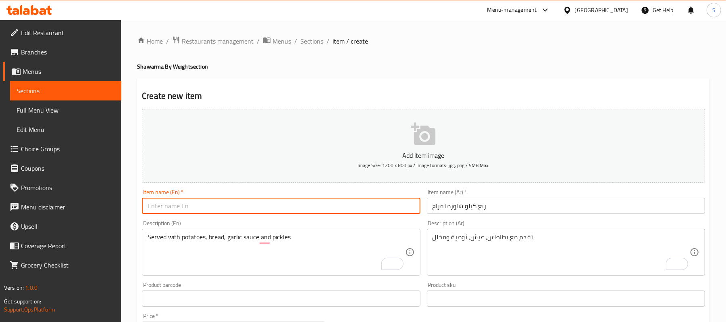
click at [333, 206] on input "text" at bounding box center [281, 206] width 278 height 16
type input "!"
type input "1/4 Kilo Chicken Shawarma"
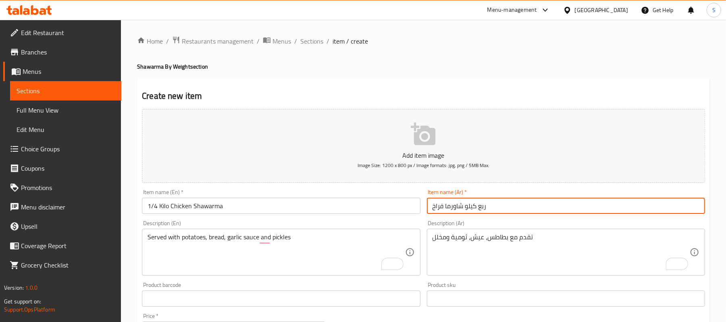
drag, startPoint x: 489, startPoint y: 207, endPoint x: 480, endPoint y: 208, distance: 8.9
click at [479, 208] on input "ربع كيلو شاورما فراخ" at bounding box center [566, 206] width 278 height 16
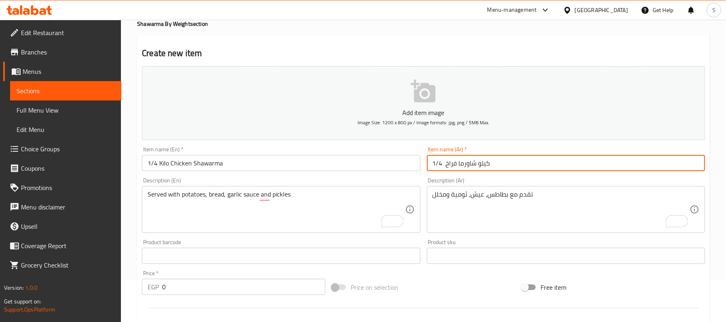
scroll to position [54, 0]
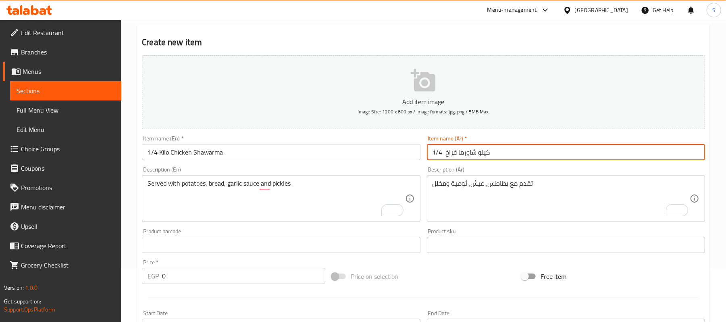
type input "1/4 كيلو شاورما فراخ"
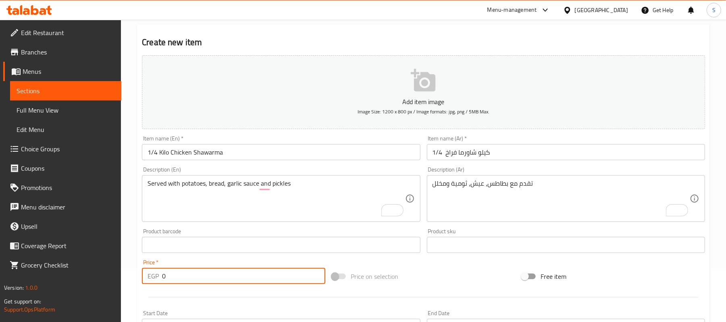
drag, startPoint x: 178, startPoint y: 270, endPoint x: 116, endPoint y: 279, distance: 62.4
click at [116, 279] on div "Edit Restaurant Branches Menus Sections Full Menu View Edit Menu Choice Groups …" at bounding box center [363, 241] width 726 height 550
type input "150"
click at [277, 152] on input "1/4 Kilo Chicken Shawarma" at bounding box center [281, 152] width 278 height 16
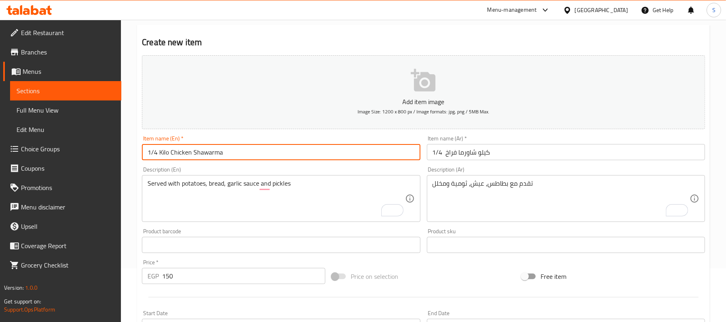
click at [461, 156] on input "1/4 كيلو شاورما فراخ" at bounding box center [566, 152] width 278 height 16
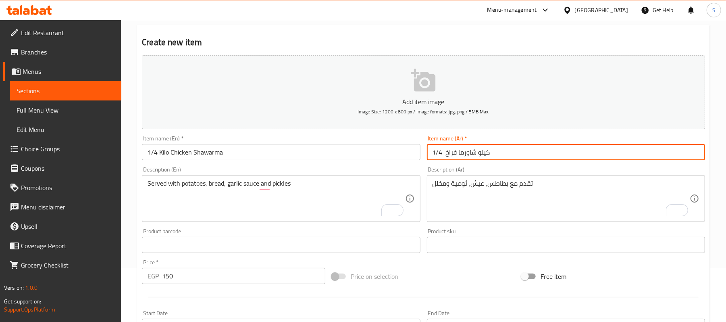
click at [461, 156] on input "1/4 كيلو شاورما فراخ" at bounding box center [566, 152] width 278 height 16
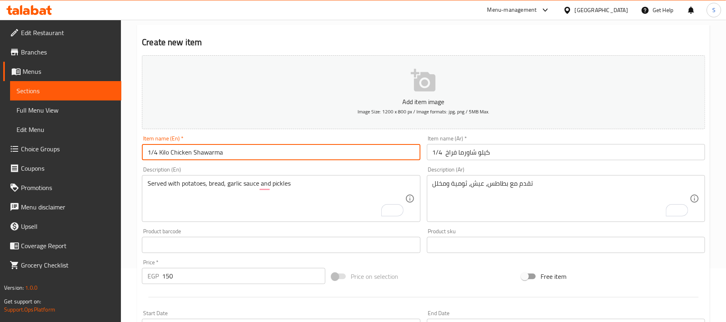
click at [376, 149] on input "1/4 Kilo Chicken Shawarma" at bounding box center [281, 152] width 278 height 16
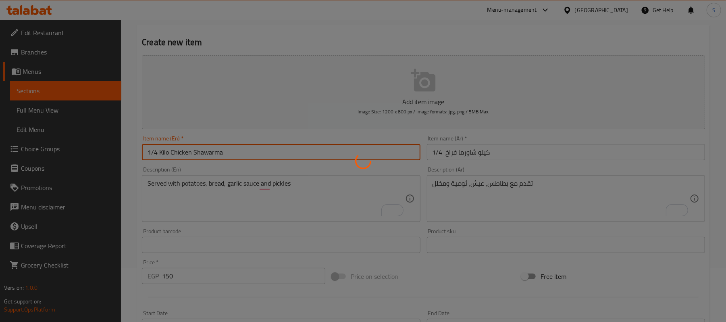
type input "0"
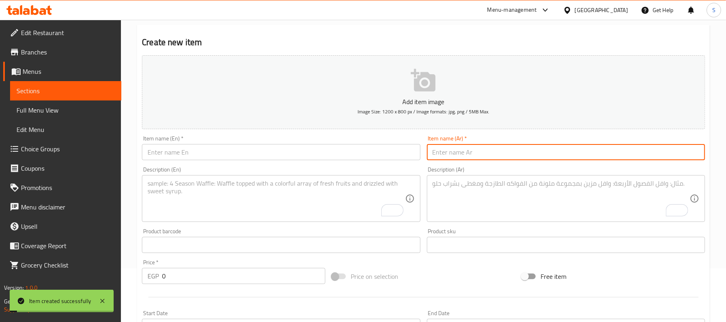
click at [498, 155] on input "text" at bounding box center [566, 152] width 278 height 16
paste input "1/4 كيلو شاورما فراخ"
click at [440, 156] on input "1/4 كيلو شاورما فراخ" at bounding box center [566, 152] width 278 height 16
type input "1/2 كيلو شاورما فراخ"
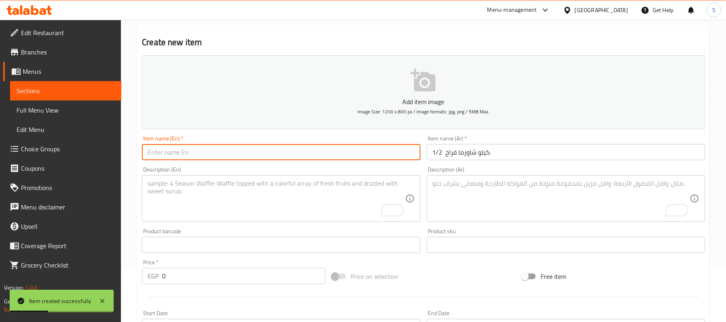
click at [365, 155] on input "text" at bounding box center [281, 152] width 278 height 16
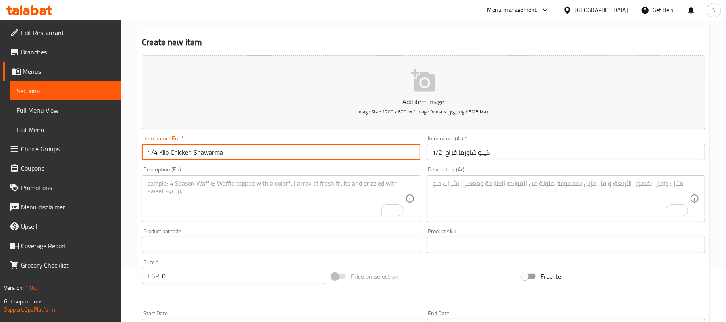
click at [158, 151] on input "1/4 Kilo Chicken Shawarma" at bounding box center [281, 152] width 278 height 16
type input "1/2 Kilo Chicken Shawarma"
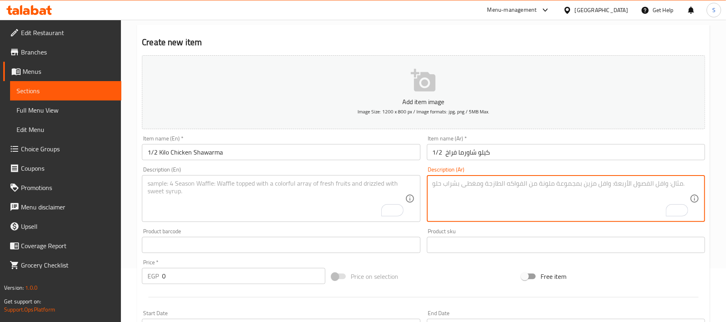
click at [470, 196] on textarea "To enrich screen reader interactions, please activate Accessibility in Grammarl…" at bounding box center [561, 198] width 257 height 38
paste textarea "Served with potatoes, bread, garlic sauce and pickles"
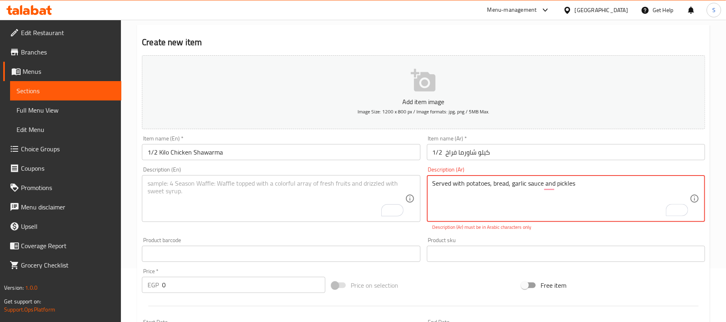
type textarea "Served with potatoes, bread, garlic sauce and pickles"
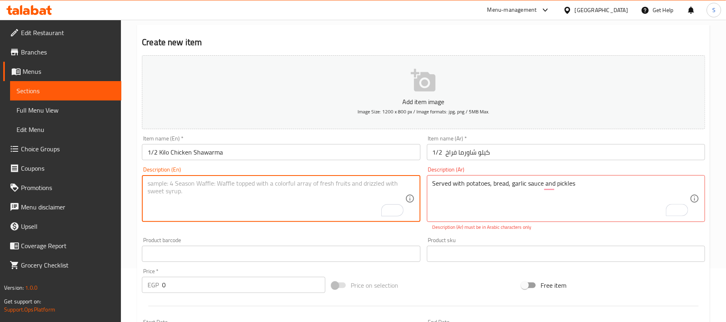
click at [238, 200] on textarea "To enrich screen reader interactions, please activate Accessibility in Grammarl…" at bounding box center [276, 198] width 257 height 38
paste textarea "Served with potatoes, bread, garlic sauce and pickles"
click at [238, 184] on textarea "Served with potatoes, bread, garlic sauce and pickles" at bounding box center [276, 198] width 257 height 38
click at [242, 186] on textarea "Served with potatoes, bread, garlic sauce and pickles" at bounding box center [276, 198] width 257 height 38
drag, startPoint x: 241, startPoint y: 186, endPoint x: 258, endPoint y: 188, distance: 17.5
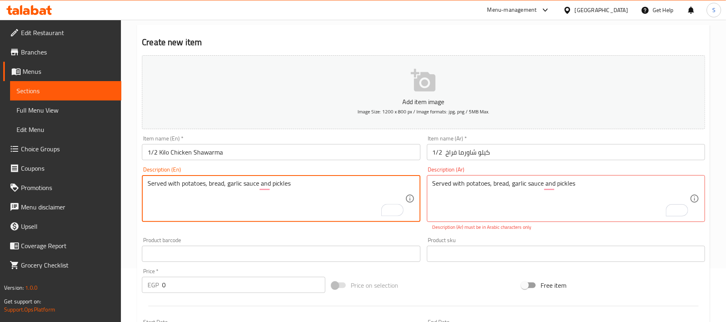
click at [258, 188] on textarea "Served with potatoes, bread, garlic sauce and pickles" at bounding box center [276, 198] width 257 height 38
type textarea "Served with potatoes, bread, garlic dip and pickles"
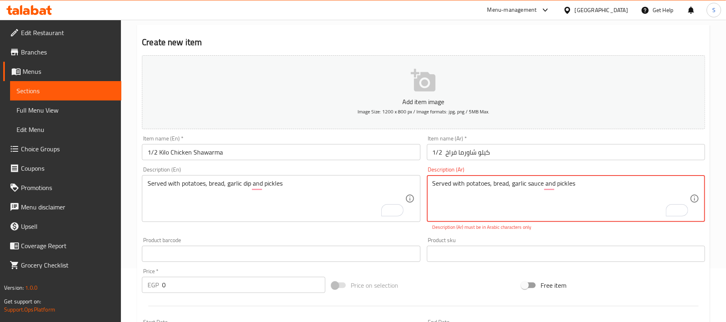
click at [513, 183] on textarea "Served with potatoes, bread, garlic sauce and pickles" at bounding box center [561, 198] width 257 height 38
paste textarea "تقدم مع بطاطس، عيش، ثومية ومخلل"
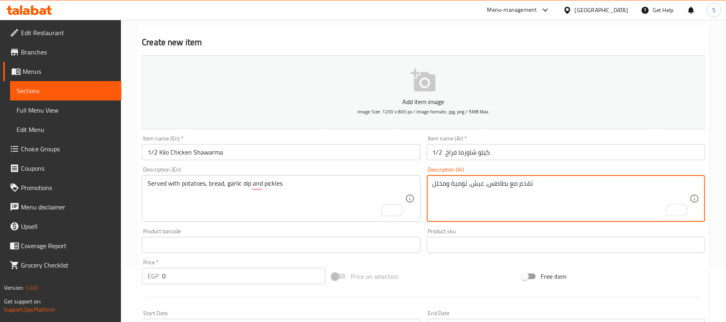
type textarea "تقدم مع بطاطس، عيش، ثومية ومخلل"
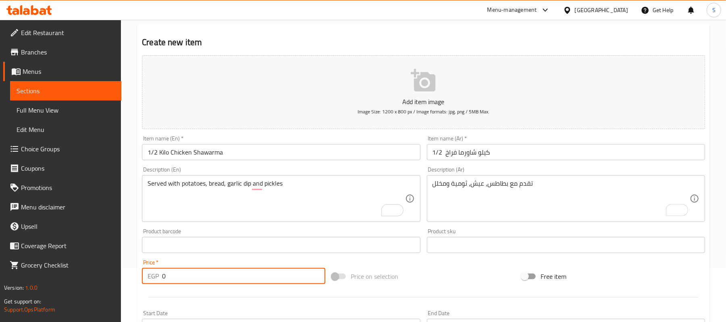
drag, startPoint x: 185, startPoint y: 284, endPoint x: 154, endPoint y: 284, distance: 31.1
click at [154, 284] on div "EGP 0 Price *" at bounding box center [233, 276] width 183 height 16
type input "285"
click at [339, 156] on input "1/2 Kilo Chicken Shawarma" at bounding box center [281, 152] width 278 height 16
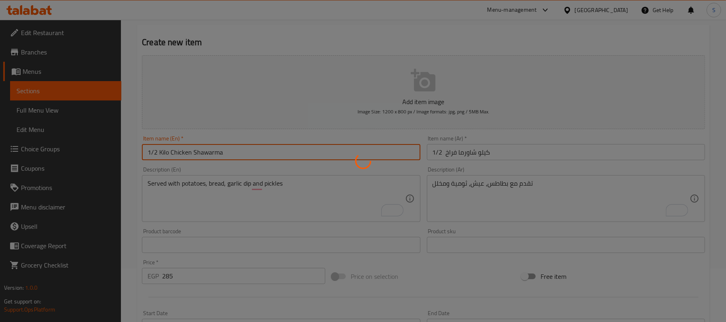
type input "0"
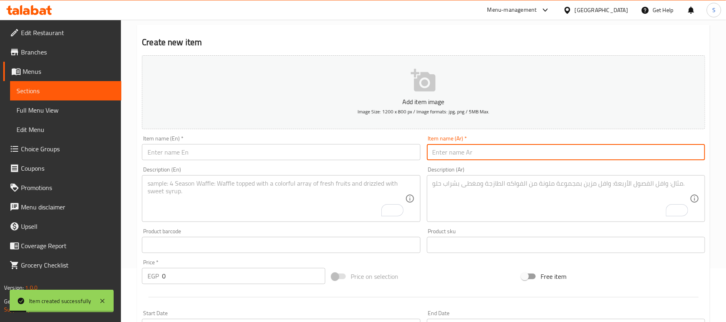
click at [513, 152] on input "text" at bounding box center [566, 152] width 278 height 16
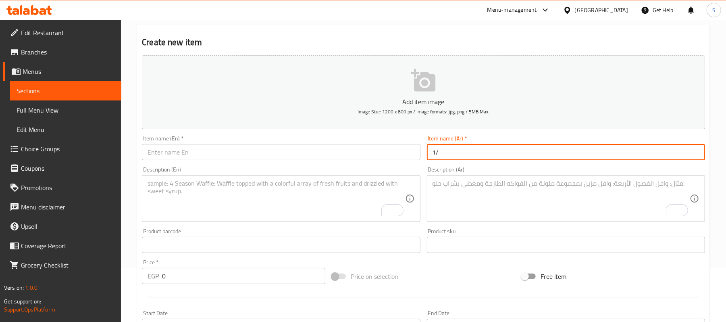
type input "1"
type input "كيلو شاورما فراخ"
drag, startPoint x: 383, startPoint y: 155, endPoint x: 378, endPoint y: 152, distance: 6.2
click at [382, 155] on input "text" at bounding box center [281, 152] width 278 height 16
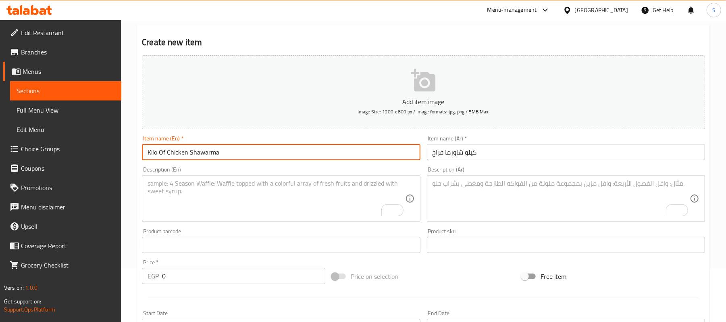
type input "Kilo Of Chicken Shawarma"
click at [227, 196] on textarea "To enrich screen reader interactions, please activate Accessibility in Grammarl…" at bounding box center [276, 198] width 257 height 38
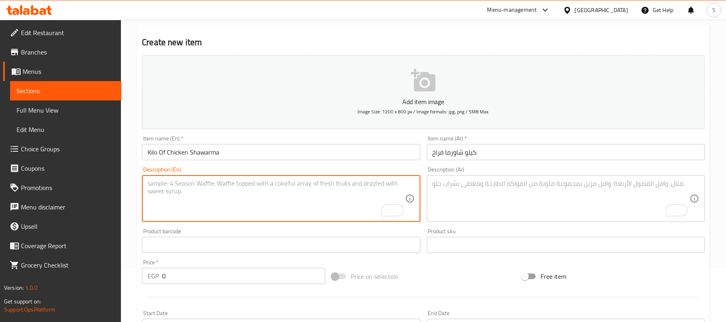
paste textarea "تقدم مع بطاطس، عيش، ثومية ومخلل"
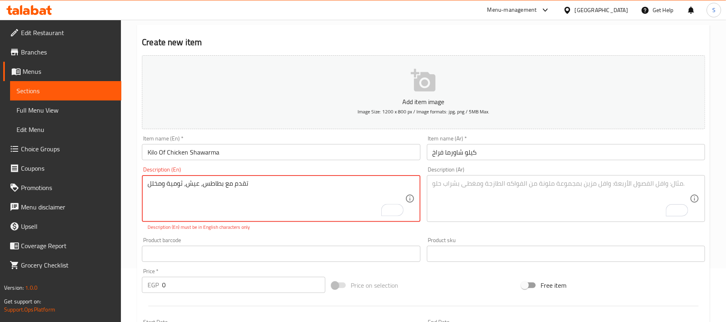
type textarea "تقدم مع بطاطس، عيش، ثومية ومخلل"
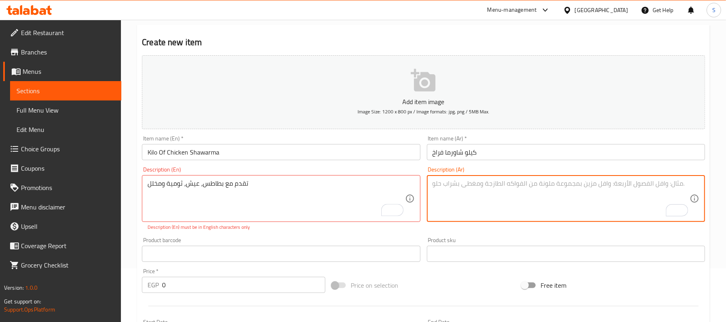
click at [500, 190] on textarea "To enrich screen reader interactions, please activate Accessibility in Grammarl…" at bounding box center [561, 198] width 257 height 38
paste textarea "تقدم مع بطاطس، عيش، ثومية ومخلل"
type textarea "تقدم مع بطاطس، عيش، ثومية ومخلل"
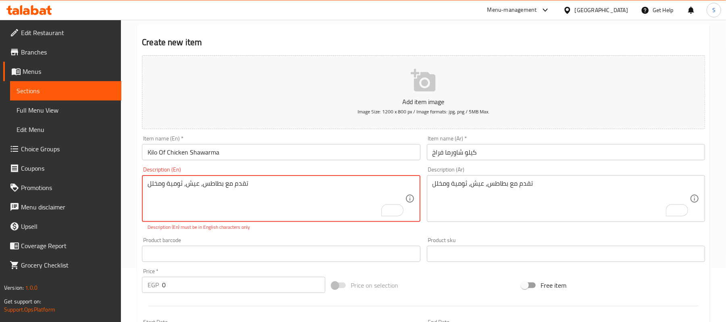
click at [294, 181] on textarea "تقدم مع بطاطس، عيش، ثومية ومخلل" at bounding box center [276, 198] width 257 height 38
paste textarea "Served with potatoes, bread, garlic sauce and pickles"
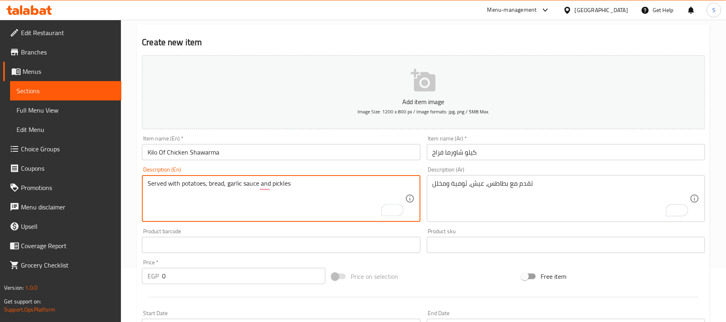
drag, startPoint x: 242, startPoint y: 186, endPoint x: 258, endPoint y: 188, distance: 16.3
click at [258, 188] on textarea "Served with potatoes, bread, garlic sauce and pickles" at bounding box center [276, 198] width 257 height 38
type textarea "Served with potatoes, bread, garlic dip and pickles"
click at [193, 278] on input "0" at bounding box center [243, 276] width 163 height 16
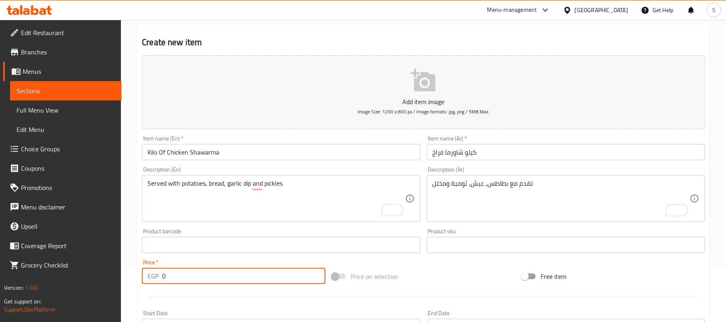
click at [193, 278] on input "0" at bounding box center [243, 276] width 163 height 16
type input "550"
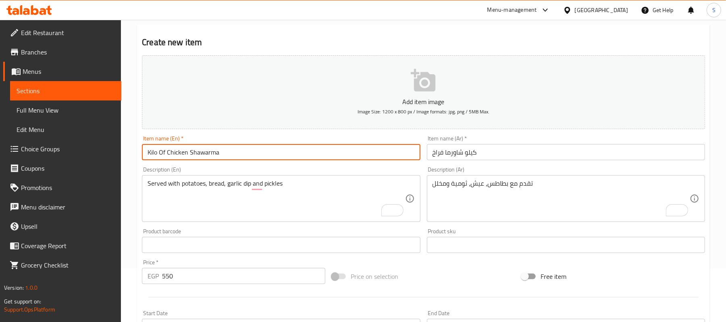
click at [352, 152] on input "Kilo Of Chicken Shawarma" at bounding box center [281, 152] width 278 height 16
click button "Create"
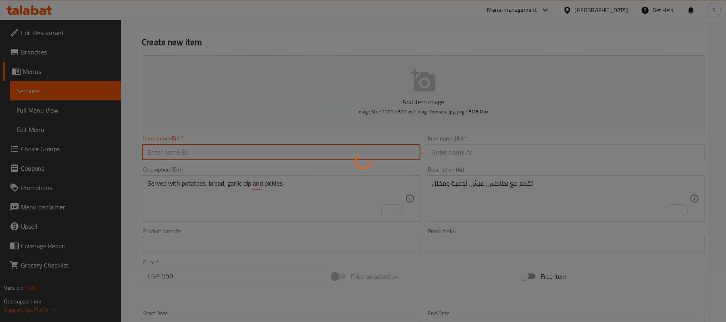
type input "0"
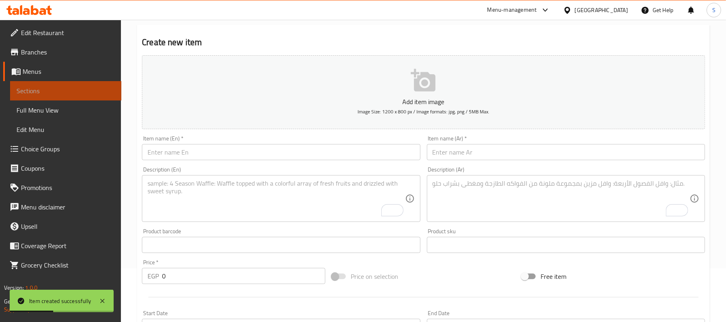
click span "Sections"
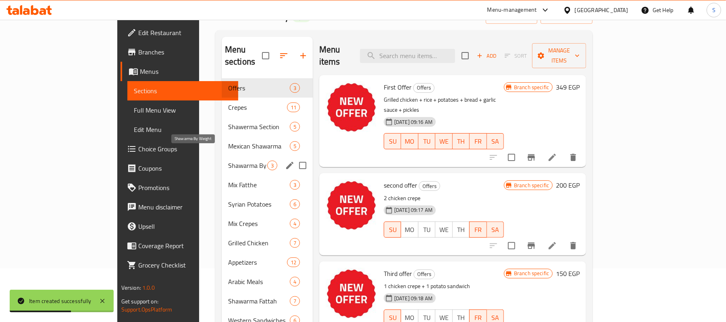
click span "Shawarma By Weight"
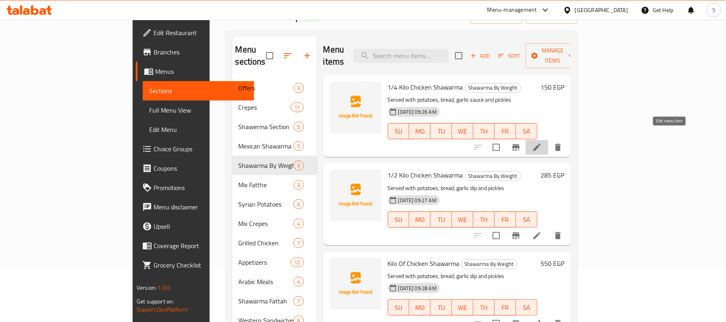
click icon
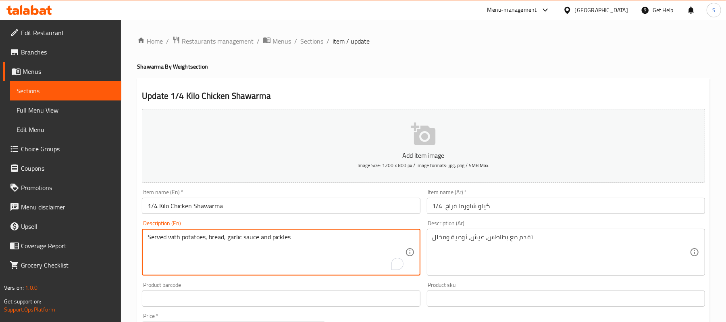
drag, startPoint x: 241, startPoint y: 237, endPoint x: 254, endPoint y: 244, distance: 14.6
click textarea "Served with potatoes, bread, garlic sauce and pickles"
type textarea "Served with potatoes, bread, garlic dip and pickles"
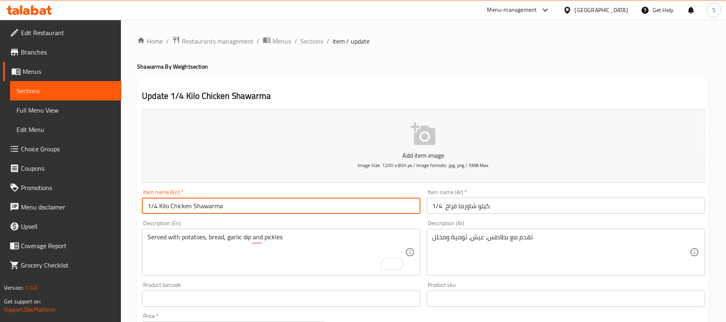
click input "1/4 Kilo Chicken Shawarma"
click button "Update"
drag, startPoint x: 58, startPoint y: 114, endPoint x: 682, endPoint y: 3, distance: 633.6
click span "Full Menu View"
